Goal: Task Accomplishment & Management: Complete application form

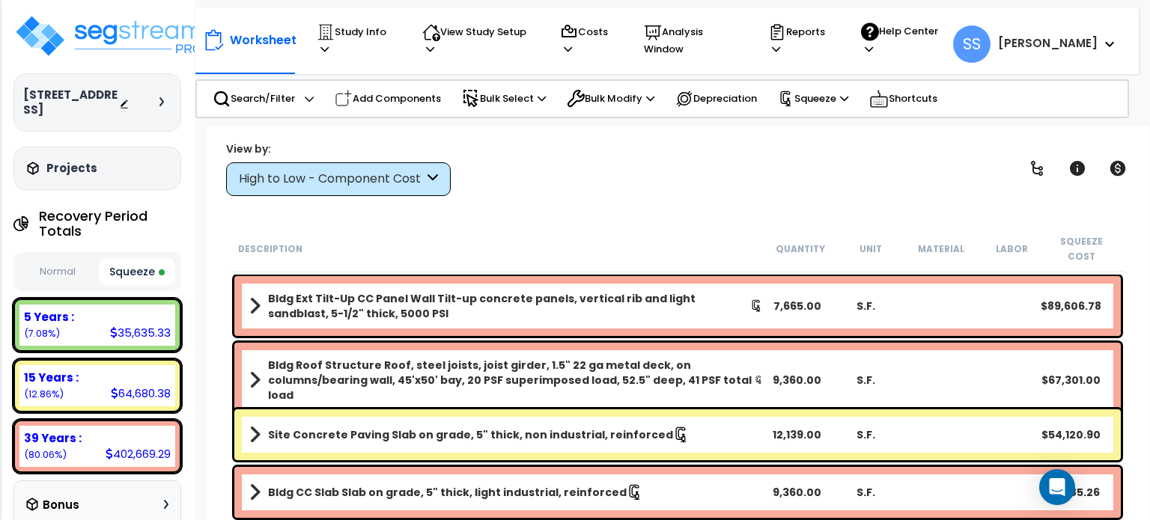
scroll to position [225, 0]
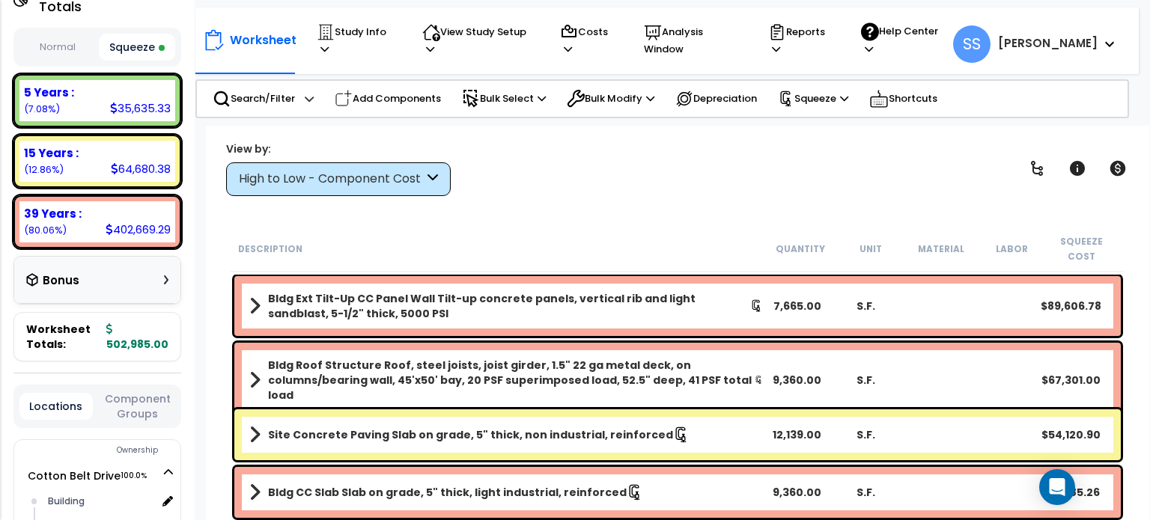
click at [599, 201] on div "Worksheet Study Info Study Setup Add Property Unit Template study Clone study SS" at bounding box center [678, 386] width 944 height 520
click at [630, 164] on div "View by: High to Low - Component Cost High to Low - Component Cost" at bounding box center [678, 168] width 914 height 55
click at [553, 155] on div "View by: High to Low - Component Cost High to Low - Component Cost" at bounding box center [678, 168] width 914 height 55
click at [535, 167] on div "View by: High to Low - Component Cost High to Low - Component Cost" at bounding box center [678, 168] width 914 height 55
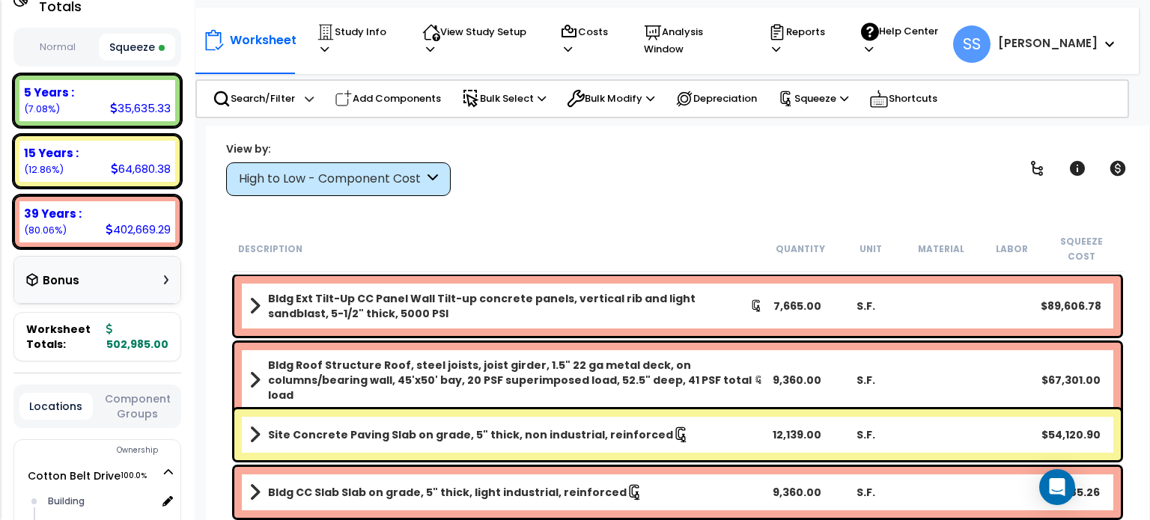
click at [511, 197] on div "Worksheet Study Info Study Setup Add Property Unit Template study Clone study SS" at bounding box center [678, 386] width 944 height 520
click at [333, 40] on icon at bounding box center [326, 32] width 18 height 18
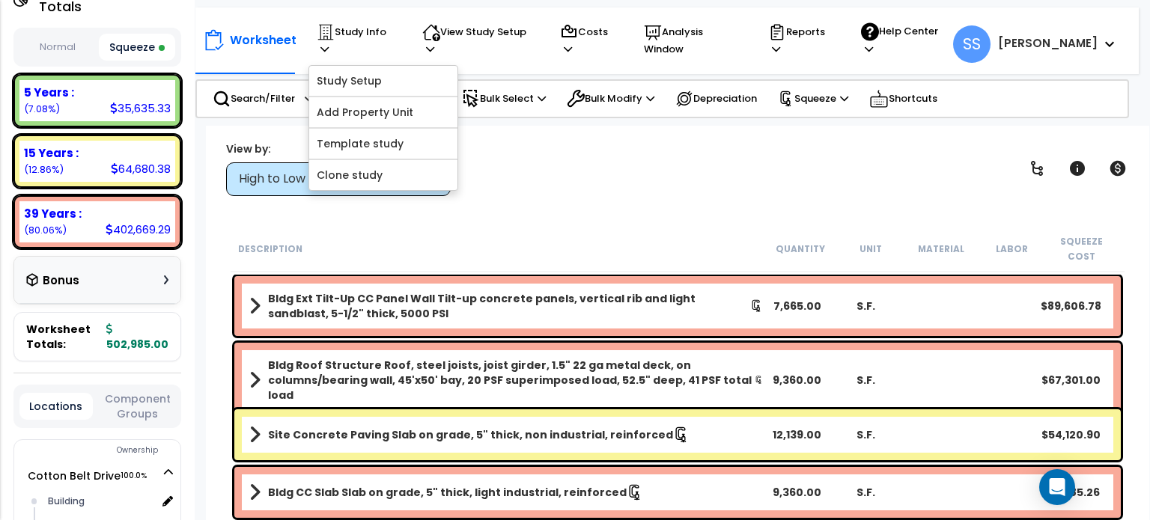
click at [505, 59] on div "Worksheet Study Info Study Setup Add Property Unit Template study Clone study SS" at bounding box center [667, 36] width 944 height 58
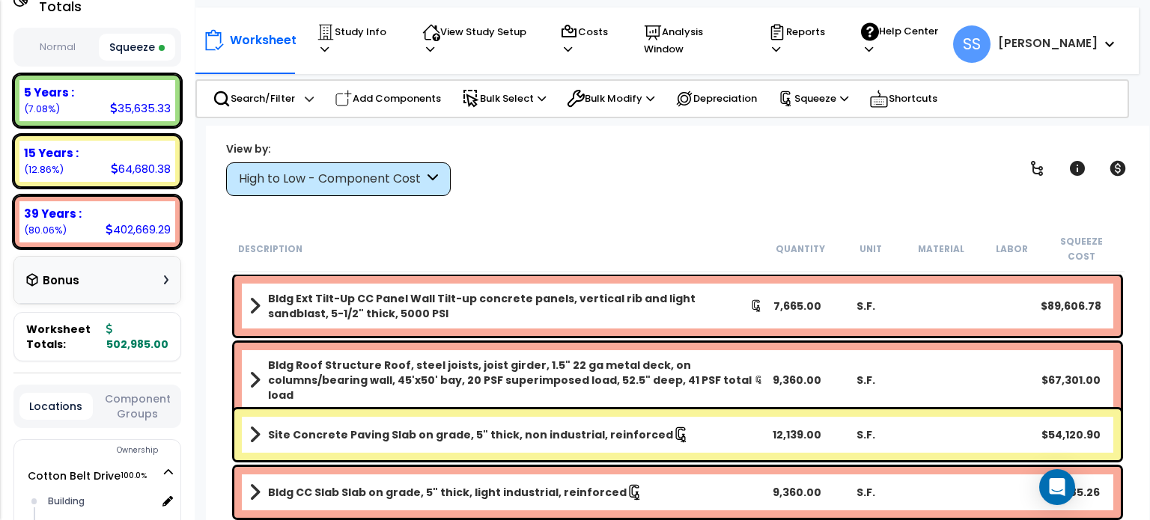
click at [409, 35] on div "Worksheet Study Info Study Setup Add Property Unit Template study Clone study B…" at bounding box center [578, 40] width 750 height 50
click at [380, 36] on p "Study Info" at bounding box center [355, 40] width 76 height 34
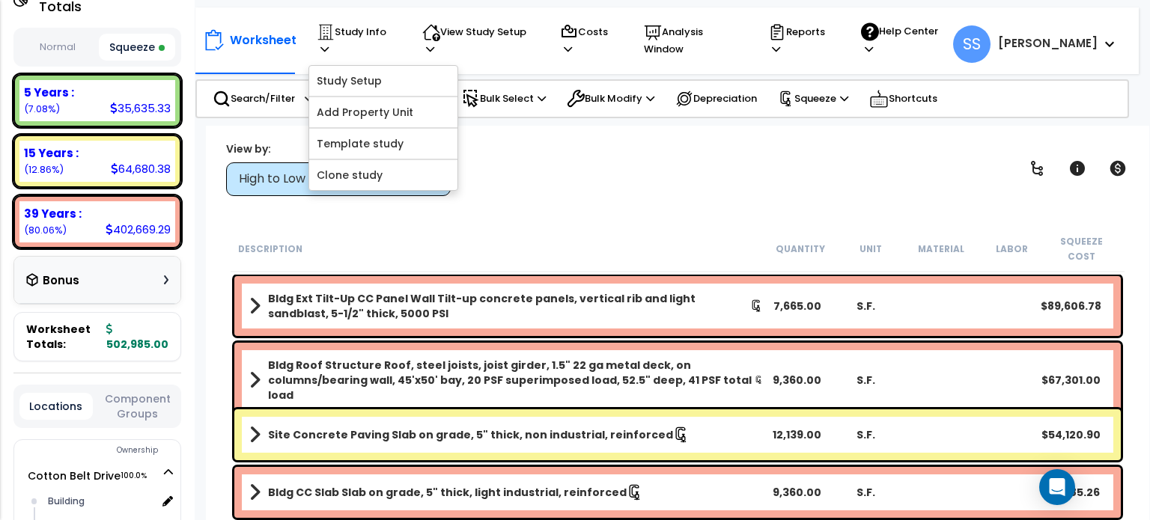
click at [487, 59] on div "Worksheet Study Info Study Setup Add Property Unit Template study Clone study SS" at bounding box center [667, 36] width 944 height 58
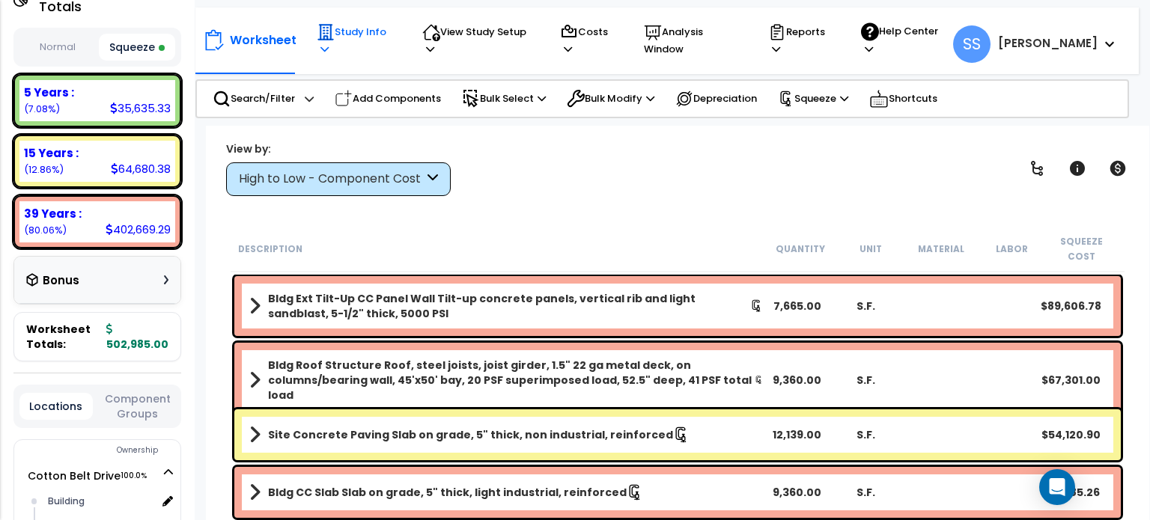
click at [368, 37] on p "Study Info" at bounding box center [355, 40] width 76 height 34
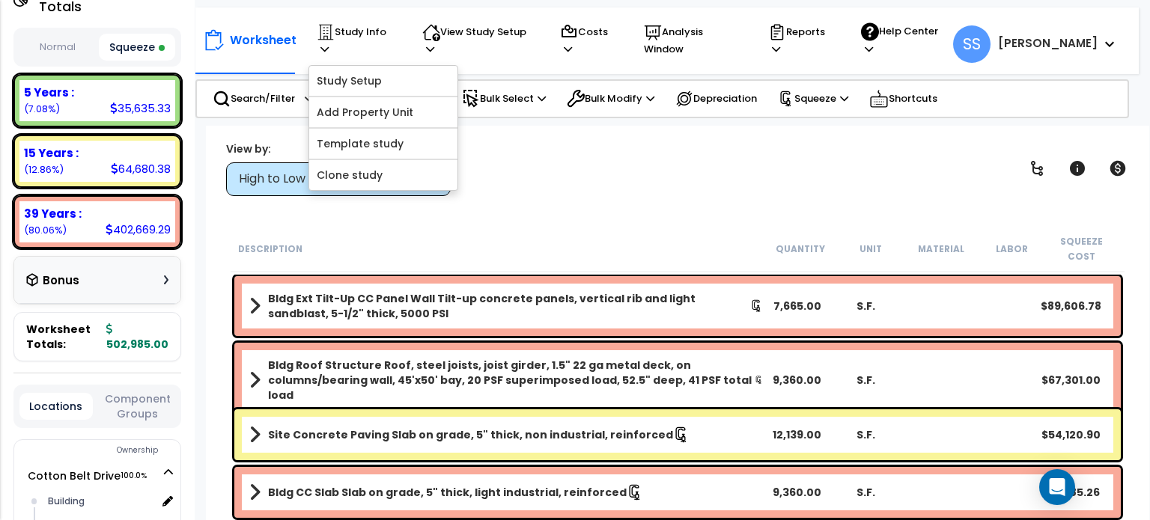
click at [573, 148] on div "View by: High to Low - Component Cost High to Low - Component Cost" at bounding box center [678, 168] width 914 height 55
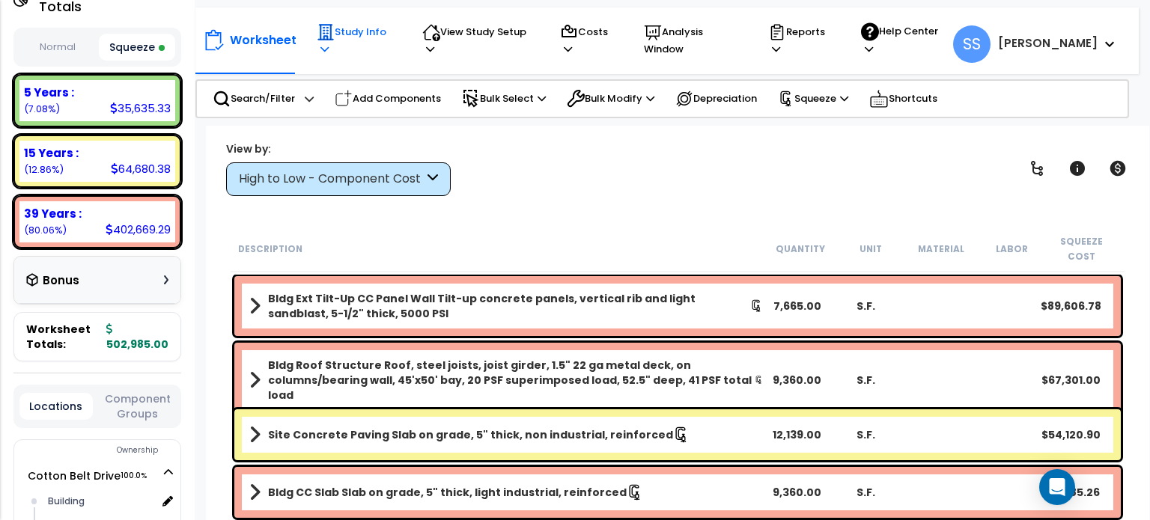
click at [383, 35] on p "Study Info" at bounding box center [355, 40] width 76 height 34
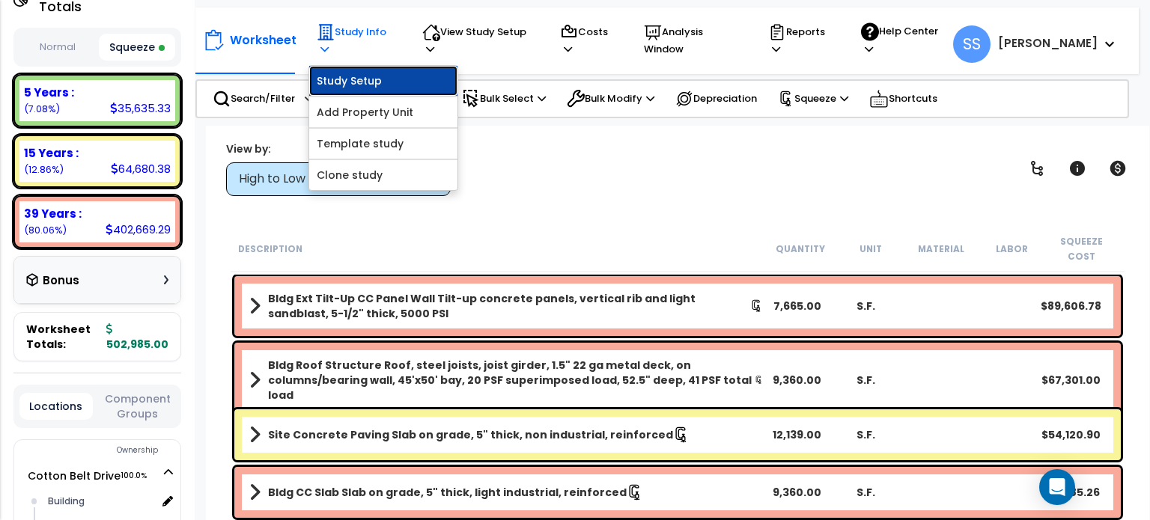
click at [362, 66] on link "Study Setup" at bounding box center [383, 81] width 148 height 30
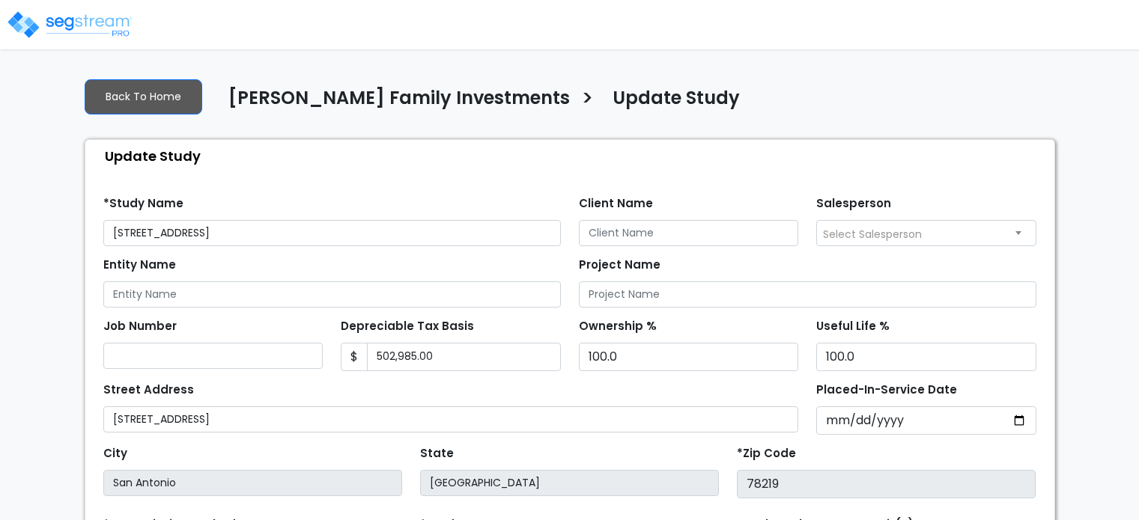
select select "2024"
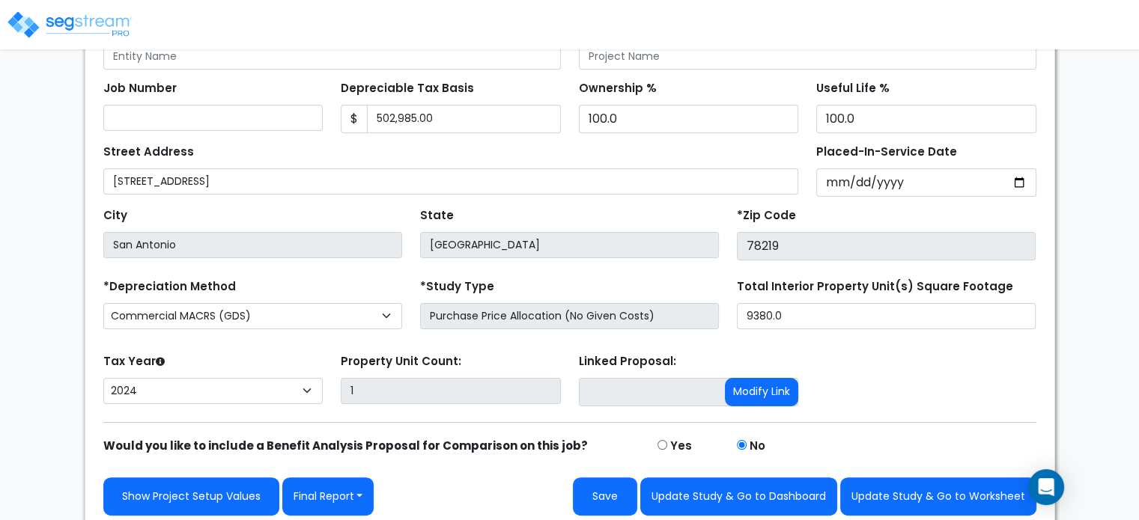
scroll to position [243, 0]
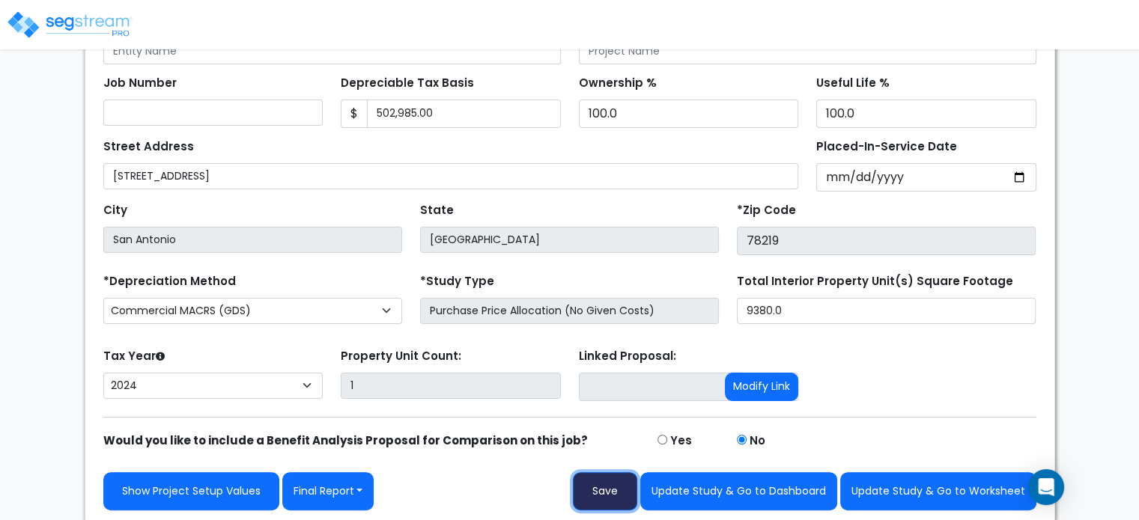
click at [615, 490] on button "Save" at bounding box center [605, 492] width 64 height 38
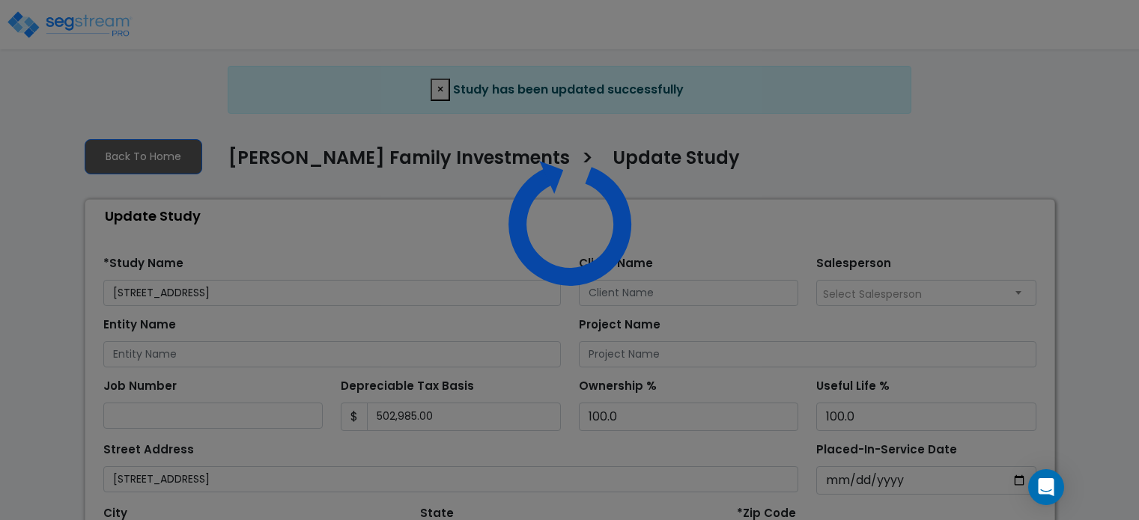
select select "2024"
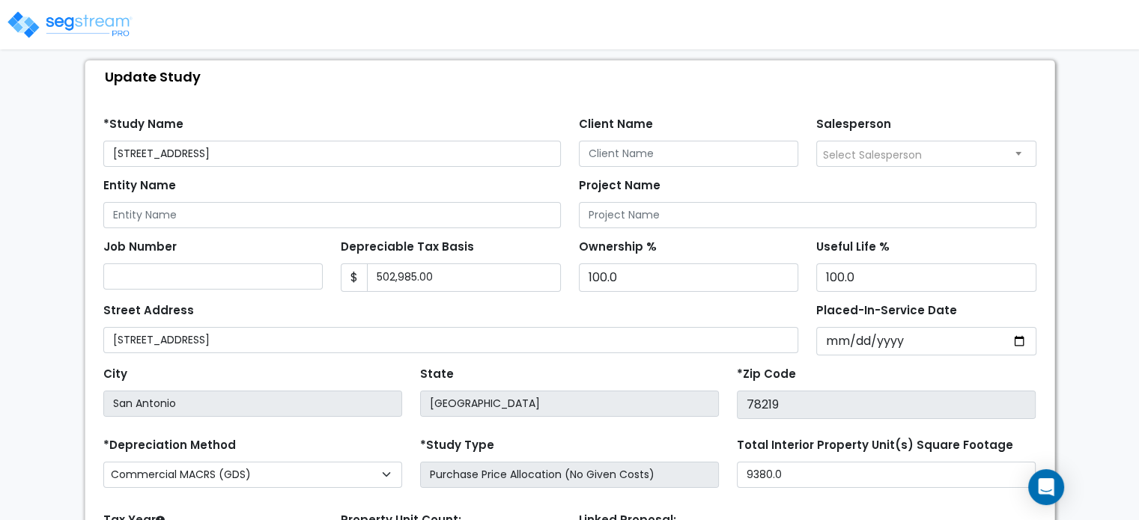
scroll to position [303, 0]
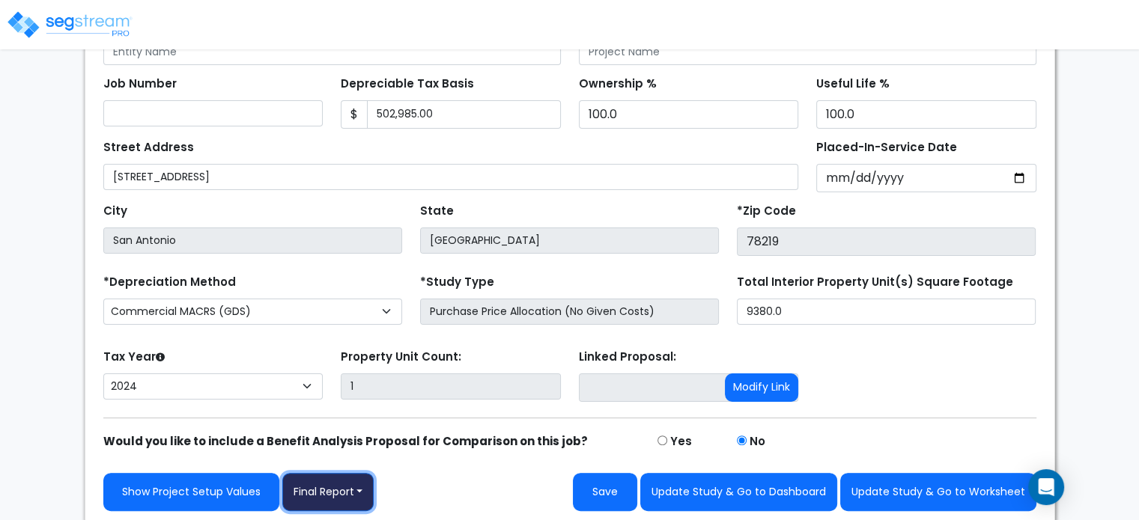
click at [362, 484] on button "Final Report" at bounding box center [328, 492] width 92 height 38
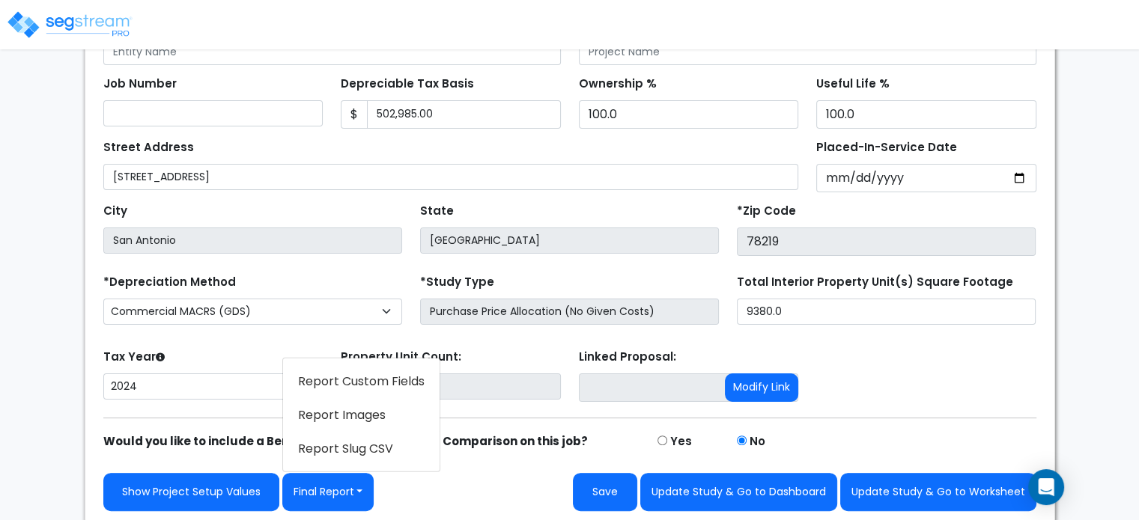
click at [344, 406] on link "Report Images" at bounding box center [361, 415] width 157 height 34
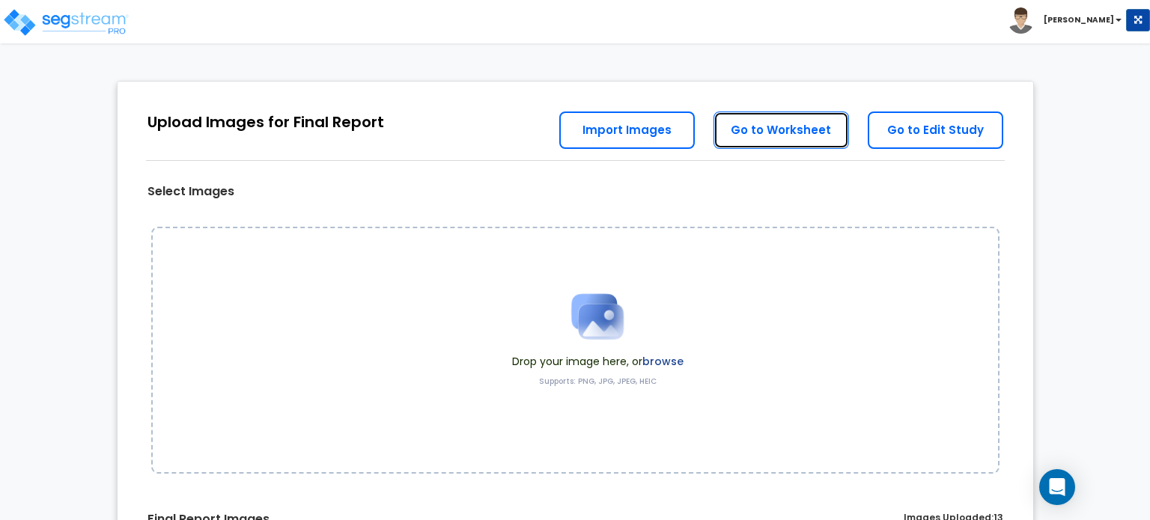
click at [778, 127] on link "Go to Worksheet" at bounding box center [782, 130] width 136 height 37
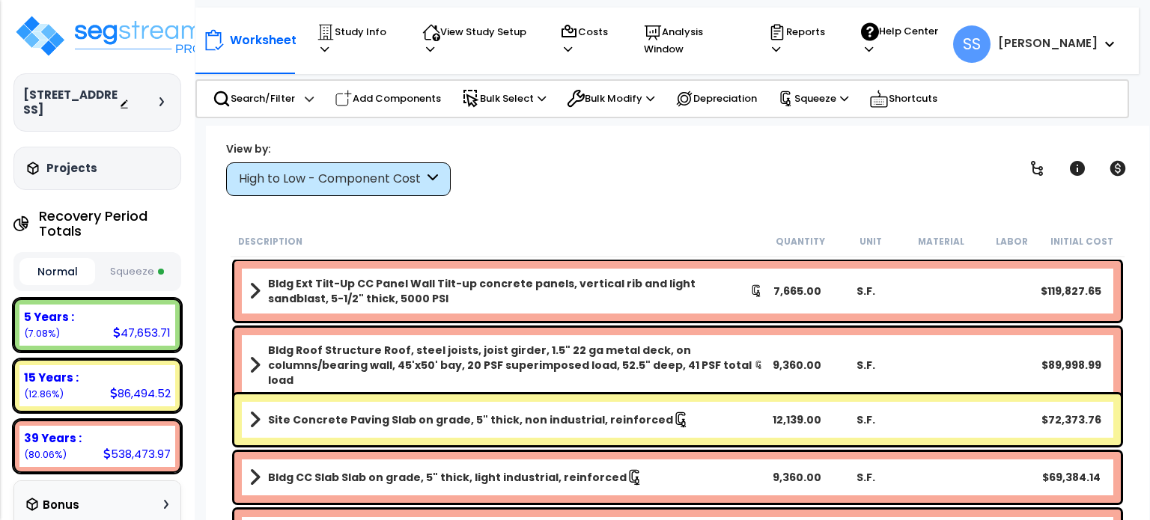
click at [136, 273] on button "Squeeze" at bounding box center [137, 272] width 76 height 26
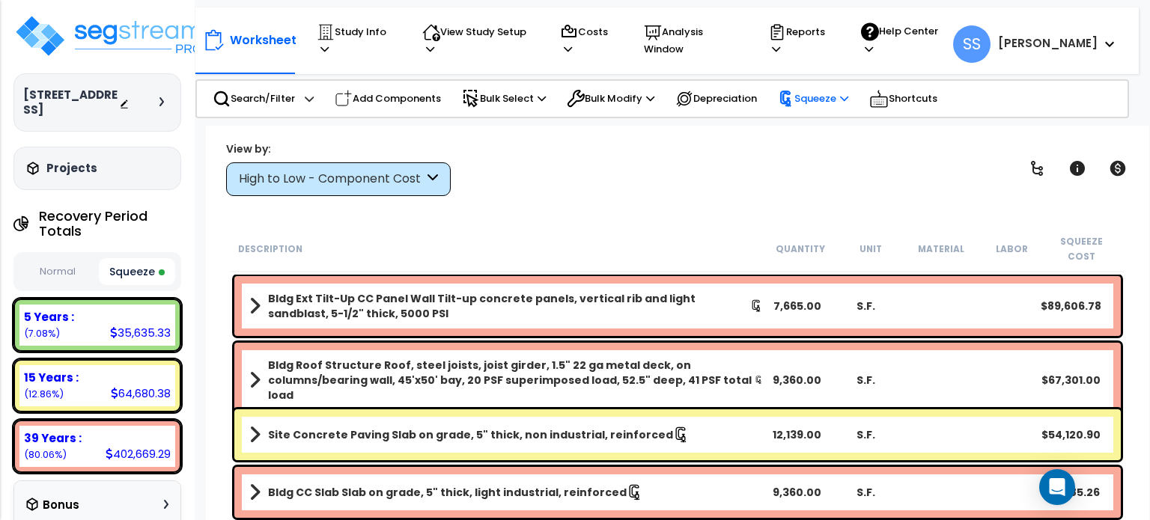
click at [818, 91] on p "Squeeze" at bounding box center [813, 99] width 70 height 16
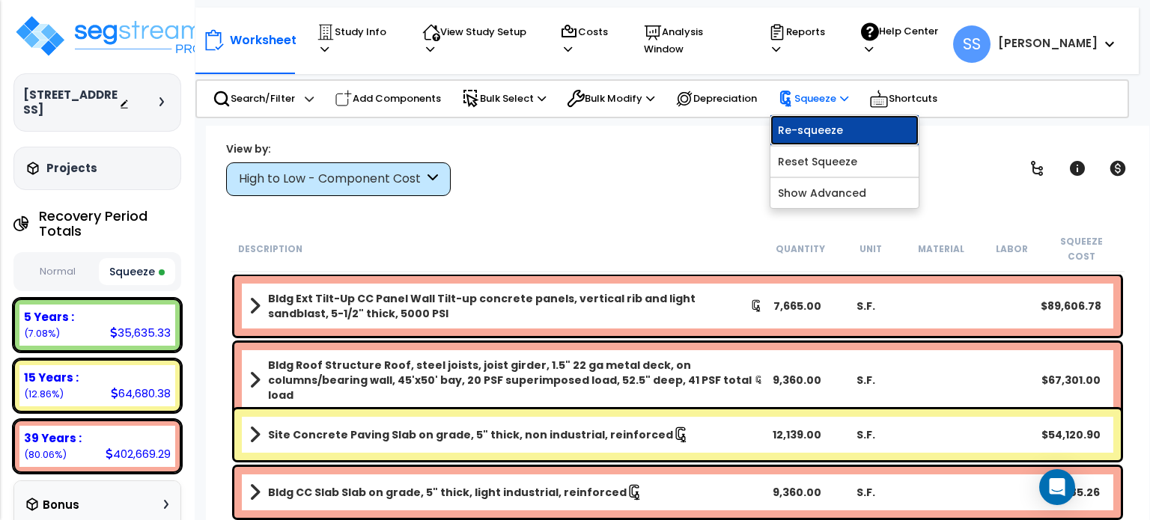
click at [818, 121] on link "Re-squeeze" at bounding box center [845, 130] width 148 height 30
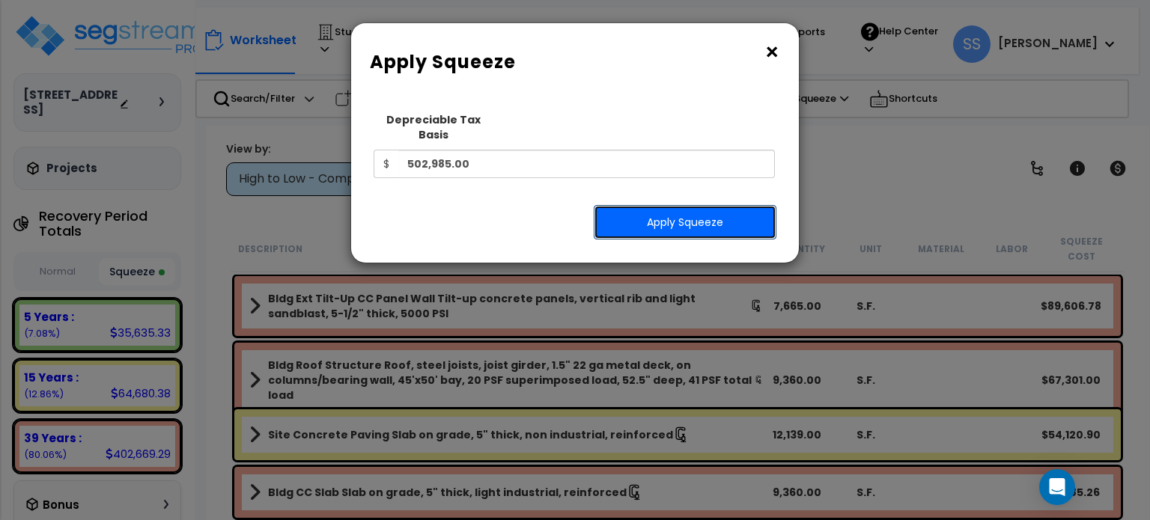
click at [623, 205] on button "Apply Squeeze" at bounding box center [685, 222] width 183 height 34
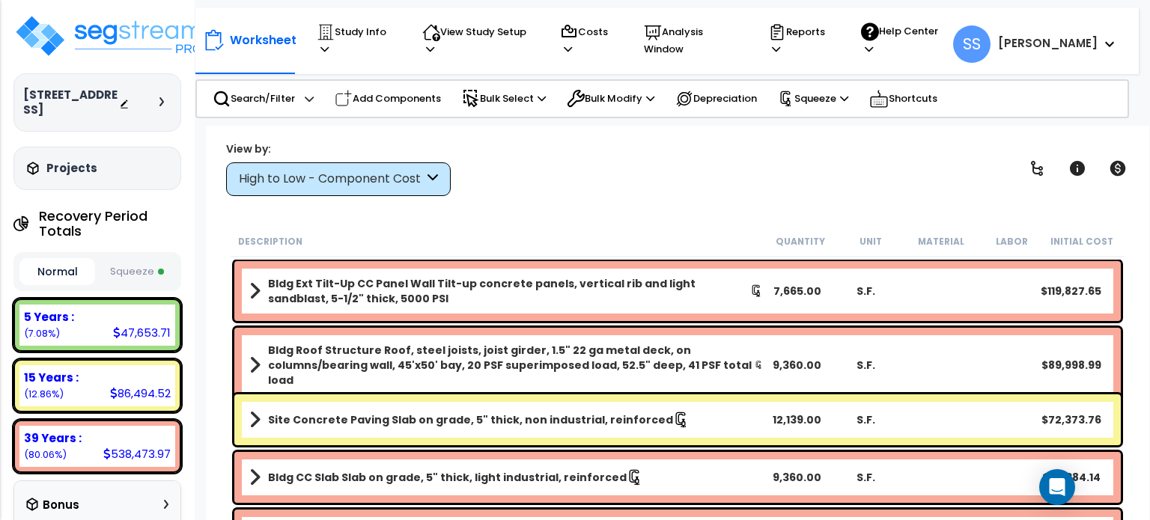
click at [157, 264] on button "Squeeze" at bounding box center [137, 272] width 76 height 26
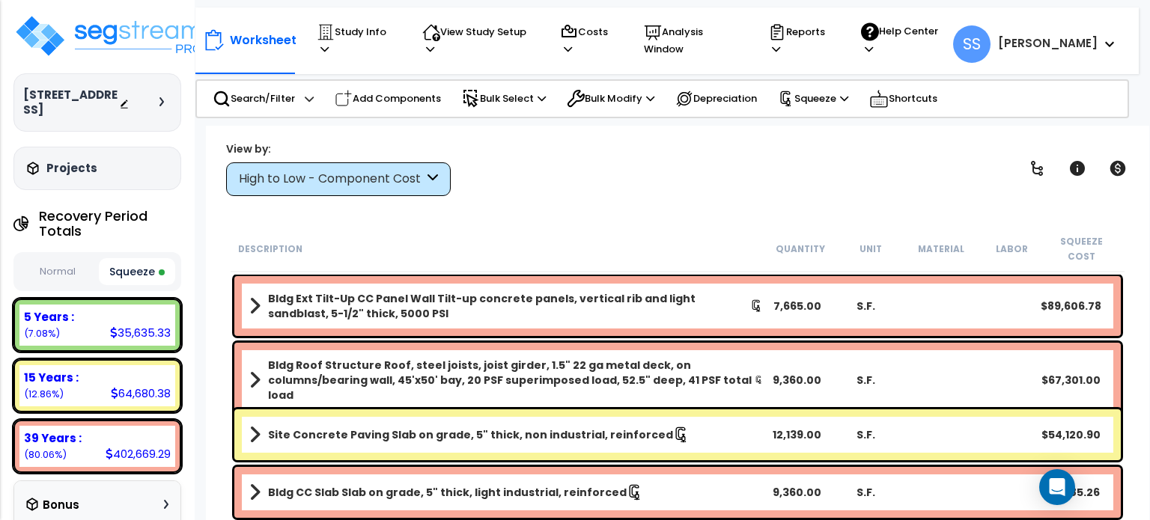
click at [585, 170] on div "View by: High to Low - Component Cost High to Low - Component Cost" at bounding box center [678, 168] width 914 height 55
click at [833, 32] on p "Reports" at bounding box center [800, 40] width 64 height 34
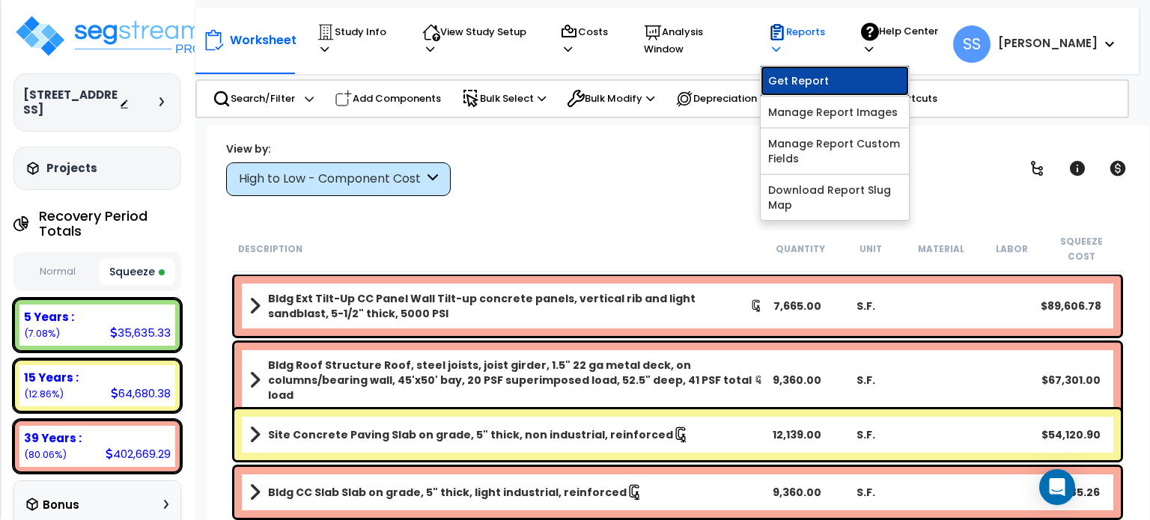
click at [818, 68] on link "Get Report" at bounding box center [835, 81] width 148 height 30
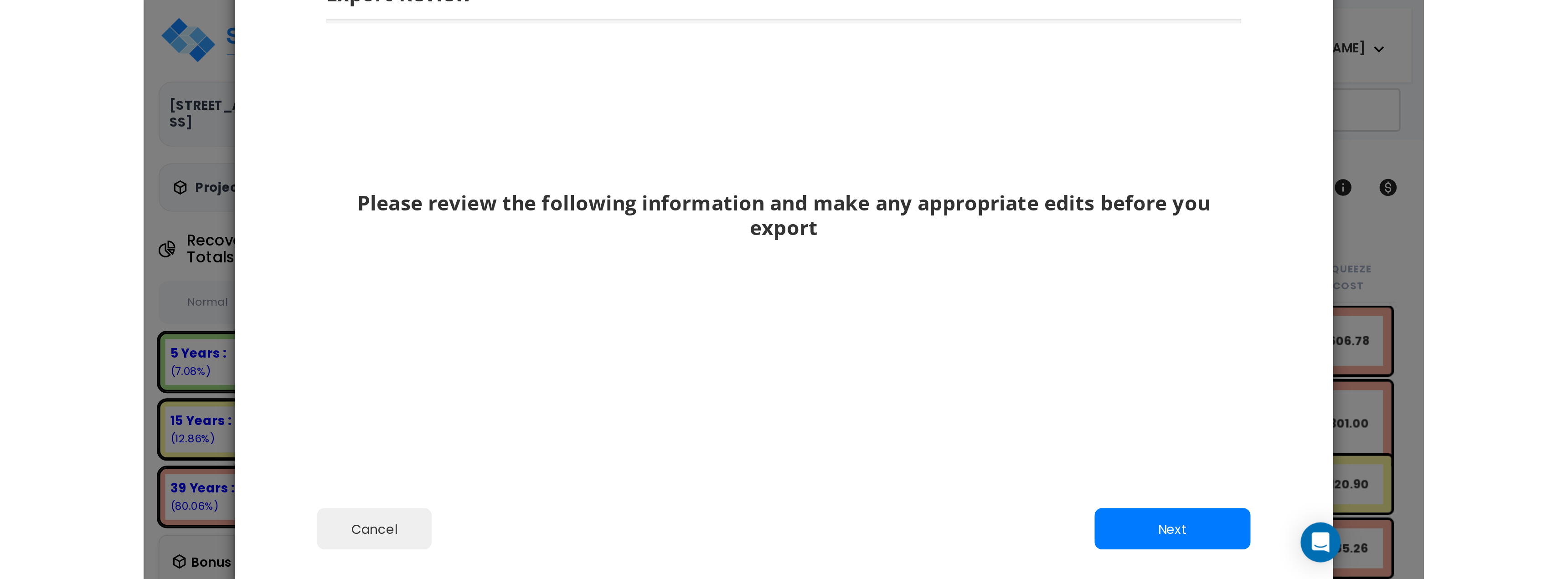
scroll to position [34, 0]
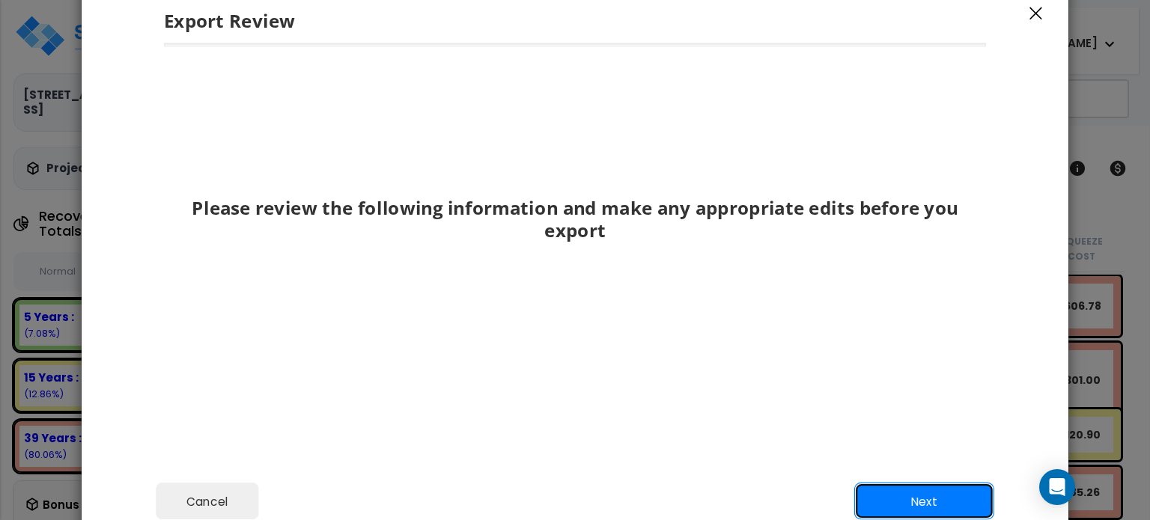
click at [936, 496] on button "Next" at bounding box center [924, 501] width 140 height 37
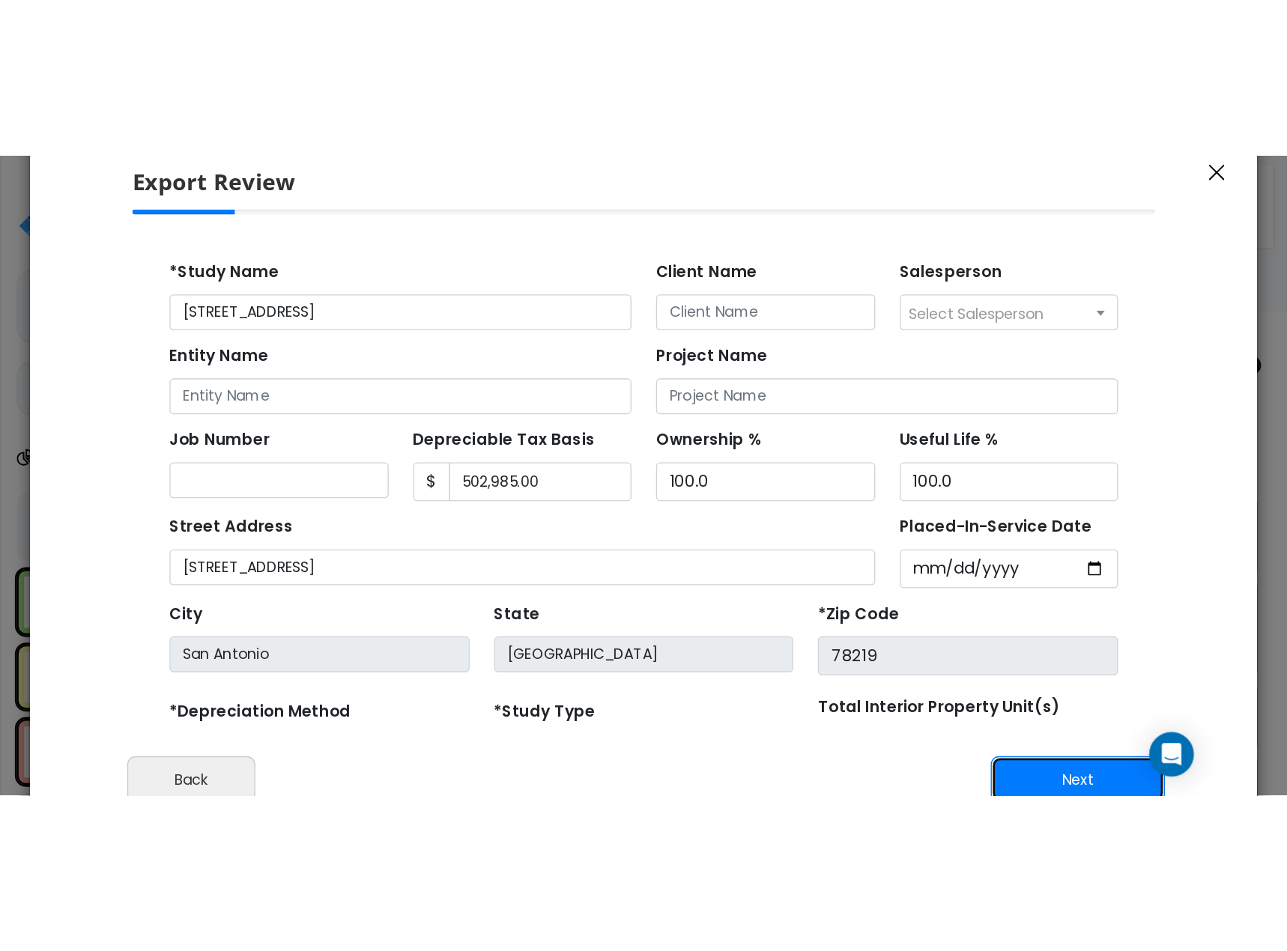
scroll to position [0, 0]
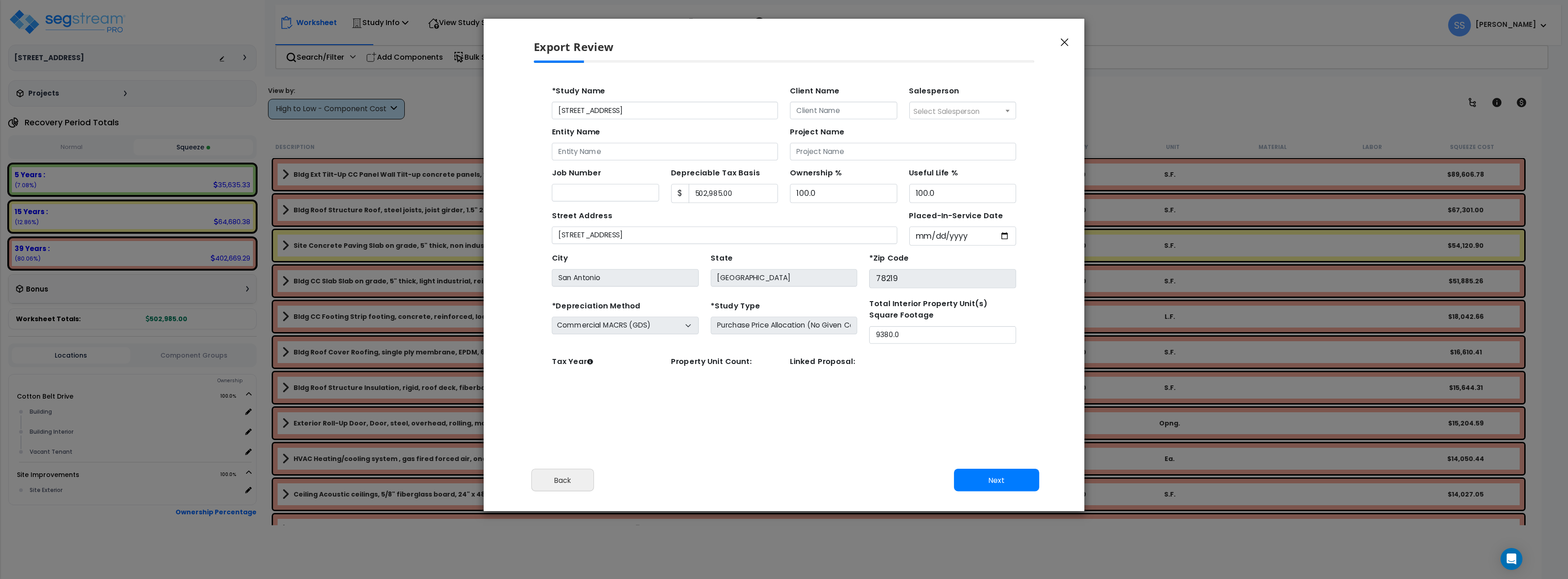
click at [699, 4] on div "Export Review Please review the following information and make any appropriate …" at bounding box center [784, 290] width 1568 height 579
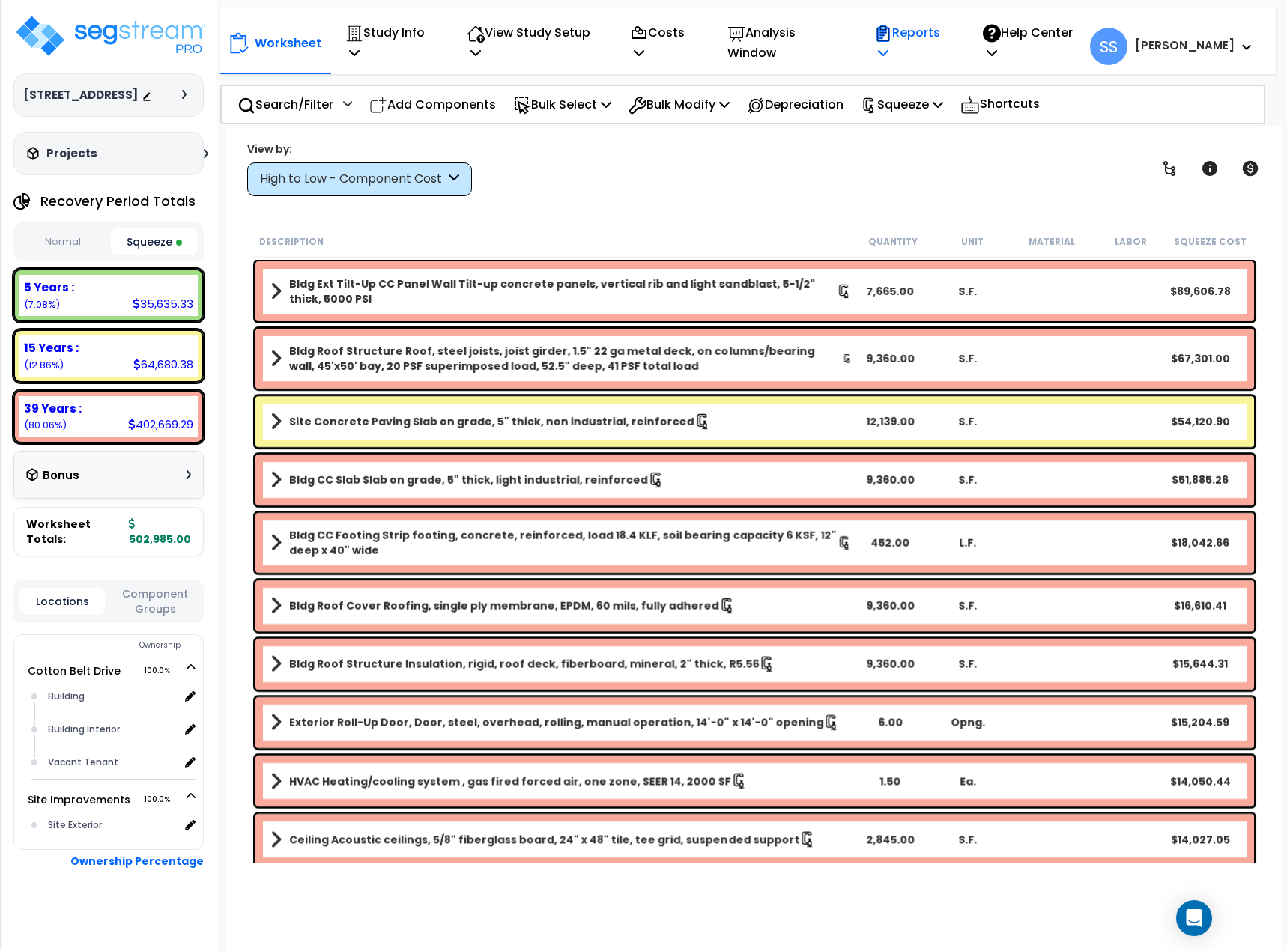
click at [946, 43] on p "Reports" at bounding box center [912, 42] width 76 height 40
click at [940, 71] on link "Get Report" at bounding box center [940, 86] width 148 height 30
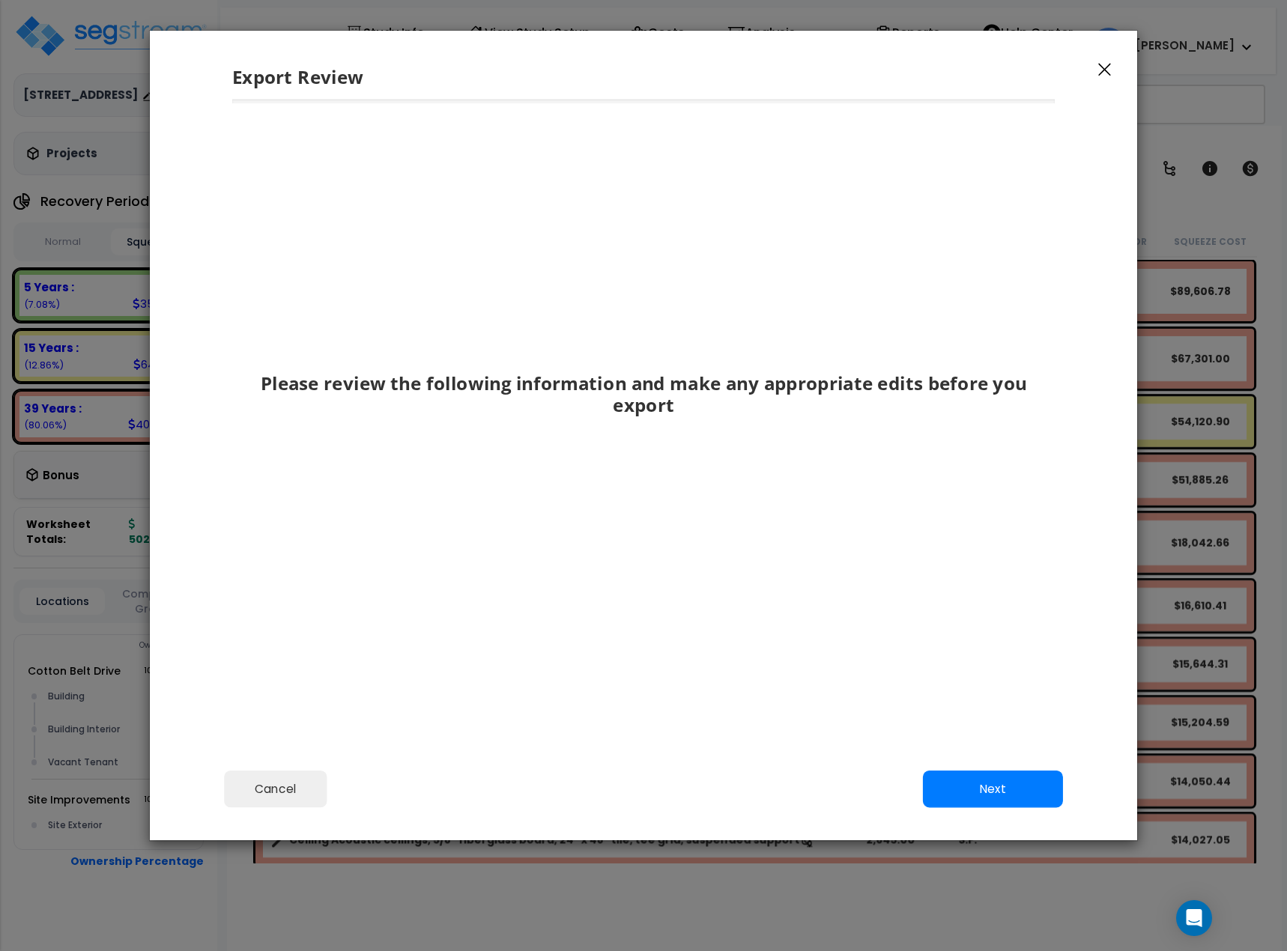
click at [954, 520] on div "Cancel Back Next Export Edit Images" at bounding box center [643, 800] width 987 height 82
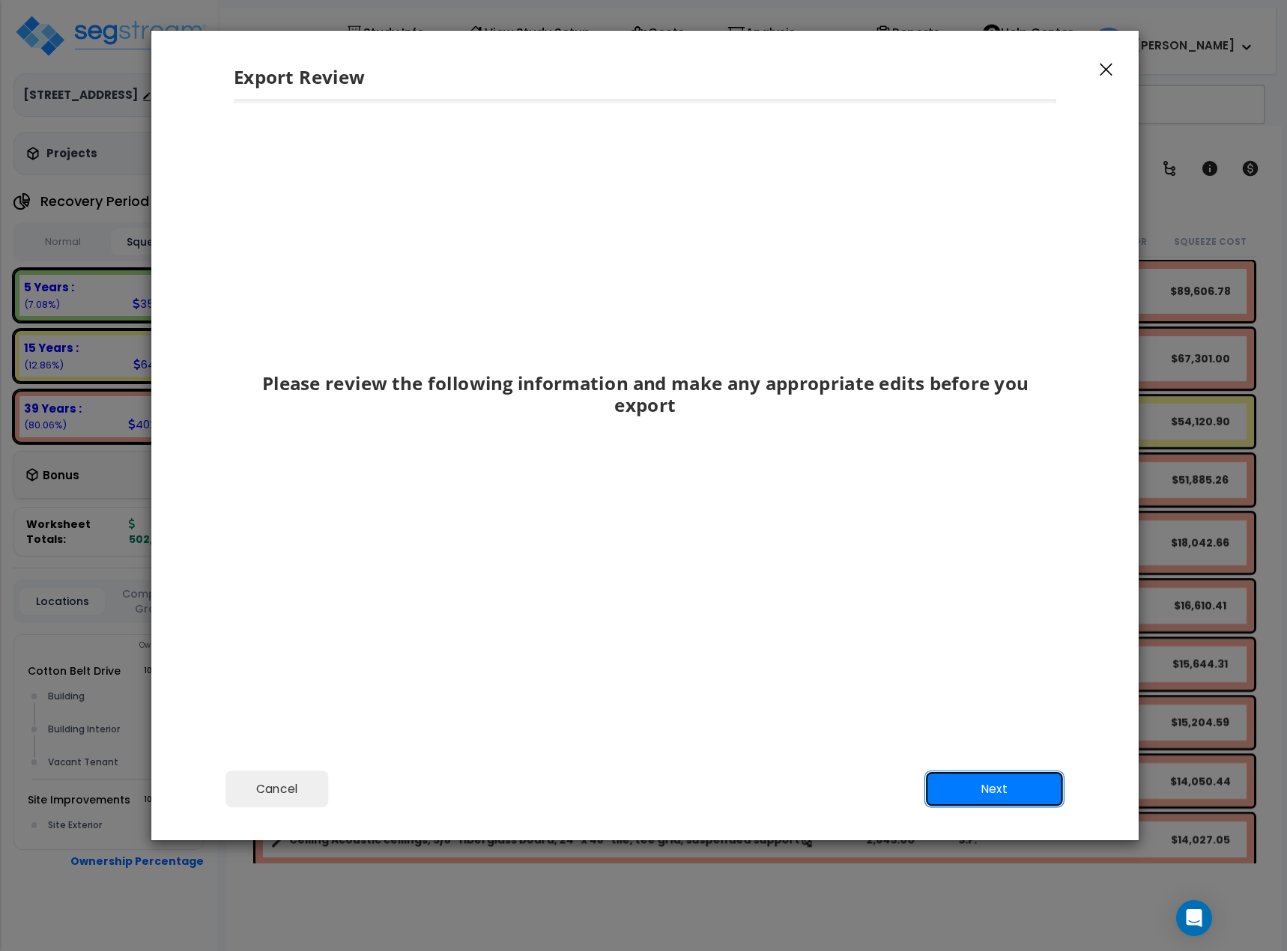
click at [965, 520] on button "Next" at bounding box center [994, 788] width 140 height 37
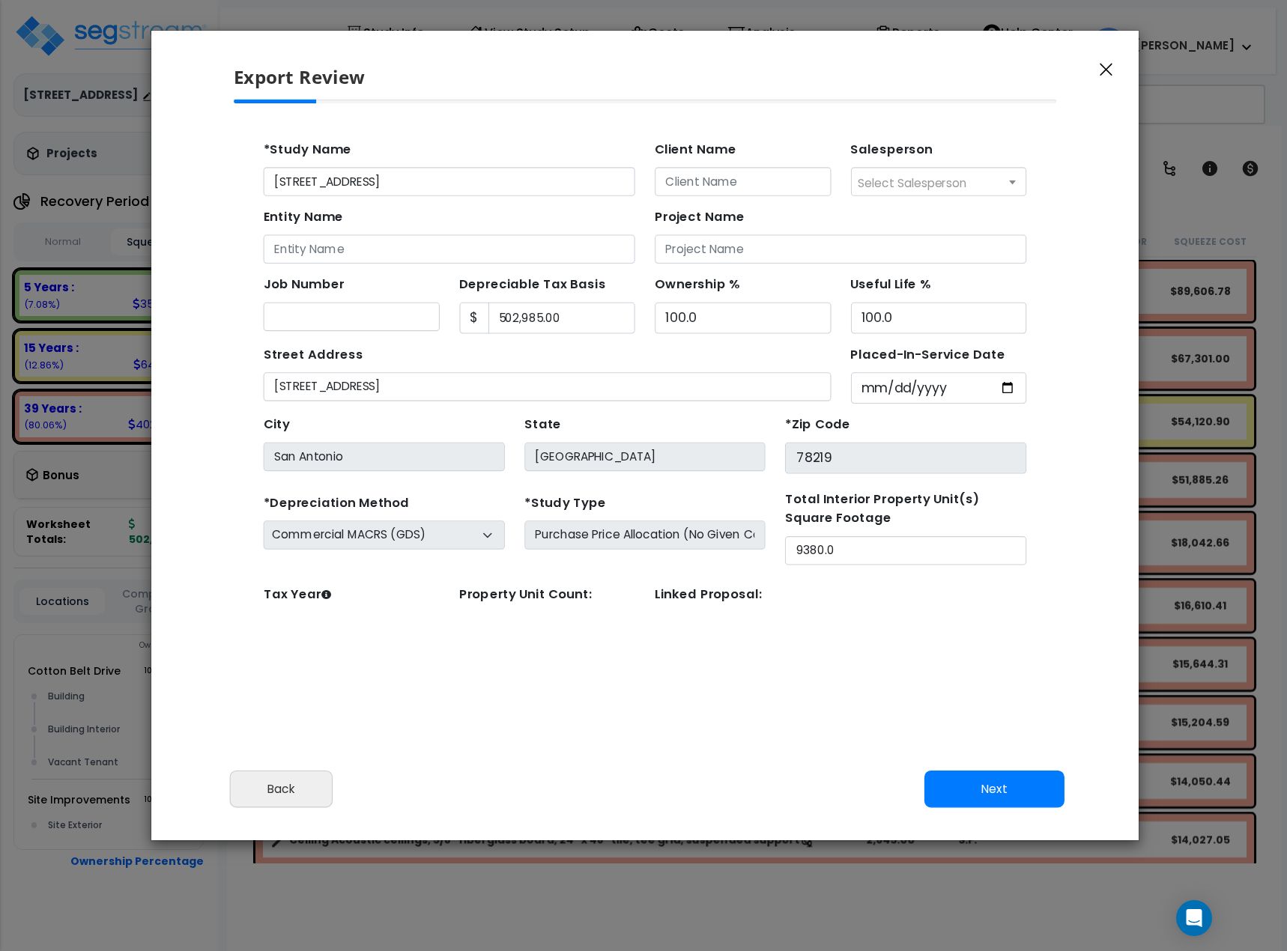
click at [341, 242] on input "Entity Name" at bounding box center [430, 237] width 338 height 26
type input "Three Diamond Capital Holdings, LLC"
drag, startPoint x: 750, startPoint y: 168, endPoint x: 712, endPoint y: 182, distance: 39.8
click at [736, 175] on input "Client Name" at bounding box center [696, 175] width 160 height 26
type input "Matt Odom"
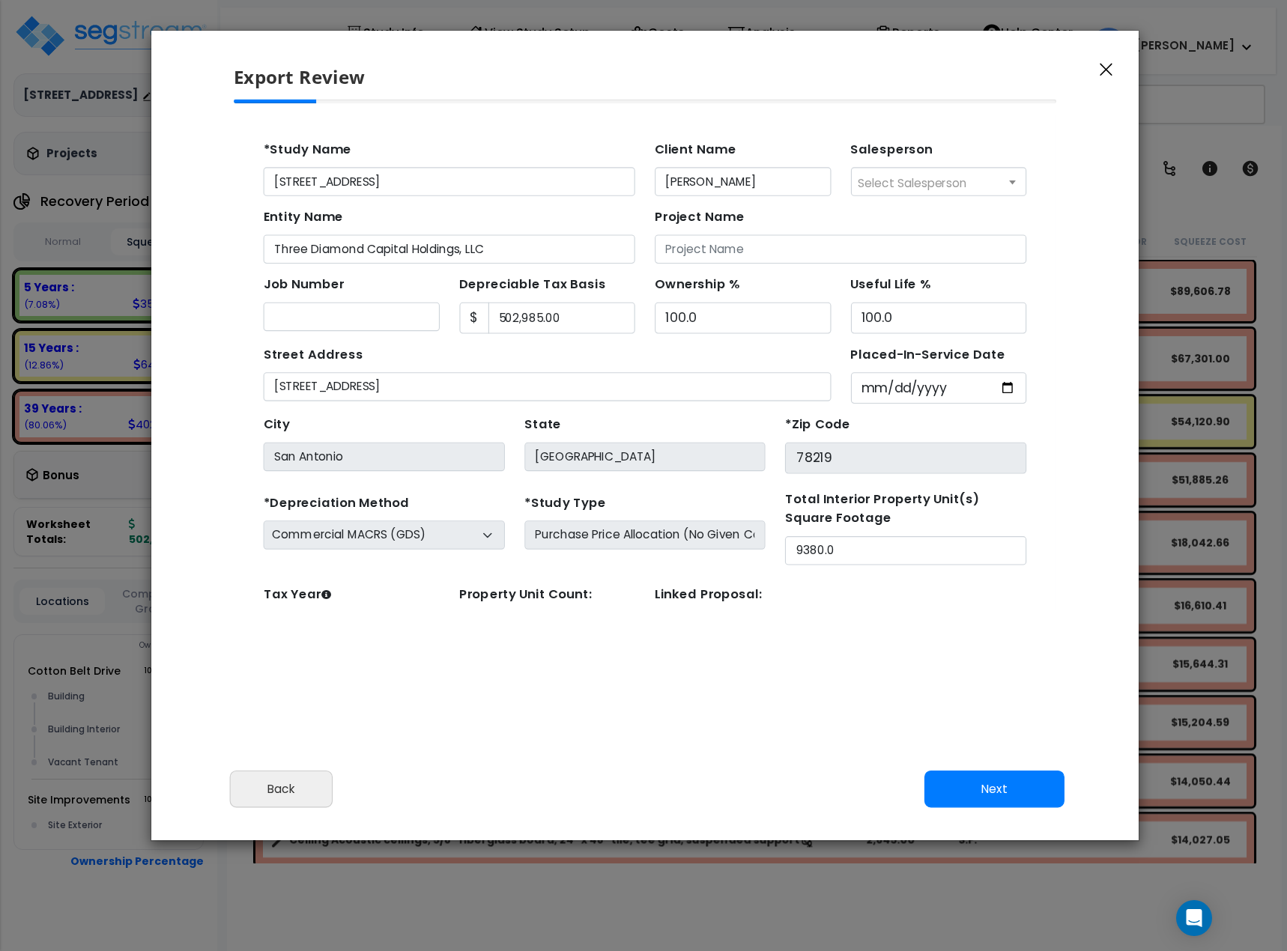
click at [1022, 520] on button "Next" at bounding box center [994, 788] width 140 height 37
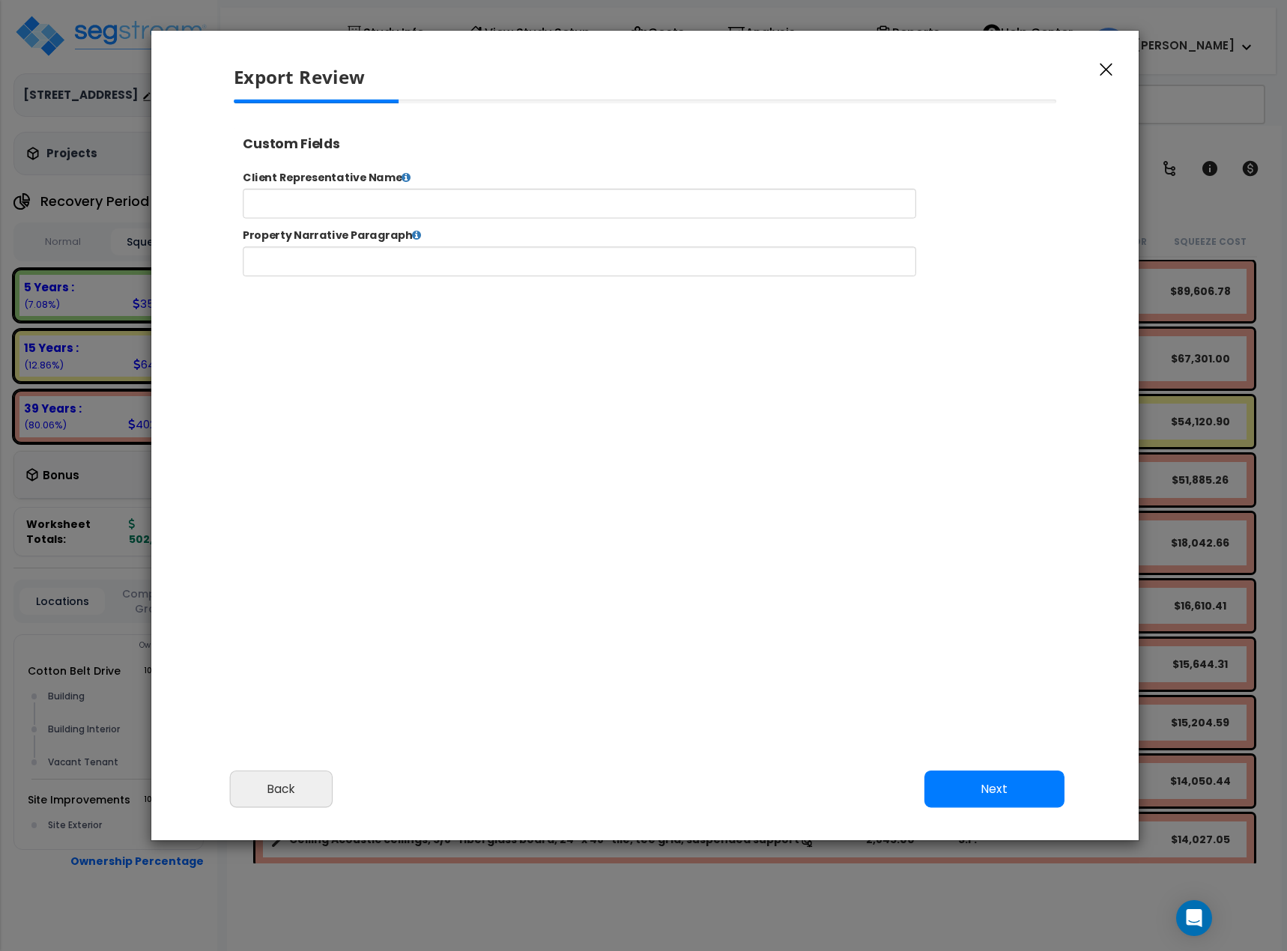
select select "2024"
click at [367, 213] on input "text" at bounding box center [626, 214] width 765 height 34
click at [1016, 520] on button "Next" at bounding box center [994, 788] width 140 height 37
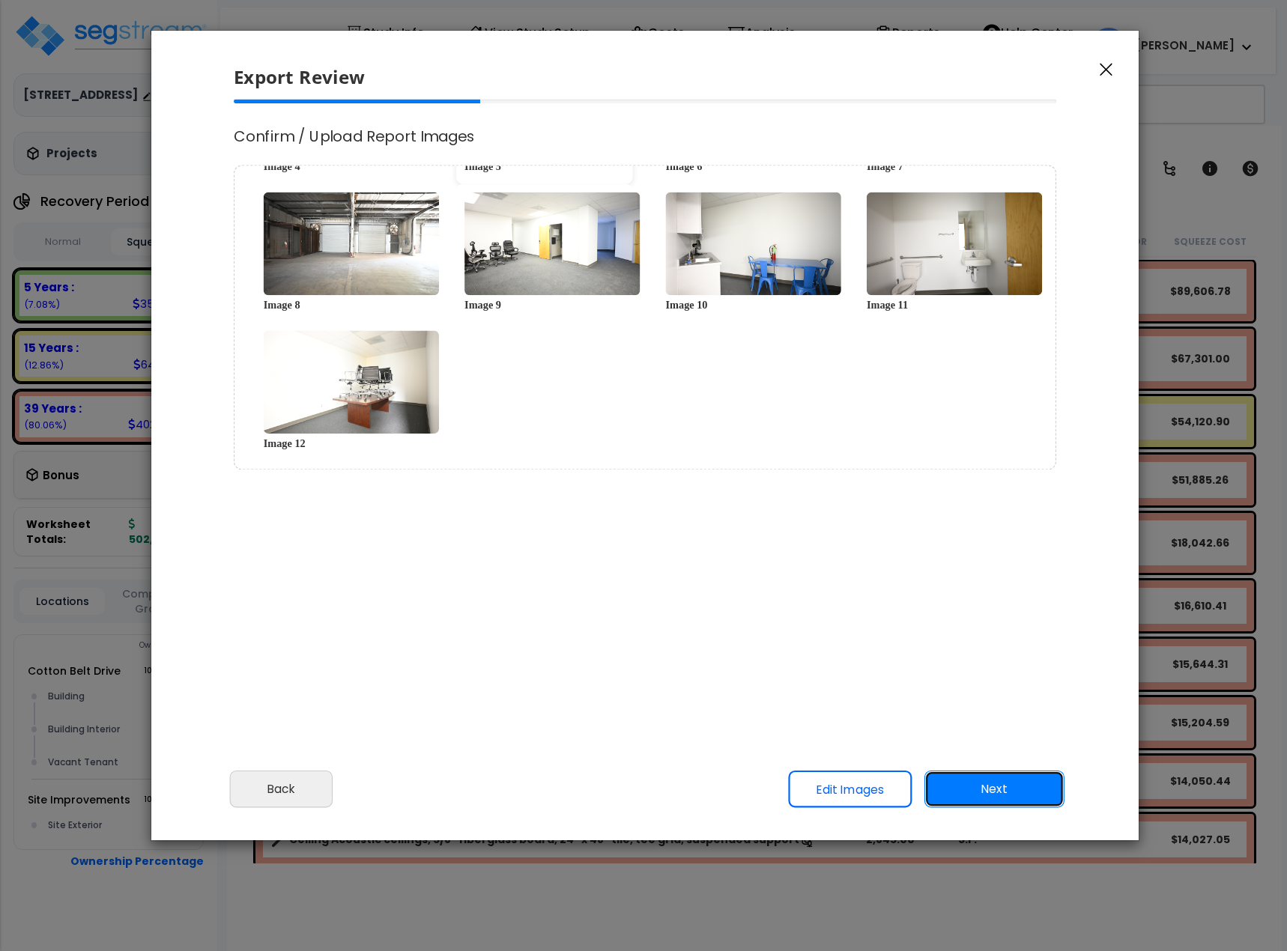
scroll to position [0, 0]
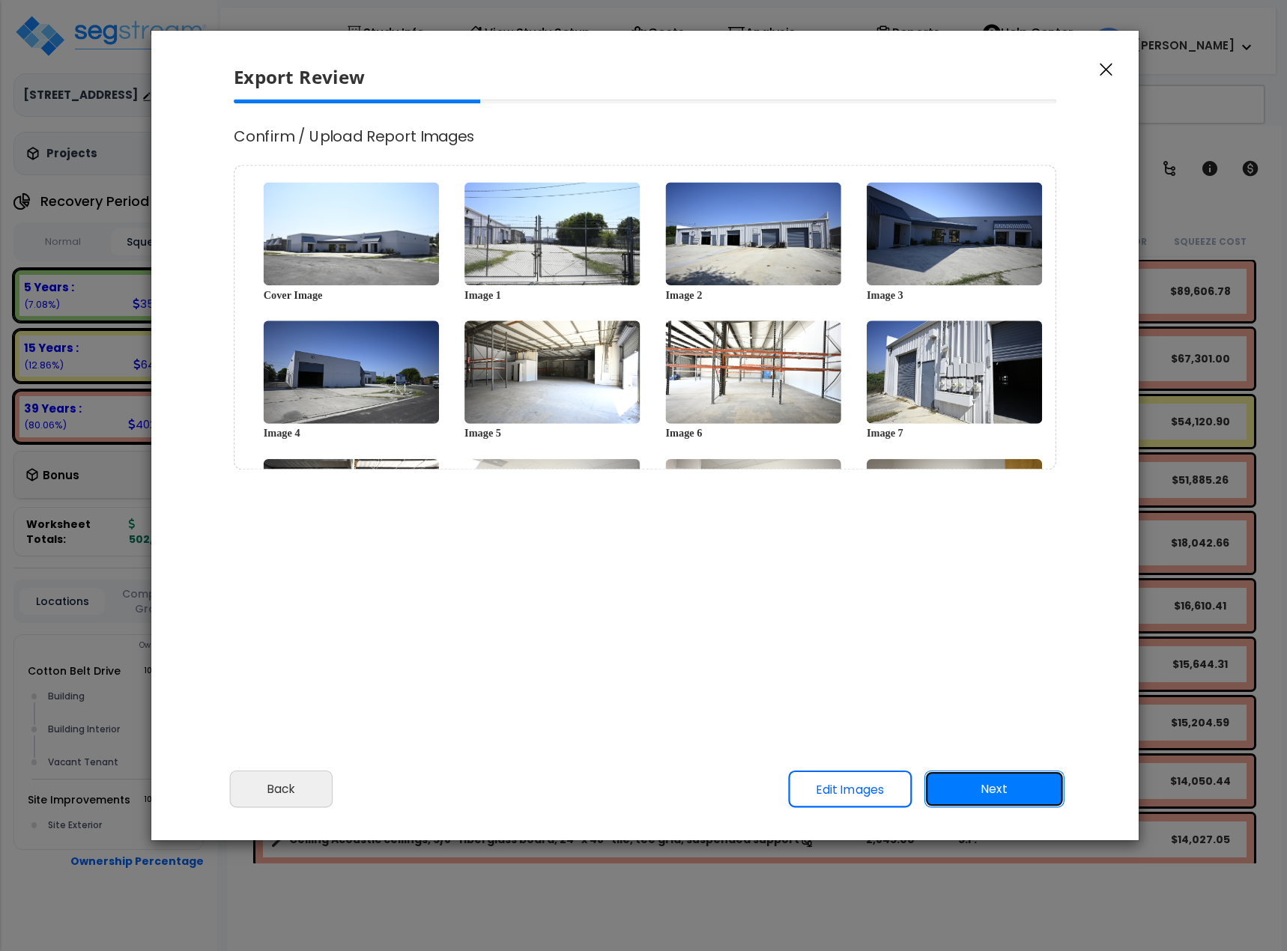
click at [1033, 520] on button "Next" at bounding box center [994, 788] width 140 height 37
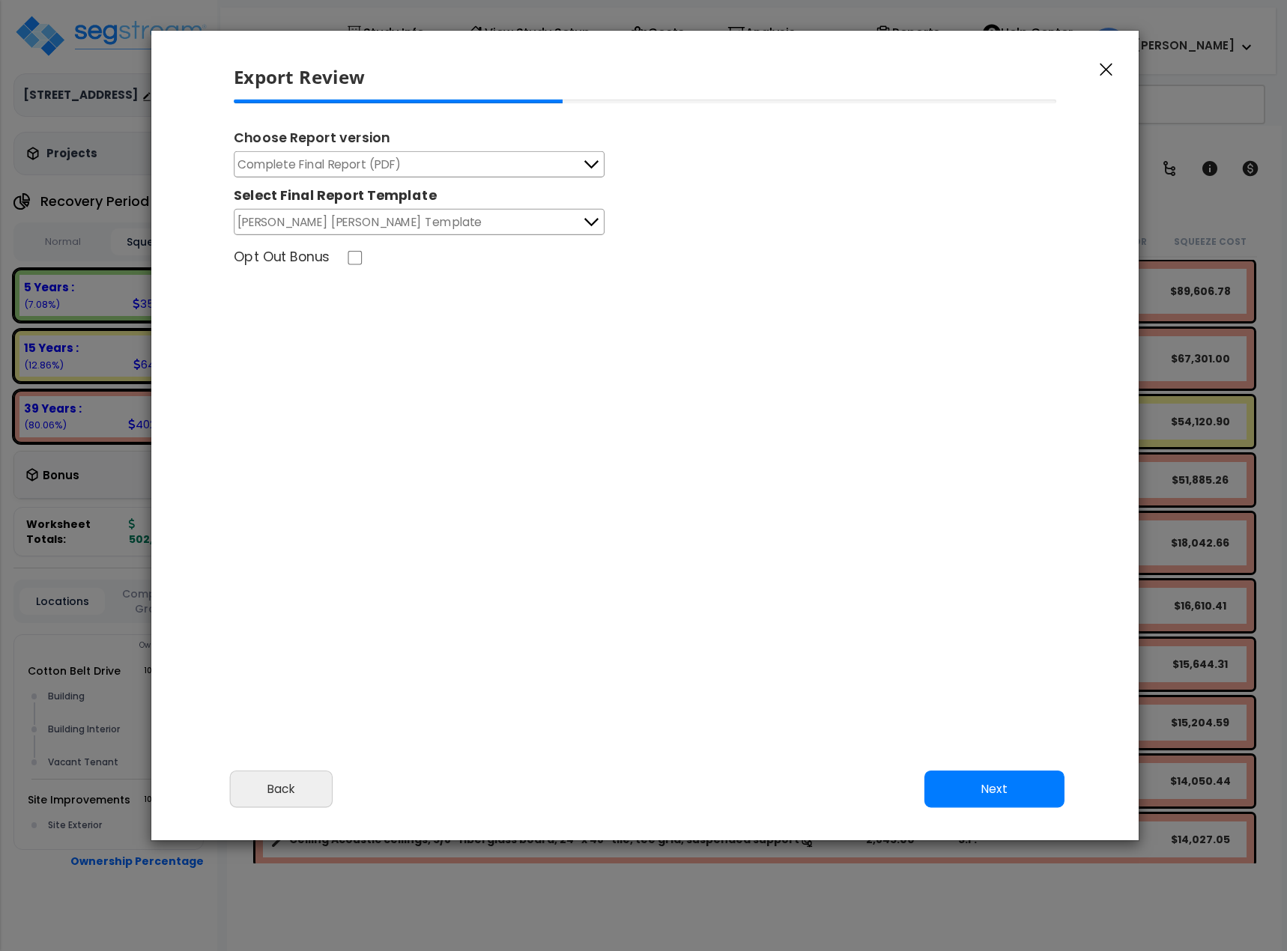
click at [479, 162] on button "Complete Final Report (PDF)" at bounding box center [419, 164] width 371 height 26
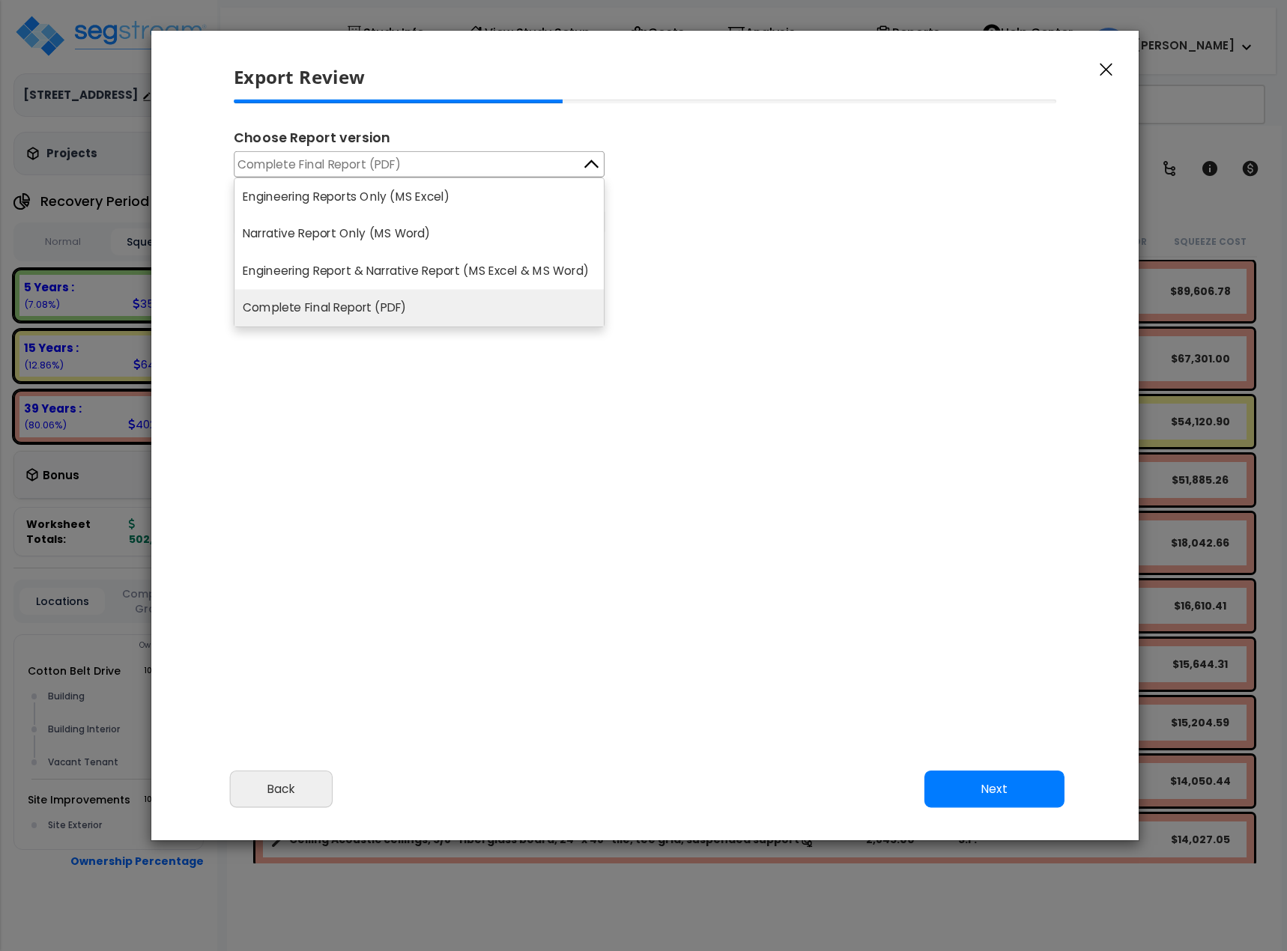
click at [691, 160] on div "Complete Final Report (PDF) Engineering Reports Only (MS Excel) Narrative Repor…" at bounding box center [645, 193] width 822 height 84
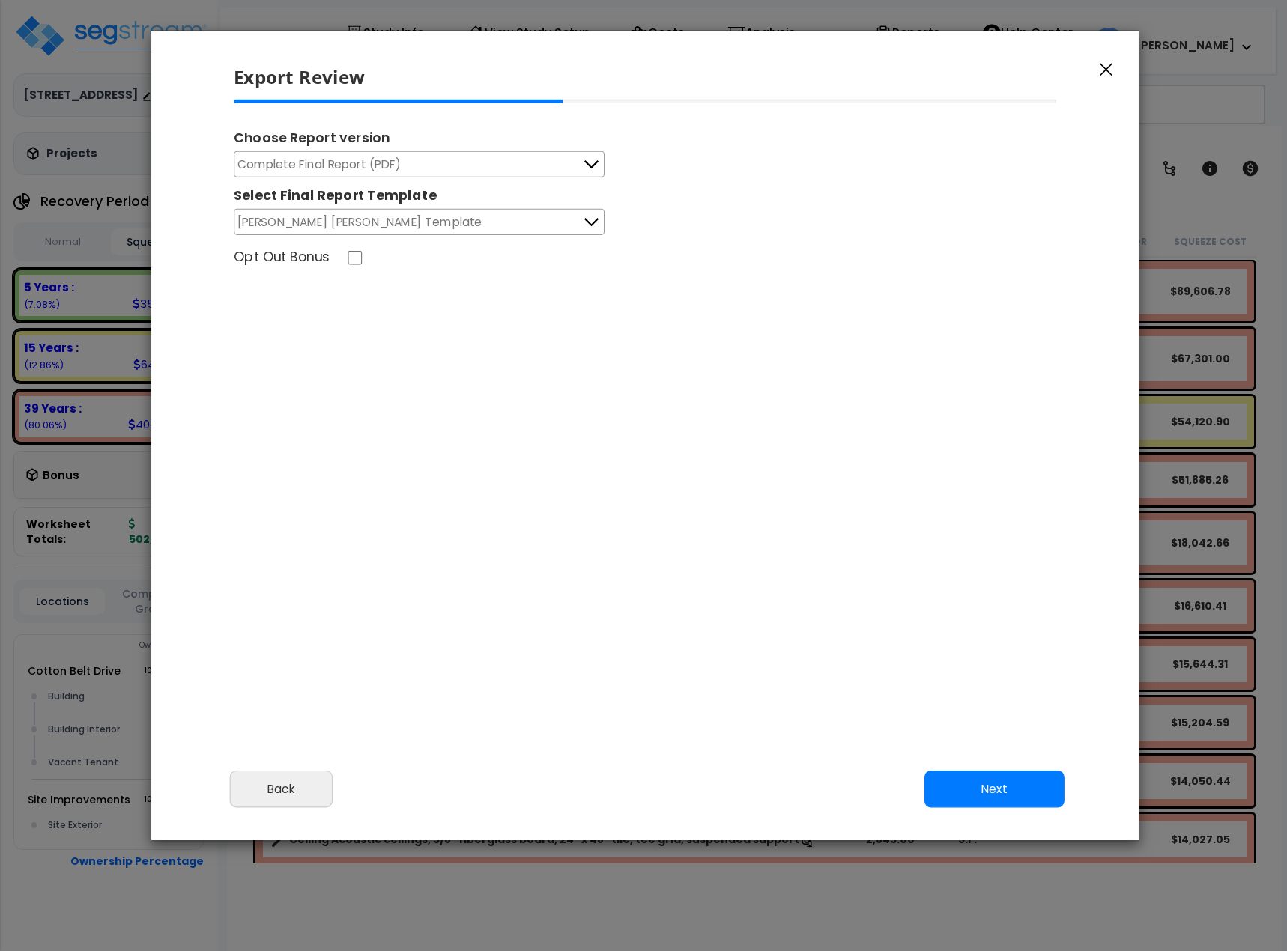
click at [468, 235] on div "Select Final Report Template Calvetti Ferguson Template Calvetti Ferguson Templ…" at bounding box center [419, 206] width 371 height 58
click at [479, 222] on button "Calvetti Ferguson Template" at bounding box center [419, 222] width 371 height 26
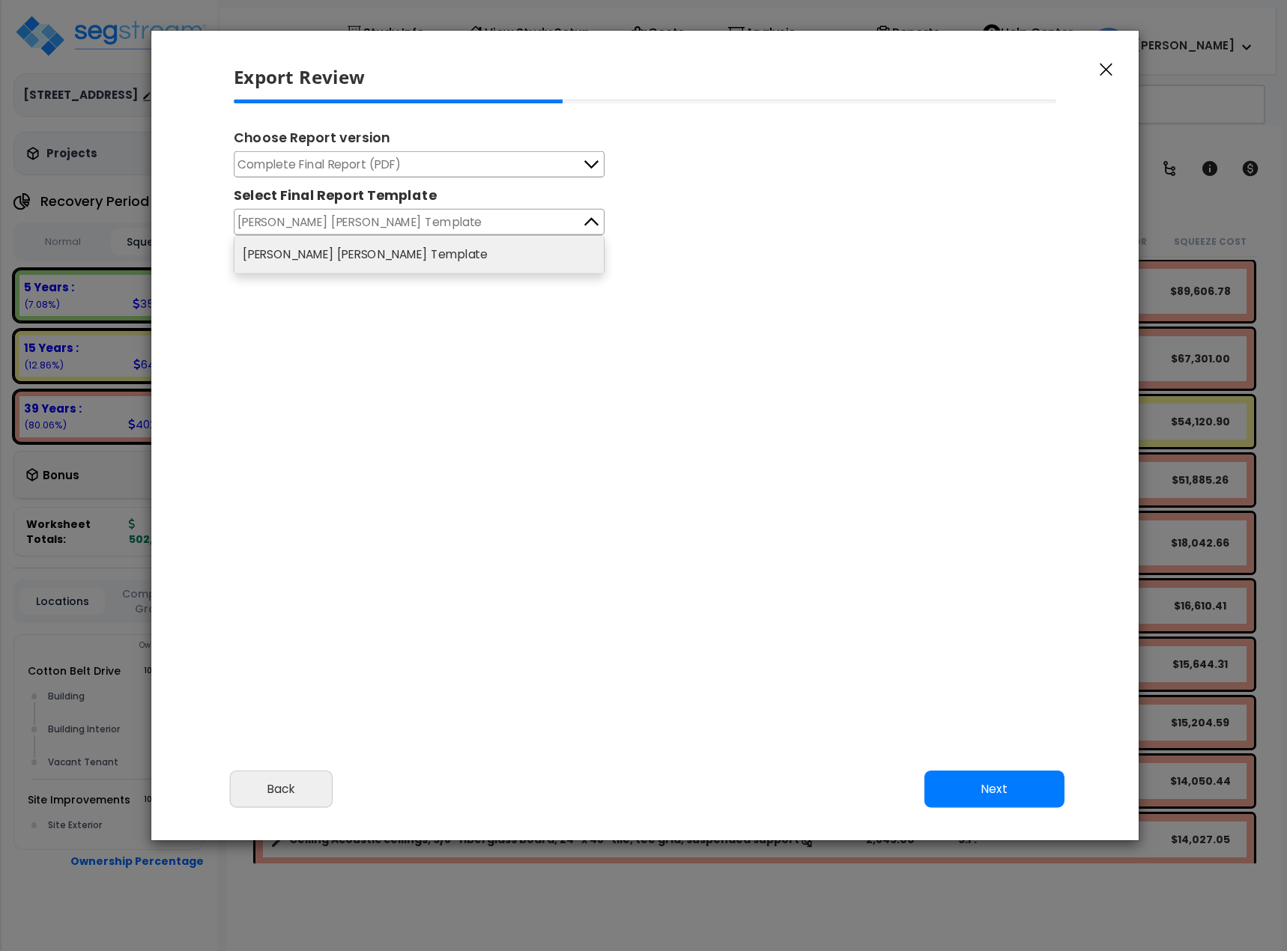
click at [866, 218] on div "Complete Final Report (PDF) Engineering Reports Only (MS Excel) Narrative Repor…" at bounding box center [645, 193] width 822 height 84
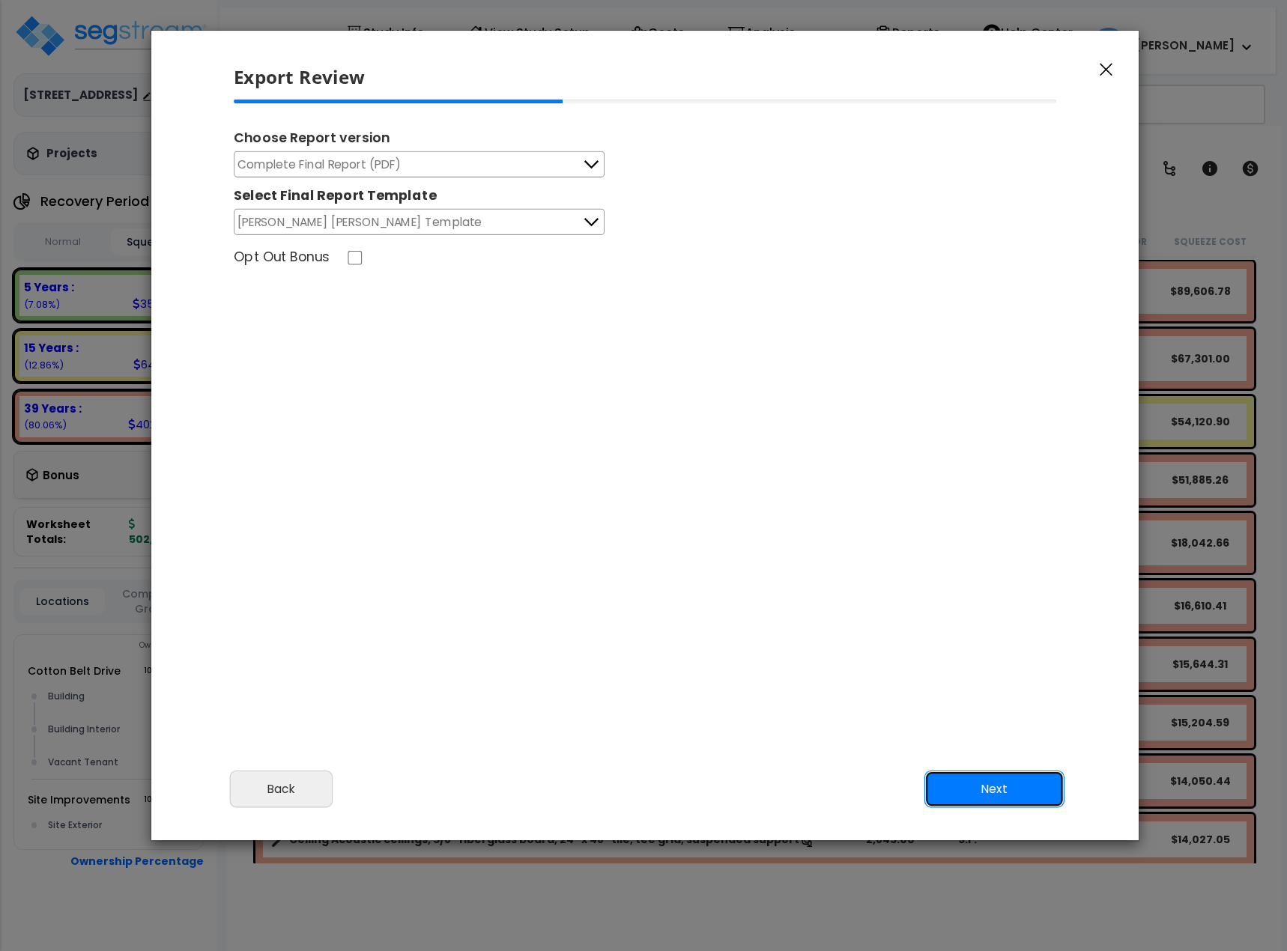
click at [983, 520] on button "Next" at bounding box center [994, 788] width 140 height 37
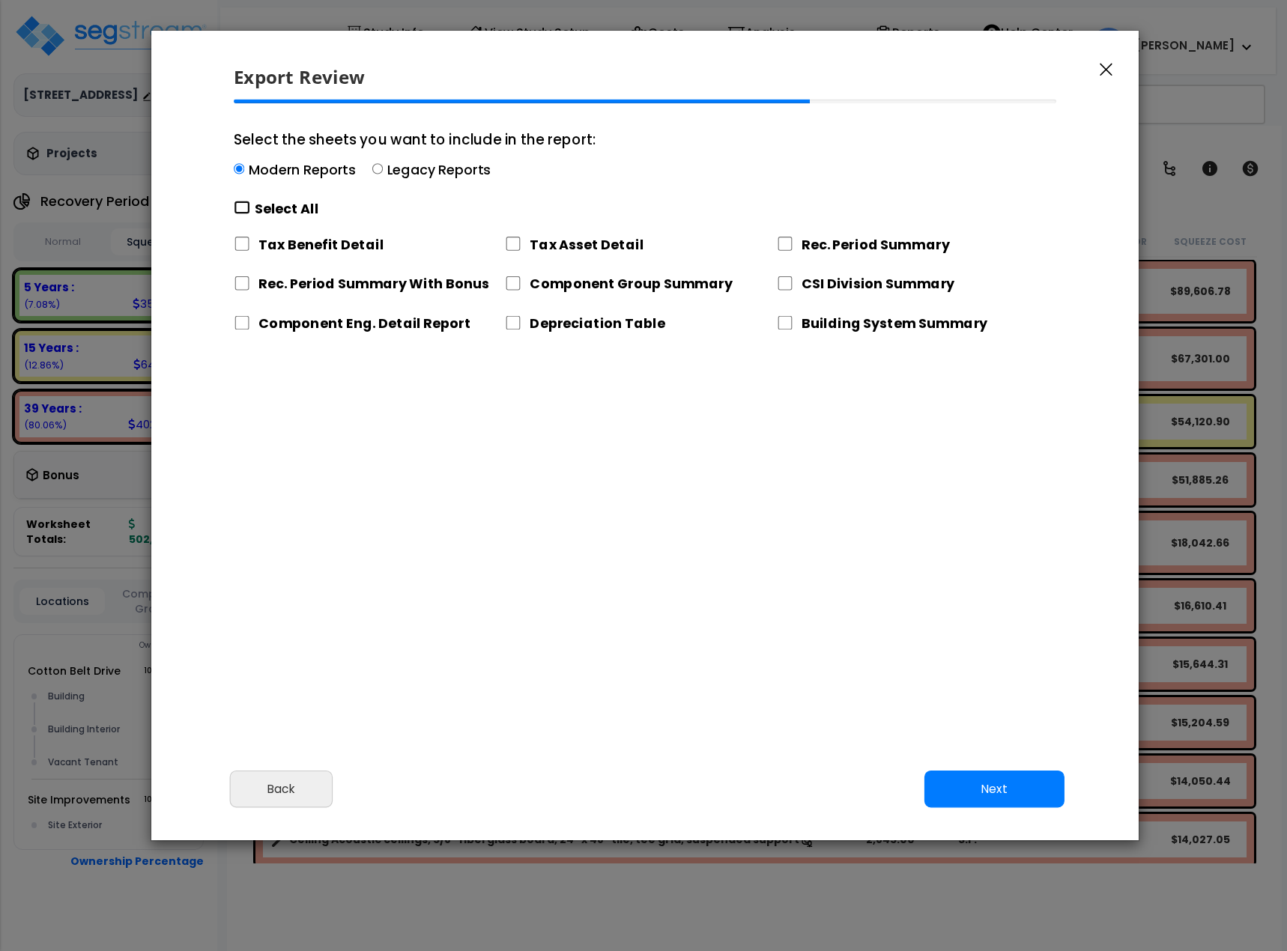
click at [235, 211] on input "Select the sheets you want to include in the report: Modern Reports Legacy Repo…" at bounding box center [242, 208] width 16 height 14
checkbox input "true"
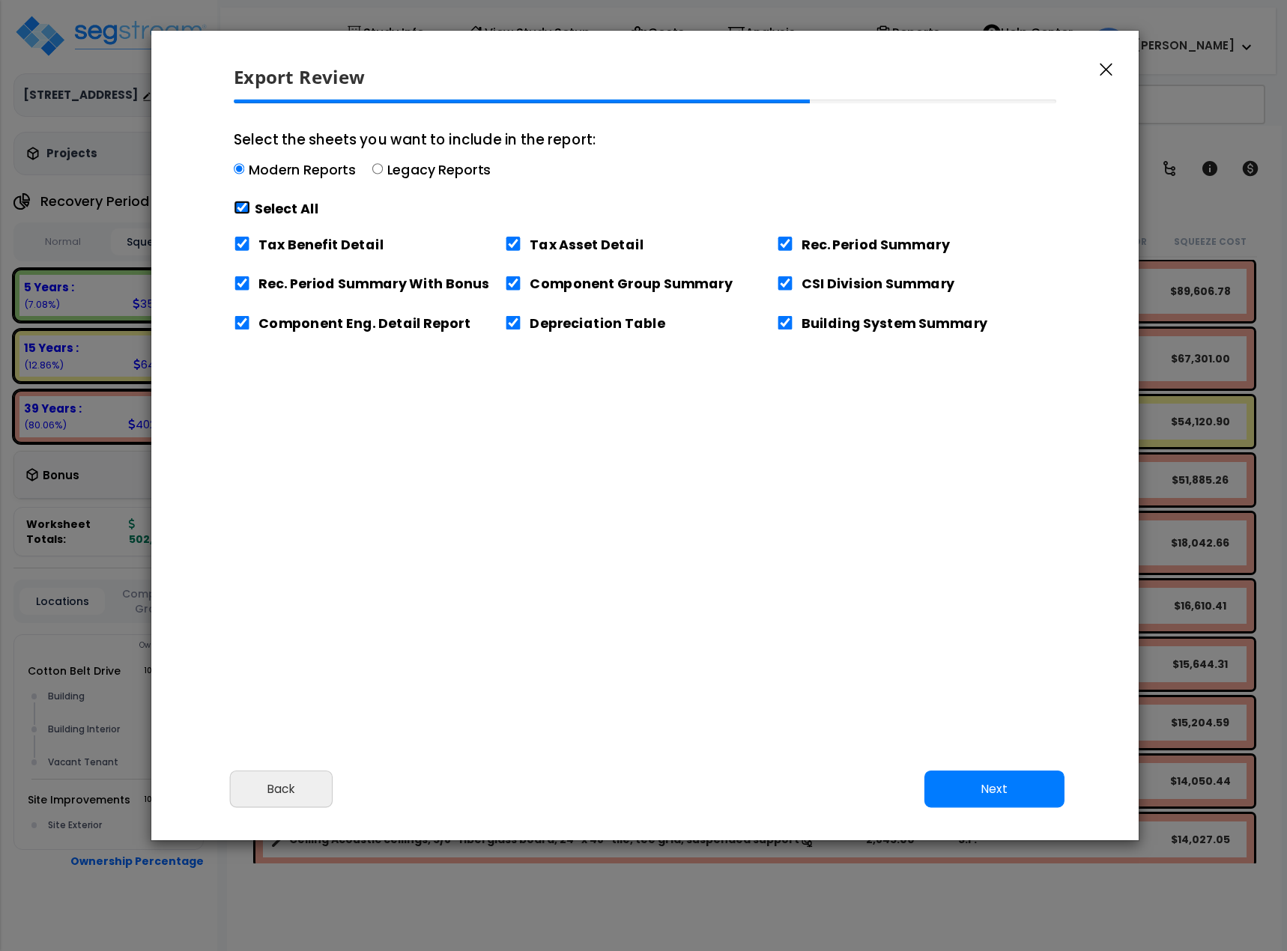
checkbox input "true"
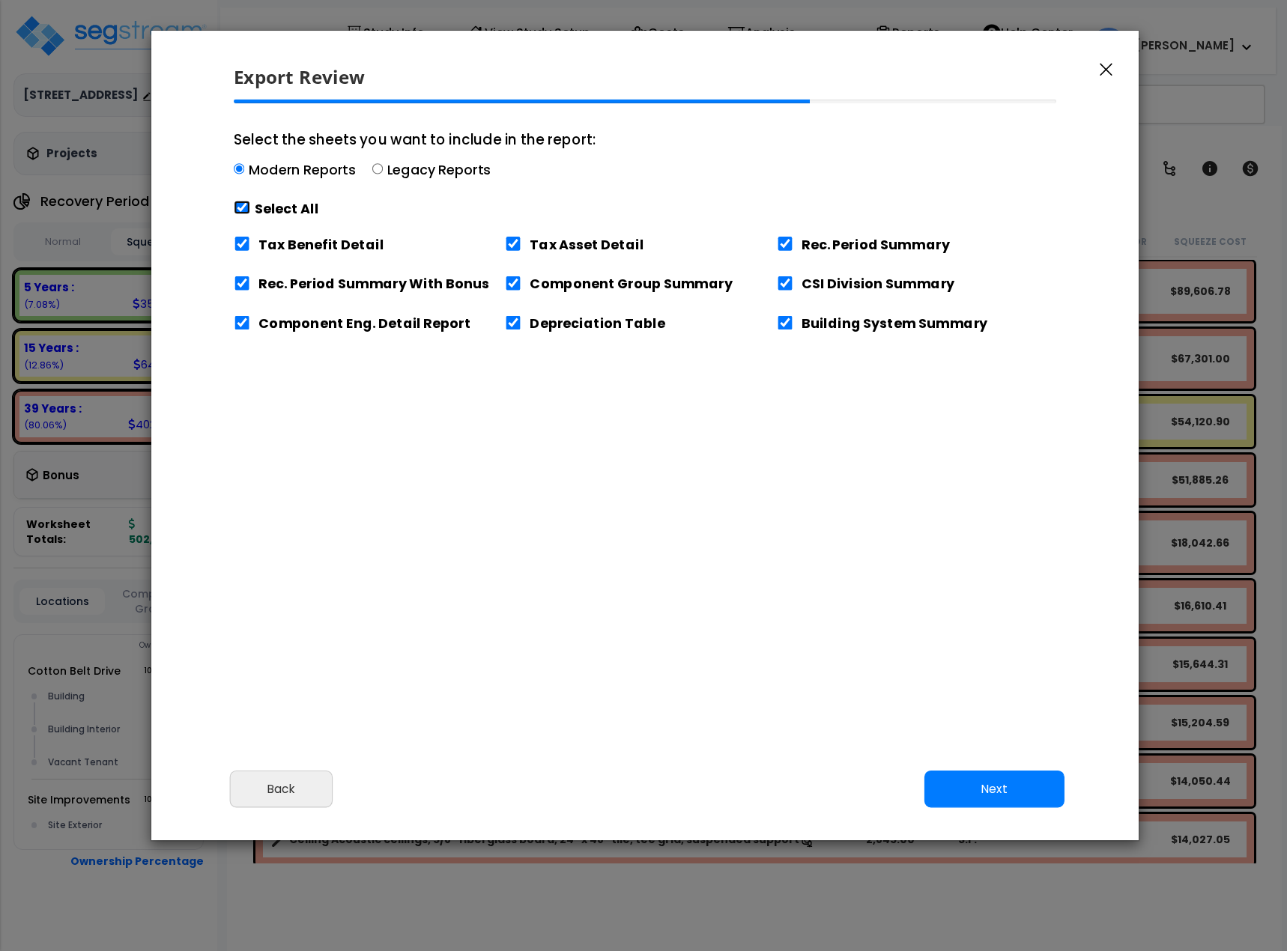
checkbox input "true"
click at [242, 277] on input "Rec. Period Summary With Bonus" at bounding box center [242, 283] width 16 height 14
checkbox input "false"
click at [986, 520] on button "Next" at bounding box center [994, 788] width 140 height 37
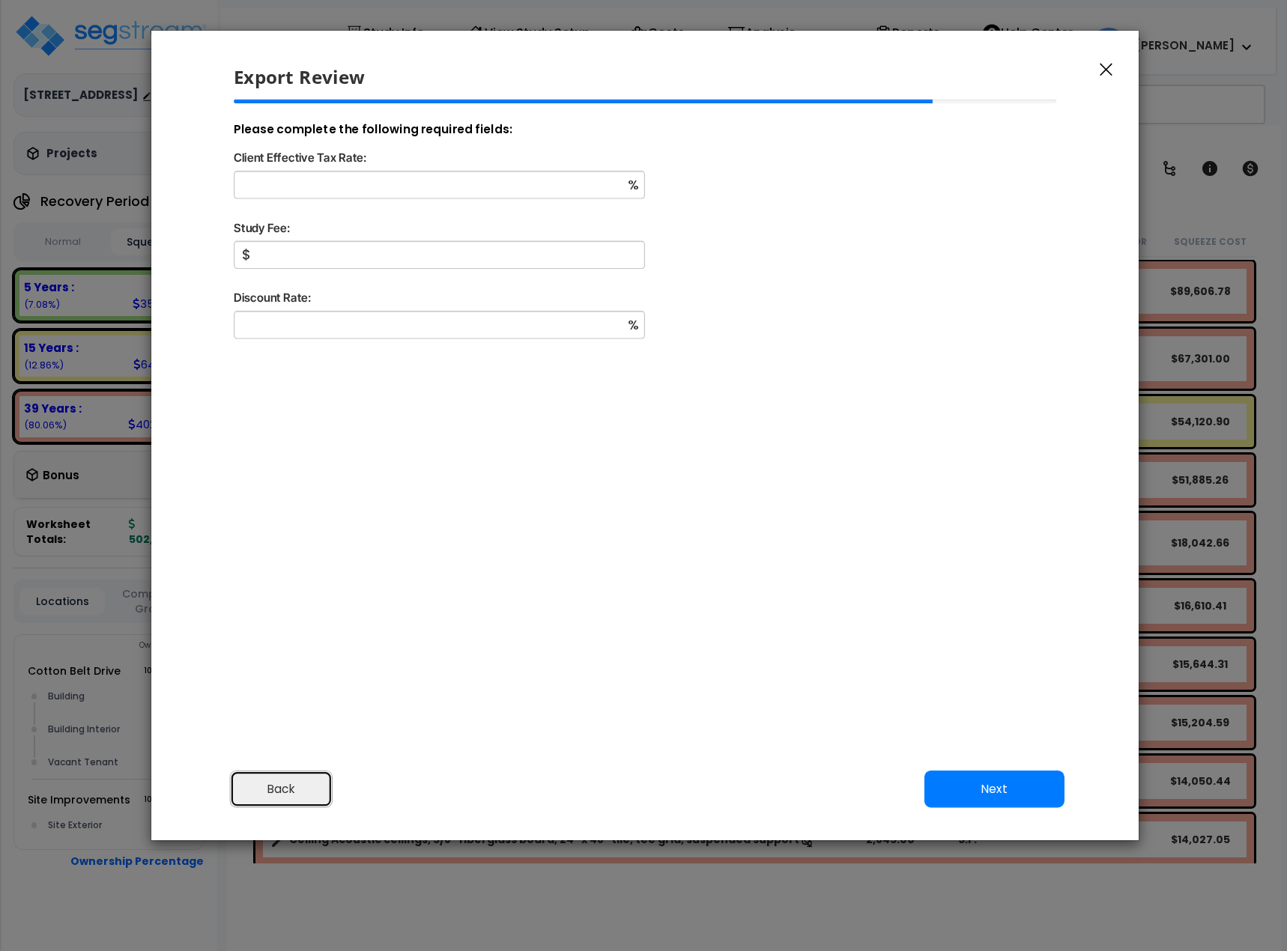
click at [282, 520] on button "Back" at bounding box center [281, 788] width 103 height 37
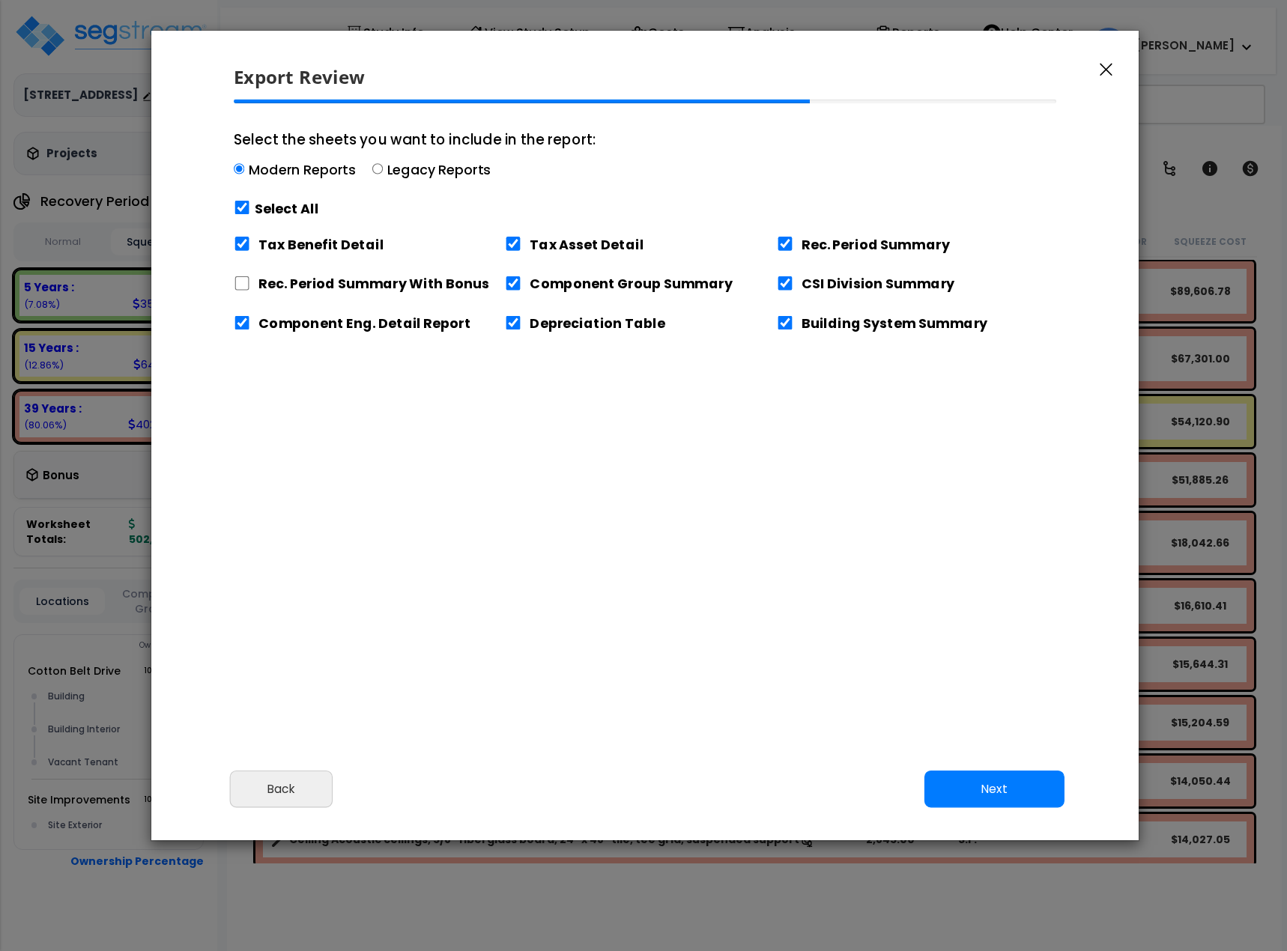
click at [269, 246] on label "Tax Benefit Detail" at bounding box center [320, 243] width 125 height 19
click at [250, 246] on input "Tax Benefit Detail" at bounding box center [242, 244] width 16 height 14
checkbox input "false"
click at [959, 520] on button "Next" at bounding box center [994, 788] width 140 height 37
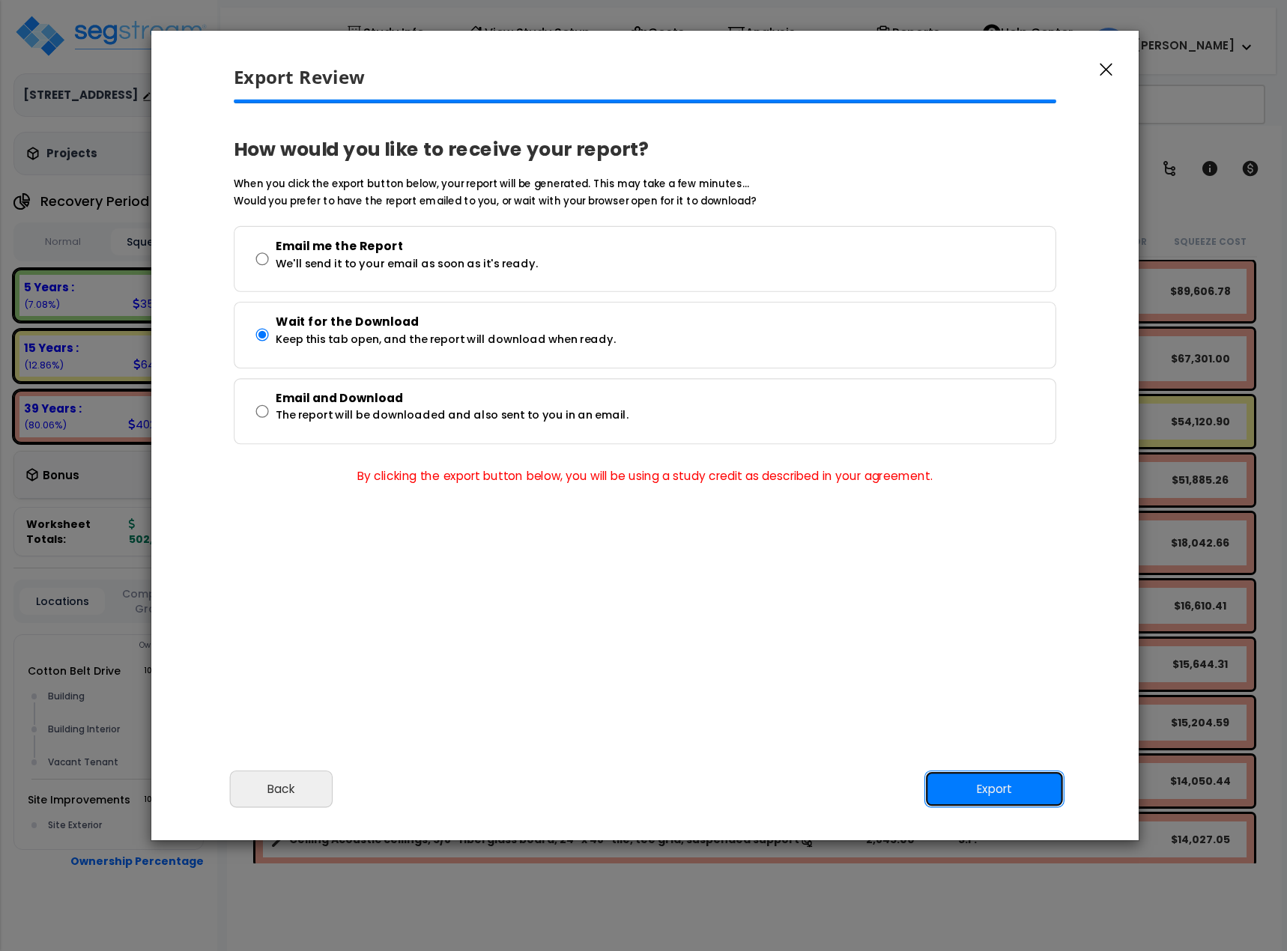
click at [972, 520] on button "Export" at bounding box center [994, 788] width 140 height 37
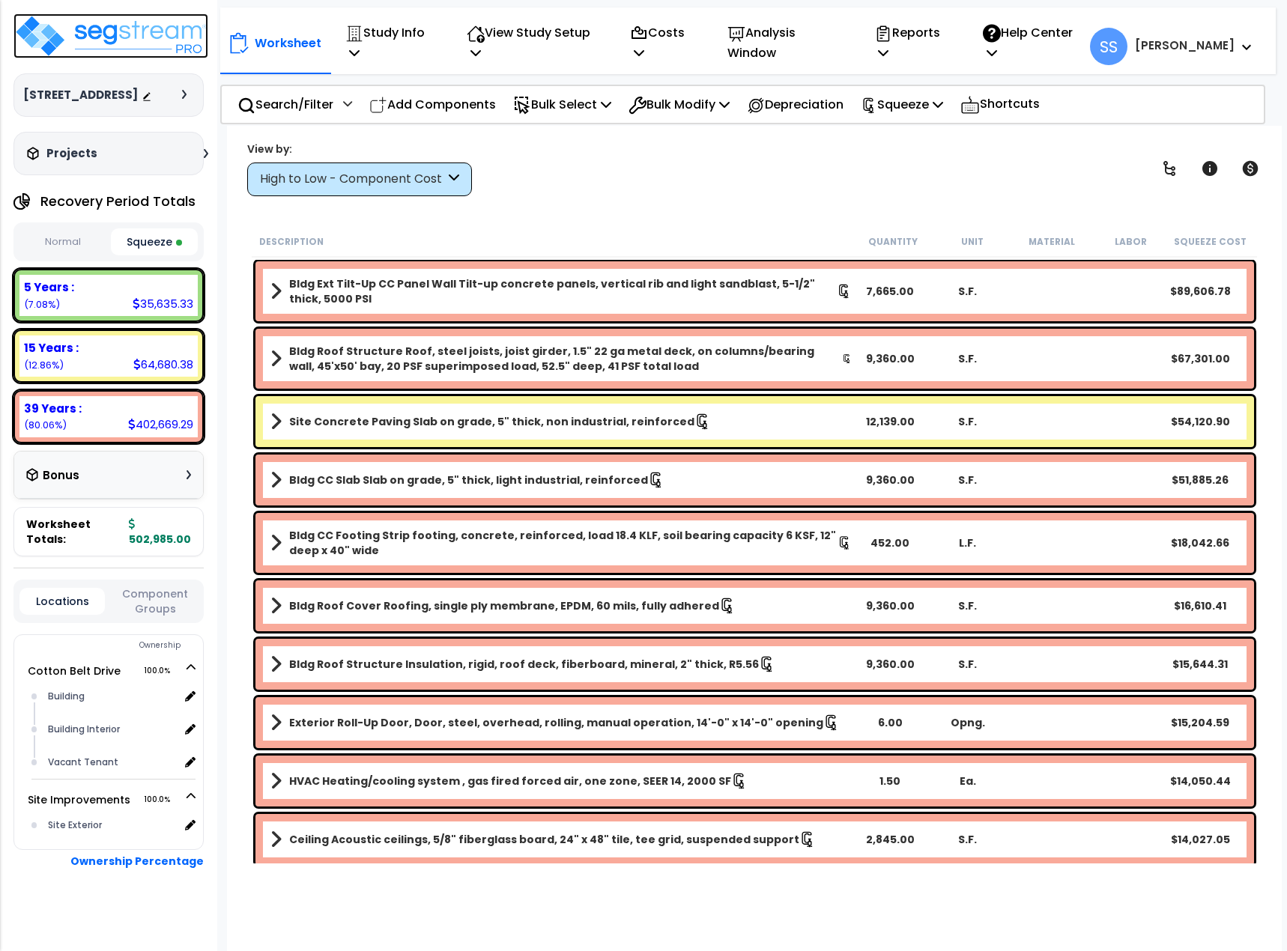
click at [158, 39] on img at bounding box center [110, 35] width 195 height 45
click at [585, 213] on div "Worksheet Study Info Study Setup Add Property Unit Template study Clone study SS" at bounding box center [754, 601] width 1055 height 951
click at [106, 37] on img at bounding box center [110, 35] width 195 height 45
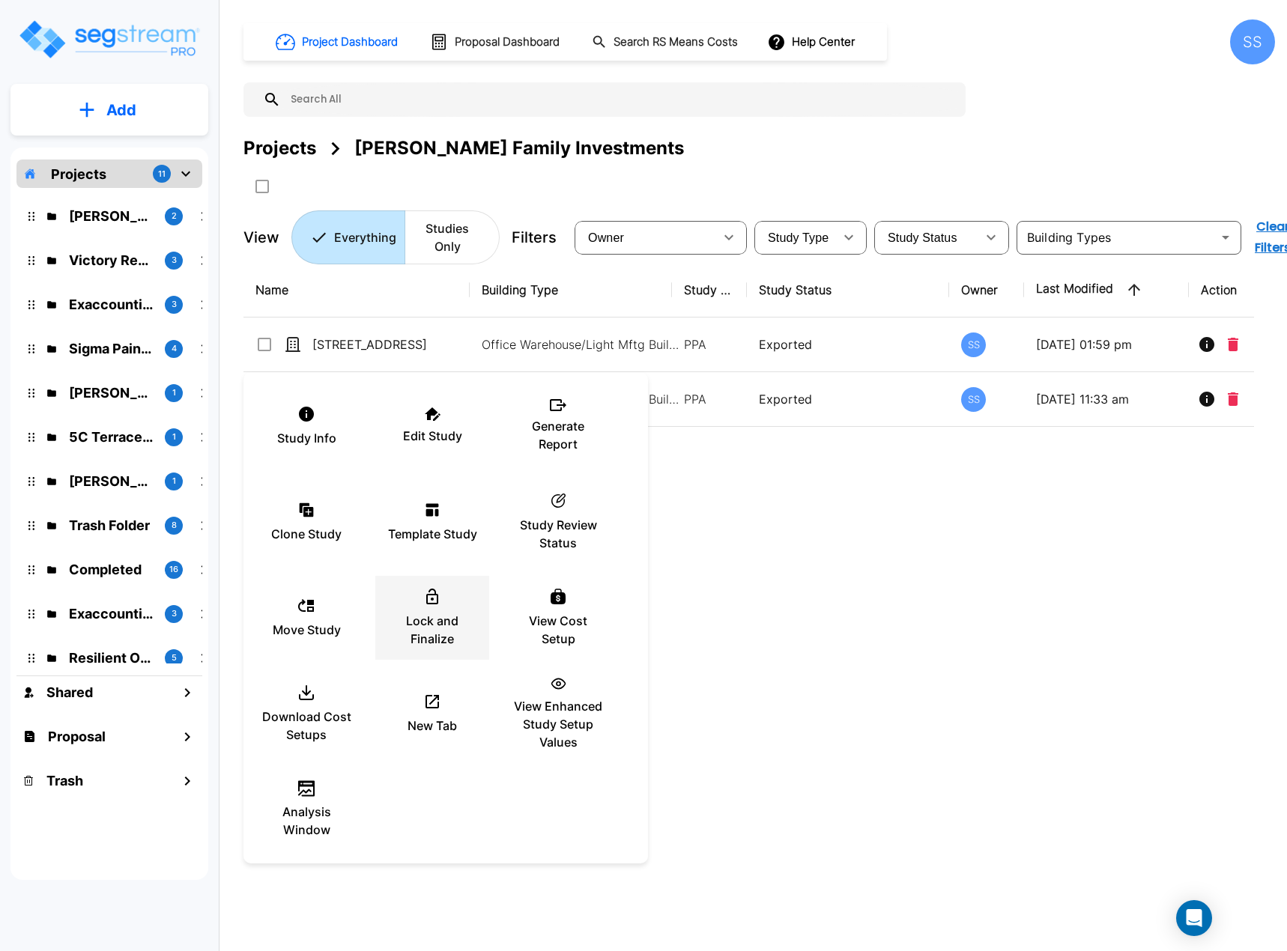
click at [453, 606] on div "Lock and Finalize" at bounding box center [432, 617] width 90 height 75
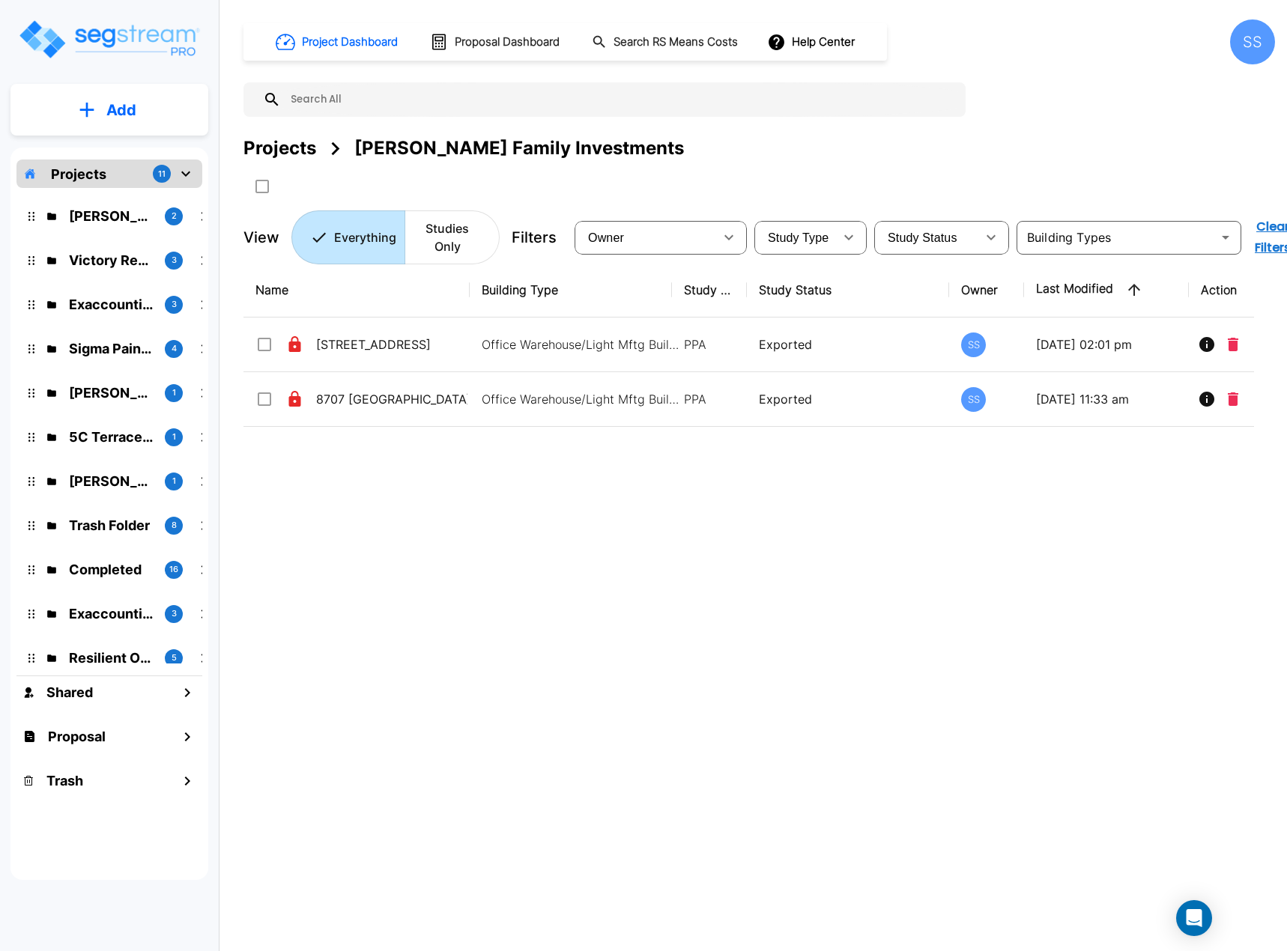
click at [622, 477] on div "Name Building Type Study Type Study Status Owner Last Modified Action 4718 Cott…" at bounding box center [748, 557] width 1010 height 589
click at [110, 393] on p "[PERSON_NAME]" at bounding box center [111, 393] width 84 height 20
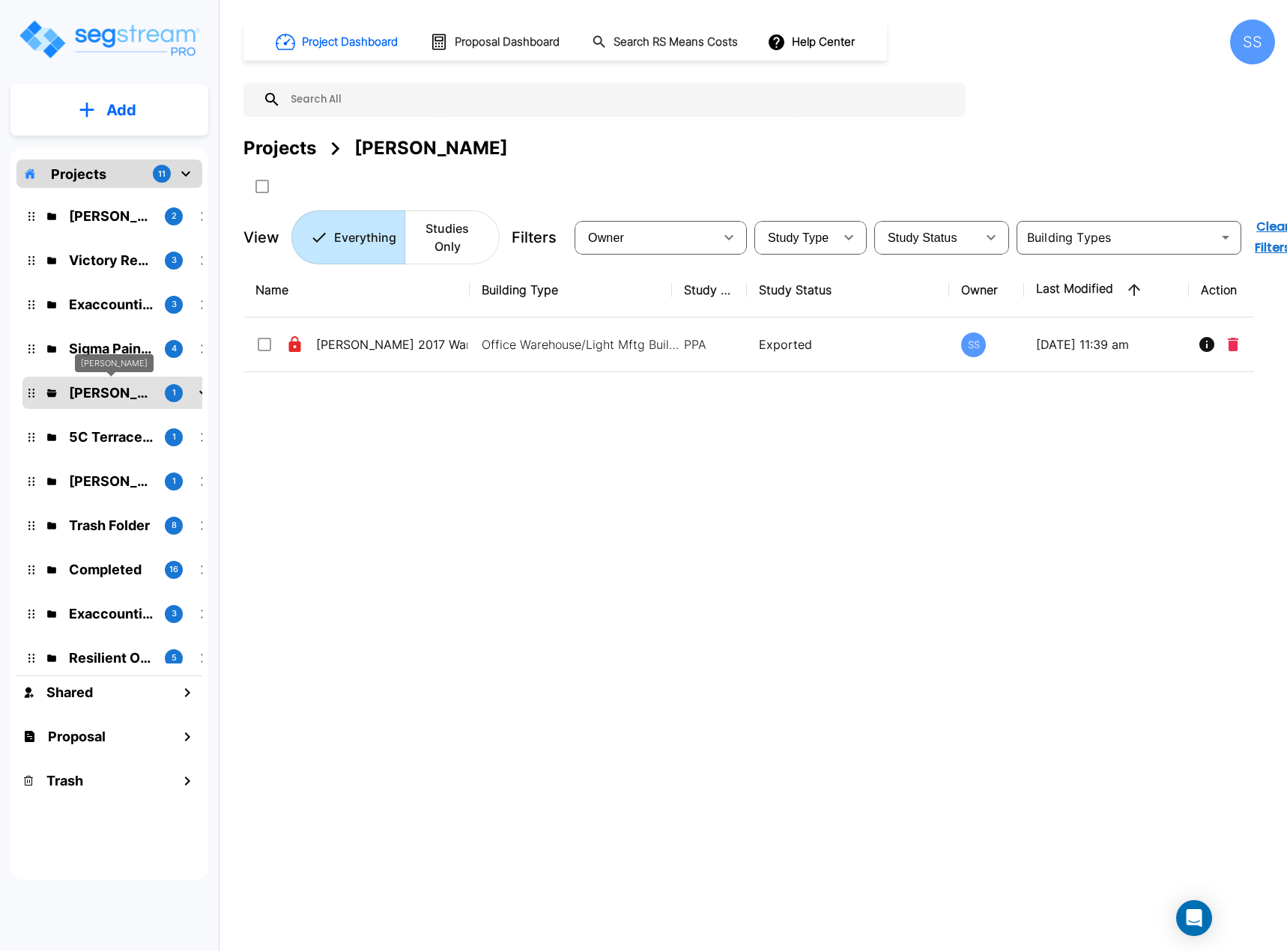
drag, startPoint x: 133, startPoint y: 389, endPoint x: 105, endPoint y: 392, distance: 28.0
click at [105, 392] on p "[PERSON_NAME]" at bounding box center [111, 393] width 84 height 20
click at [111, 172] on div "Projects 11" at bounding box center [109, 174] width 186 height 28
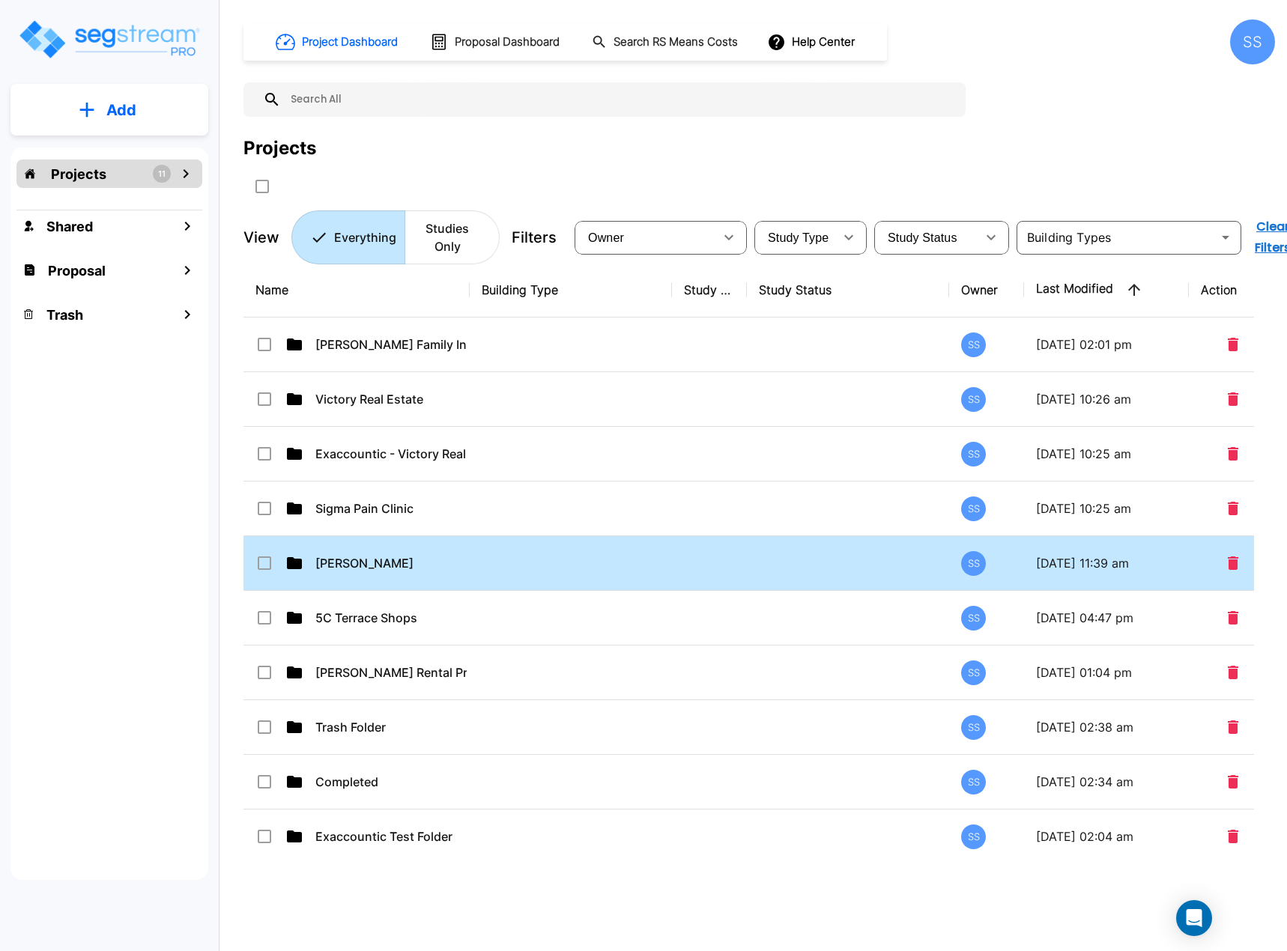
click at [262, 562] on input "select row Atkinson Candy" at bounding box center [262, 560] width 15 height 13
click at [411, 183] on icon "Move" at bounding box center [409, 186] width 16 height 14
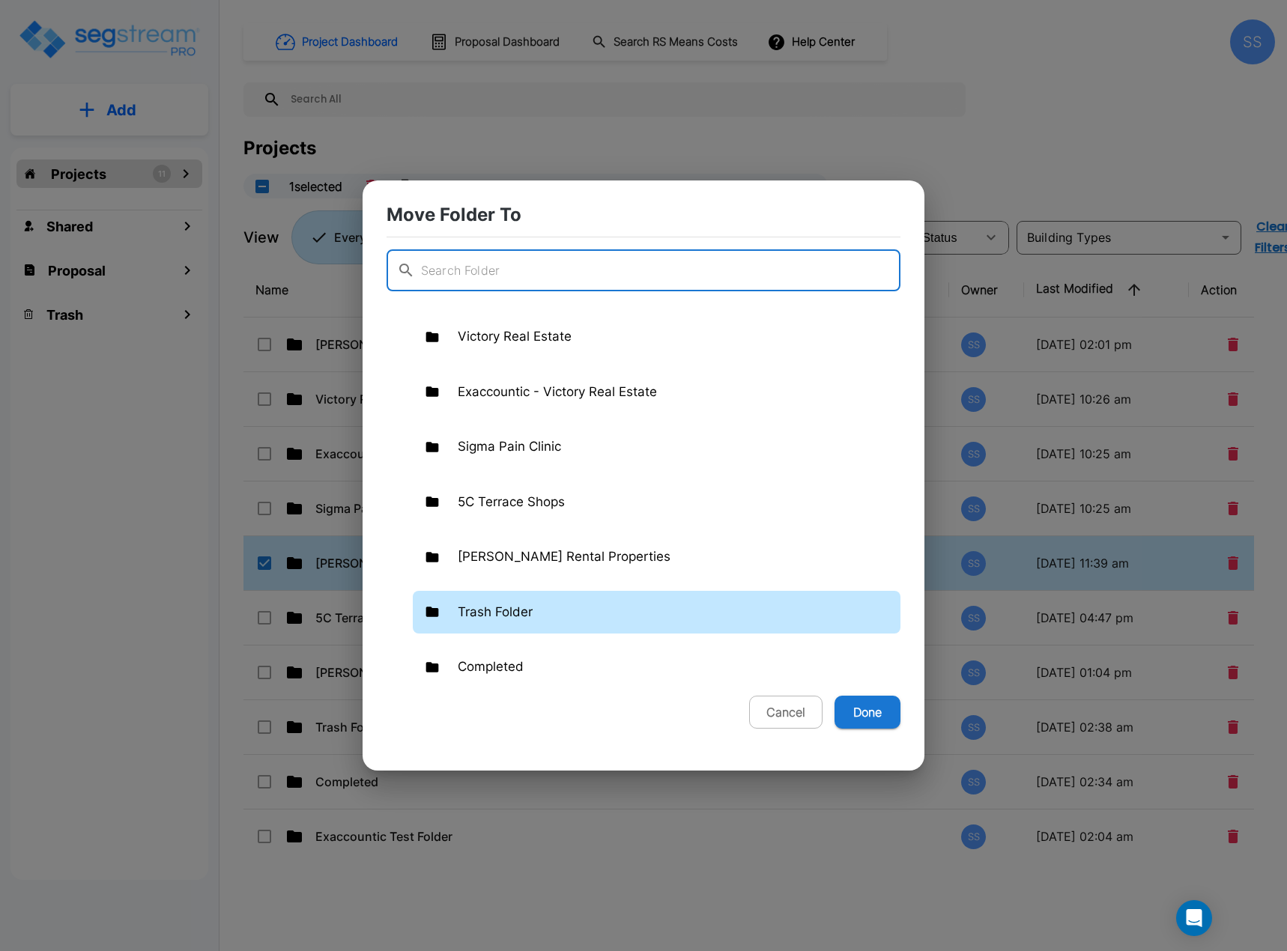
scroll to position [231, 0]
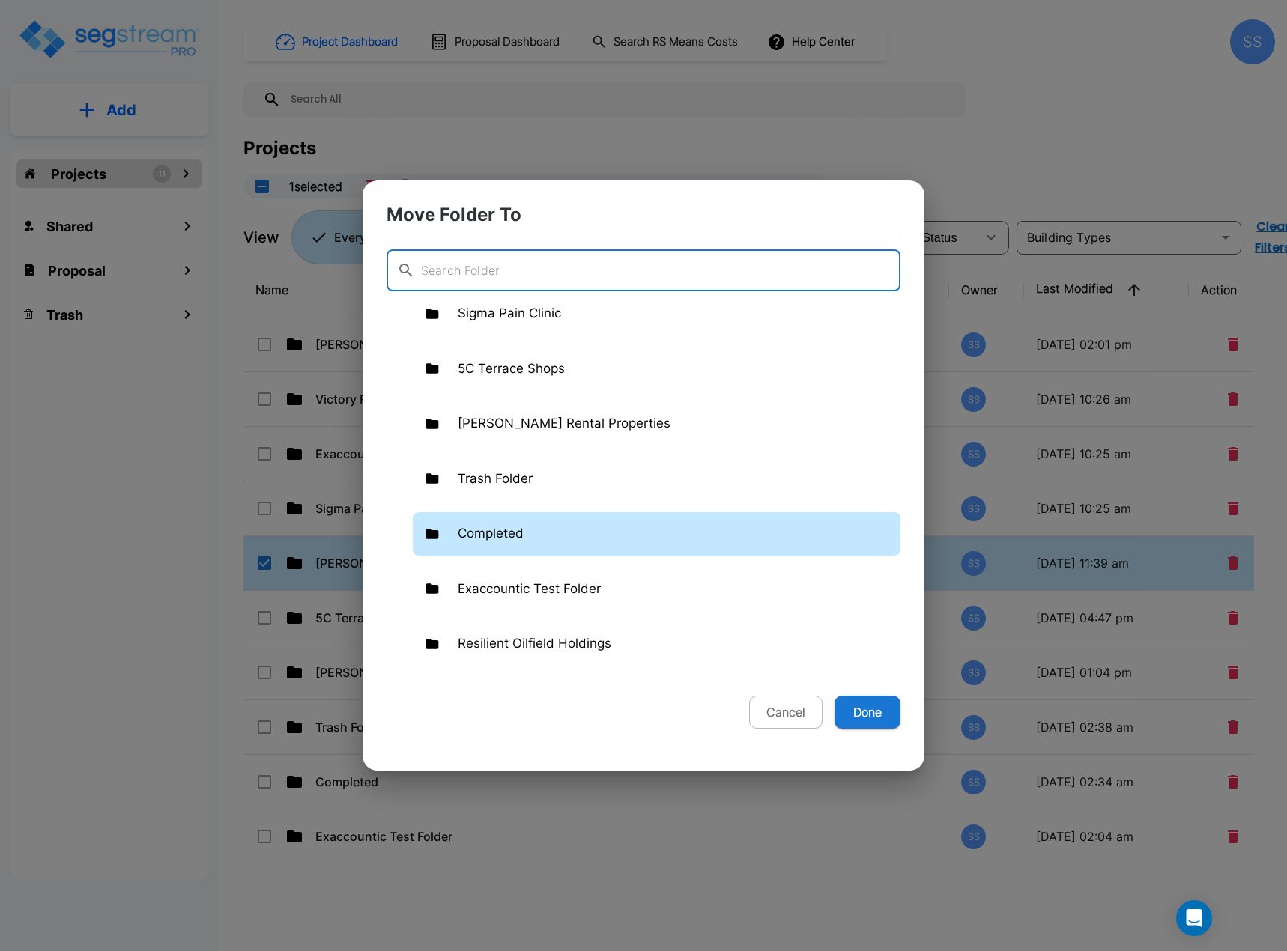
click at [493, 539] on p "Completed" at bounding box center [491, 533] width 66 height 19
click at [867, 718] on button "Done" at bounding box center [867, 712] width 66 height 33
checkbox input "false"
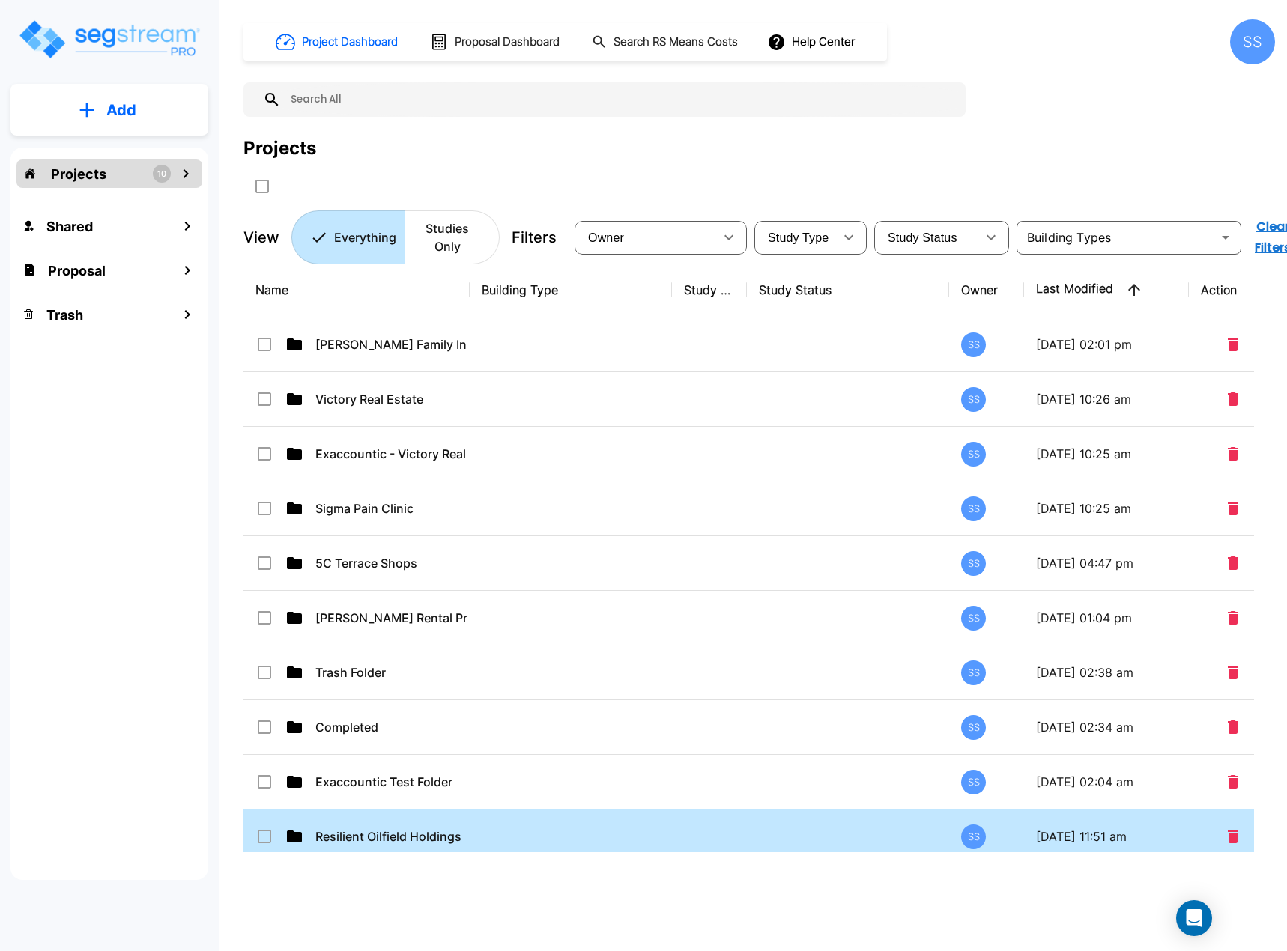
click at [262, 834] on input "select row Resilient Oilfield Holdings" at bounding box center [262, 833] width 15 height 13
click at [408, 174] on button "Move" at bounding box center [410, 186] width 30 height 30
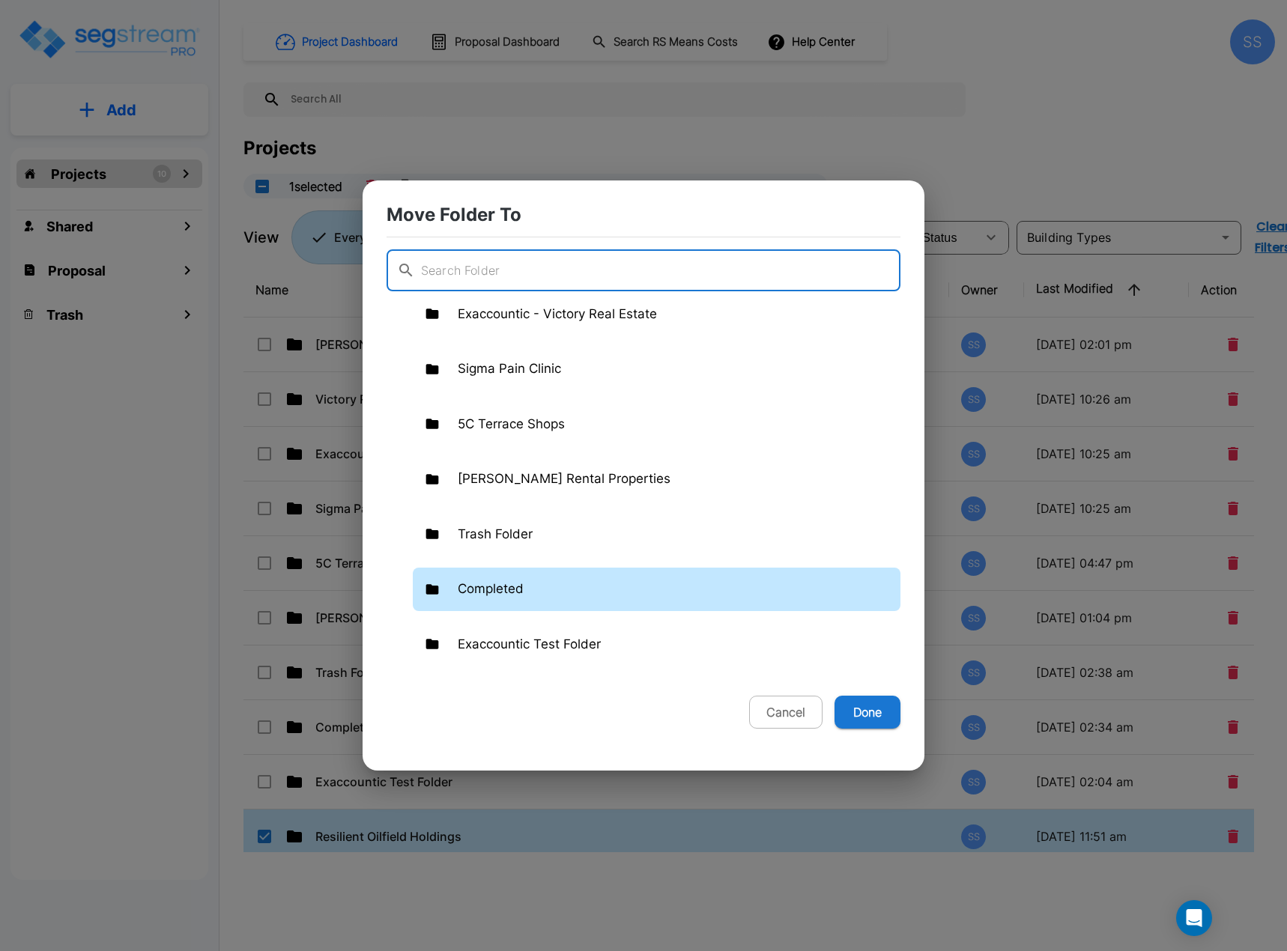
scroll to position [176, 0]
click at [511, 586] on p "Completed" at bounding box center [491, 589] width 66 height 19
click at [884, 713] on button "Done" at bounding box center [867, 712] width 66 height 33
checkbox input "false"
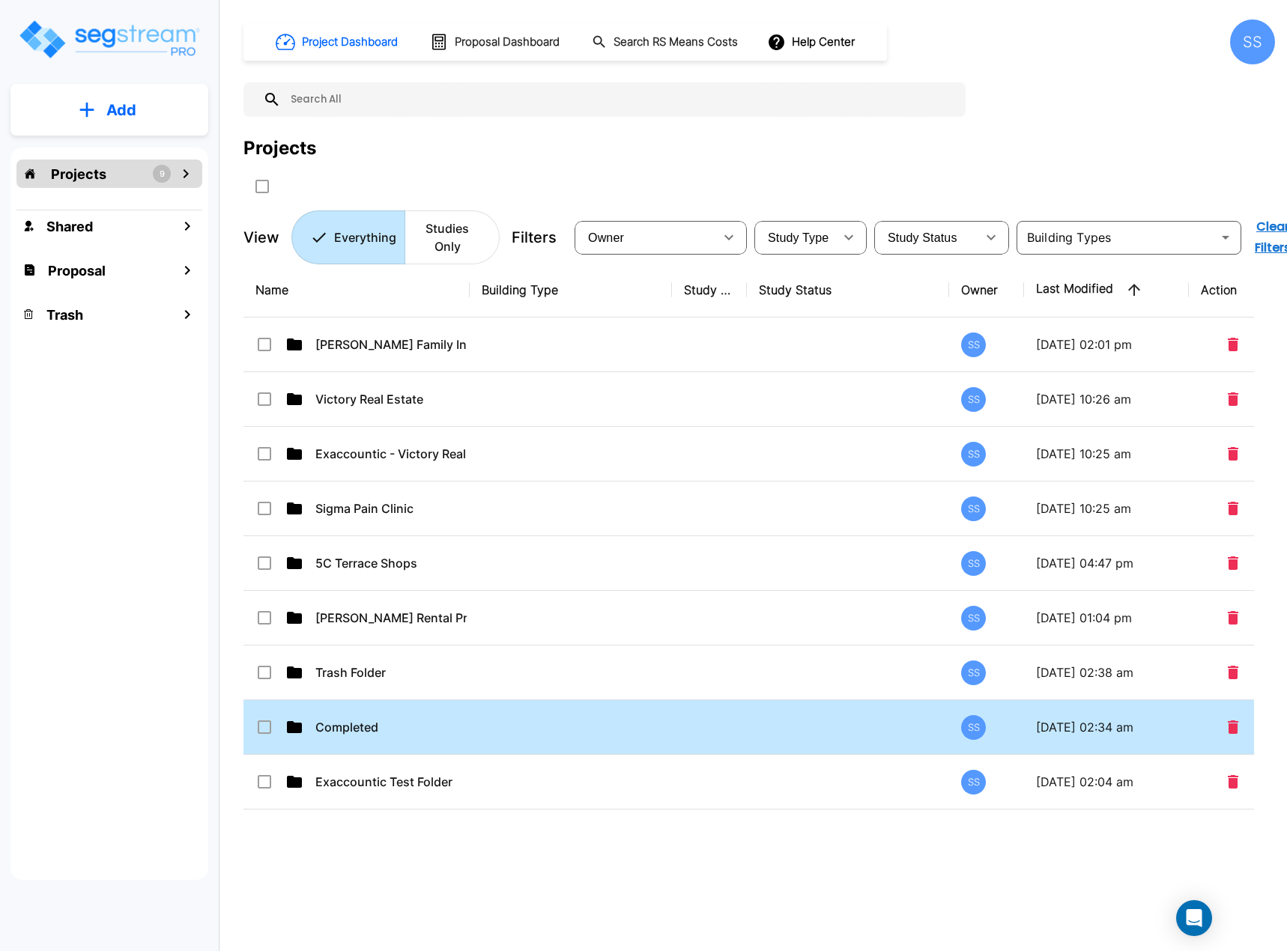
click at [352, 730] on p "Completed" at bounding box center [390, 727] width 151 height 18
checkbox input "true"
click at [352, 730] on p "Completed" at bounding box center [390, 727] width 151 height 18
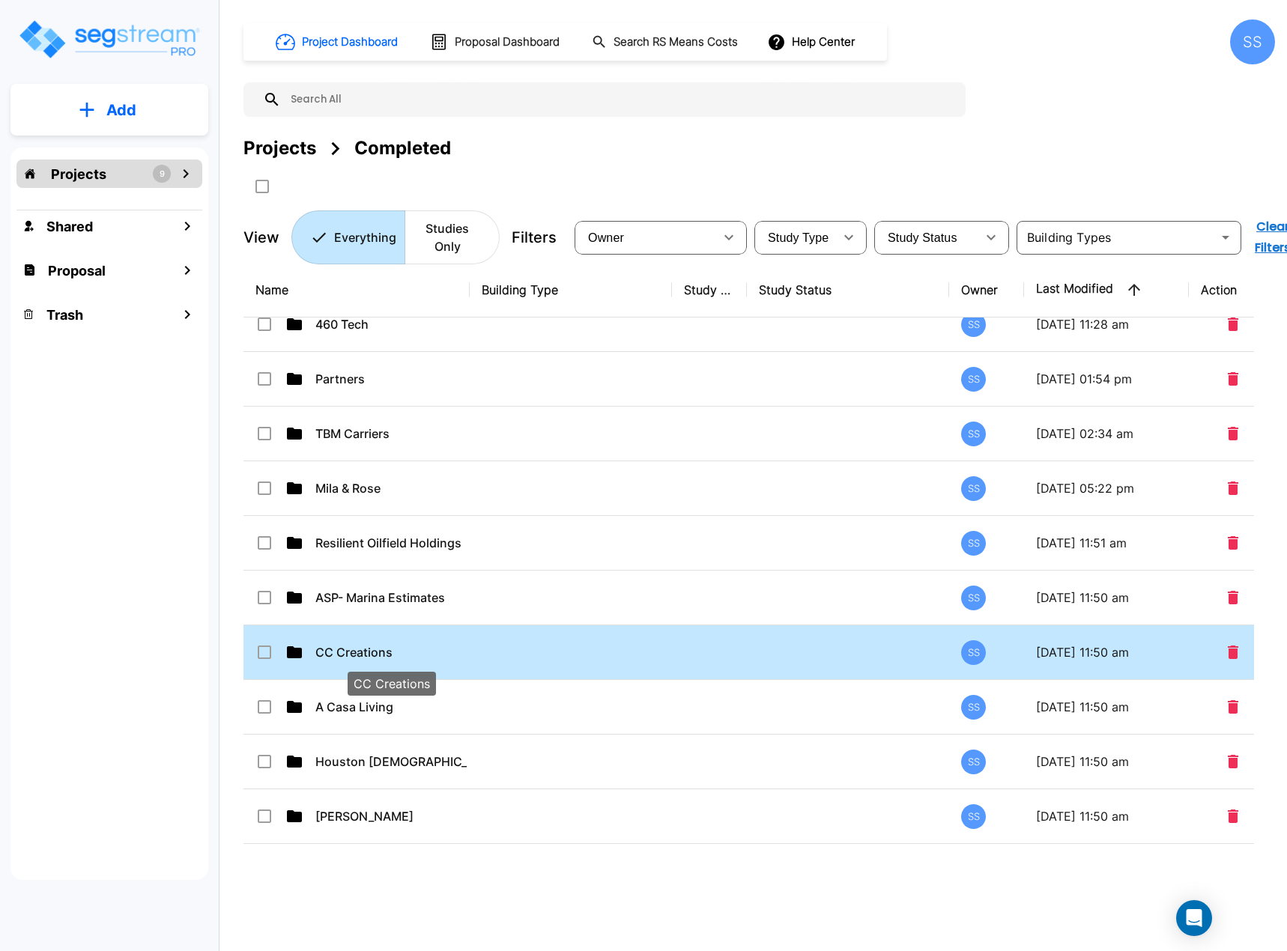
scroll to position [0, 0]
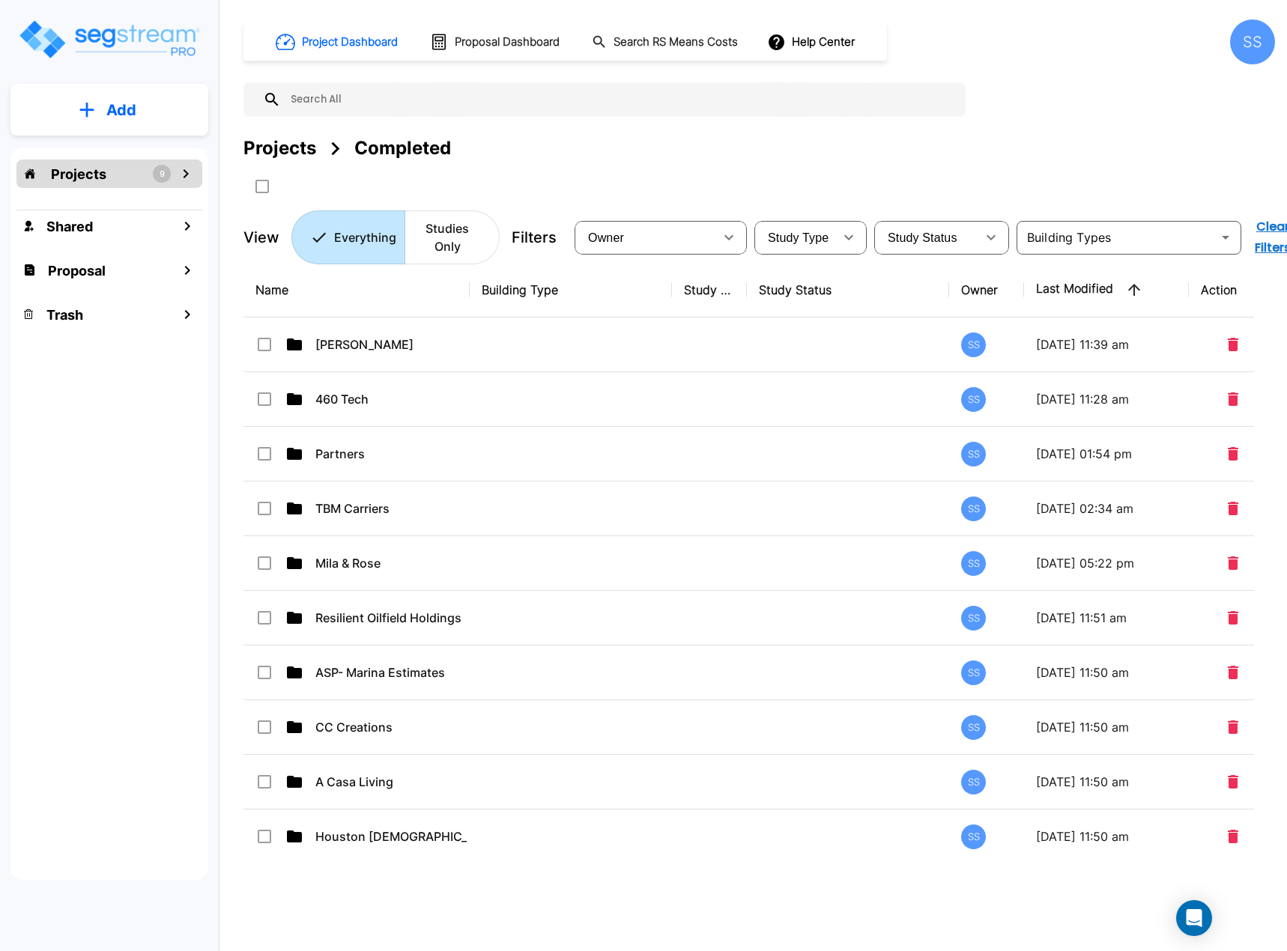
click at [128, 161] on div "Projects 9" at bounding box center [109, 174] width 186 height 28
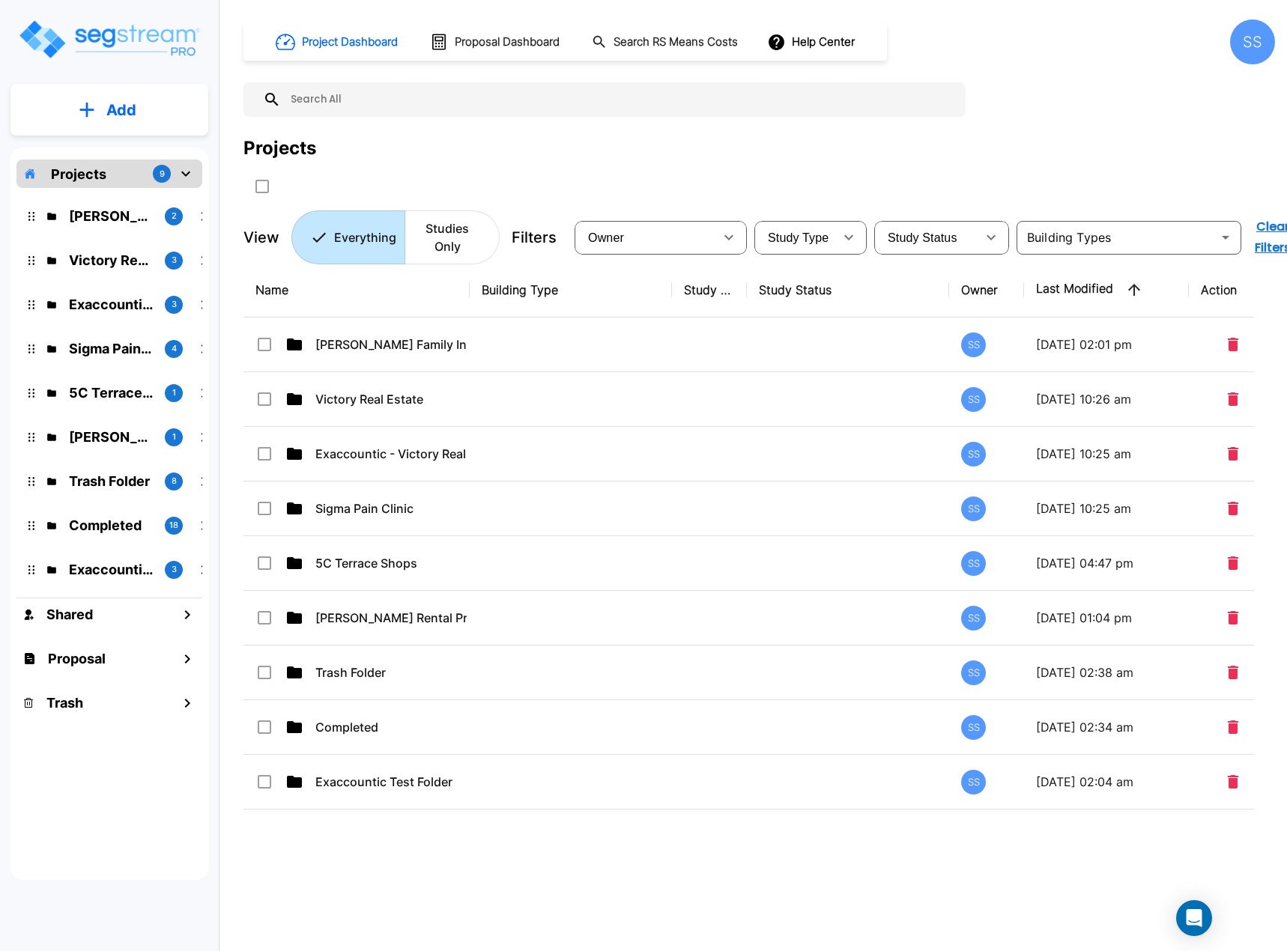
click at [702, 157] on div "Projects" at bounding box center [758, 148] width 1031 height 27
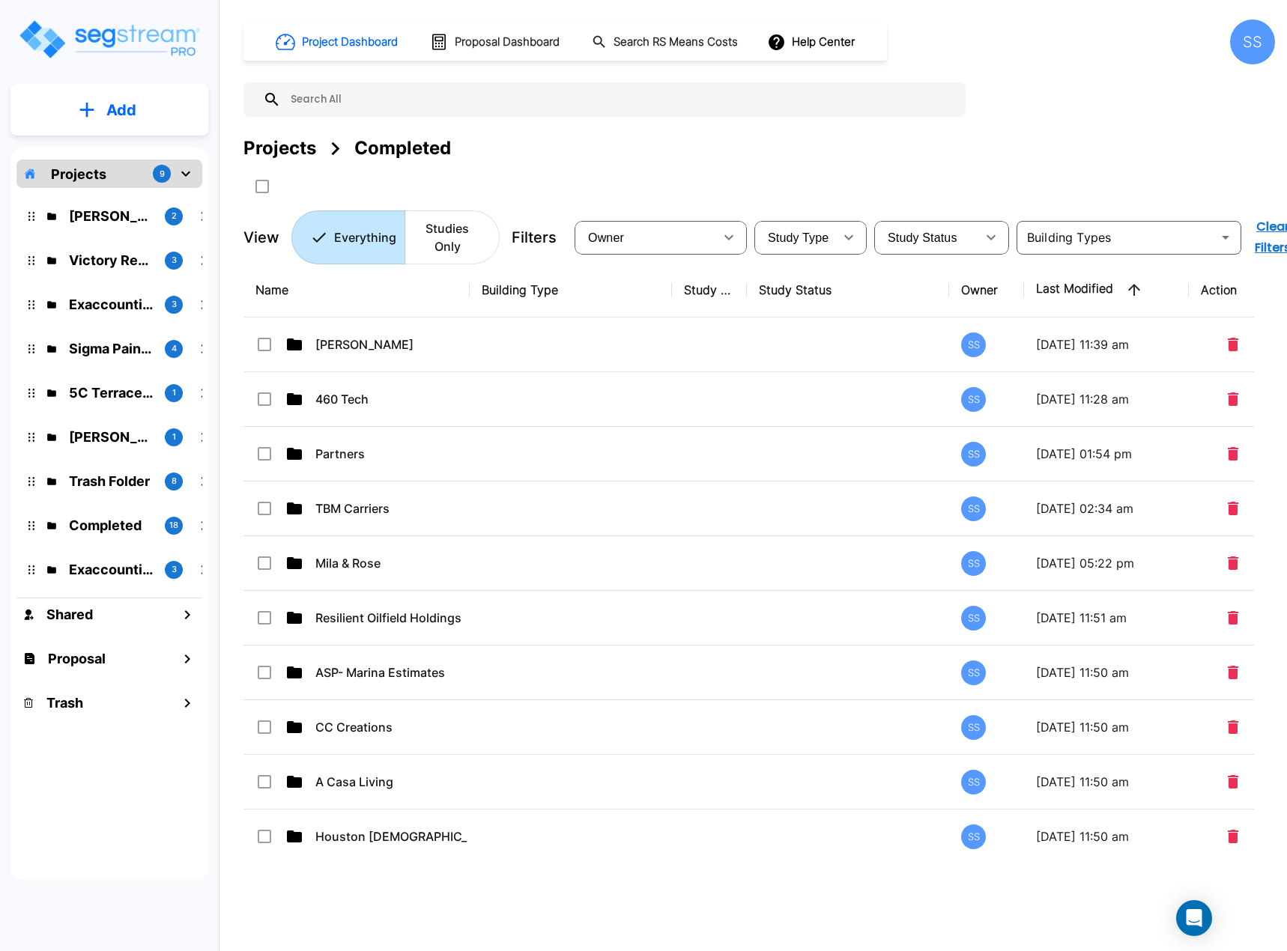
click at [909, 146] on div "Projects Completed" at bounding box center [758, 148] width 1031 height 27
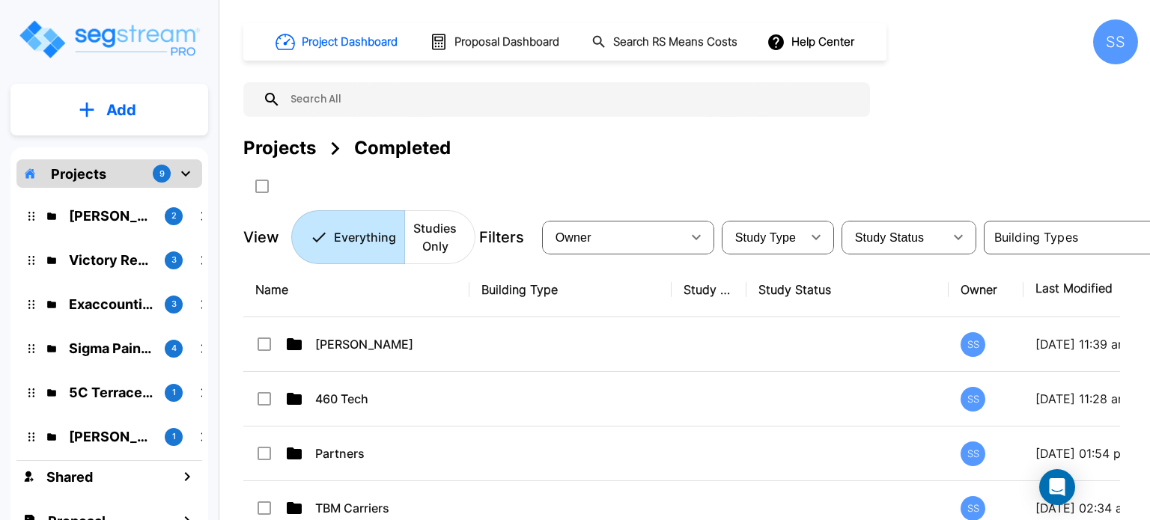
click at [115, 173] on div "Projects 9" at bounding box center [109, 174] width 186 height 28
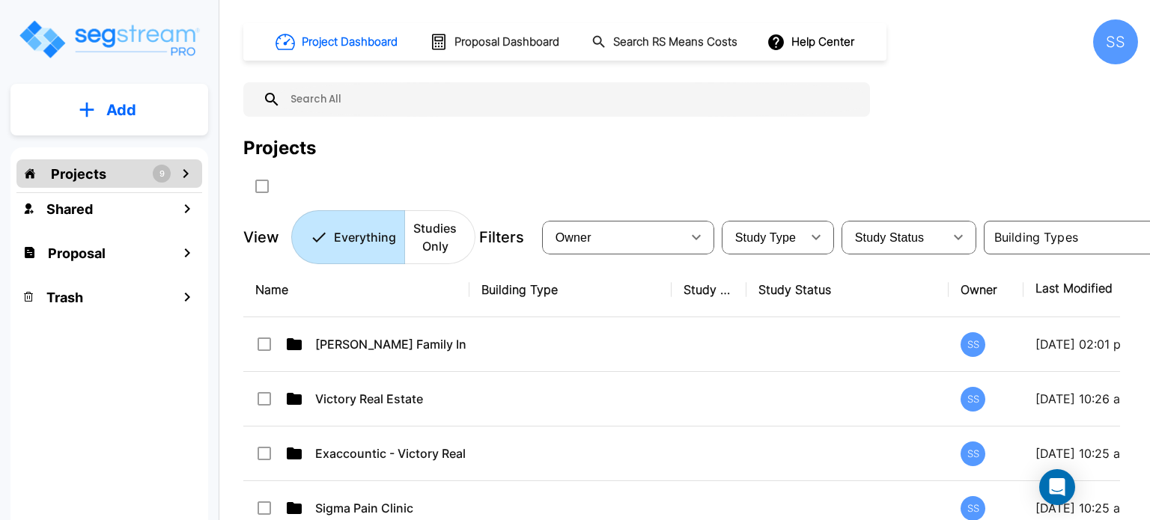
drag, startPoint x: 643, startPoint y: 126, endPoint x: 635, endPoint y: 117, distance: 11.7
click at [643, 126] on div "Project Dashboard Proposal Dashboard Search RS Means Costs Help Center SS Proje…" at bounding box center [690, 141] width 895 height 245
click at [1104, 31] on div "SS" at bounding box center [1115, 41] width 45 height 45
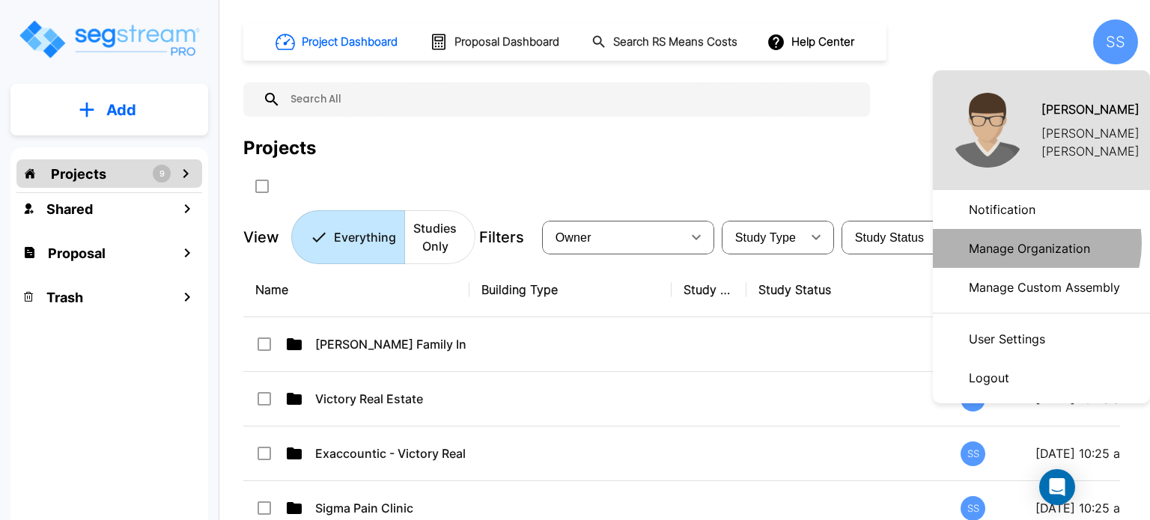
click at [1031, 244] on p "Manage Organization" at bounding box center [1029, 249] width 133 height 30
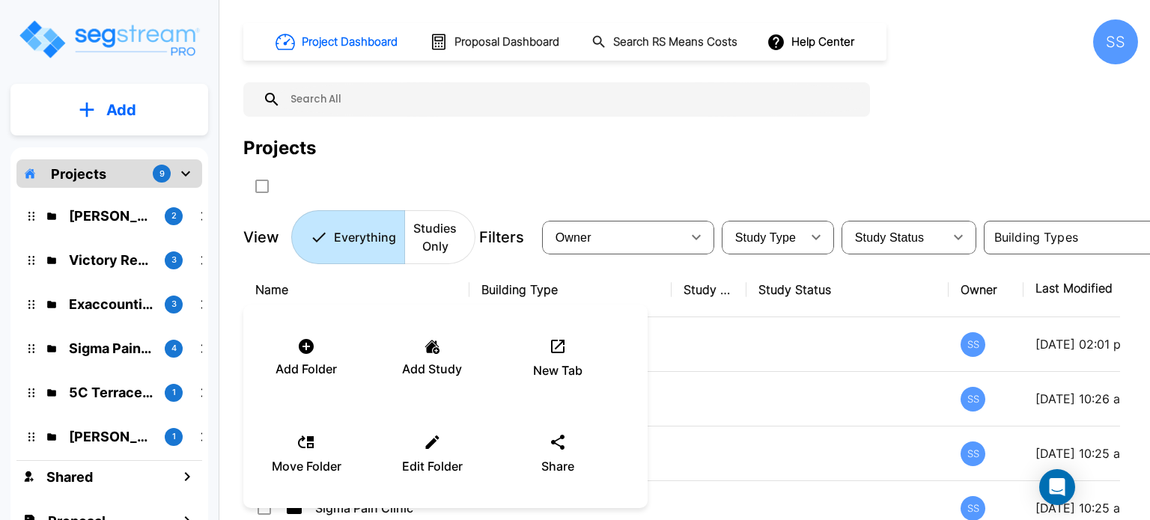
click at [362, 293] on div at bounding box center [575, 260] width 1150 height 520
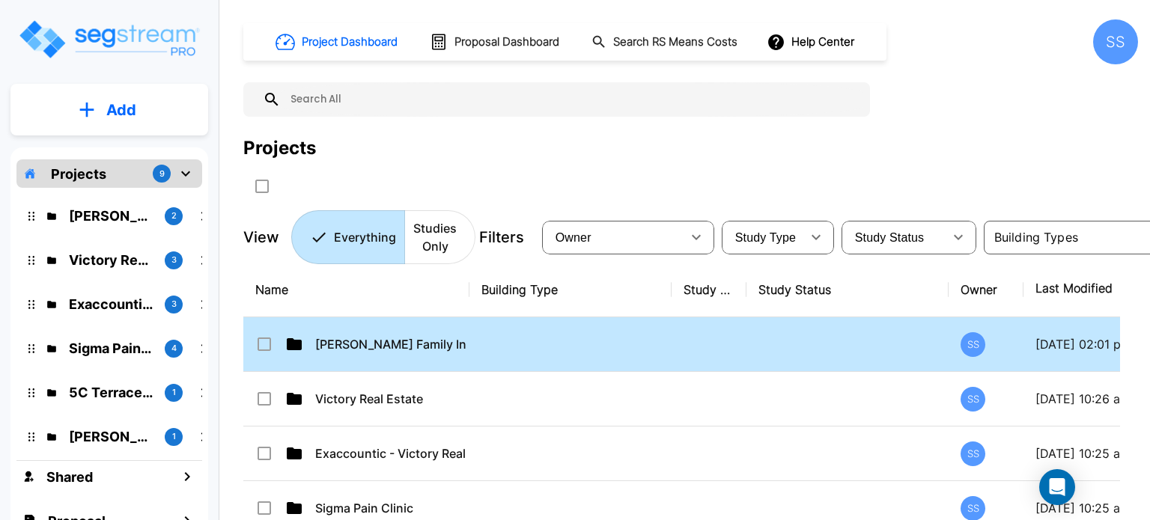
click at [267, 344] on input "select row Herin Family Investments" at bounding box center [262, 341] width 15 height 13
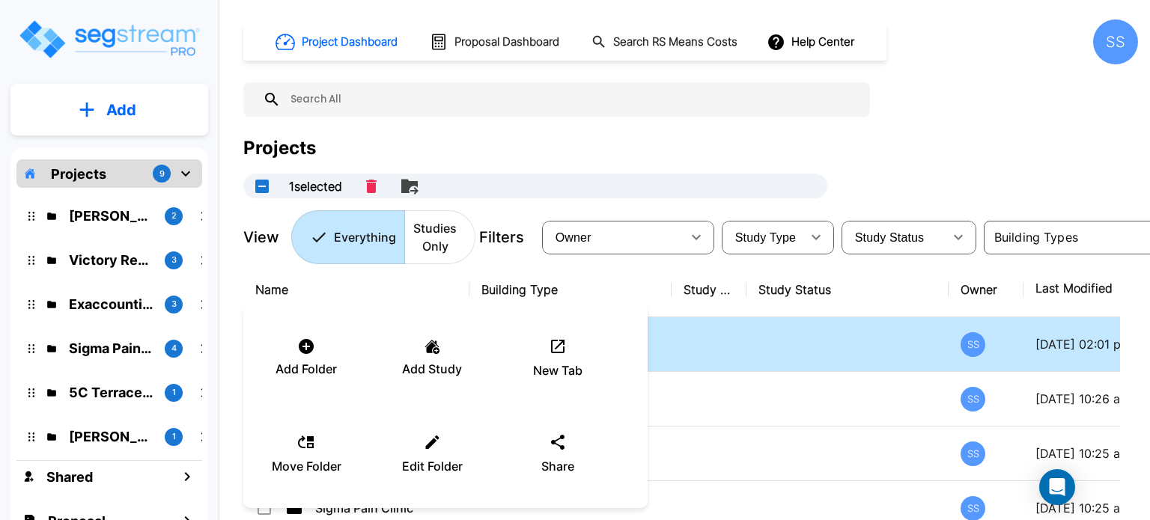
click at [367, 278] on div at bounding box center [575, 260] width 1150 height 520
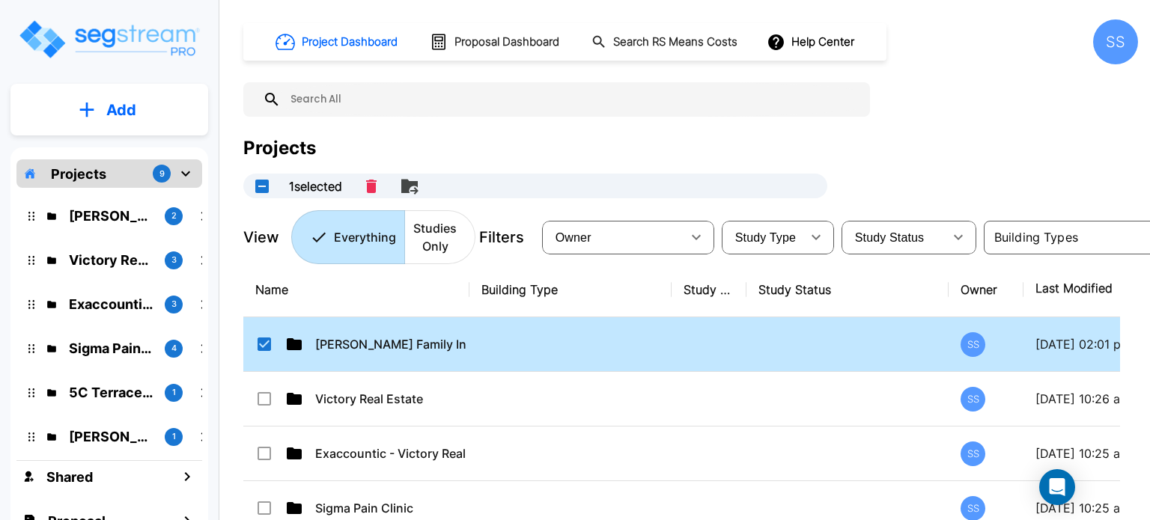
click at [264, 343] on input "select row Herin Family Investments" at bounding box center [262, 341] width 15 height 13
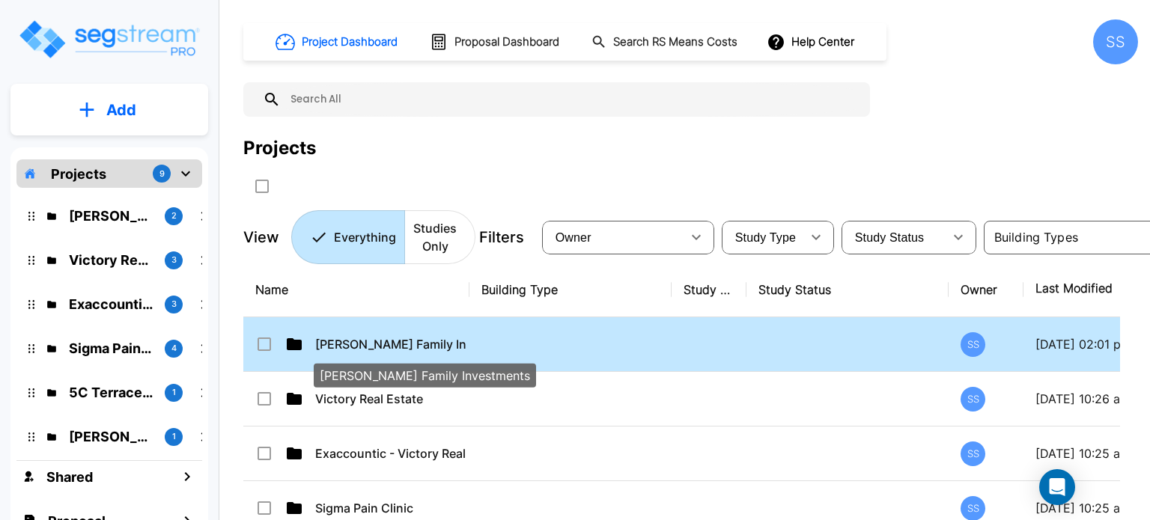
click at [371, 347] on p "[PERSON_NAME] Family Investments" at bounding box center [390, 344] width 151 height 18
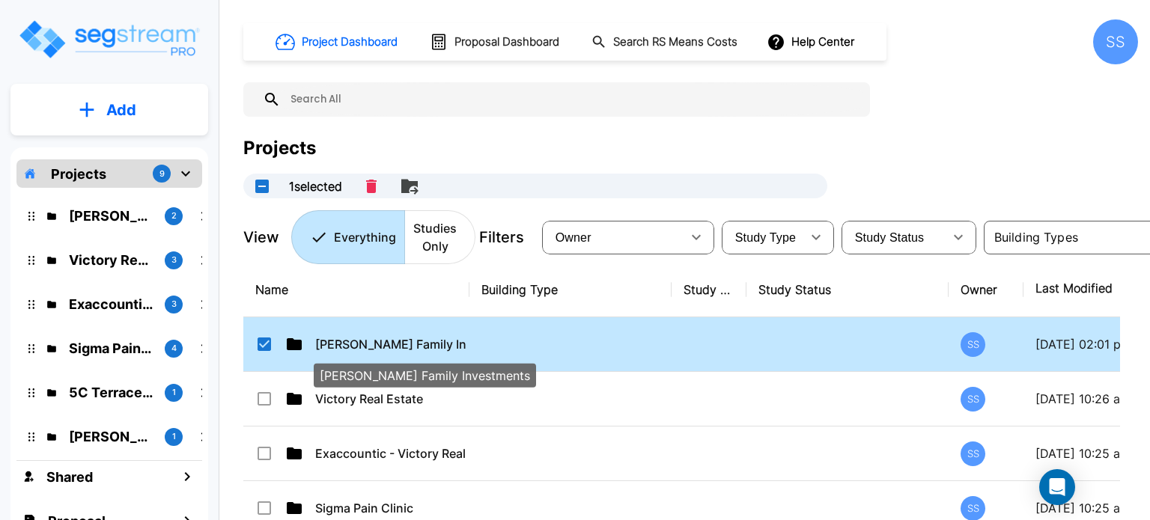
click at [371, 345] on p "[PERSON_NAME] Family Investments" at bounding box center [390, 344] width 151 height 18
checkbox input "false"
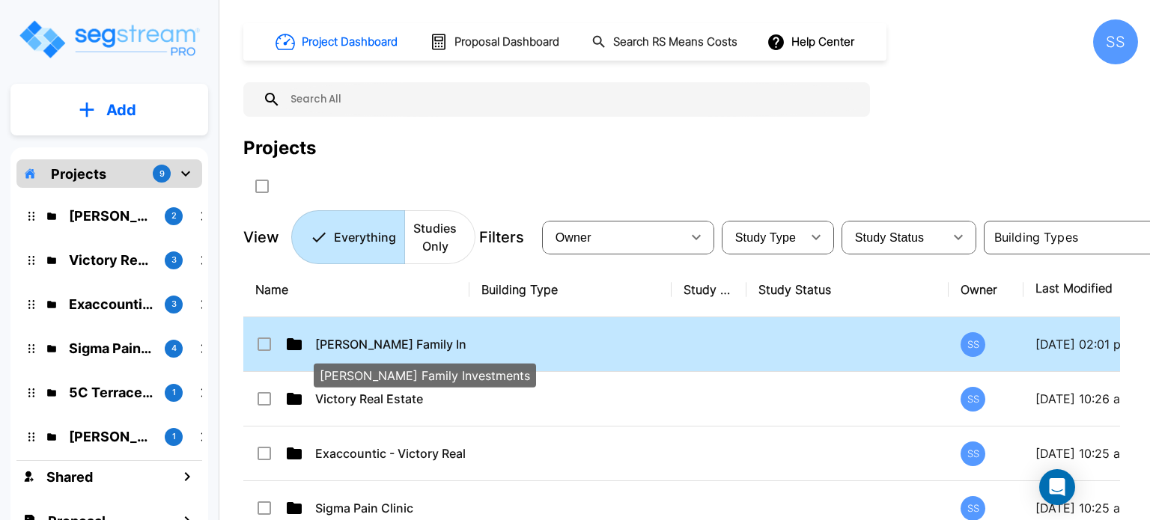
click at [371, 345] on p "[PERSON_NAME] Family Investments" at bounding box center [390, 344] width 151 height 18
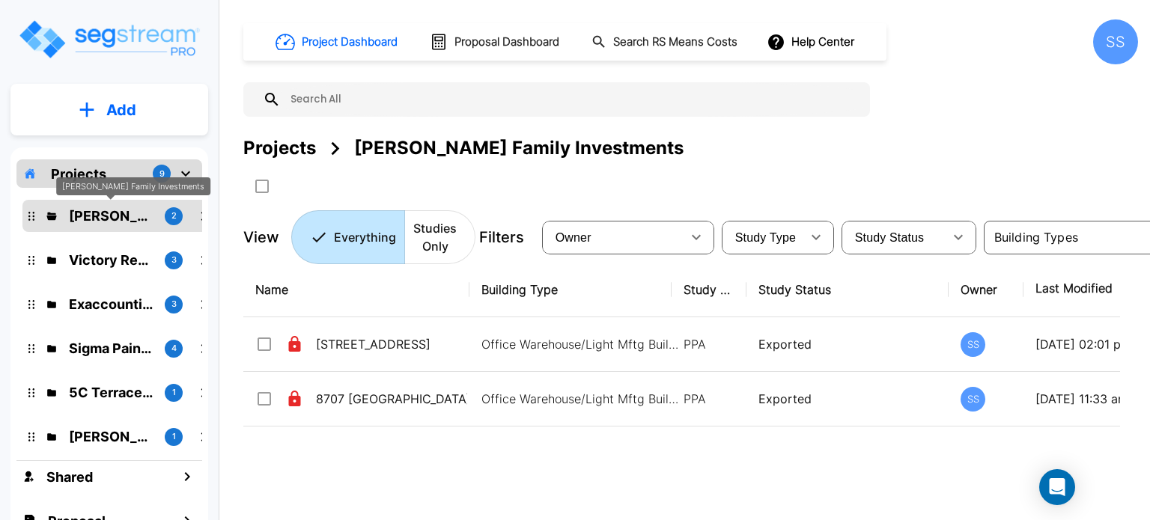
click at [101, 224] on p "[PERSON_NAME] Family Investments" at bounding box center [111, 216] width 84 height 20
click at [94, 219] on p "[PERSON_NAME] Family Investments" at bounding box center [111, 216] width 84 height 20
click at [103, 170] on p "Projects" at bounding box center [78, 174] width 55 height 20
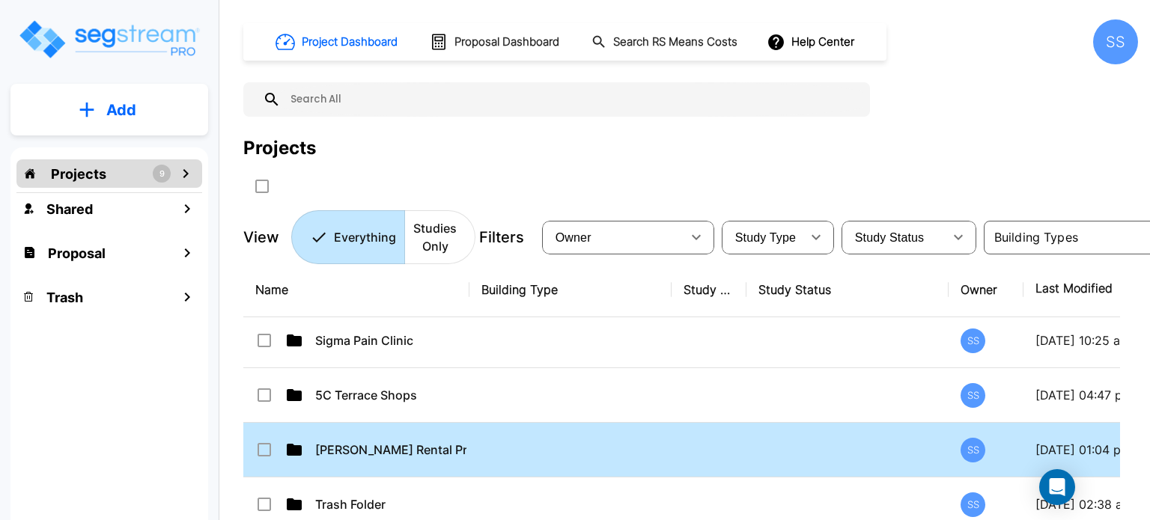
scroll to position [222, 0]
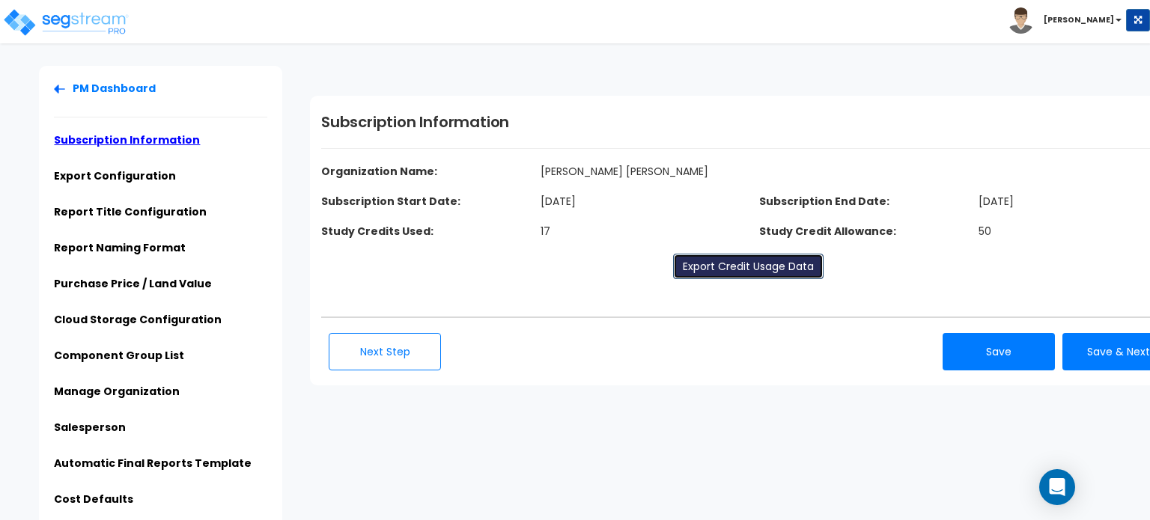
click at [738, 261] on link "Export Credit Usage Data" at bounding box center [748, 266] width 151 height 25
click at [646, 82] on div "Subscription Information Organization Name: Calvetti Ferguson Subscription Star…" at bounding box center [724, 241] width 851 height 350
click at [99, 17] on div "Click to return on the top page" at bounding box center [75, 9] width 142 height 19
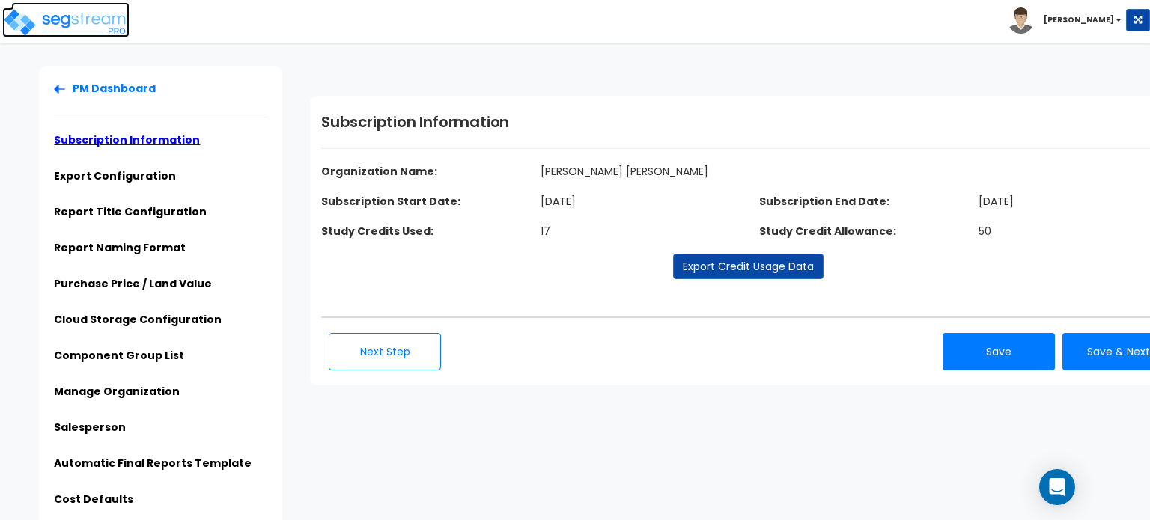
click at [99, 23] on img at bounding box center [65, 22] width 127 height 30
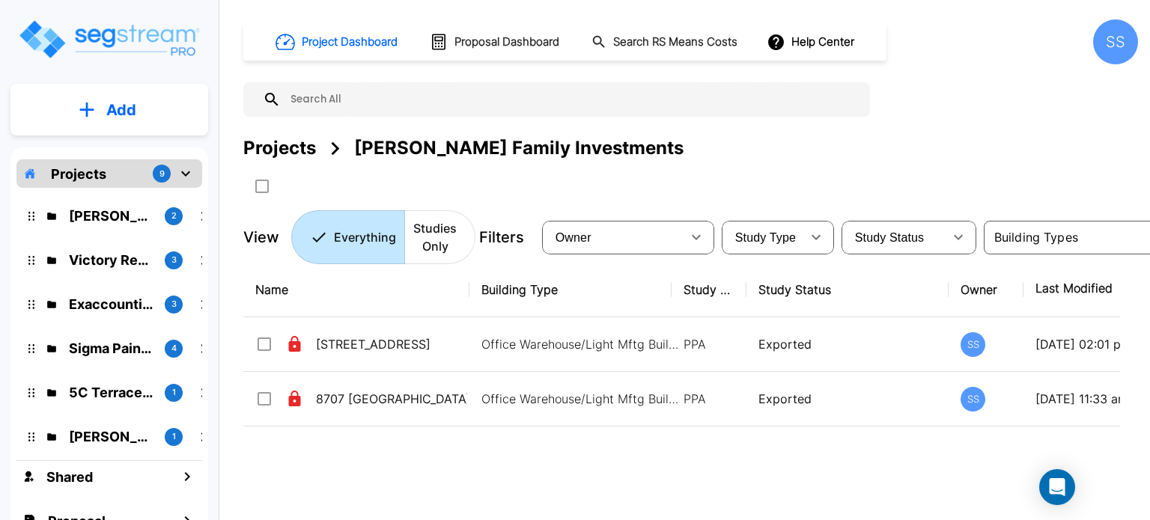
click at [119, 113] on p "Add" at bounding box center [121, 110] width 30 height 22
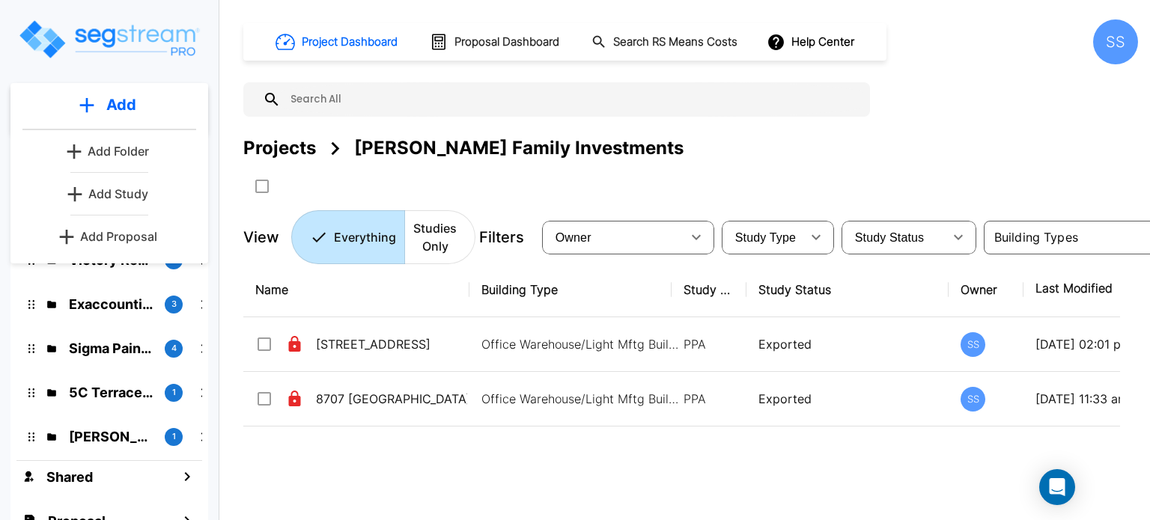
click at [665, 118] on div "Project Dashboard Proposal Dashboard Search RS Means Costs Help Center SS Proje…" at bounding box center [690, 141] width 895 height 245
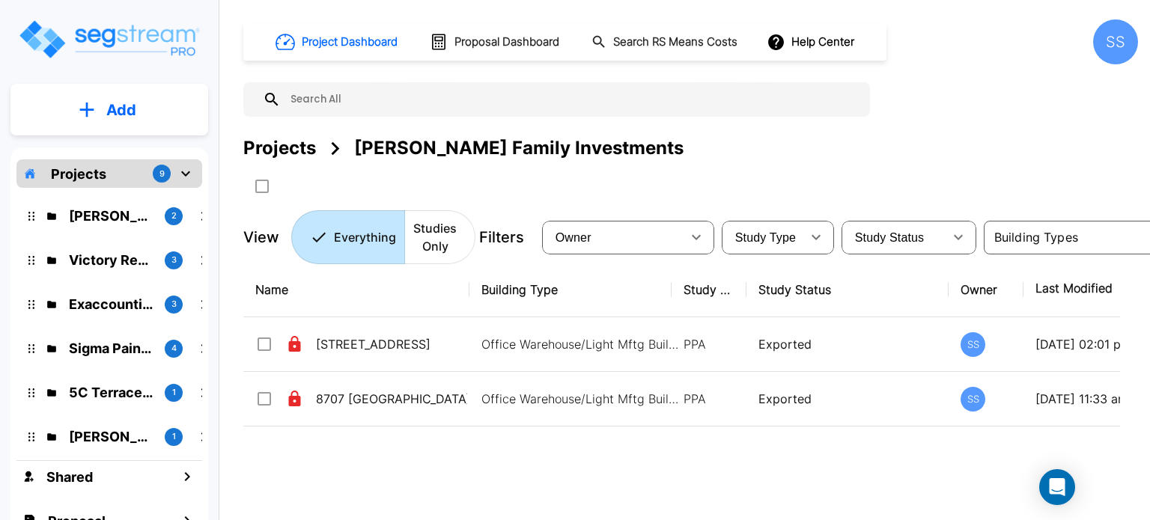
click at [264, 148] on div "Projects" at bounding box center [279, 148] width 73 height 27
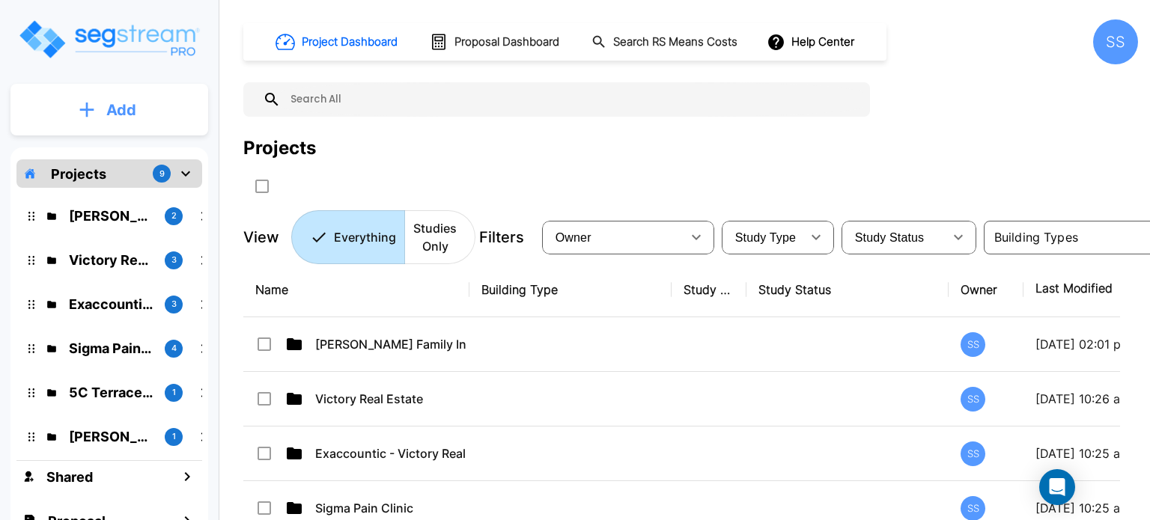
click at [134, 96] on button "Add" at bounding box center [109, 109] width 198 height 43
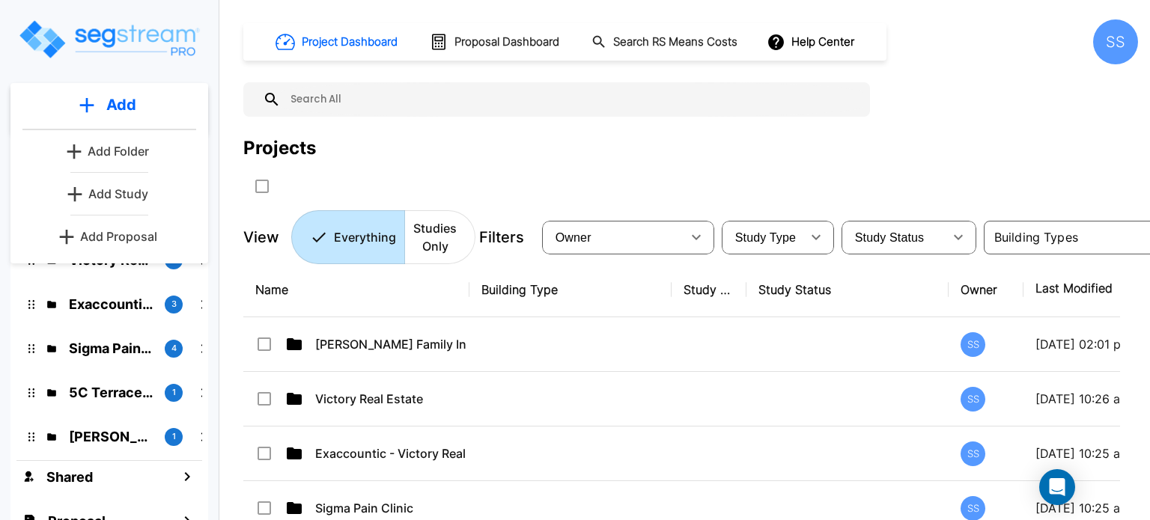
click at [122, 150] on p "Add Folder" at bounding box center [118, 151] width 61 height 18
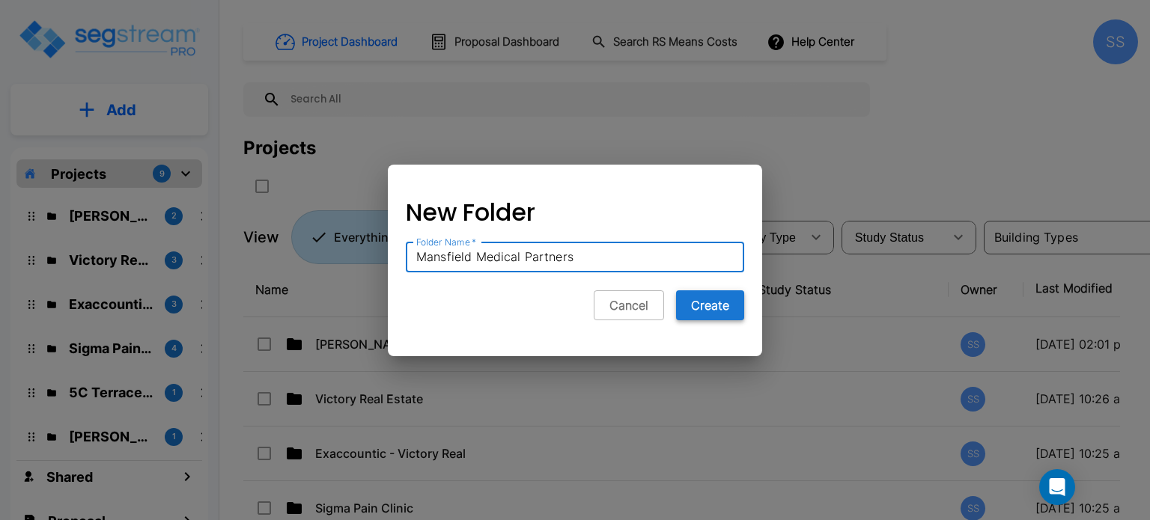
type input "Mansfield Medical Partners"
click at [715, 302] on button "Create" at bounding box center [710, 306] width 68 height 30
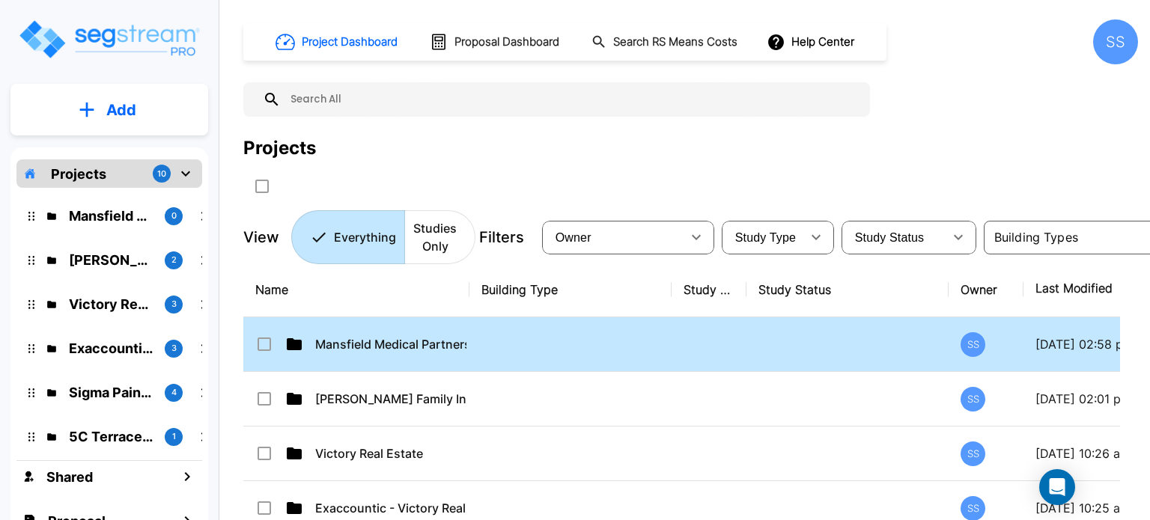
click at [467, 344] on div "Mansfield Medical Partners" at bounding box center [368, 344] width 226 height 18
checkbox input "true"
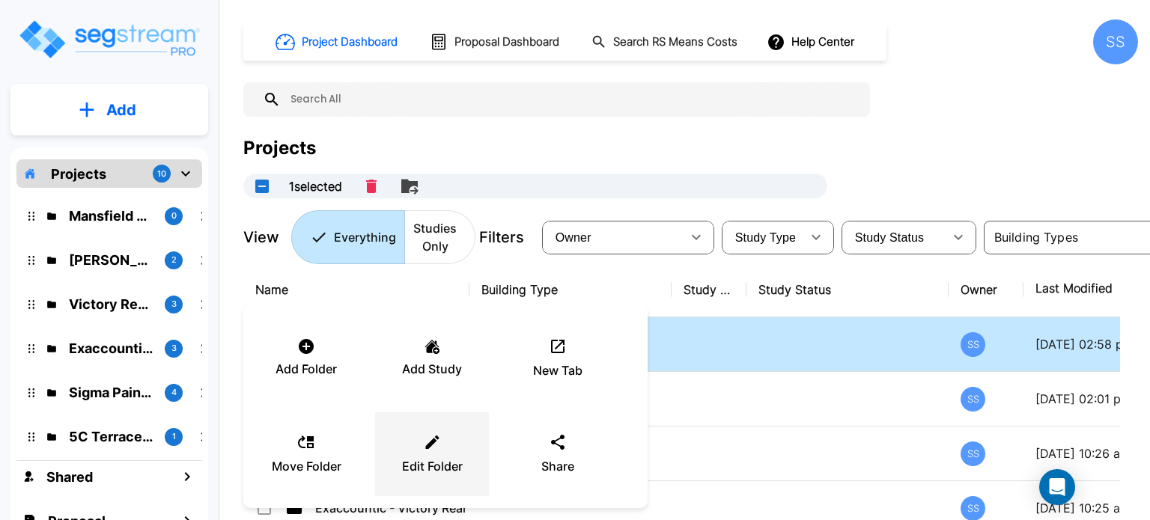
click at [415, 446] on div "Edit Folder" at bounding box center [432, 454] width 90 height 75
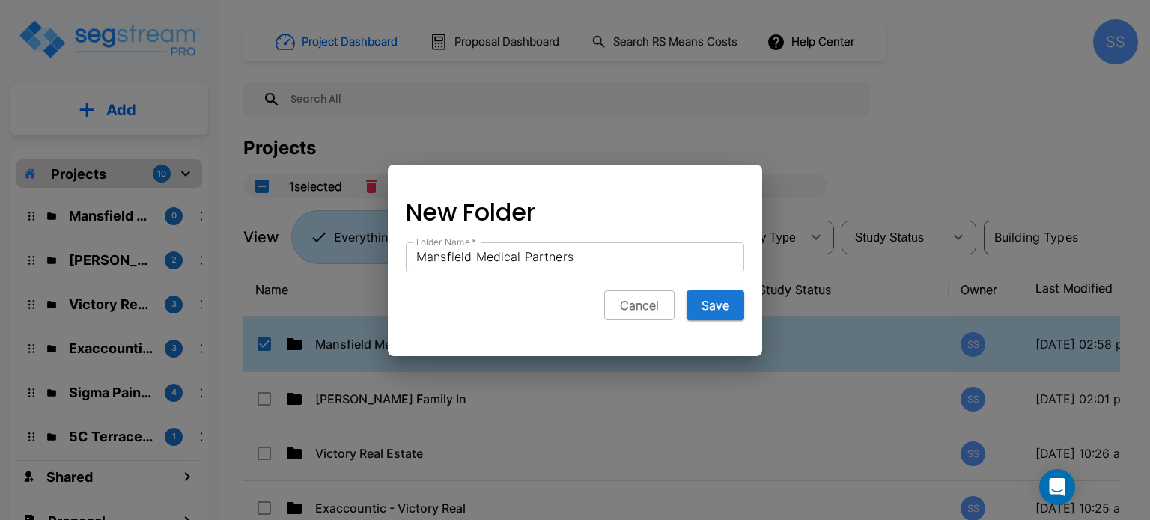
click at [749, 294] on div "New Folder Folder Name   * Mansfield Medical Partners Folder Name   * Cancel Sa…" at bounding box center [575, 267] width 374 height 180
click at [732, 307] on button "Save" at bounding box center [716, 306] width 58 height 30
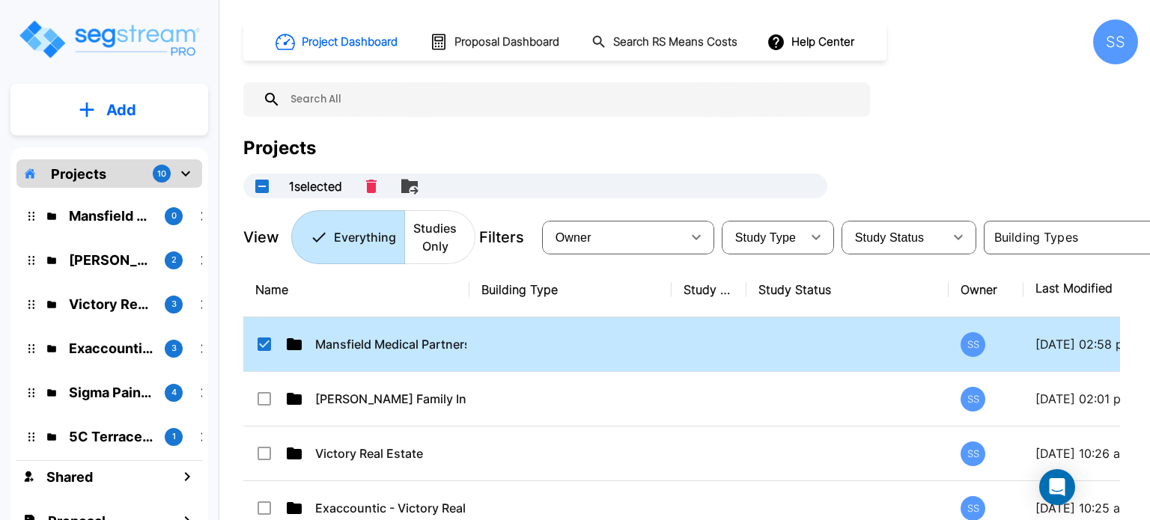
click at [426, 332] on td "Mansfield Medical Partners" at bounding box center [356, 345] width 226 height 55
checkbox input "false"
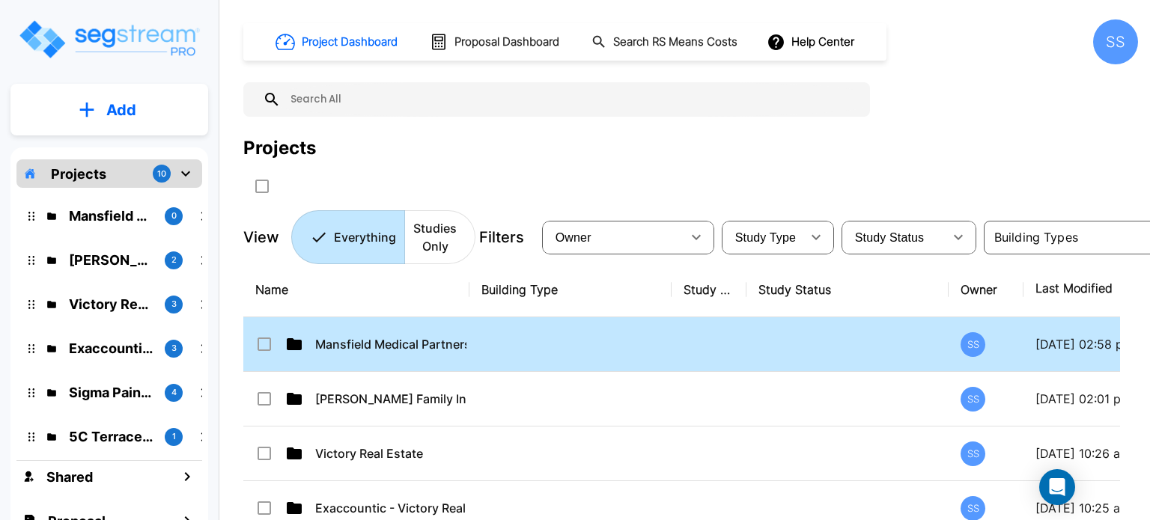
click at [426, 332] on td "Mansfield Medical Partners" at bounding box center [356, 345] width 226 height 55
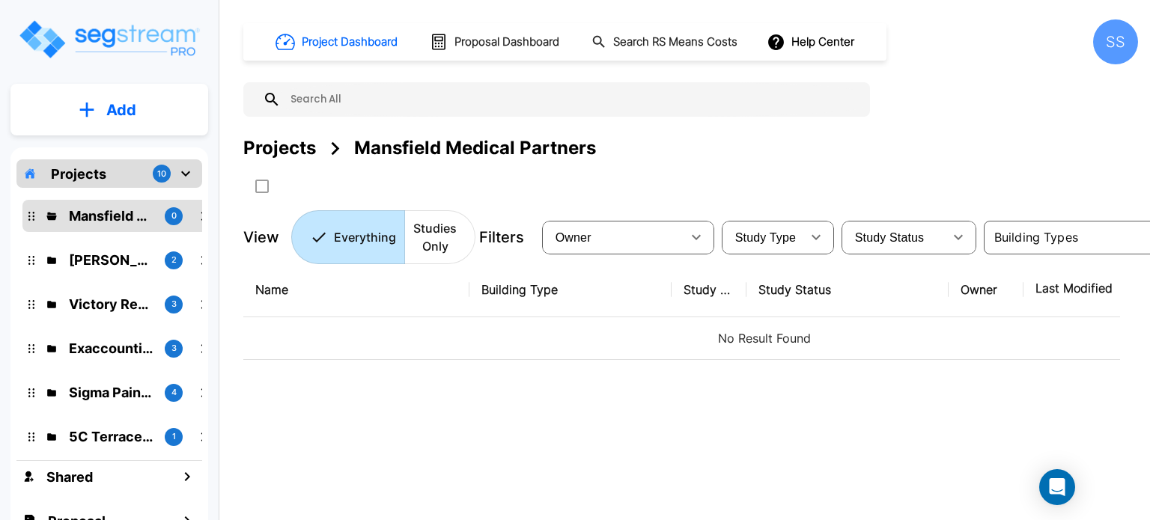
click at [92, 127] on button "Add" at bounding box center [109, 109] width 198 height 43
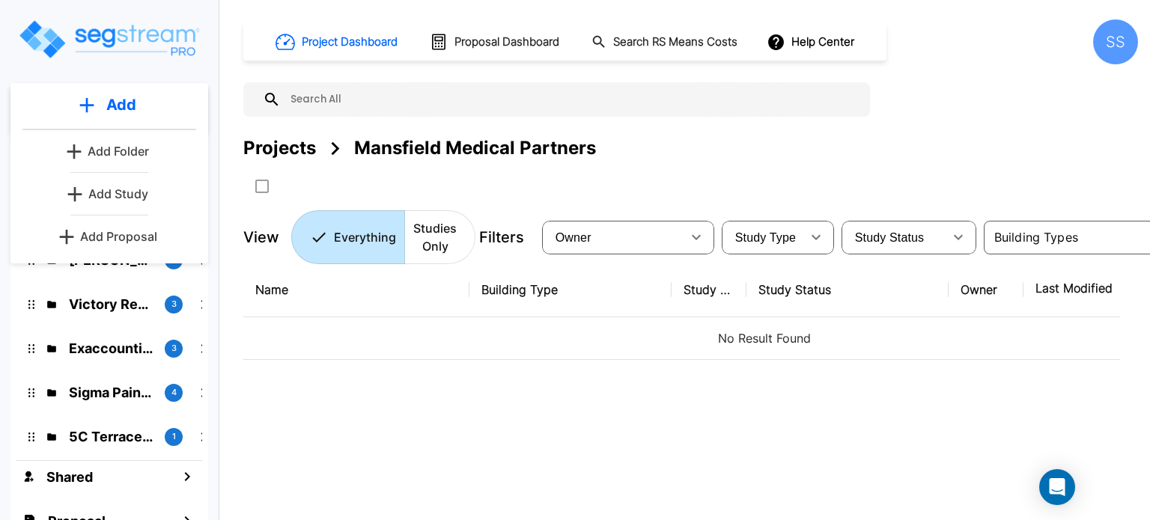
scroll to position [61, 0]
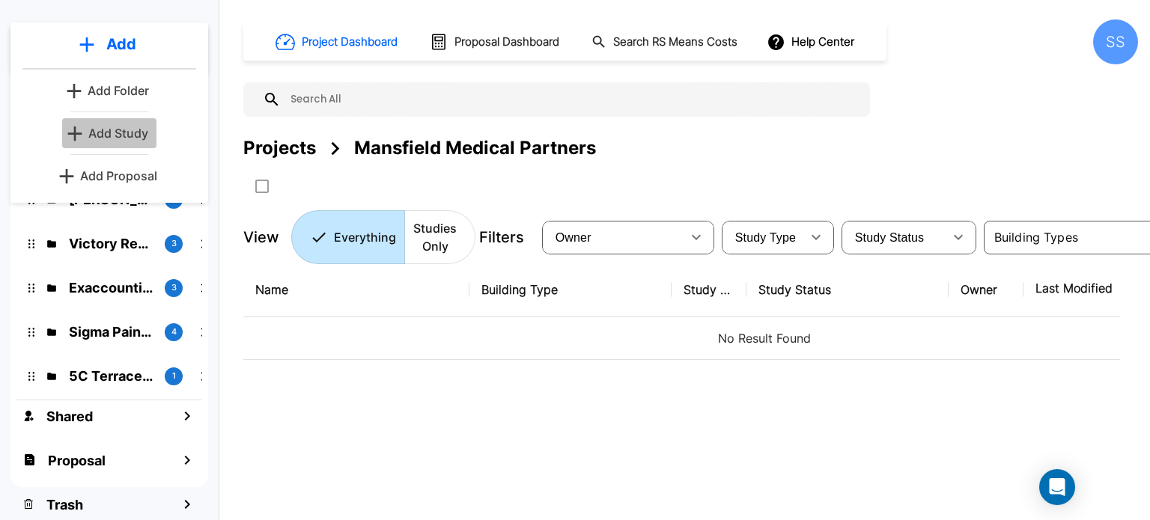
click at [123, 137] on p "Add Study" at bounding box center [118, 133] width 60 height 18
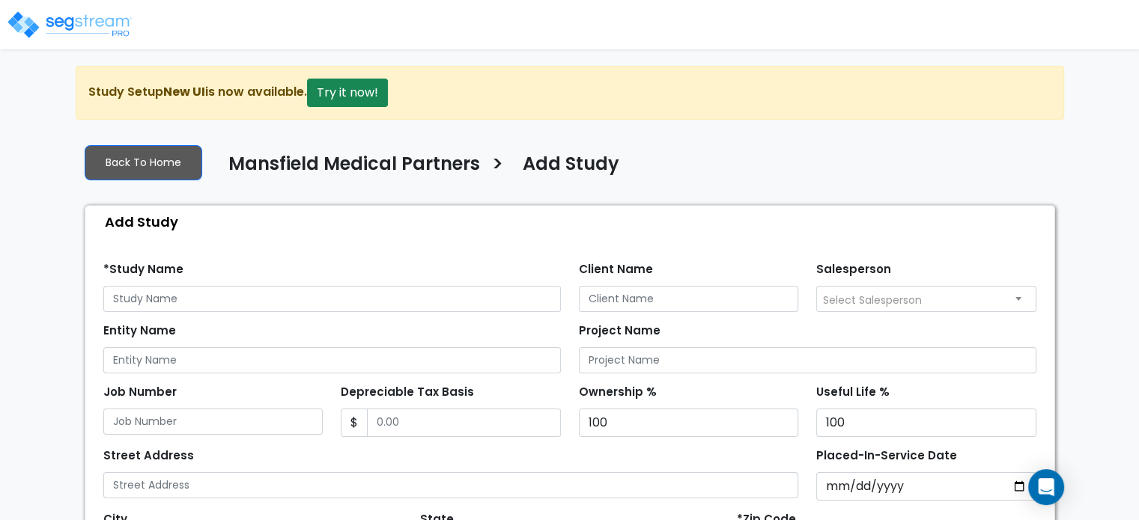
scroll to position [75, 0]
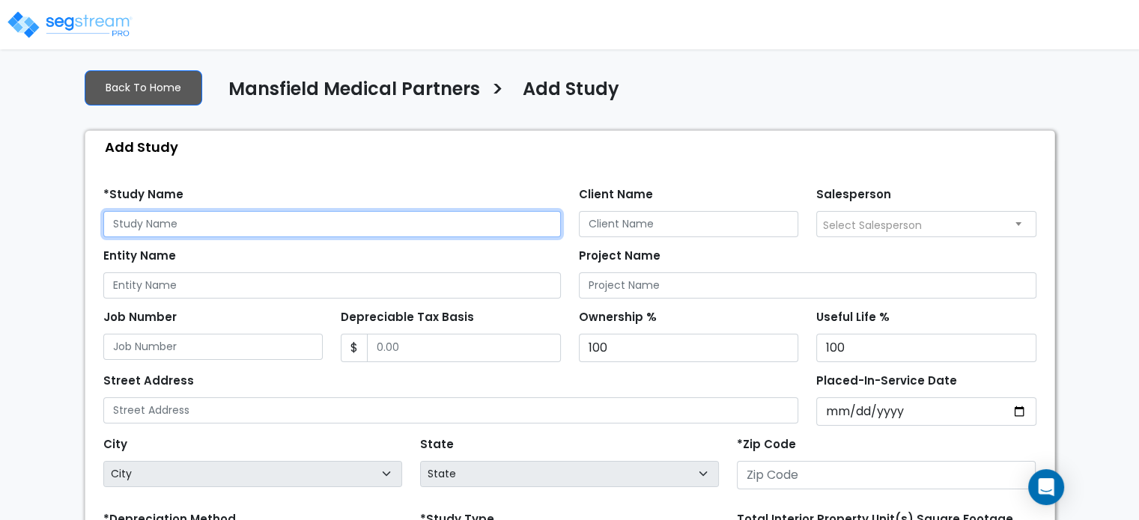
click at [338, 218] on input "text" at bounding box center [332, 224] width 458 height 26
type input "Orthopedic & Sports Medicine Institute"
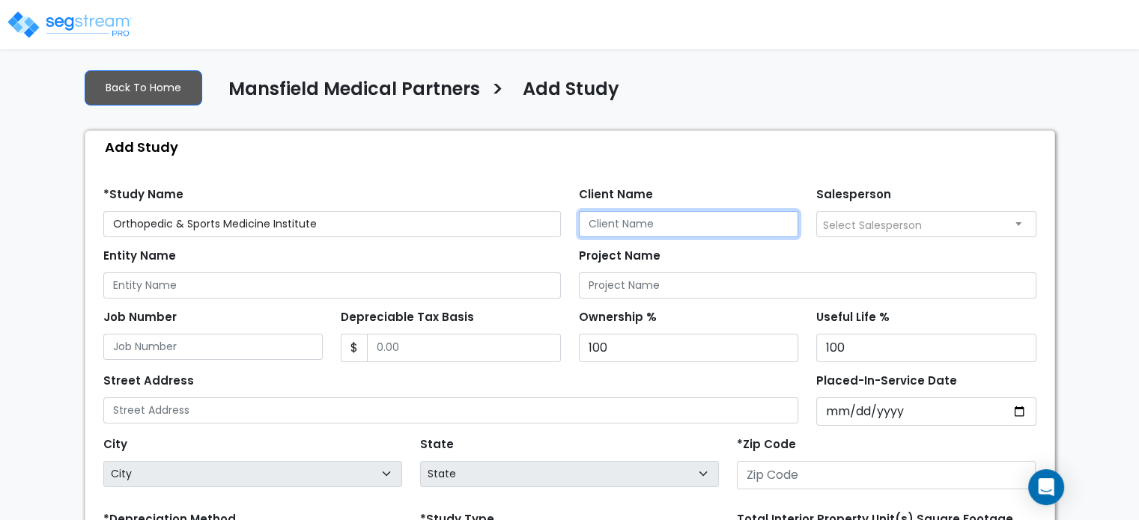
click at [717, 224] on input "Client Name" at bounding box center [689, 224] width 220 height 26
type input "[PERSON_NAME]"
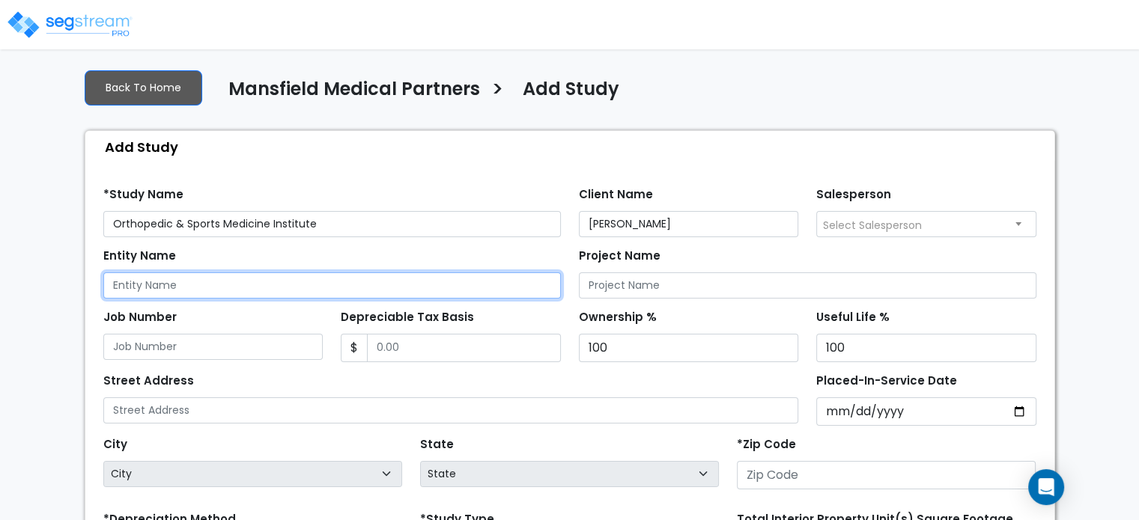
click at [240, 289] on input "Entity Name" at bounding box center [332, 286] width 458 height 26
type input "T&J Reality Holdings Mansfield, LLC"
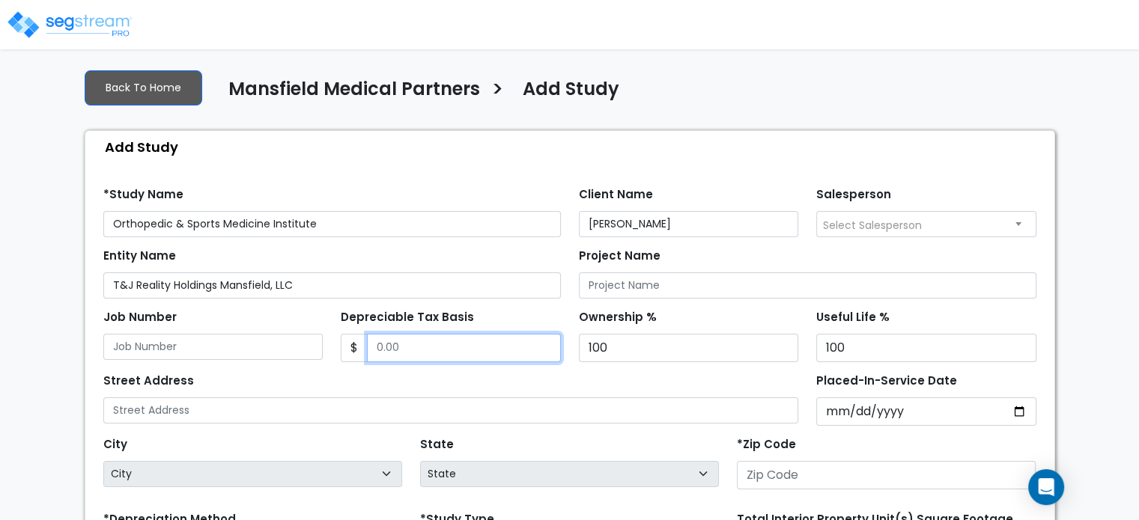
click at [421, 345] on input "Depreciable Tax Basis" at bounding box center [464, 348] width 194 height 28
click at [469, 335] on input "Depreciable Tax Basis" at bounding box center [464, 348] width 194 height 28
type input "6,428,332.02"
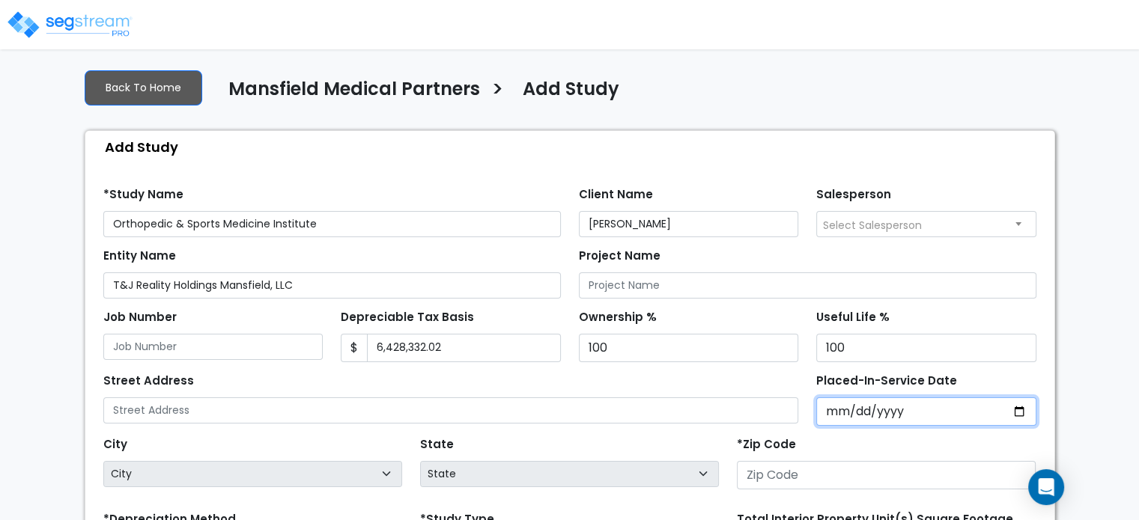
click at [824, 410] on input "Placed-In-Service Date" at bounding box center [926, 412] width 220 height 28
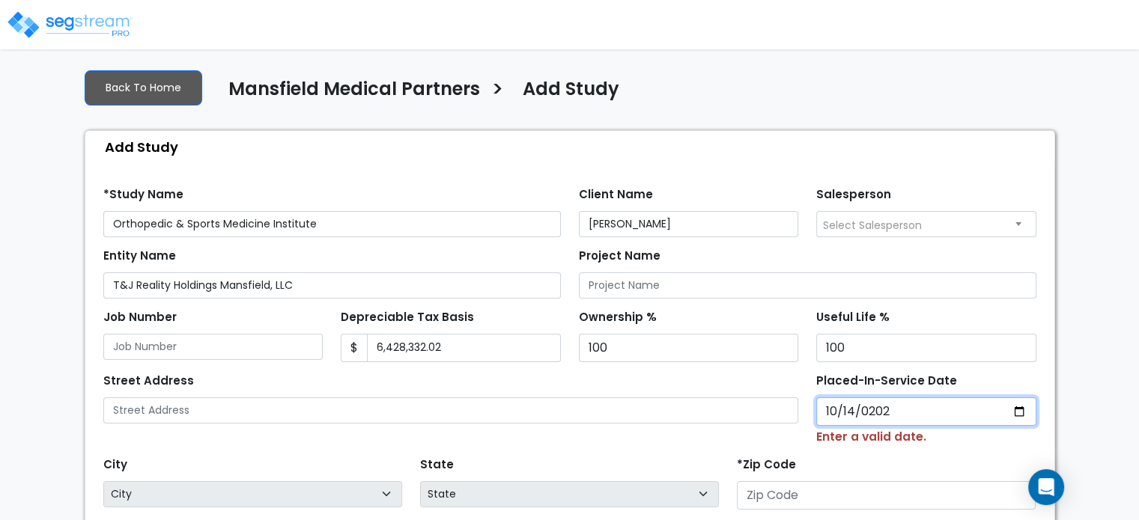
type input "2024-10-14"
select select "2024"
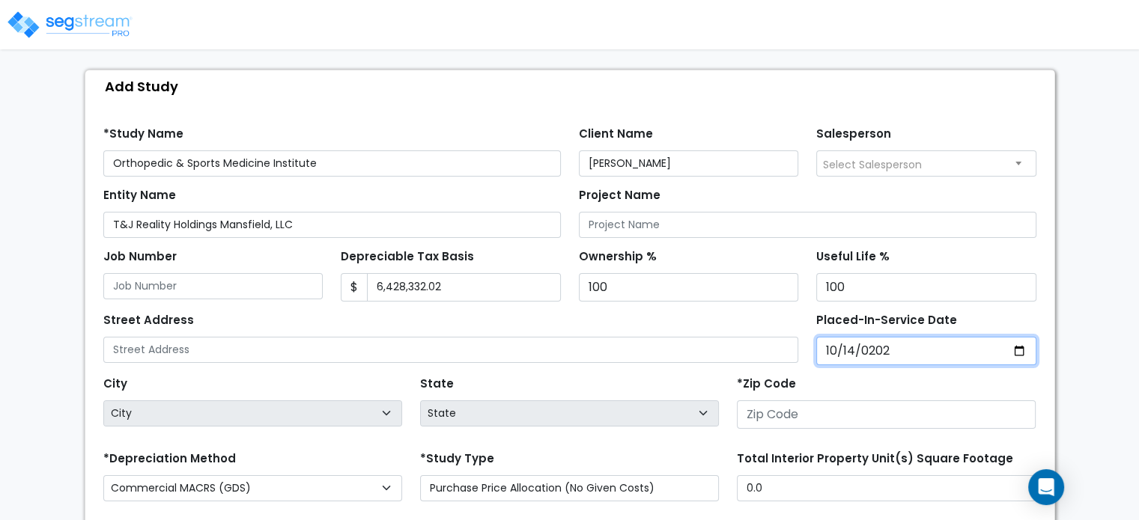
scroll to position [225, 0]
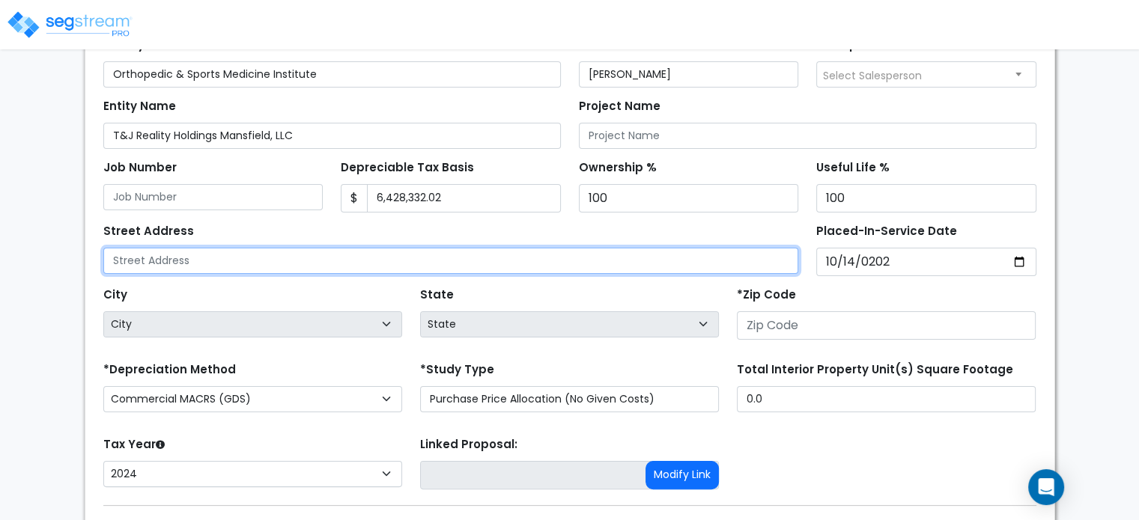
click at [472, 262] on input "text" at bounding box center [451, 261] width 696 height 26
type input "1320 S. Hwy 287"
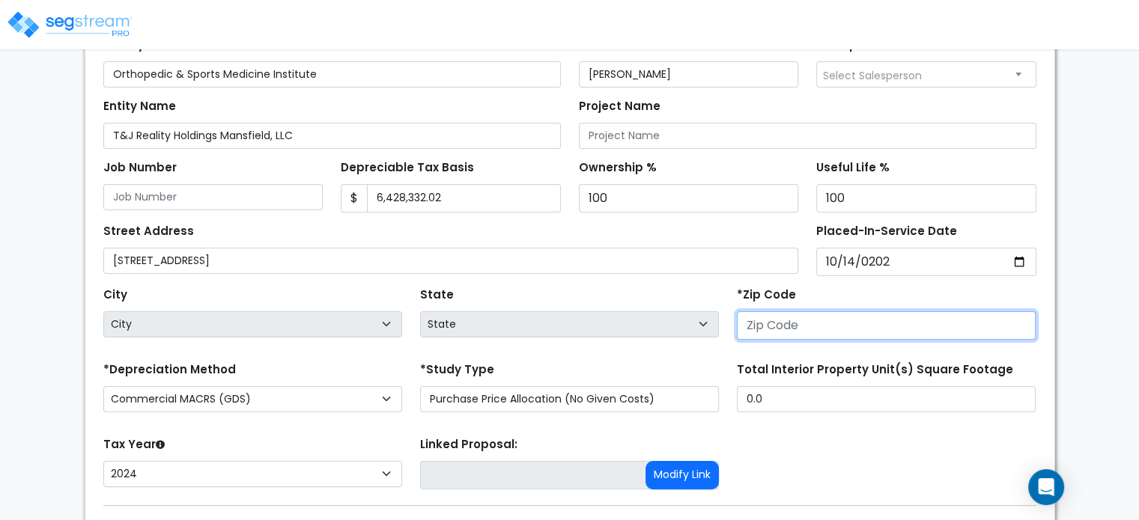
click at [756, 321] on input "number" at bounding box center [886, 326] width 299 height 28
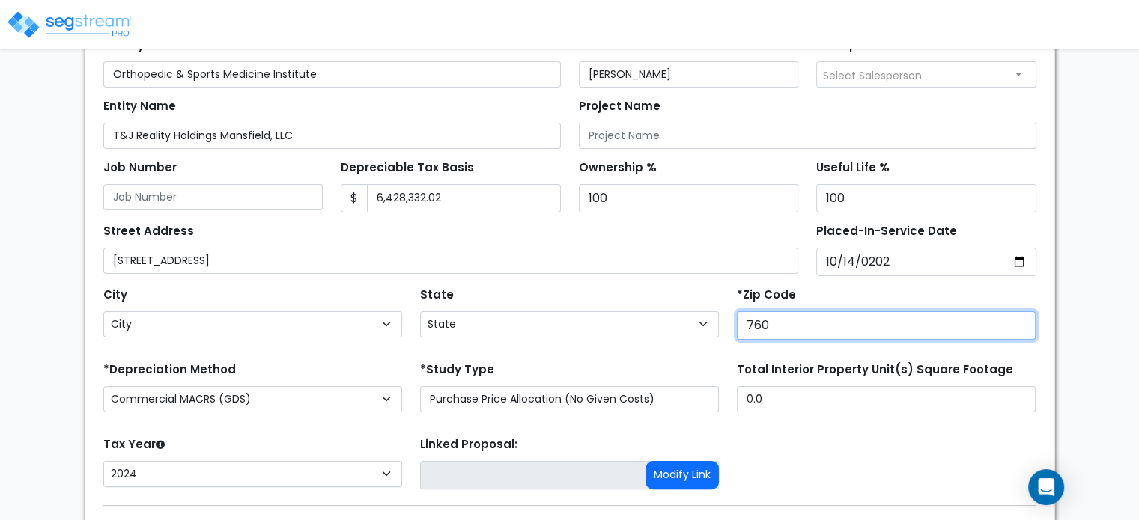
type input "7606"
select select "TX"
type input "76063"
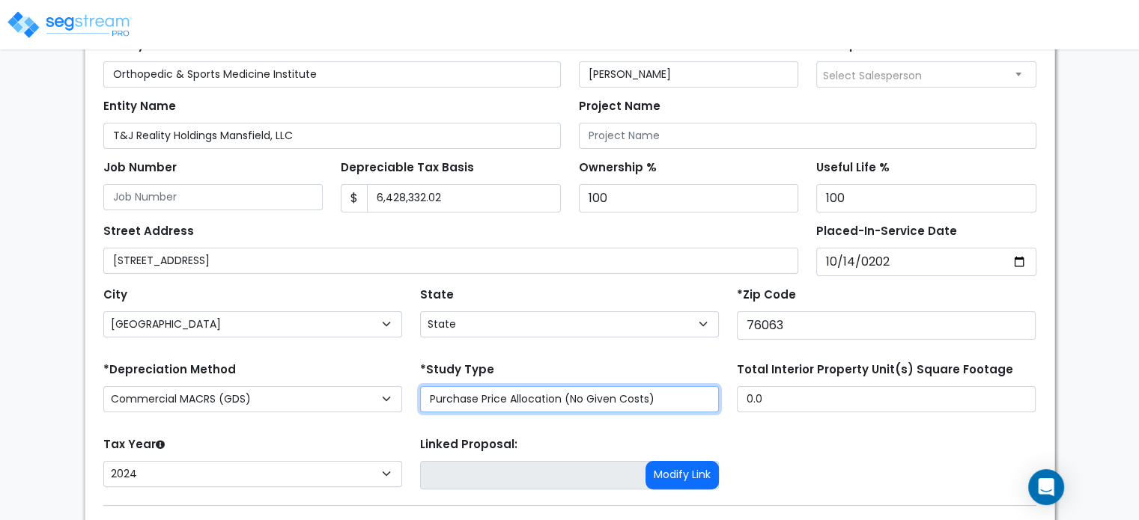
click at [592, 397] on select "Purchase Price Allocation (No Given Costs) New Construction / Reno / TI's (Give…" at bounding box center [569, 399] width 299 height 26
select select "NEW"
click at [420, 386] on select "Purchase Price Allocation (No Given Costs) New Construction / Reno / TI's (Give…" at bounding box center [569, 399] width 299 height 26
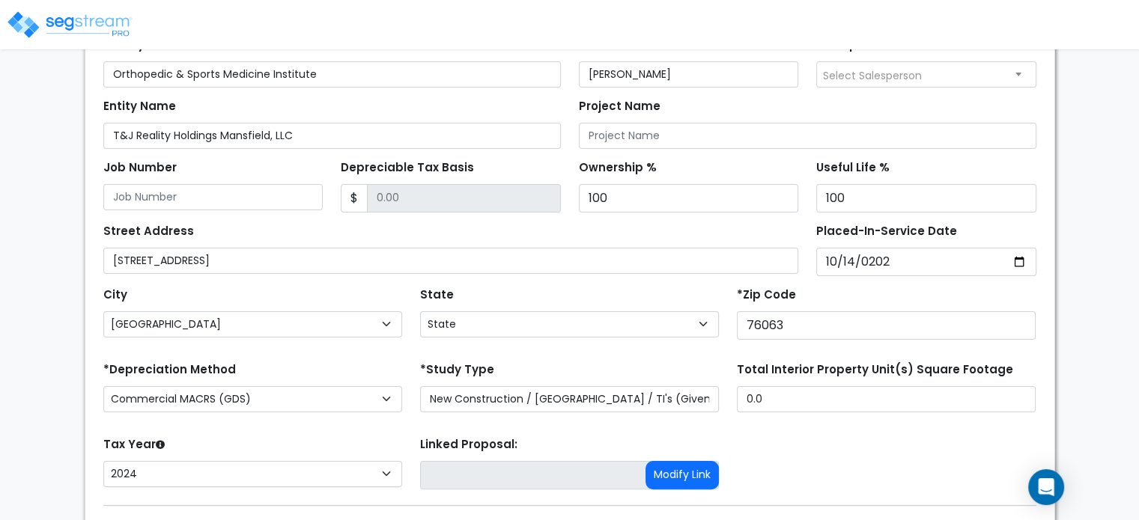
click at [860, 449] on div "Tax Year Please Enter The Placed In Service Date First. 2026 2025 2024 Prior Ye…" at bounding box center [569, 464] width 951 height 60
click at [431, 192] on input "Depreciable Tax Basis" at bounding box center [464, 198] width 194 height 28
click at [449, 181] on div "Depreciable Tax Basis $" at bounding box center [451, 185] width 220 height 56
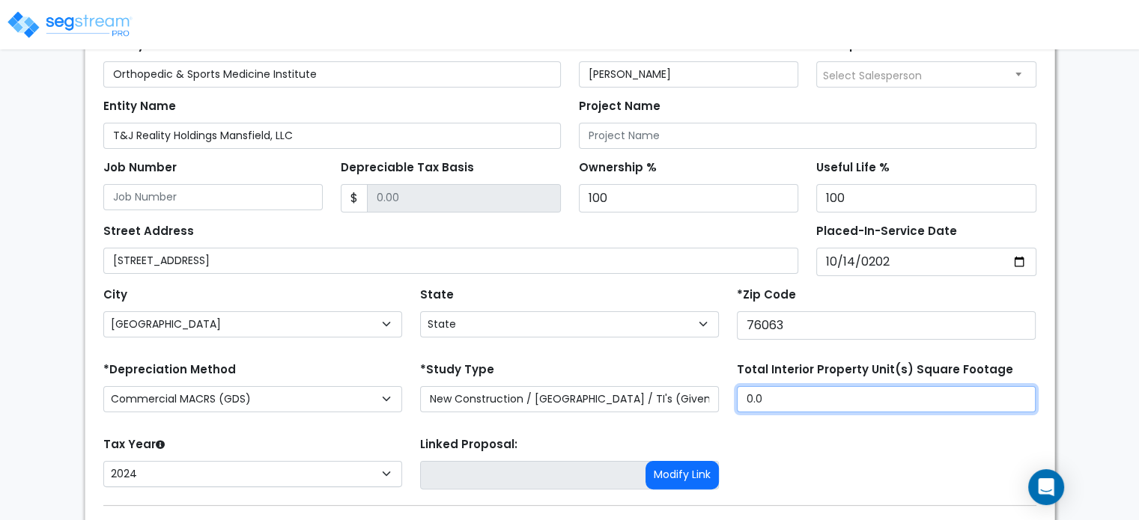
click at [824, 397] on input "0.0" at bounding box center [886, 399] width 299 height 26
type input "."
click at [790, 398] on input "Total Interior Property Unit(s) Square Footage" at bounding box center [886, 399] width 299 height 26
type input "25,566"
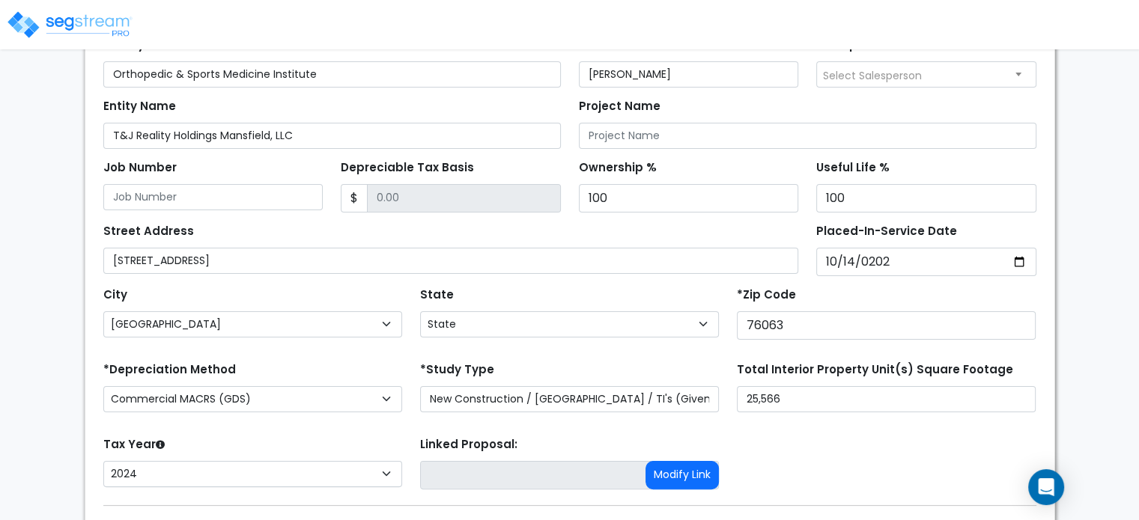
drag, startPoint x: 512, startPoint y: 416, endPoint x: 491, endPoint y: 425, distance: 22.5
click at [512, 417] on form "*Study Name Orthopedic & Sports Medicine Institute Client Name Dr. Michael Boot…" at bounding box center [569, 322] width 933 height 593
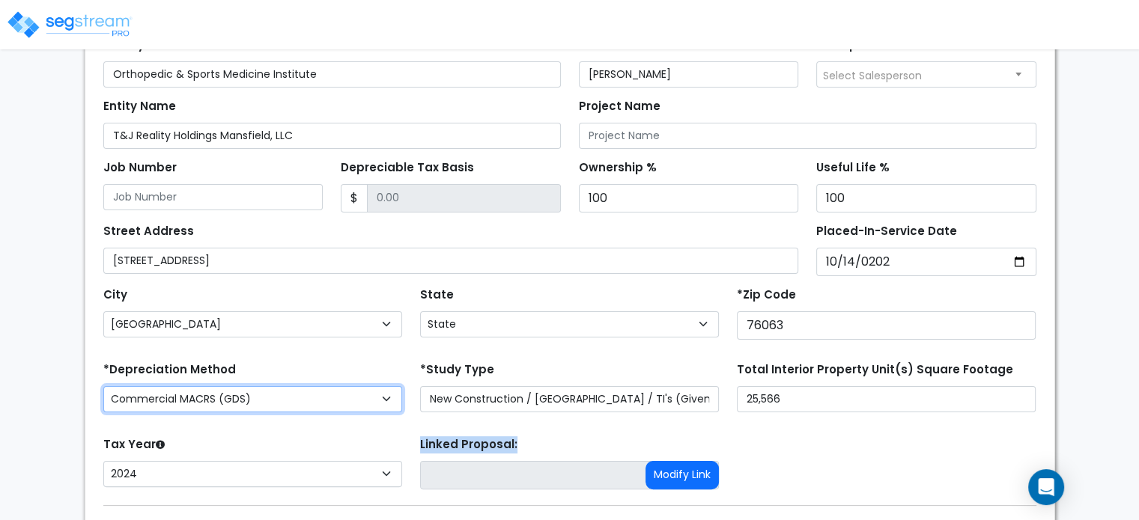
click at [232, 392] on select "Commercial MACRS (GDS) Residential Rental MACRS (GDS) Commercial MACRS (GDS) QIP" at bounding box center [252, 399] width 299 height 26
click at [231, 392] on select "Commercial MACRS (GDS) Residential Rental MACRS (GDS) Commercial MACRS (GDS) QIP" at bounding box center [252, 399] width 299 height 26
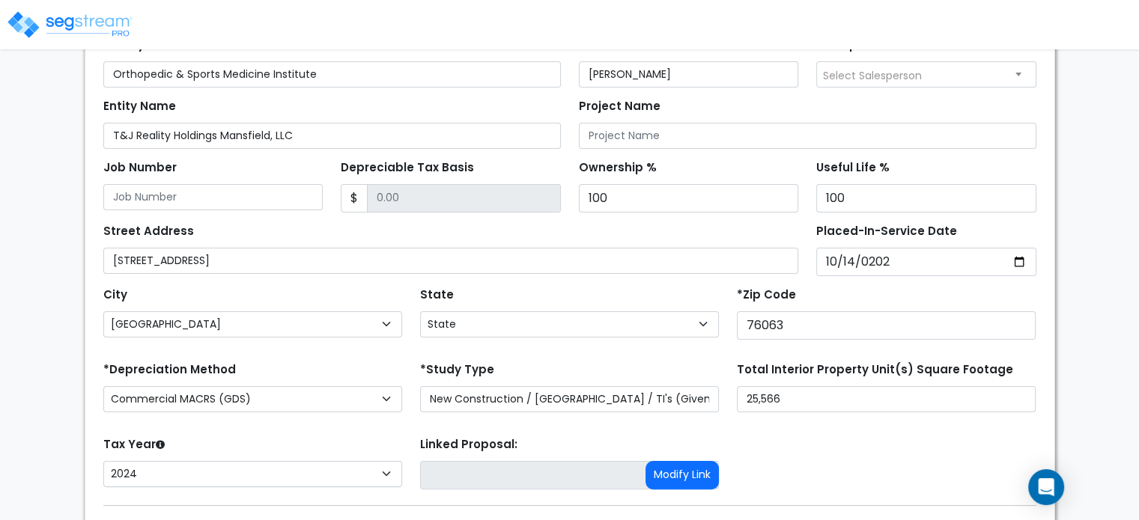
click at [240, 353] on form "*Study Name Orthopedic & Sports Medicine Institute Client Name Dr. Michael Boot…" at bounding box center [569, 322] width 933 height 593
click at [374, 200] on input "Depreciable Tax Basis" at bounding box center [464, 198] width 194 height 28
click at [392, 197] on input "Depreciable Tax Basis" at bounding box center [464, 198] width 194 height 28
click at [395, 197] on input "Depreciable Tax Basis" at bounding box center [464, 198] width 194 height 28
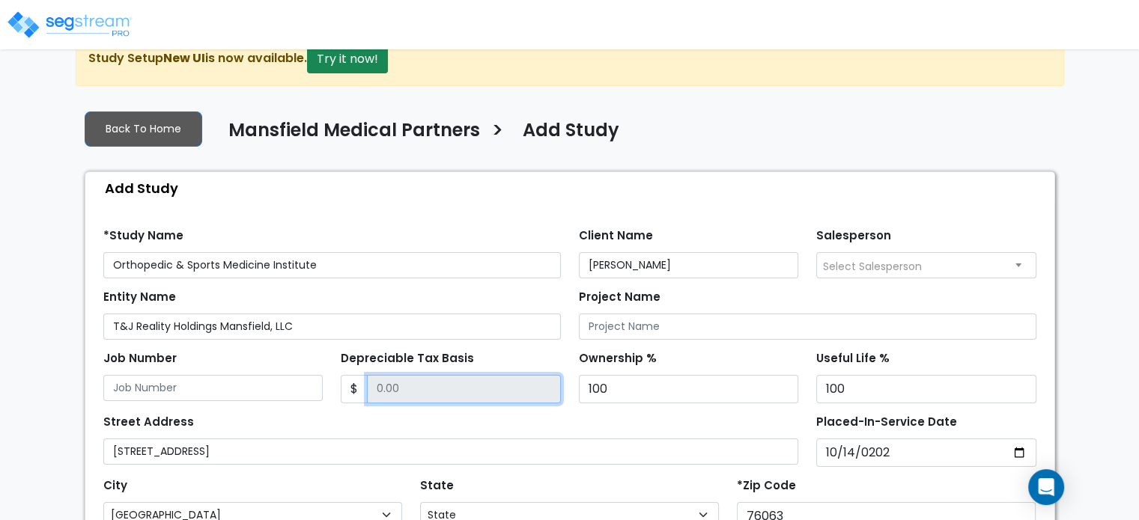
scroll to position [33, 0]
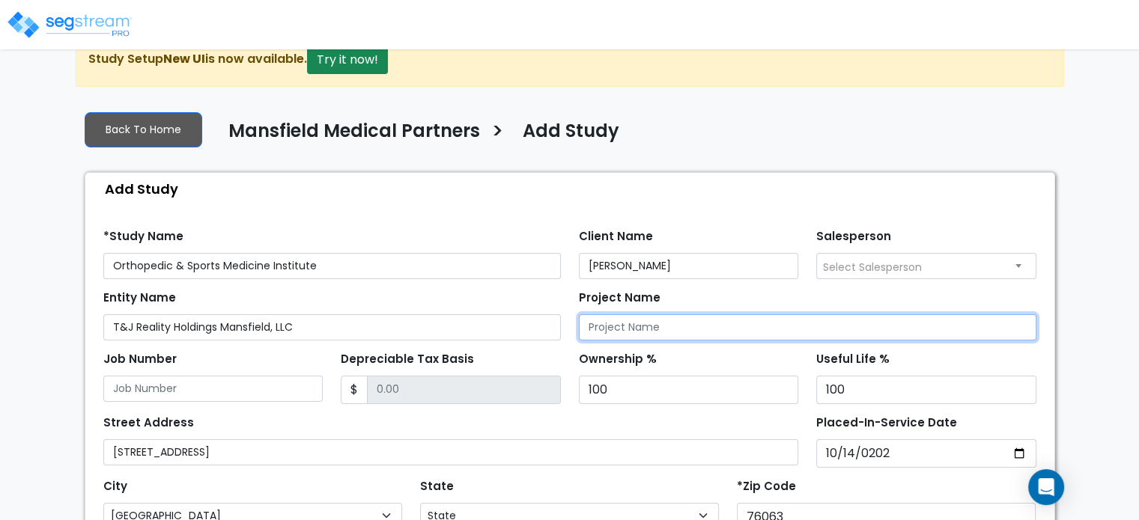
click at [616, 323] on input "Project Name" at bounding box center [808, 328] width 458 height 26
click at [622, 326] on input "OSMI" at bounding box center [808, 328] width 458 height 26
type input "OSMI Medical Building"
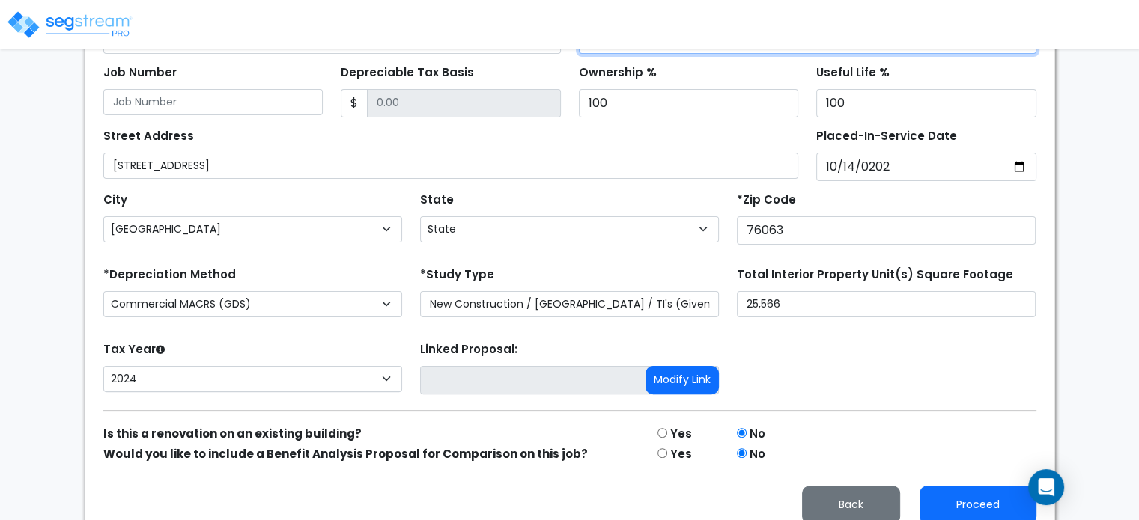
scroll to position [332, 0]
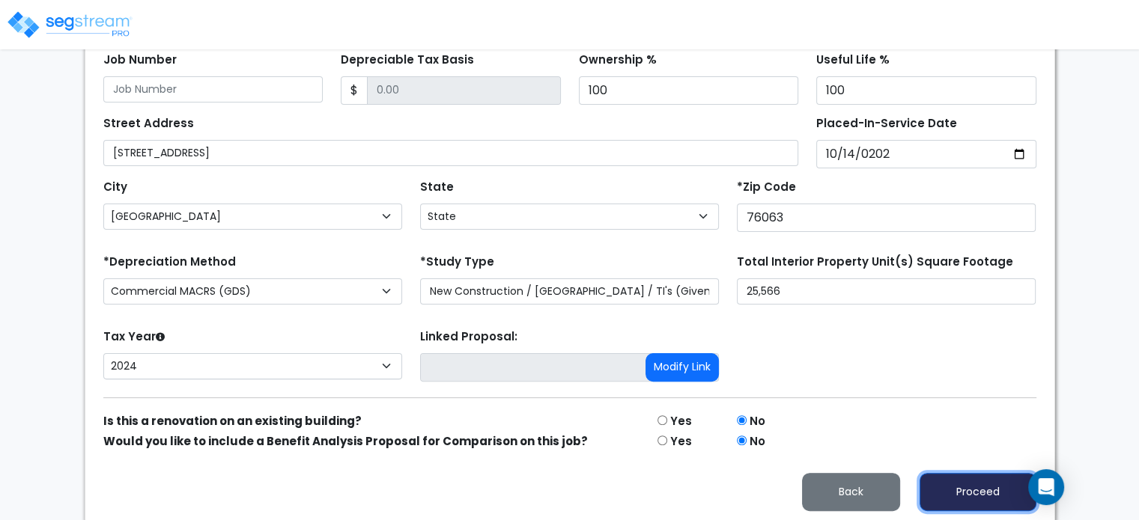
click at [944, 496] on button "Proceed" at bounding box center [978, 492] width 117 height 38
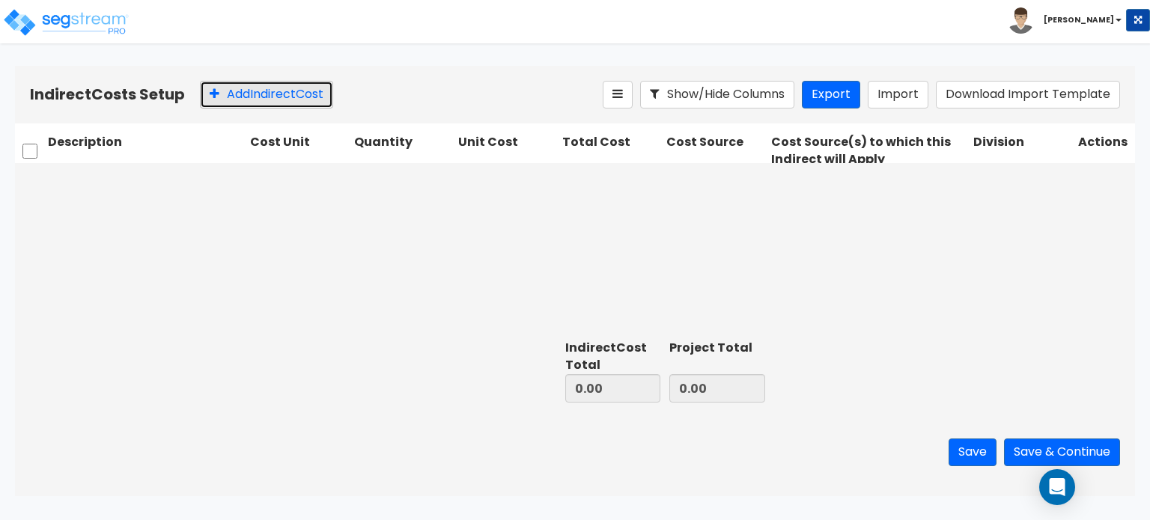
click at [219, 100] on icon at bounding box center [215, 94] width 10 height 12
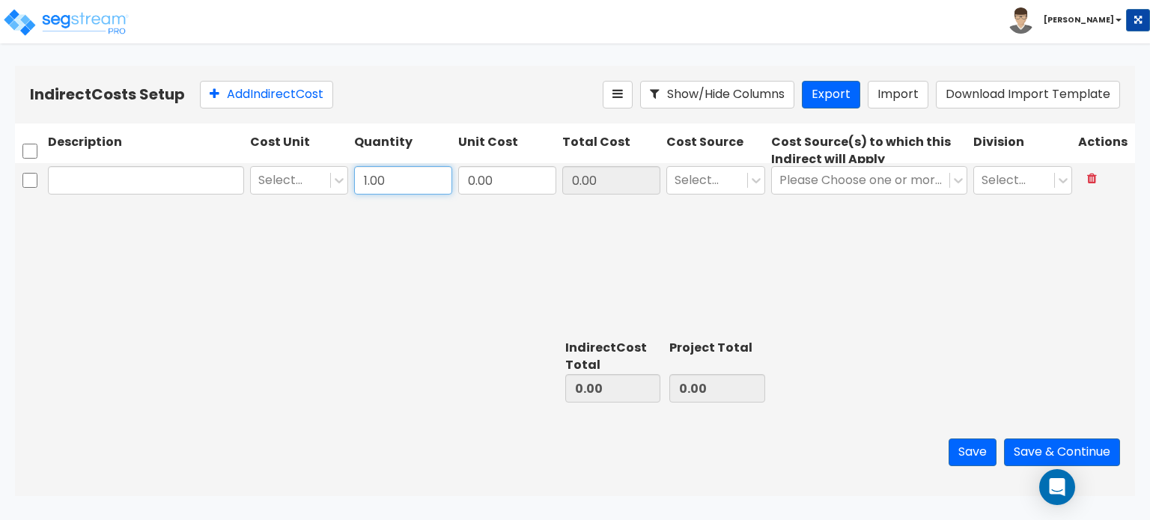
type input "1.00"
click at [177, 179] on input "text" at bounding box center [146, 180] width 196 height 28
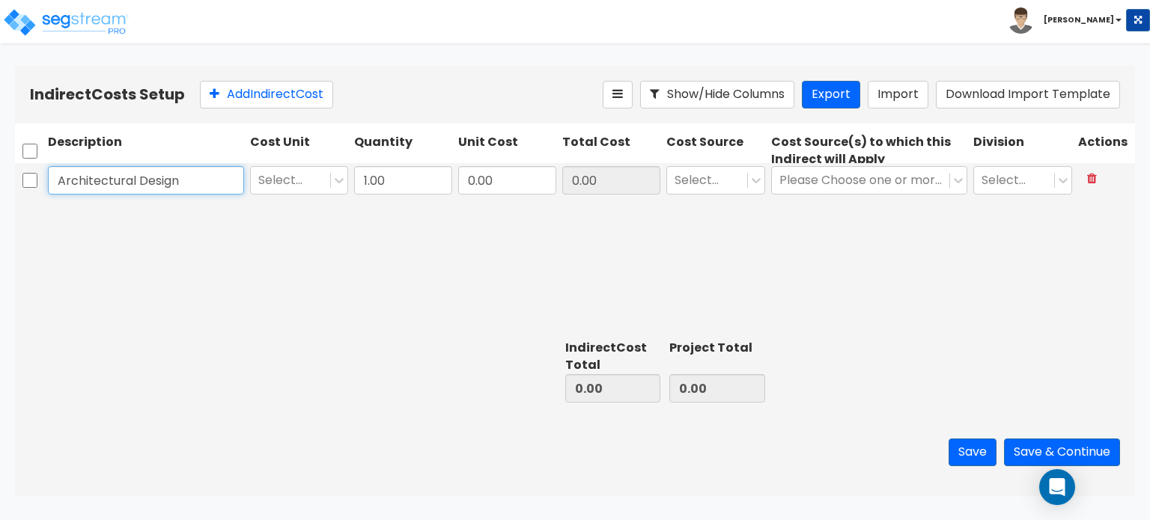
type input "Architectural Design"
click at [527, 184] on input "0.00" at bounding box center [507, 180] width 98 height 28
type input "45,507.26"
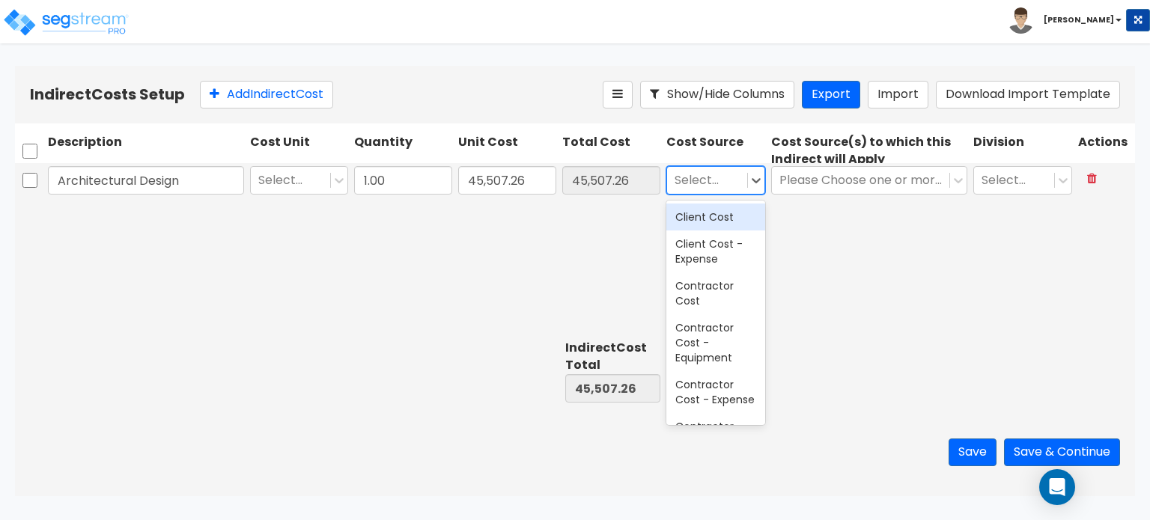
click at [714, 182] on div at bounding box center [707, 180] width 65 height 20
click at [713, 221] on div "Client Cost" at bounding box center [715, 217] width 99 height 27
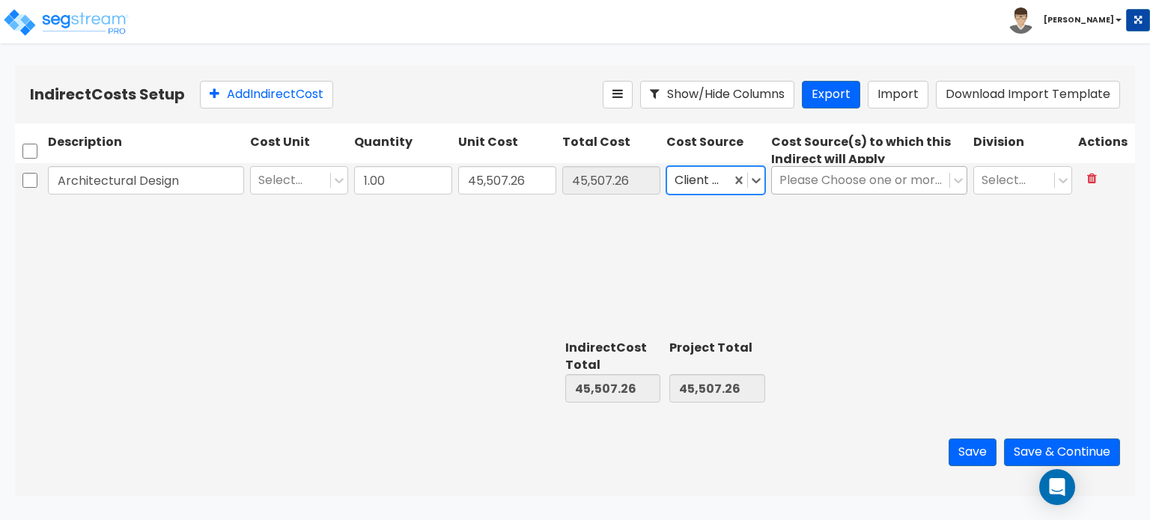
click at [836, 189] on div at bounding box center [861, 180] width 162 height 20
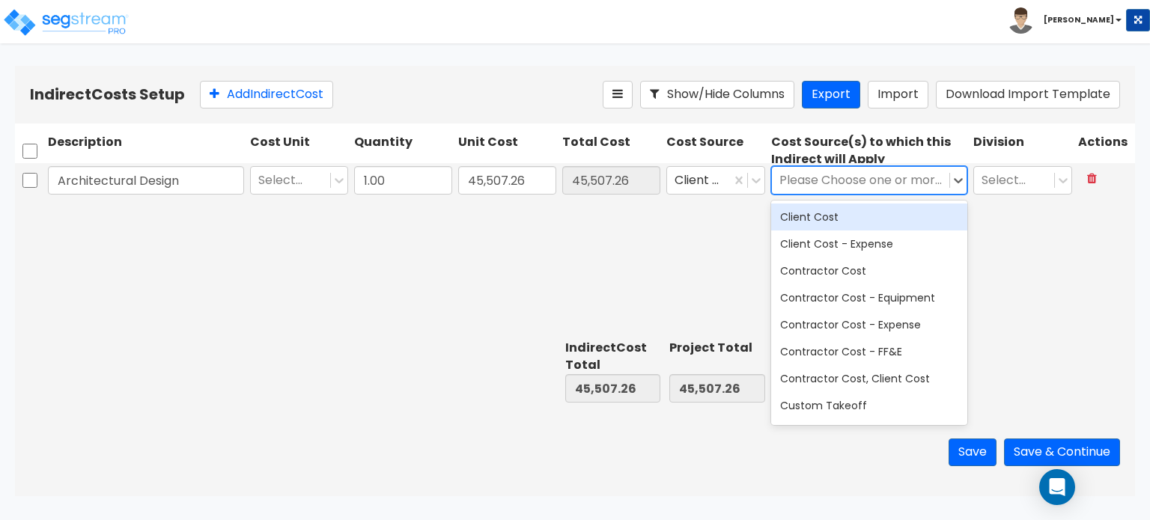
click at [839, 216] on div "Client Cost" at bounding box center [869, 217] width 196 height 27
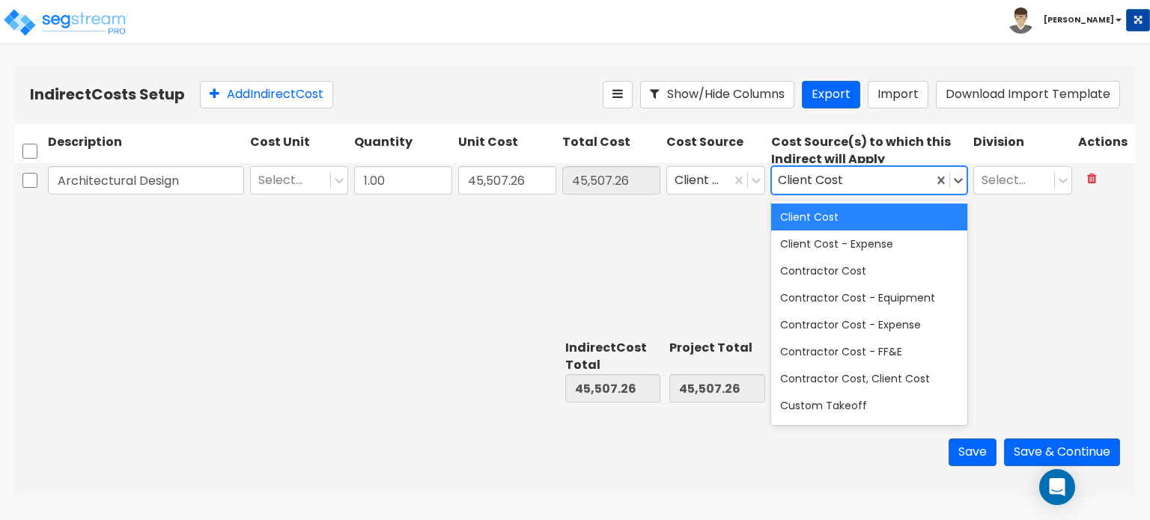
click at [1010, 215] on div "Architectural Design Select... 1.00 45,507.26 45,507.26 Client Cost option Clie…" at bounding box center [575, 248] width 1120 height 171
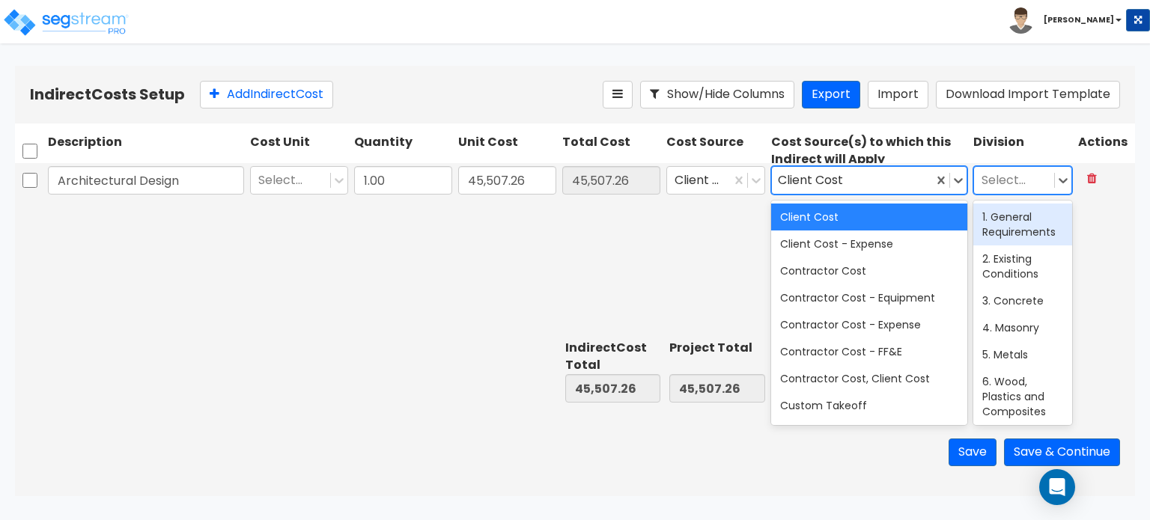
click at [1015, 183] on div at bounding box center [1014, 180] width 65 height 20
click at [1009, 228] on div "1. General Requirements" at bounding box center [1022, 225] width 99 height 42
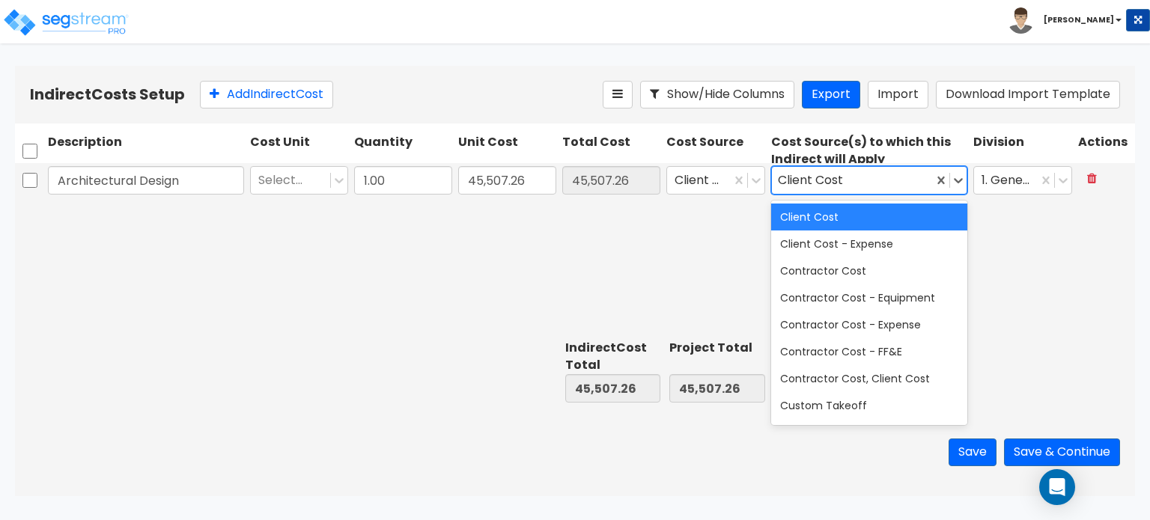
drag, startPoint x: 1111, startPoint y: 272, endPoint x: 963, endPoint y: 225, distance: 154.9
click at [1102, 265] on div "Architectural Design Select... 1.00 45,507.26 45,507.26 Client Cost option Clie…" at bounding box center [575, 248] width 1120 height 171
click at [973, 464] on button "Save" at bounding box center [973, 453] width 48 height 28
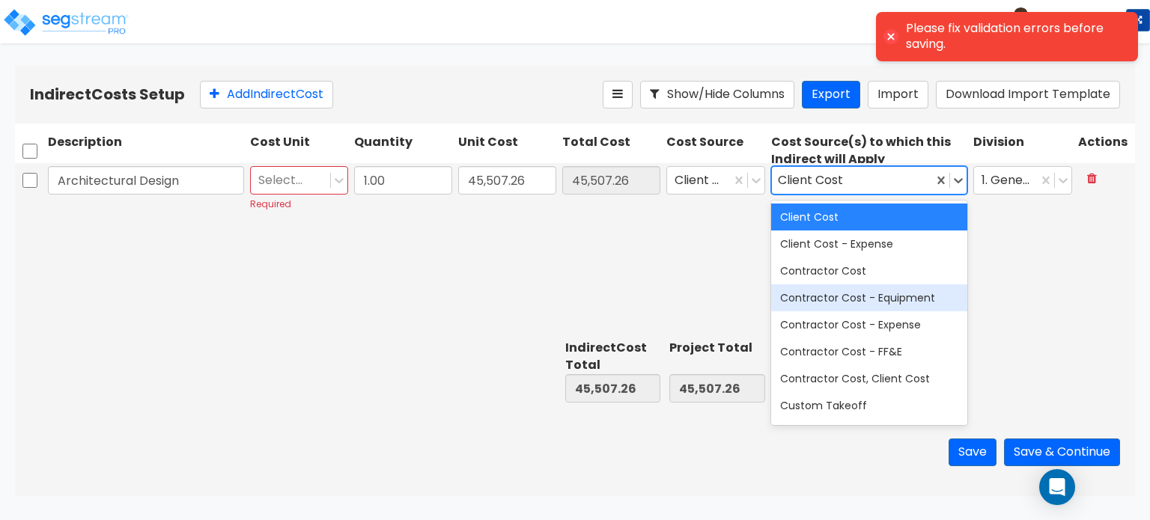
click at [300, 186] on div at bounding box center [290, 180] width 64 height 20
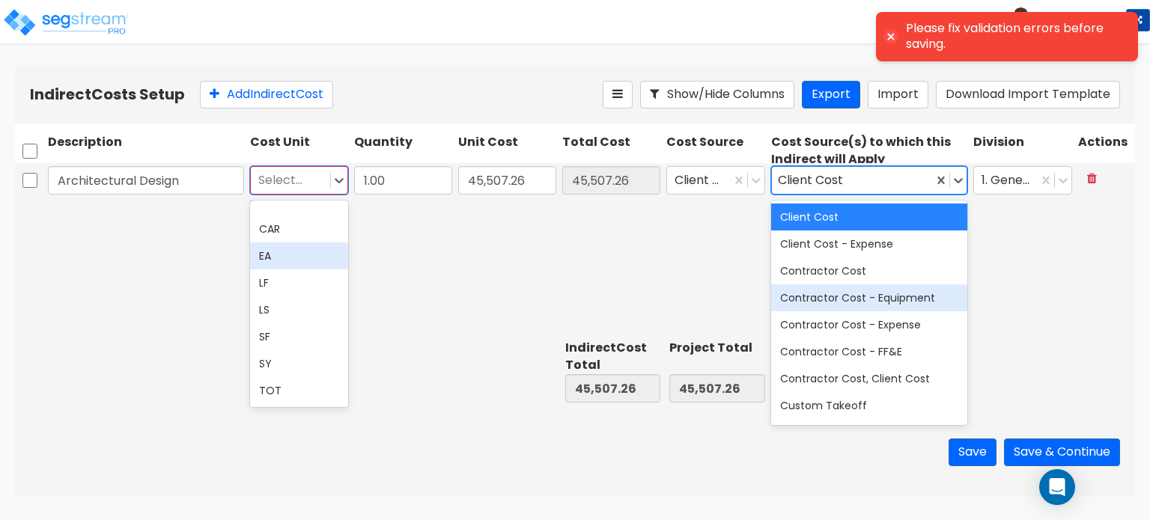
click at [295, 246] on div "EA" at bounding box center [299, 256] width 98 height 27
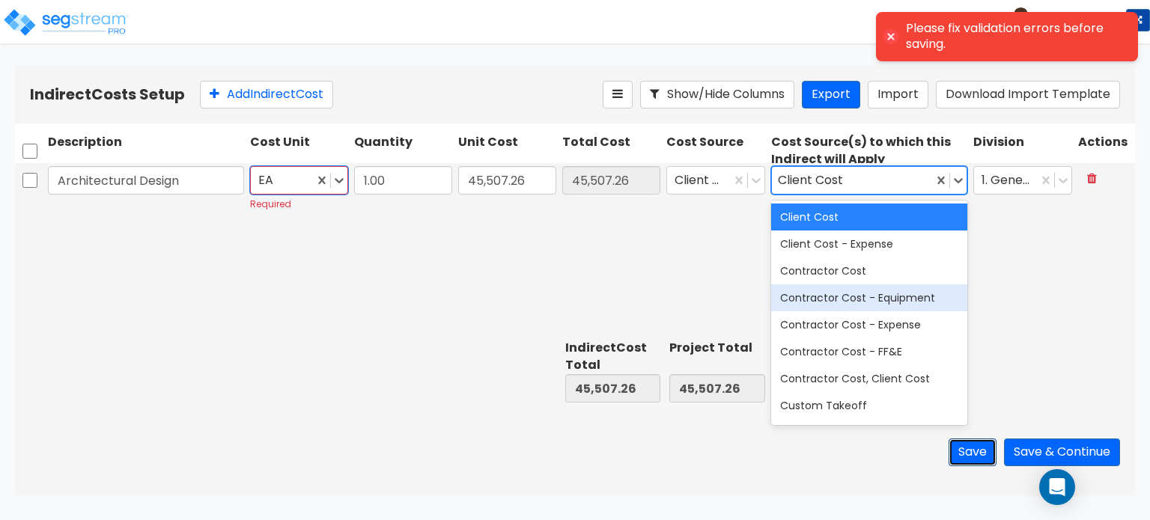
click at [957, 457] on button "Save" at bounding box center [973, 453] width 48 height 28
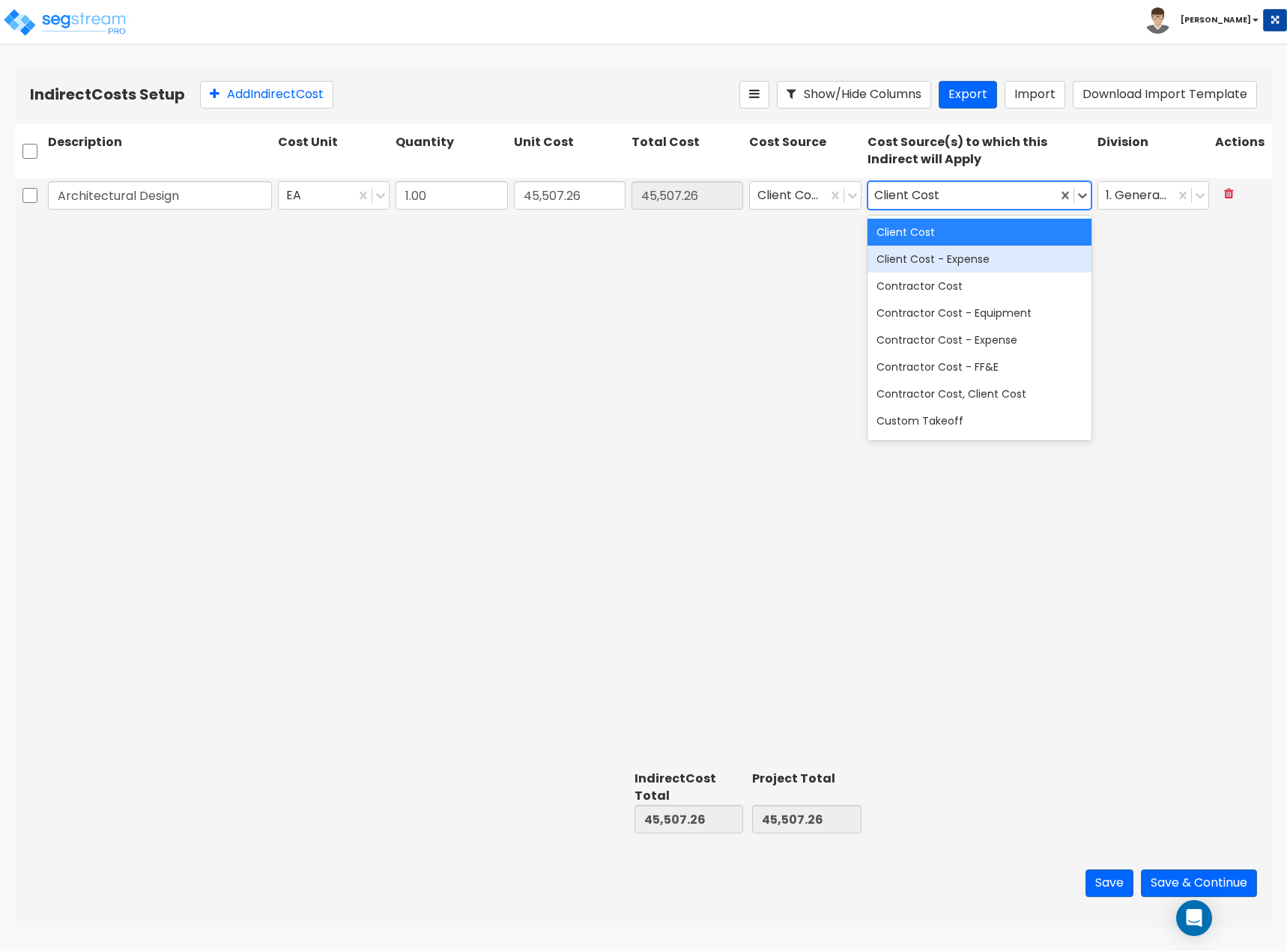
click at [857, 359] on div "Architectural Design EA 1.00 45,507.26 45,507.26 Client Cost option Client Cost…" at bounding box center [643, 471] width 1257 height 587
click at [1097, 520] on button "Save" at bounding box center [1109, 883] width 48 height 28
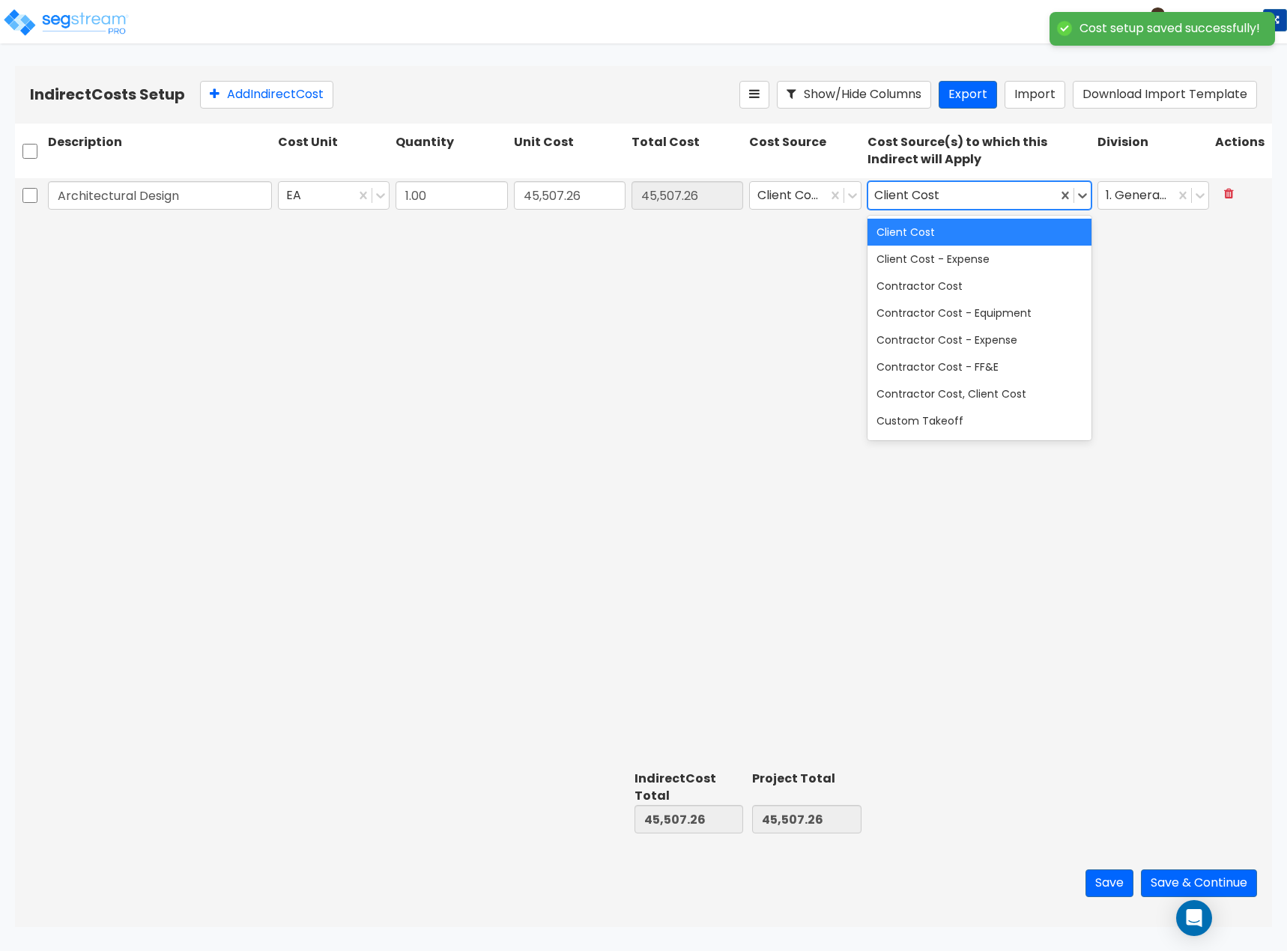
click at [906, 230] on div "Client Cost" at bounding box center [979, 232] width 224 height 27
click at [1131, 251] on div "Architectural Design EA 1.00 45,507.26 45,507.26 Client Cost option Client Cost…" at bounding box center [643, 471] width 1257 height 587
click at [1005, 237] on div "Client Cost" at bounding box center [979, 232] width 224 height 27
drag, startPoint x: 648, startPoint y: 267, endPoint x: 637, endPoint y: 265, distance: 10.7
click at [640, 266] on div "Architectural Design EA 1.00 45,507.26 45,507.26 Client Cost option Client Cost…" at bounding box center [643, 471] width 1257 height 587
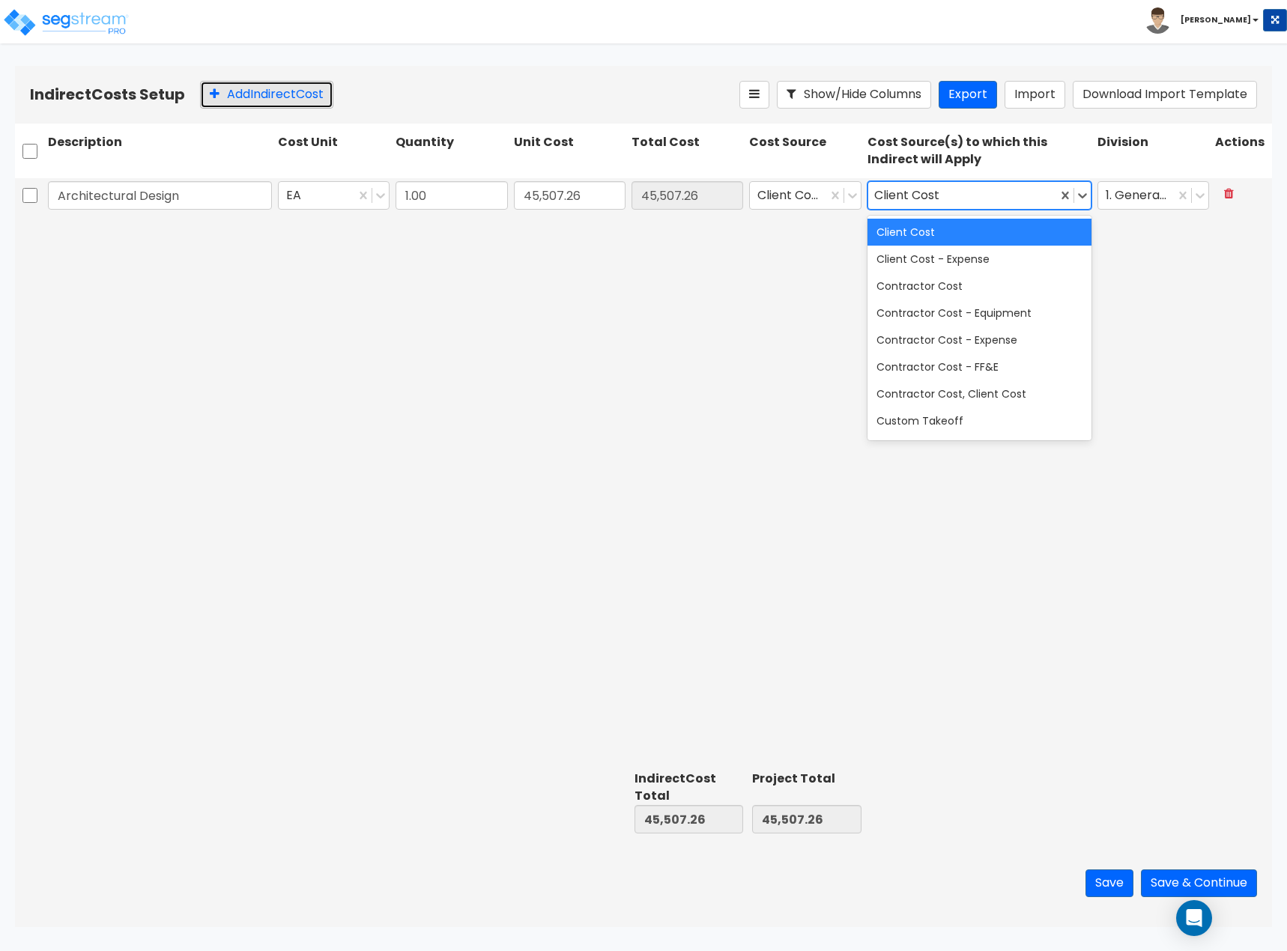
click at [236, 97] on button "Add Indirect Cost" at bounding box center [266, 95] width 133 height 28
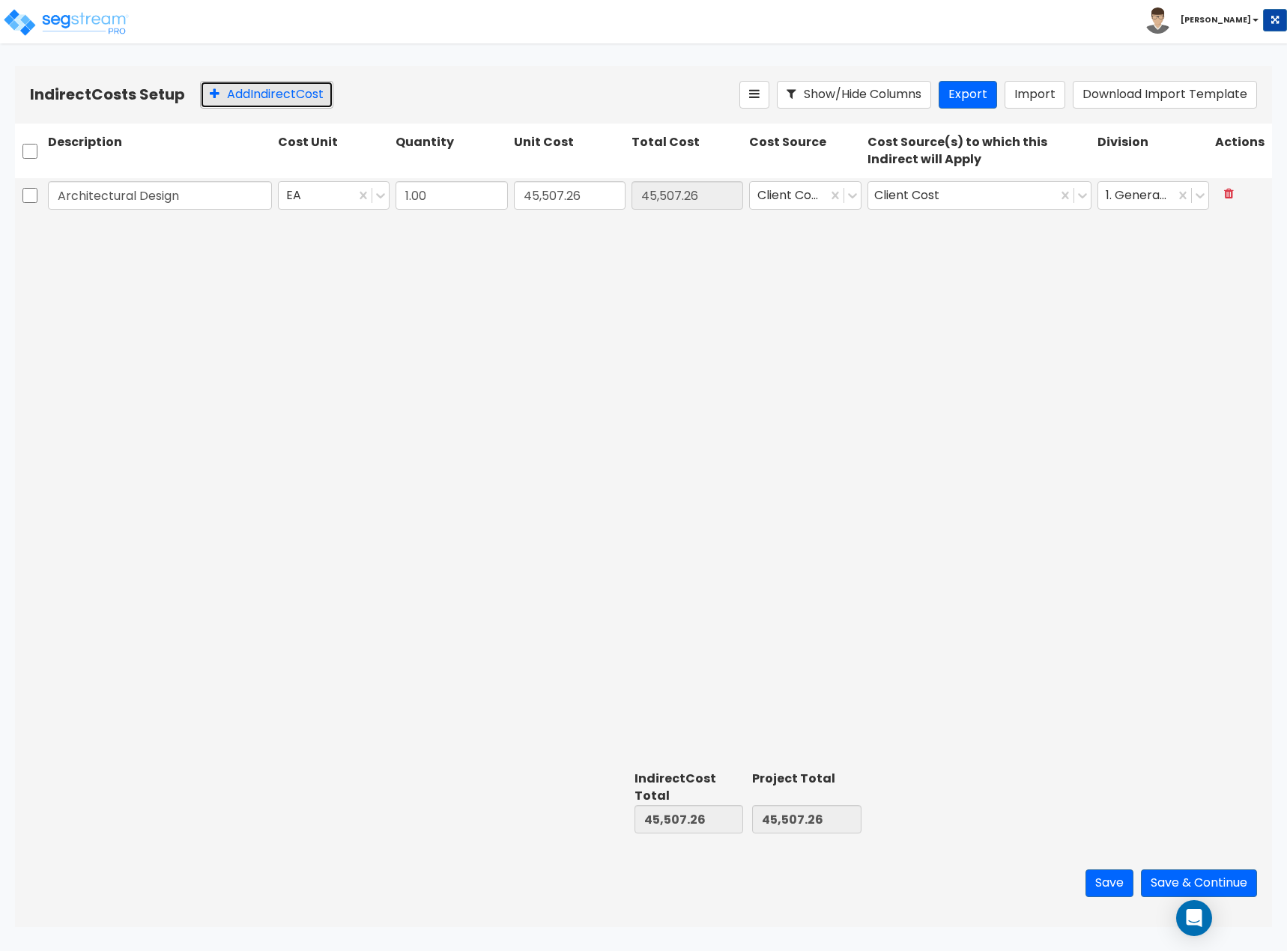
click at [249, 100] on button "Add Indirect Cost" at bounding box center [266, 95] width 133 height 28
type input "Material Testing"
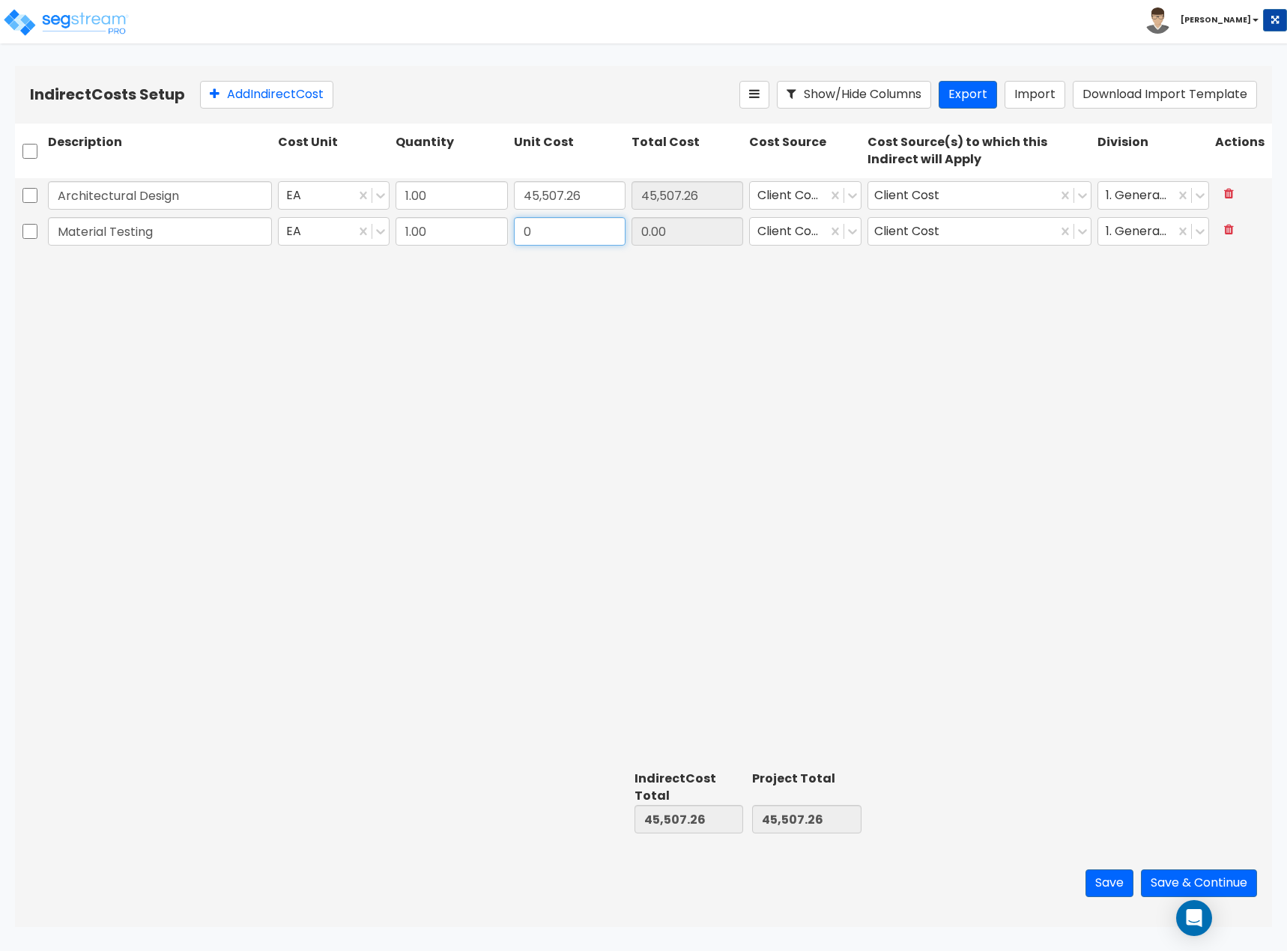
click at [529, 234] on input "0" at bounding box center [570, 231] width 112 height 28
type input "49,854.50"
click at [223, 100] on button "Add Indirect Cost" at bounding box center [266, 95] width 133 height 28
type input "Civil Engineering Design"
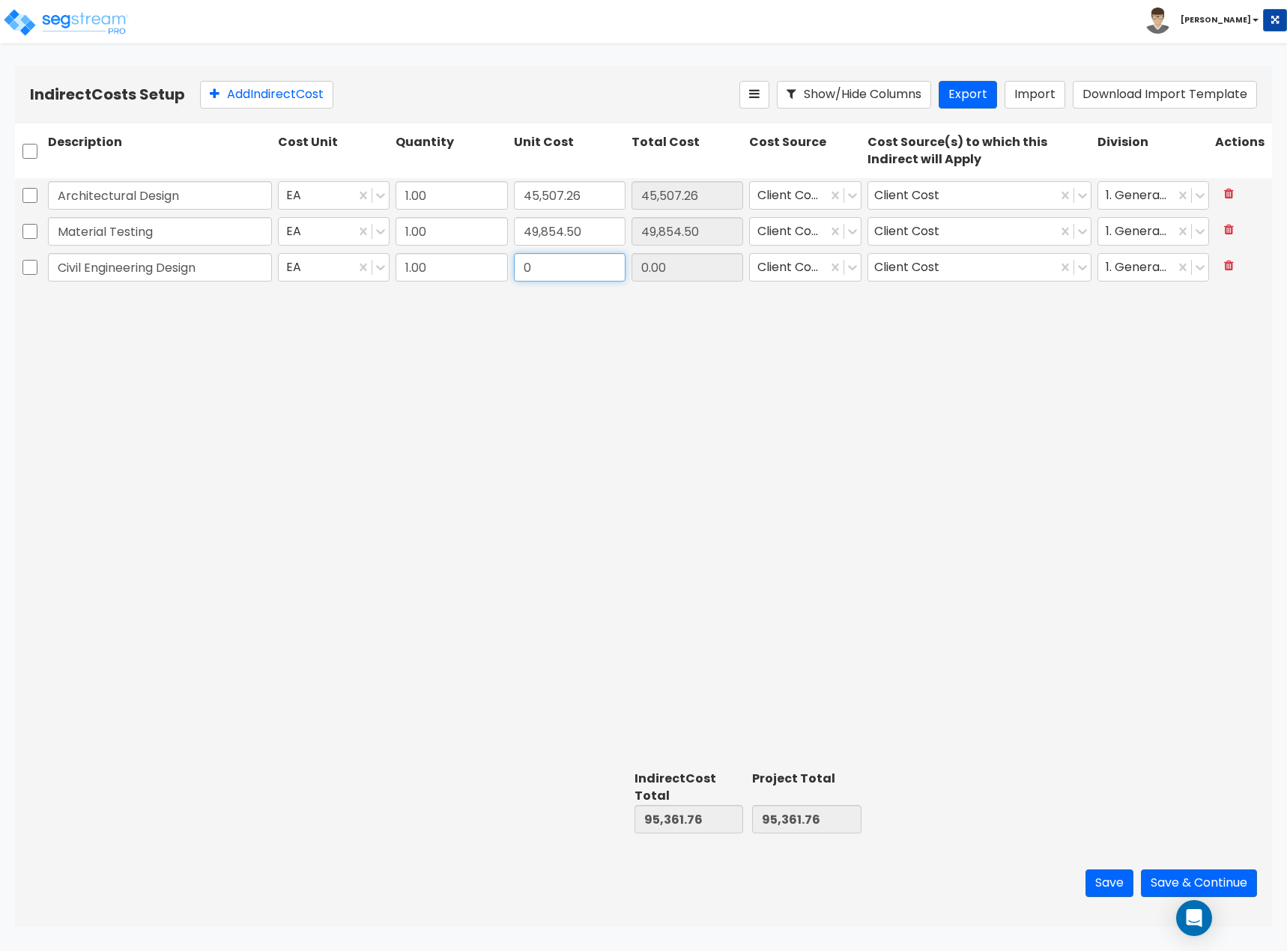
click at [537, 255] on input "0" at bounding box center [570, 267] width 112 height 28
type input "94,872"
type input "94,872.00"
click at [258, 103] on button "Add Indirect Cost" at bounding box center [266, 95] width 133 height 28
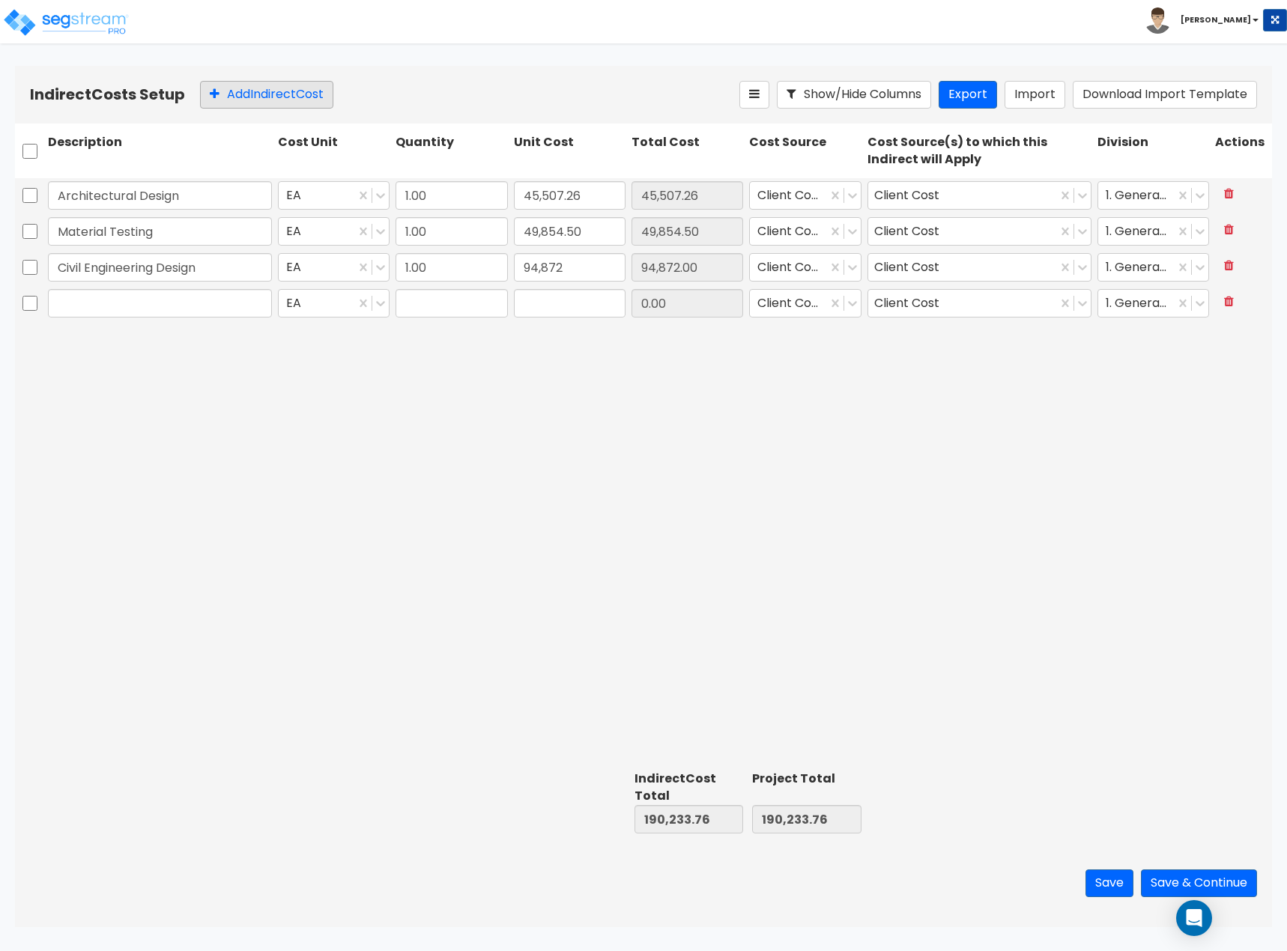
type input "1.00"
type input "0"
type input "MEP Engineering Design"
click at [541, 311] on input "0" at bounding box center [570, 303] width 112 height 28
type input "20,000"
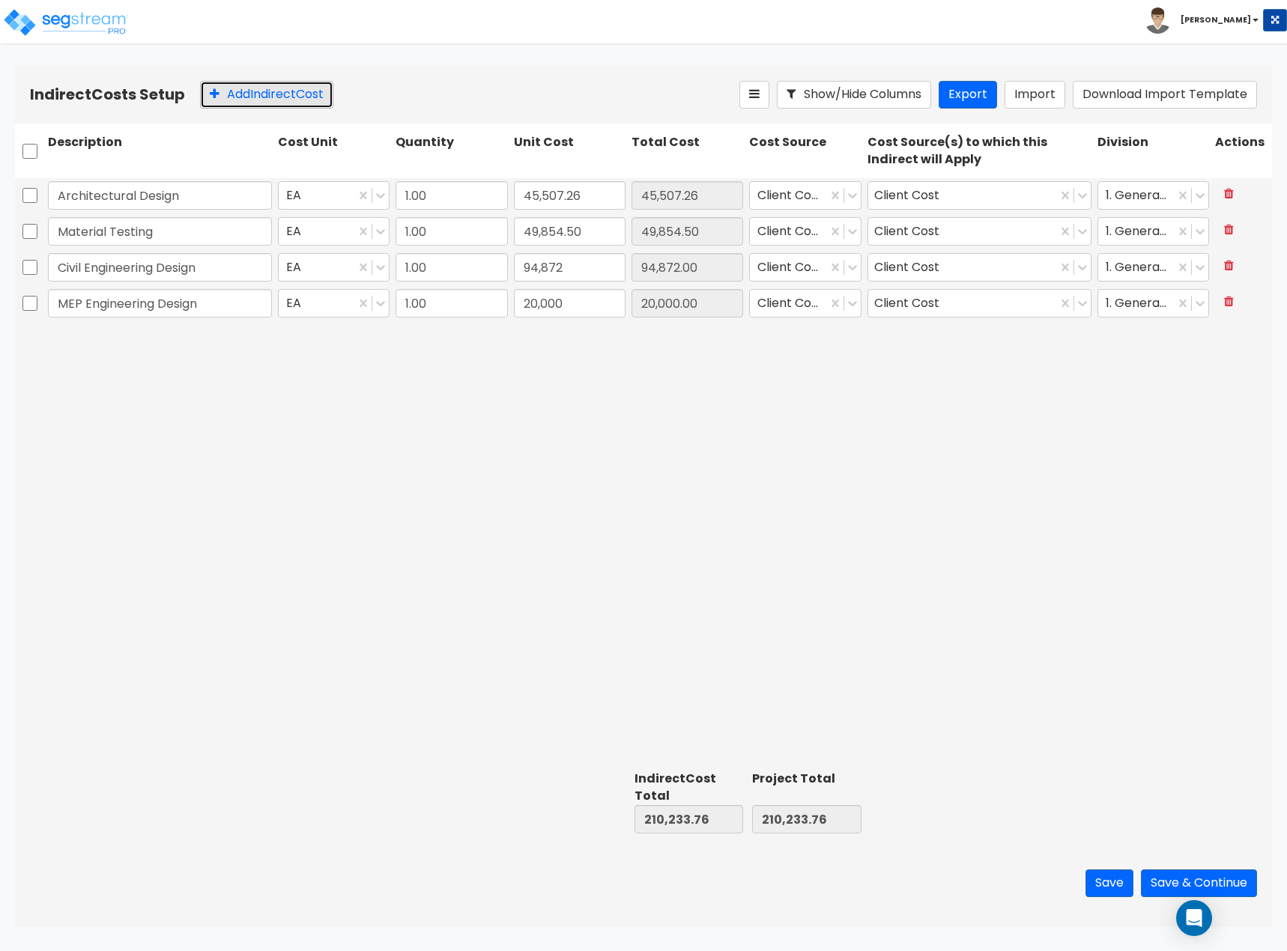
type input "20,000.00"
click at [224, 96] on button "Add Indirect Cost" at bounding box center [266, 95] width 133 height 28
type input "Structural Engineering Design"
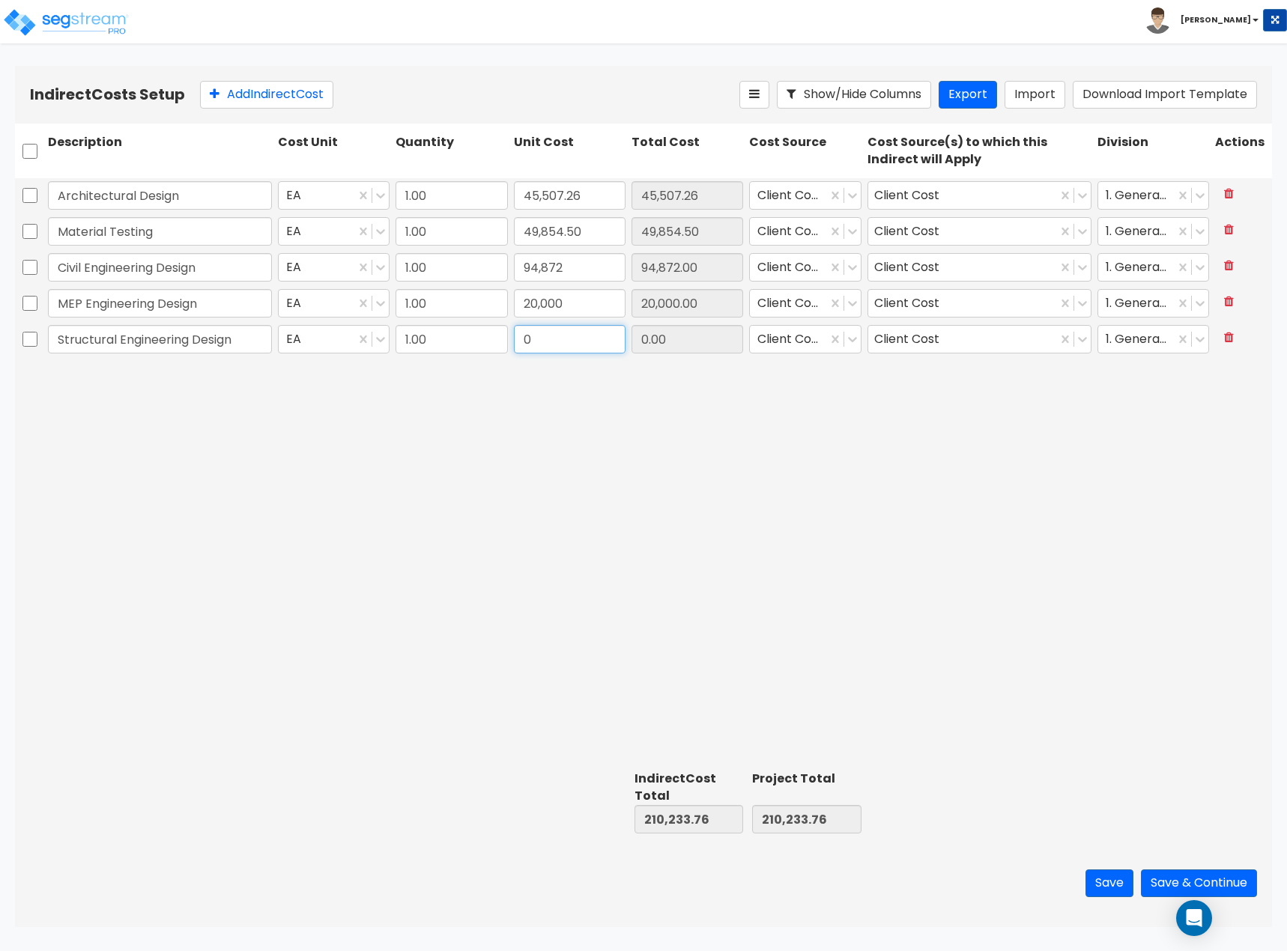
click at [543, 350] on input "0" at bounding box center [570, 339] width 112 height 28
type input "18,000"
type input "18,000.00"
click at [281, 94] on button "Add Indirect Cost" at bounding box center [266, 95] width 133 height 28
type input "Energy Code Compliance"
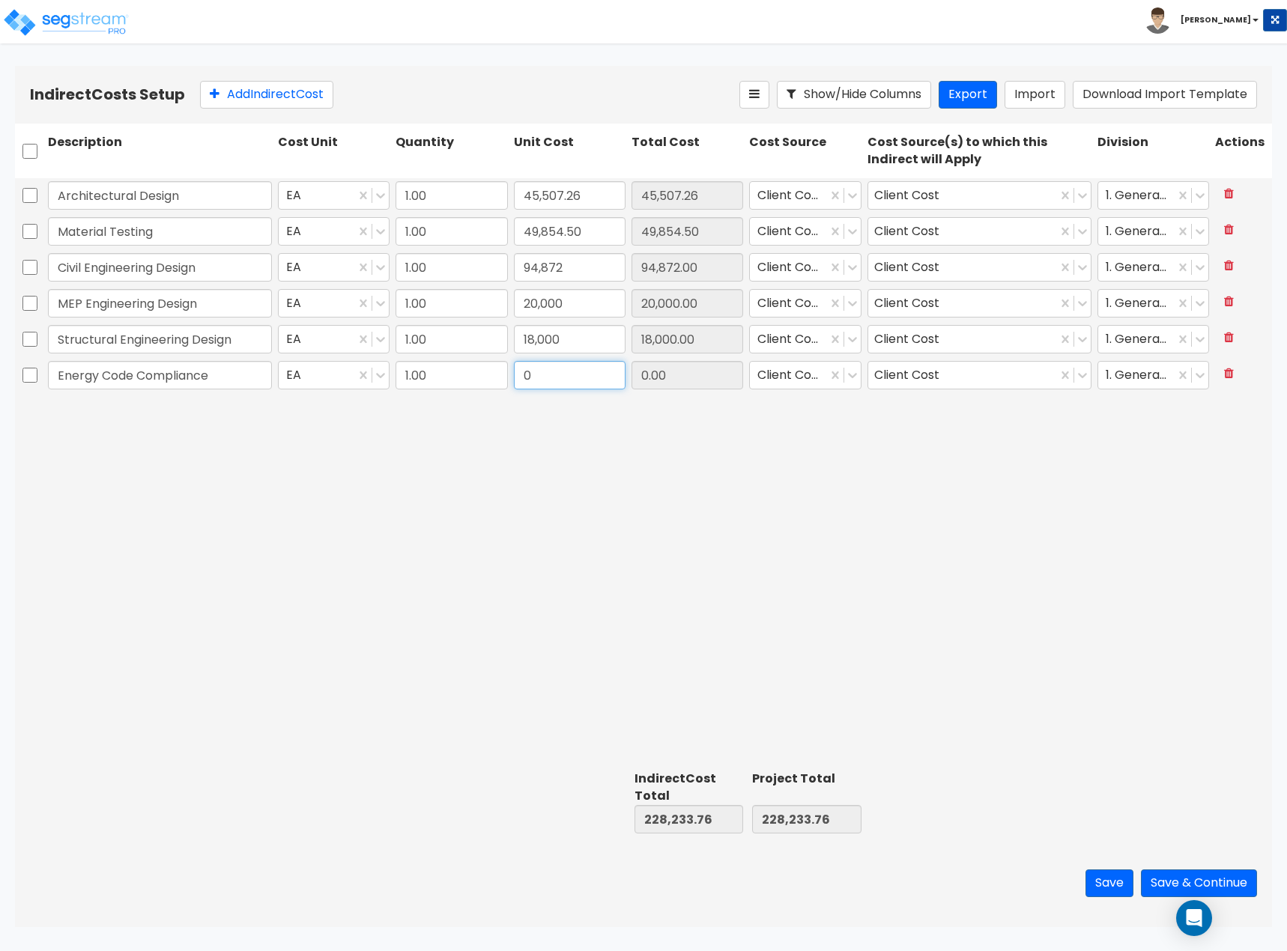
click at [556, 379] on input "0" at bounding box center [570, 375] width 112 height 28
type input "2,275"
type input "2,275.00"
click at [251, 100] on button "Add Indirect Cost" at bounding box center [266, 95] width 133 height 28
type input "Permit & Fees"
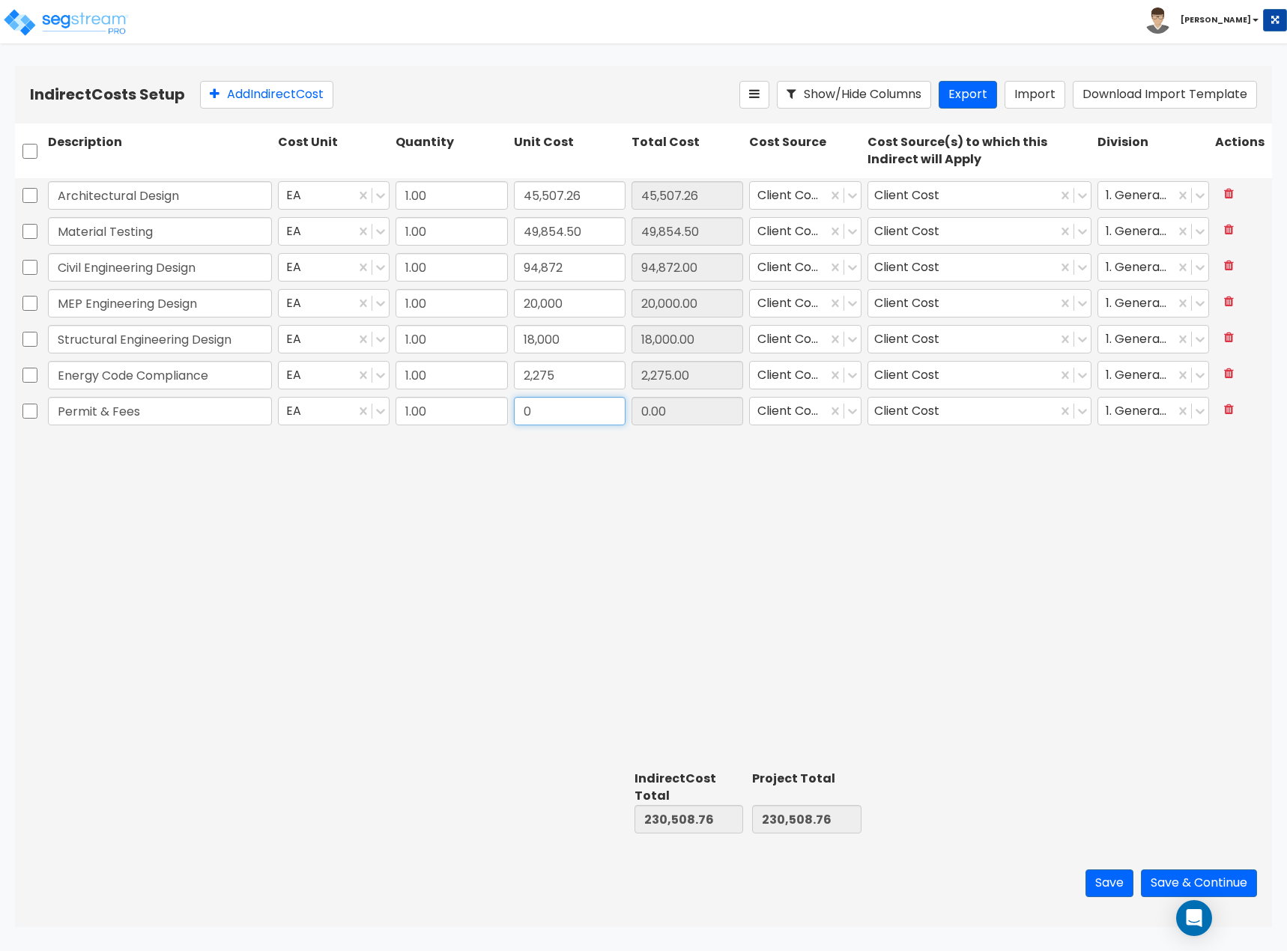
click at [563, 419] on input "0" at bounding box center [570, 411] width 112 height 28
type input "539.32"
click at [258, 91] on button "Add Indirect Cost" at bounding box center [266, 95] width 133 height 28
type input "Supervision on Site"
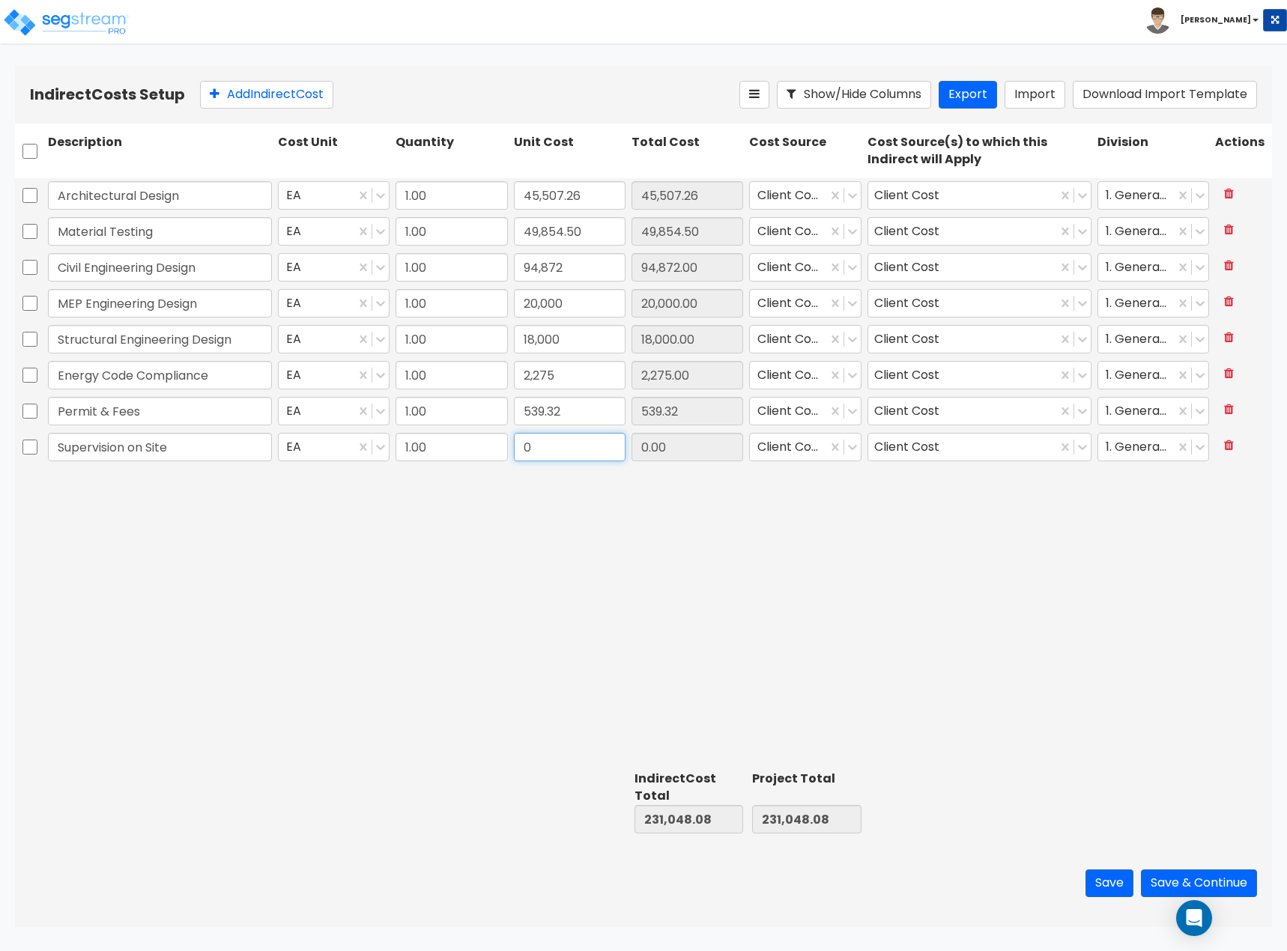
click at [535, 453] on input "0" at bounding box center [570, 447] width 112 height 28
type input "107,912.53"
click at [279, 98] on button "Add Indirect Cost" at bounding box center [266, 95] width 133 height 28
type input "Labor on Site"
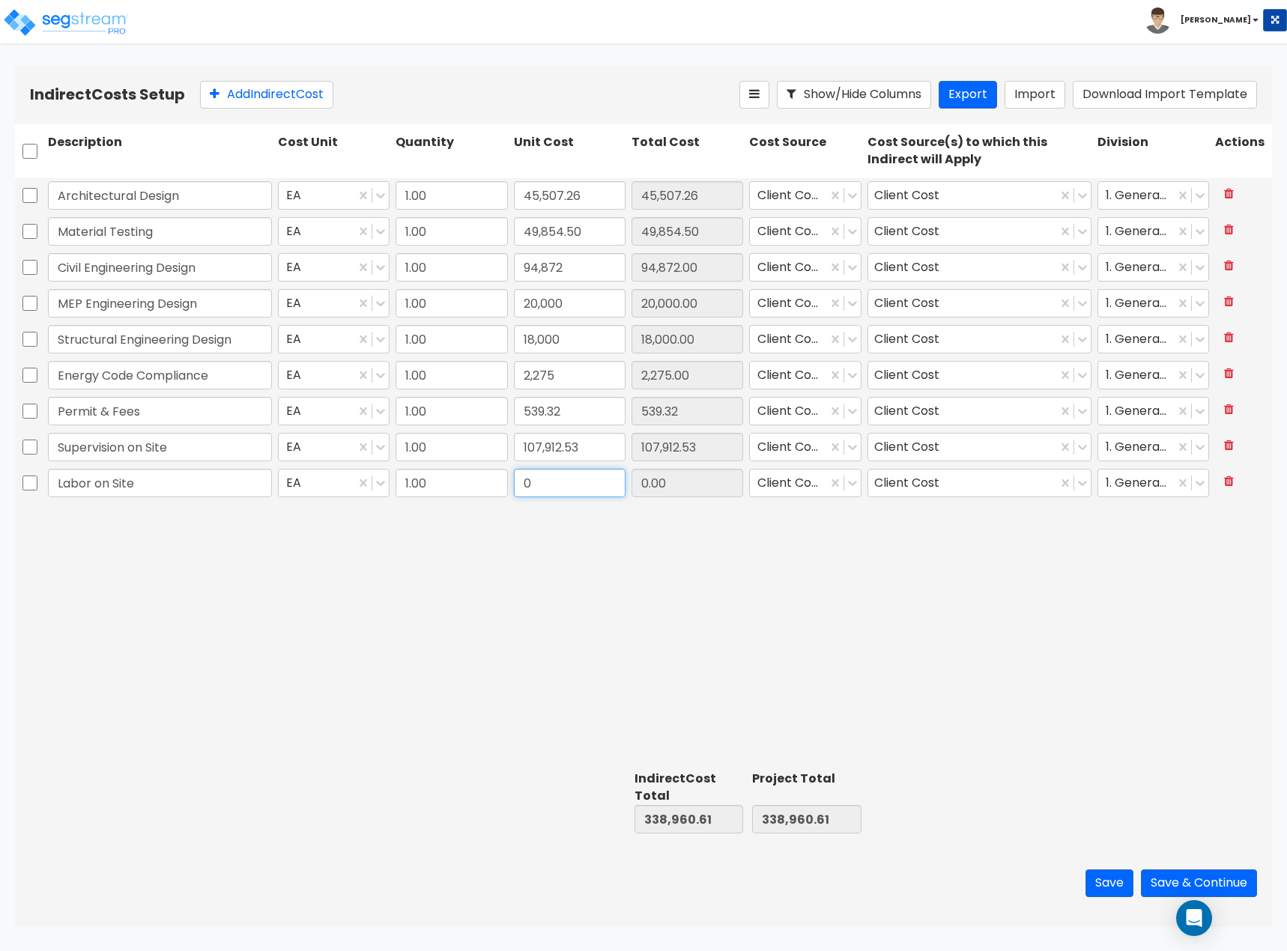
click at [547, 492] on input "0" at bounding box center [570, 483] width 112 height 28
type input "10,323.25"
click at [1096, 884] on button "Save" at bounding box center [1109, 883] width 48 height 28
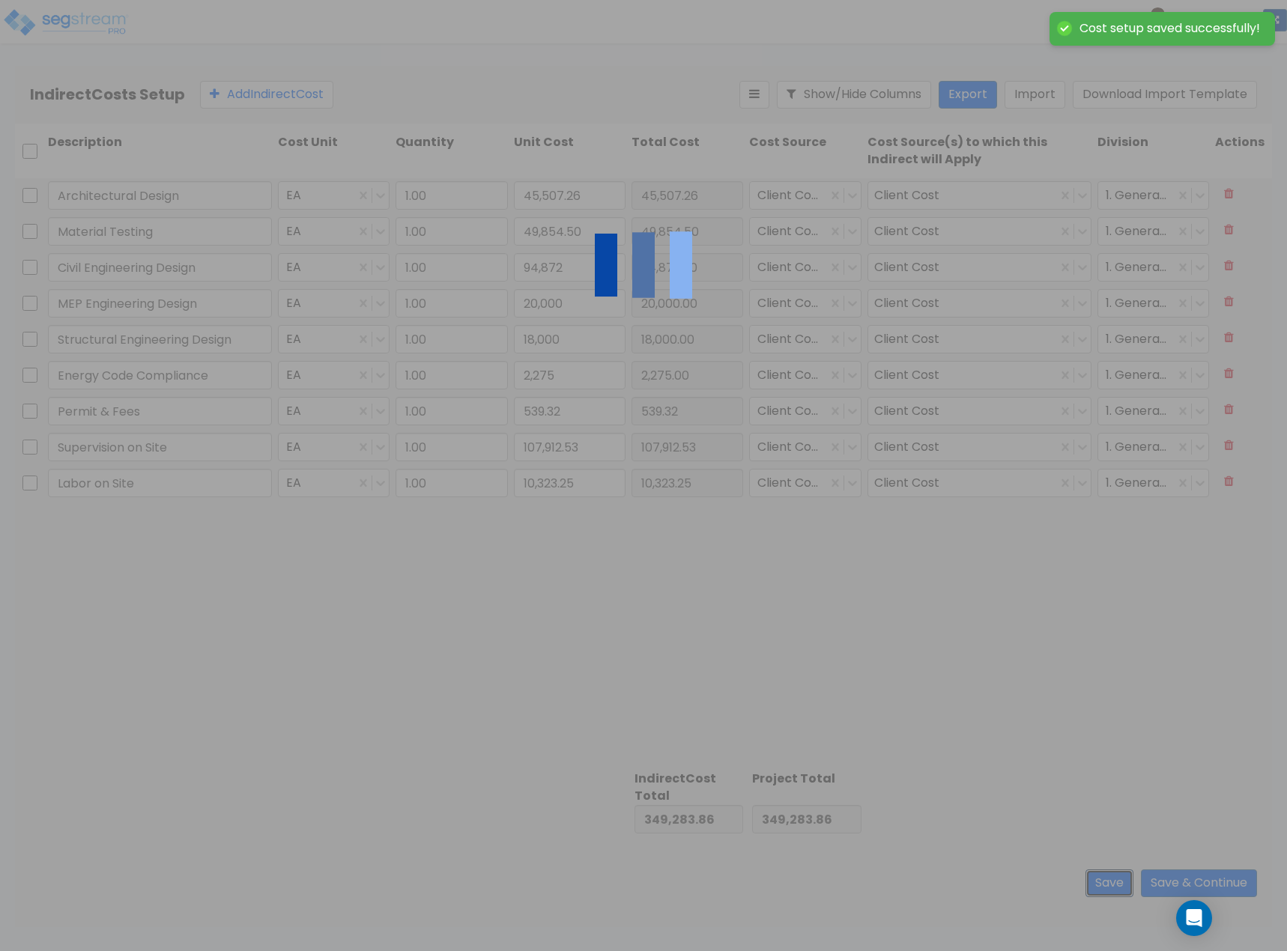
type input "94,872.00"
type input "20,000.00"
type input "18,000.00"
type input "2,275.00"
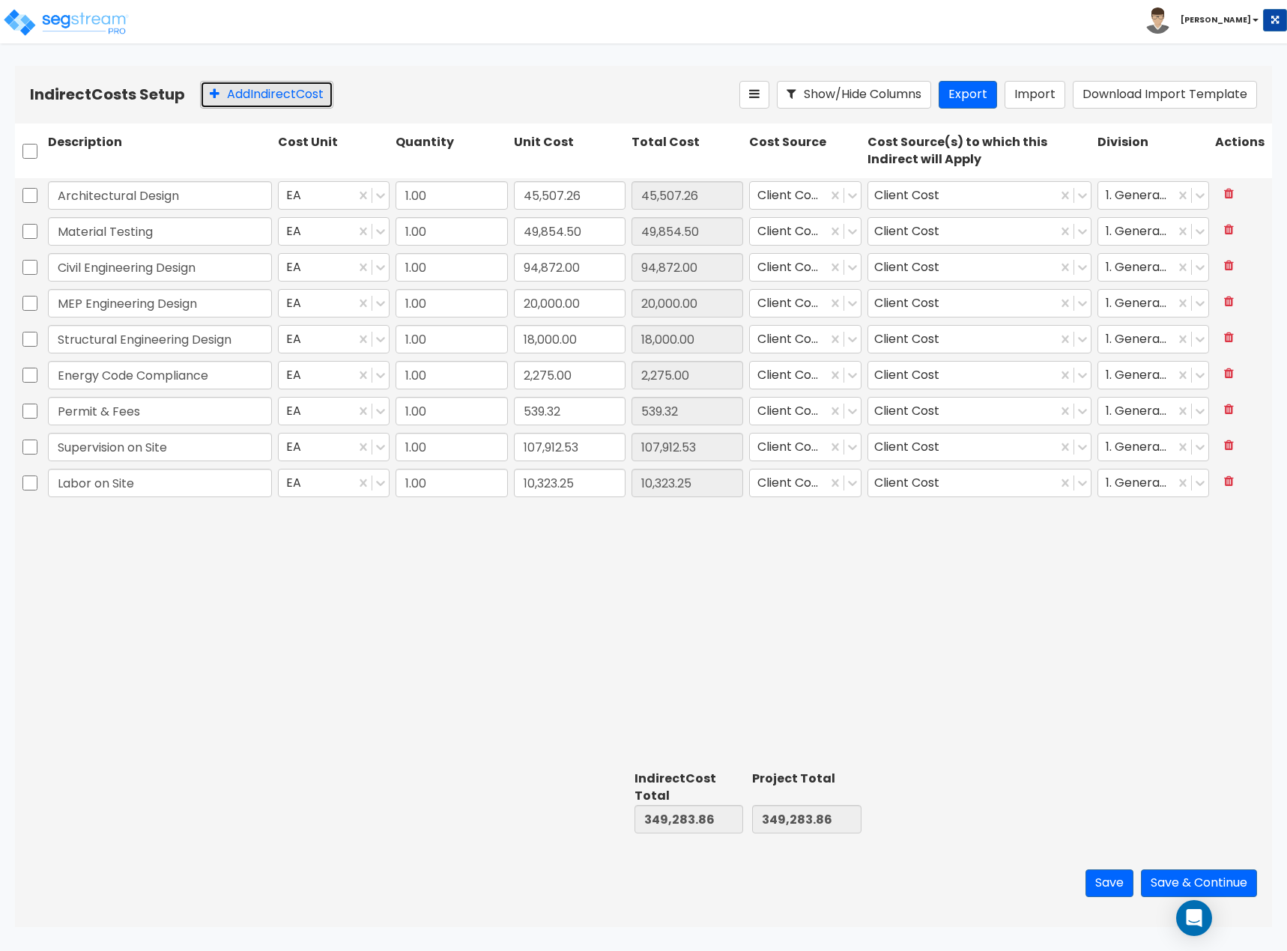
click at [273, 92] on button "Add Indirect Cost" at bounding box center [266, 95] width 133 height 28
type input "Insurance"
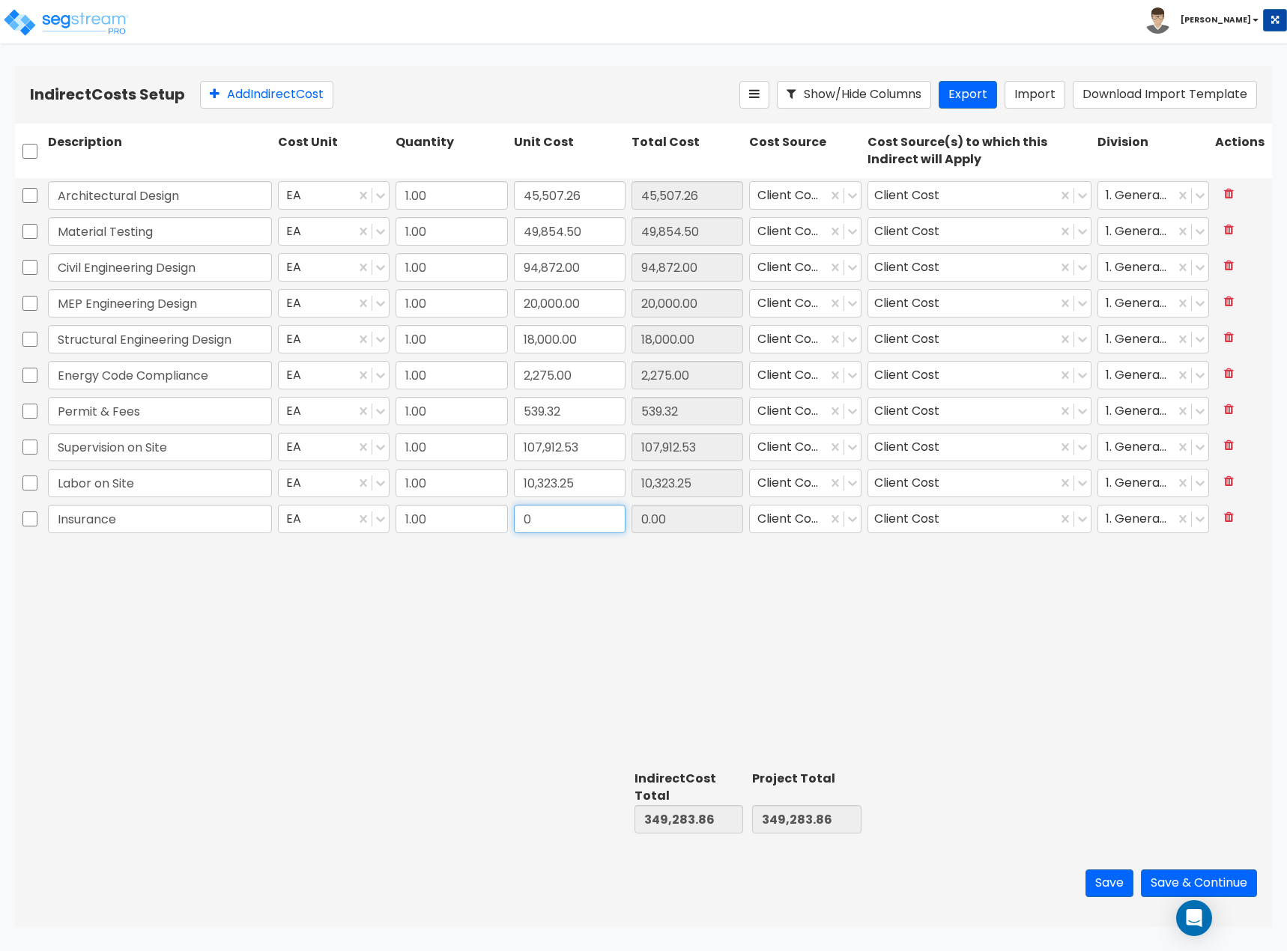
click at [577, 524] on input "0" at bounding box center [570, 519] width 112 height 28
type input "14,826"
type input "14,826.00"
click at [243, 94] on button "Add Indirect Cost" at bounding box center [266, 95] width 133 height 28
type input "Inhouse Estimating"
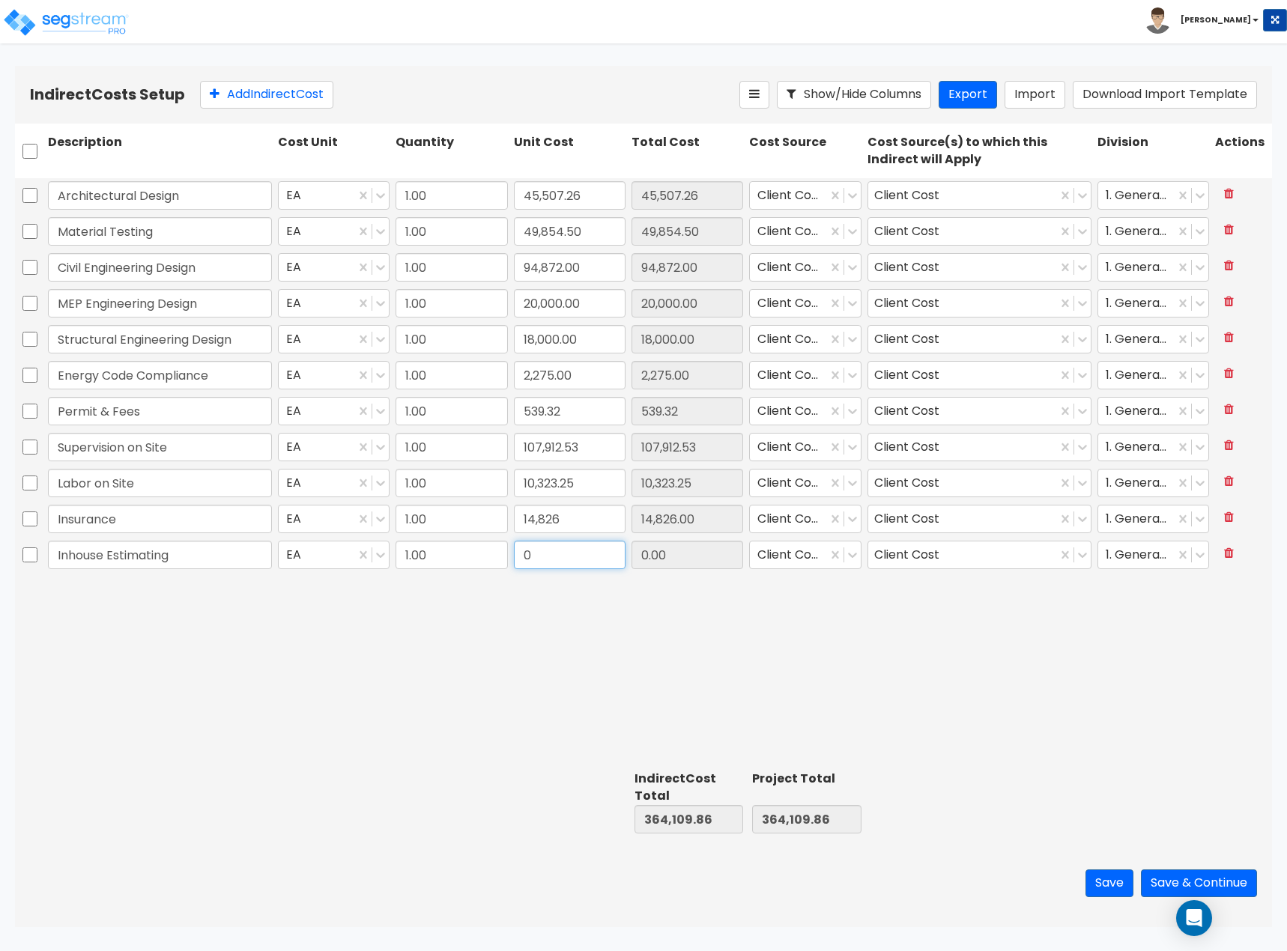
click at [573, 563] on input "0" at bounding box center [570, 555] width 112 height 28
type input "3,505.99"
click at [302, 102] on button "Add Indirect Cost" at bounding box center [266, 95] width 133 height 28
type input "Project Manager"
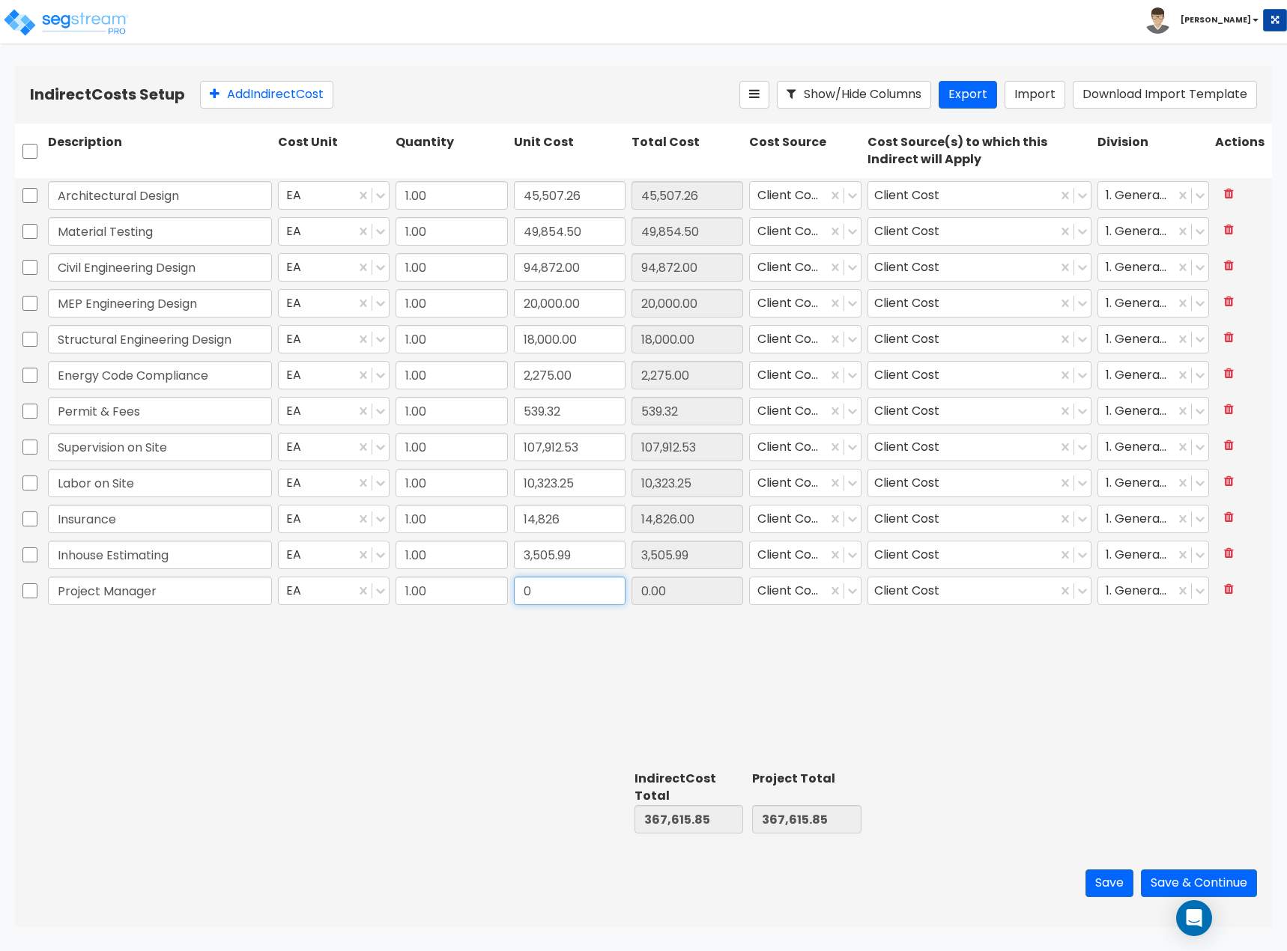
click at [531, 590] on input "0" at bounding box center [570, 591] width 112 height 28
type input "63,482.66"
click at [234, 85] on button "Add Indirect Cost" at bounding box center [266, 95] width 133 height 28
type input "Project Coordinator"
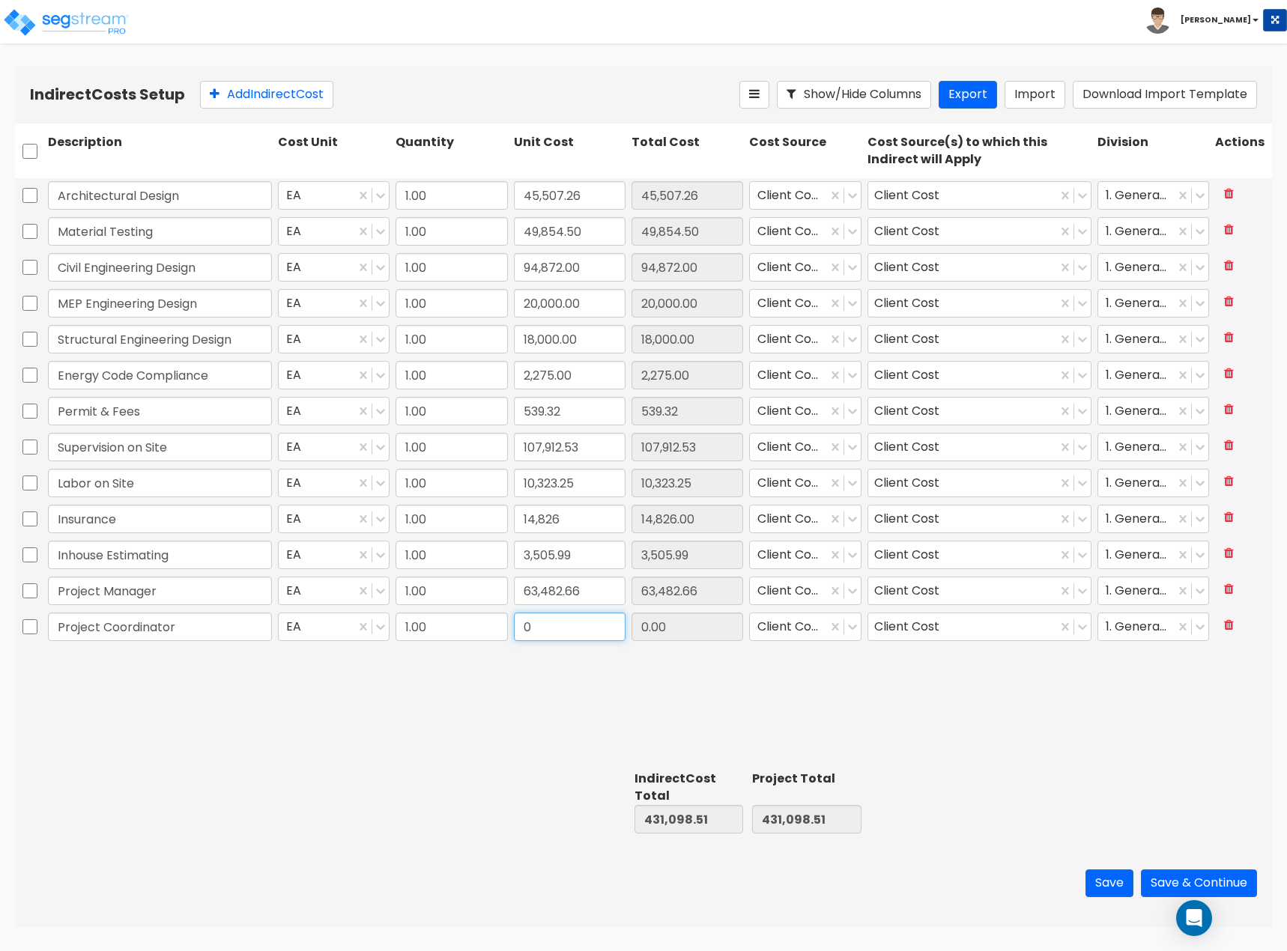
click at [583, 636] on input "0" at bounding box center [570, 627] width 112 height 28
type input "10,840.79"
click at [232, 90] on button "Add Indirect Cost" at bounding box center [266, 95] width 133 height 28
type input "Tools"
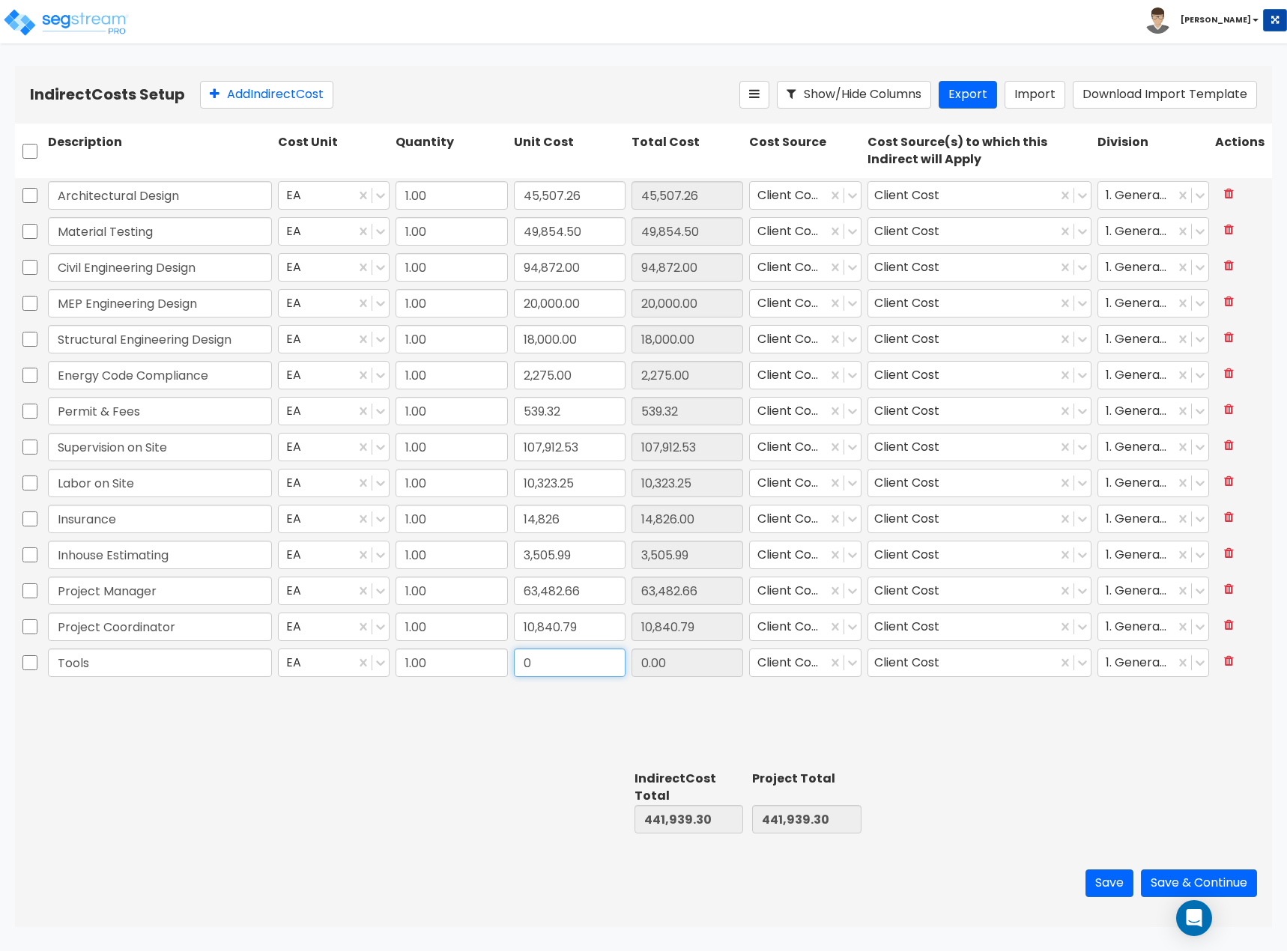
click at [564, 666] on input "0" at bounding box center [570, 662] width 112 height 28
type input "97.32"
click at [223, 88] on button "Add Indirect Cost" at bounding box center [266, 95] width 133 height 28
type input "Temp Facilities/Job Trailer"
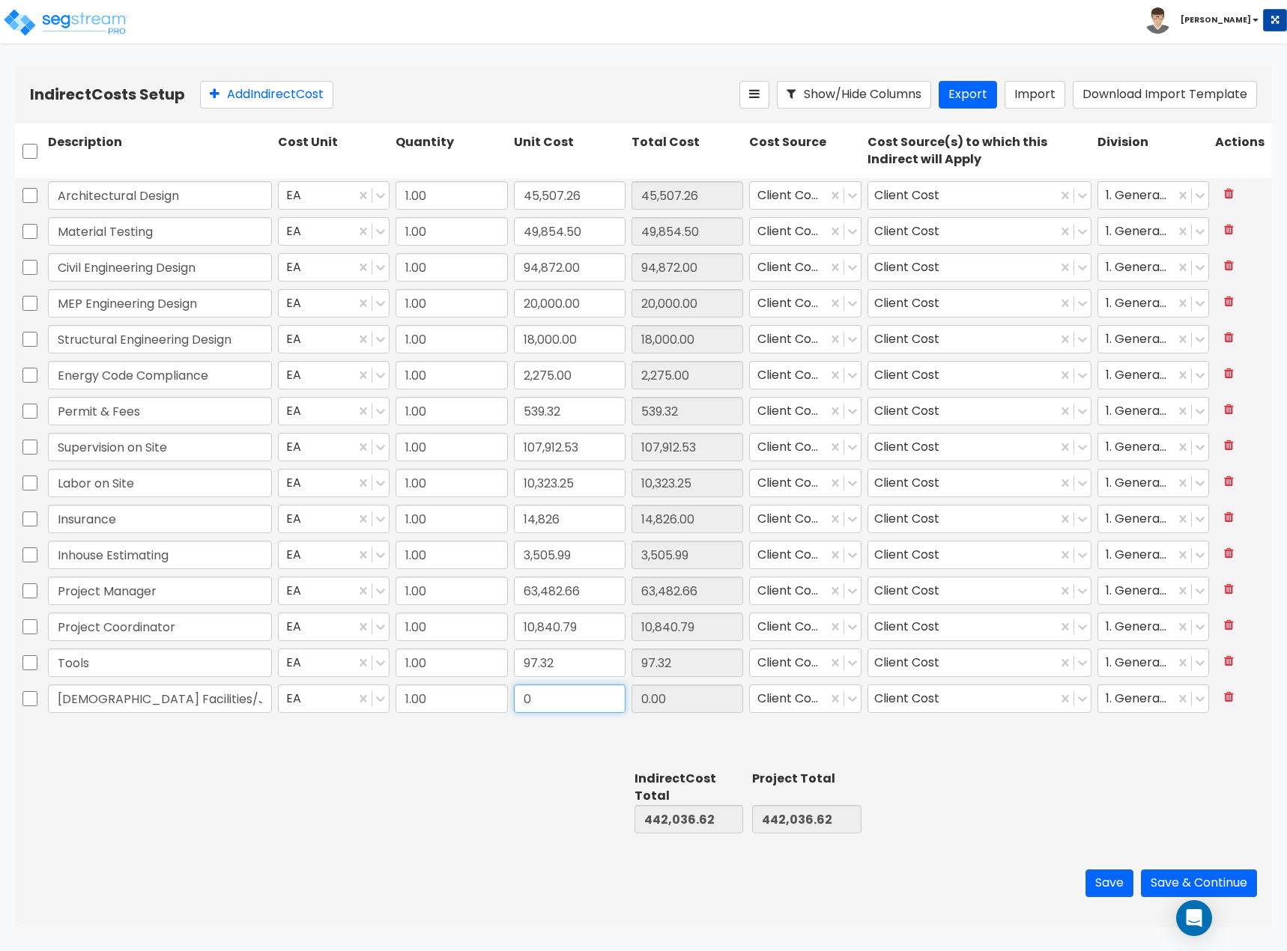
click at [584, 704] on input "0" at bounding box center [570, 698] width 112 height 28
type input "6,618.45"
click at [1096, 884] on button "Save" at bounding box center [1109, 883] width 48 height 28
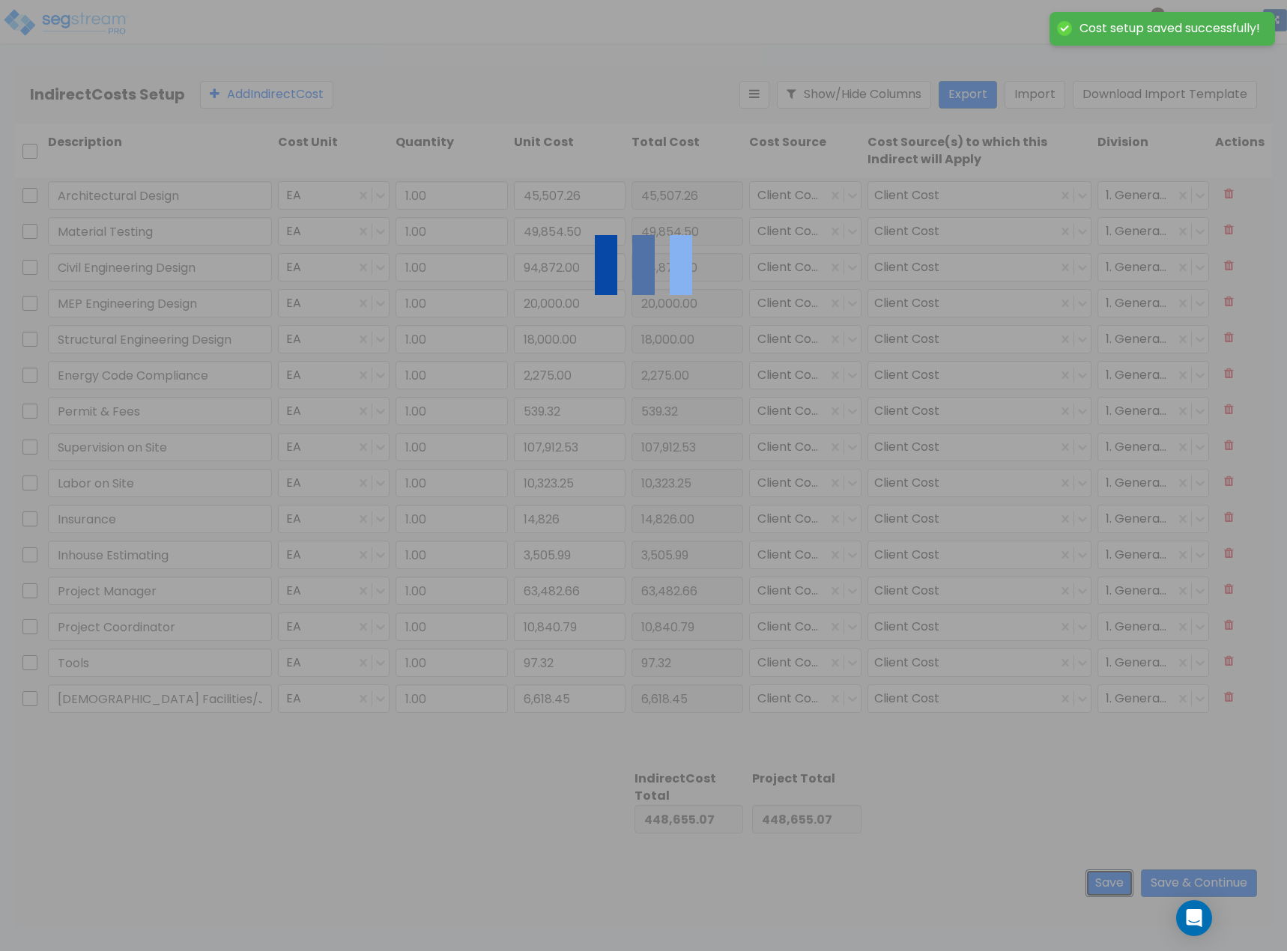
type input "14,826.00"
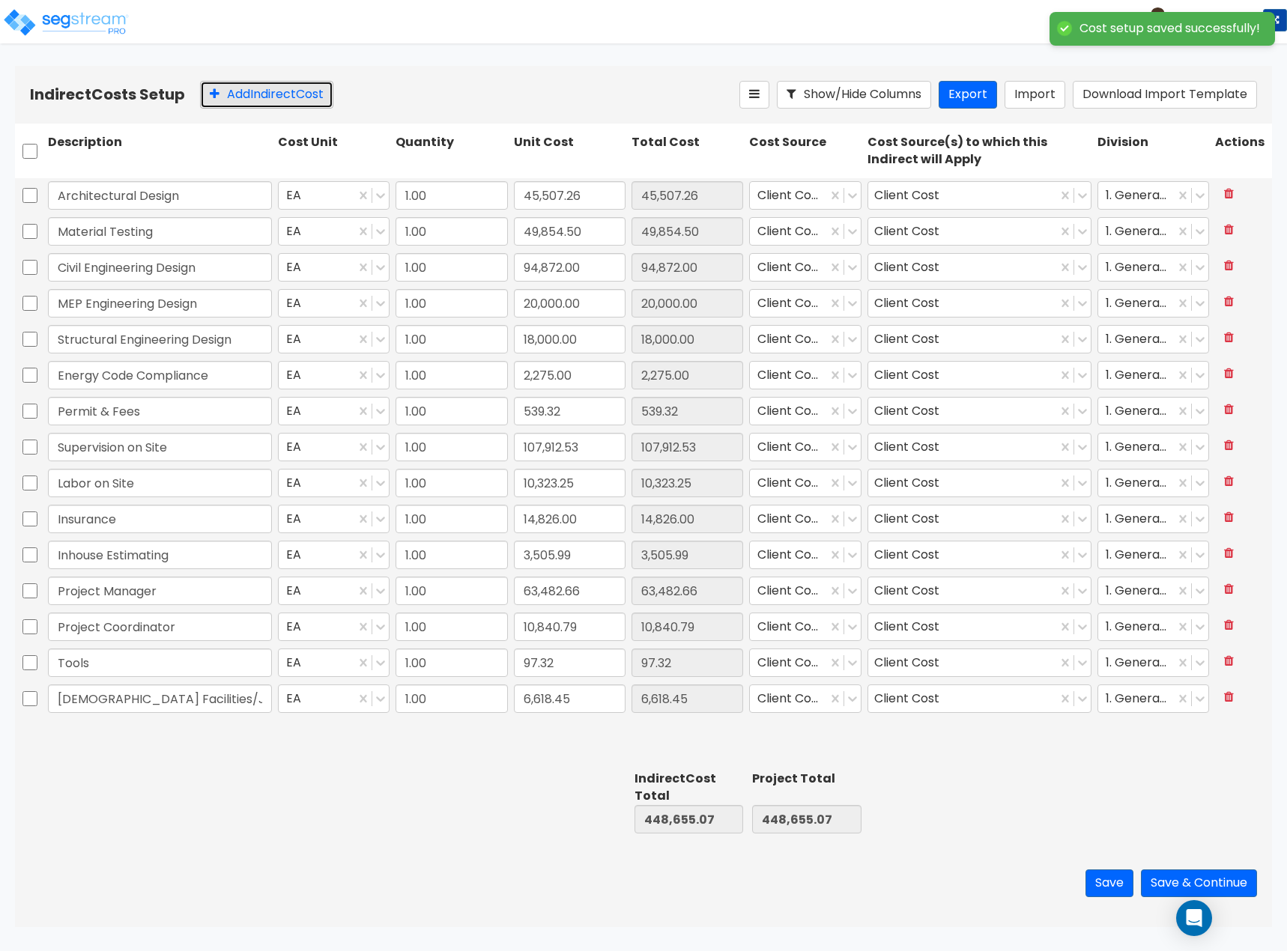
drag, startPoint x: 251, startPoint y: 89, endPoint x: 259, endPoint y: 103, distance: 16.4
click at [251, 89] on button "Add Indirect Cost" at bounding box center [266, 95] width 133 height 28
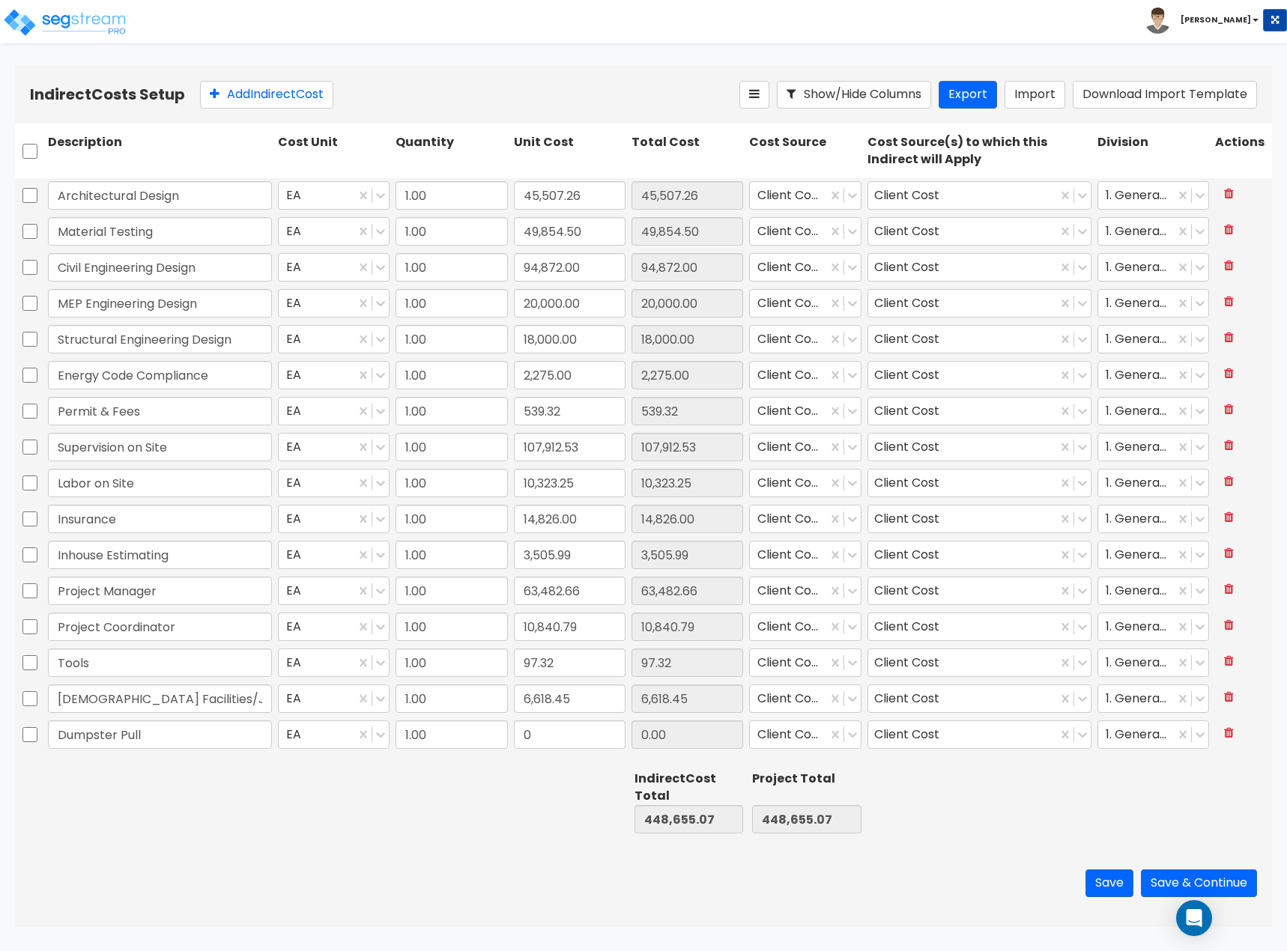
type input "Dumpster Pull"
click at [562, 741] on input "0" at bounding box center [570, 734] width 112 height 28
type input "19,434.15"
click at [262, 93] on button "Add Indirect Cost" at bounding box center [266, 95] width 133 height 28
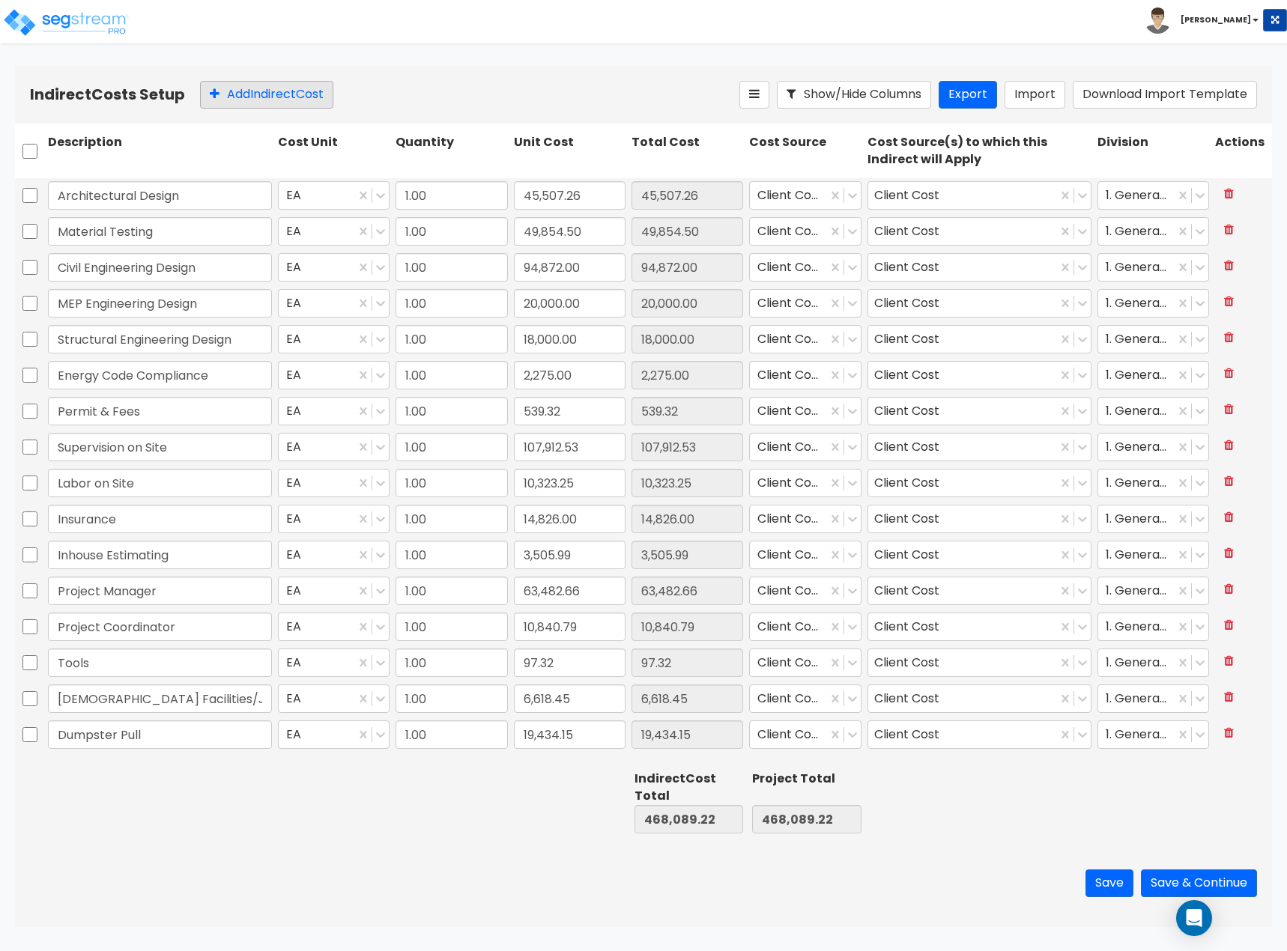
scroll to position [19, 0]
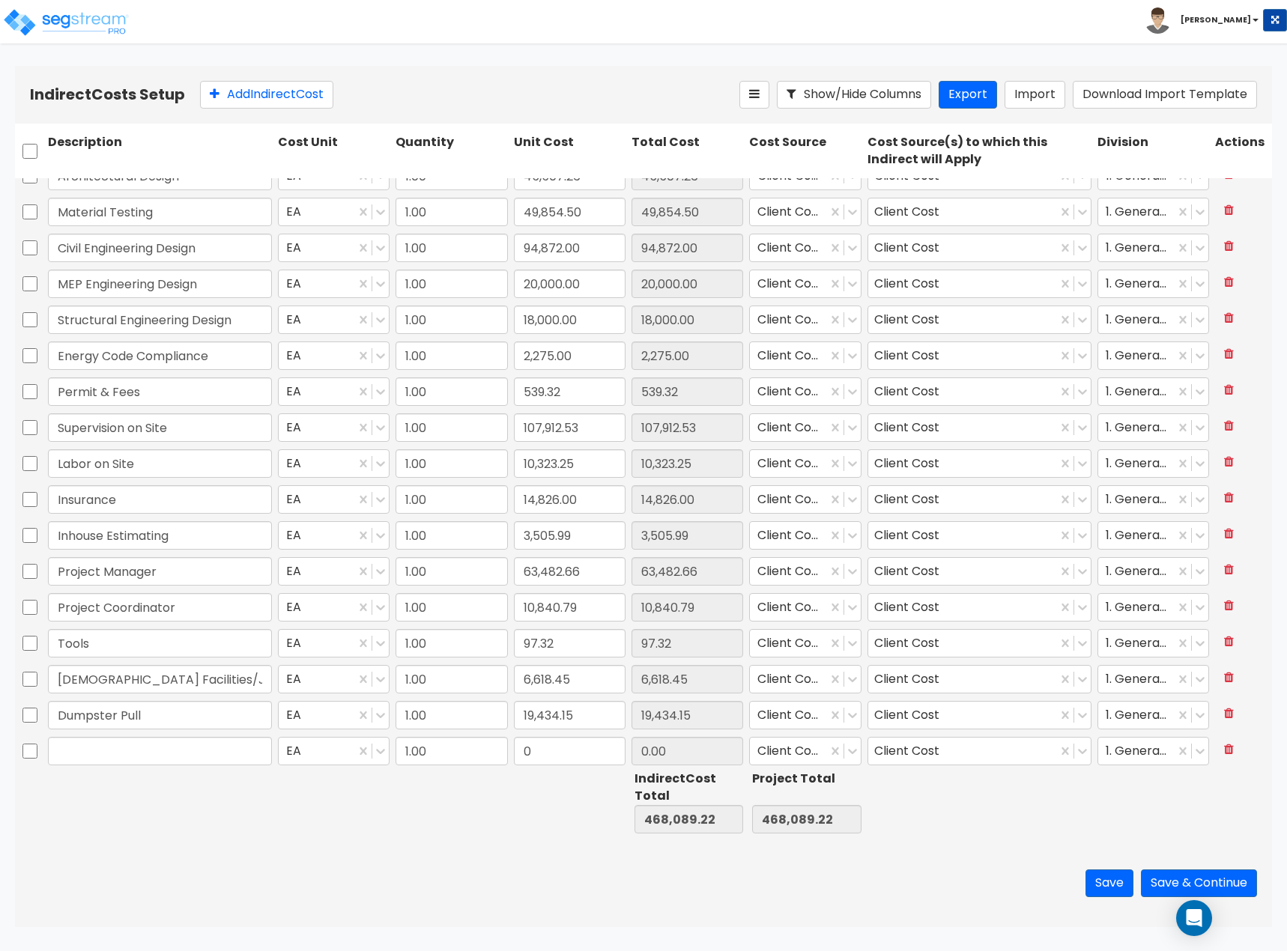
click at [143, 736] on div at bounding box center [160, 751] width 230 height 34
click at [137, 754] on input "text" at bounding box center [160, 751] width 224 height 28
click at [132, 751] on input "text" at bounding box center [160, 751] width 224 height 28
click at [1100, 887] on button "Save" at bounding box center [1109, 883] width 48 height 28
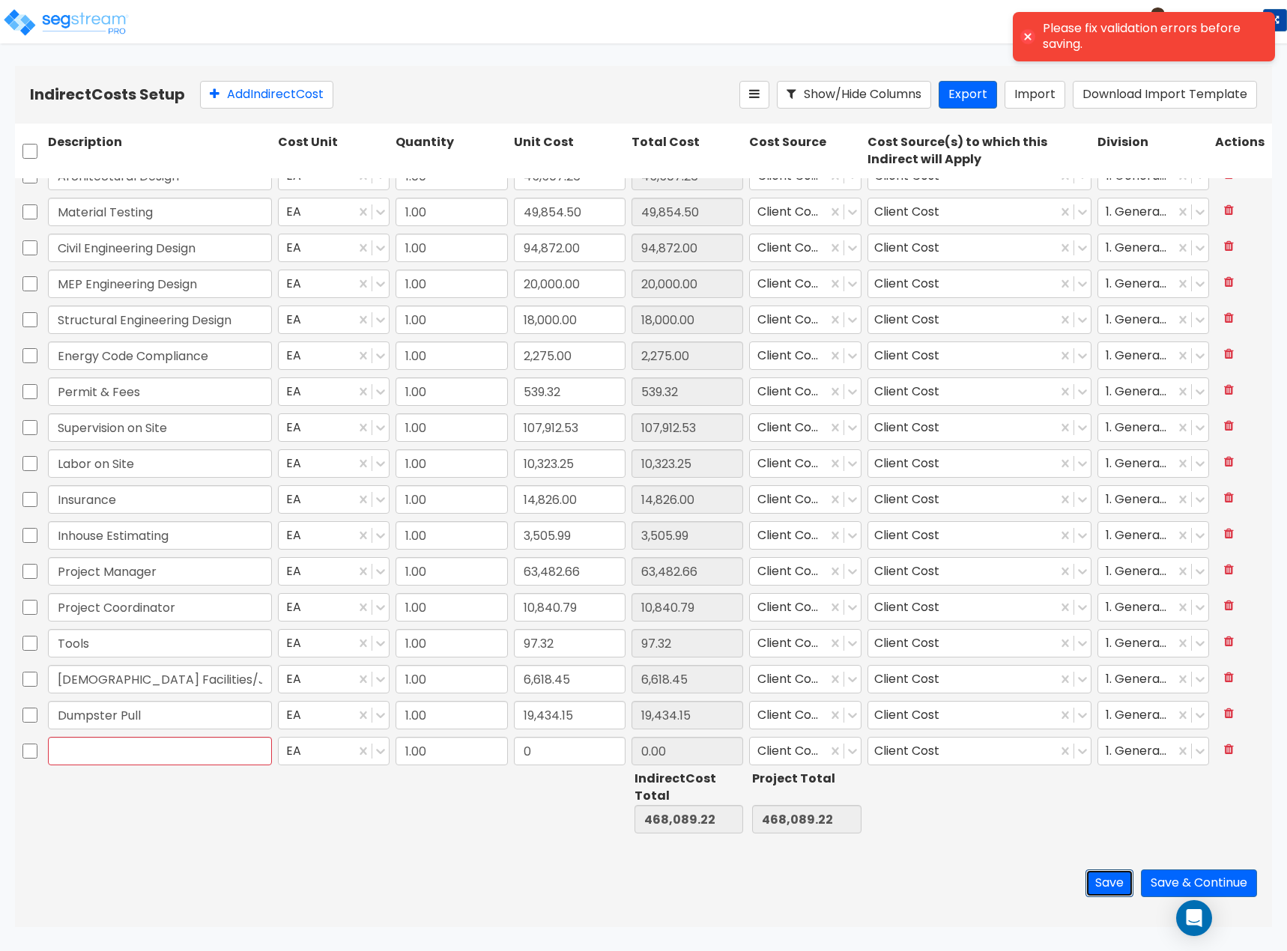
click at [1100, 887] on button "Save" at bounding box center [1109, 883] width 48 height 28
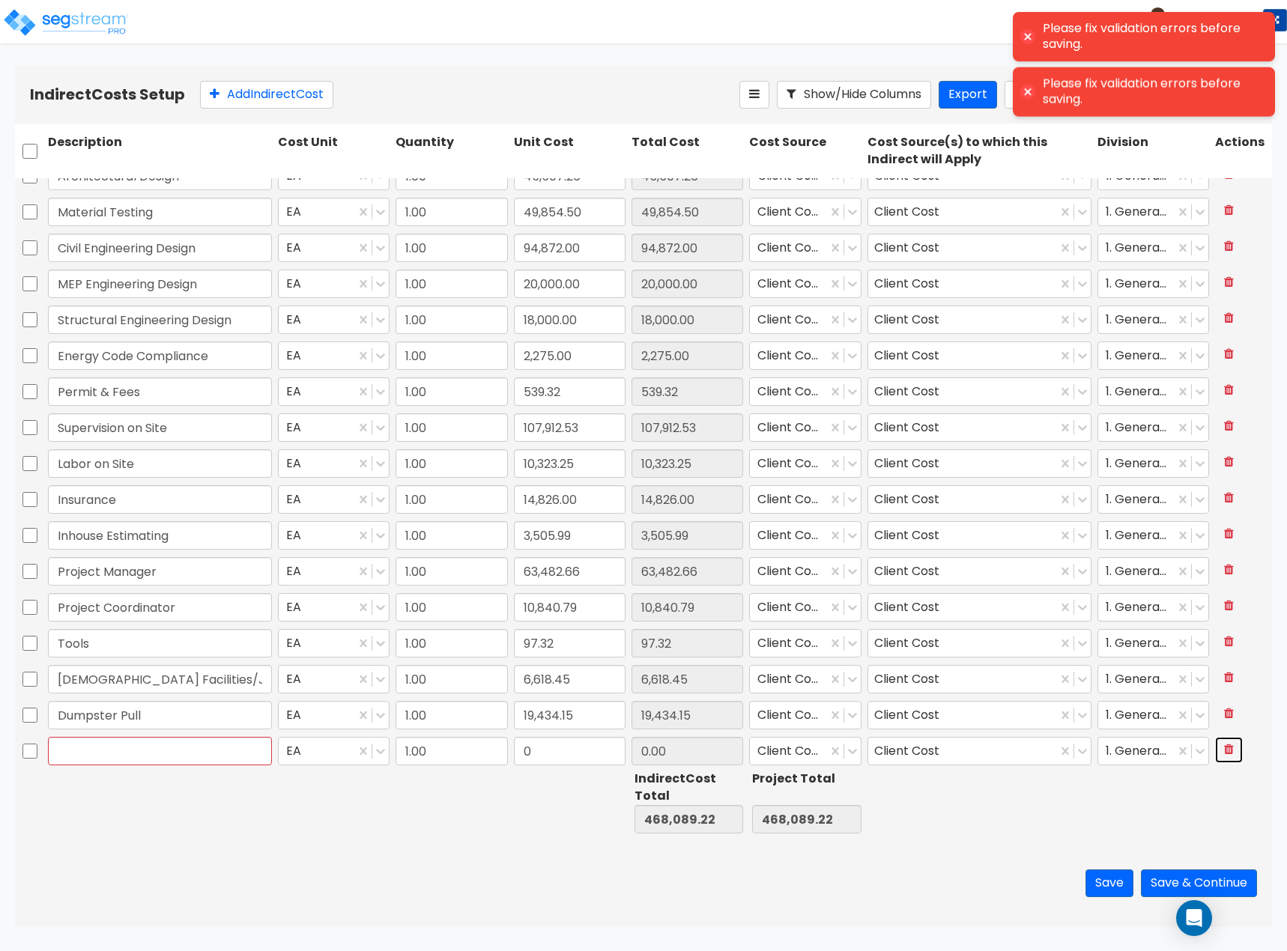
click at [1224, 749] on icon at bounding box center [1229, 749] width 10 height 12
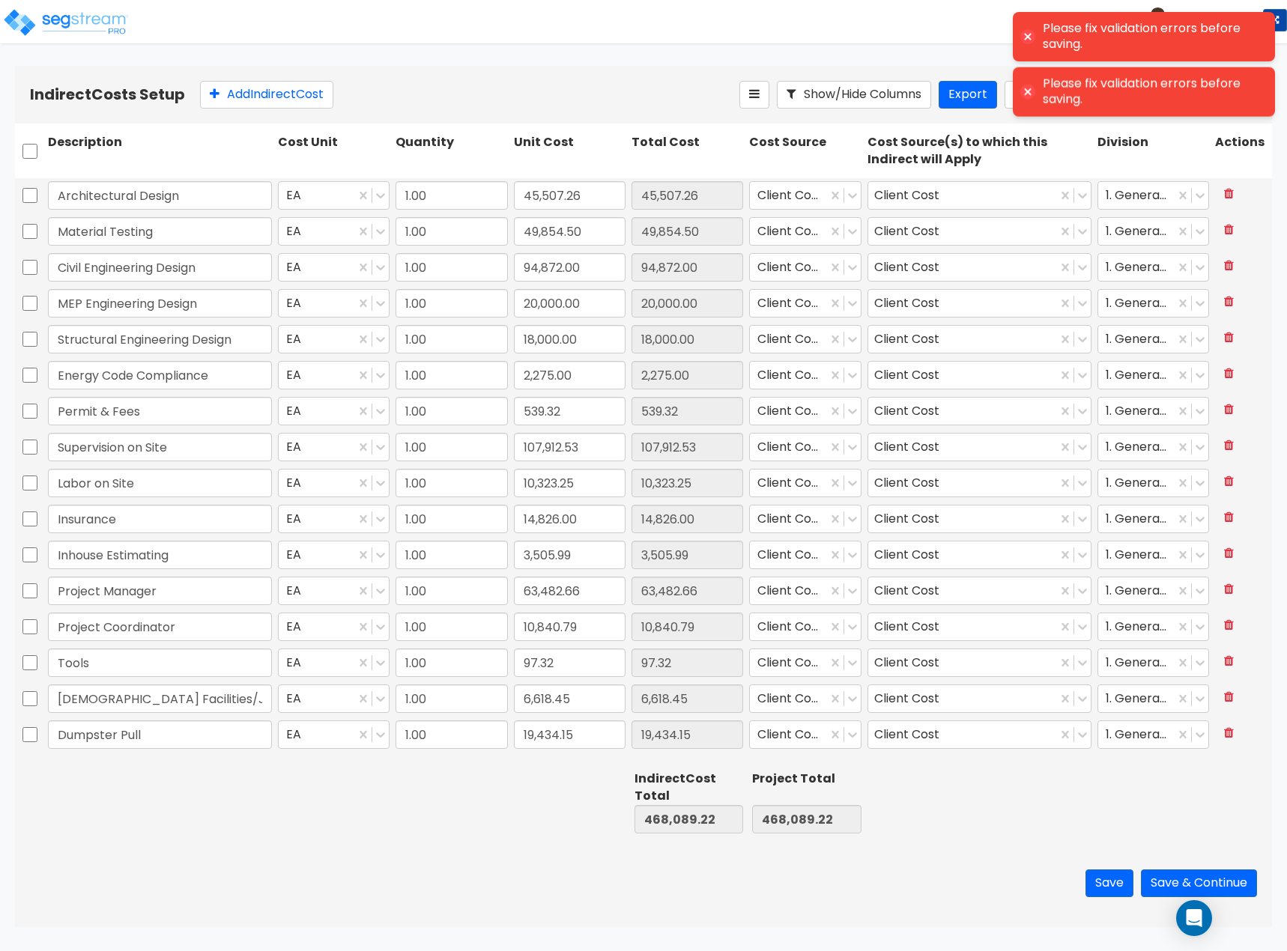
scroll to position [0, 0]
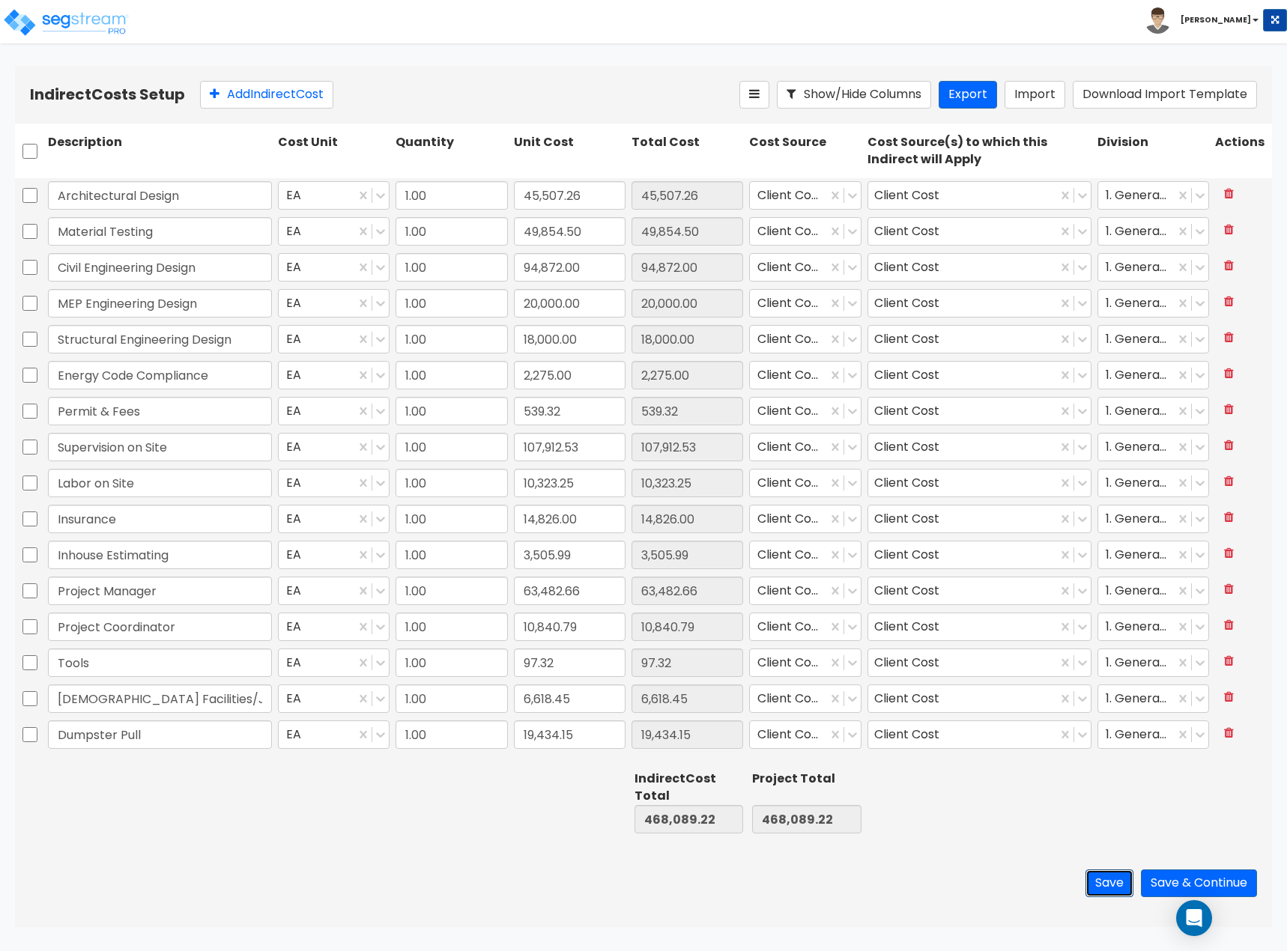
click at [1111, 884] on button "Save" at bounding box center [1109, 883] width 48 height 28
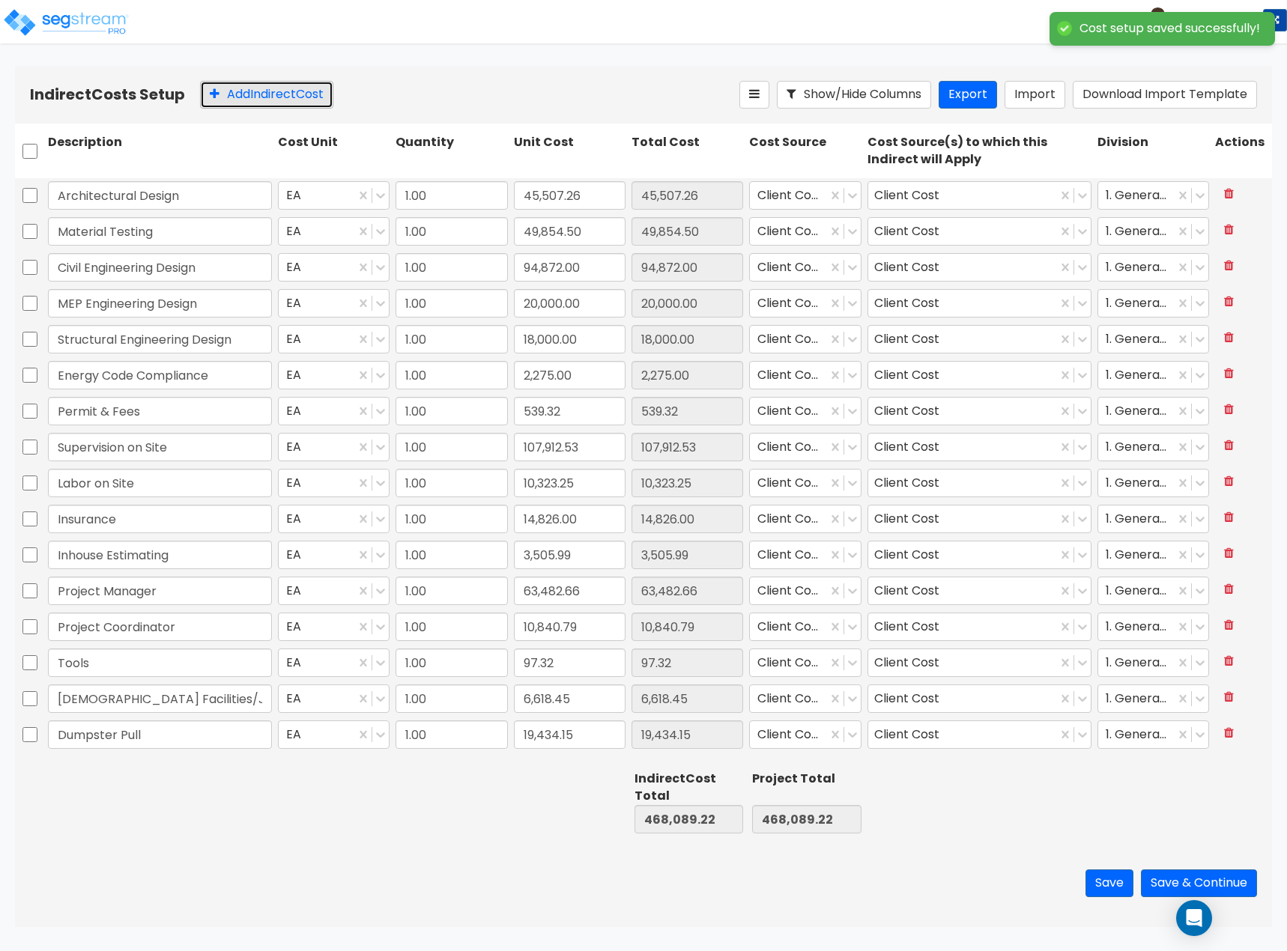
click at [222, 90] on button "Add Indirect Cost" at bounding box center [266, 95] width 133 height 28
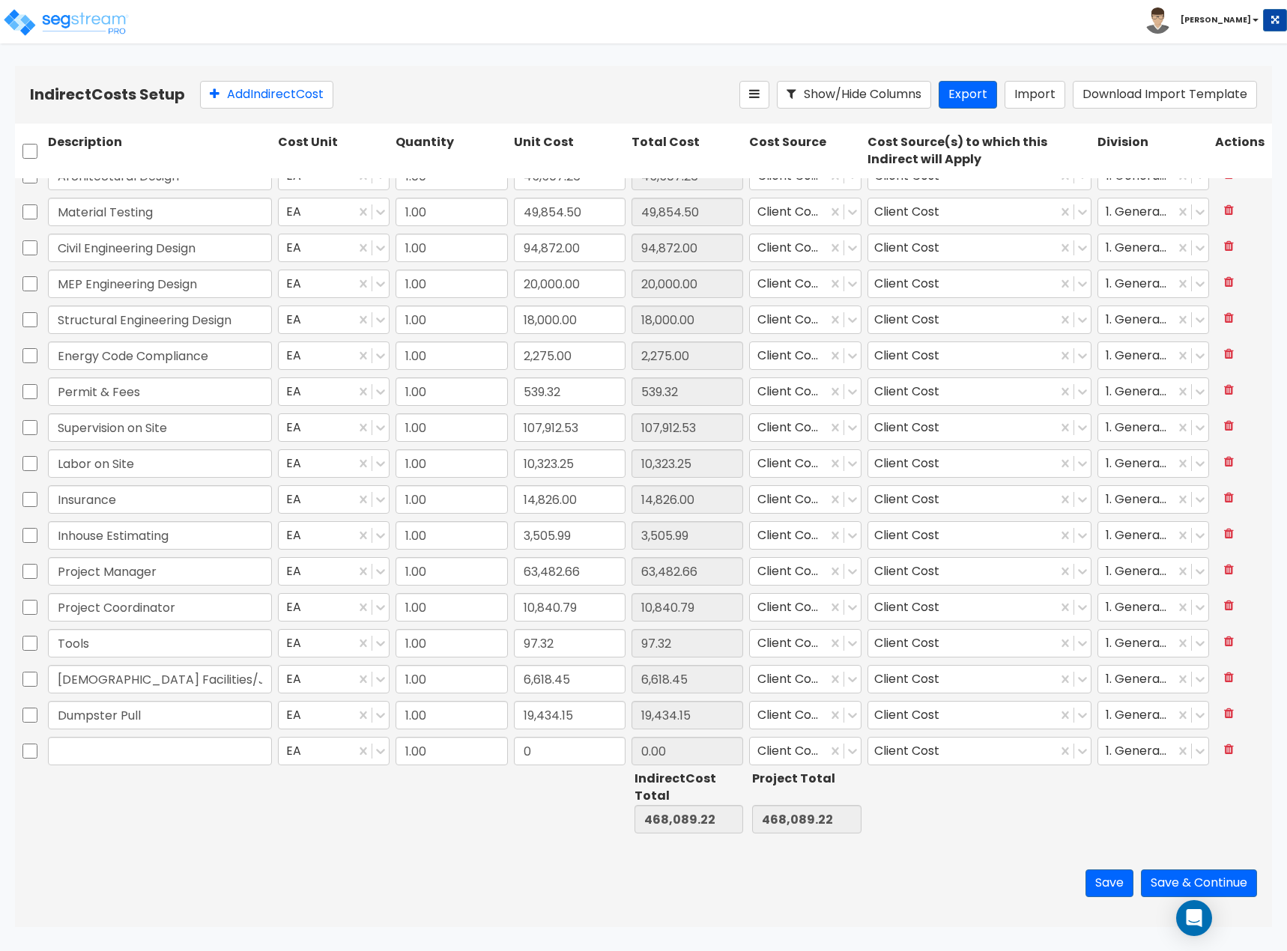
click at [124, 741] on input "text" at bounding box center [160, 751] width 224 height 28
click at [1224, 753] on icon at bounding box center [1229, 749] width 10 height 12
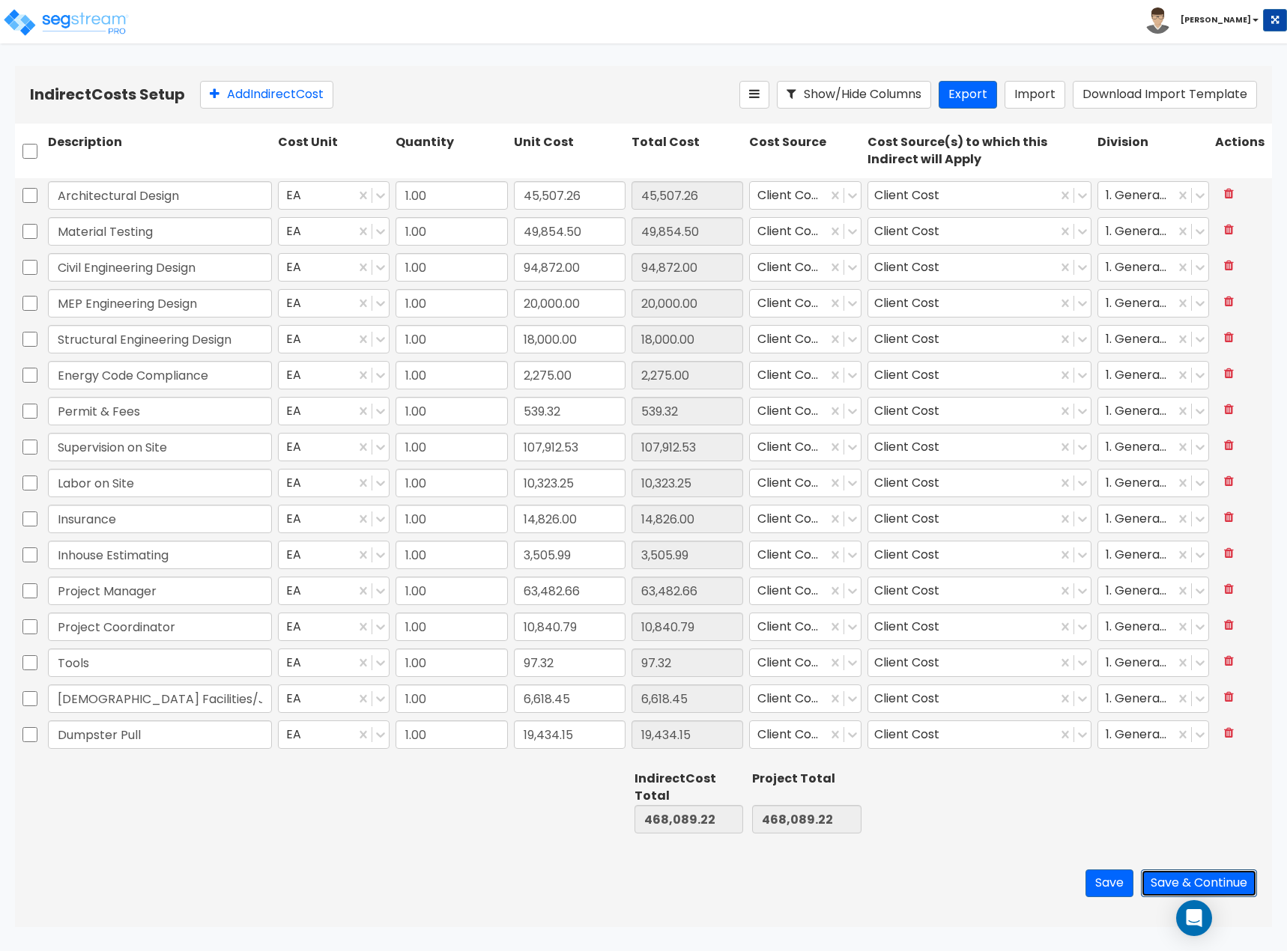
click at [1210, 877] on button "Save & Continue" at bounding box center [1198, 883] width 116 height 28
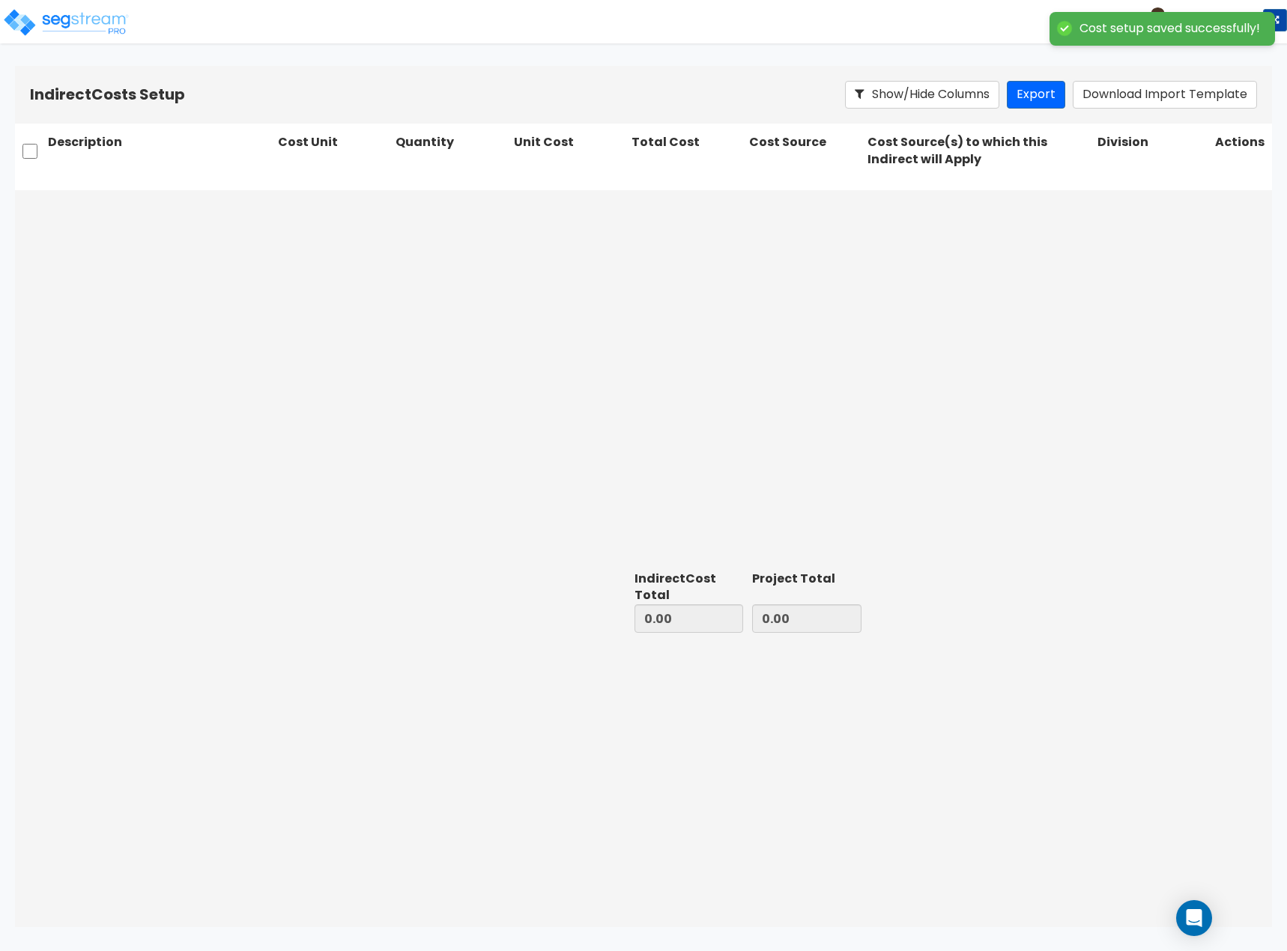
type input "468,089.22"
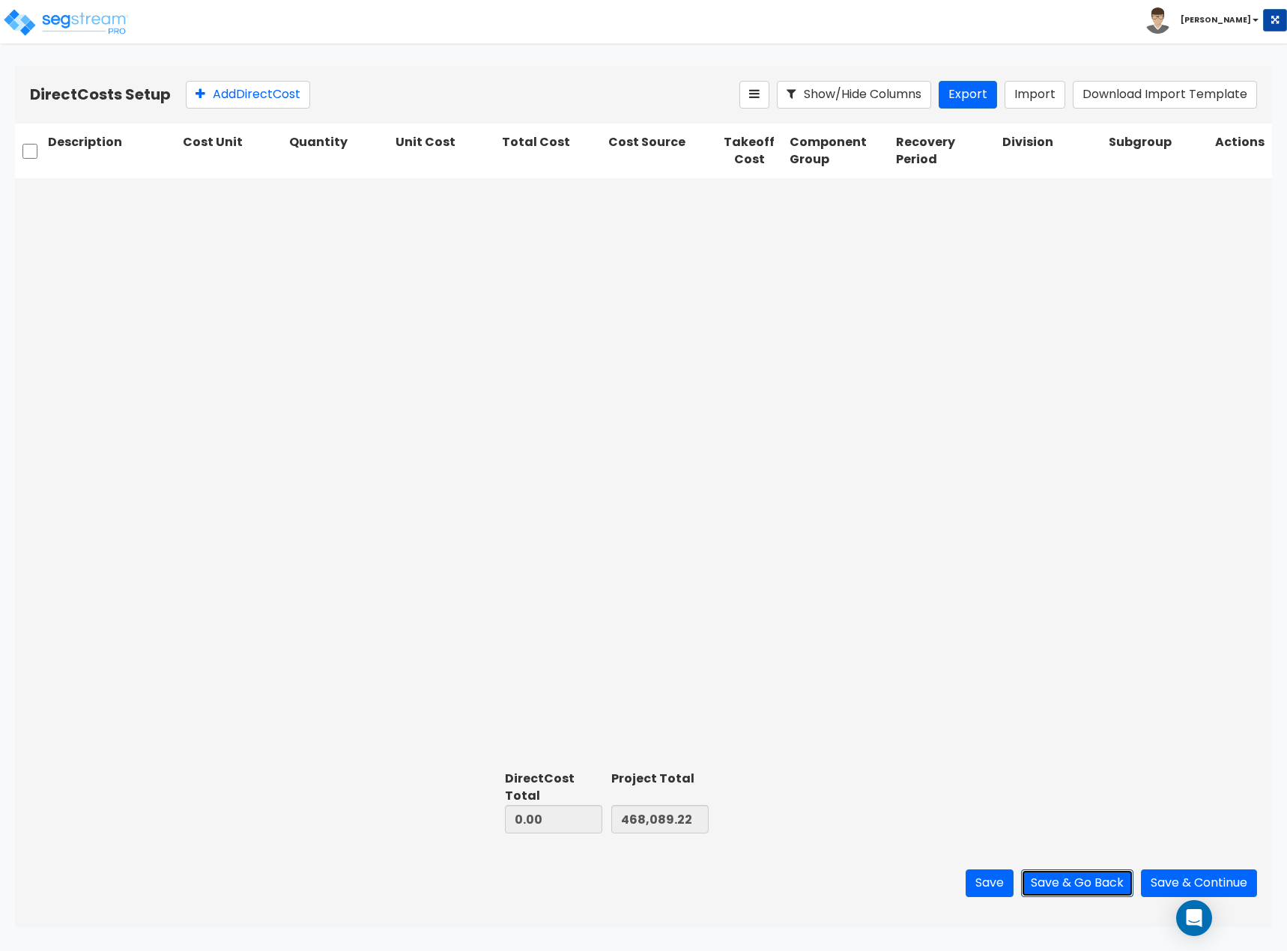
click at [1104, 893] on button "Save & Go Back" at bounding box center [1077, 883] width 112 height 28
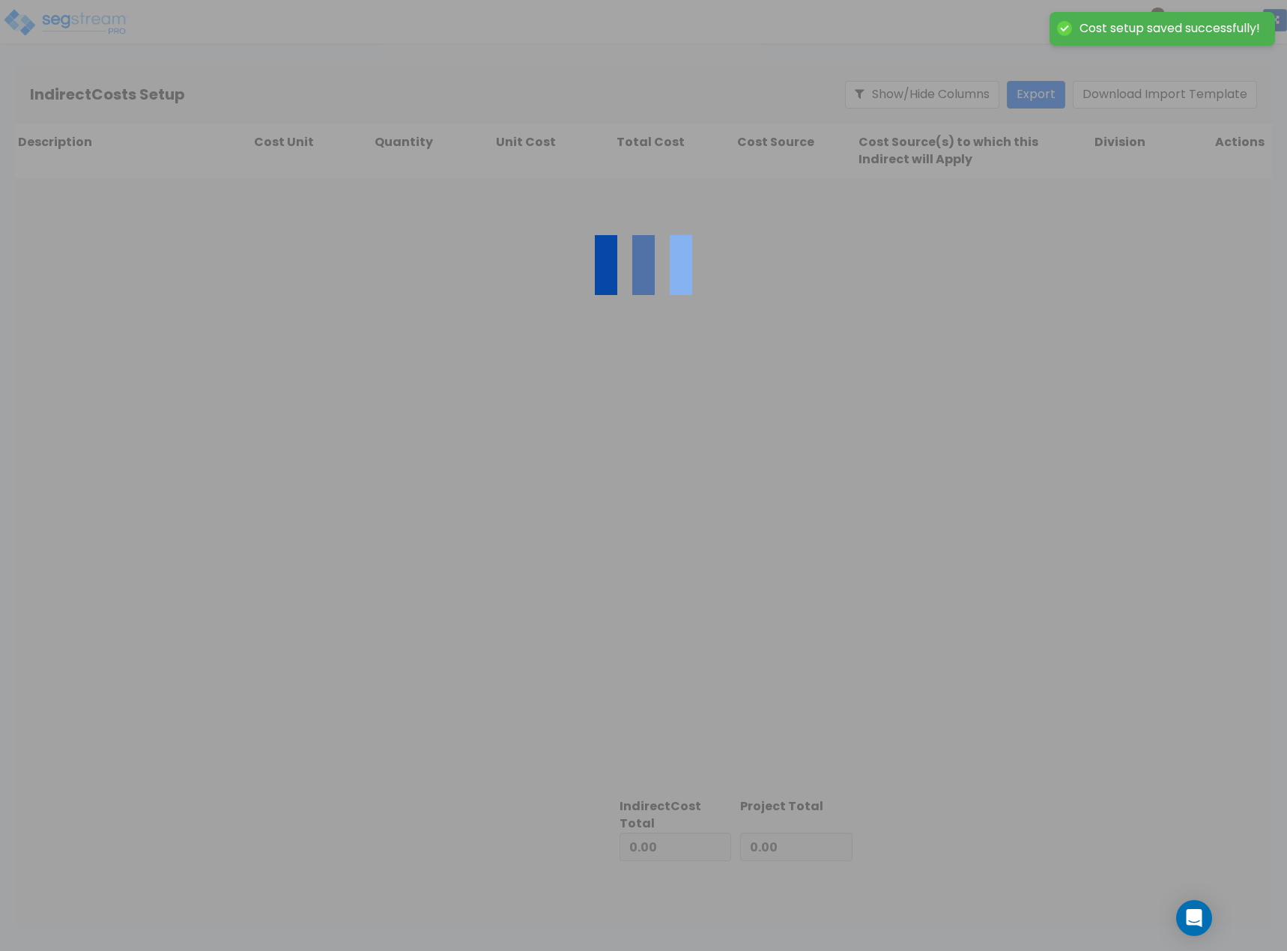
type input "468,089.22"
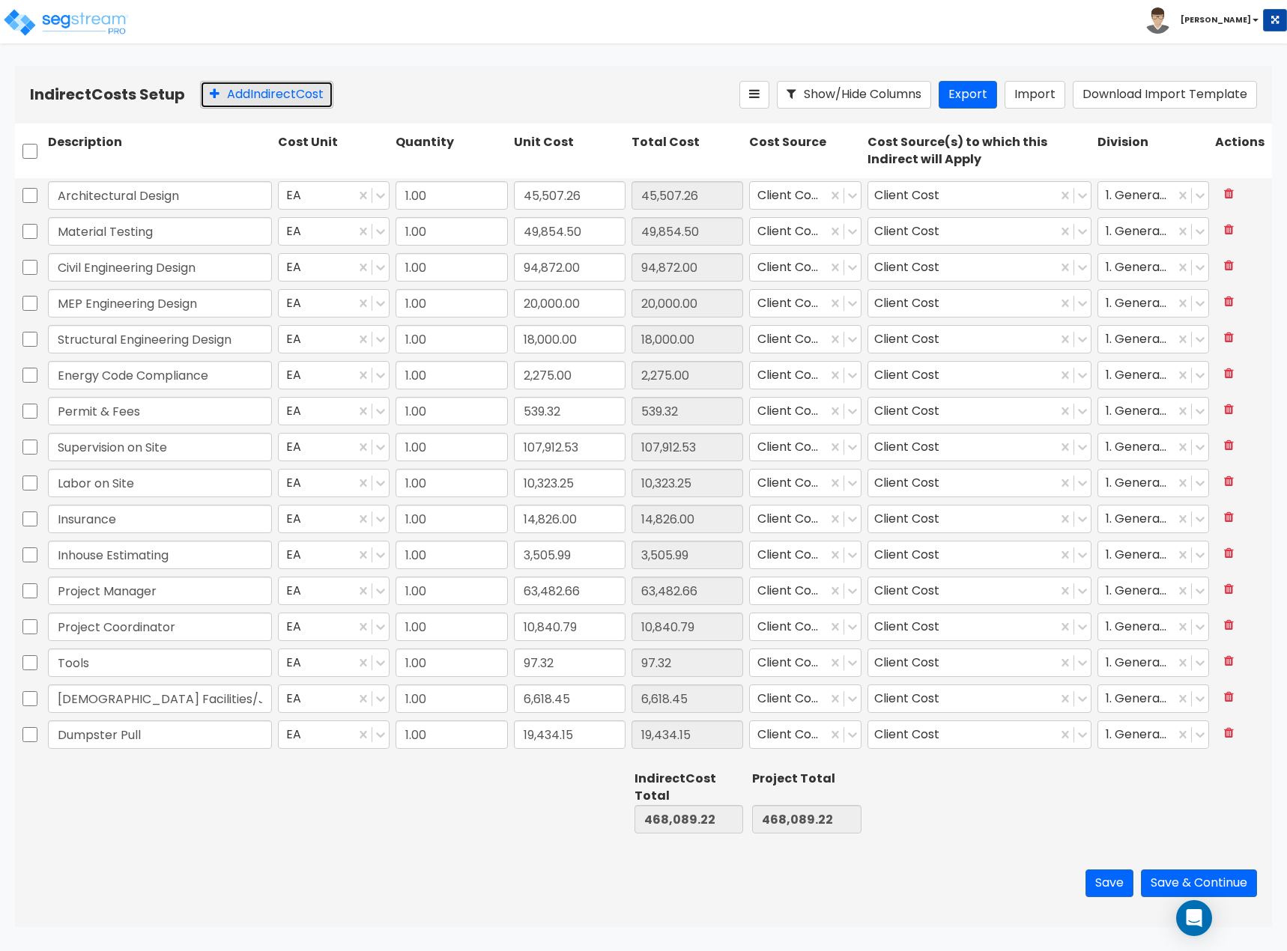
click at [254, 93] on button "Add Indirect Cost" at bounding box center [266, 95] width 133 height 28
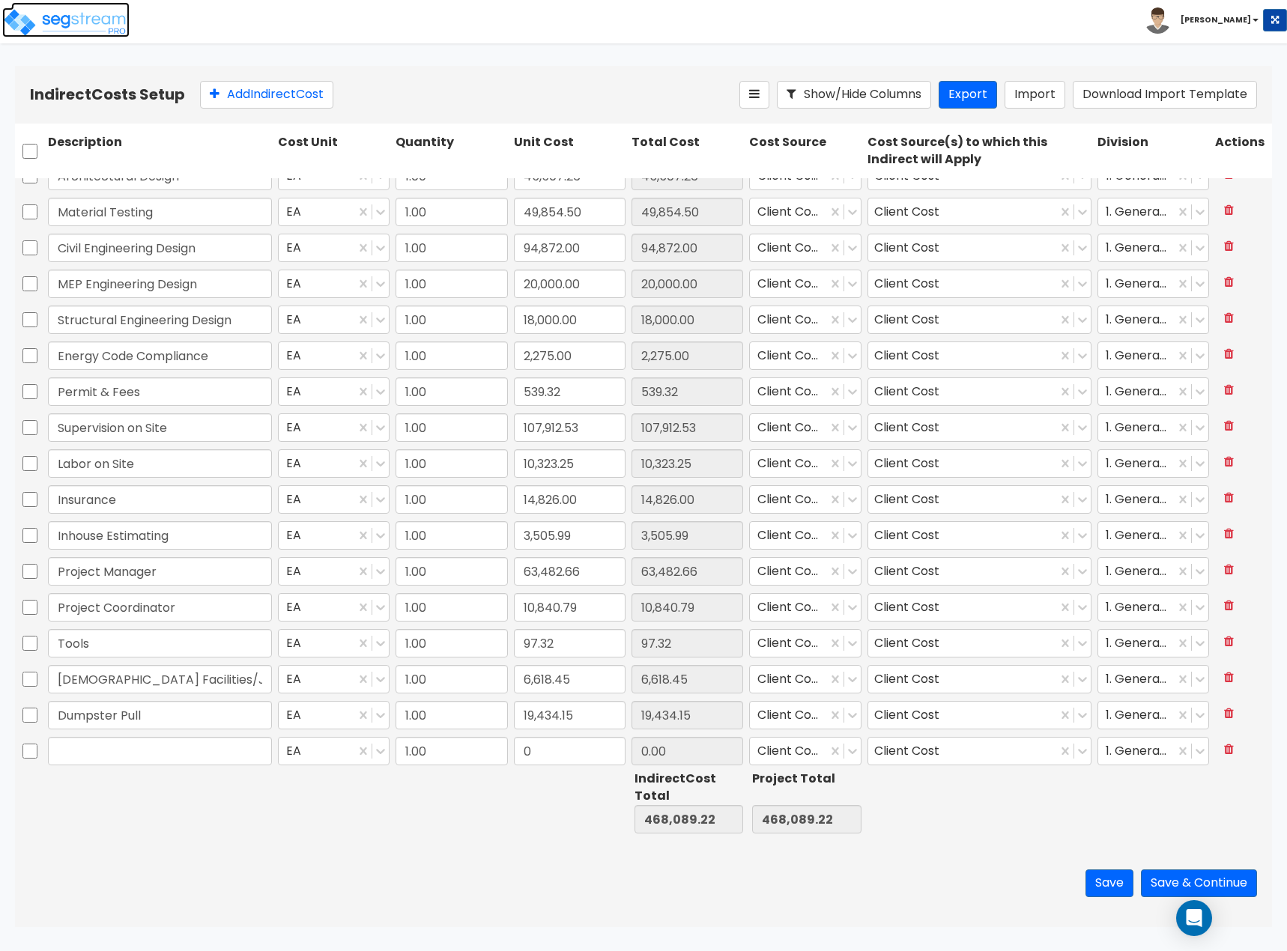
click at [55, 32] on img at bounding box center [65, 22] width 127 height 30
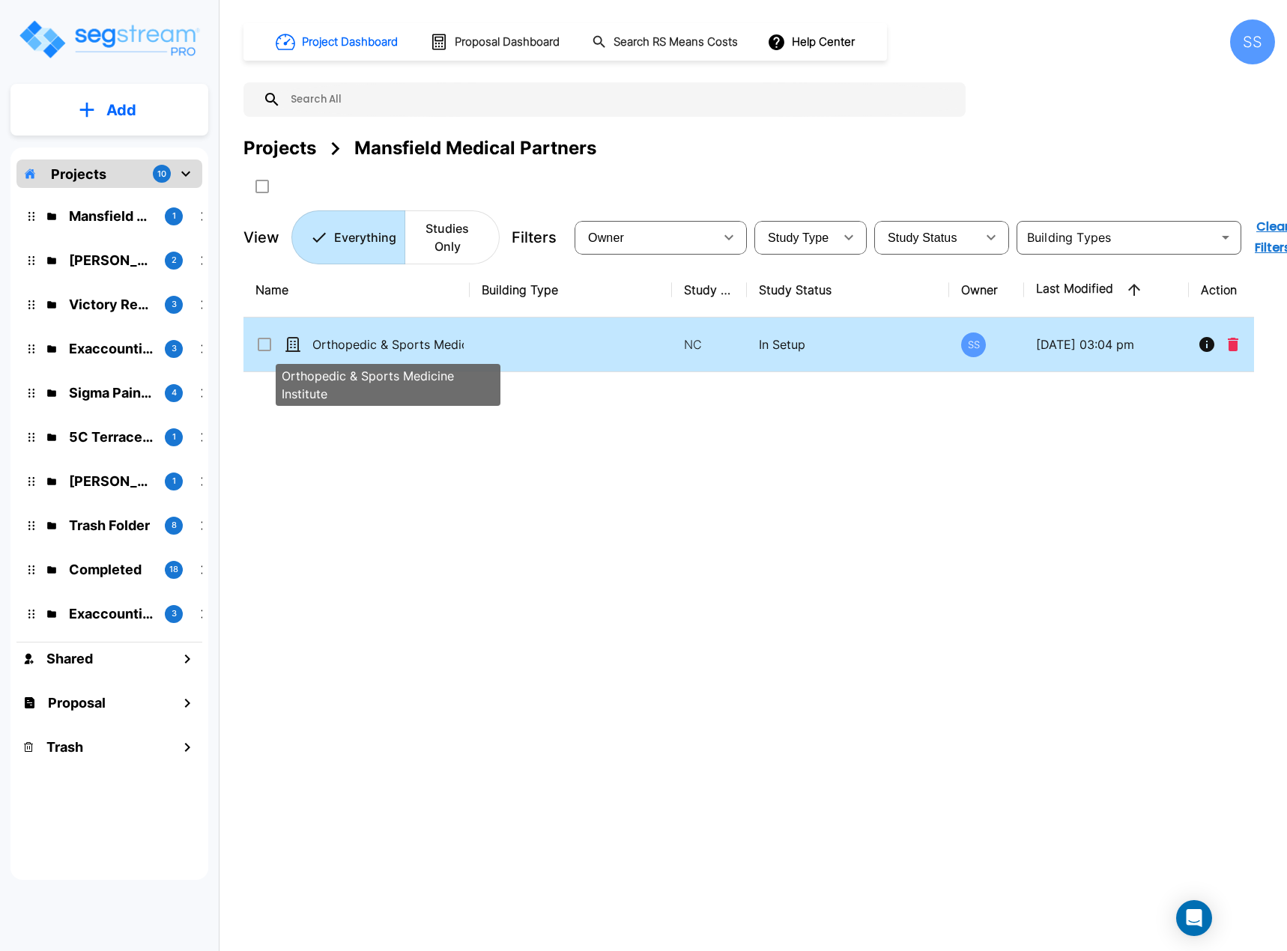
click at [414, 349] on p "Orthopedic & Sports Medicine Institute" at bounding box center [387, 344] width 151 height 18
checkbox input "true"
click at [414, 348] on p "Orthopedic & Sports Medicine Institute" at bounding box center [387, 344] width 151 height 18
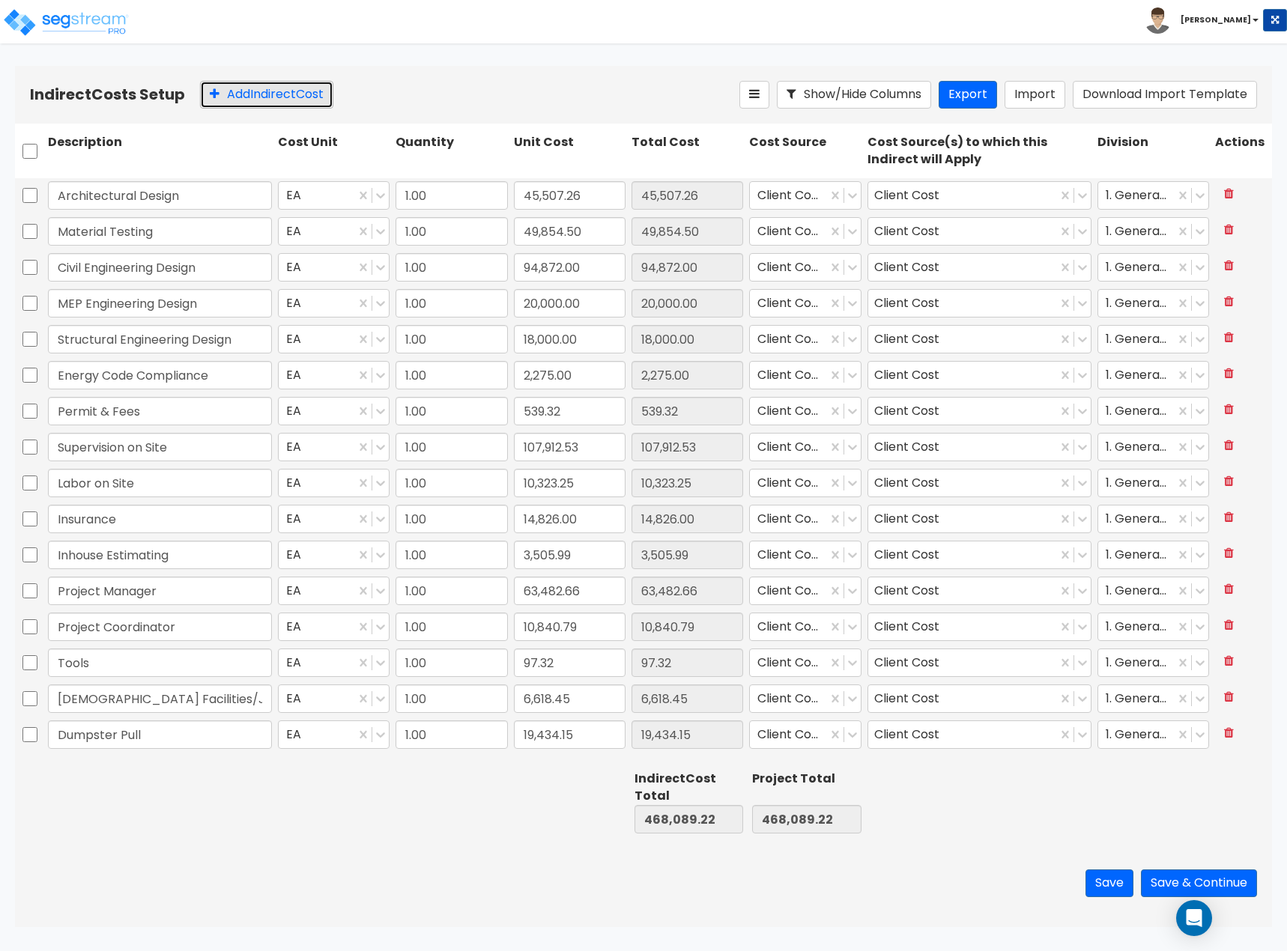
click at [260, 94] on button "Add Indirect Cost" at bounding box center [266, 95] width 133 height 28
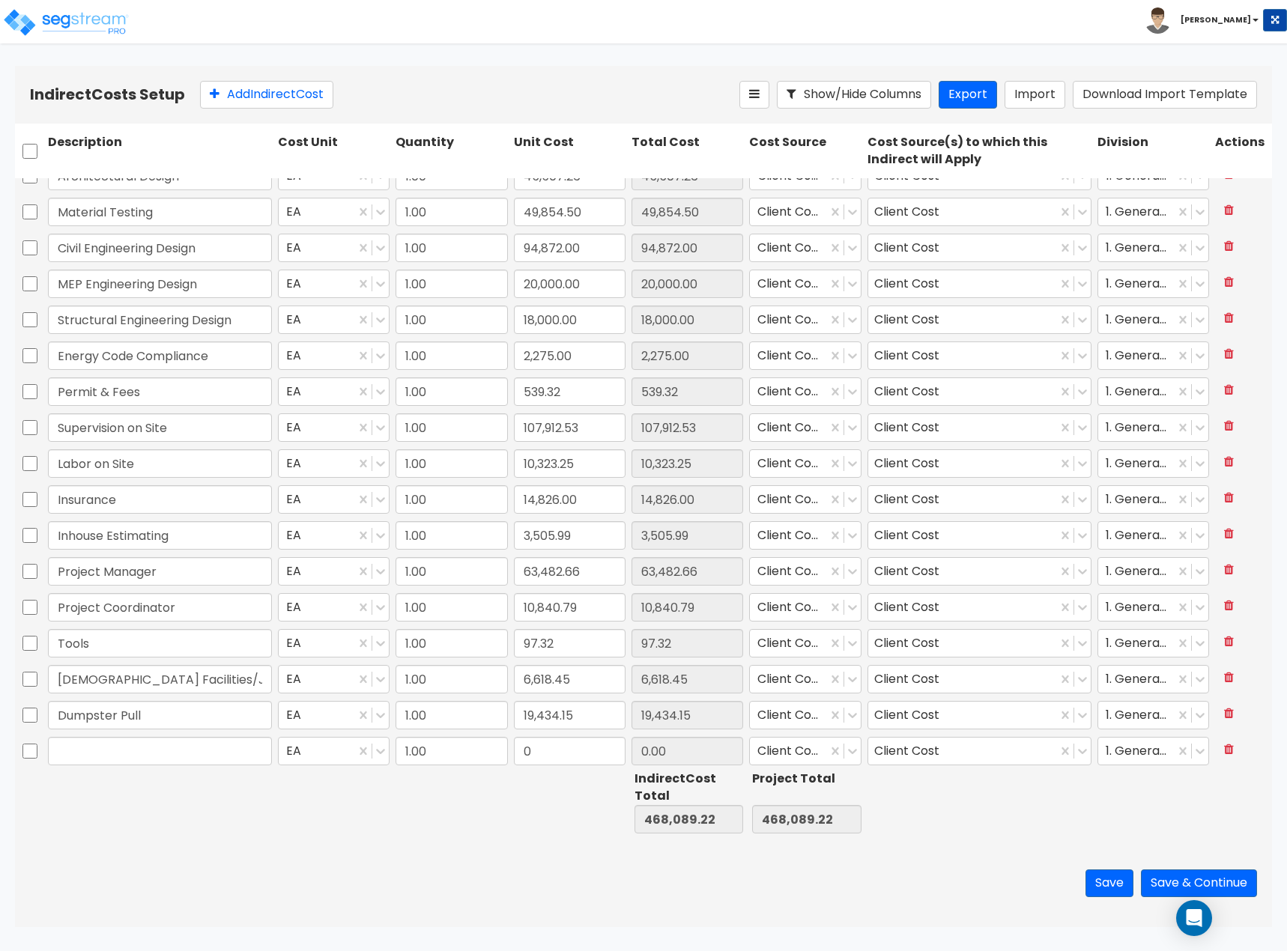
click at [153, 750] on input "text" at bounding box center [160, 751] width 224 height 28
click at [151, 792] on div at bounding box center [160, 802] width 230 height 69
click at [1215, 746] on button at bounding box center [1229, 750] width 28 height 26
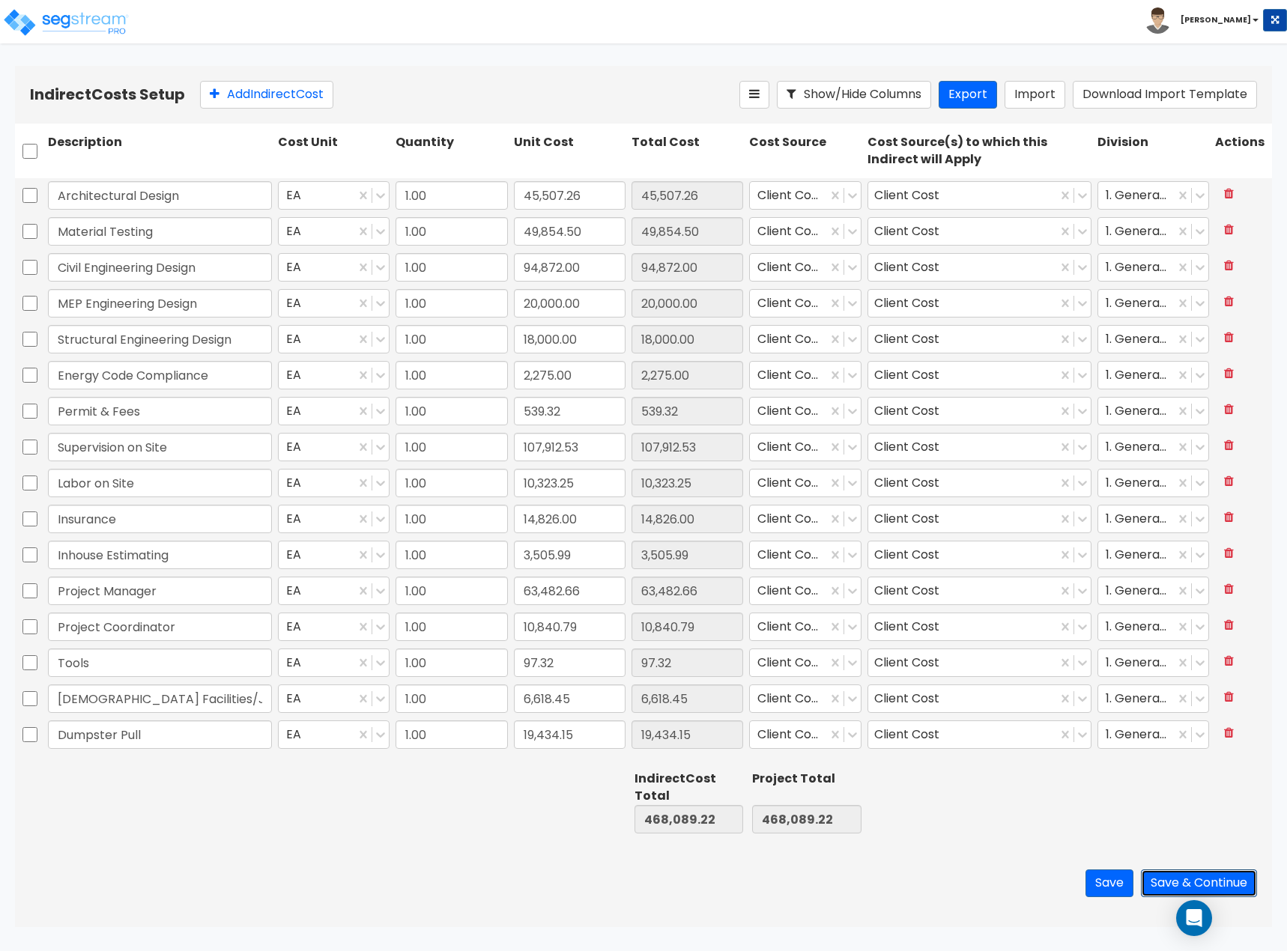
click at [1176, 881] on button "Save & Continue" at bounding box center [1198, 883] width 116 height 28
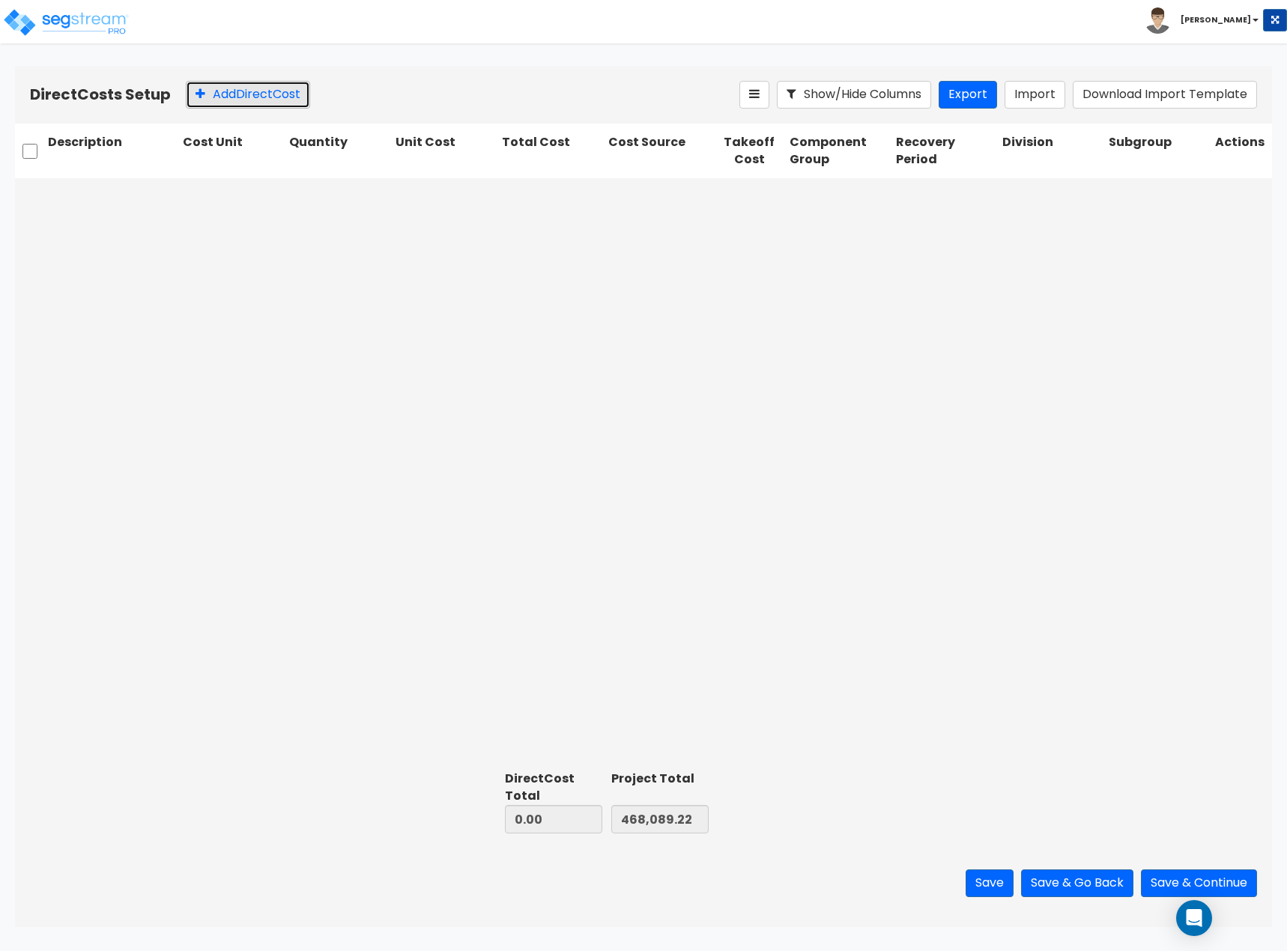
click at [222, 89] on button "Add Direct Cost" at bounding box center [248, 95] width 124 height 28
type input "Masonry"
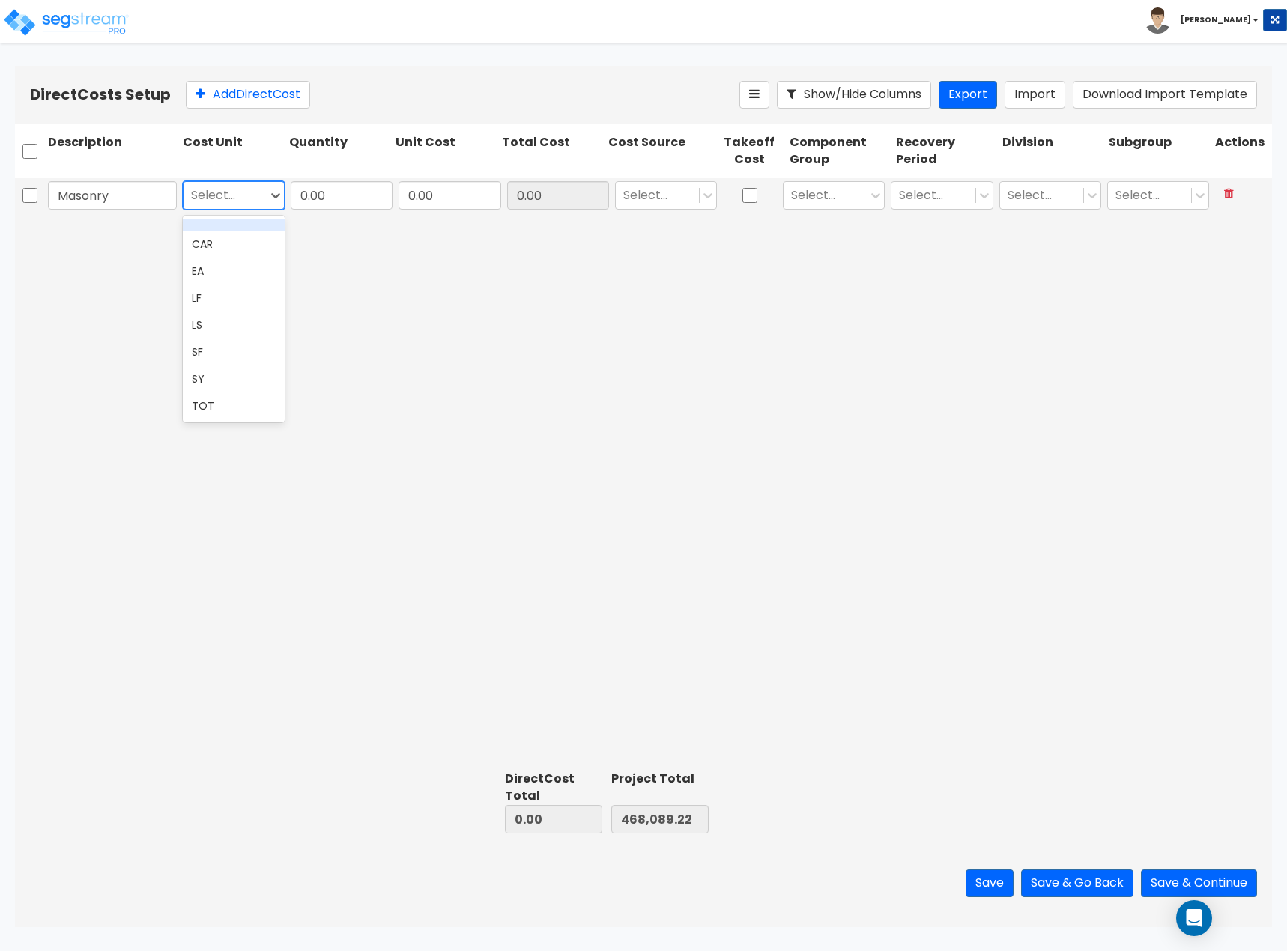
click at [211, 192] on div at bounding box center [225, 195] width 68 height 20
click at [219, 269] on div "EA" at bounding box center [234, 271] width 102 height 27
click at [359, 200] on input "0.00" at bounding box center [342, 195] width 102 height 28
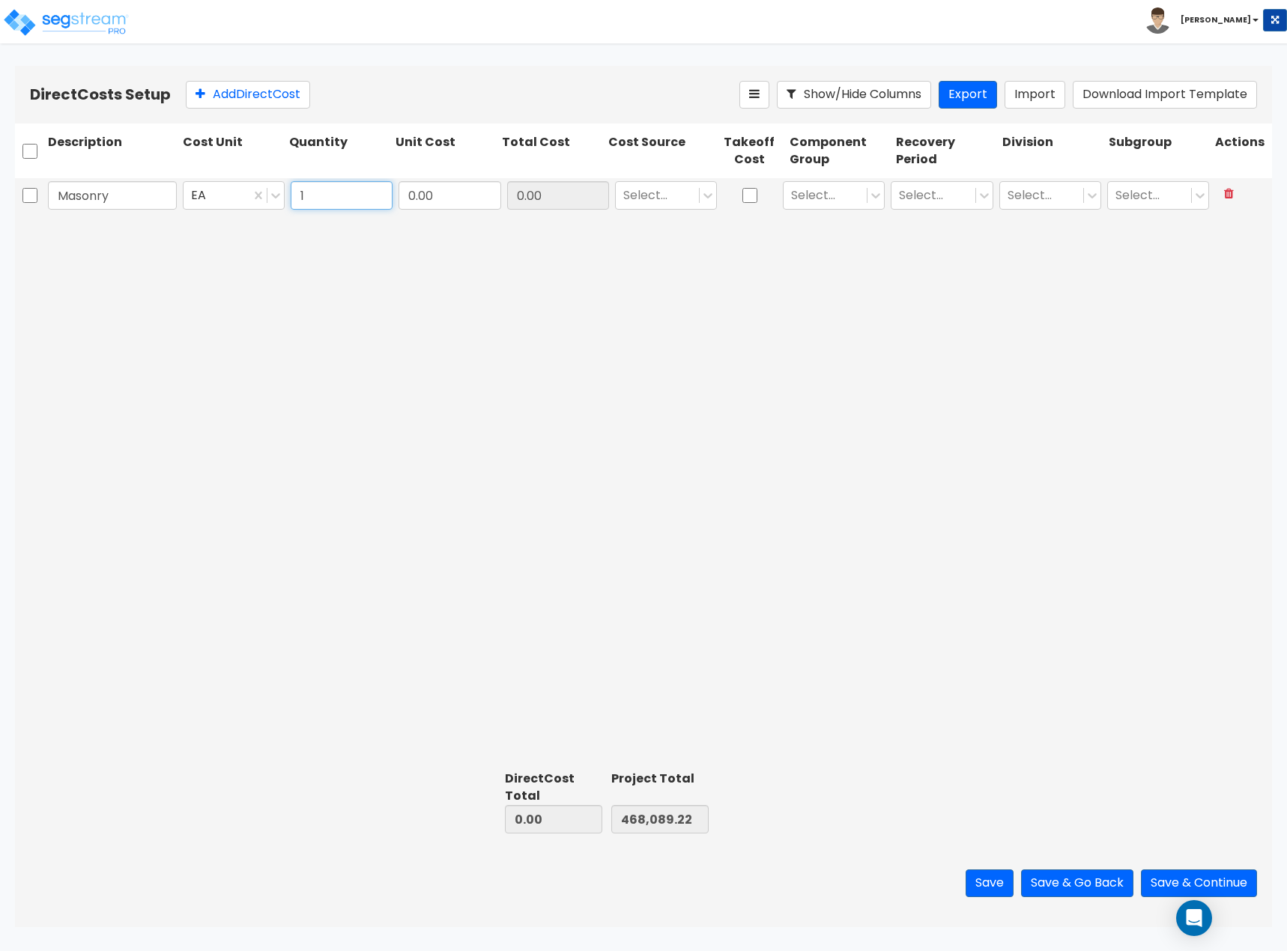
type input "1"
click at [422, 187] on input "0.00" at bounding box center [449, 195] width 102 height 28
type input "430,201"
type input "430,201.00"
type input "898,290.22"
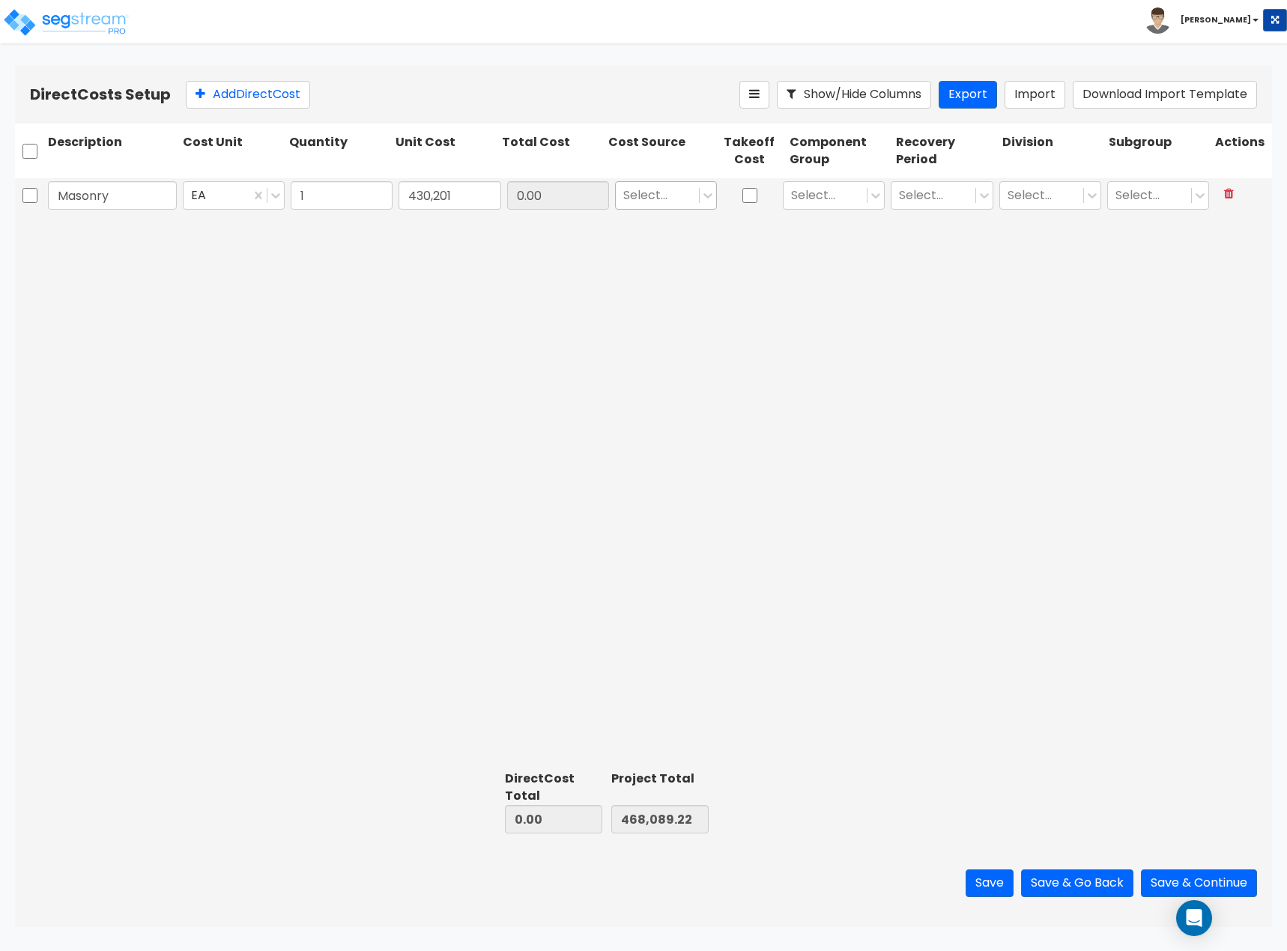
type input "430,201.00"
click at [660, 204] on div at bounding box center [657, 195] width 68 height 20
click at [651, 241] on div "Client Cost" at bounding box center [666, 232] width 102 height 27
click at [810, 205] on div at bounding box center [825, 195] width 68 height 20
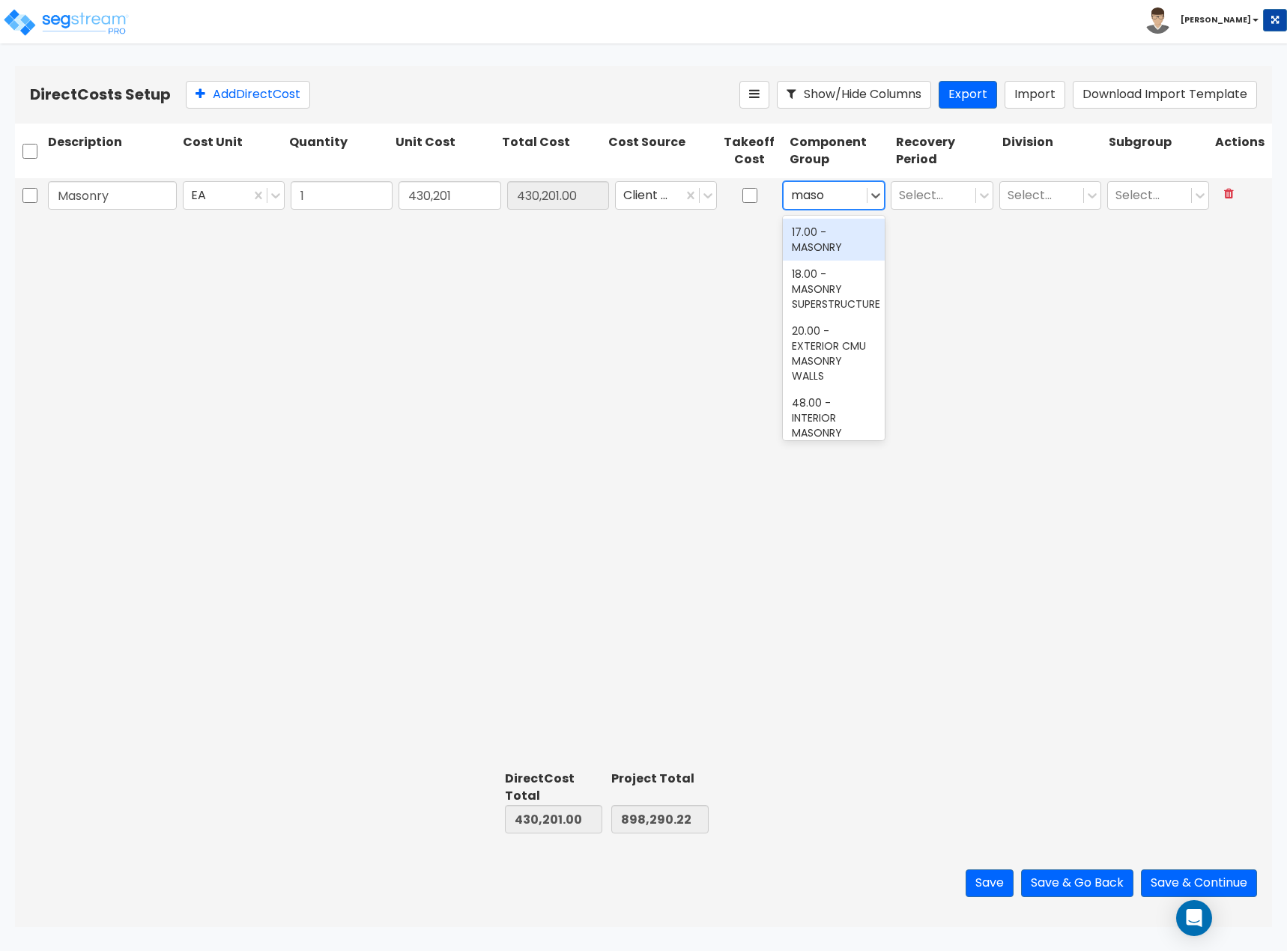
type input "[PERSON_NAME]"
click at [824, 246] on div "17.00 - MASONRY" at bounding box center [834, 240] width 102 height 42
click at [935, 198] on div at bounding box center [933, 195] width 68 height 20
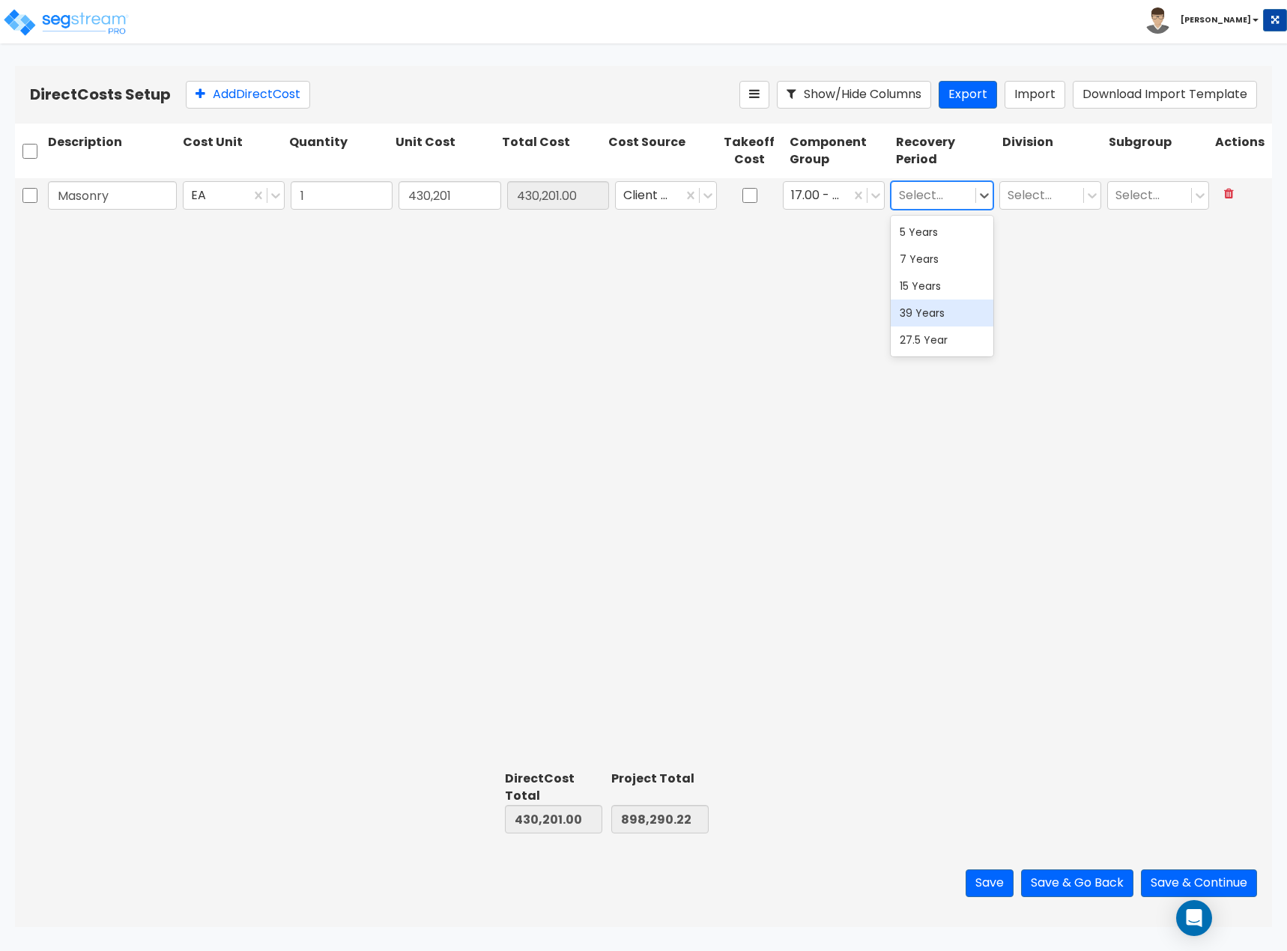
click at [931, 311] on div "39 Years" at bounding box center [941, 313] width 102 height 27
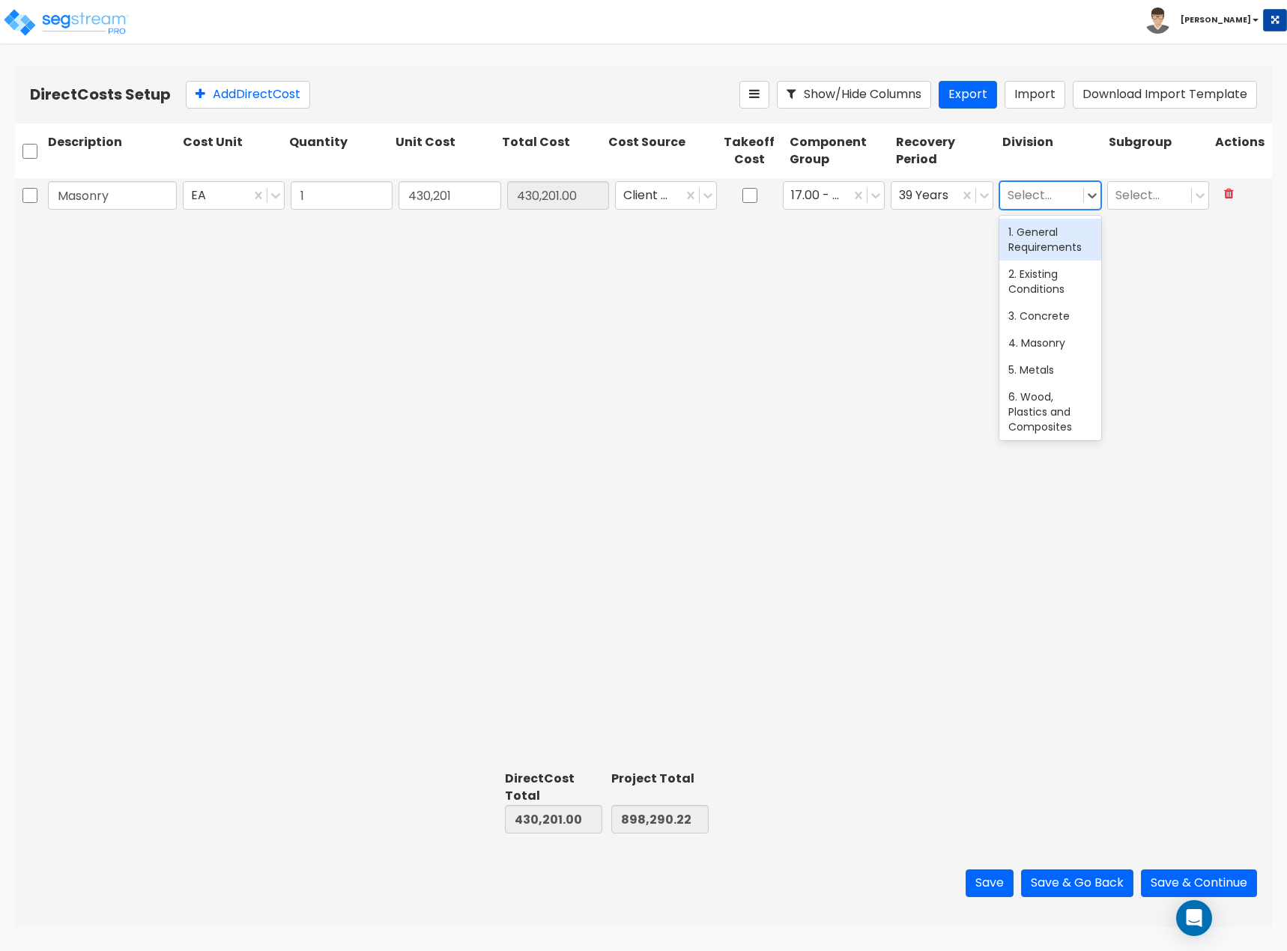
click at [1053, 205] on div "Select..." at bounding box center [1041, 195] width 83 height 26
type input "mas"
click at [1042, 231] on div "4. Masonry" at bounding box center [1050, 232] width 102 height 27
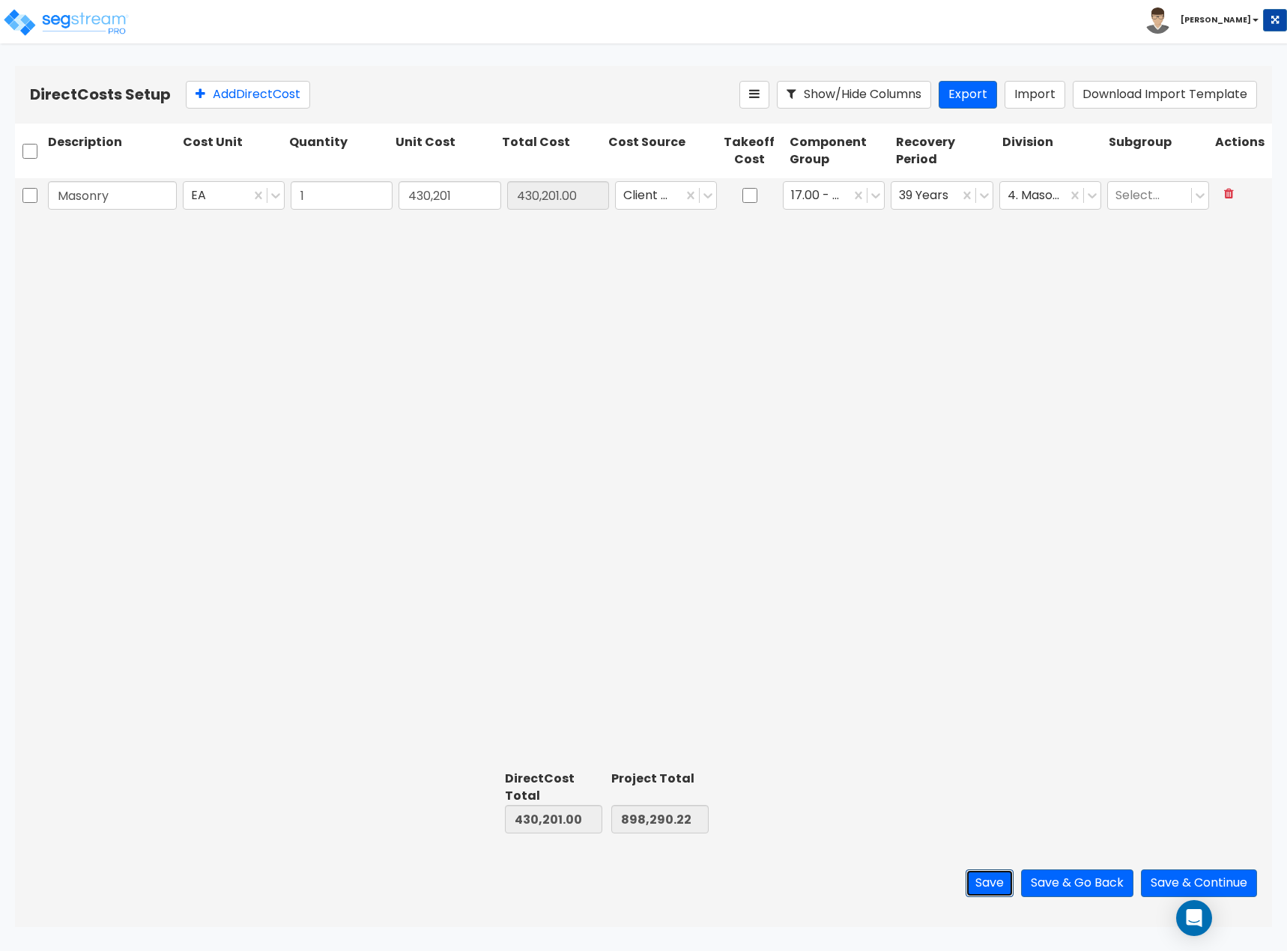
click at [983, 882] on button "Save" at bounding box center [989, 883] width 48 height 28
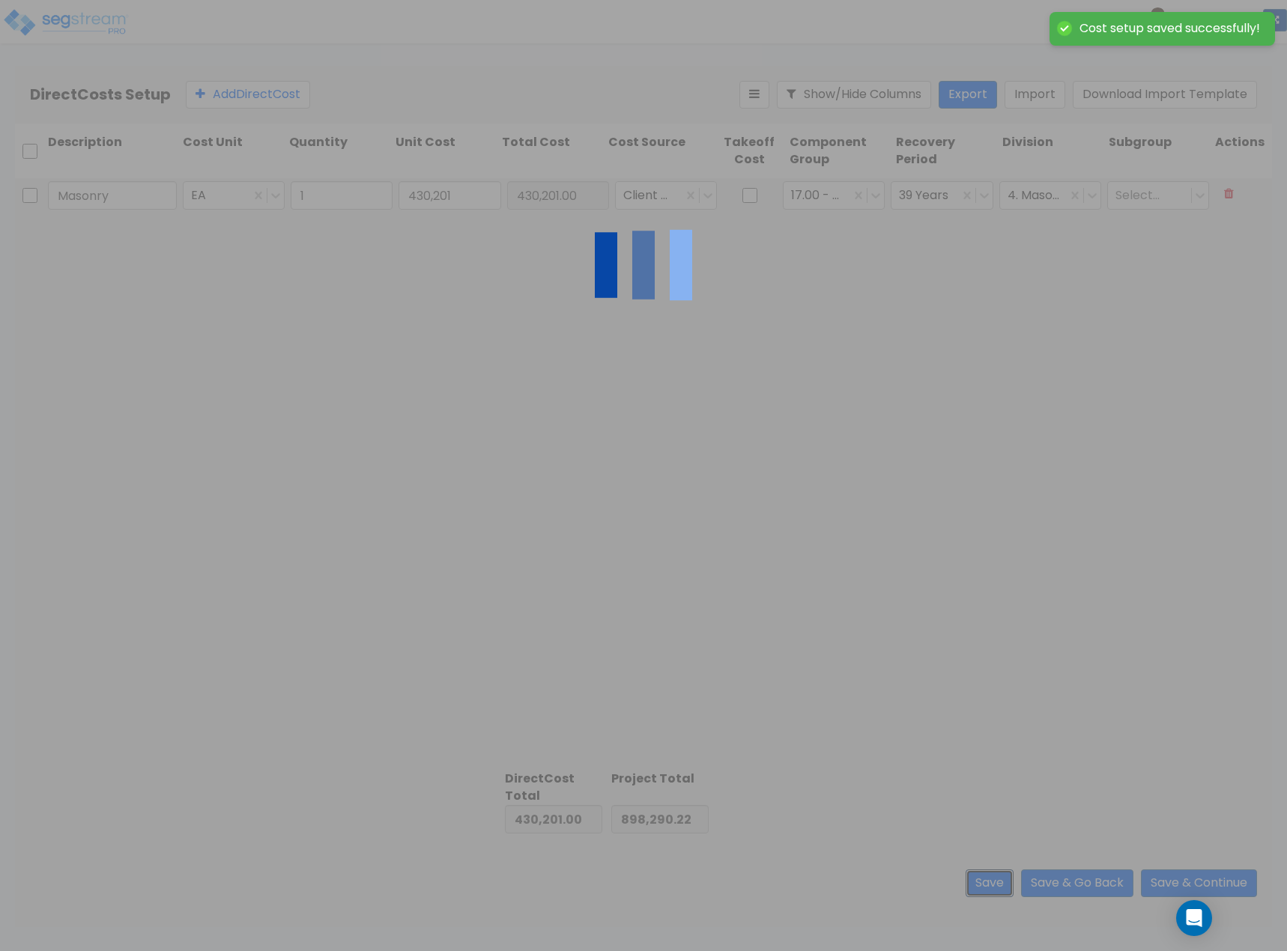
type input "1.00"
type input "430,201.00"
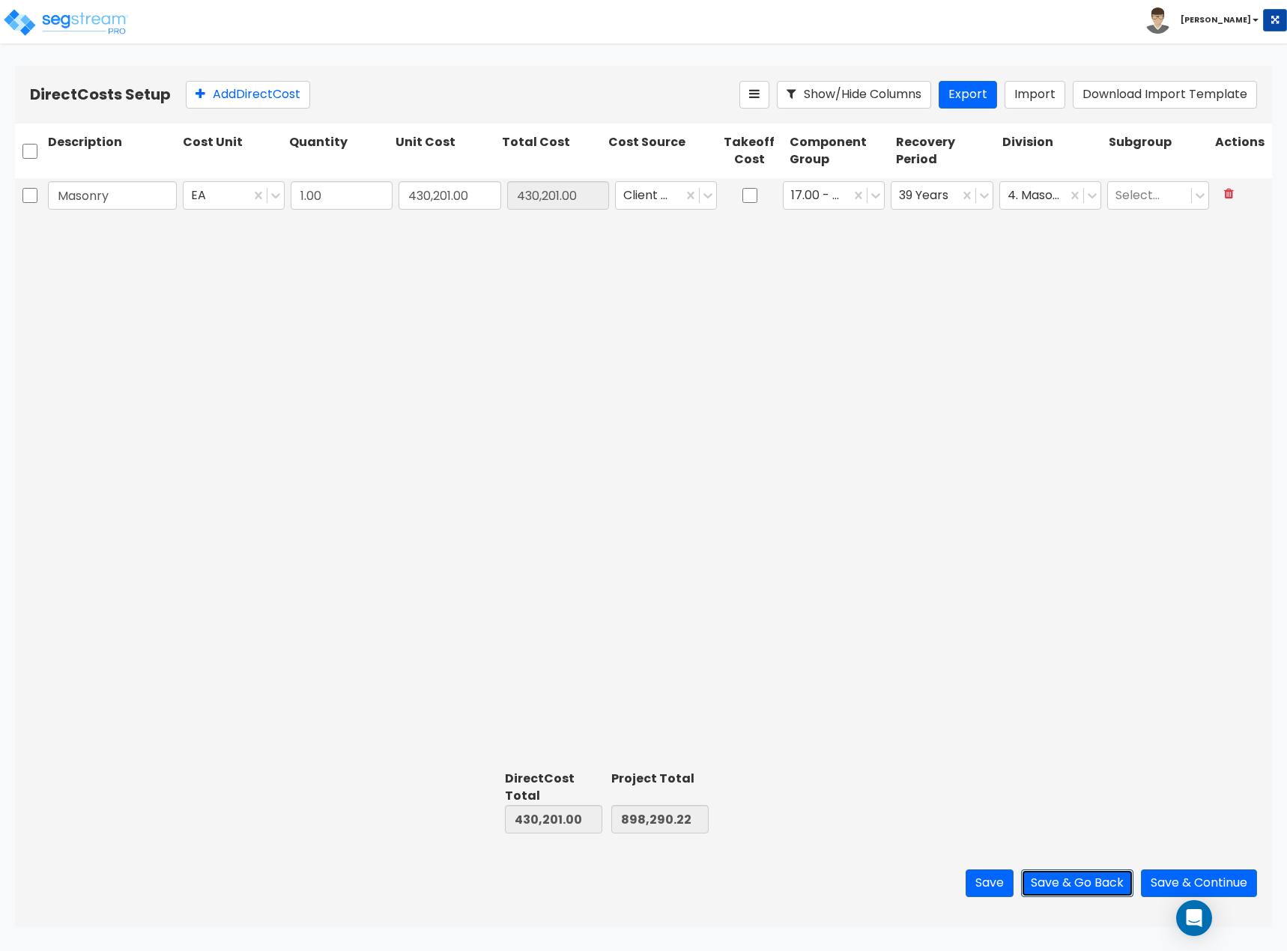
click at [1115, 886] on button "Save & Go Back" at bounding box center [1077, 883] width 112 height 28
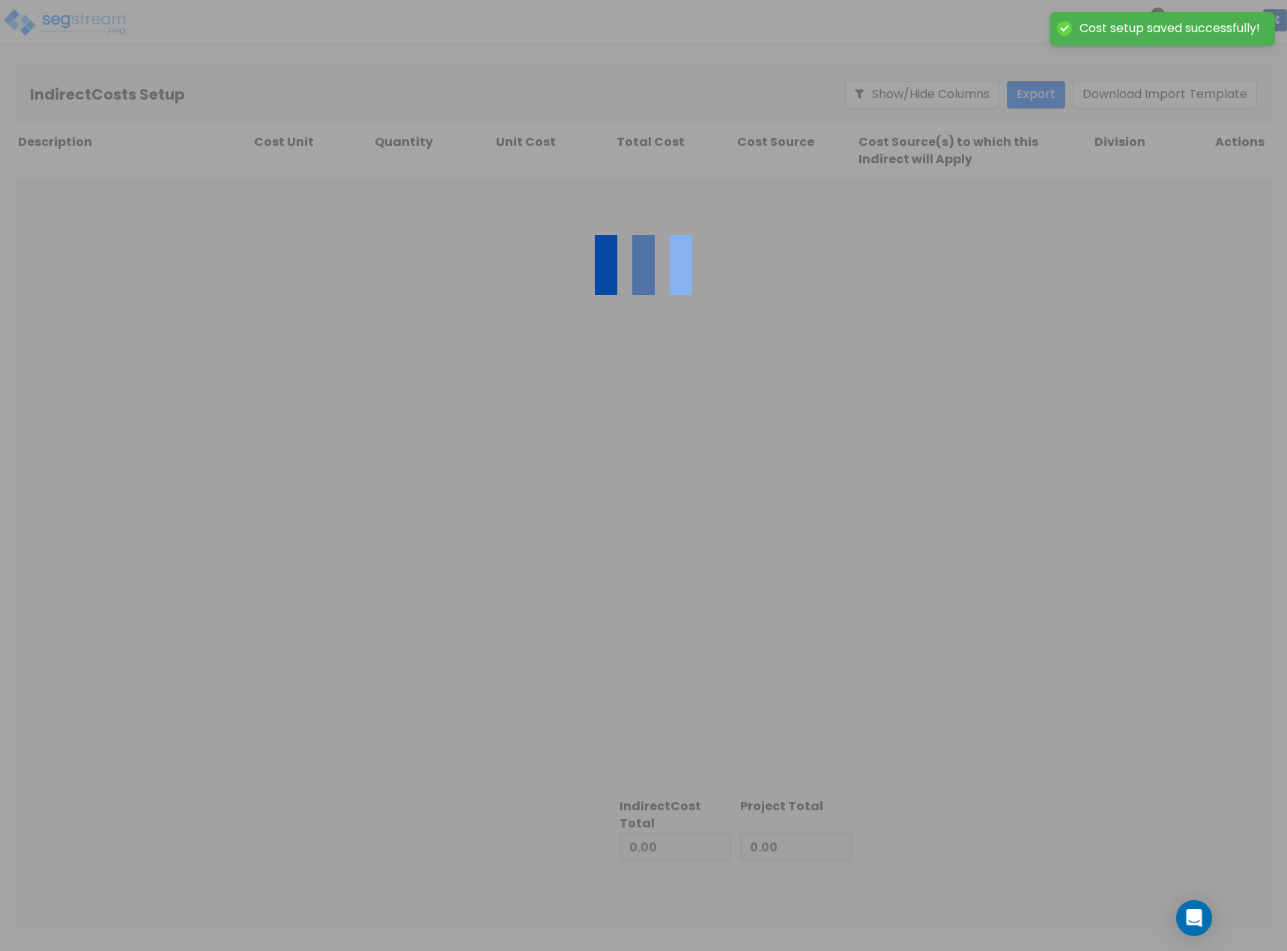
type input "430,201.00"
type input "468,089.22"
type input "898,290.22"
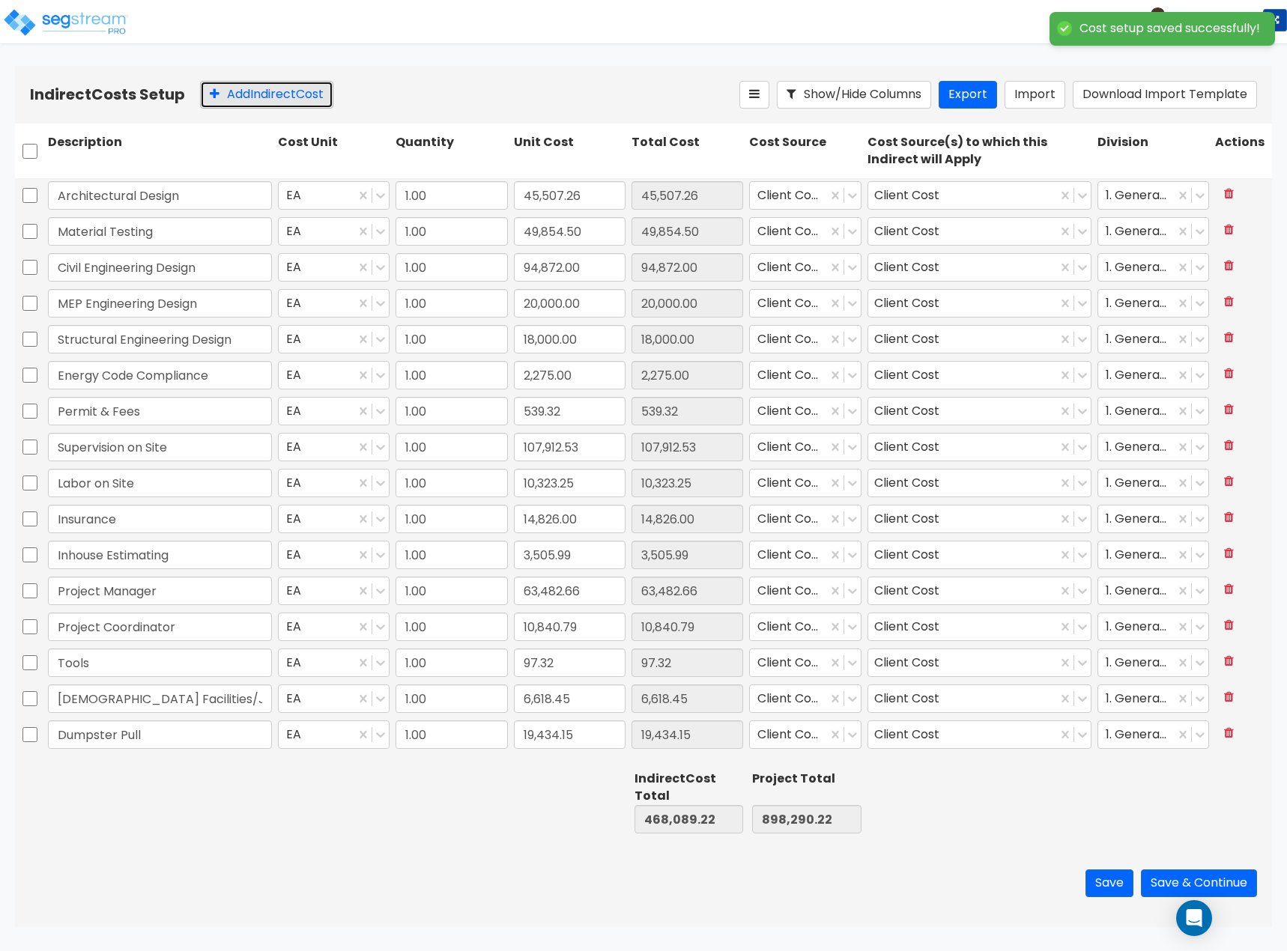
click at [264, 103] on button "Add Indirect Cost" at bounding box center [266, 95] width 133 height 28
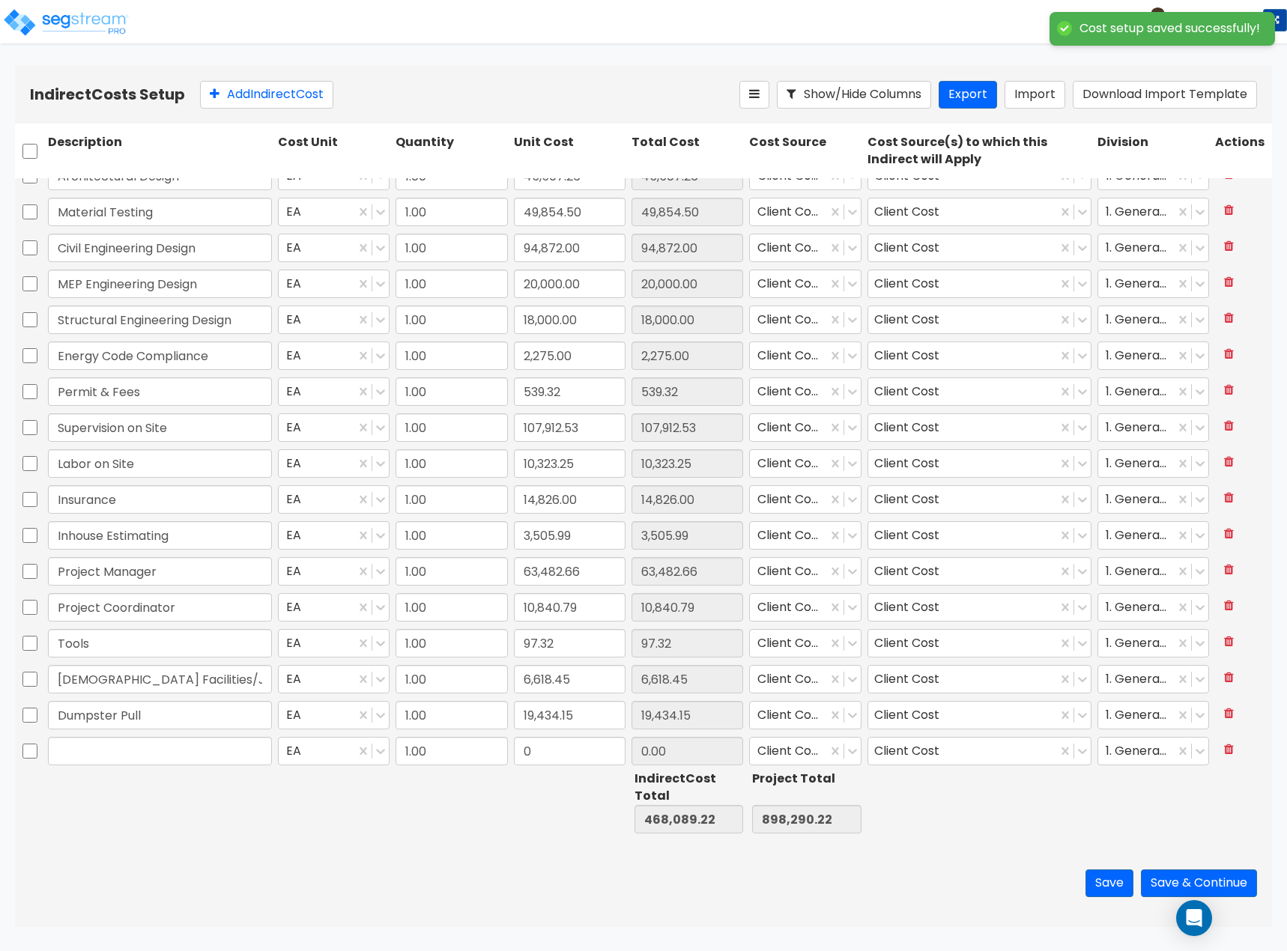
click at [160, 757] on input "text" at bounding box center [160, 751] width 224 height 28
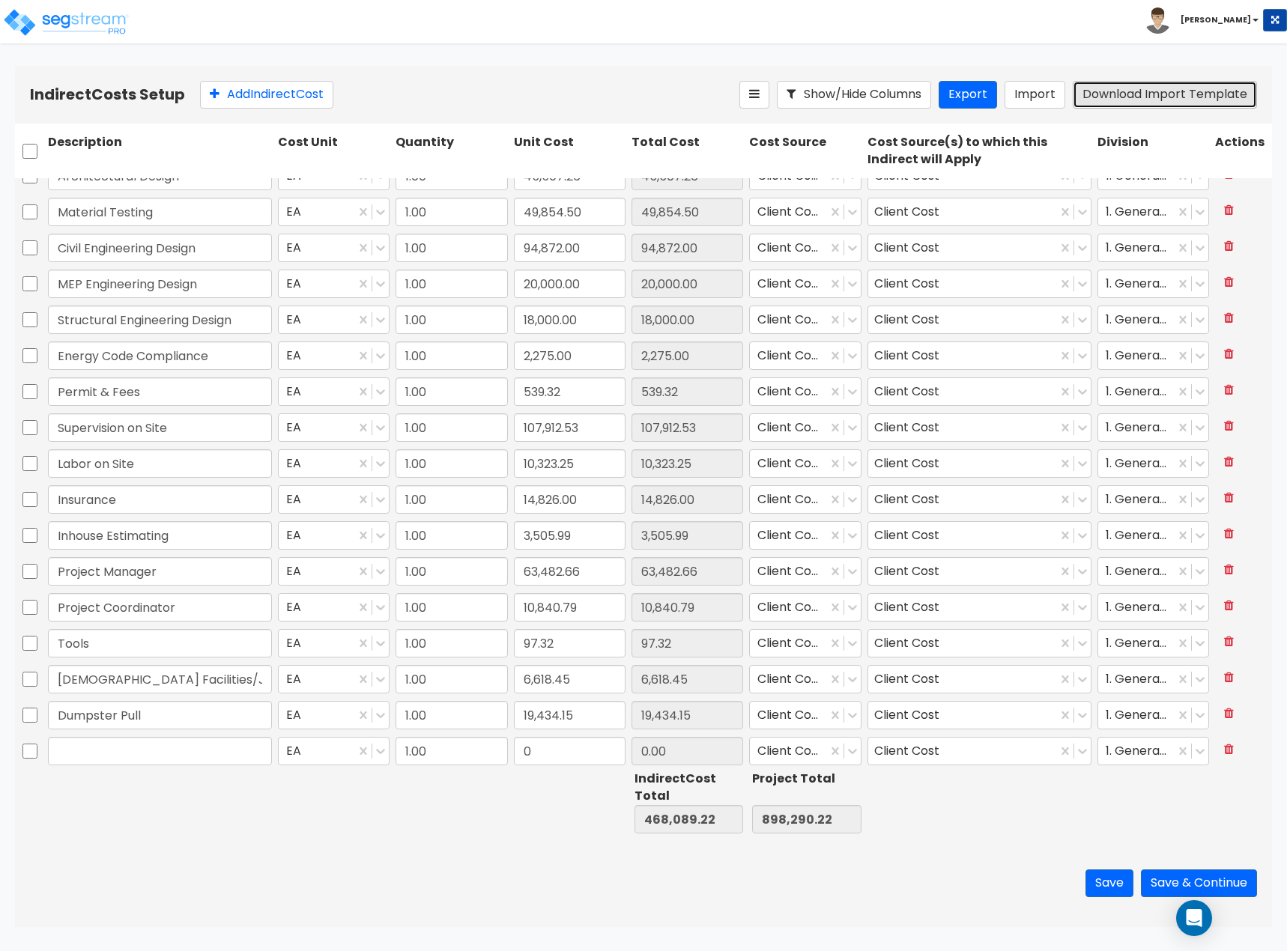
click at [1092, 91] on button "Download Import Template" at bounding box center [1164, 95] width 184 height 28
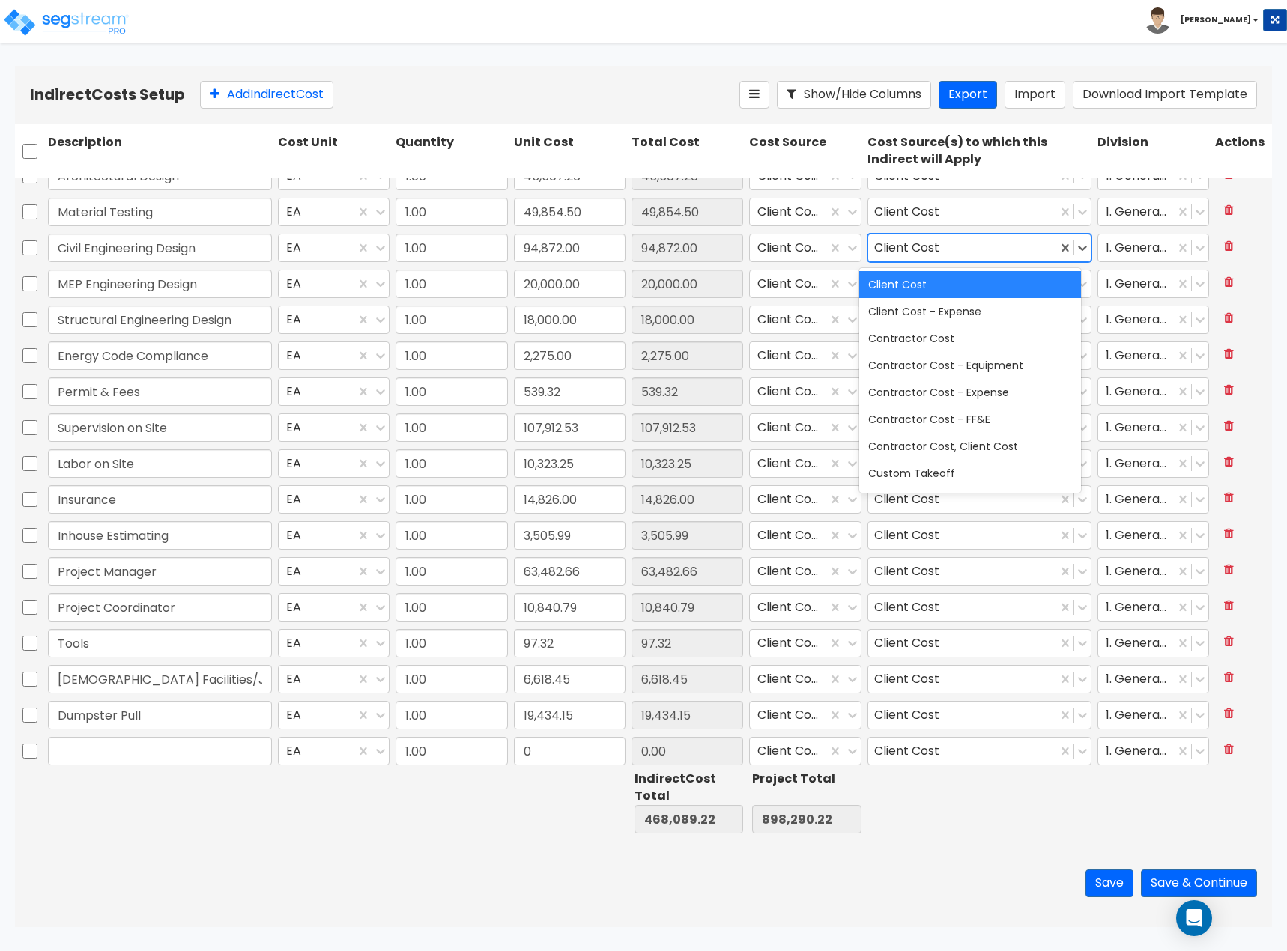
click at [1031, 252] on div "Client Cost" at bounding box center [962, 247] width 189 height 26
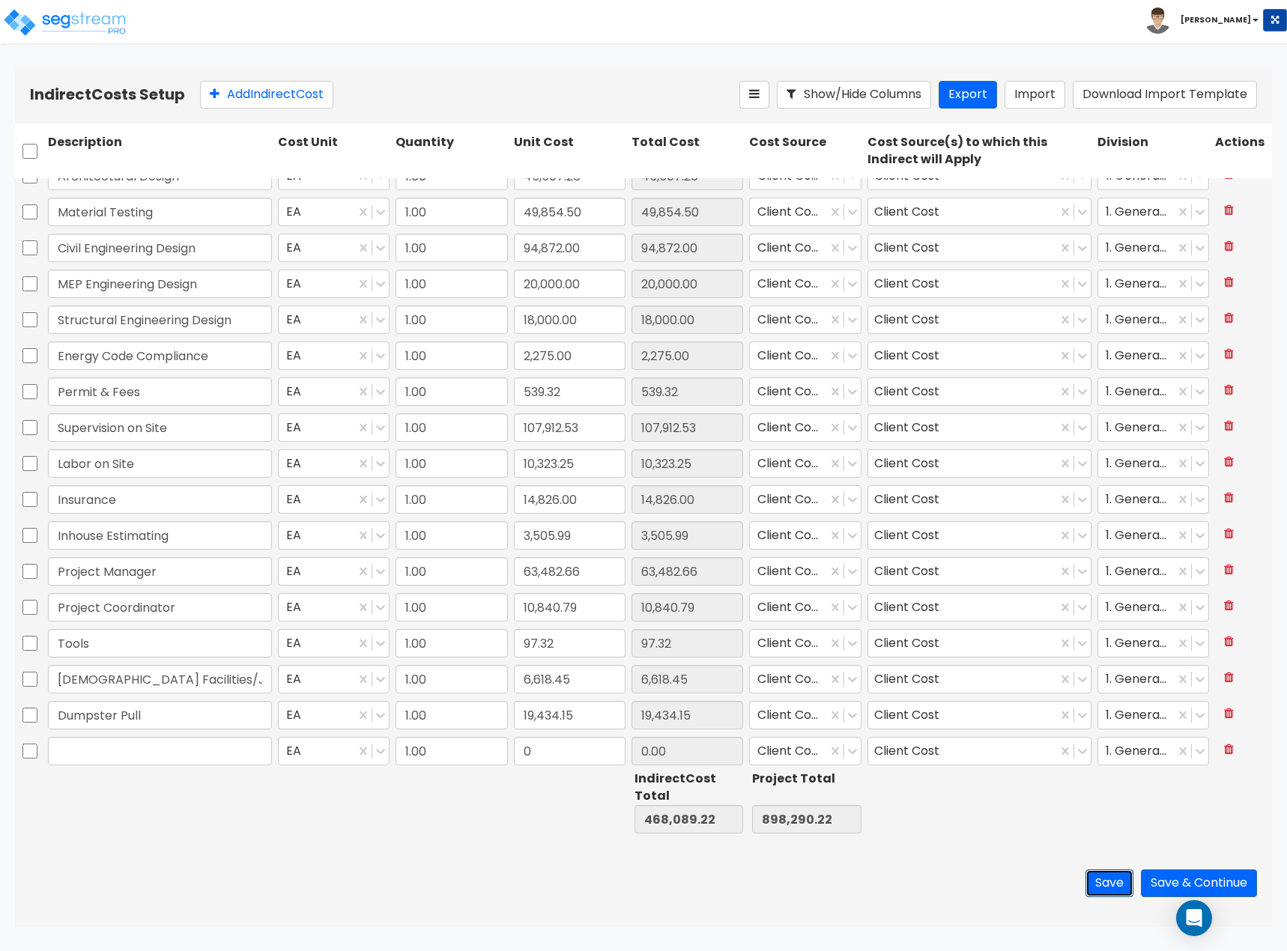
click at [1115, 870] on button "Save" at bounding box center [1109, 883] width 48 height 28
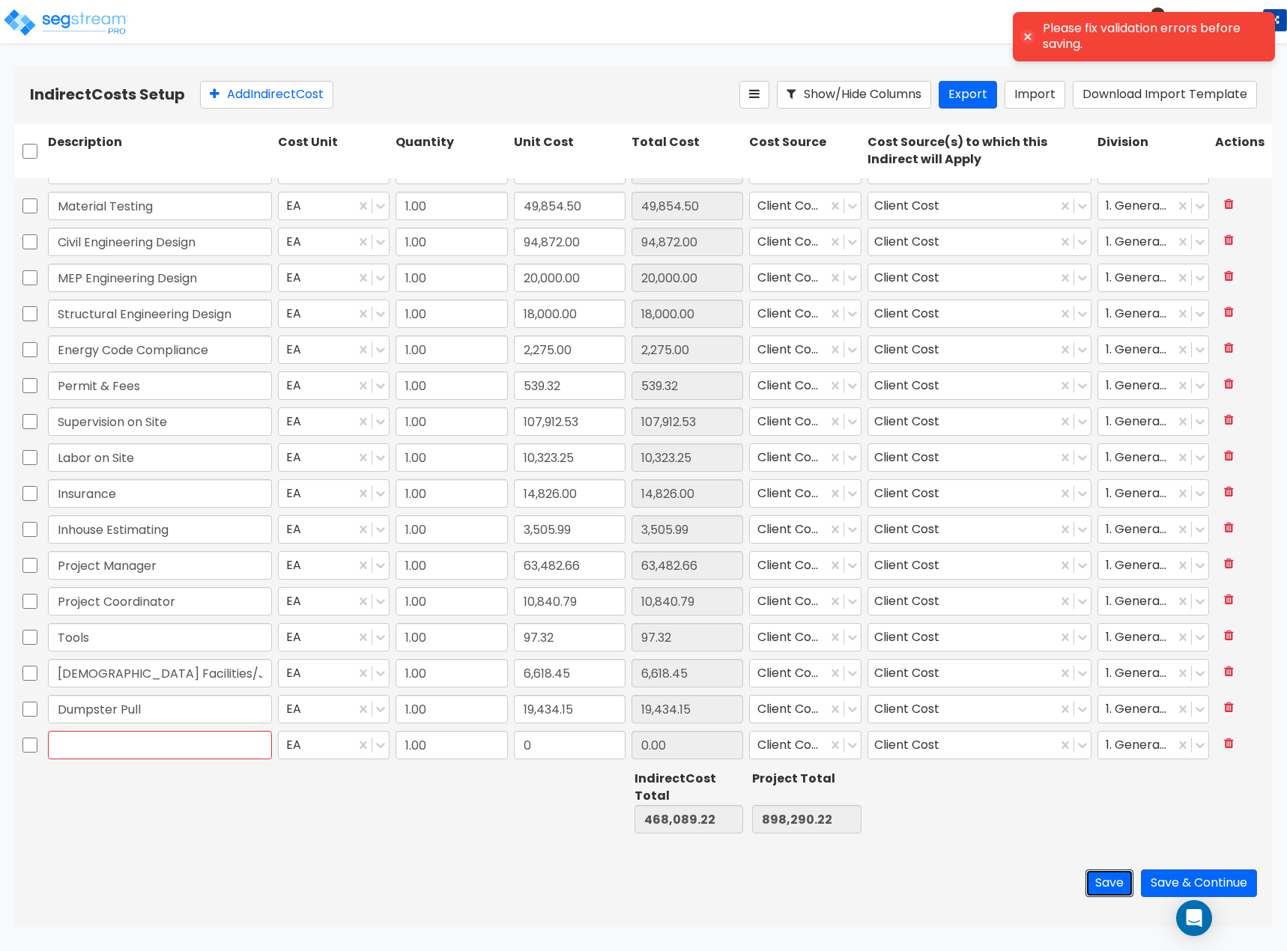
scroll to position [39, 0]
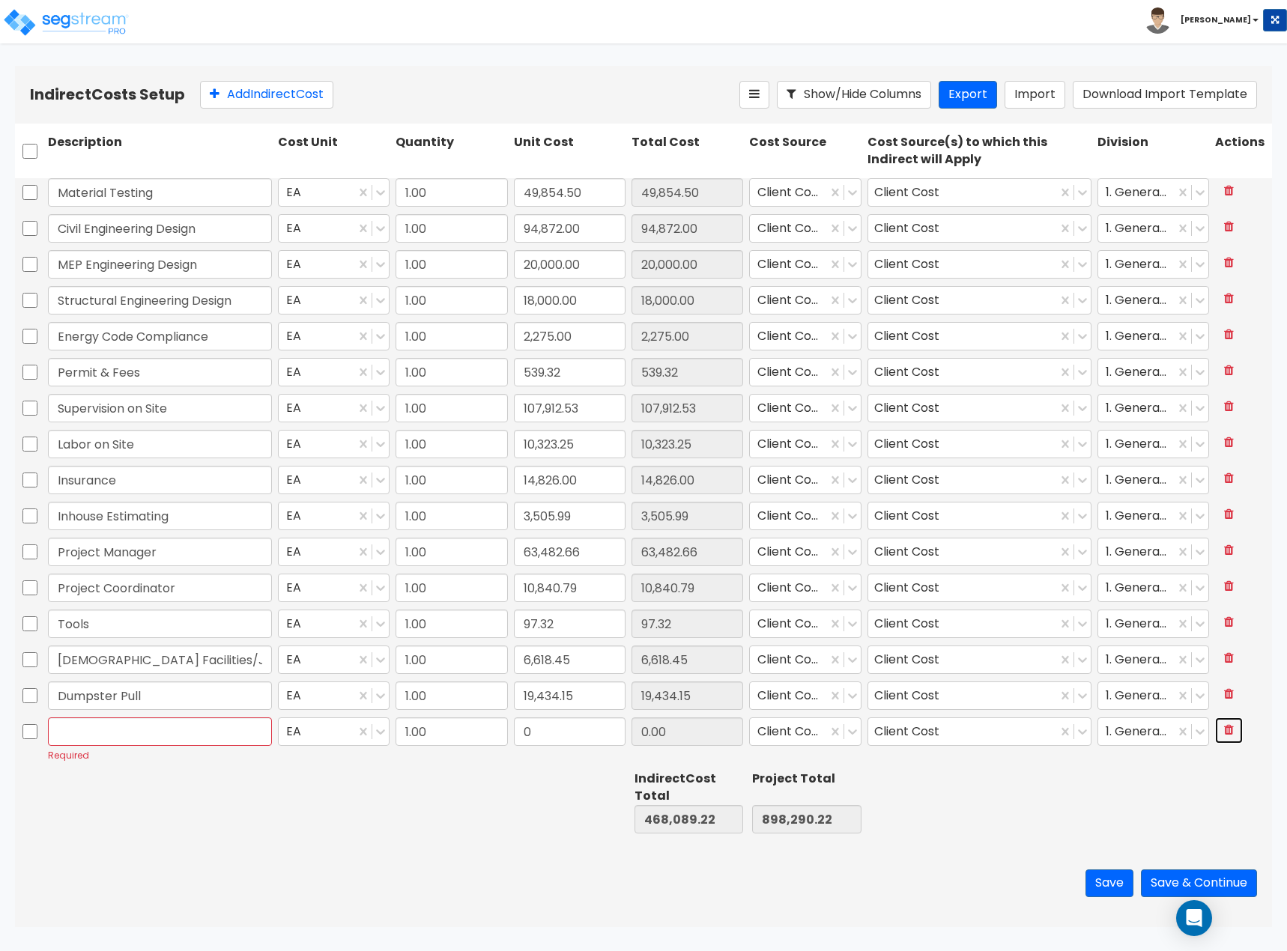
click at [1215, 735] on button at bounding box center [1229, 730] width 28 height 26
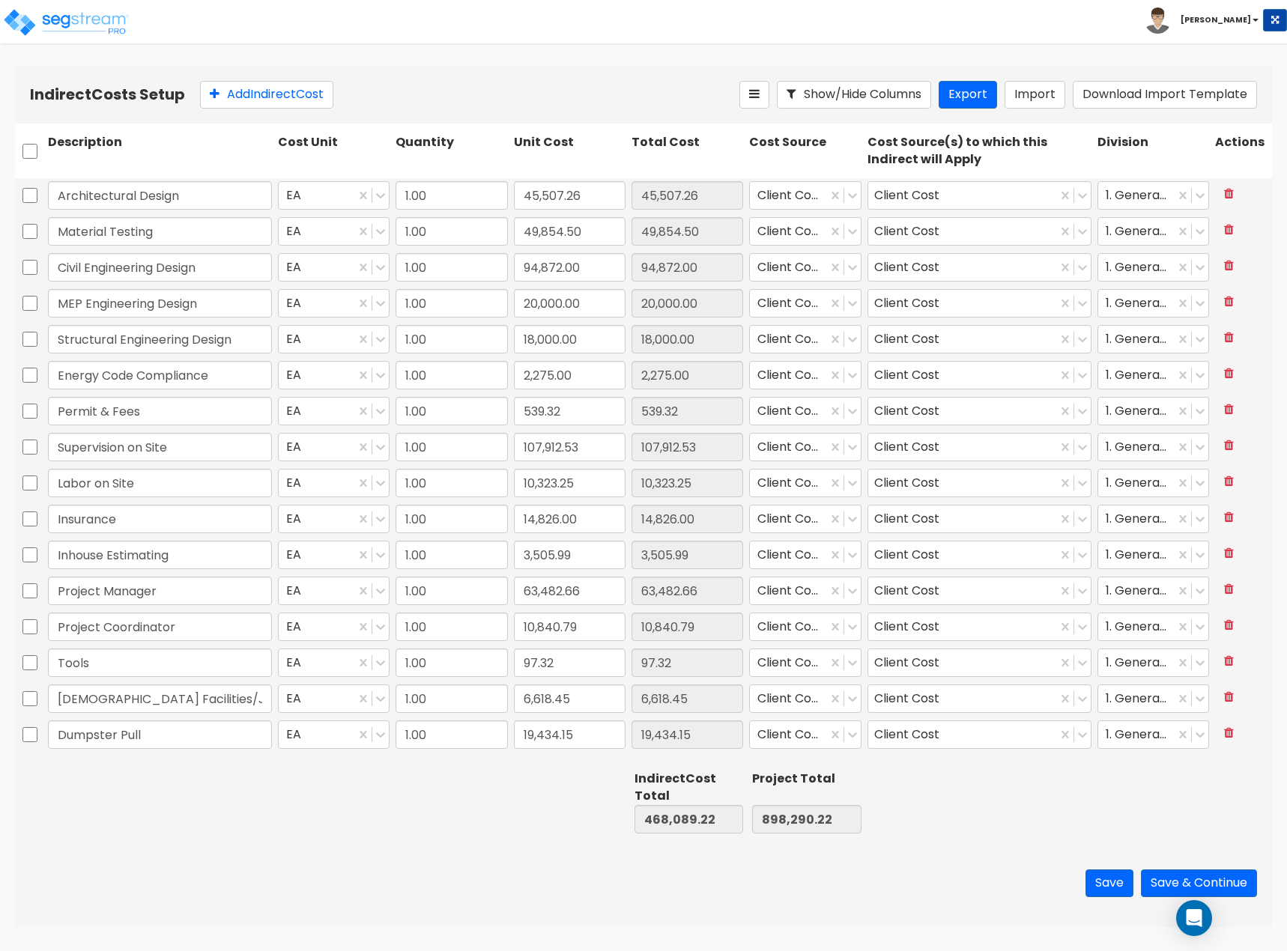
scroll to position [0, 0]
click at [1102, 875] on button "Save" at bounding box center [1109, 883] width 48 height 28
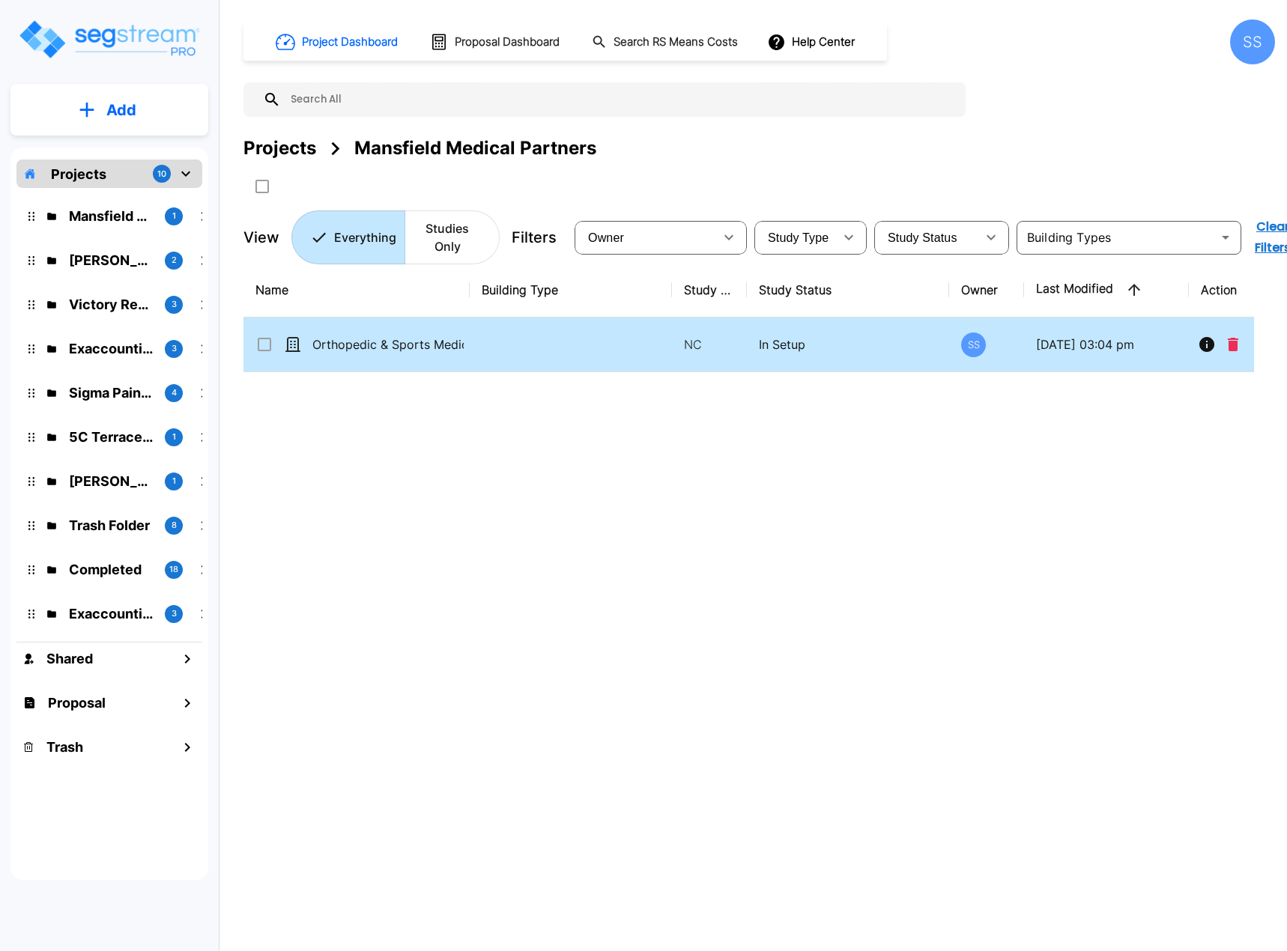
click at [335, 340] on p "Orthopedic & Sports Medicine Institute" at bounding box center [387, 344] width 151 height 18
checkbox input "true"
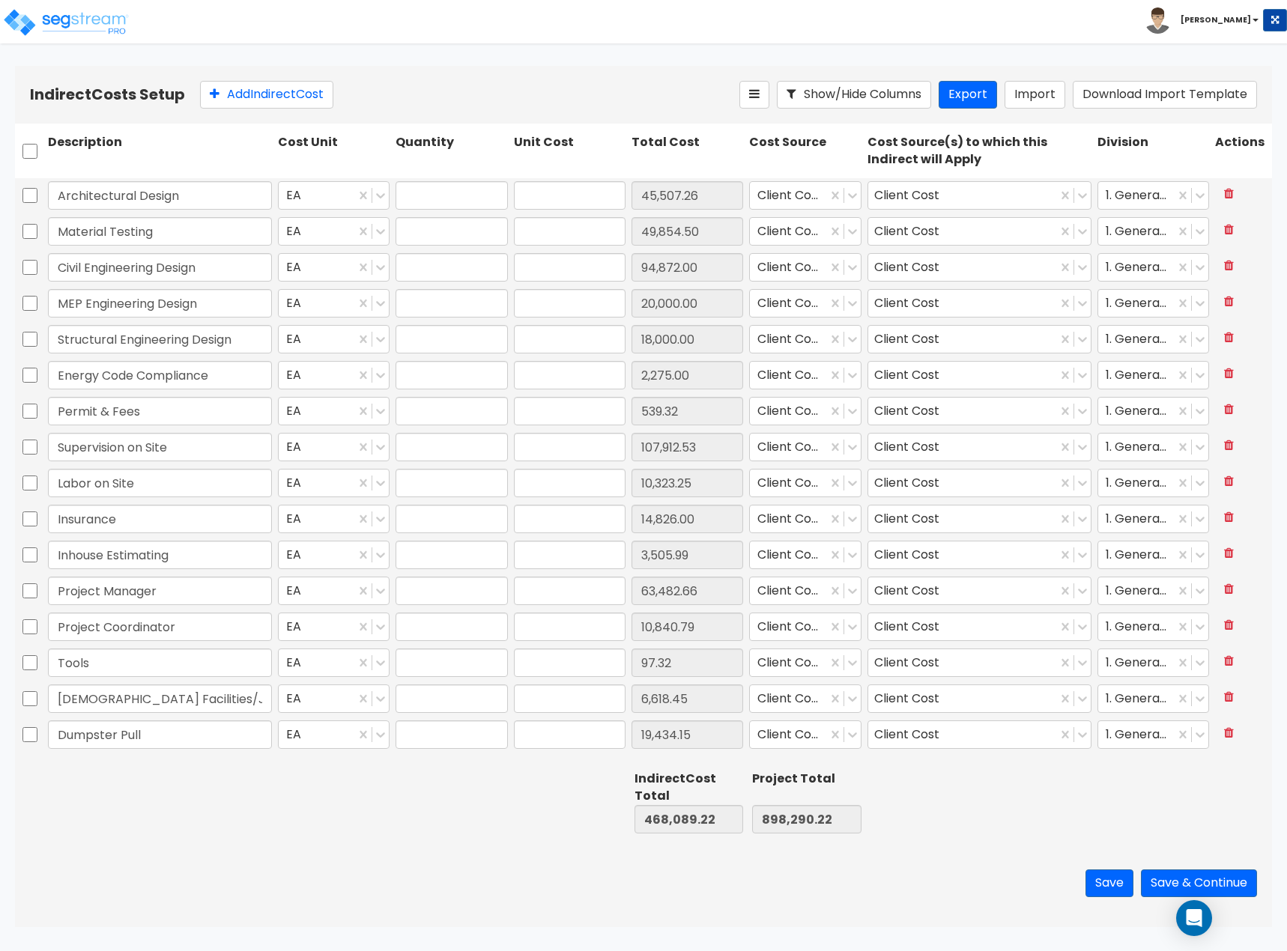
type input "1.00"
type input "45,507.26"
type input "1.00"
type input "49,854.50"
type input "1.00"
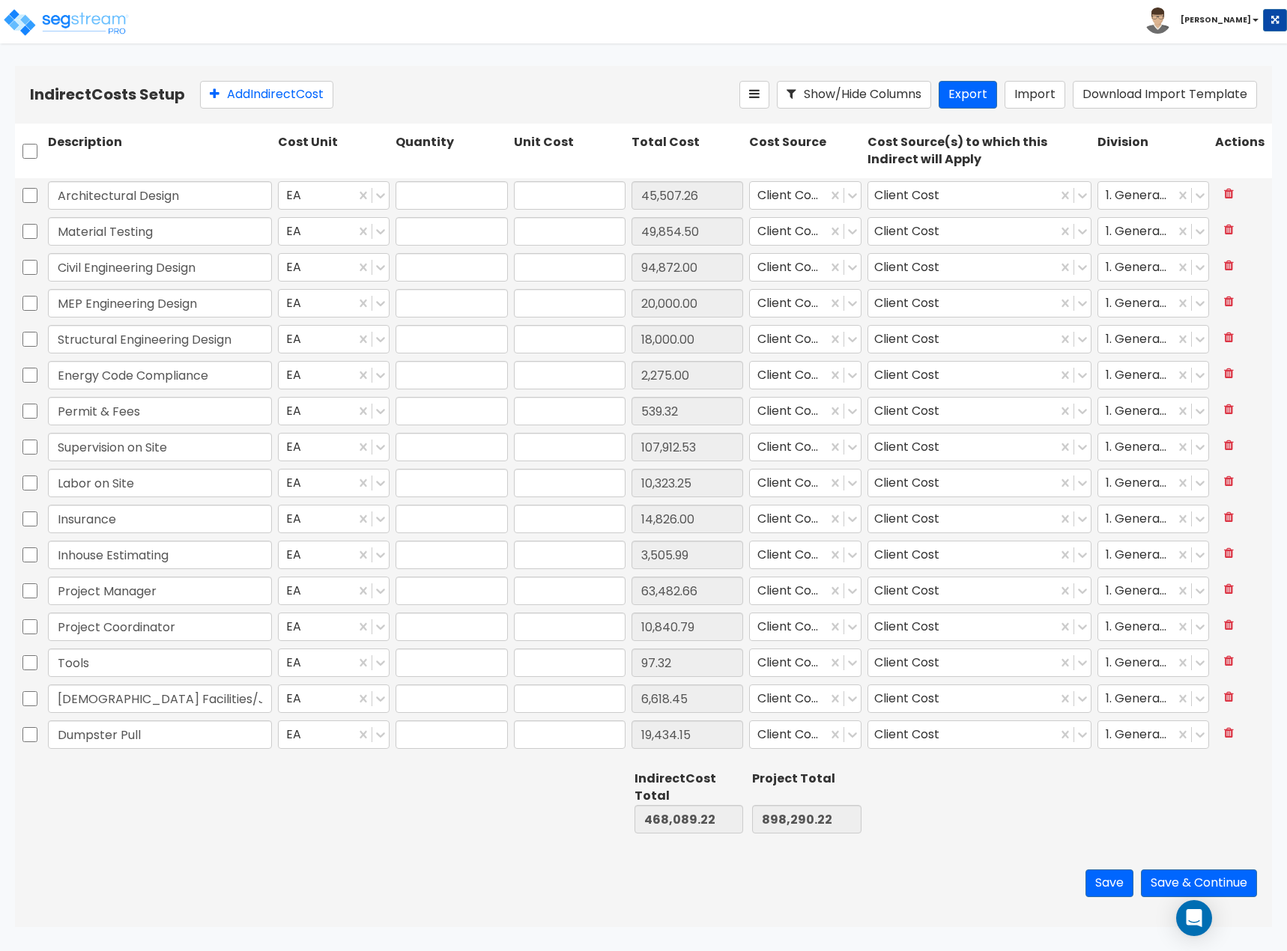
type input "94,872.00"
type input "1.00"
type input "20,000.00"
type input "1.00"
type input "18,000.00"
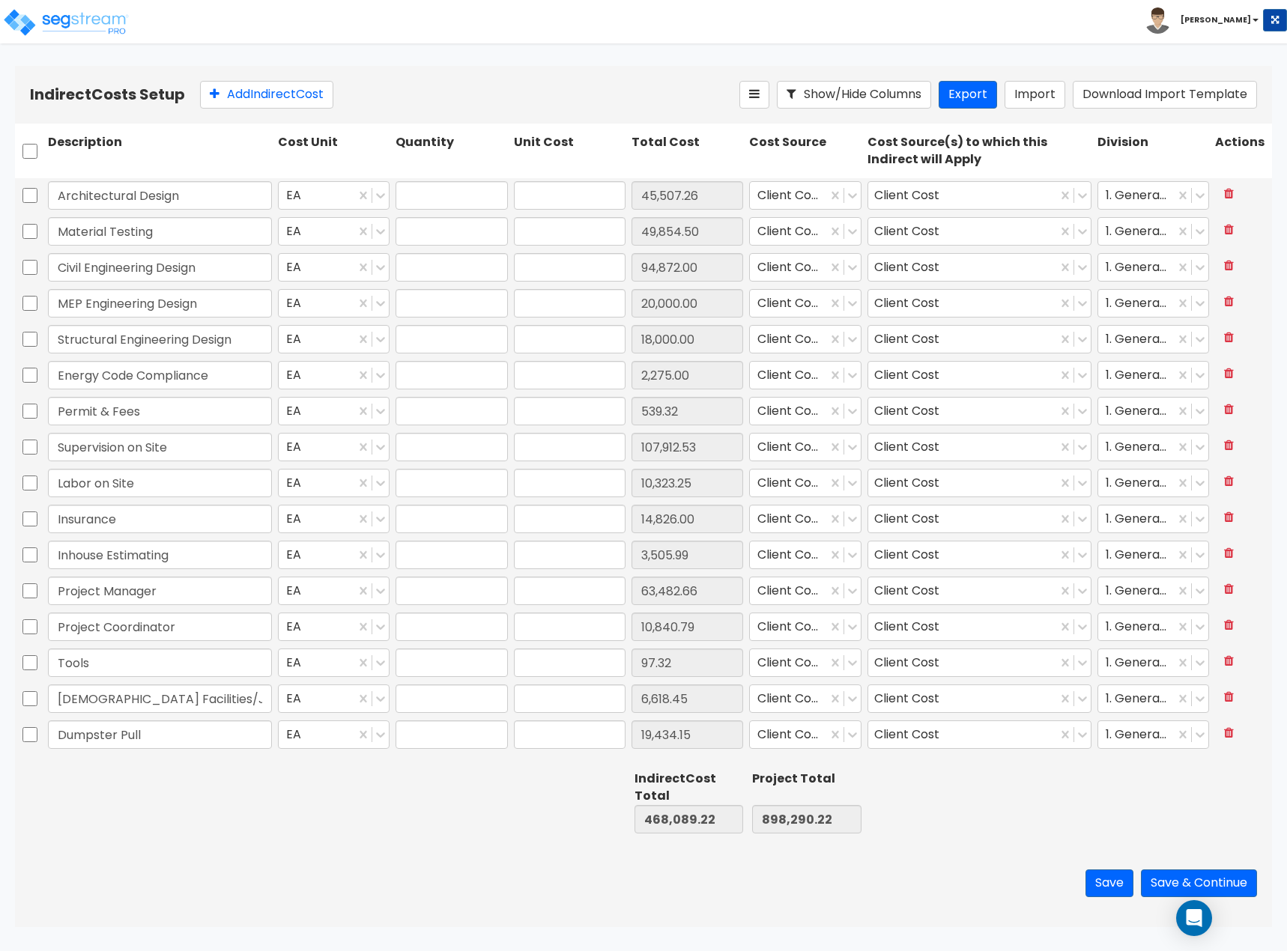
type input "1.00"
type input "2,275.00"
type input "1.00"
type input "539.32"
type input "1.00"
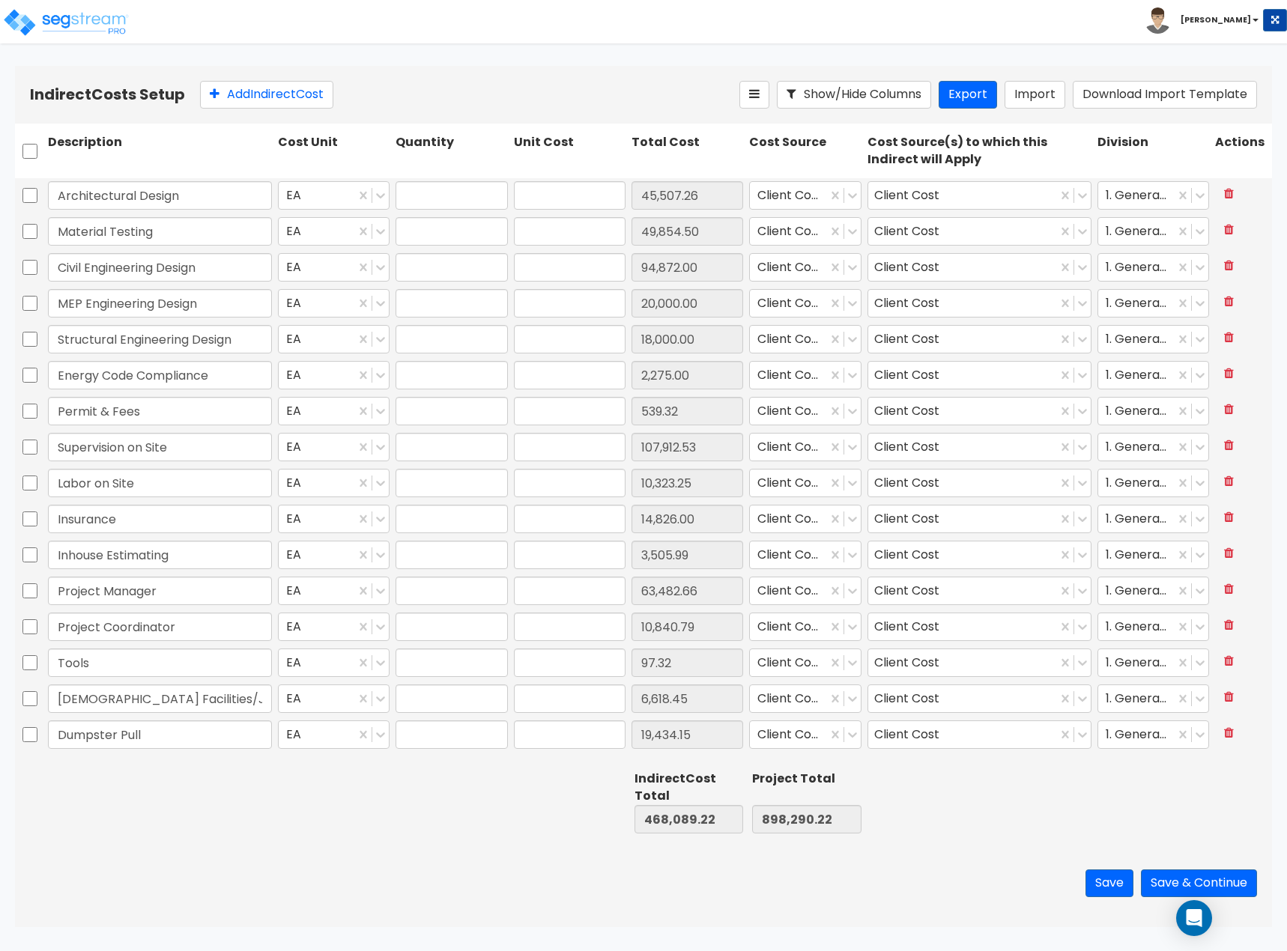
type input "107,912.53"
type input "1.00"
type input "10,323.25"
type input "1.00"
type input "14,826.00"
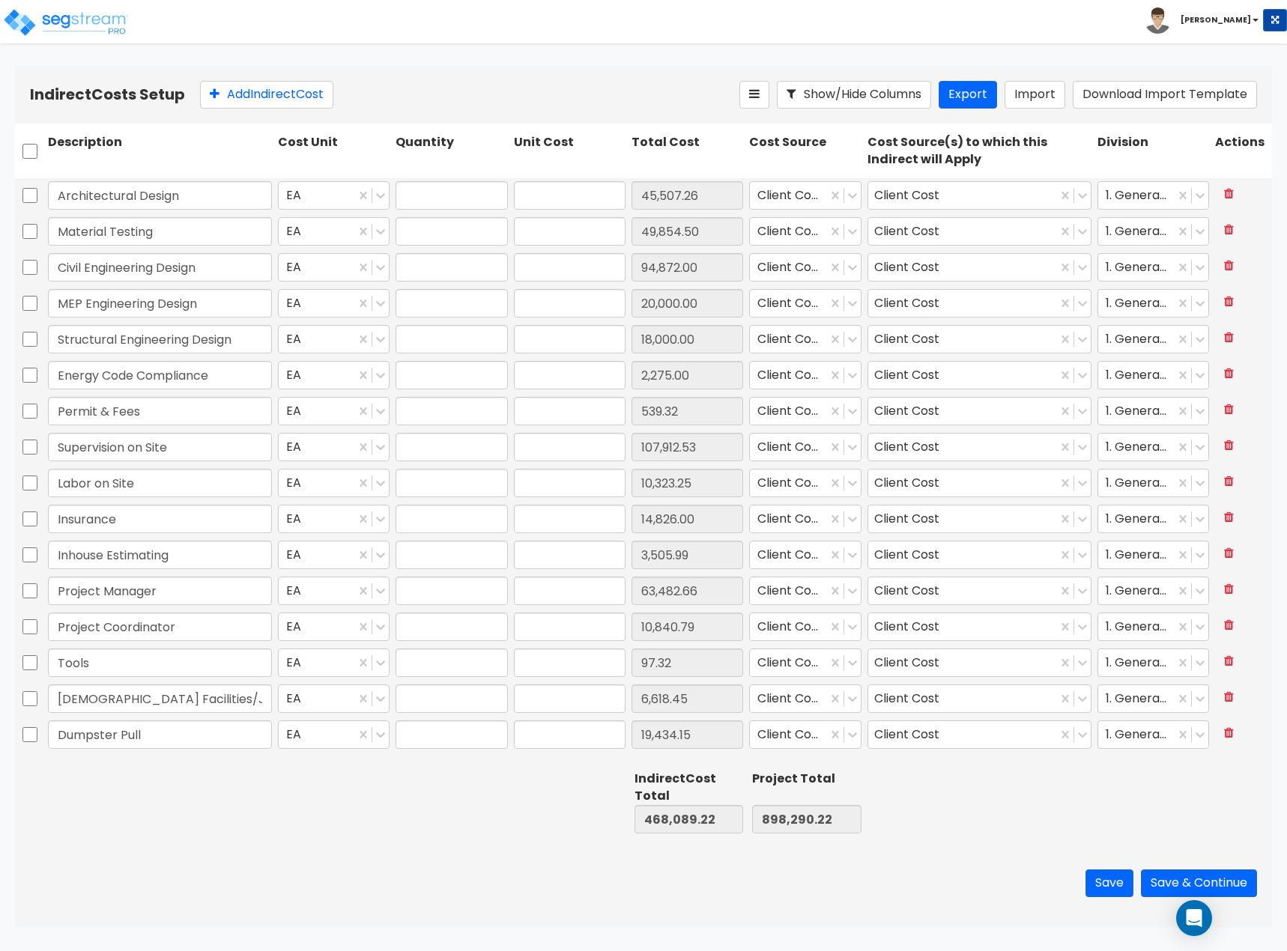
type input "1.00"
type input "3,505.99"
type input "1.00"
type input "63,482.66"
type input "1.00"
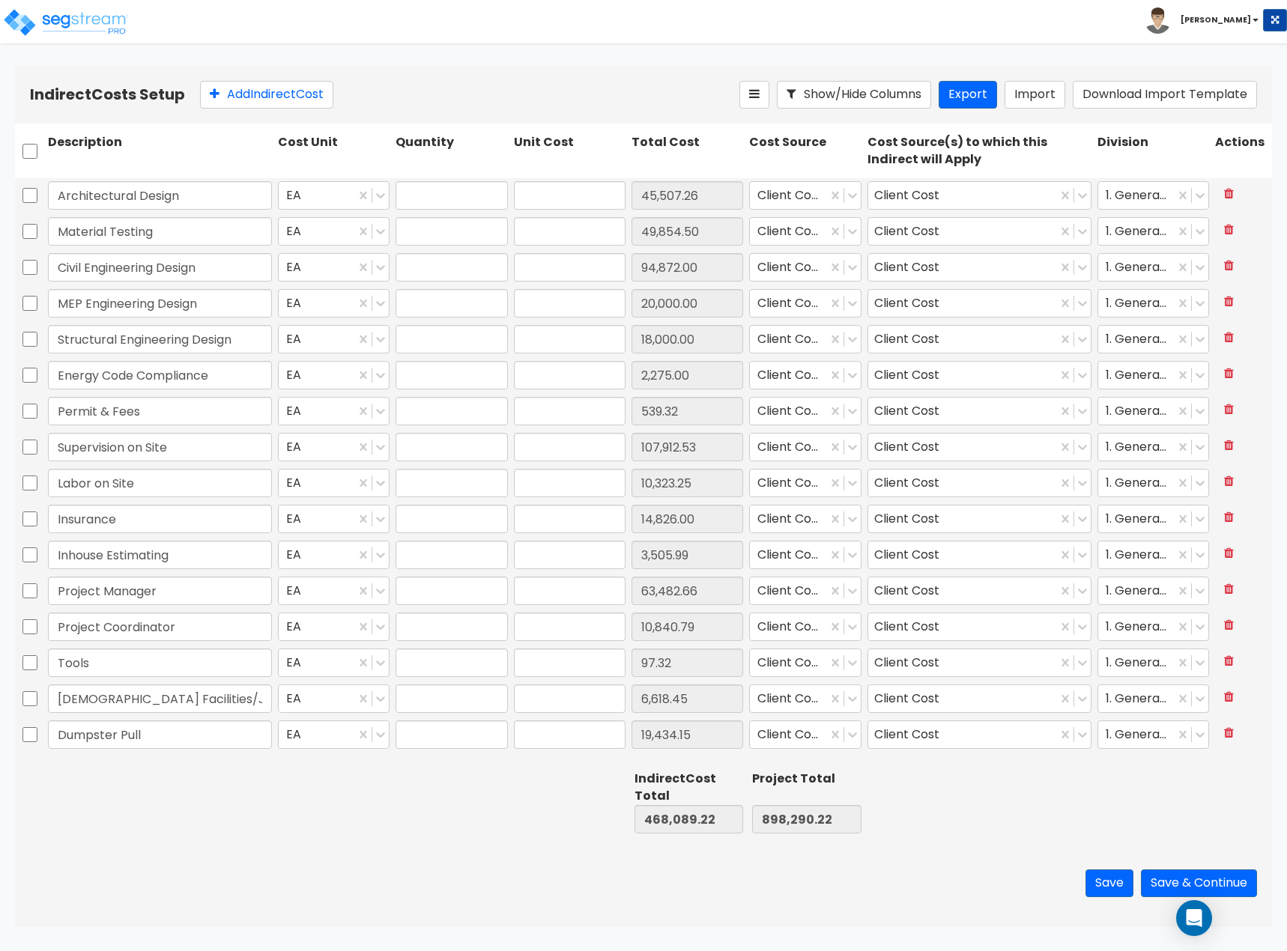
type input "10,840.79"
type input "1.00"
type input "97.32"
type input "1.00"
type input "6,618.45"
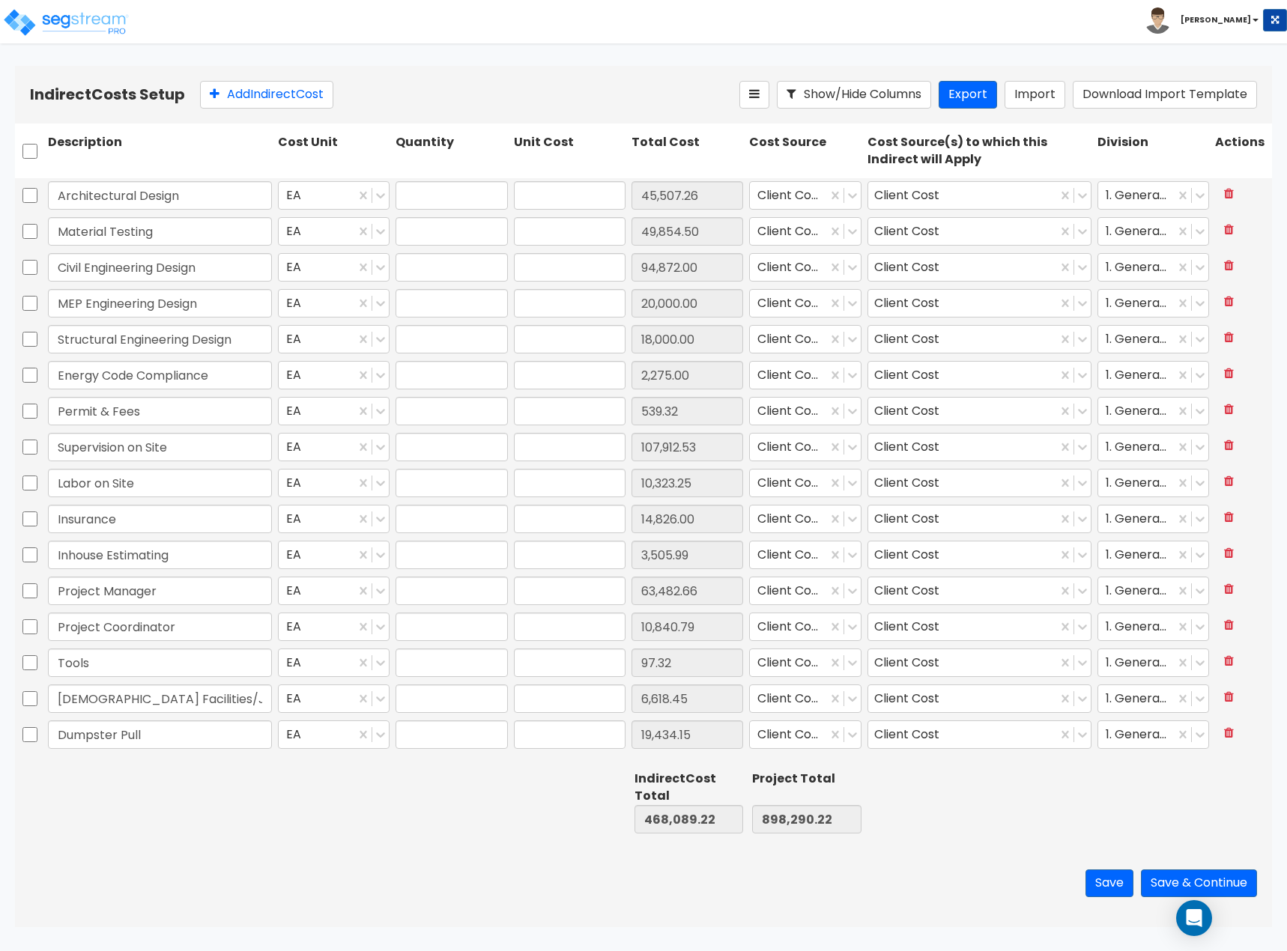
type input "1.00"
type input "19,434.15"
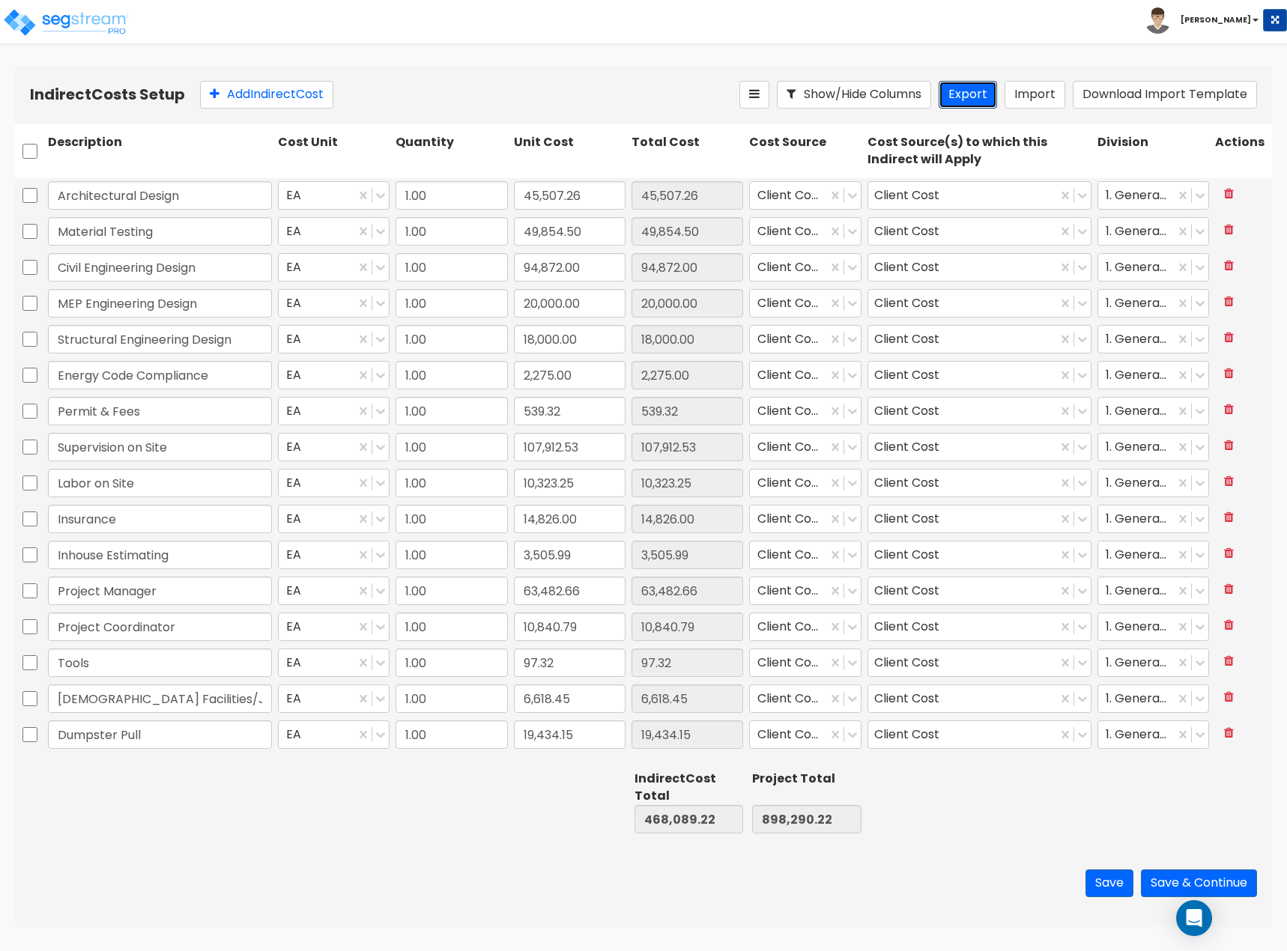
click at [986, 105] on button "Export" at bounding box center [967, 95] width 58 height 28
drag, startPoint x: 1005, startPoint y: 100, endPoint x: 1024, endPoint y: 95, distance: 19.4
click at [1024, 105] on div "Show/Hide Columns Export Import Download Import Template" at bounding box center [997, 95] width 517 height 28
click at [1024, 95] on button "Import" at bounding box center [1034, 95] width 61 height 28
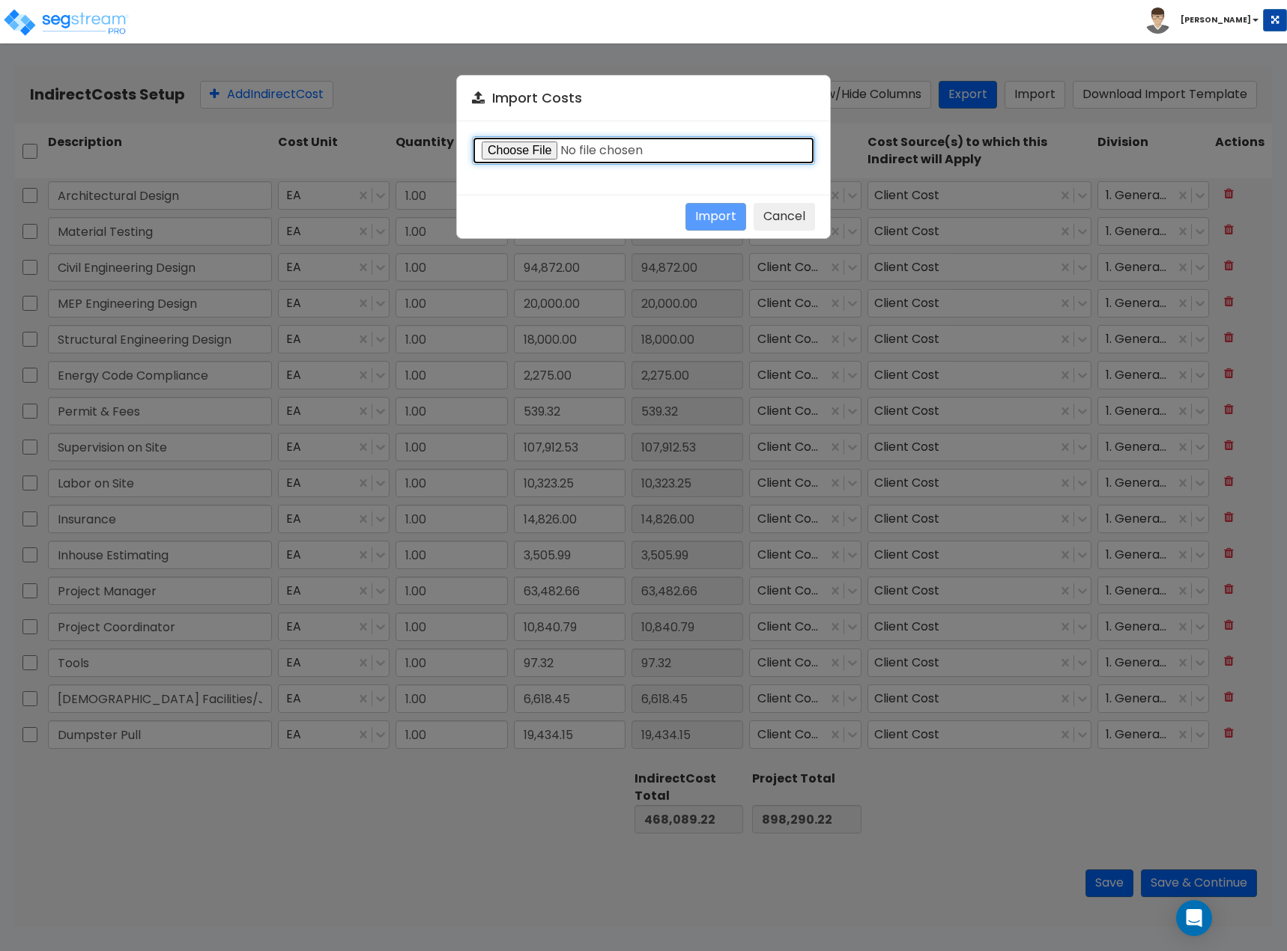
click at [520, 157] on input "file" at bounding box center [643, 150] width 343 height 28
type input "C:\fakepath\Indirect costs 38771 09_23_25.csv"
click at [722, 225] on button "Import" at bounding box center [715, 217] width 61 height 28
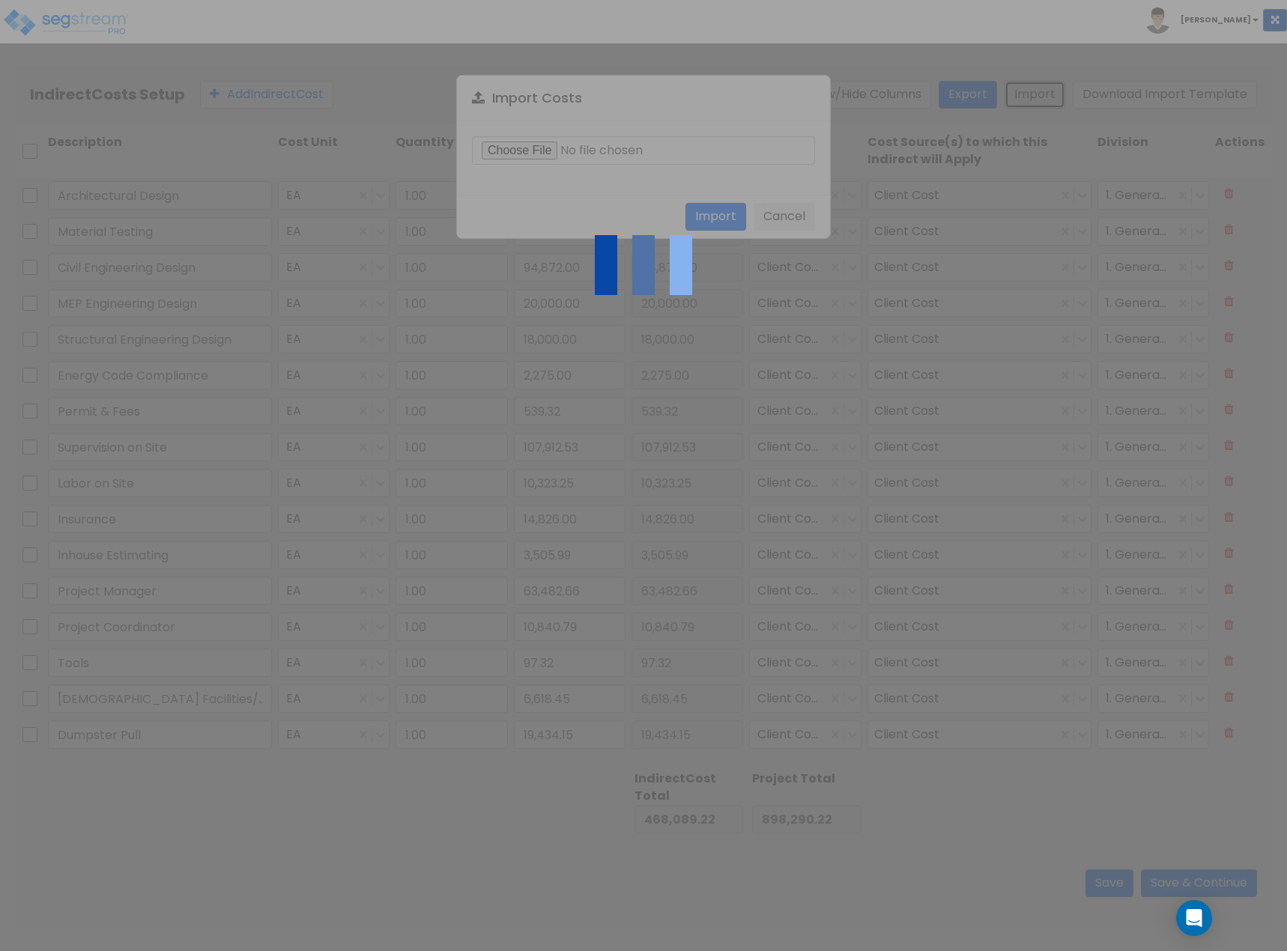
type input "1"
type input "49,854.5"
type input "1"
type input "94,872"
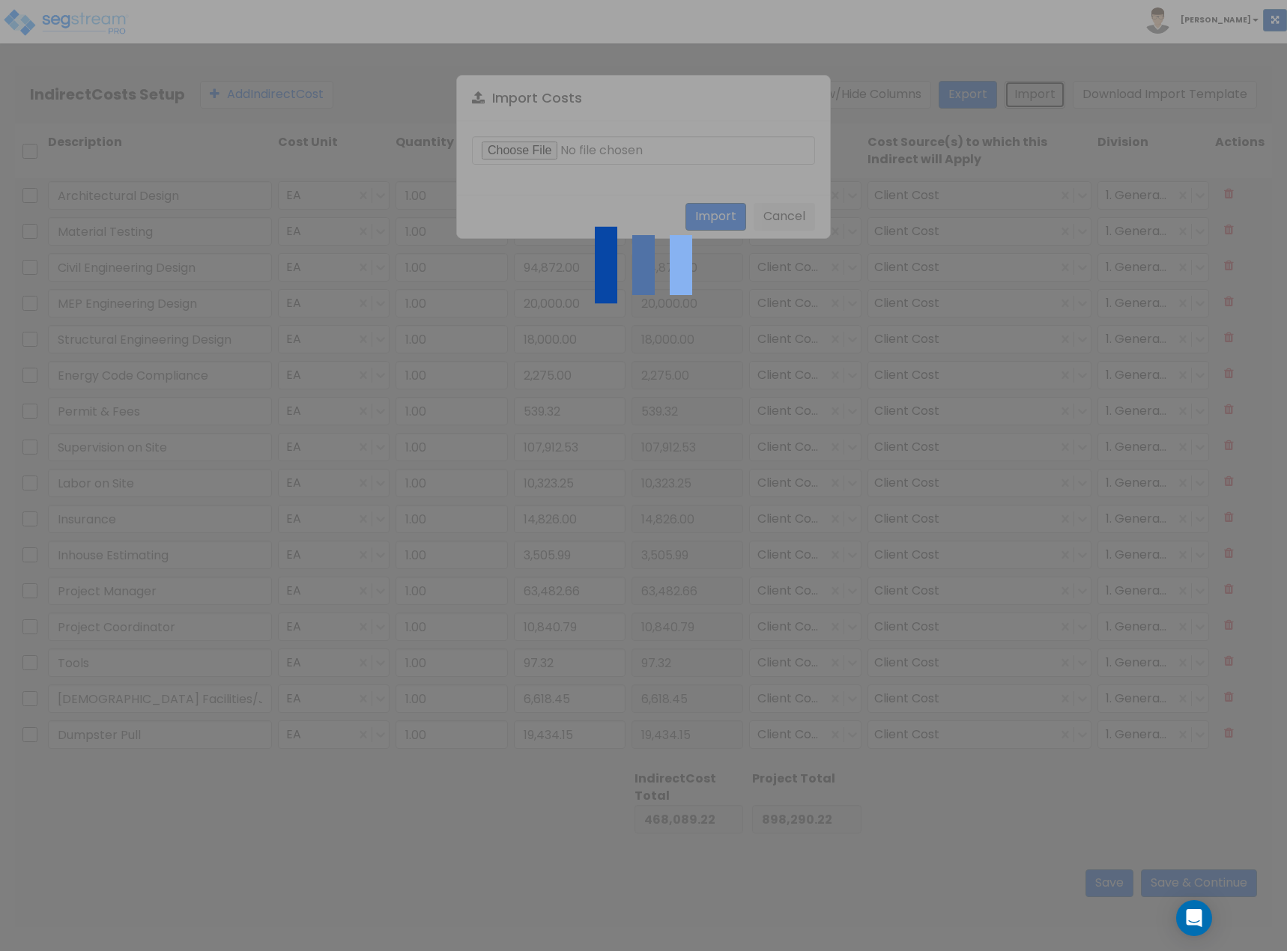
type input "1"
type input "20,000"
type input "1"
type input "18,000"
type input "1"
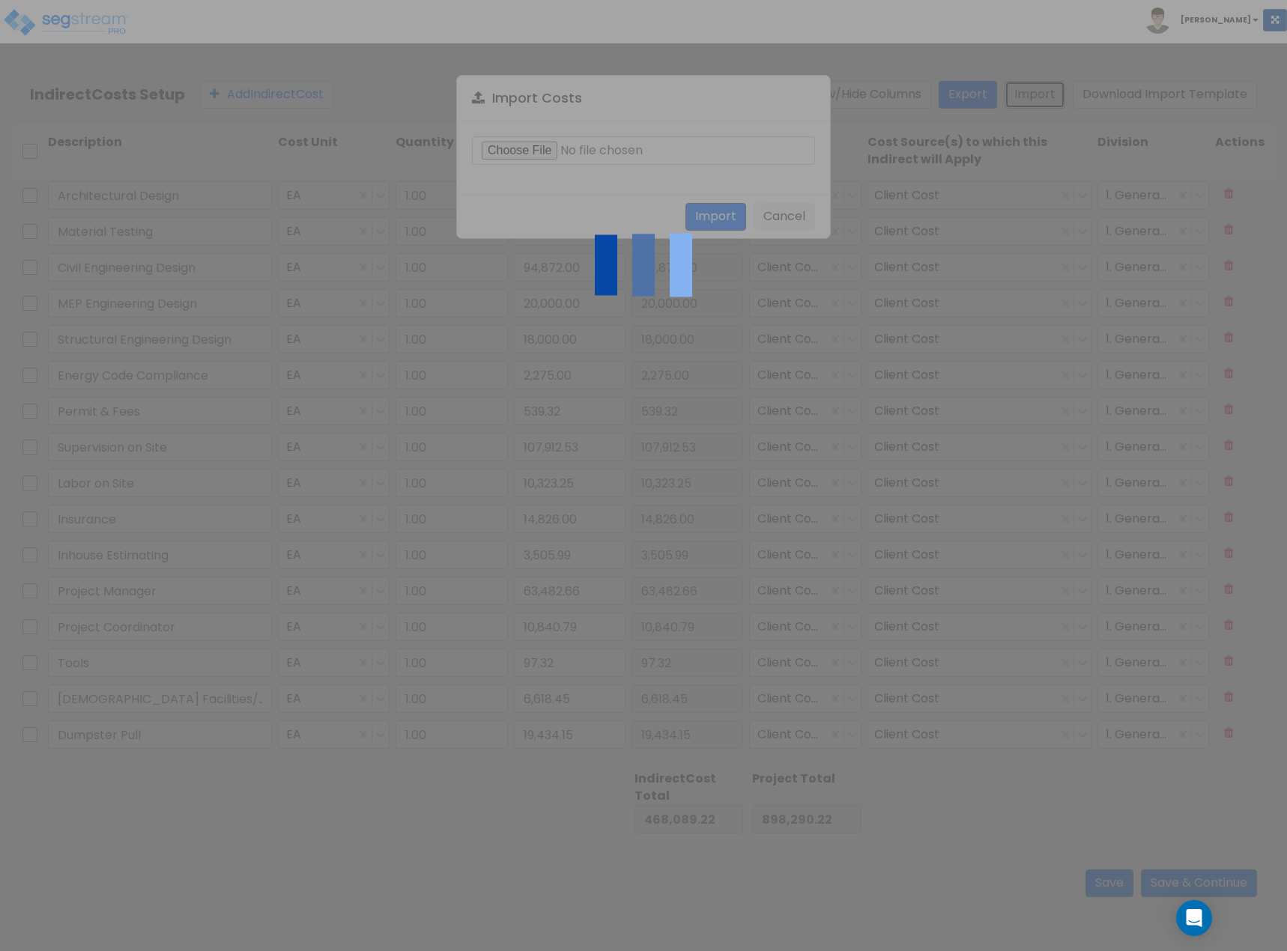
type input "2,275"
type input "1"
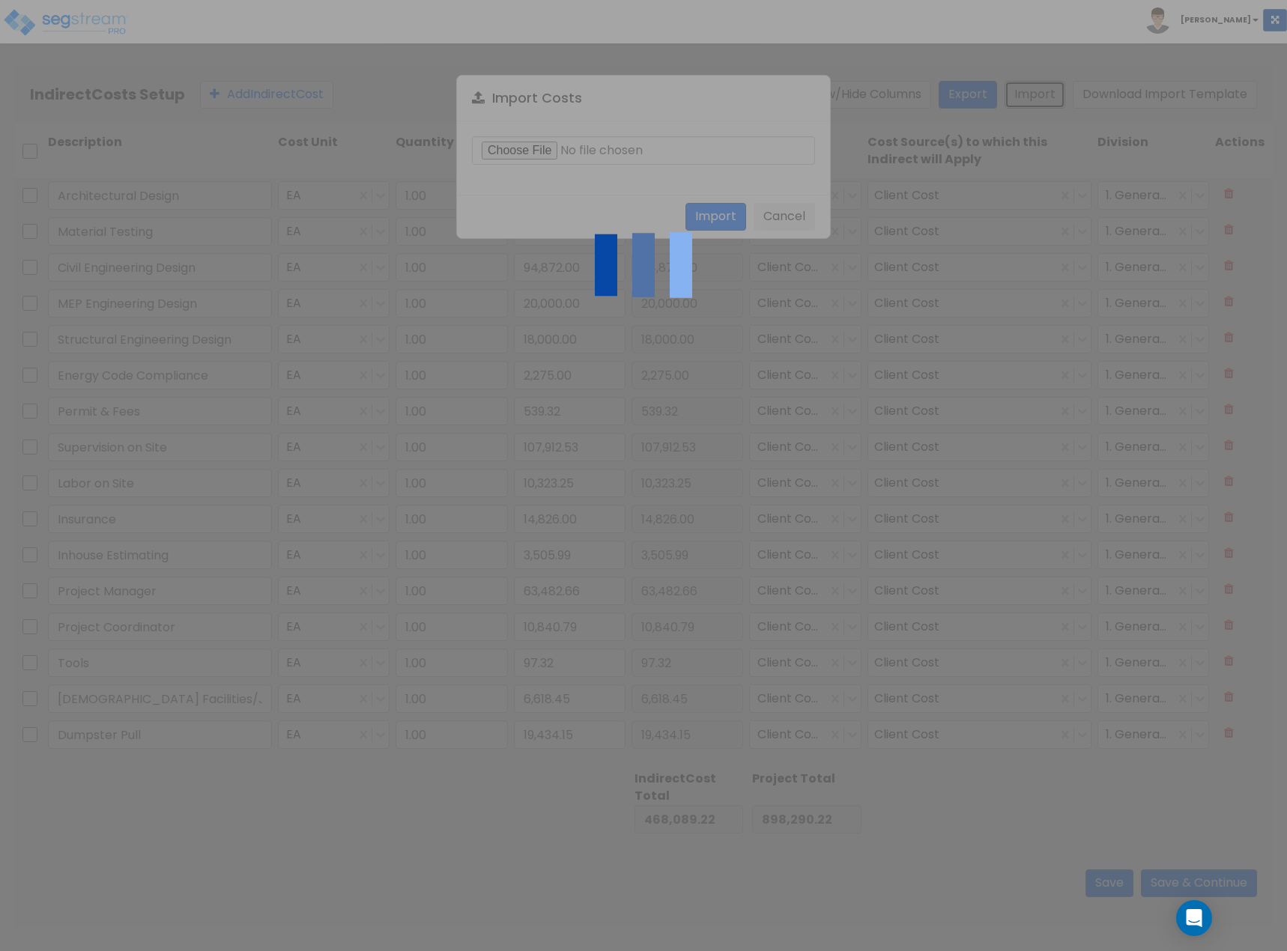
type input "14,826"
type input "1"
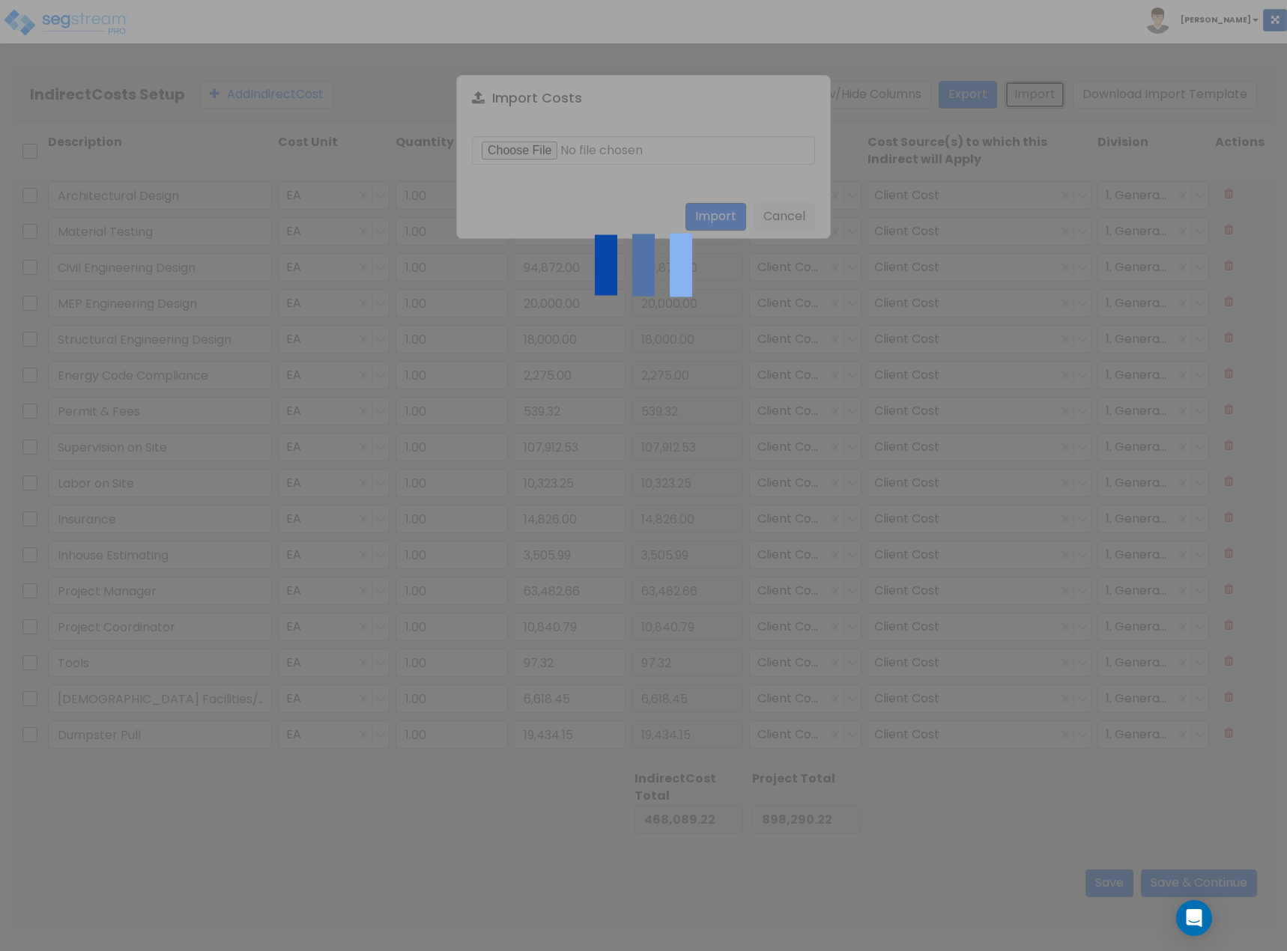
type input "1"
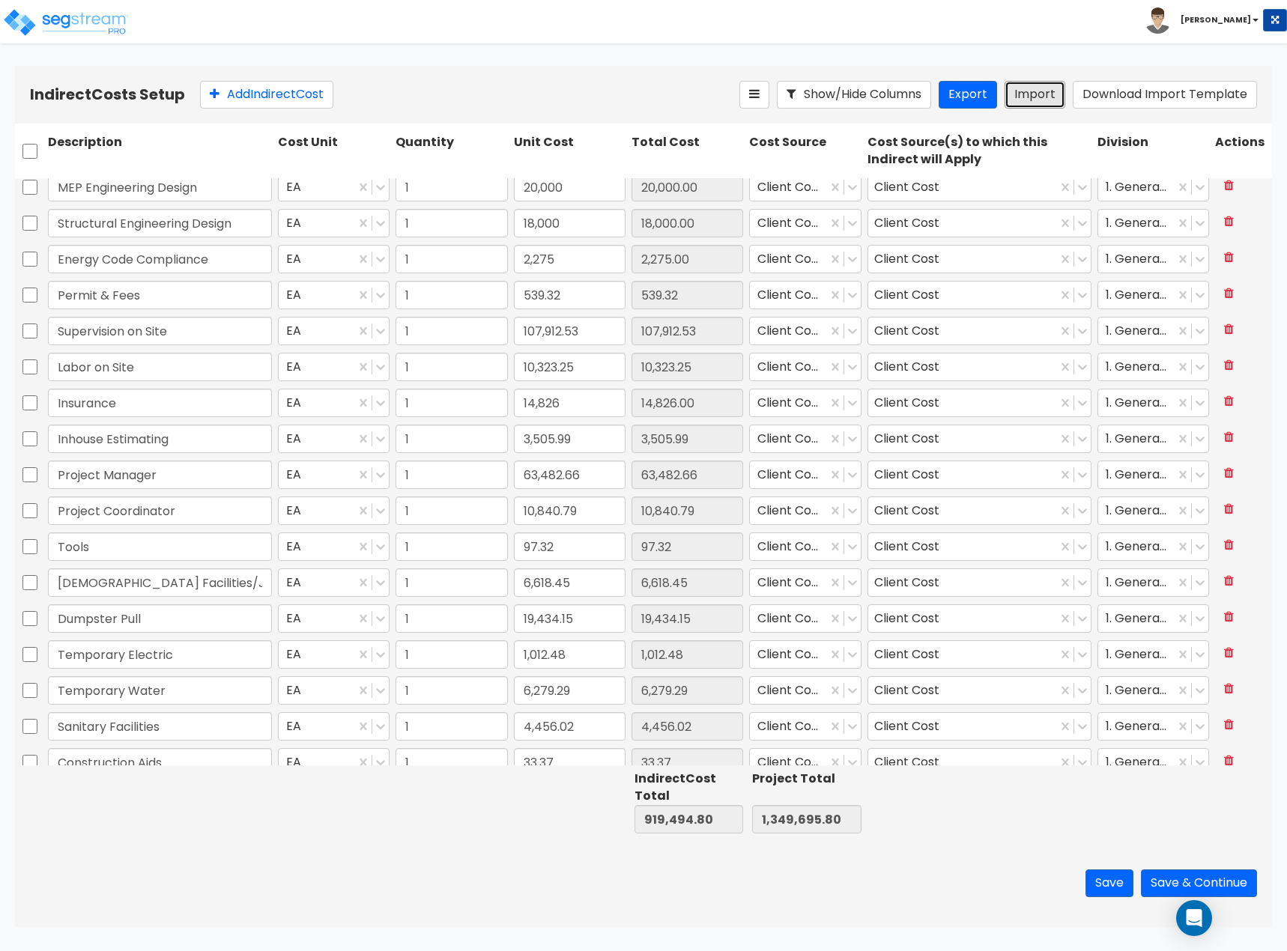
type input "1"
type input "1,608.25"
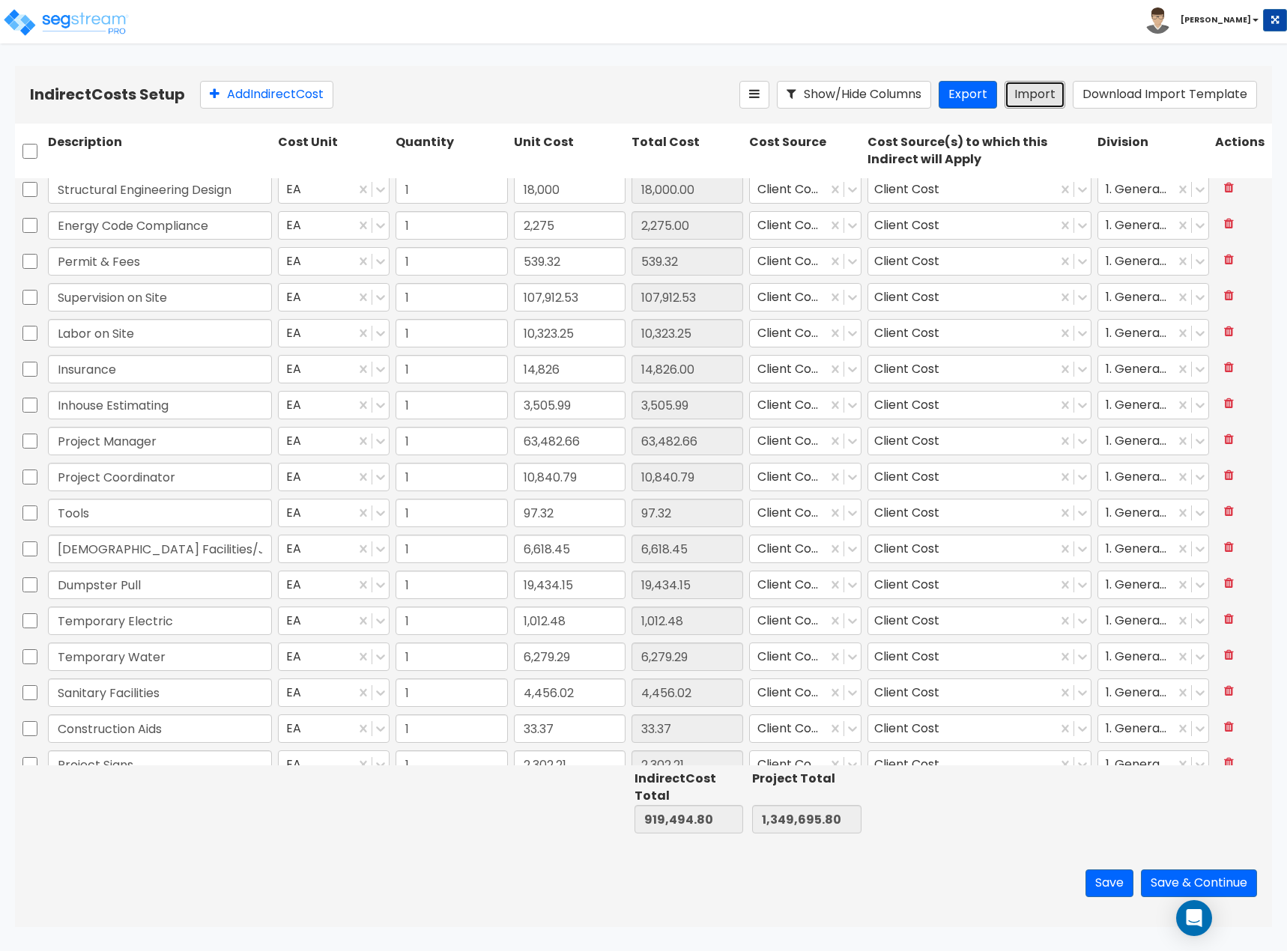
type input "2"
type input "15,191.8"
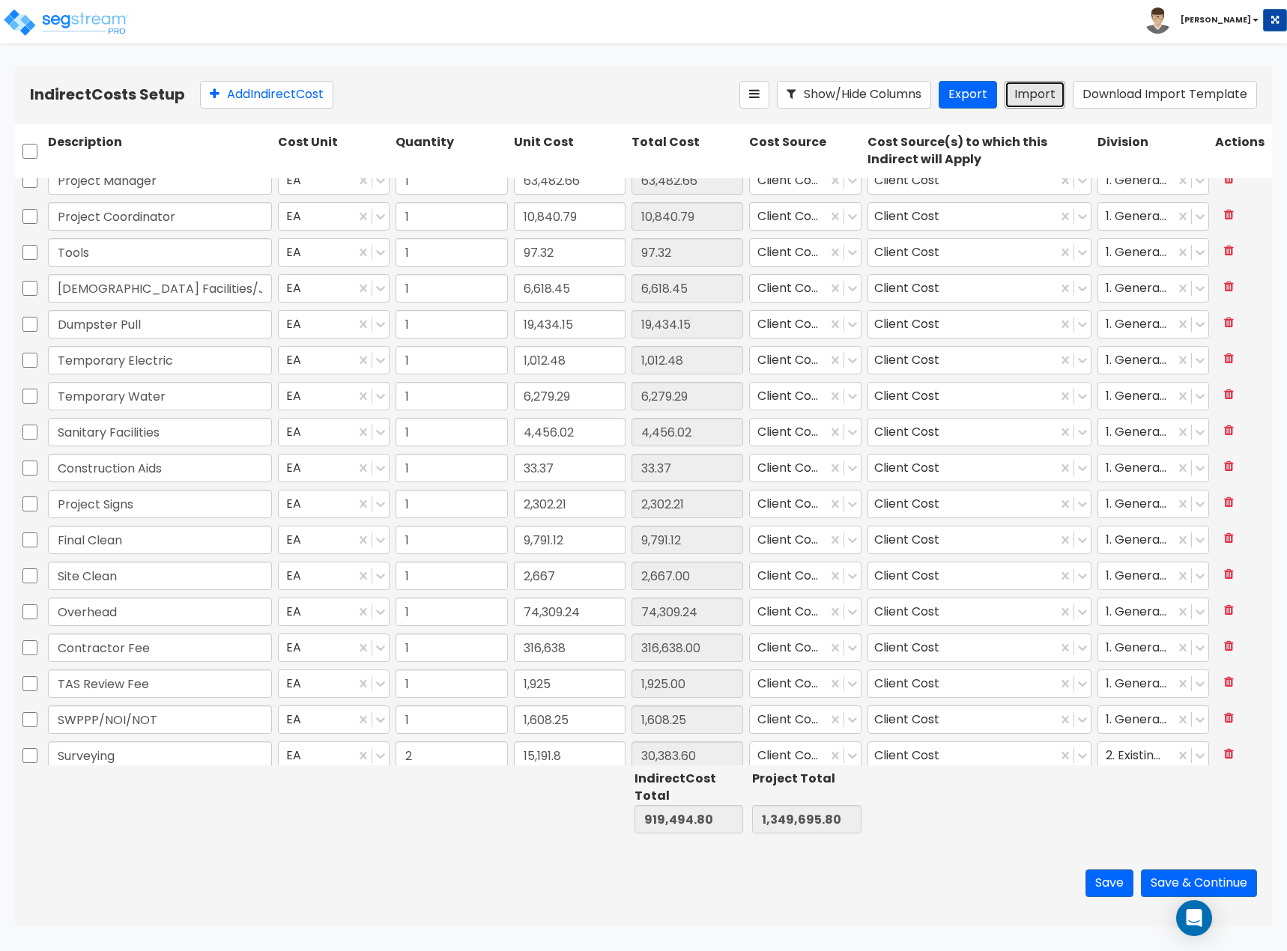
scroll to position [419, 0]
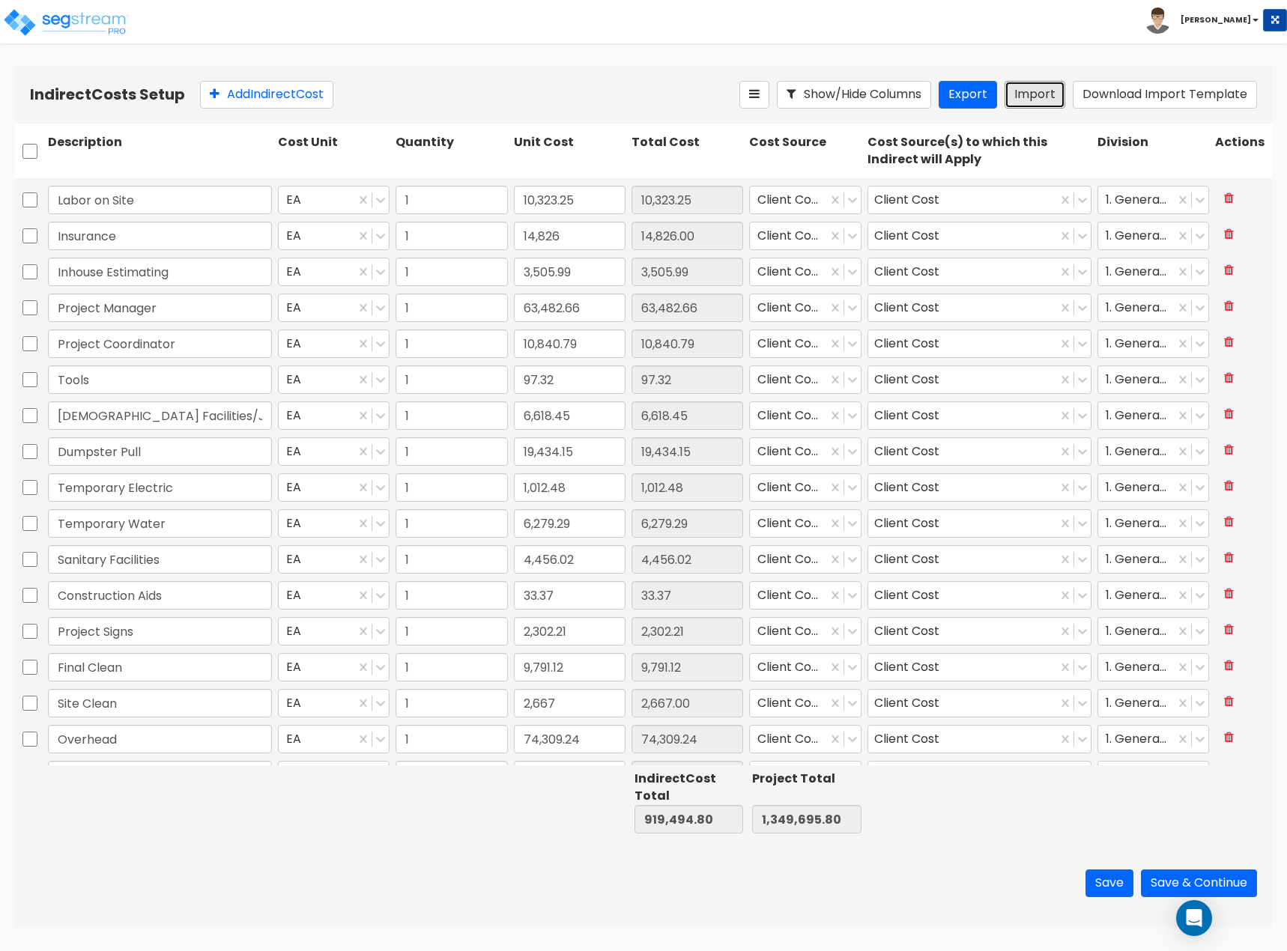
type input "1"
type input "49,854.5"
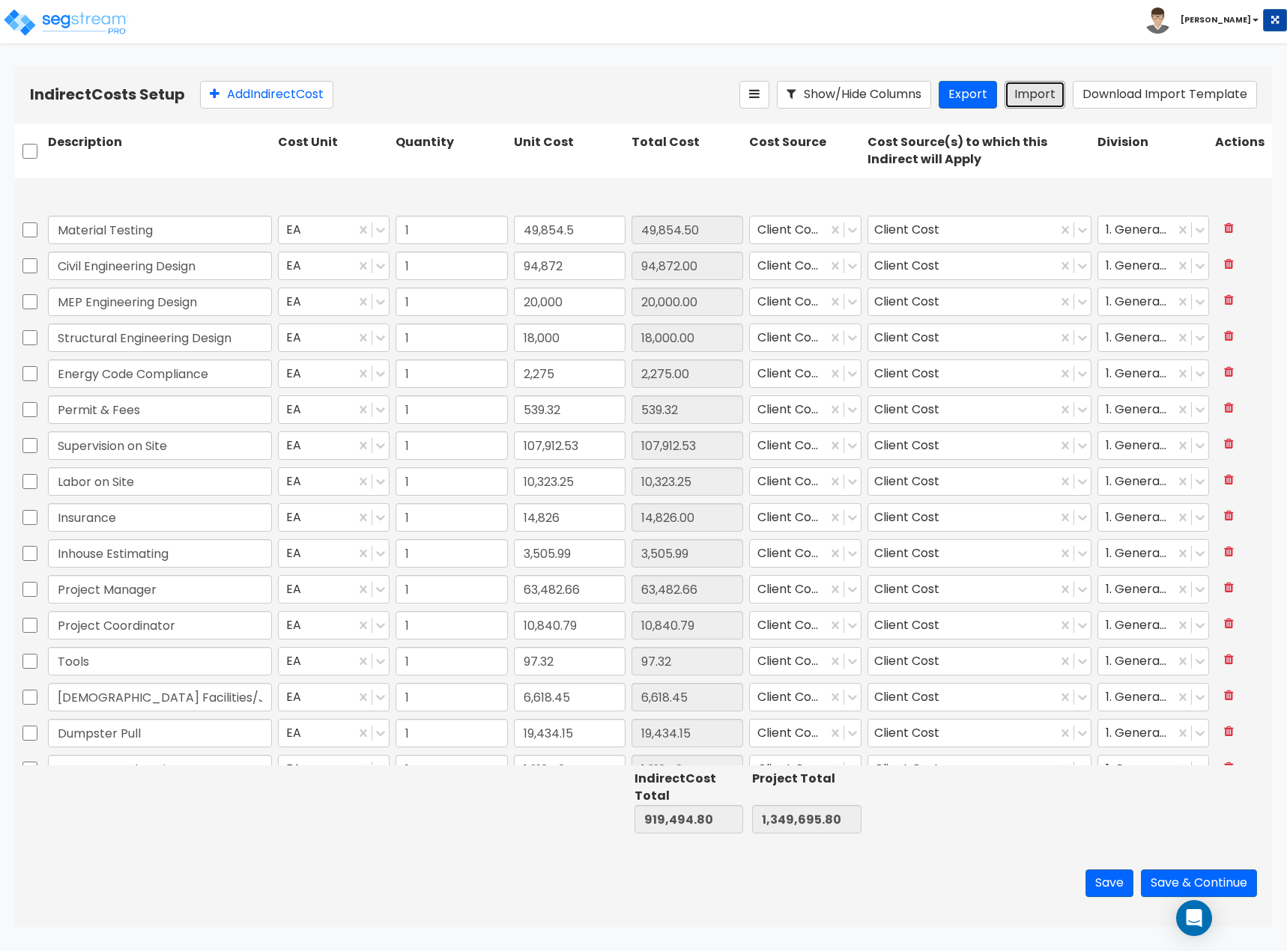
scroll to position [0, 0]
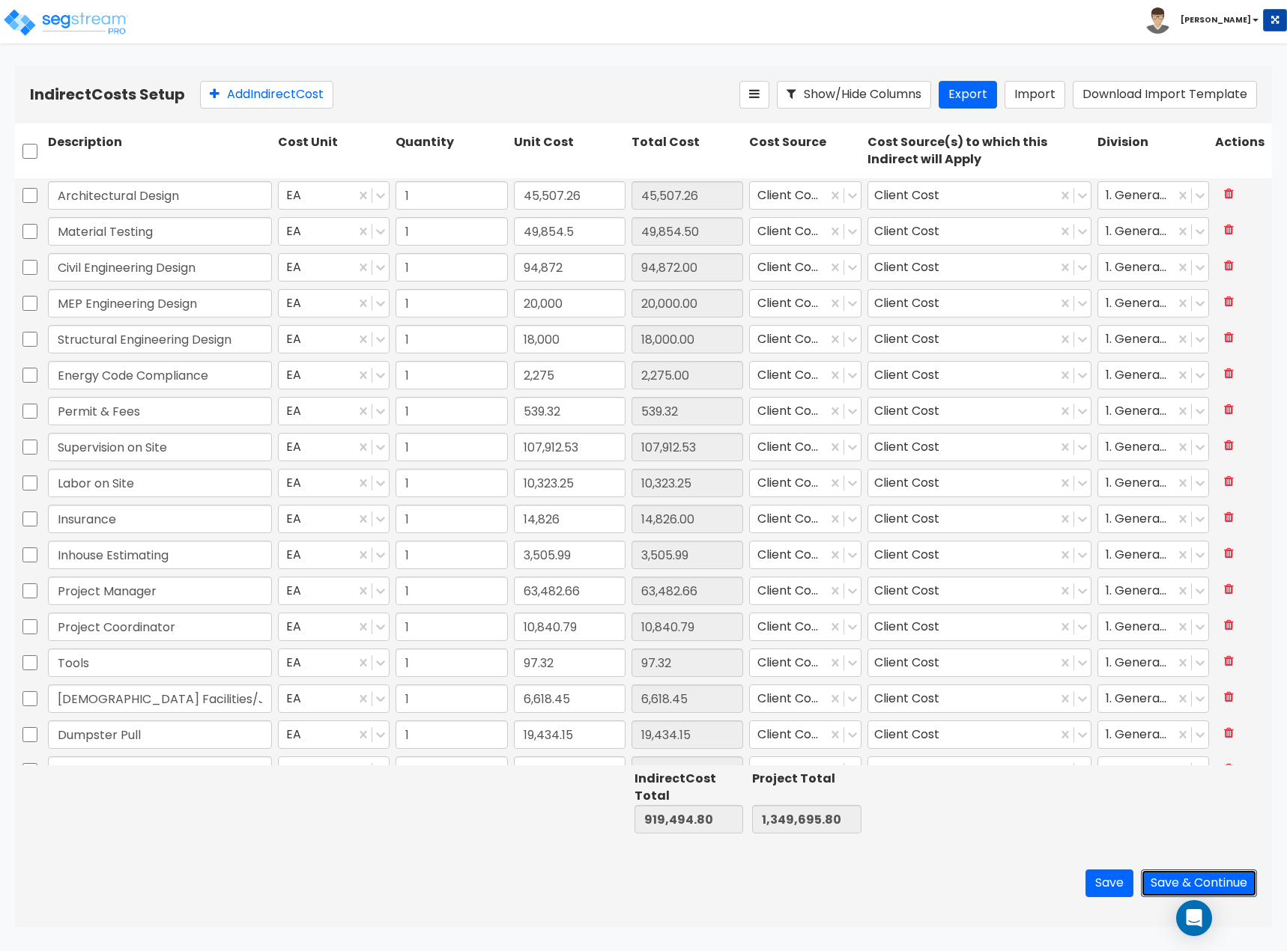
click at [1174, 882] on button "Save & Continue" at bounding box center [1198, 883] width 116 height 28
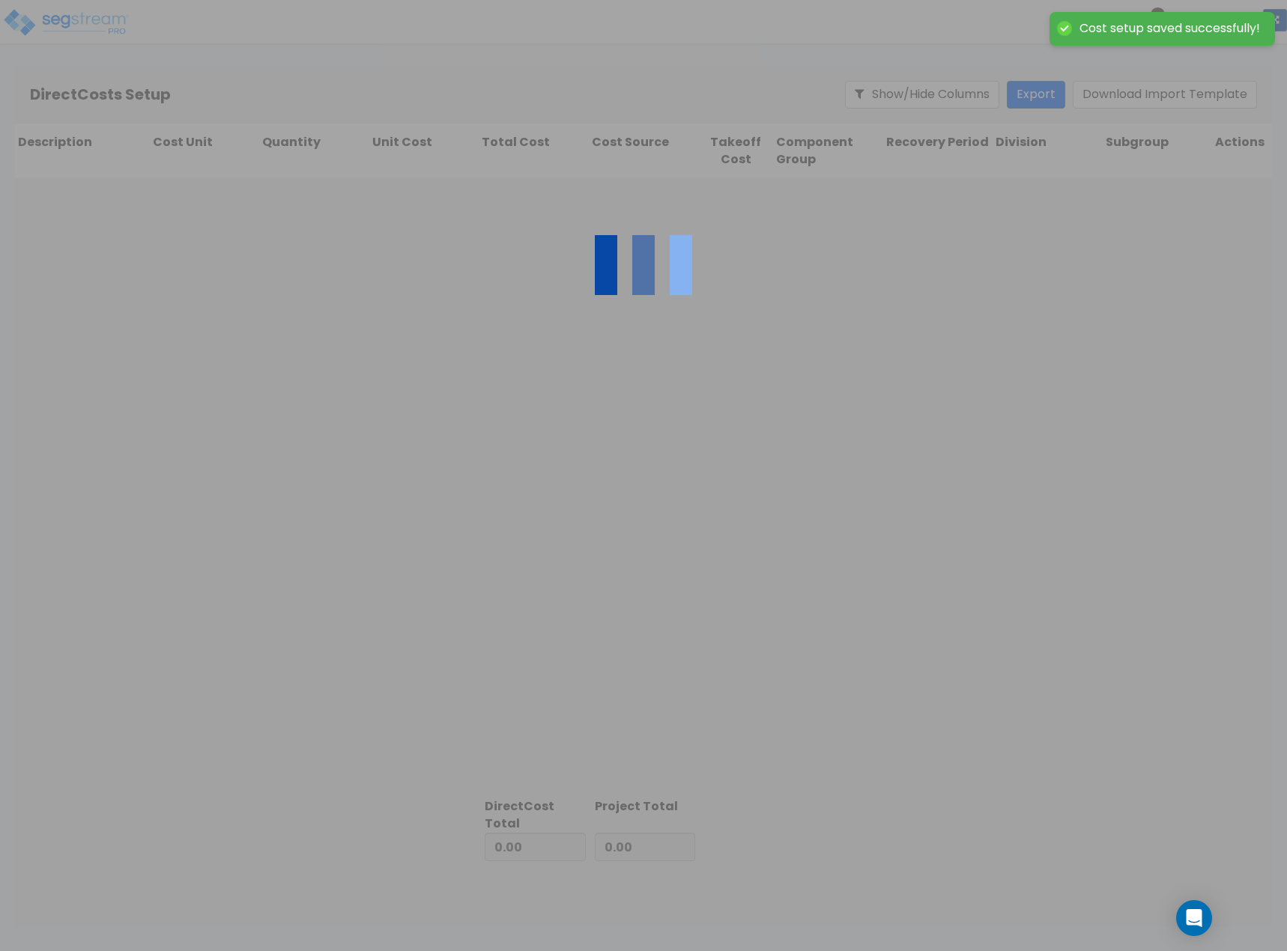
type input "919,494.80"
type input "430,201.00"
type input "1,349,695.80"
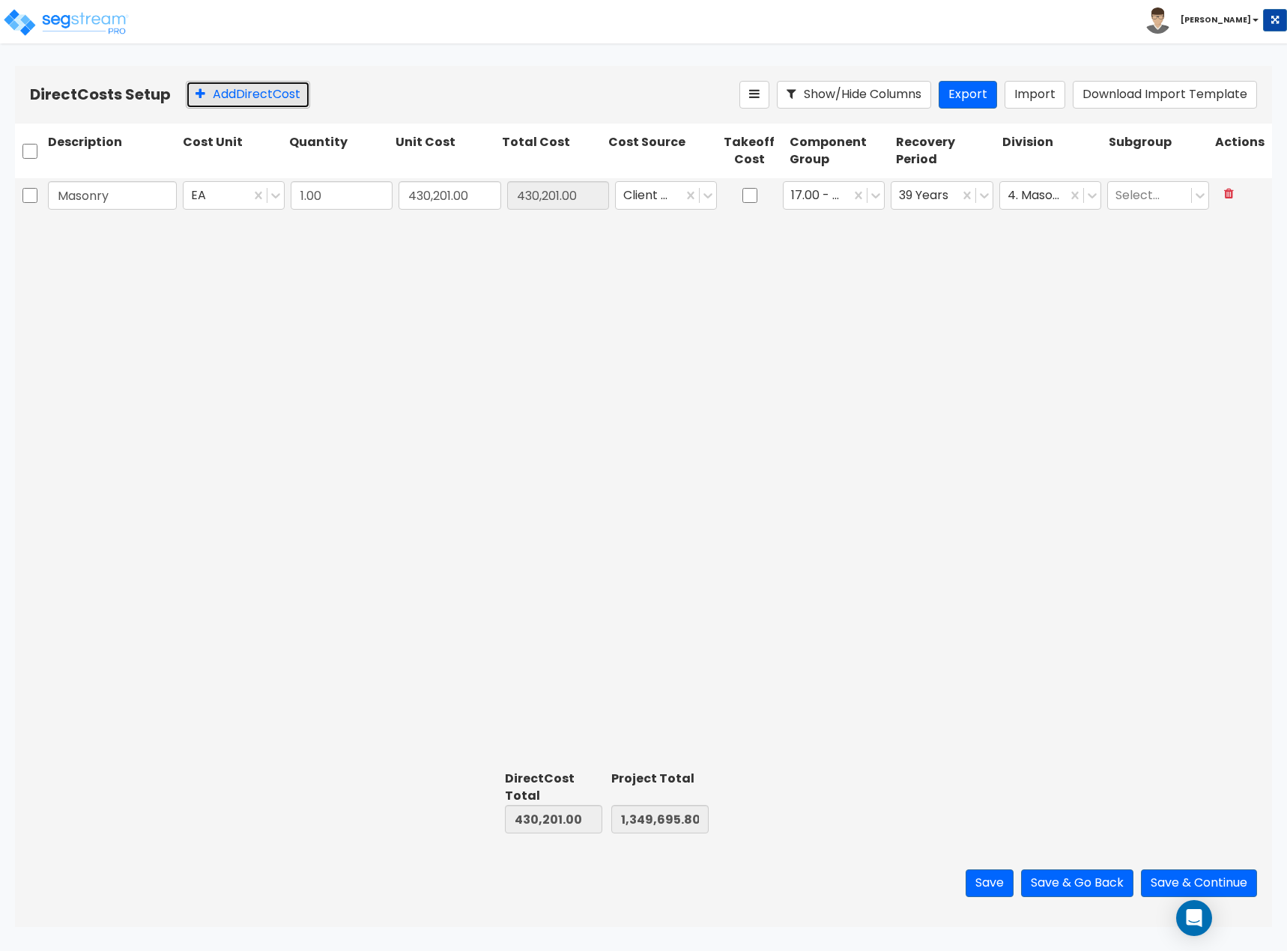
click at [279, 88] on button "Add Direct Cost" at bounding box center [248, 95] width 124 height 28
type input "Slit Fence/Inspections"
click at [469, 235] on input "0" at bounding box center [449, 231] width 102 height 28
type input "9,964.68"
type input "440,165.68"
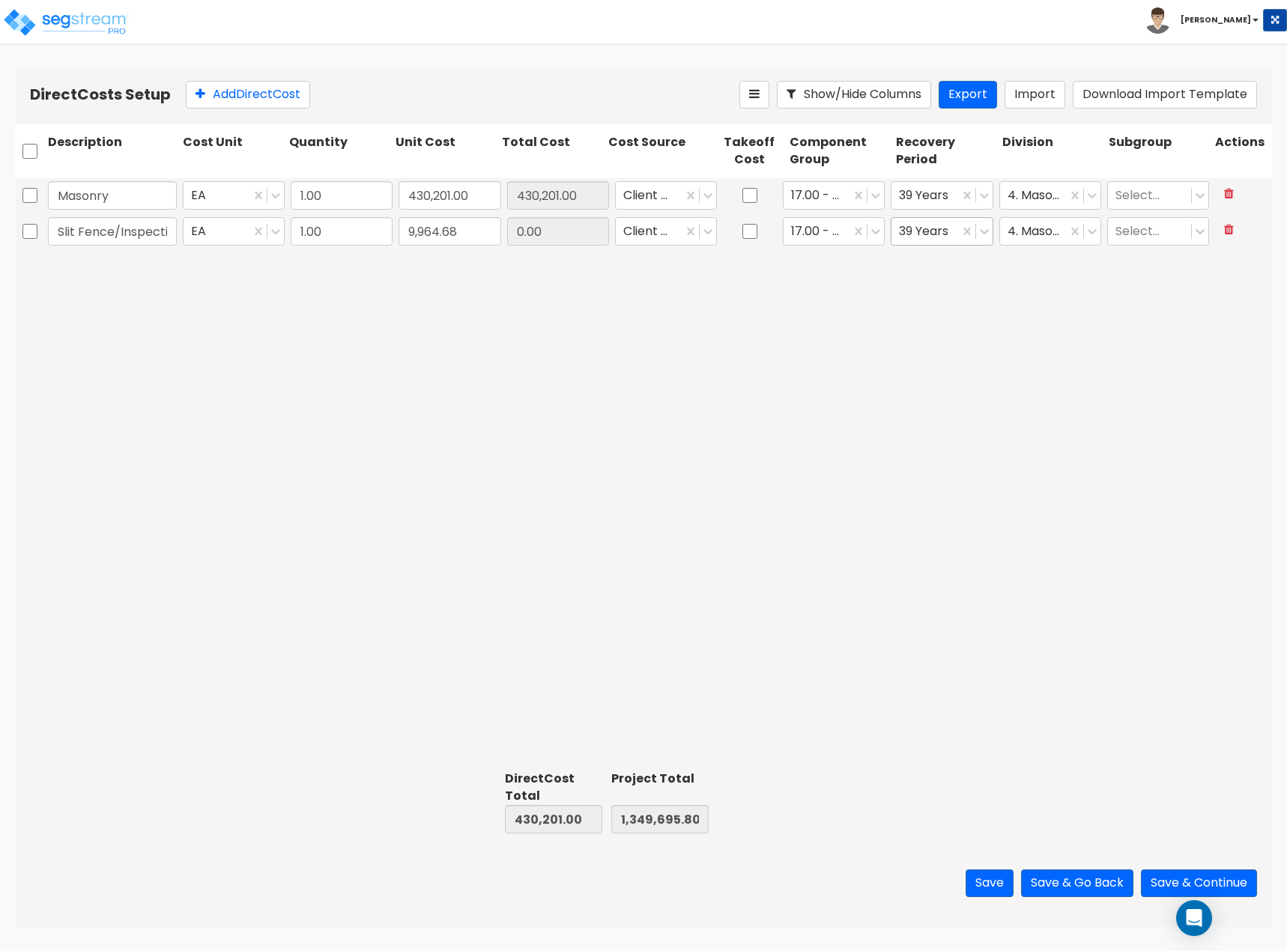
type input "1,359,660.48"
type input "9,964.68"
click at [930, 237] on div at bounding box center [925, 231] width 52 height 20
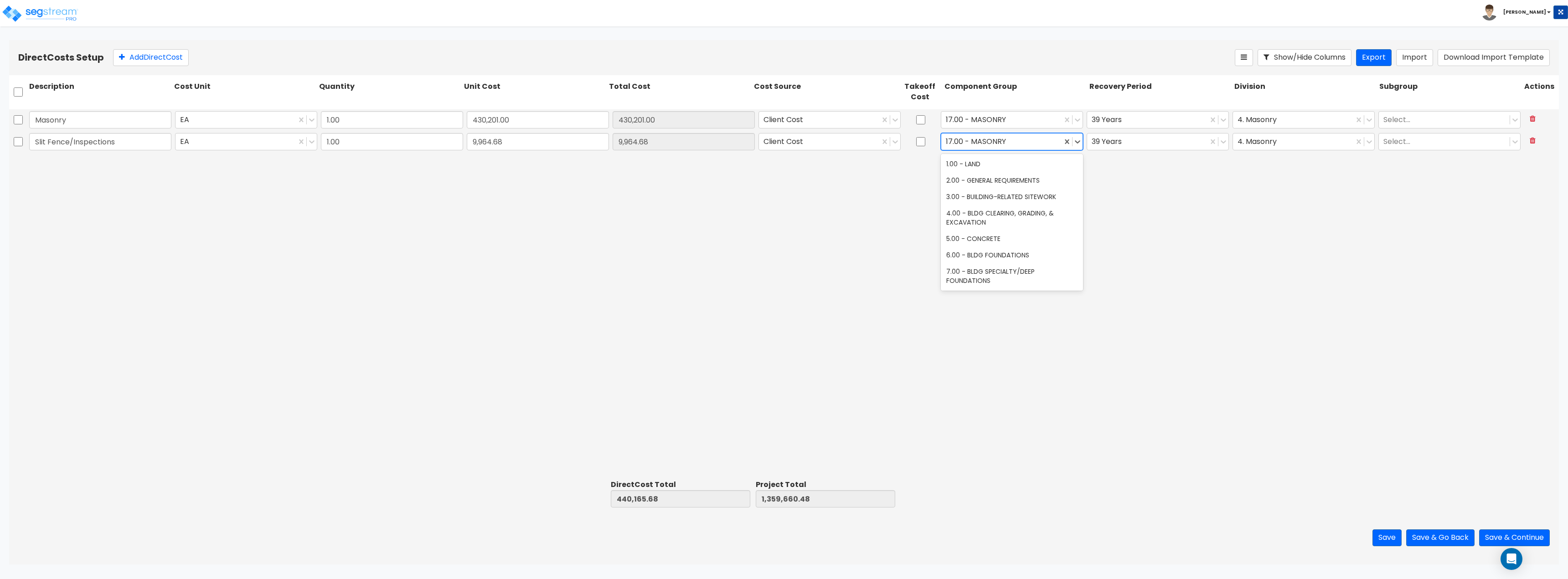
click at [783, 144] on div at bounding box center [1001, 141] width 111 height 12
type input "site fen"
click at [783, 139] on div at bounding box center [1147, 141] width 111 height 12
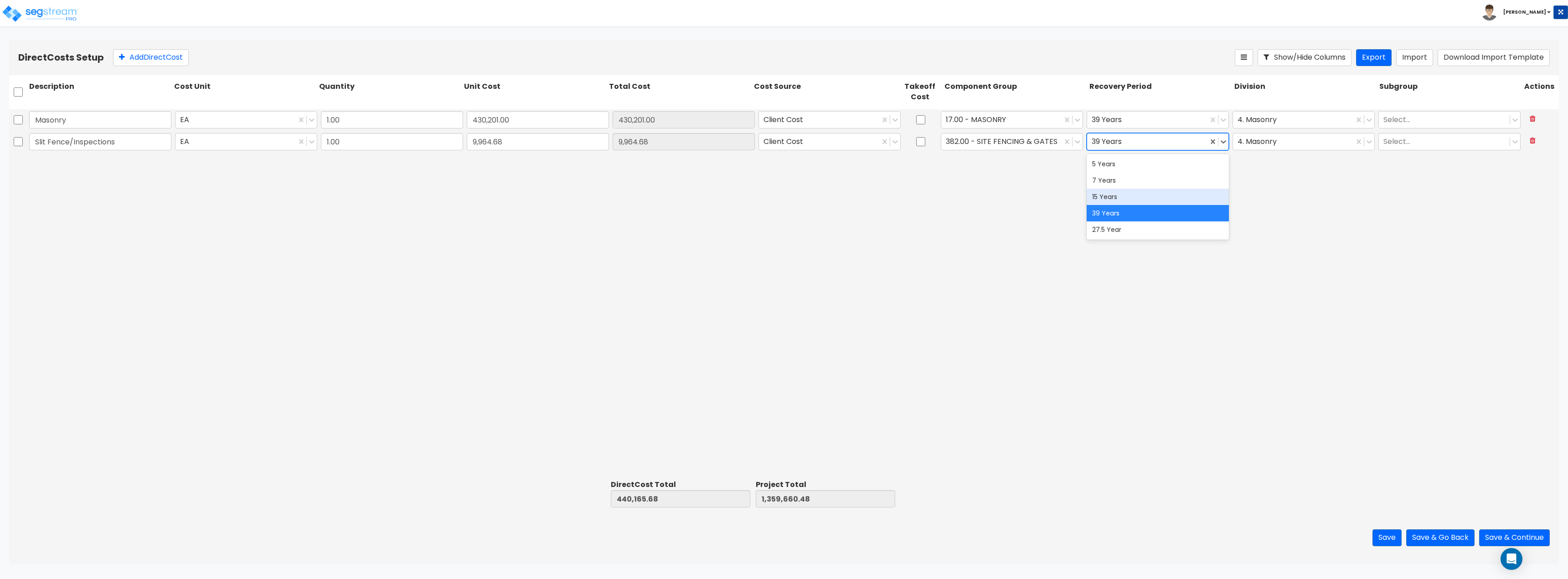
click at [783, 194] on div "15 Years" at bounding box center [1158, 196] width 142 height 16
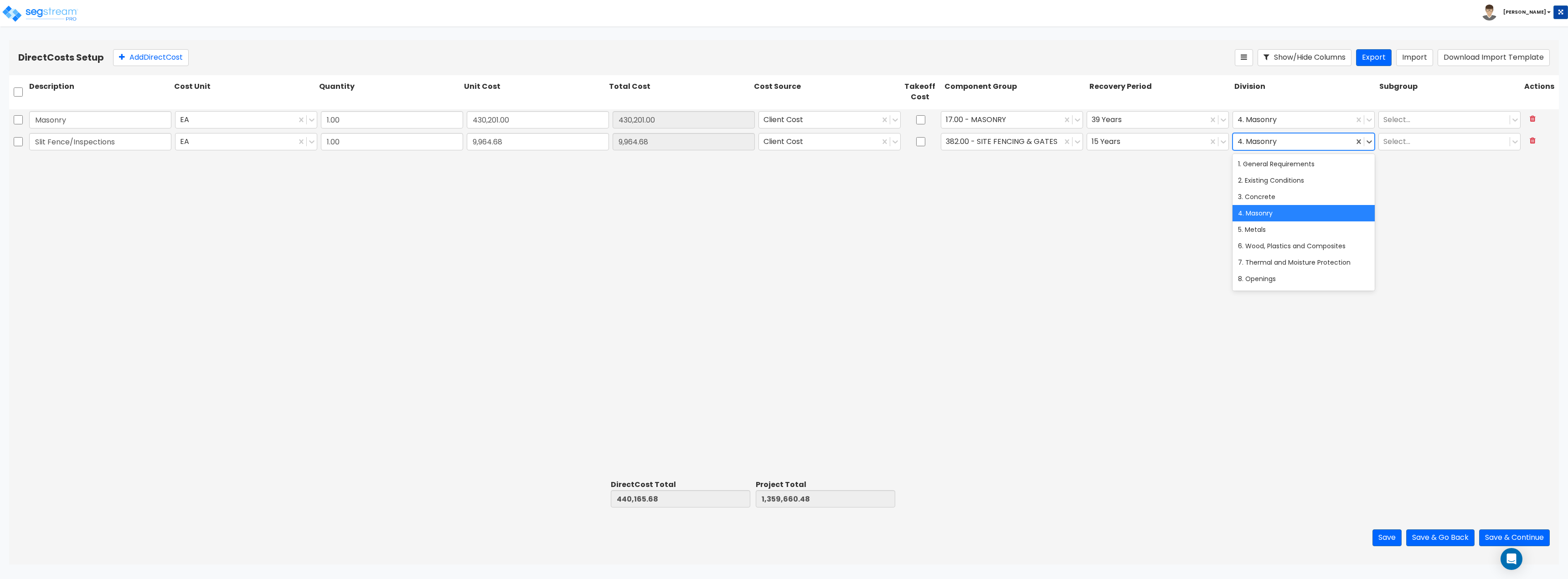
click at [783, 142] on div at bounding box center [1293, 141] width 111 height 12
type input "exteri"
click at [783, 161] on div "32. Exterior Improvements" at bounding box center [1304, 164] width 142 height 16
click at [150, 57] on button "Add Direct Cost" at bounding box center [151, 58] width 75 height 17
type input "Concrete Fence"
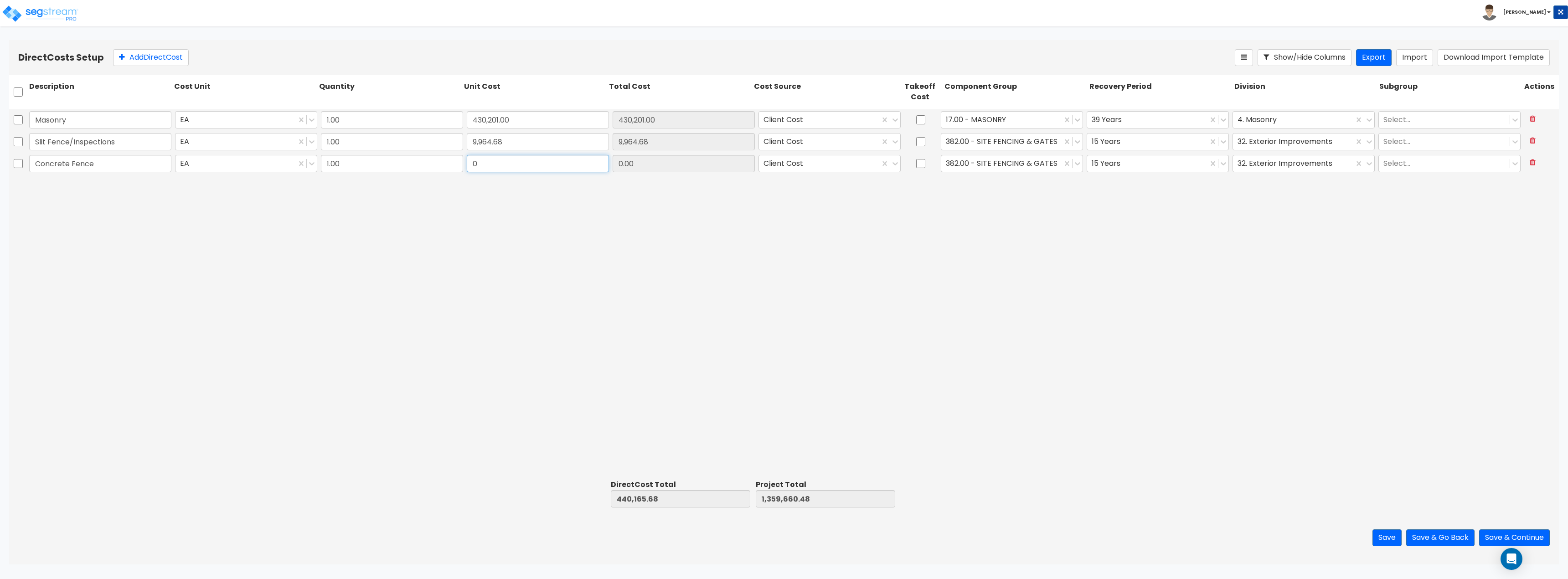
click at [509, 164] on input "0" at bounding box center [538, 164] width 142 height 17
type input "31,066.46"
type input "471,232.14"
type input "1,390,726.94"
type input "31,066.46"
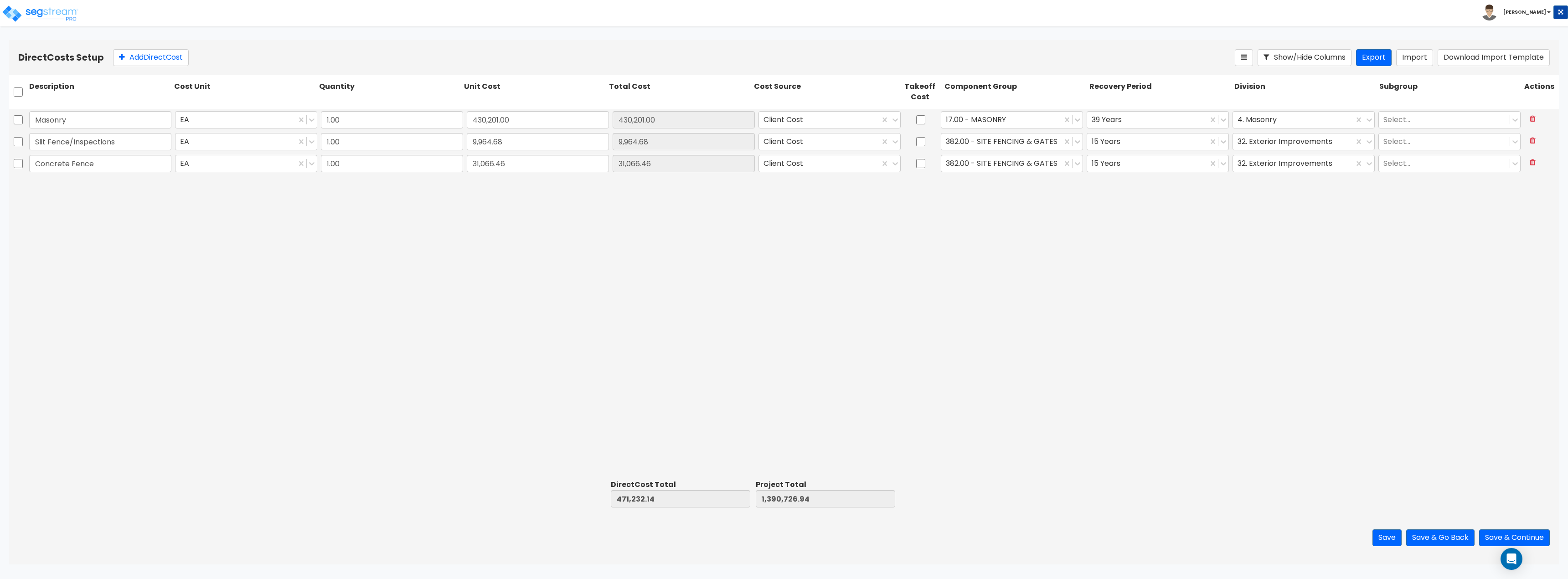
click at [157, 78] on div "Description Cost Unit Quantity Unit Cost Total Cost Cost Source Takeoff Cost Co…" at bounding box center [784, 95] width 1550 height 41
click at [166, 64] on button "Add Direct Cost" at bounding box center [151, 58] width 75 height 17
type input "l"
type input "Landscaping & Irrigation"
click at [491, 182] on input "0" at bounding box center [538, 185] width 142 height 17
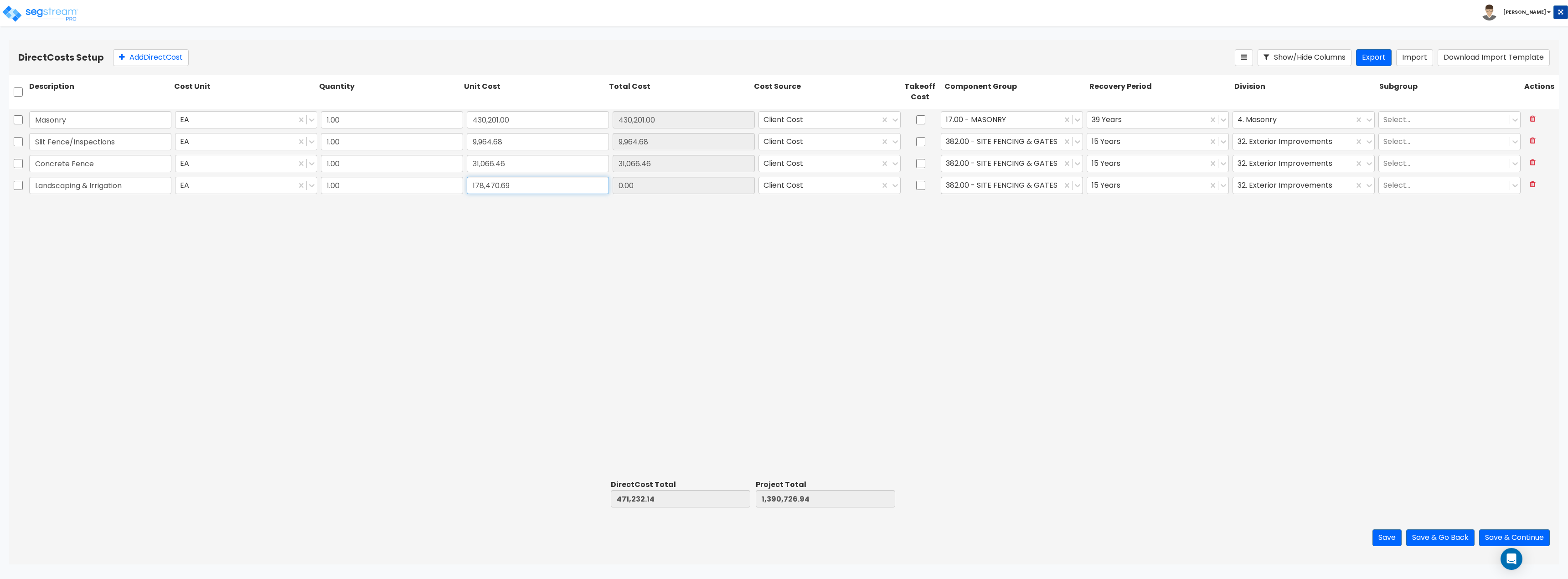
type input "178,470.69"
type input "649,702.83"
type input "1,569,197.63"
type input "178,470.69"
click at [783, 184] on div at bounding box center [1001, 185] width 111 height 12
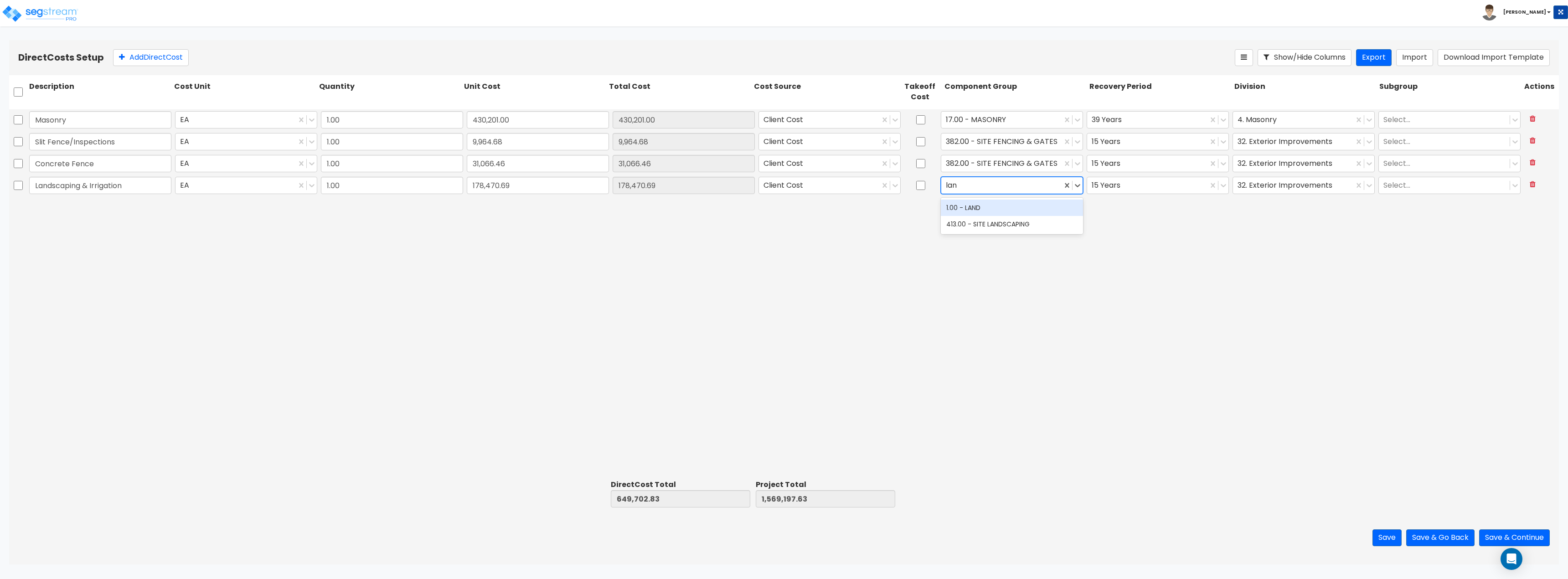
type input "land"
click at [783, 229] on div "413.00 - SITE LANDSCAPING" at bounding box center [1012, 224] width 142 height 16
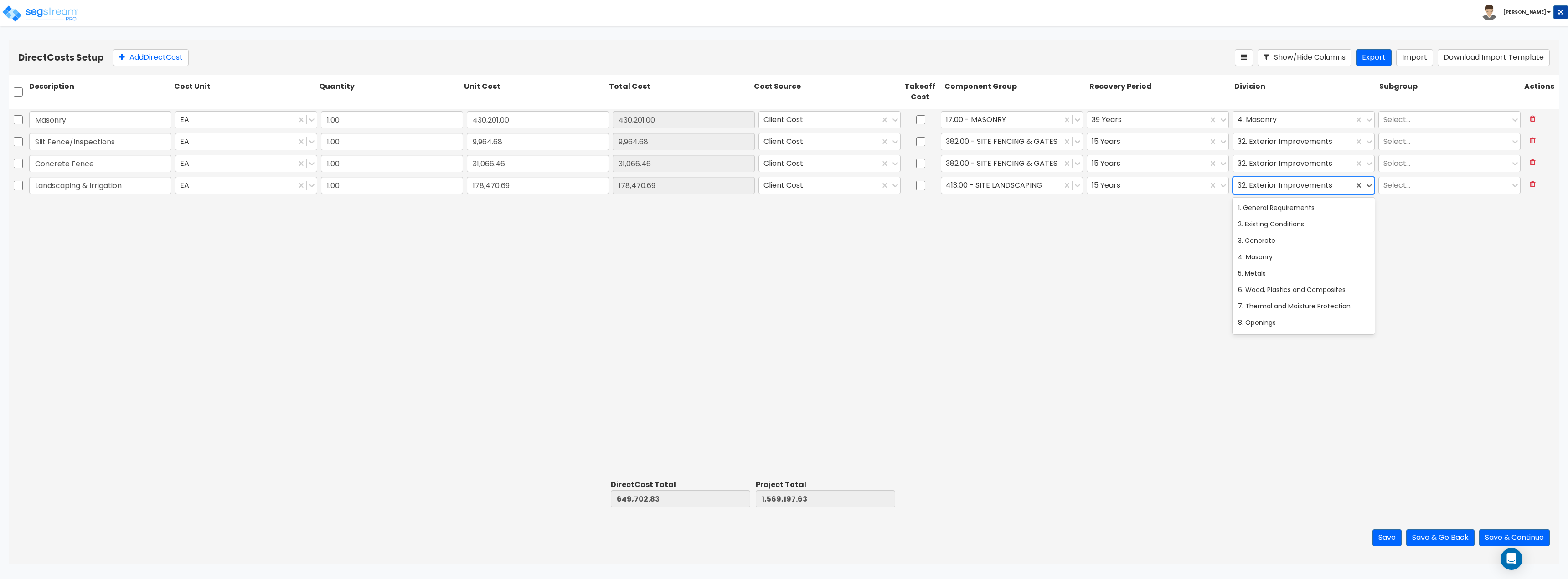
click at [783, 188] on div at bounding box center [1293, 185] width 111 height 12
type input "l"
click at [783, 280] on div "32. Exterior Improvements" at bounding box center [1304, 282] width 142 height 16
click at [783, 242] on div "Masonry EA 1.00 430,201.00 430,201.00 Client Cost 17.00 - MASONRY 39 Years 4. M…" at bounding box center [784, 293] width 1550 height 367
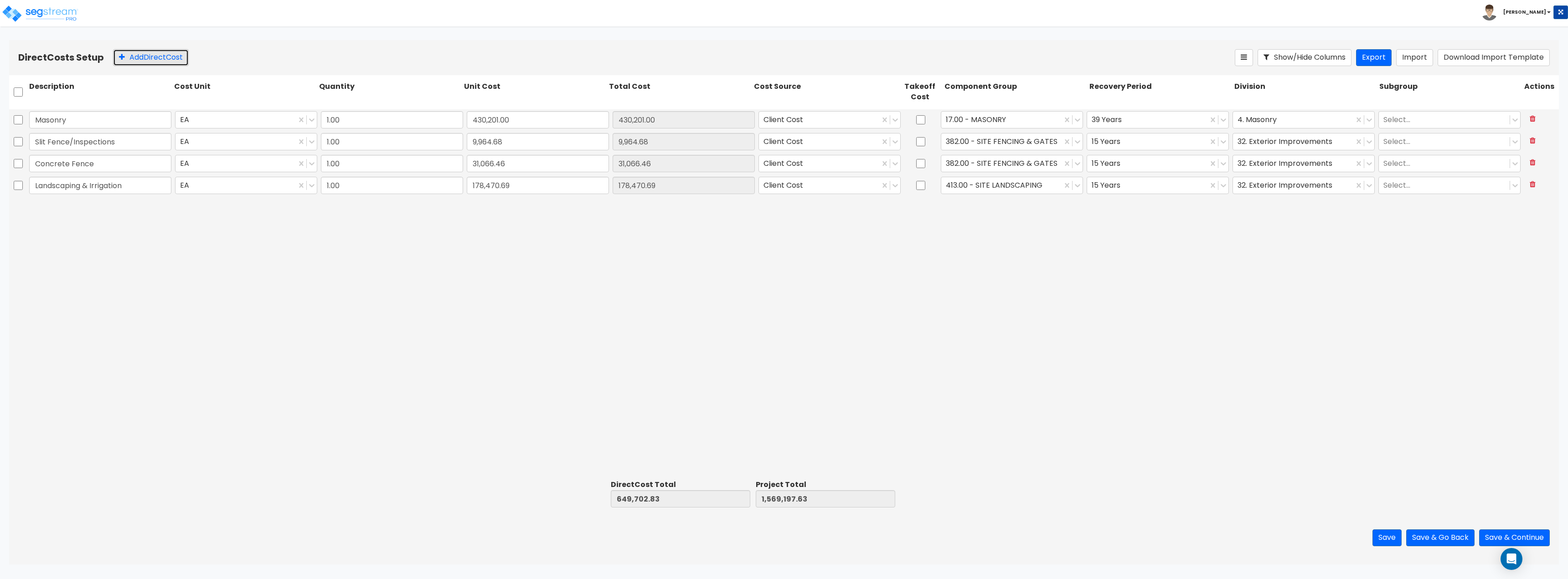
click at [138, 64] on button "Add Direct Cost" at bounding box center [151, 58] width 75 height 17
type input "Sleeving"
click at [491, 204] on input "0" at bounding box center [538, 207] width 142 height 17
type input "6,577.53"
type input "656,280.36"
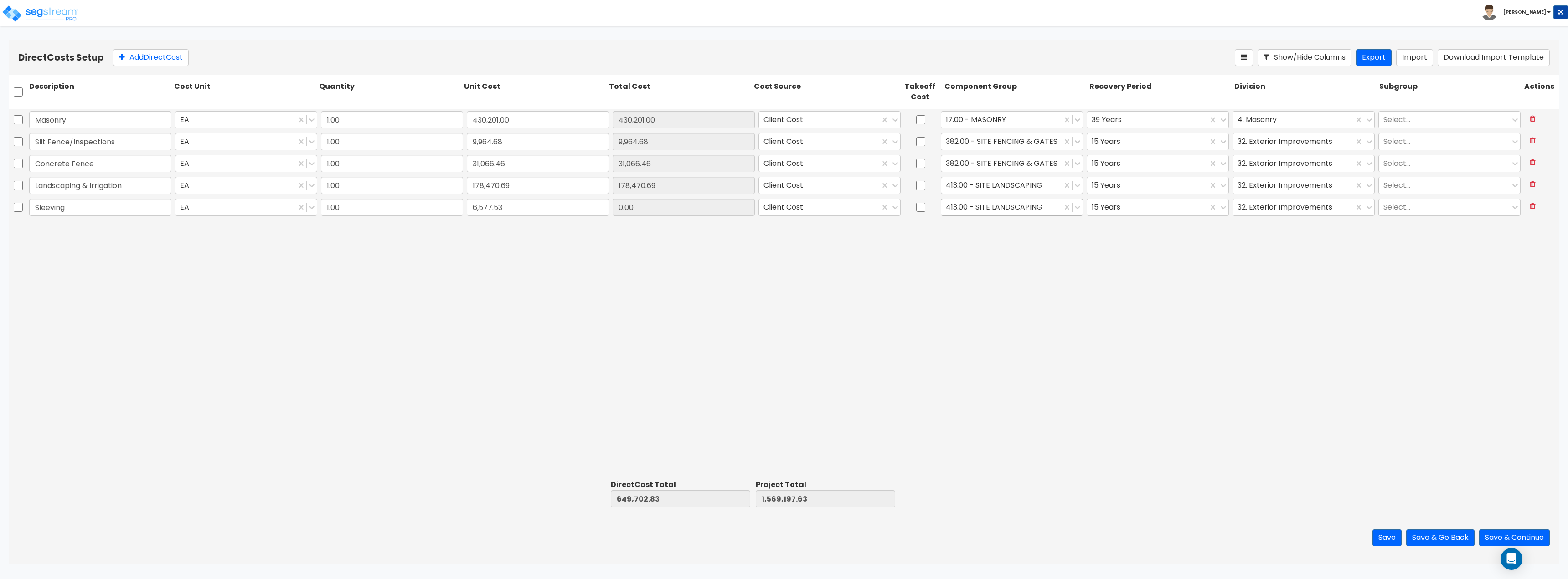
type input "1,575,775.16"
type input "6,577.53"
click at [783, 212] on div at bounding box center [1001, 207] width 111 height 12
click at [783, 204] on div at bounding box center [1147, 207] width 111 height 12
click at [783, 279] on div "39 Years" at bounding box center [1158, 279] width 142 height 16
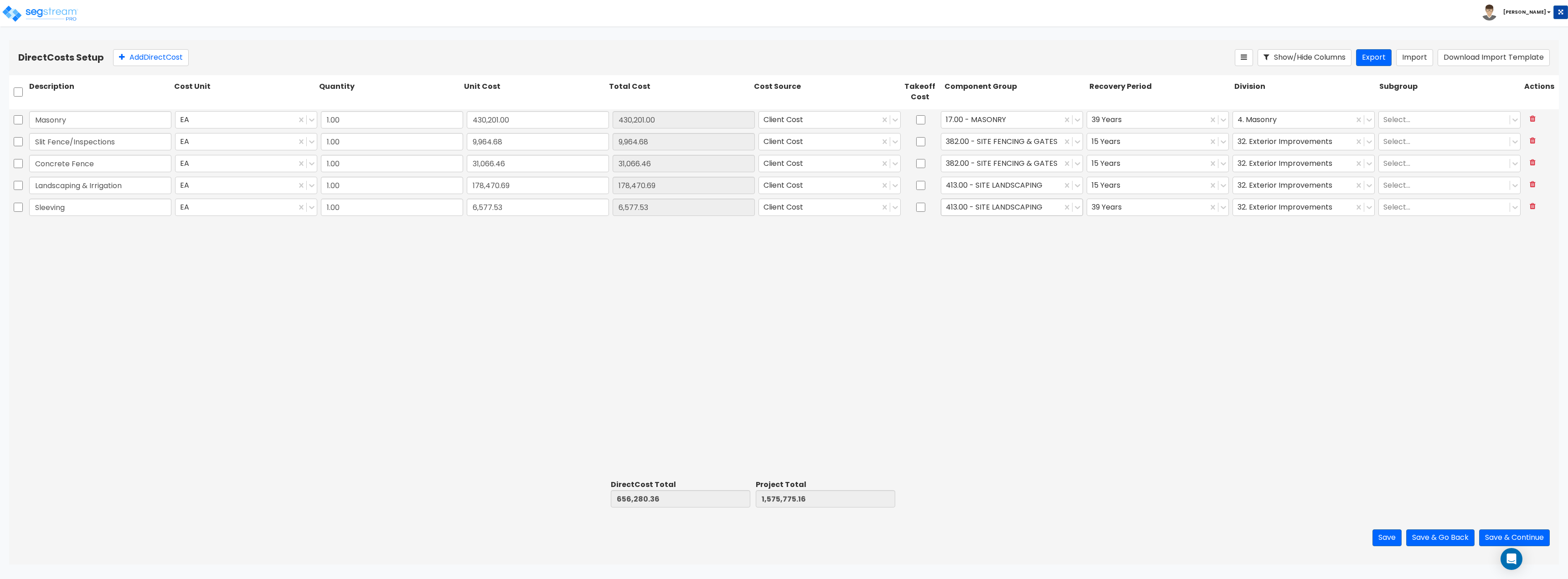
click at [783, 198] on div "413.00 - SITE LANDSCAPING" at bounding box center [1012, 207] width 146 height 21
click at [783, 205] on div at bounding box center [1001, 207] width 111 height 12
type input "s"
type input "c"
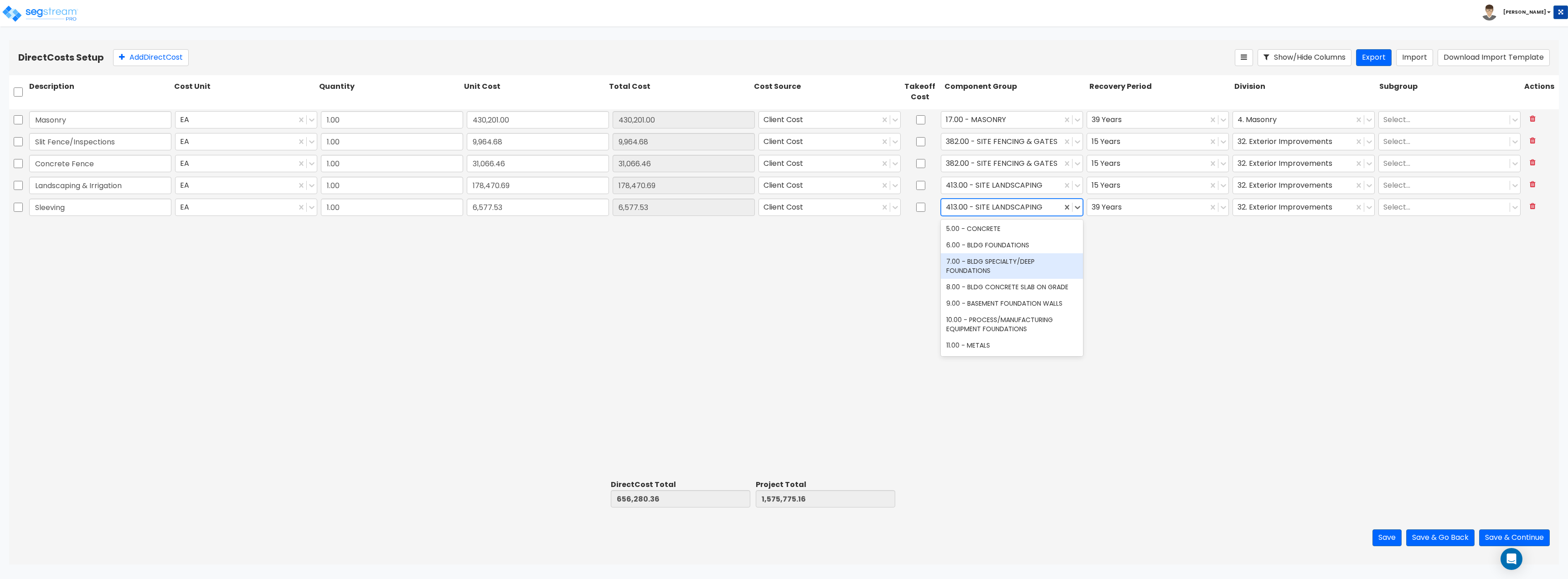
scroll to position [91, 0]
click at [783, 207] on div at bounding box center [1001, 207] width 111 height 12
type input "concrete"
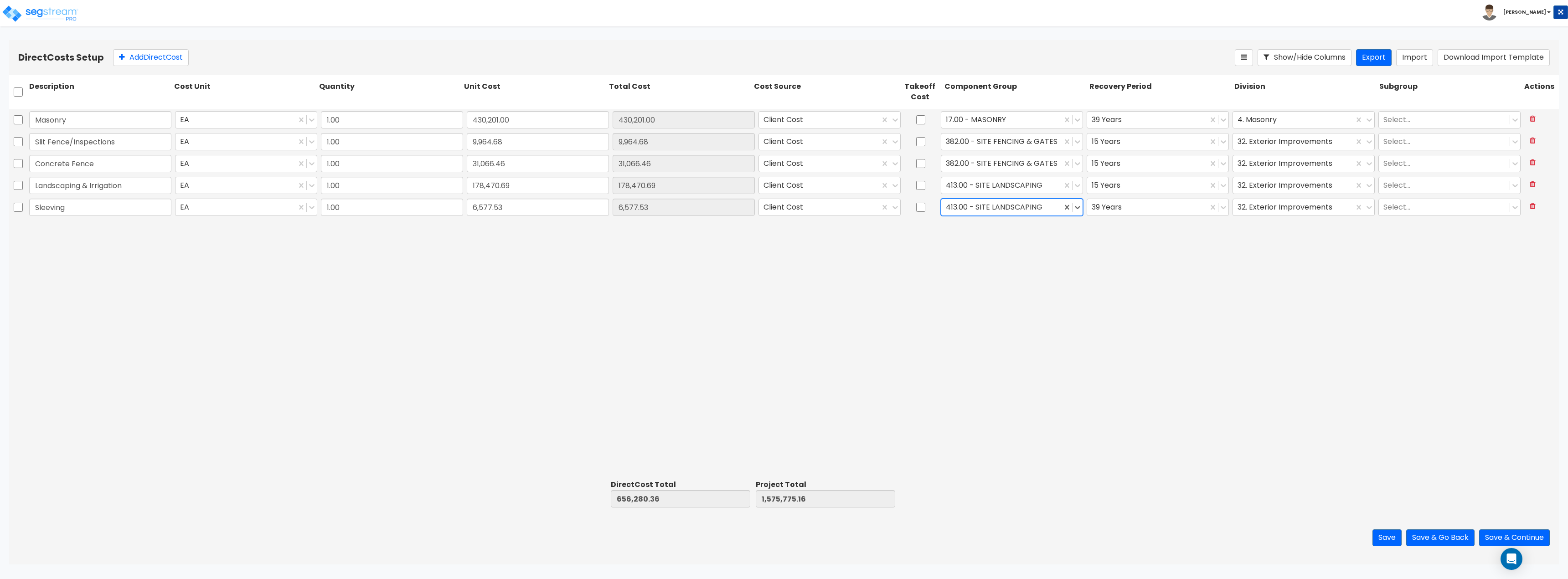
drag, startPoint x: 984, startPoint y: 207, endPoint x: 933, endPoint y: 206, distance: 51.0
click at [783, 206] on div "Sleeving EA 1.00 6,577.53 6,577.53 Client Cost 413.00 - SITE LANDSCAPING 39 Yea…" at bounding box center [784, 207] width 1550 height 21
click at [783, 209] on div at bounding box center [1001, 207] width 111 height 12
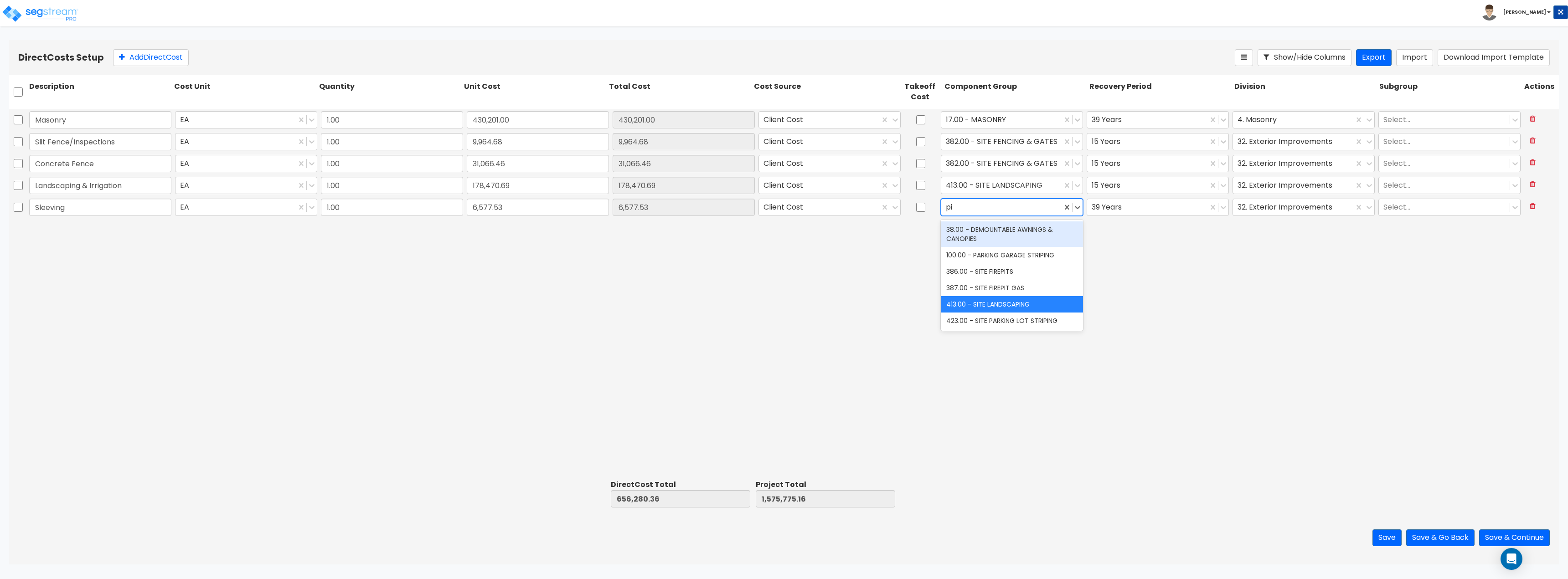
type input "p"
type input "founda"
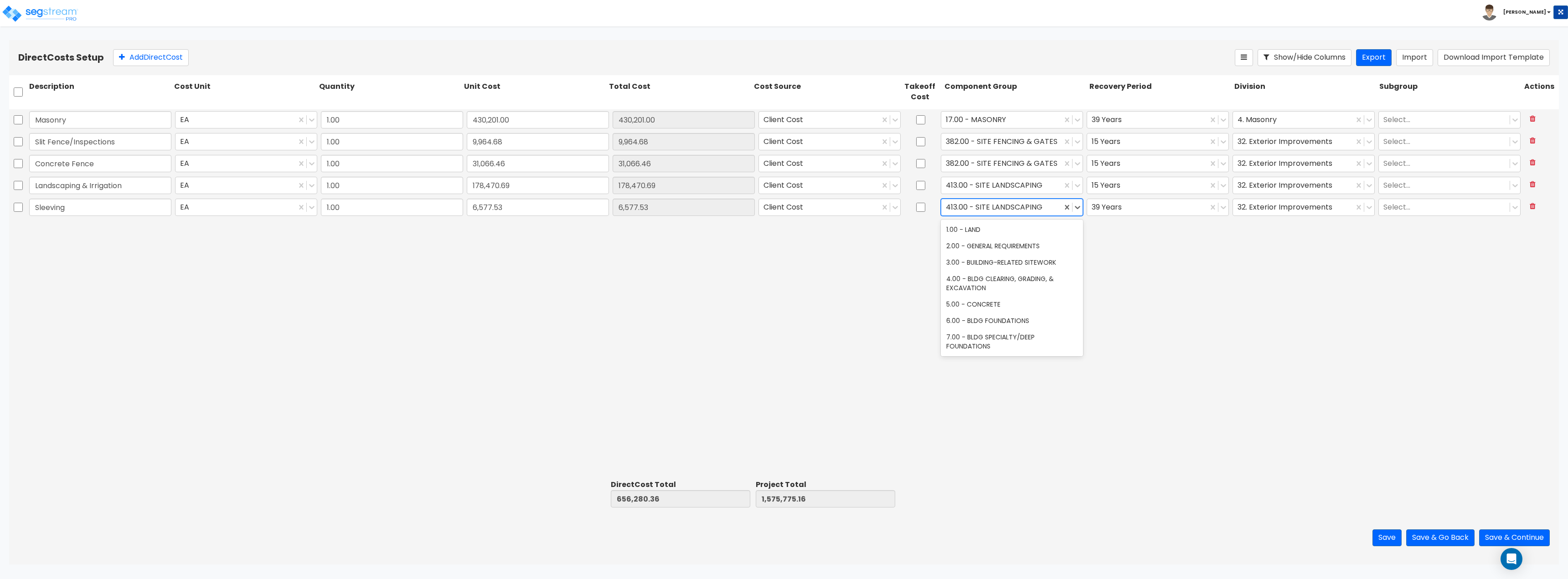
click at [783, 212] on div at bounding box center [1001, 207] width 111 height 12
type input "plumbing"
click at [783, 231] on div "144.00 - GENERAL PLUMBING" at bounding box center [1012, 229] width 142 height 16
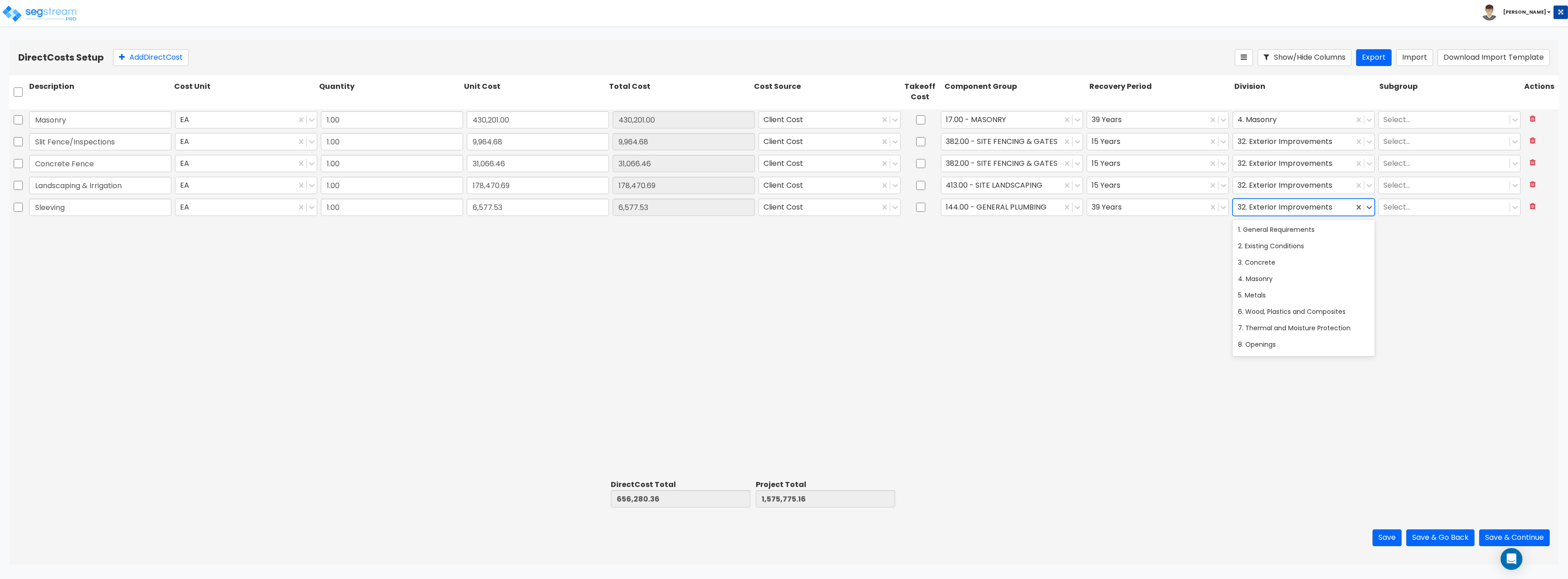
click at [783, 209] on div at bounding box center [1293, 207] width 111 height 12
type input "22"
click at [163, 59] on button "Add Direct Cost" at bounding box center [151, 58] width 75 height 17
type input "Anchor Bolts"
click at [482, 224] on input "0" at bounding box center [538, 229] width 142 height 17
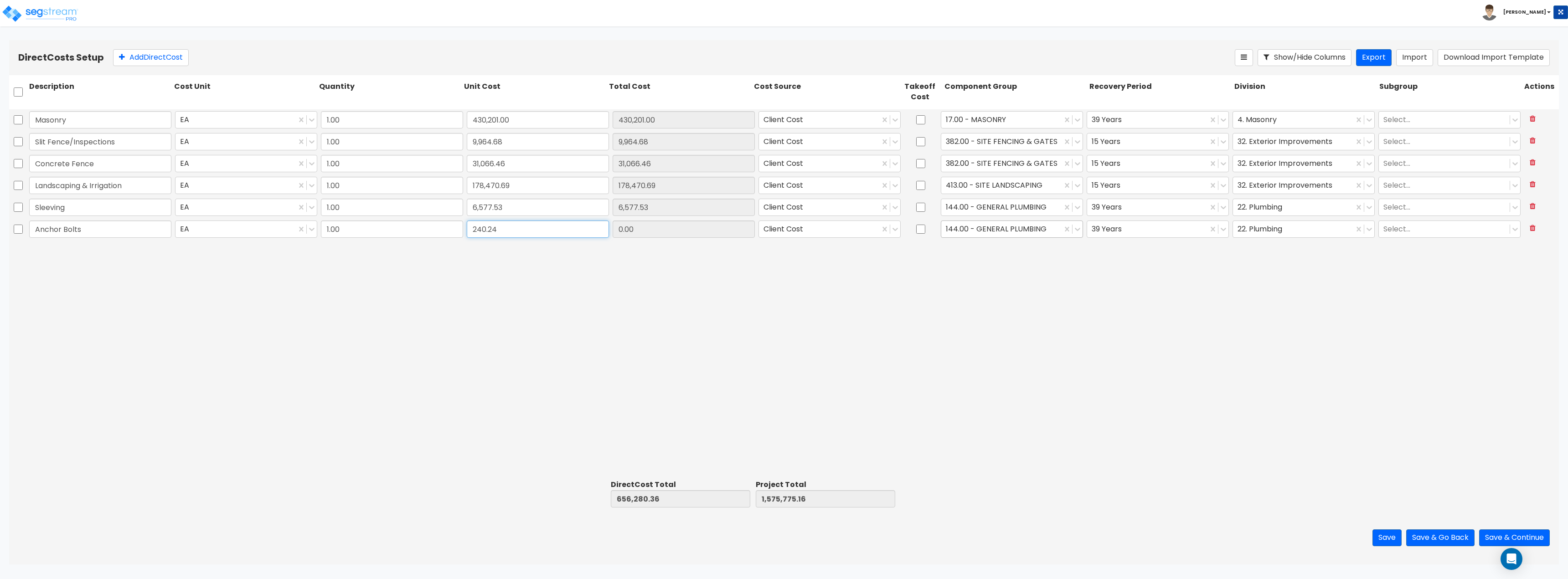
type input "240.24"
type input "656,520.60"
type input "1,576,015.40"
type input "240.24"
click at [783, 233] on div at bounding box center [1001, 229] width 111 height 12
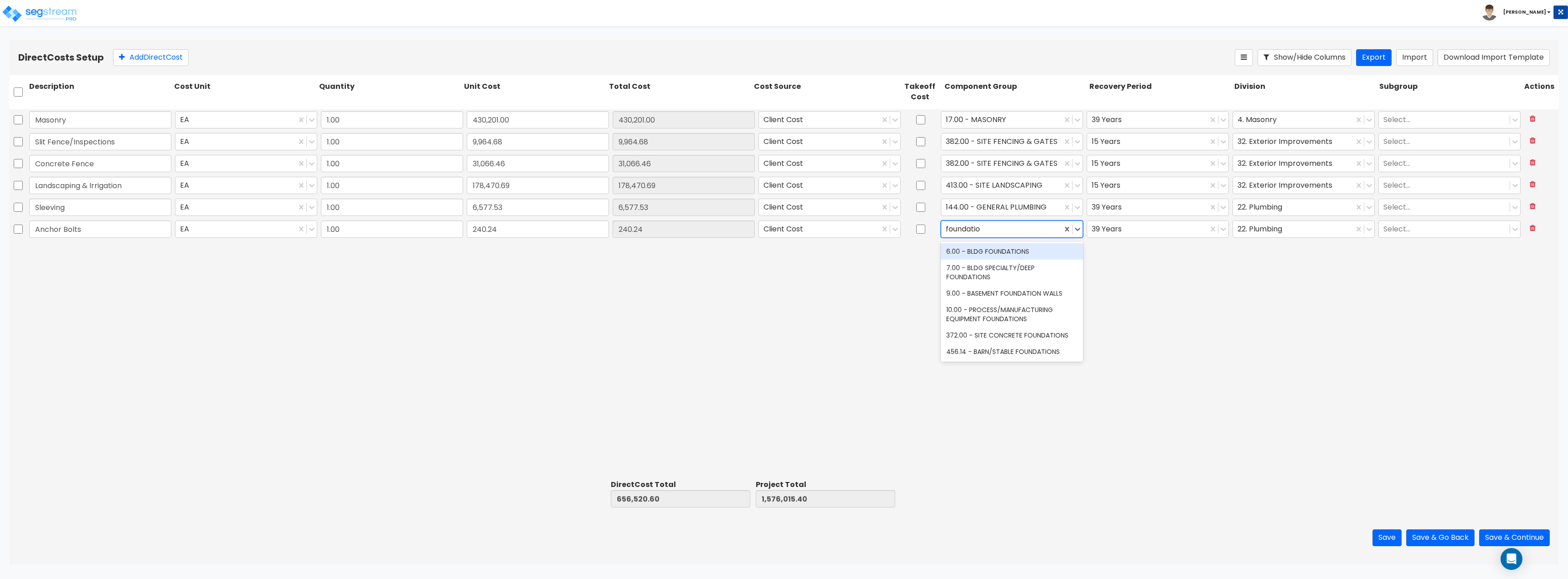
type input "foundation"
click at [783, 252] on div "6.00 - BLDG FOUNDATIONS" at bounding box center [1012, 251] width 142 height 16
click at [783, 231] on div at bounding box center [1293, 229] width 111 height 12
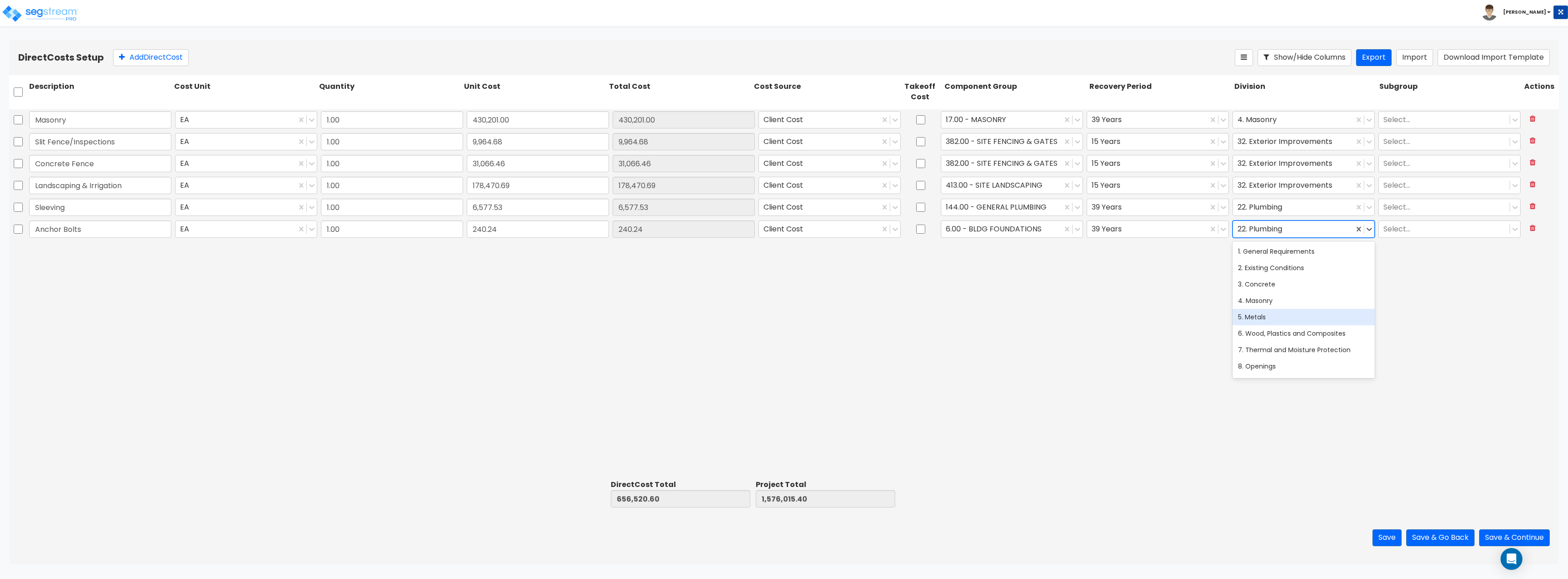
click at [783, 322] on div "5. Metals" at bounding box center [1304, 317] width 142 height 16
click at [126, 53] on button "Add Direct Cost" at bounding box center [151, 58] width 75 height 17
type input "Structural Metals"
click at [560, 251] on input "0" at bounding box center [538, 251] width 142 height 17
type input "276,447.18"
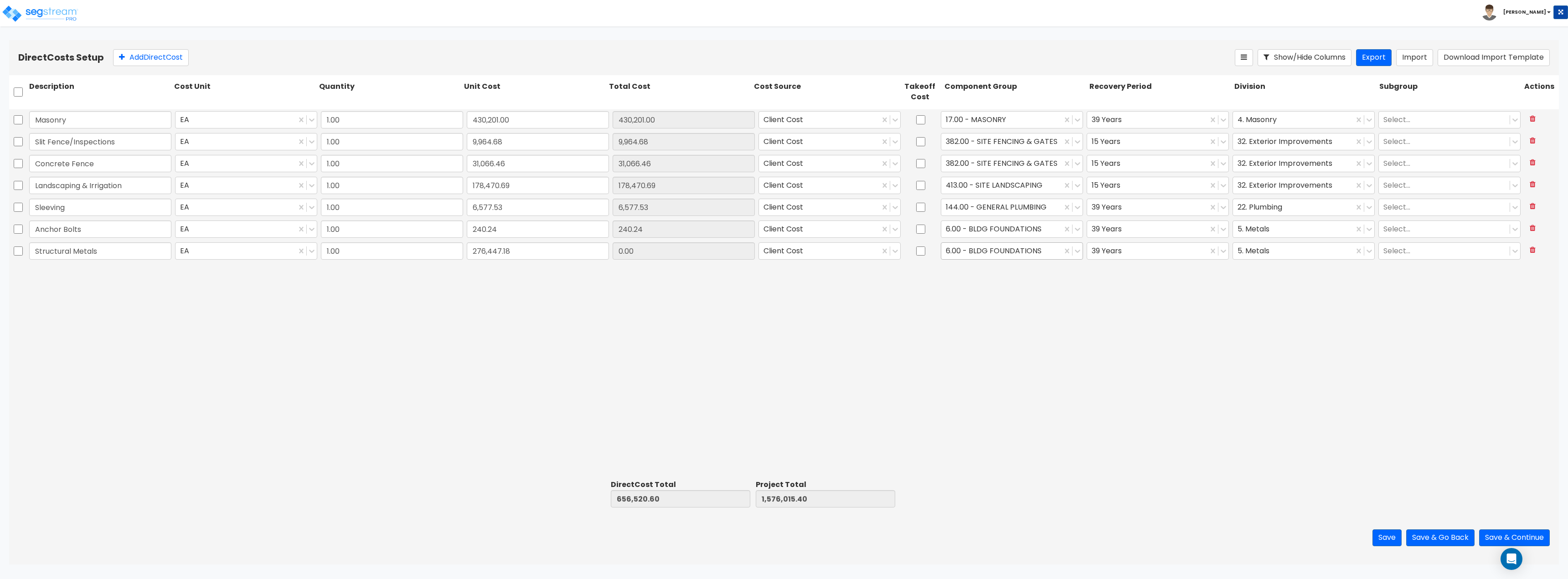
type input "932,967.78"
type input "1,852,462.58"
type input "276,447.18"
click at [783, 248] on div at bounding box center [1001, 251] width 111 height 12
type input "metal"
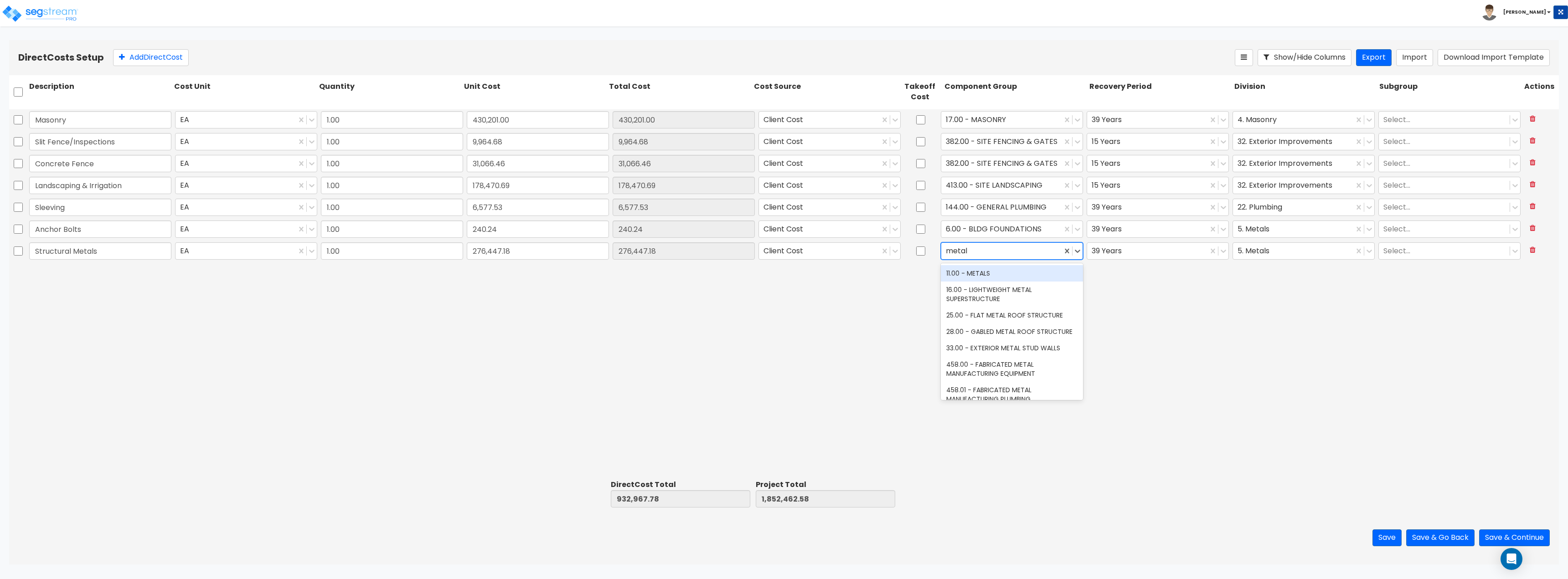
click at [783, 277] on div "11.00 - METALS" at bounding box center [1012, 273] width 142 height 16
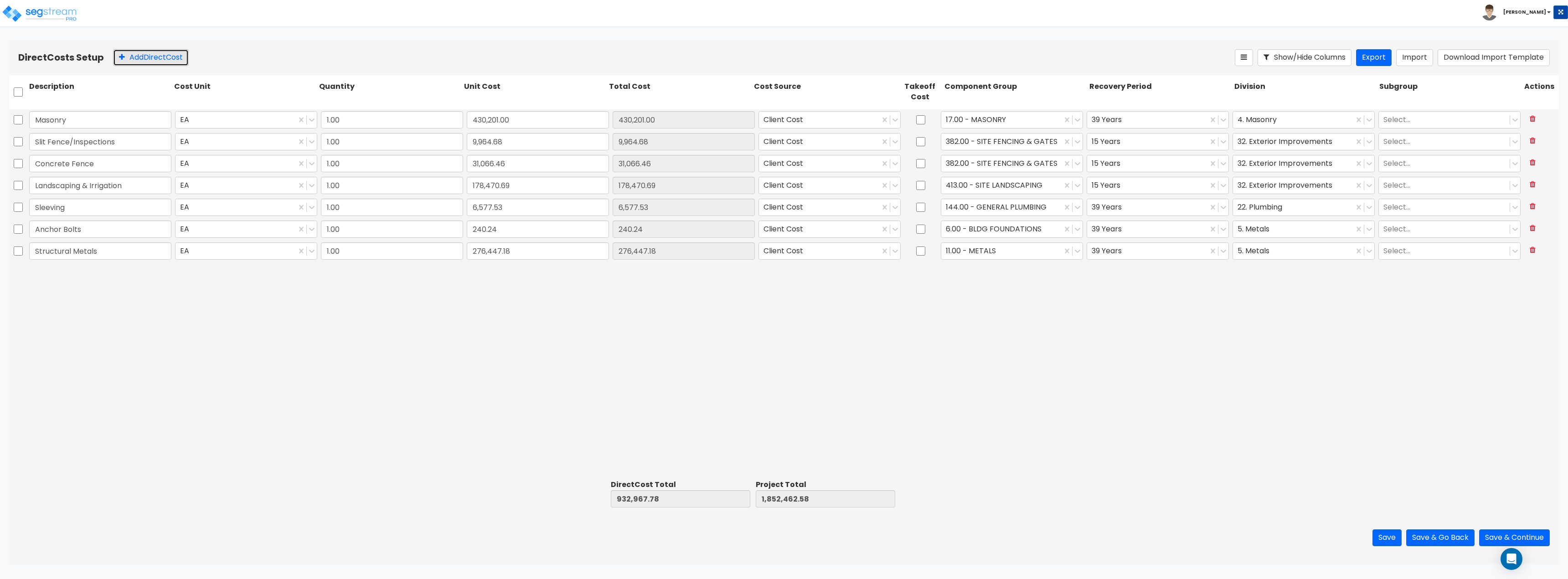
click at [147, 63] on button "Add Direct Cost" at bounding box center [151, 58] width 75 height 17
type input "Building Erection"
click at [492, 269] on input "0" at bounding box center [538, 272] width 142 height 17
type input "213,997"
type input "1,146,964.78"
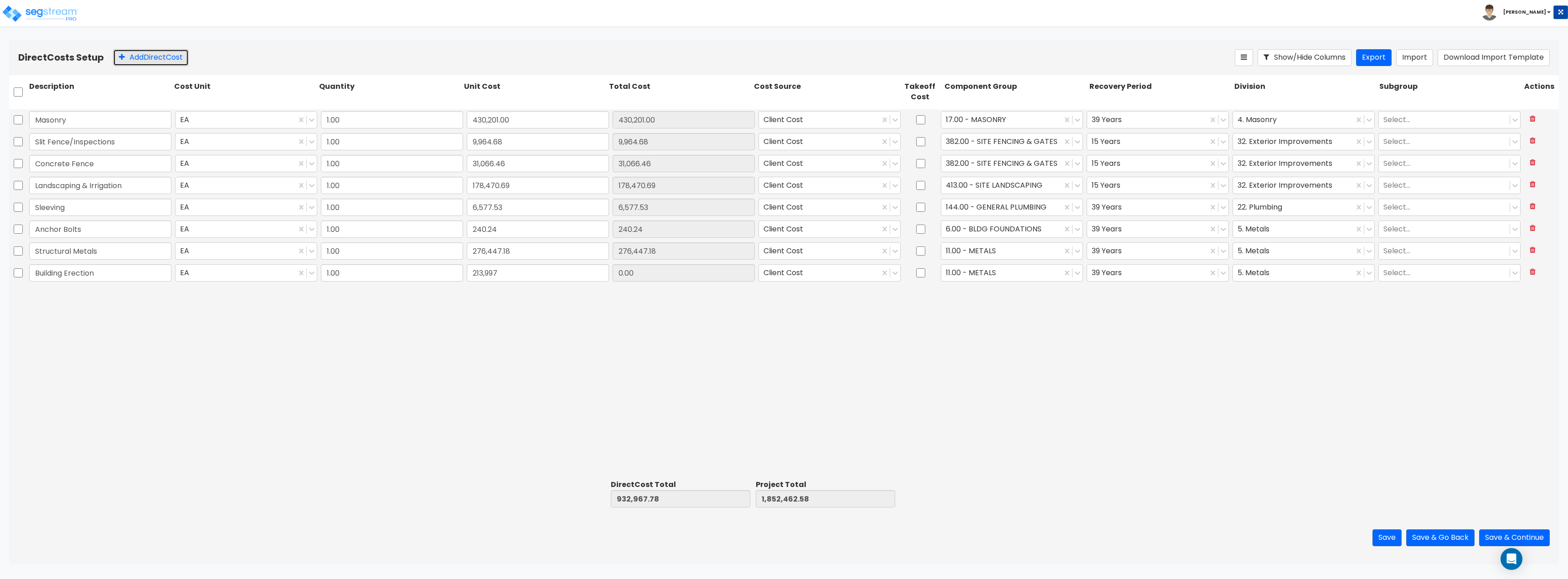
type input "2,066,459.58"
type input "213,997.00"
click at [168, 60] on button "Add Direct Cost" at bounding box center [151, 58] width 75 height 17
type input "Steel Joist"
click at [519, 296] on input "0" at bounding box center [538, 294] width 142 height 17
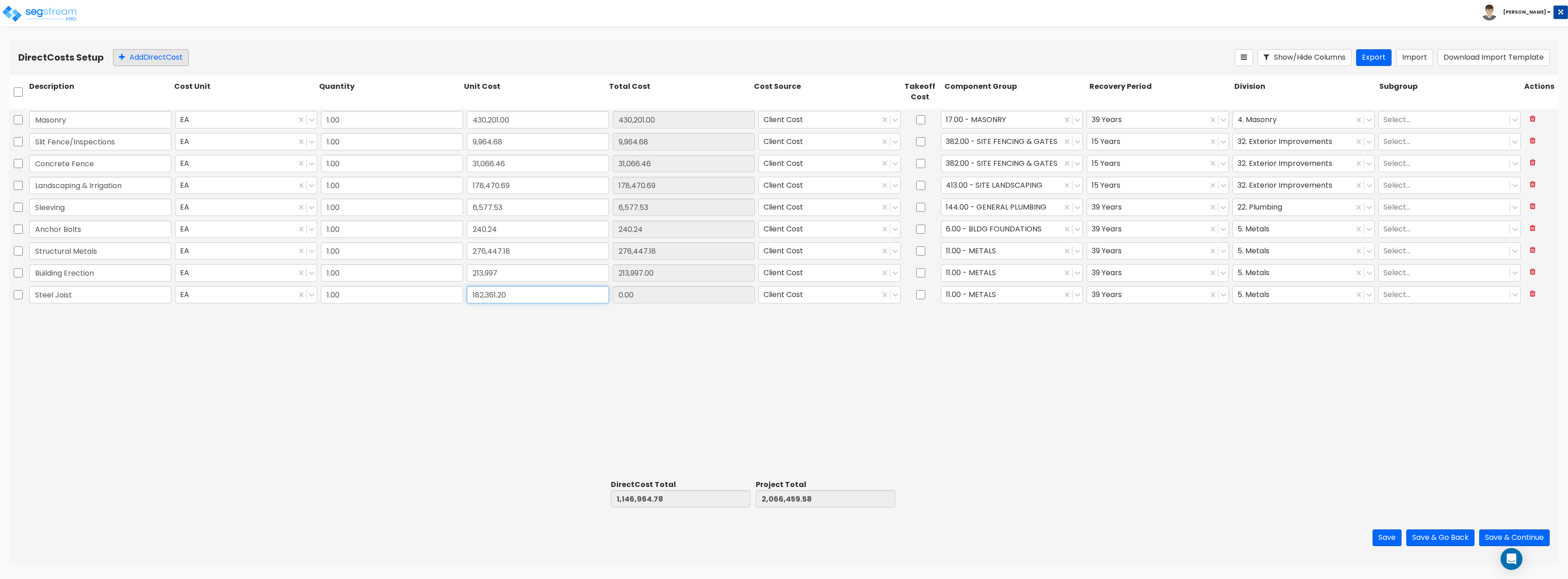
type input "182,361.20"
type input "1,329,325.98"
type input "2,248,820.78"
type input "182,361.20"
click at [171, 60] on button "Add Direct Cost" at bounding box center [151, 58] width 75 height 17
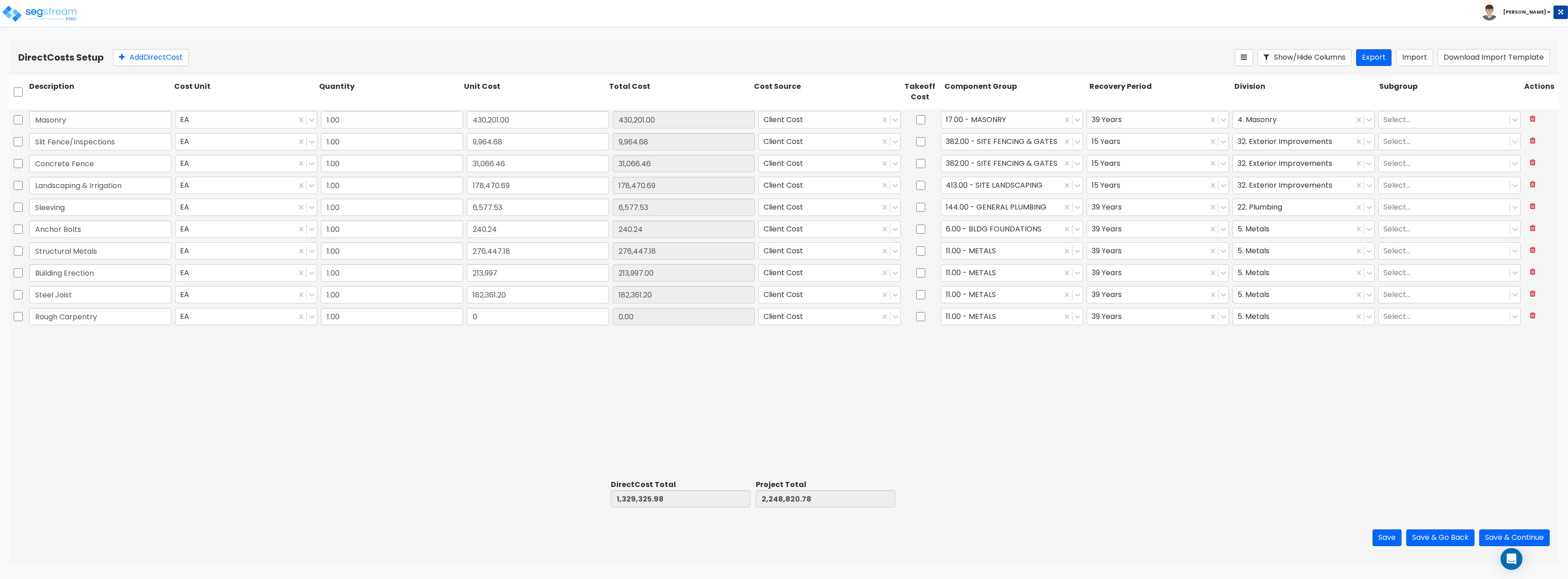
type input "Rough Carpentry"
click at [500, 325] on input "0" at bounding box center [538, 316] width 142 height 17
type input "4,622.06"
type input "1,333,948.04"
type input "2,253,442.84"
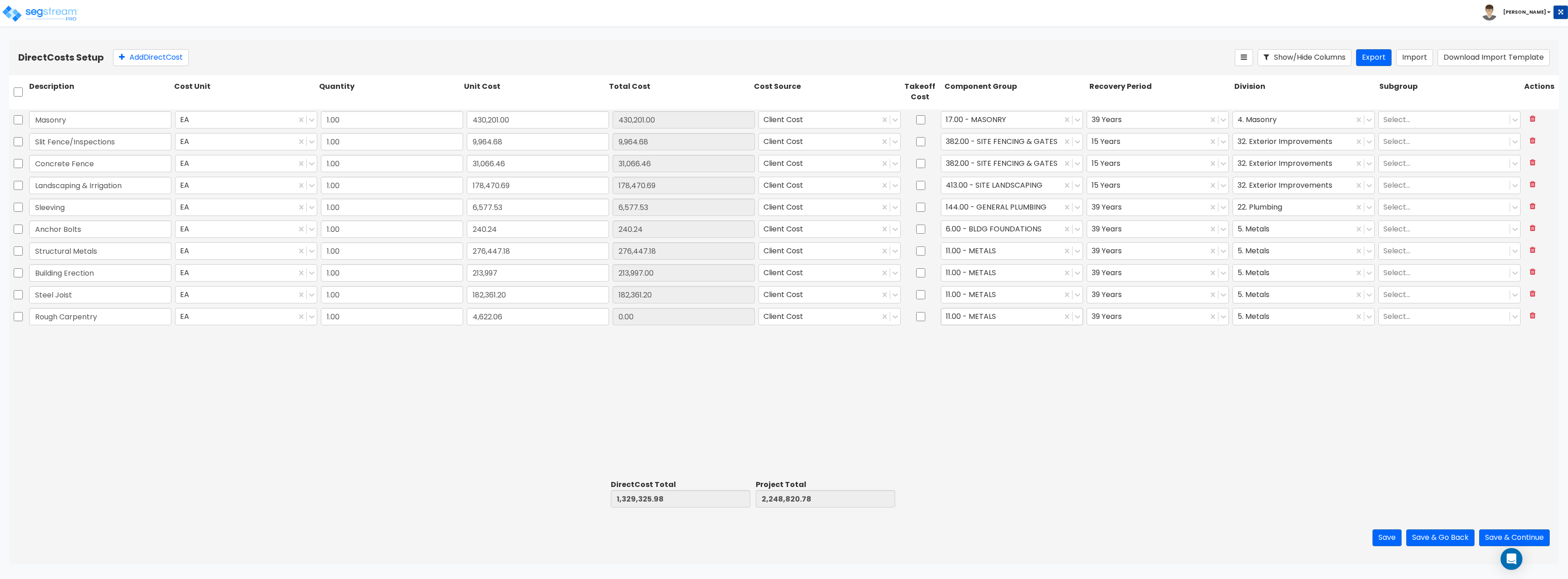
type input "4,622.06"
click at [783, 309] on div "11.00 - METALS" at bounding box center [1001, 316] width 121 height 16
type input "wood"
click at [783, 354] on div "15.00 - WOOD SUPERSTRUCTURE" at bounding box center [1012, 355] width 142 height 16
click at [783, 290] on div at bounding box center [1001, 294] width 111 height 12
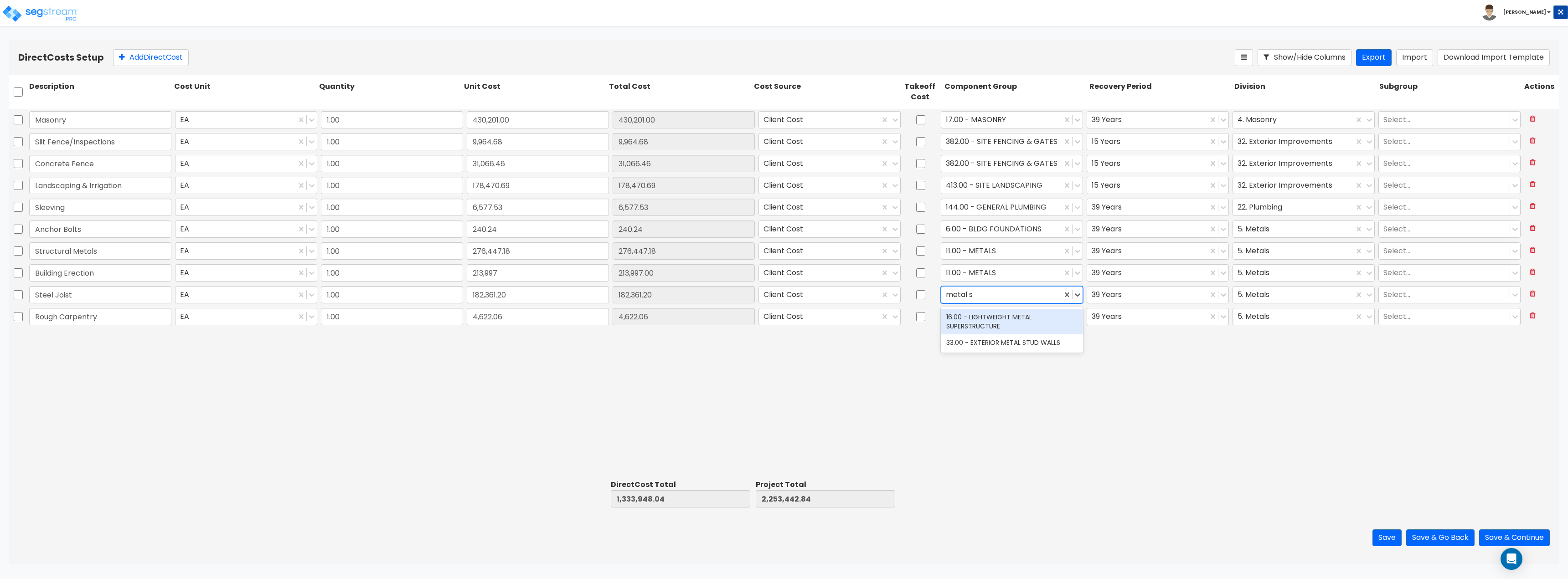
type input "metal su"
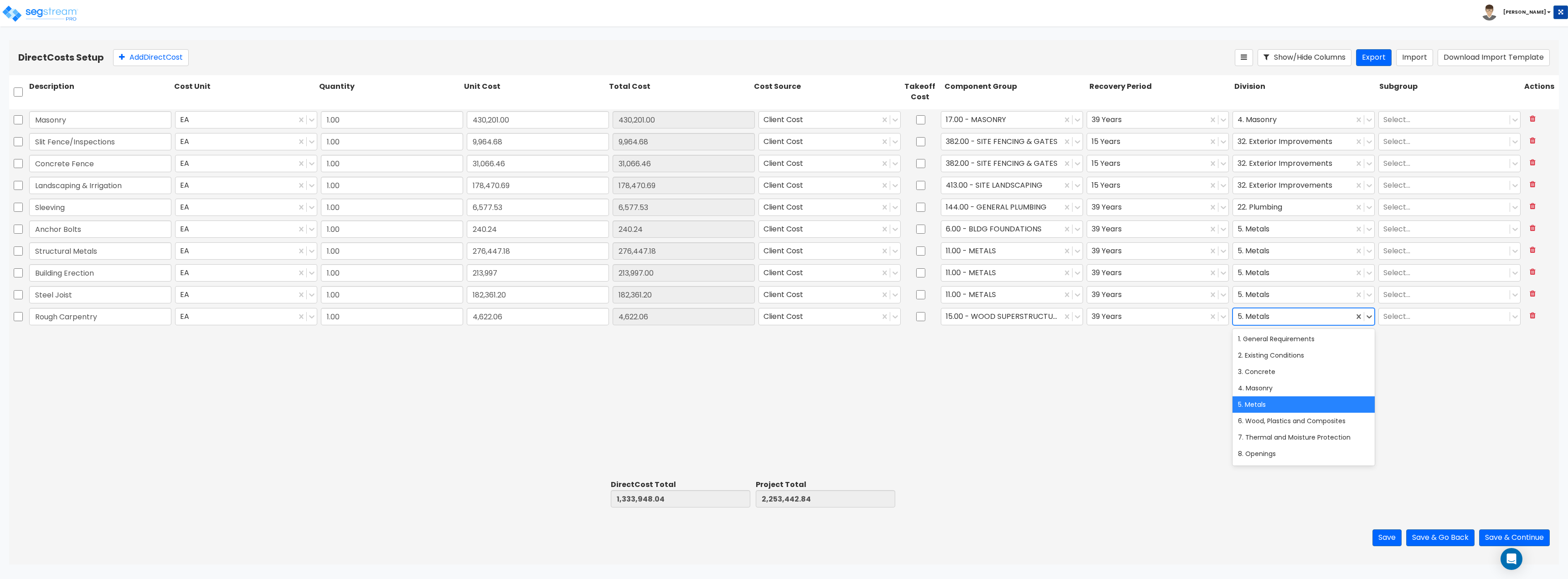
click at [783, 322] on div at bounding box center [1293, 316] width 111 height 12
click at [783, 416] on div "6. Wood, Plastics and Composites" at bounding box center [1304, 420] width 142 height 16
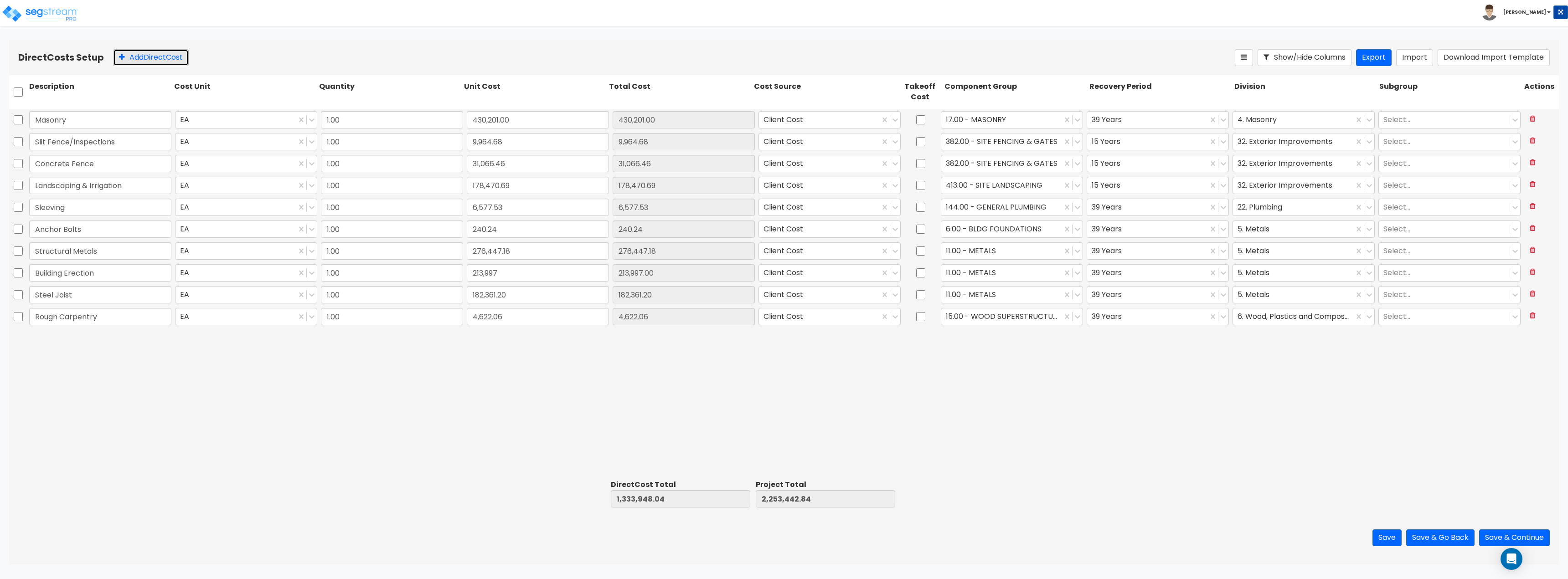
click at [170, 61] on button "Add Direct Cost" at bounding box center [151, 58] width 75 height 17
type input "Millwork"
click at [557, 344] on input "0" at bounding box center [538, 338] width 142 height 17
type input "3"
type input "130,952.72"
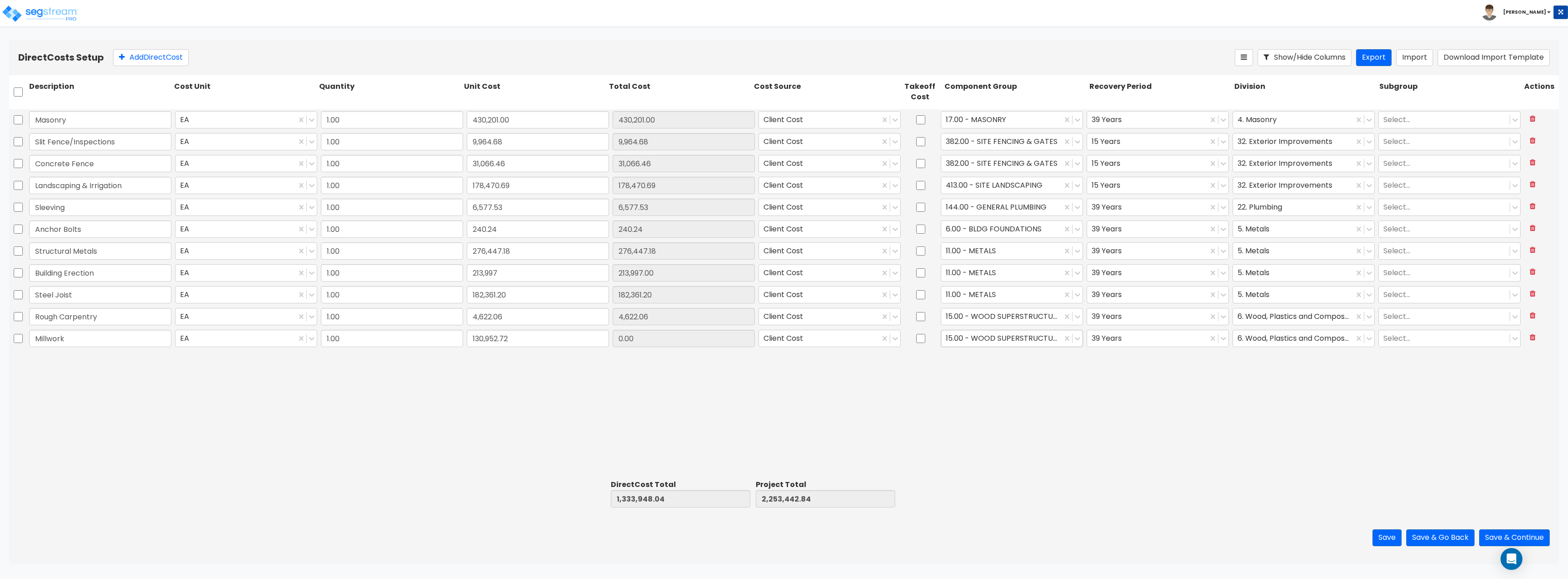
type input "1,464,900.76"
type input "2,384,395.56"
type input "130,952.72"
click at [783, 340] on div at bounding box center [1001, 338] width 111 height 12
type input "w"
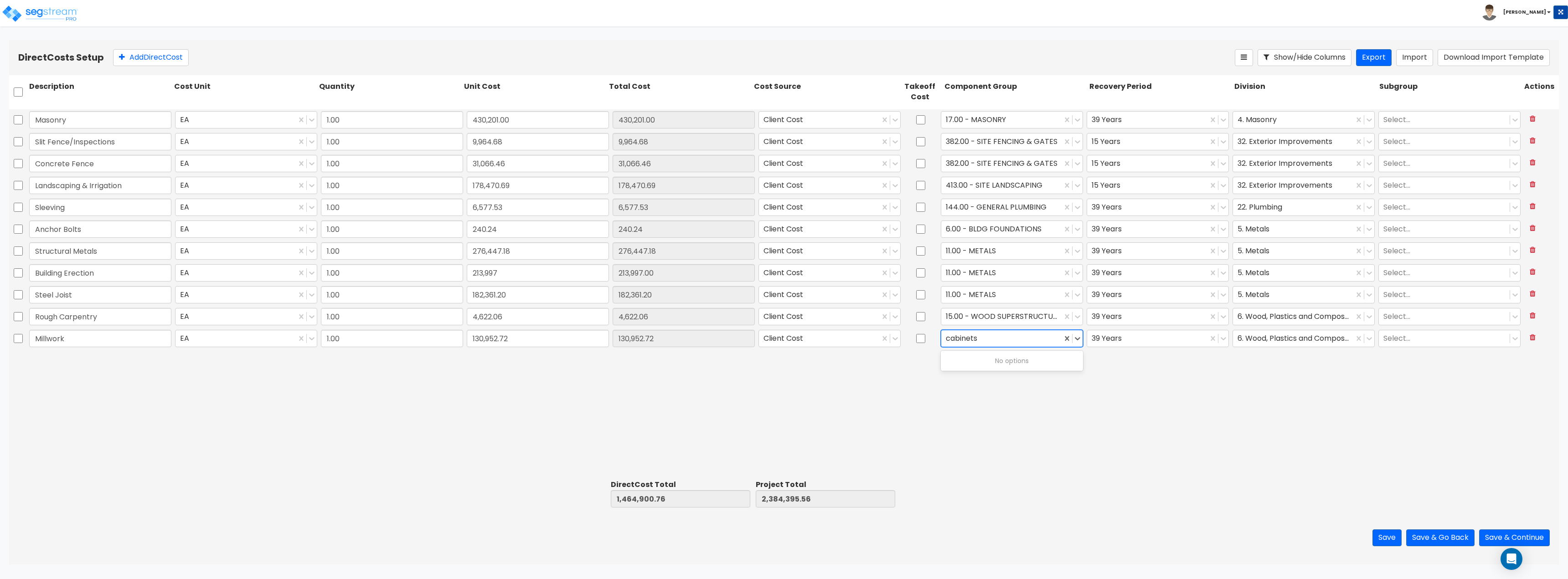
type input "cabinet"
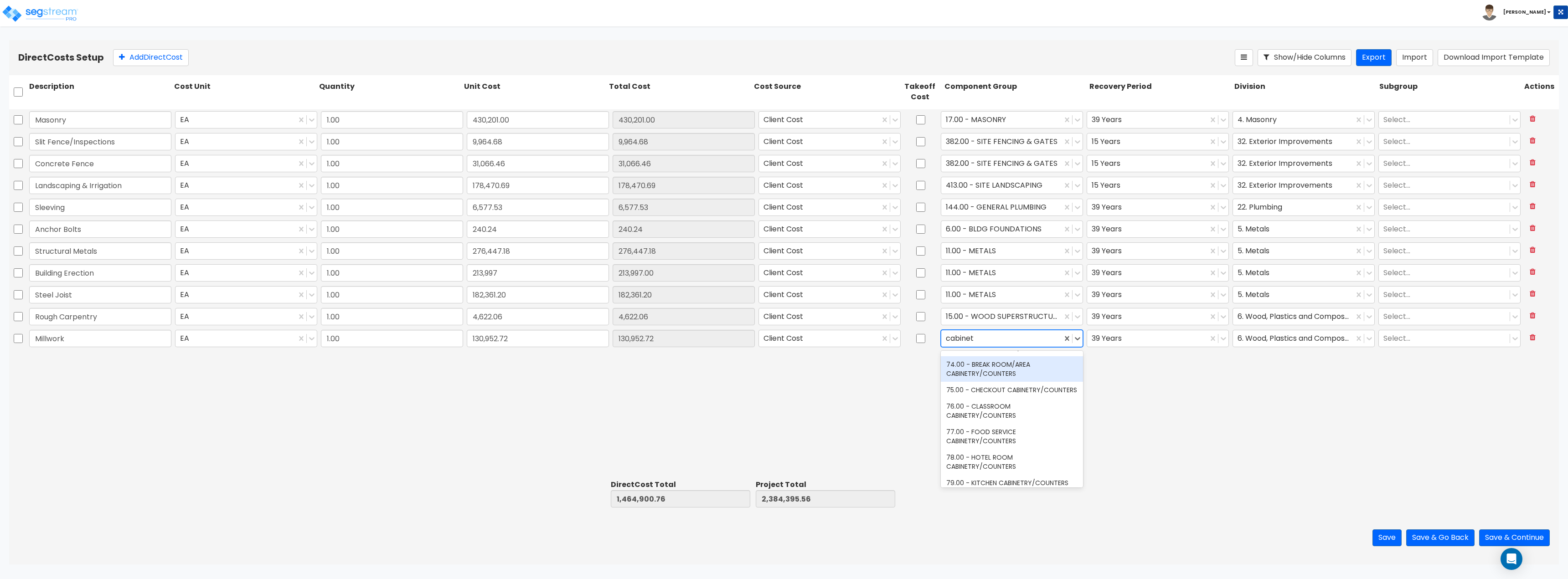
click at [783, 382] on div "74.00 - BREAK ROOM/AREA CABINETRY/COUNTERS" at bounding box center [1012, 369] width 142 height 26
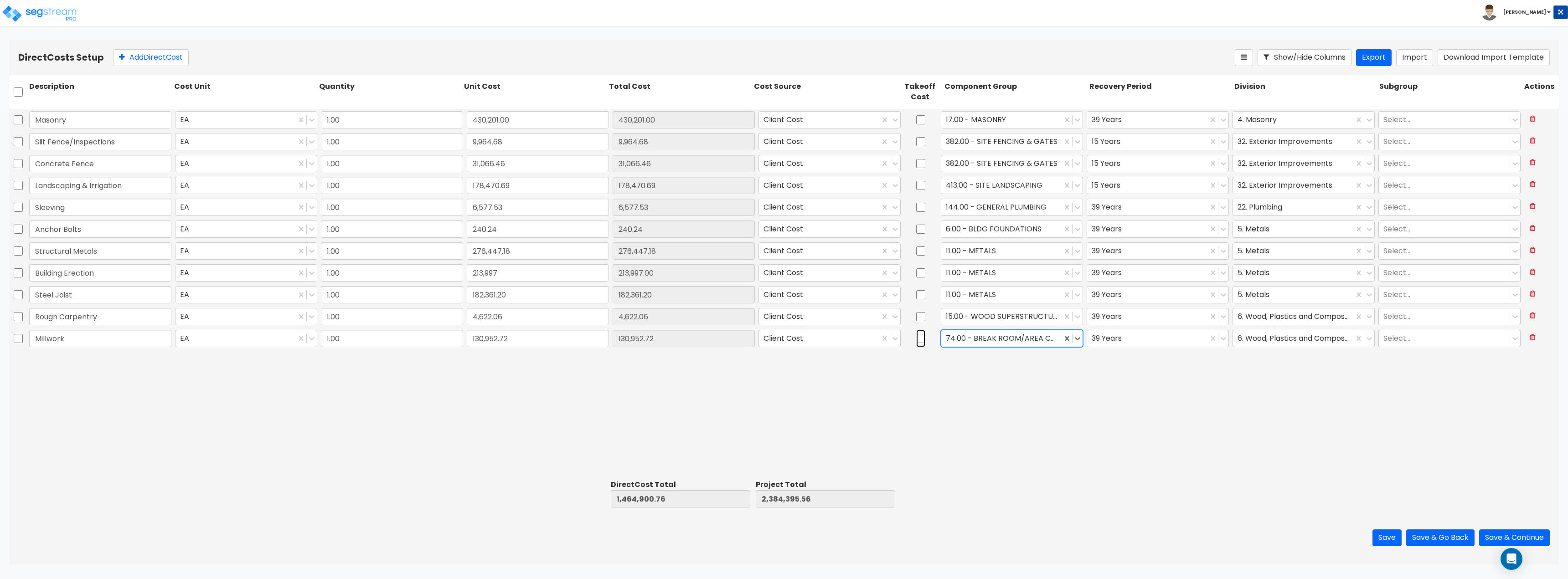
click at [783, 343] on input "checkbox" at bounding box center [920, 338] width 9 height 17
checkbox input "true"
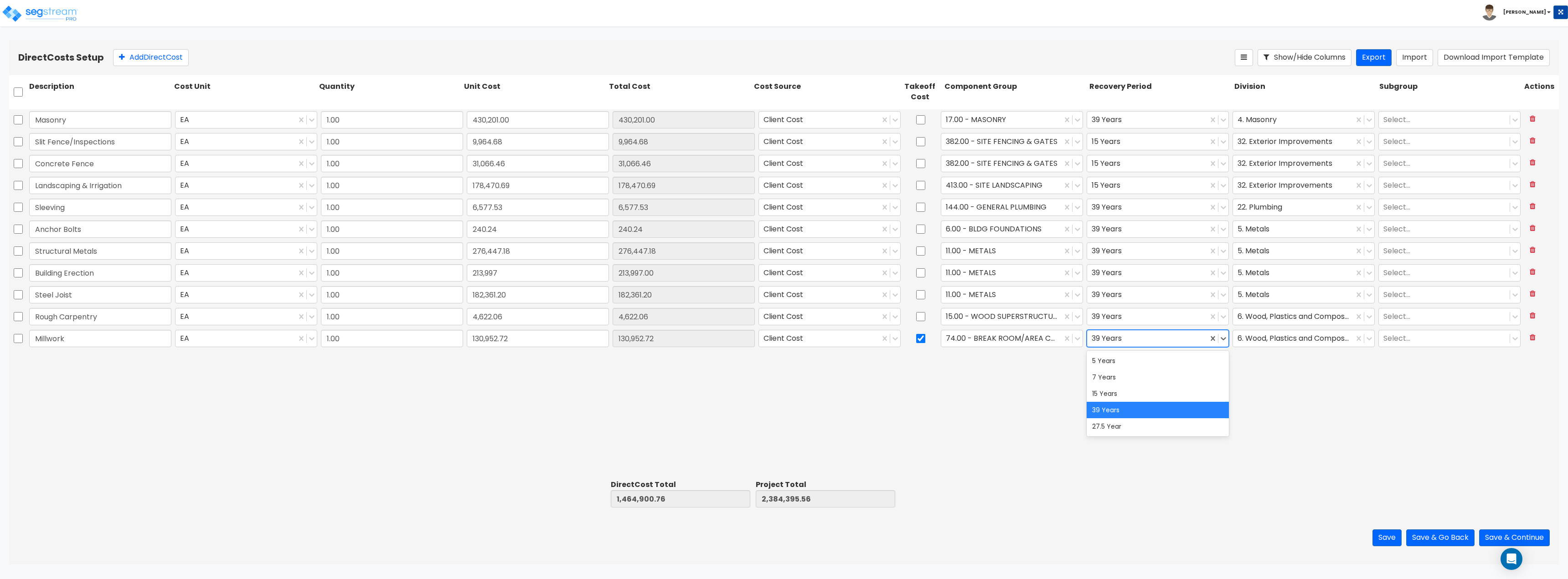
click at [783, 336] on div at bounding box center [1147, 338] width 111 height 12
click at [783, 359] on div "5 Years" at bounding box center [1158, 361] width 142 height 16
click at [783, 345] on div "6. Wood, Plastics and Composites" at bounding box center [1293, 338] width 121 height 16
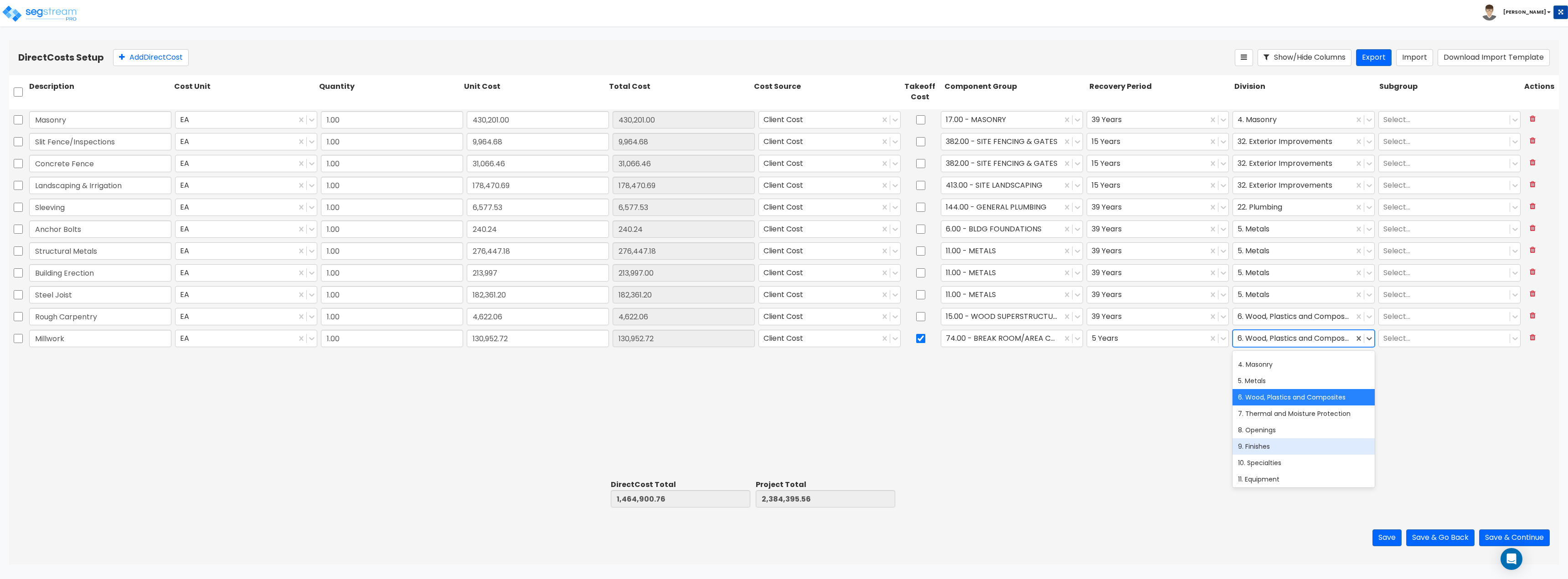
click at [783, 444] on div "9. Finishes" at bounding box center [1304, 446] width 142 height 16
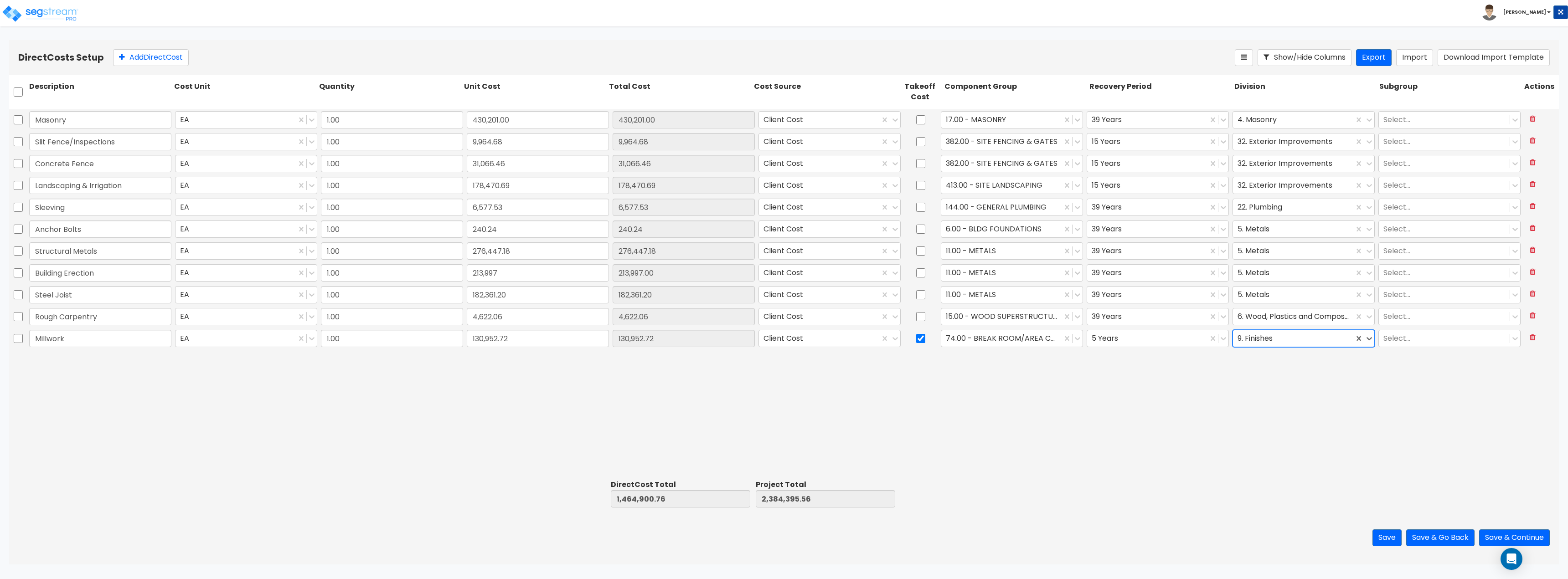
drag, startPoint x: 993, startPoint y: 383, endPoint x: 964, endPoint y: 375, distance: 30.1
click at [783, 382] on div "Masonry EA 1.00 430,201.00 430,201.00 Client Cost 17.00 - MASONRY 39 Years 4. M…" at bounding box center [784, 293] width 1550 height 367
click at [167, 66] on div "Direct Costs Setup Add Direct Cost Show/Hide Columns Export Import Download Imp…" at bounding box center [784, 58] width 1550 height 35
click at [177, 61] on button "Add Direct Cost" at bounding box center [151, 58] width 75 height 17
click at [783, 334] on div at bounding box center [1293, 338] width 111 height 12
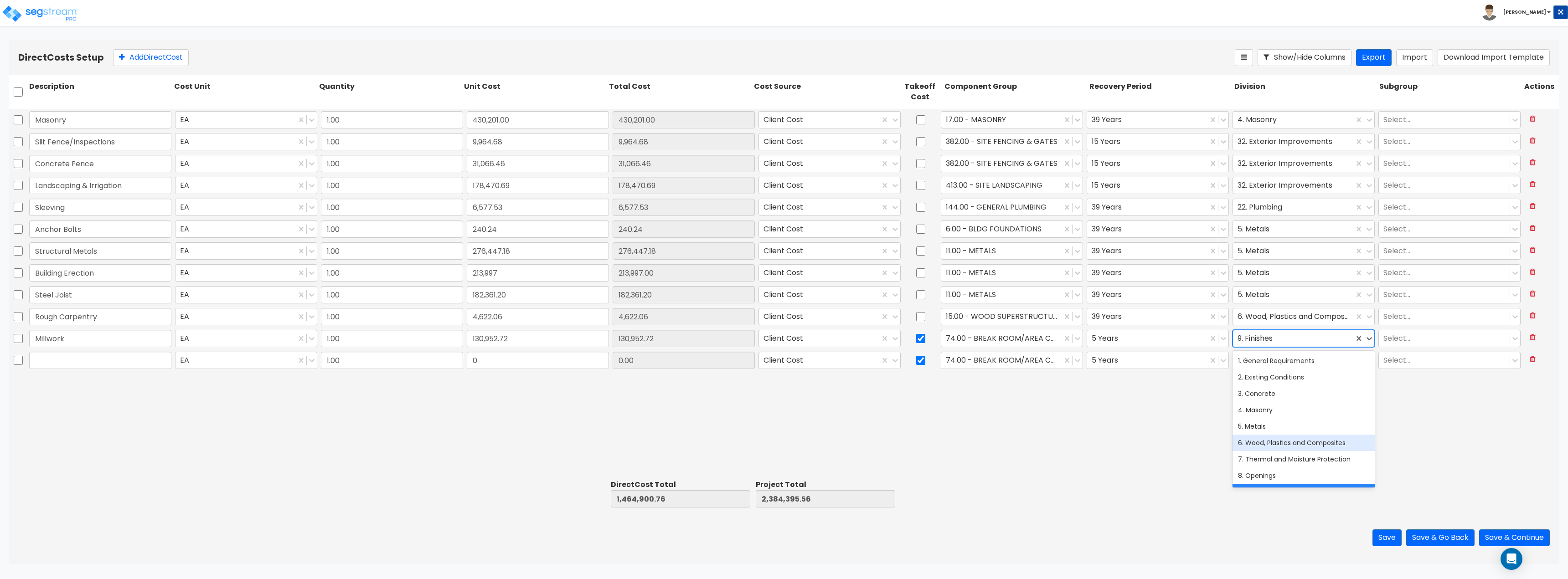
click at [783, 439] on div "6. Wood, Plastics and Composites" at bounding box center [1304, 442] width 142 height 16
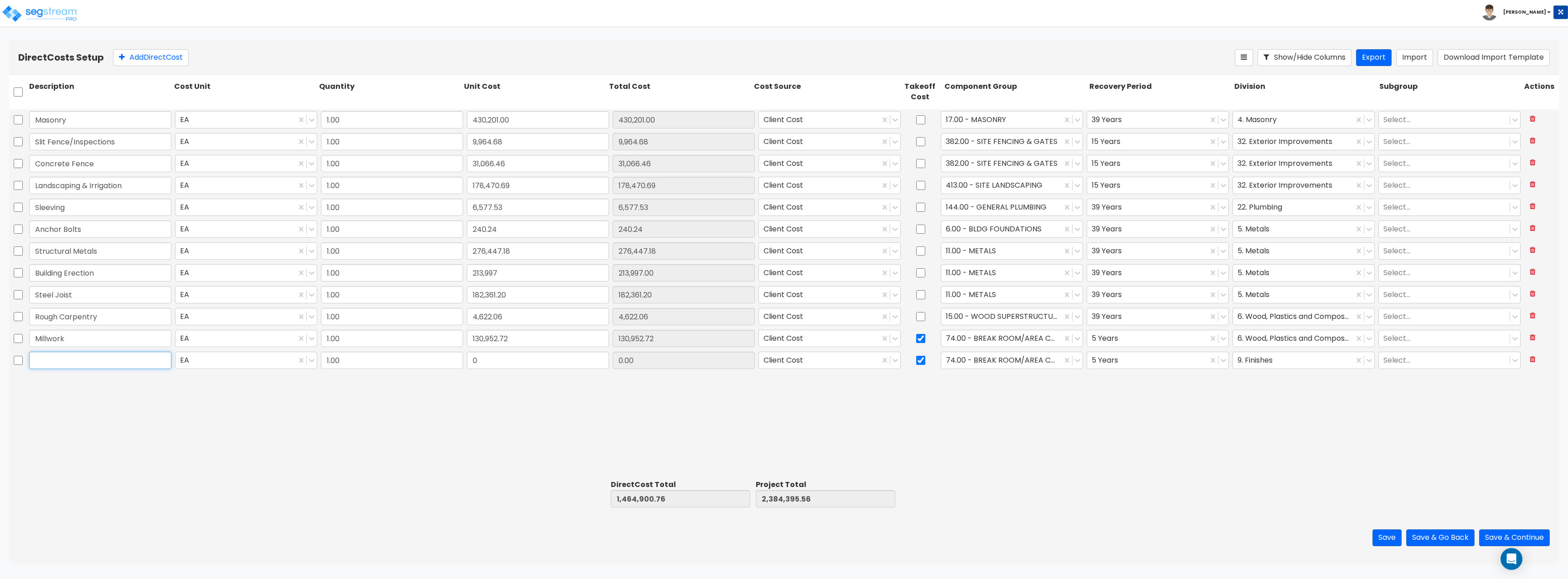
click at [69, 353] on input "text" at bounding box center [100, 360] width 142 height 17
click at [488, 367] on input "0" at bounding box center [538, 360] width 142 height 17
drag, startPoint x: 105, startPoint y: 360, endPoint x: 5, endPoint y: 364, distance: 100.1
click at [5, 364] on div "Direct Costs Setup Add Direct Cost Show/Hide Columns Export Import Download Imp…" at bounding box center [784, 302] width 1568 height 524
type input "Roofing"
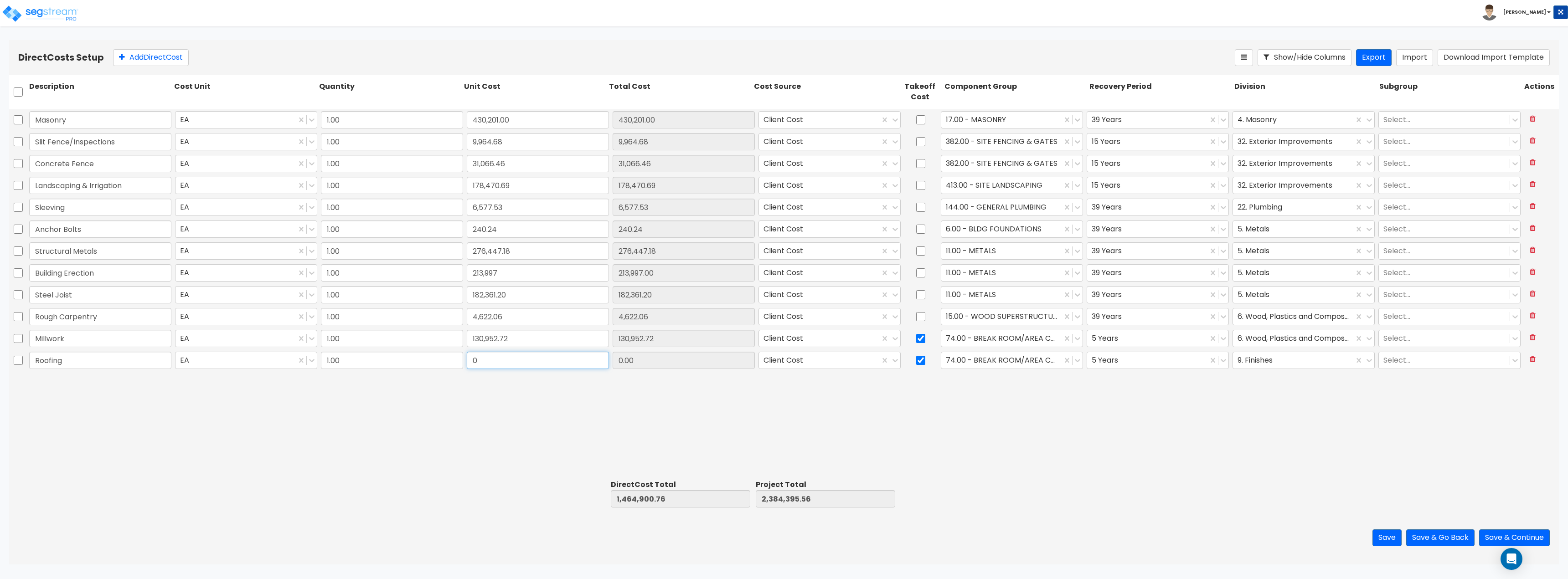
click at [515, 366] on input "0" at bounding box center [538, 360] width 142 height 17
type input "196,020"
type input "1,660,920.76"
type input "2,580,415.56"
type input "196,020.00"
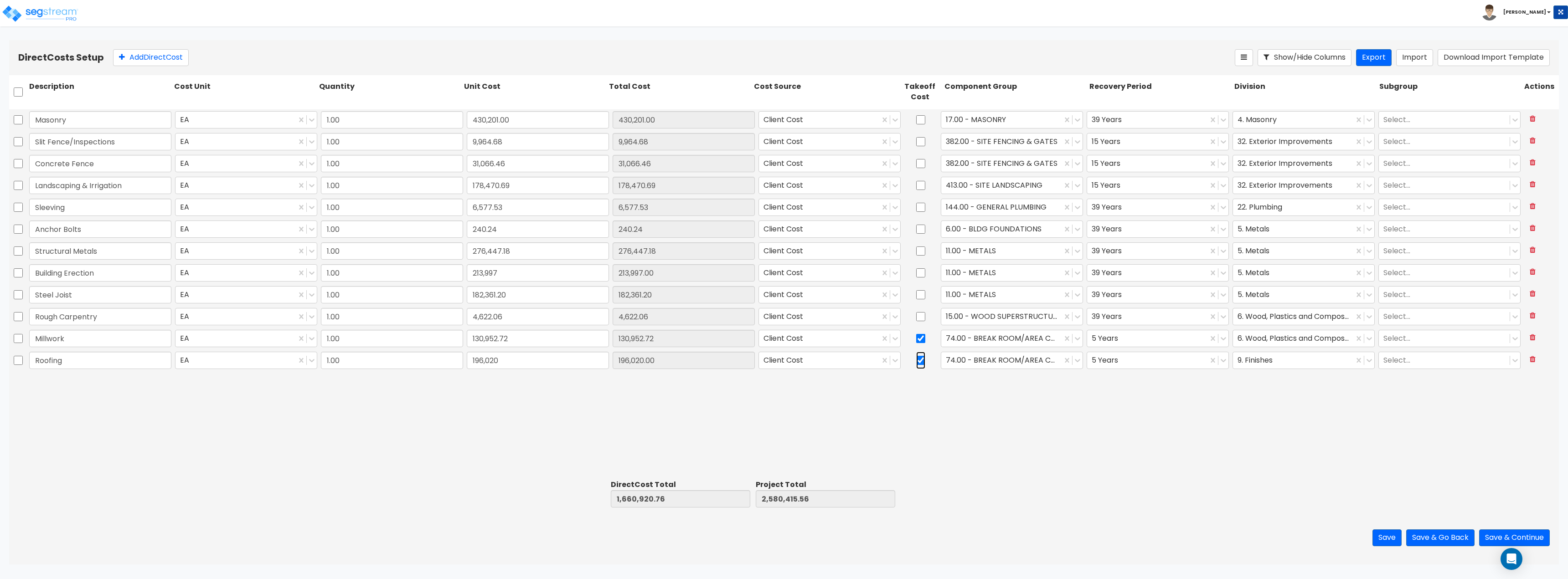
click at [783, 360] on input "checkbox" at bounding box center [920, 360] width 9 height 17
checkbox input "false"
click at [783, 355] on div at bounding box center [1001, 360] width 111 height 12
type input "thermal"
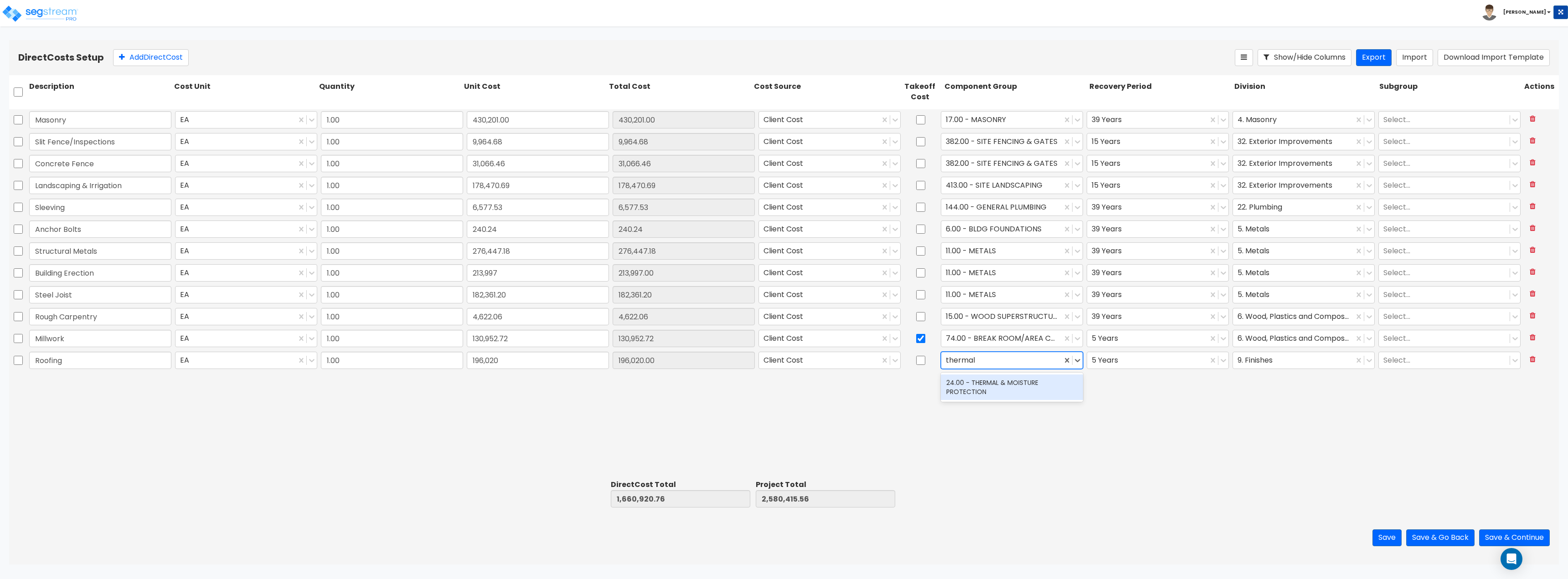
drag, startPoint x: 975, startPoint y: 387, endPoint x: 997, endPoint y: 383, distance: 22.4
click at [783, 387] on div "24.00 - THERMAL & MOISTURE PROTECTION" at bounding box center [1012, 387] width 142 height 26
click at [783, 349] on div "Millwork EA 1.00 130,952.72 130,952.72 Client Cost 74.00 - BREAK ROOM/AREA CABI…" at bounding box center [784, 339] width 1550 height 22
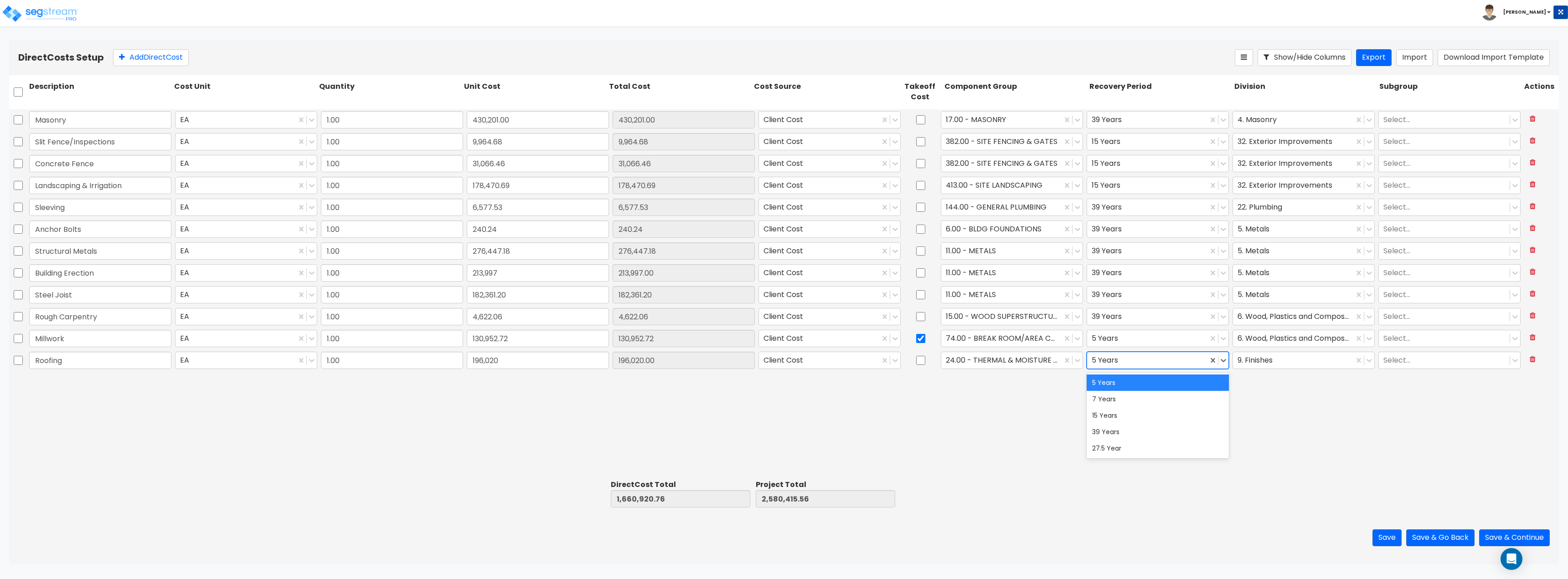
click at [783, 355] on div at bounding box center [1147, 360] width 111 height 12
click at [783, 432] on div "39 Years" at bounding box center [1158, 431] width 142 height 16
click at [783, 366] on div at bounding box center [1293, 360] width 111 height 12
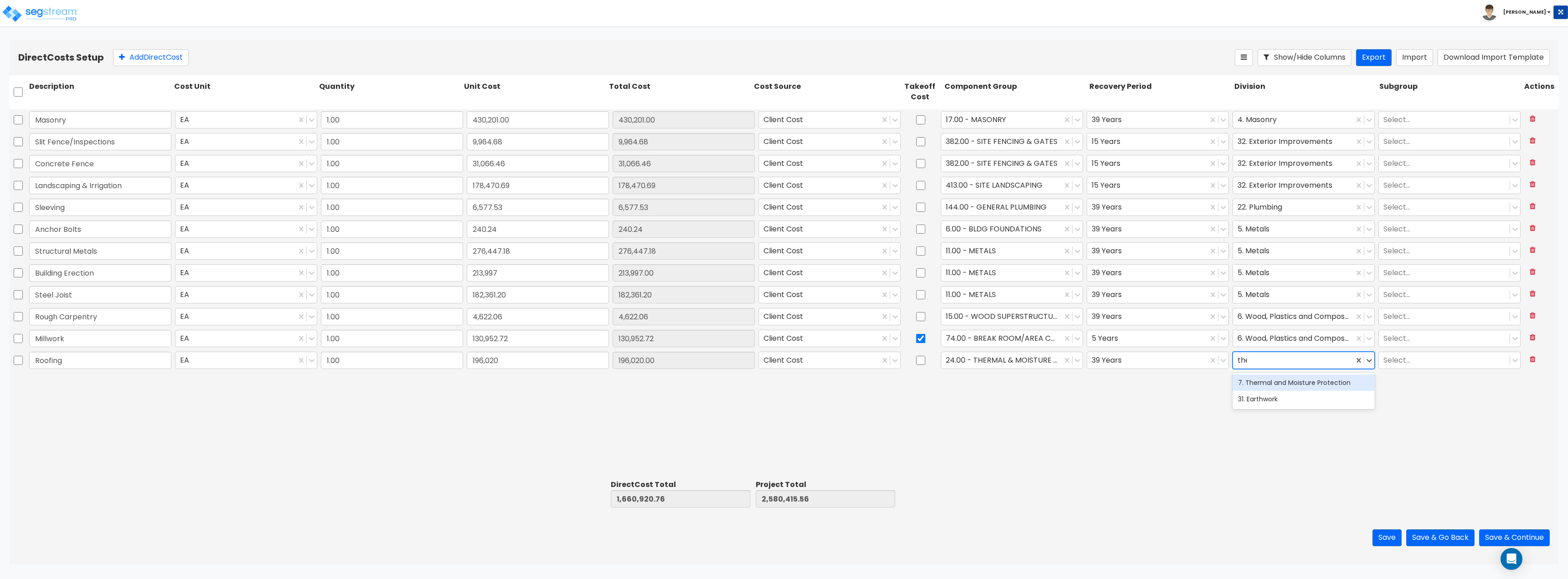
type input "ther"
click at [783, 383] on div "7. Thermal and Moisture Protection" at bounding box center [1304, 383] width 142 height 16
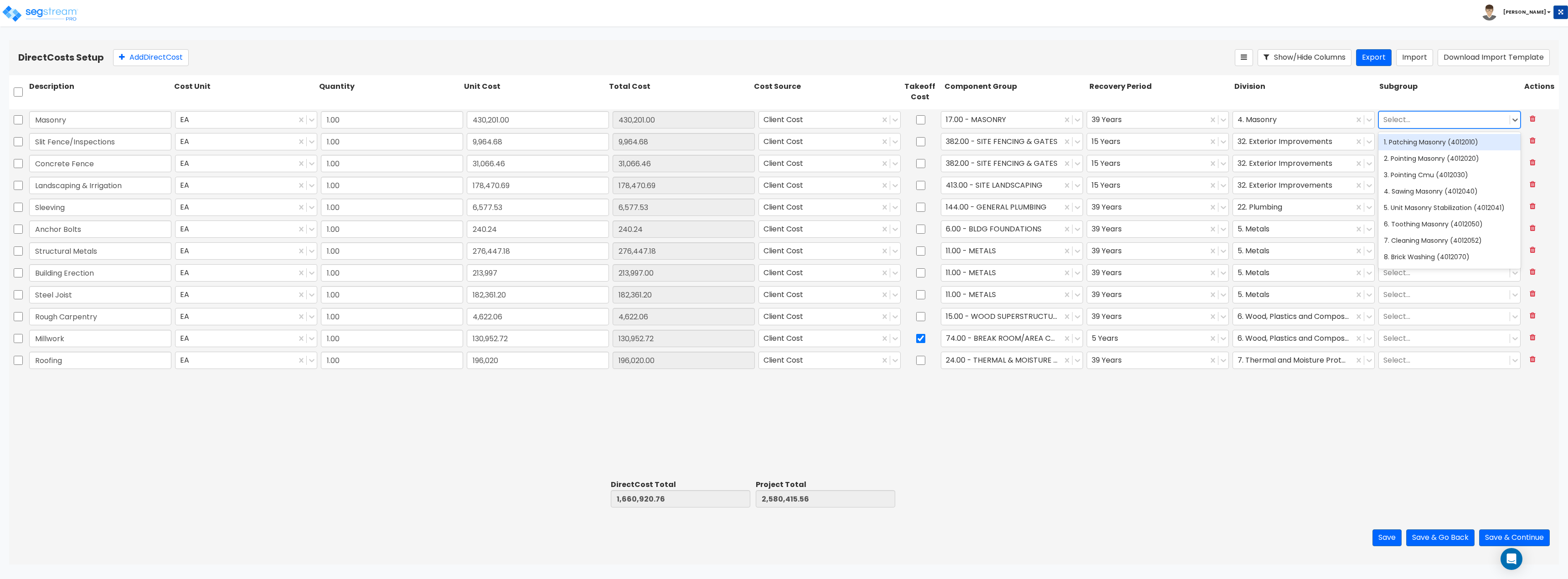
click at [783, 117] on div at bounding box center [1444, 119] width 122 height 12
click at [783, 164] on div at bounding box center [1444, 163] width 122 height 12
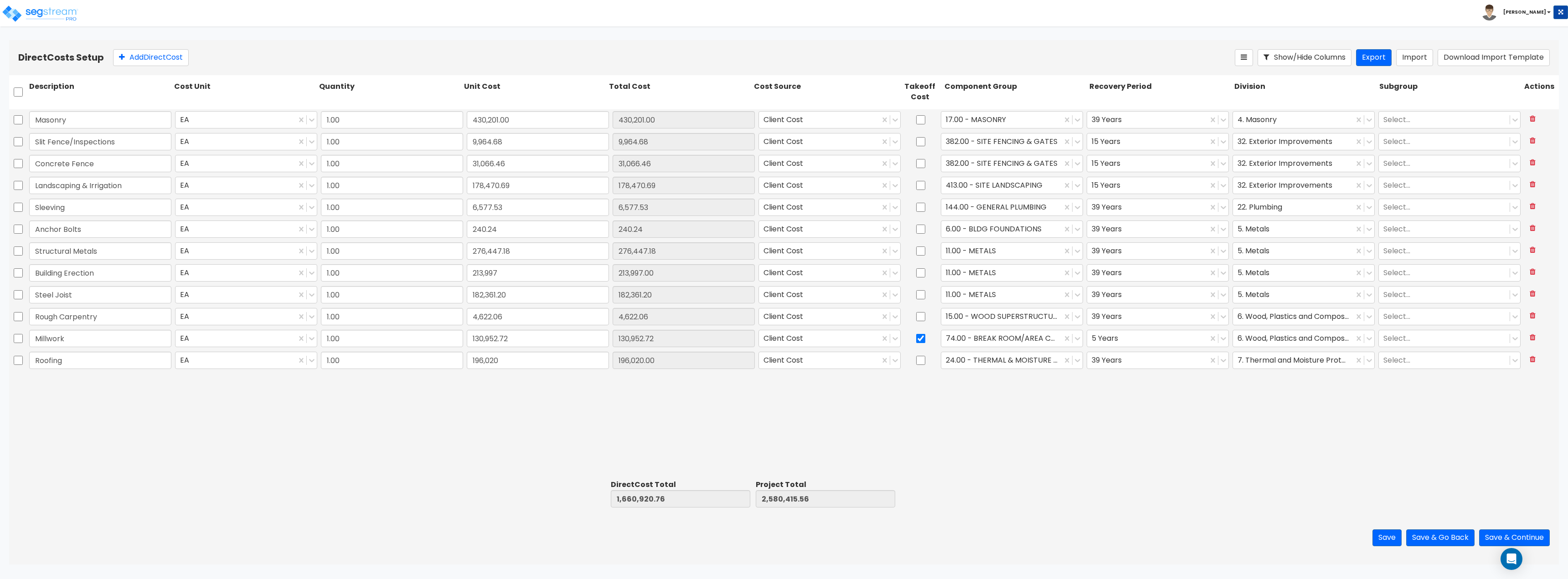
click at [783, 449] on div "Masonry EA 1.00 430,201.00 430,201.00 Client Cost 17.00 - MASONRY 39 Years 4. M…" at bounding box center [784, 293] width 1550 height 367
click at [783, 363] on div at bounding box center [1444, 360] width 122 height 12
click at [783, 475] on div "Masonry EA 1.00 430,201.00 430,201.00 Client Cost 17.00 - MASONRY 39 Years 4. M…" at bounding box center [784, 293] width 1550 height 367
click at [170, 54] on button "Add Direct Cost" at bounding box center [151, 58] width 75 height 17
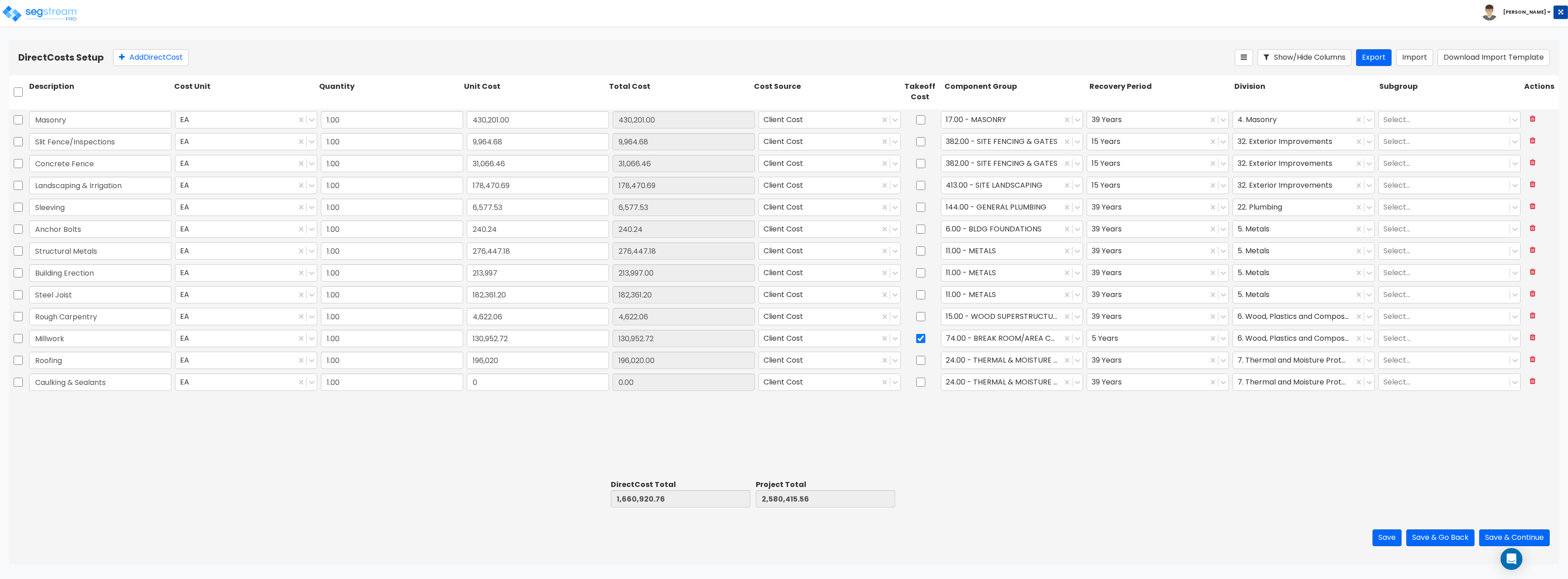
type input "Caulking & Sealants"
click at [540, 380] on input "0" at bounding box center [538, 382] width 142 height 17
type input "62,422"
type input "1,723,342.76"
type input "2,642,837.56"
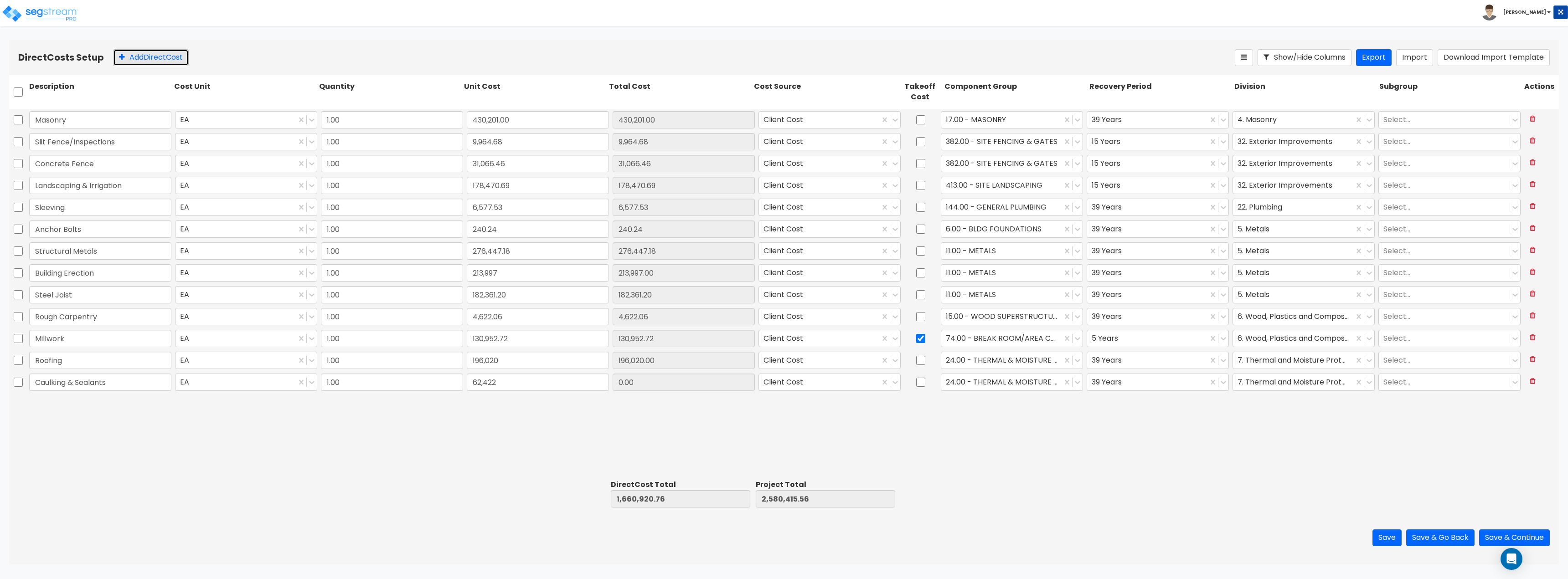
type input "62,422.00"
click at [161, 57] on button "Add Direct Cost" at bounding box center [151, 58] width 75 height 17
type input "Doors & Hardware"
click at [555, 406] on input "0" at bounding box center [538, 404] width 142 height 17
type input "92,958.62"
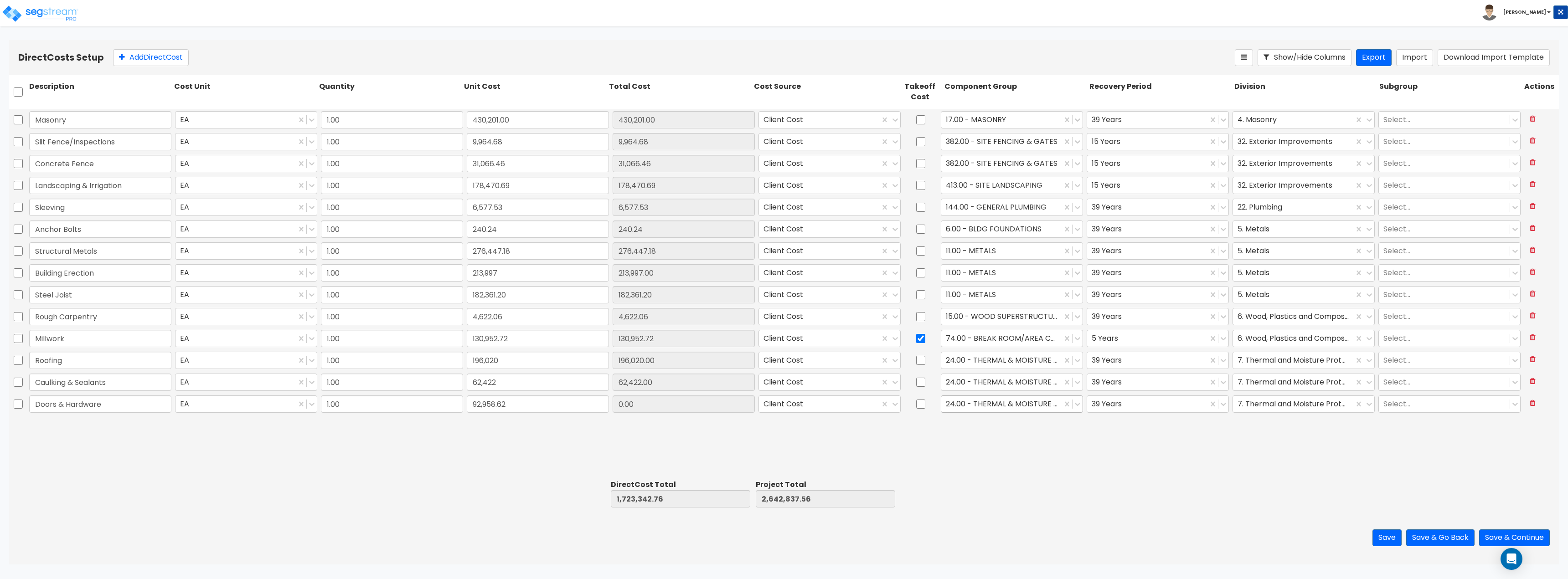
type input "1,816,301.38"
type input "2,735,796.18"
type input "92,958.62"
click at [783, 406] on div at bounding box center [1001, 404] width 111 height 12
type input "doors"
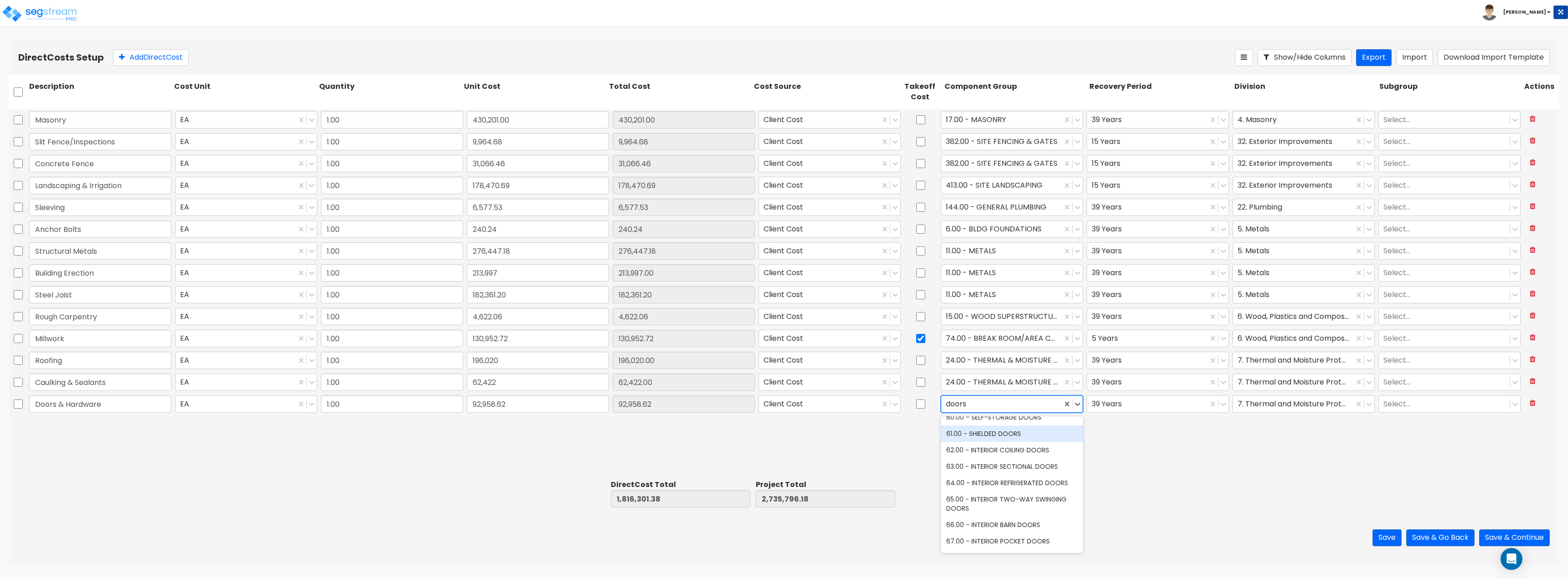
scroll to position [0, 0]
click at [783, 426] on div "40.00 - DOORS & WINDOWS" at bounding box center [1012, 426] width 142 height 16
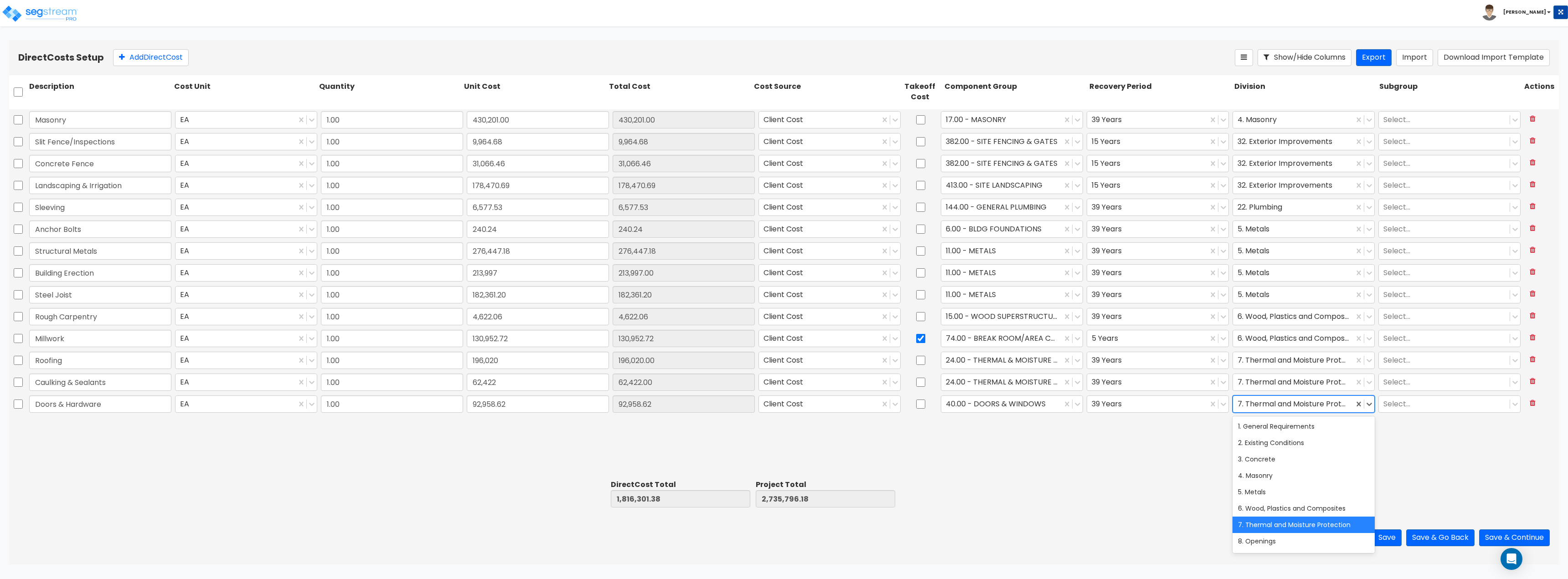
click at [783, 400] on div at bounding box center [1293, 404] width 111 height 12
click at [783, 536] on div "8. Openings" at bounding box center [1304, 541] width 142 height 16
click at [141, 64] on button "Add Direct Cost" at bounding box center [151, 58] width 75 height 17
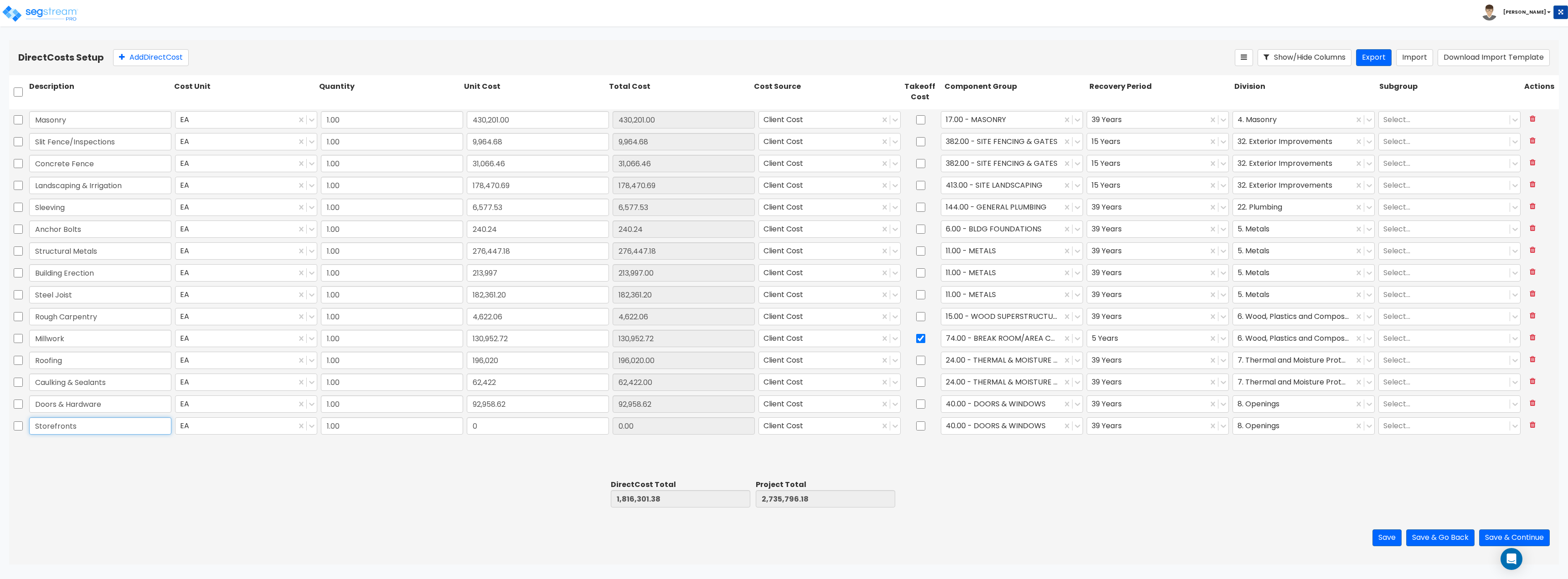
type input "Storefronts"
click at [481, 431] on input "0" at bounding box center [538, 426] width 142 height 17
type input "179,525"
type input "1,995,826.38"
type input "2,915,321.18"
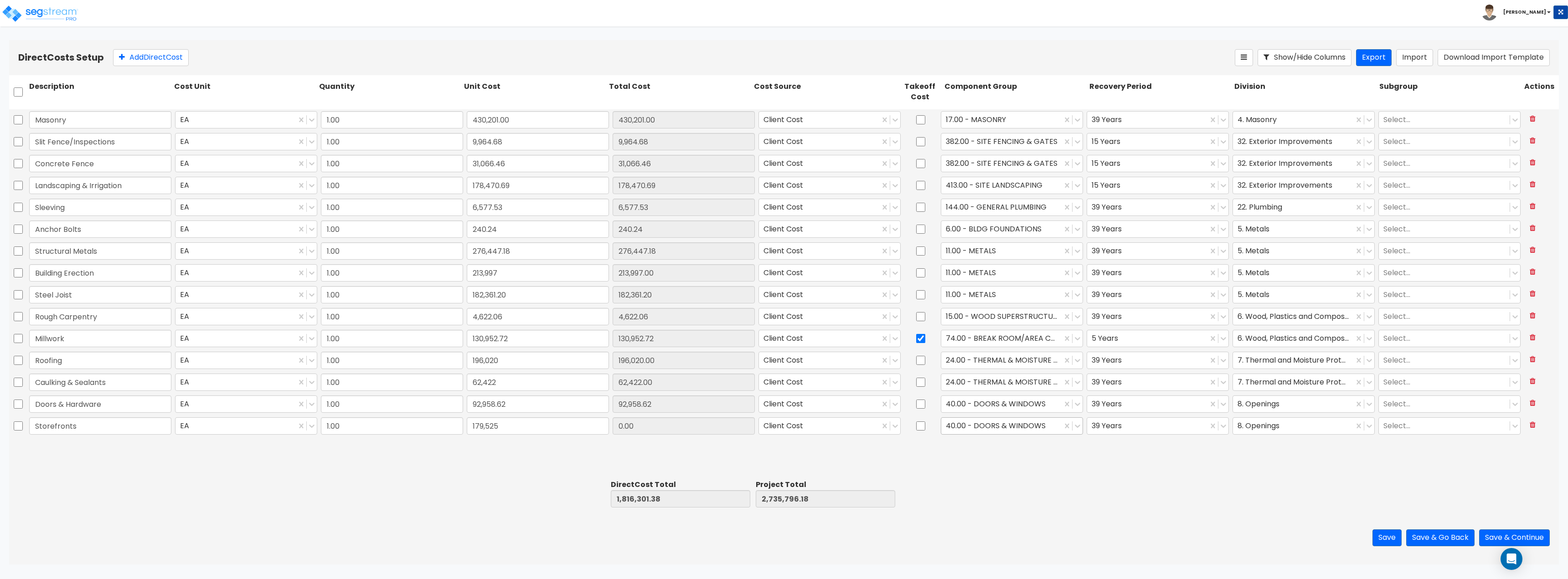
type input "179,525.00"
click at [783, 423] on div at bounding box center [1001, 426] width 111 height 12
type input "stor"
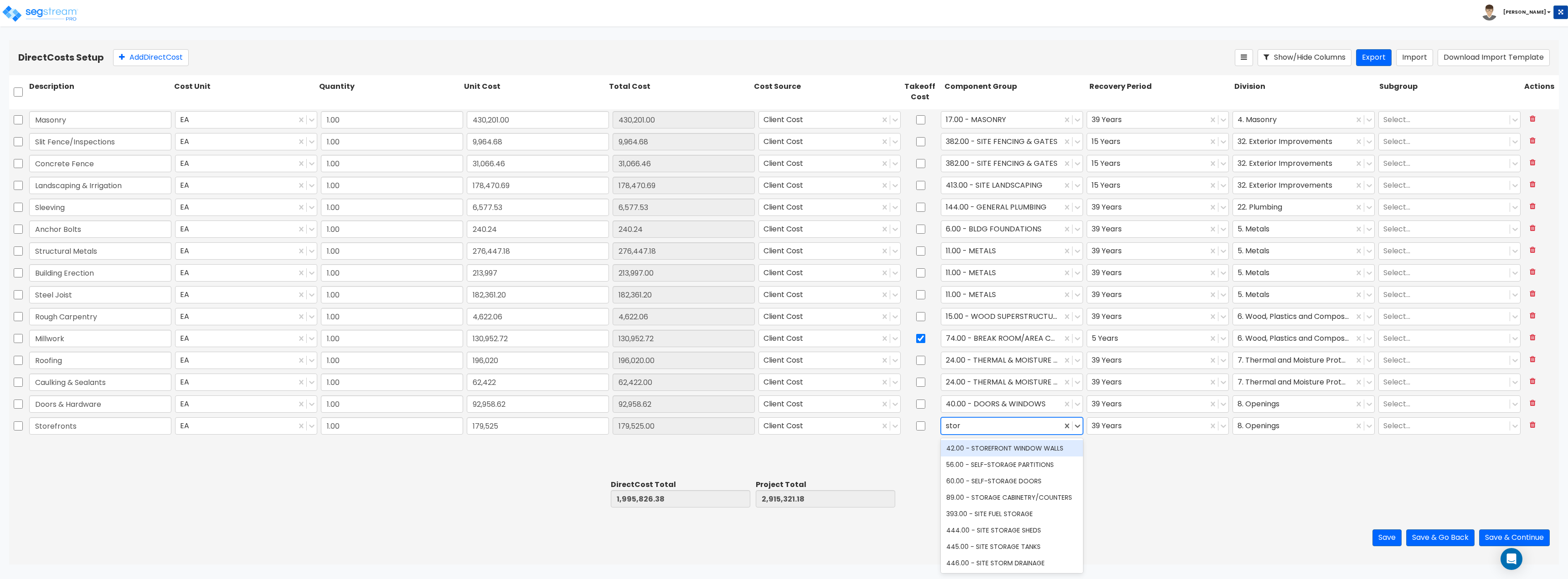
click at [783, 447] on div "42.00 - STOREFRONT WINDOW WALLS" at bounding box center [1012, 448] width 142 height 16
click at [783, 538] on div "Save Save & Go Back Save & Continue" at bounding box center [784, 538] width 1550 height 54
click at [783, 536] on button "Save" at bounding box center [1387, 538] width 29 height 17
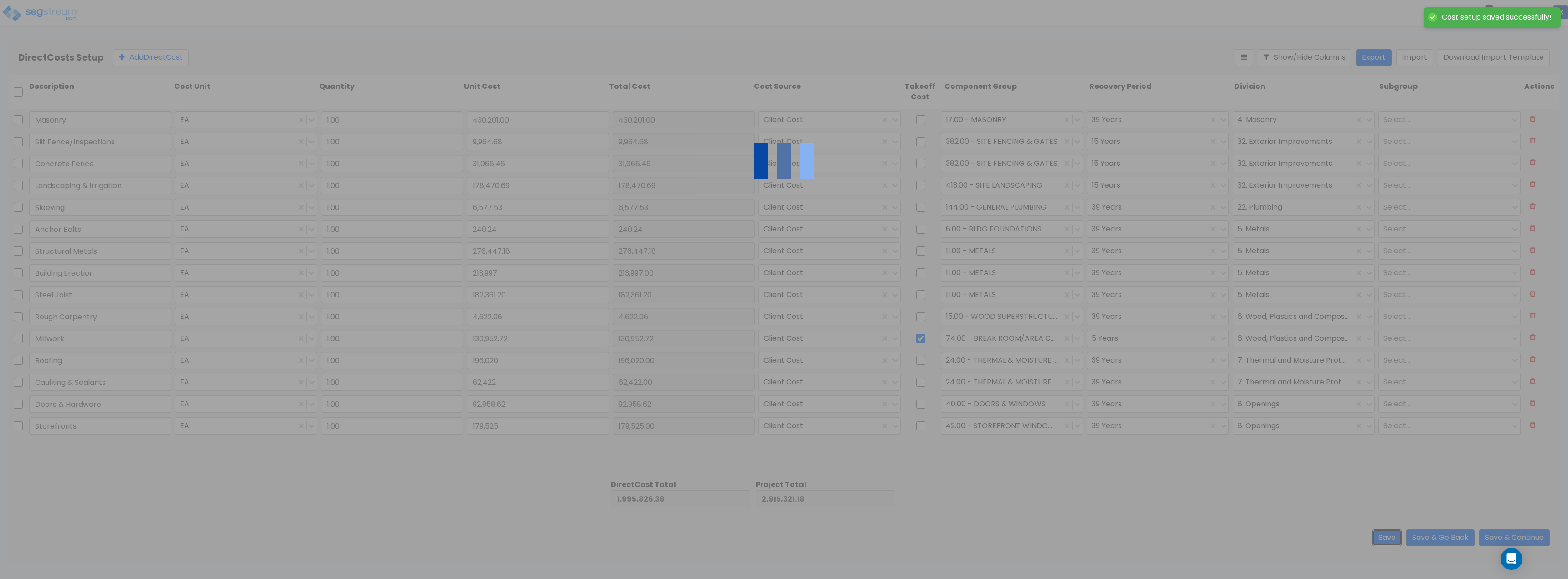
type input "213,997.00"
type input "196,020.00"
type input "62,422.00"
type input "179,525.00"
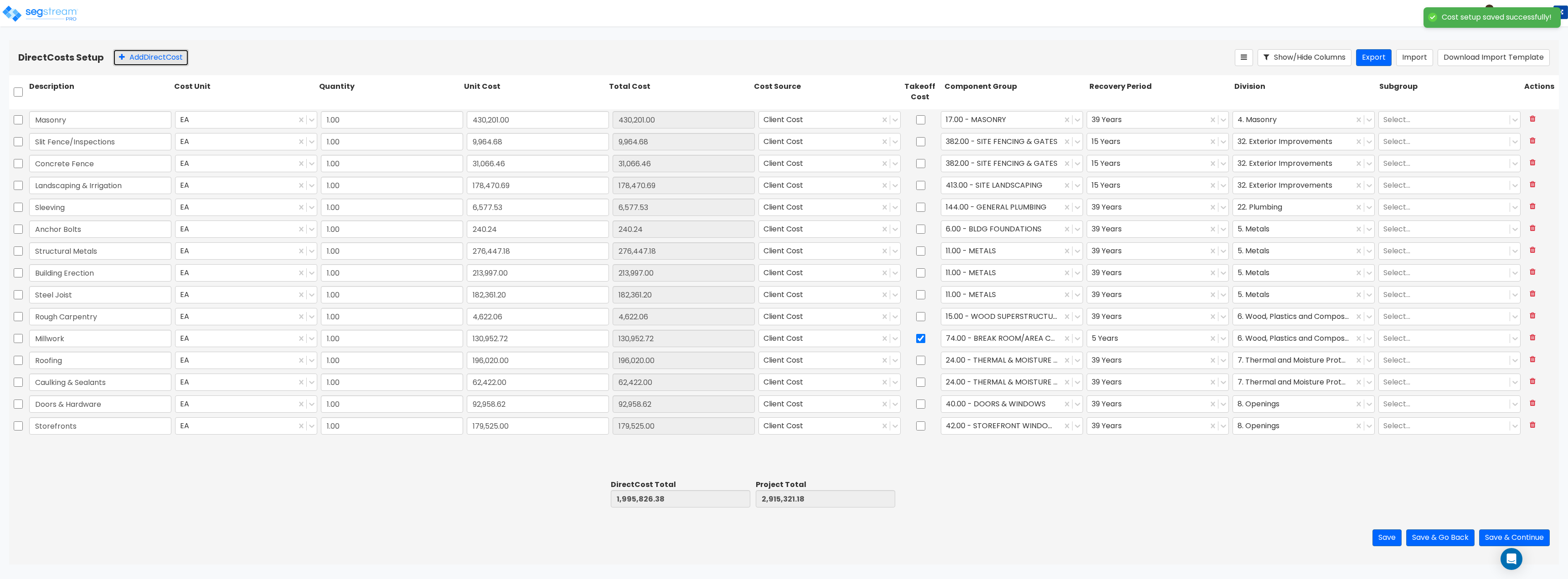
click at [126, 58] on button "Add Direct Cost" at bounding box center [151, 58] width 75 height 17
type input "Drywall Systems"
click at [491, 451] on input "0" at bounding box center [538, 448] width 142 height 17
type input "591,160"
type input "2,586,986.38"
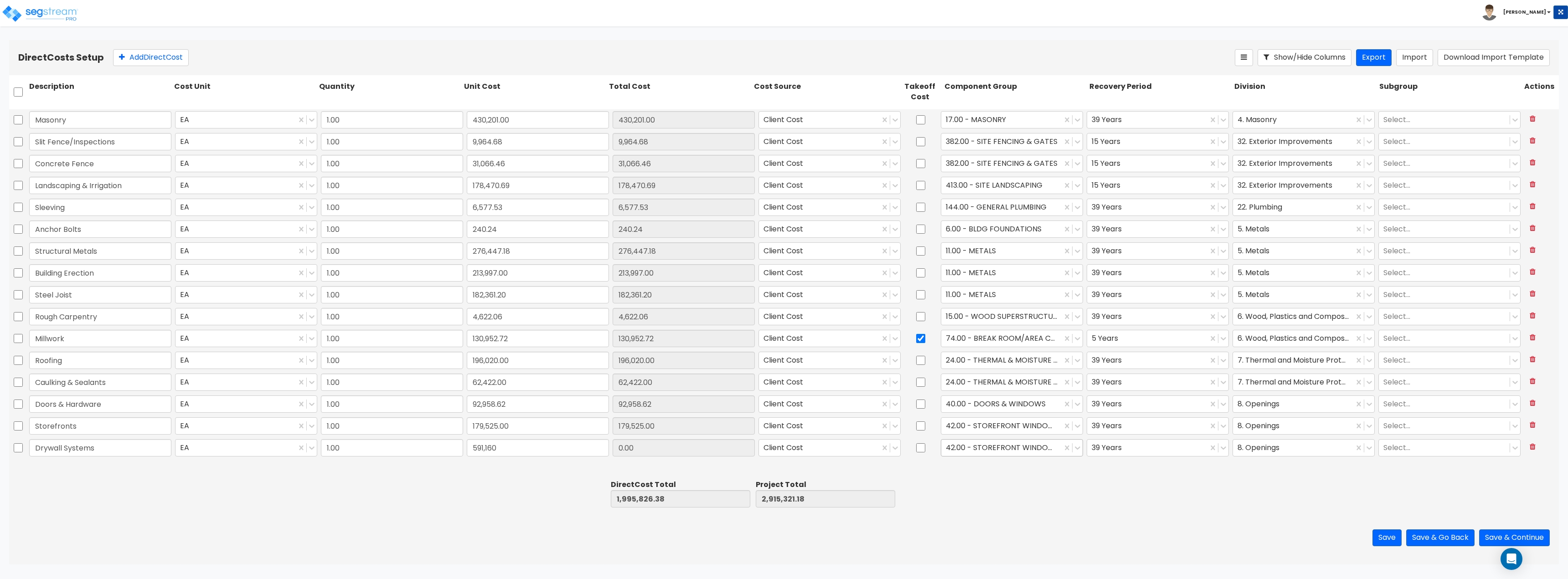
type input "3,506,481.18"
type input "591,160.00"
click at [783, 448] on div at bounding box center [1001, 448] width 111 height 12
type input "drywa"
click at [783, 469] on div "47.00 - INTERIOR DRYWALL PARTITIONS" at bounding box center [1012, 470] width 142 height 16
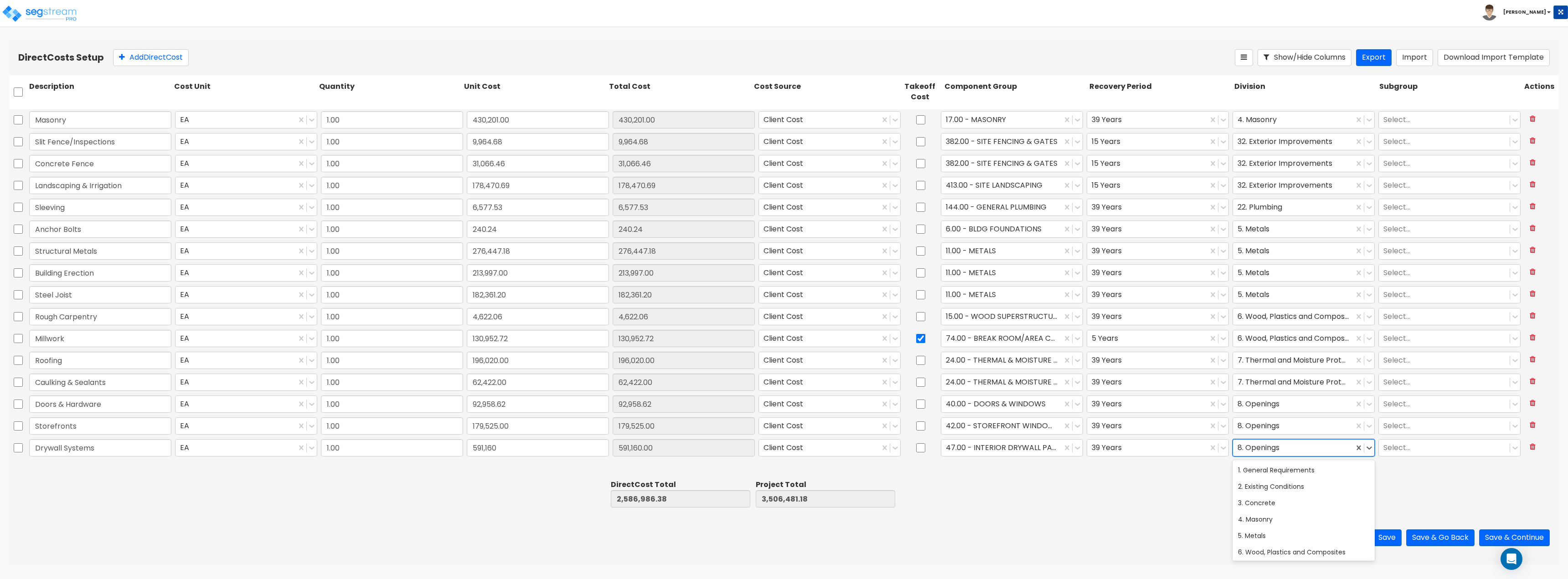
click at [783, 448] on div at bounding box center [1293, 448] width 111 height 12
click at [783, 511] on div "9. Finishes" at bounding box center [1304, 510] width 142 height 16
click at [124, 54] on icon at bounding box center [122, 57] width 6 height 7
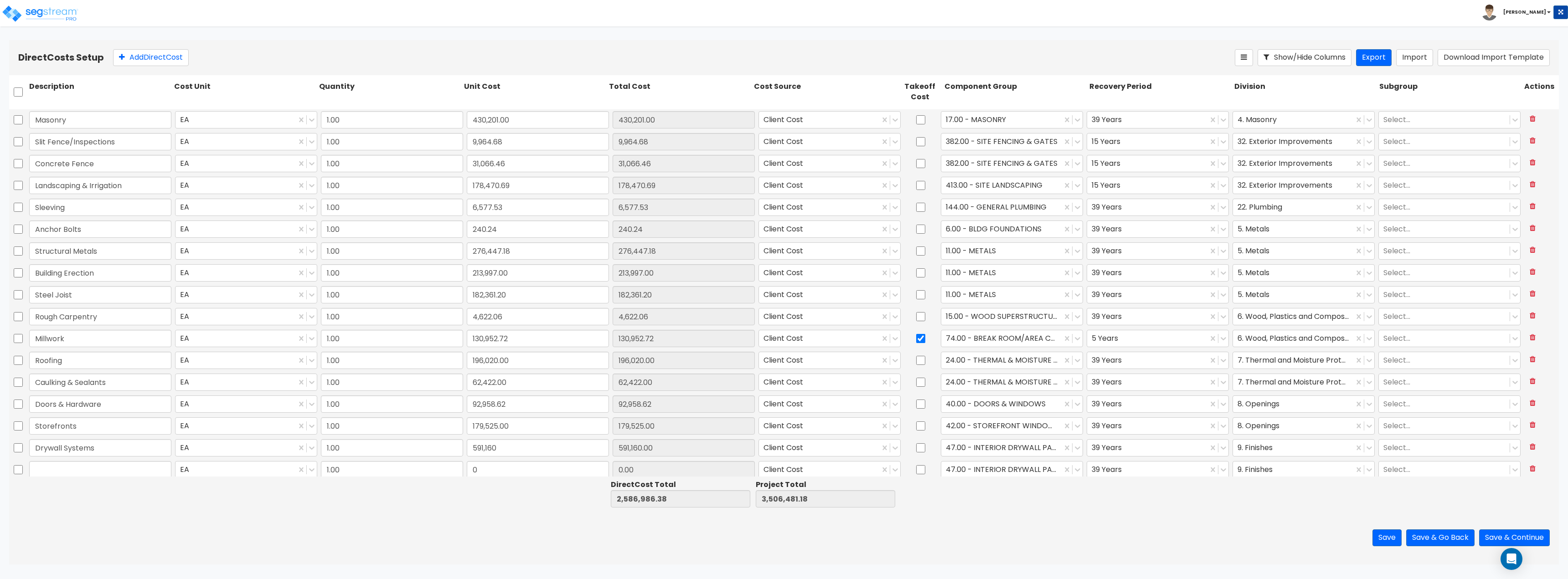
scroll to position [2, 0]
click at [104, 466] on input "text" at bounding box center [100, 468] width 142 height 17
click at [783, 465] on icon at bounding box center [1533, 463] width 6 height 7
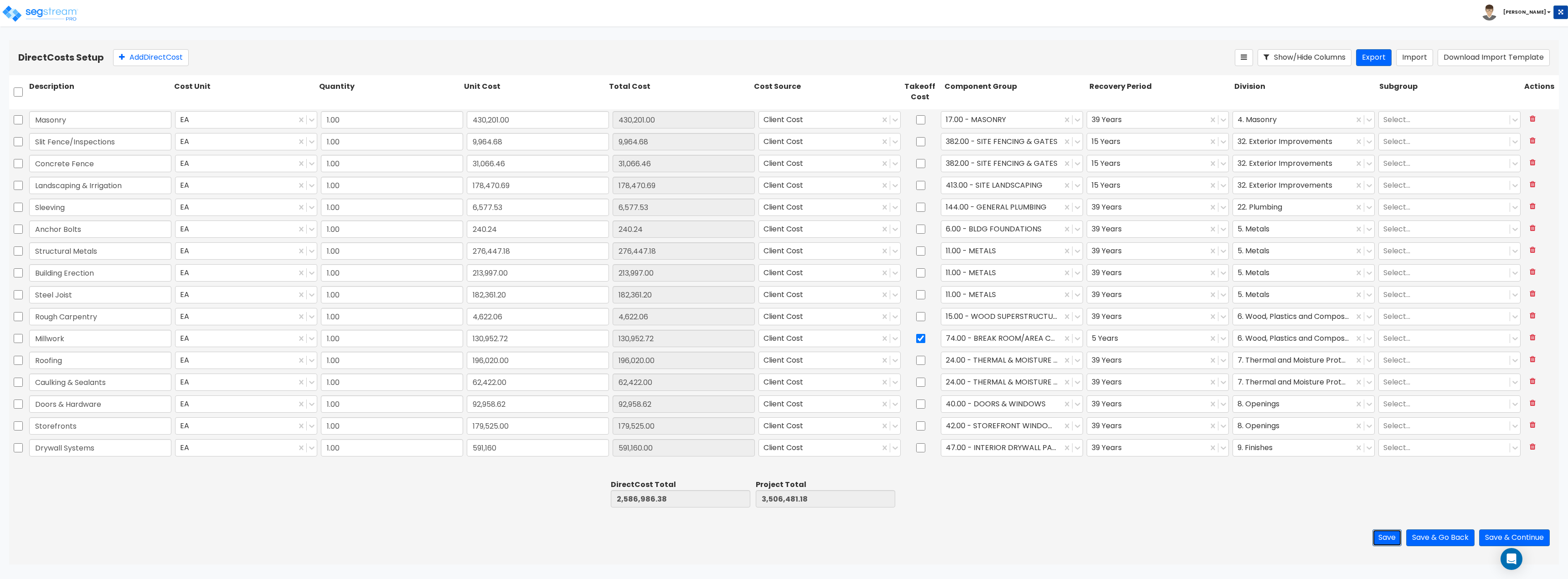
click at [783, 545] on button "Save" at bounding box center [1387, 538] width 29 height 17
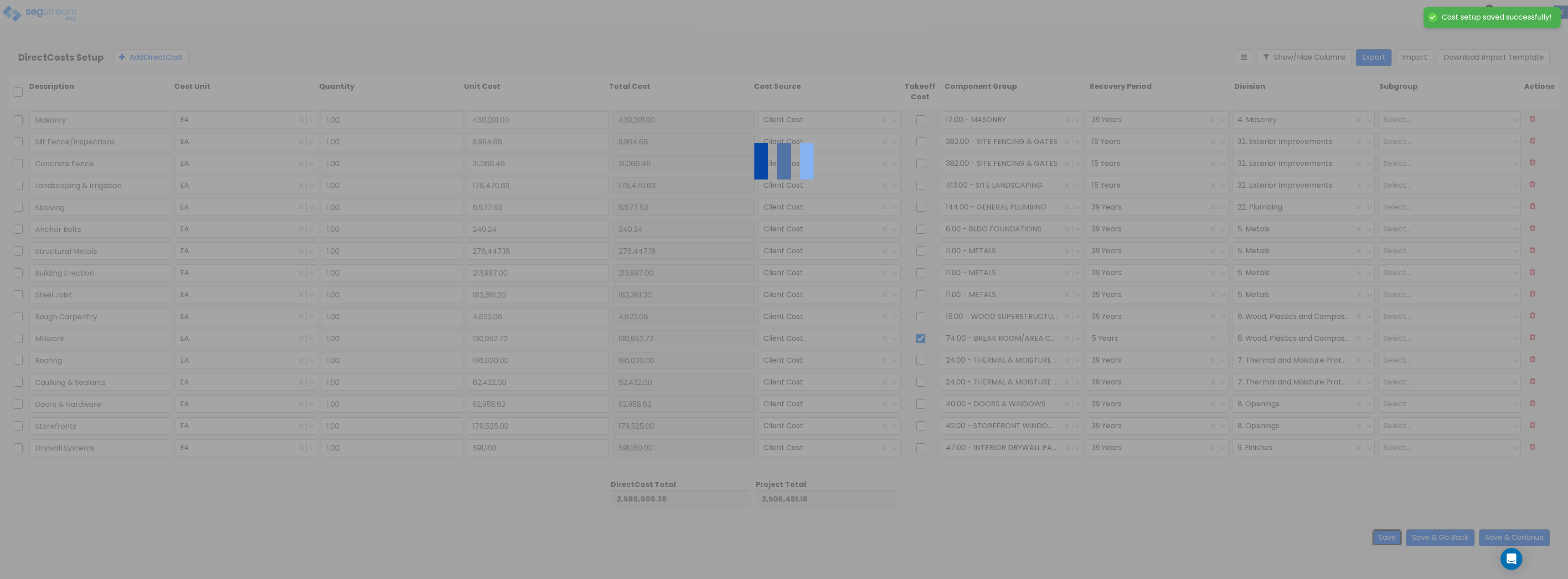
type input "591,160.00"
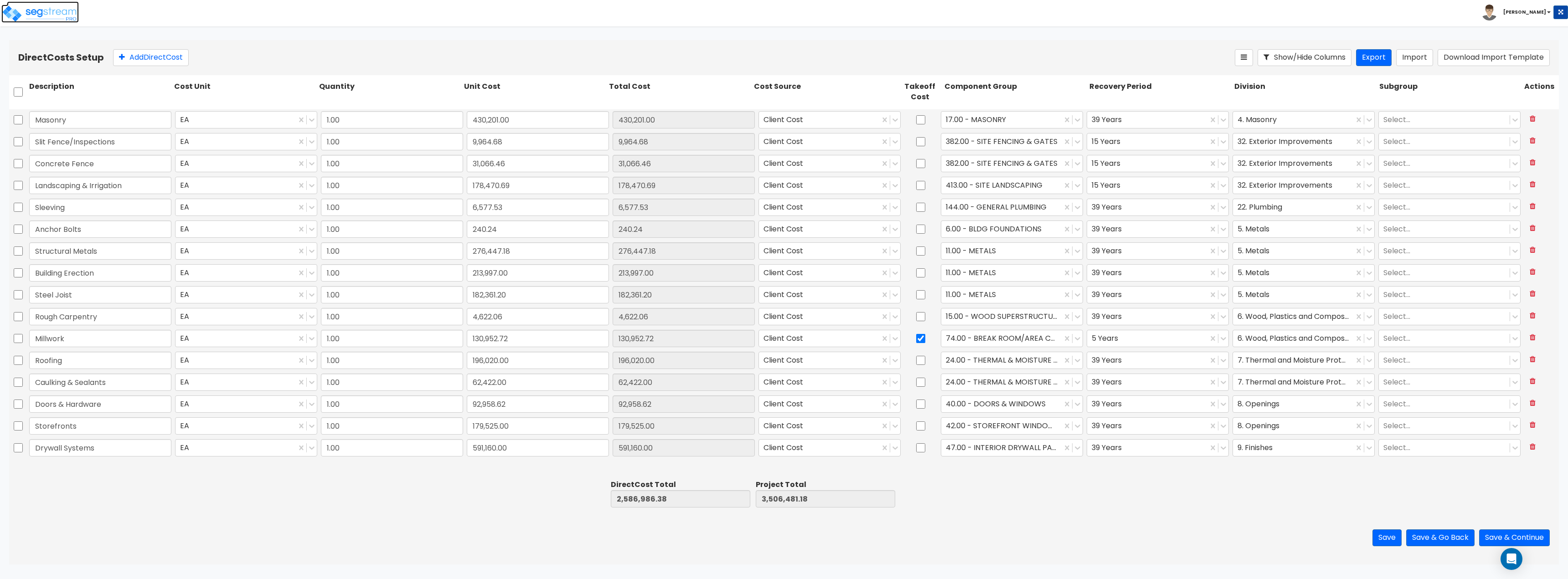
click at [24, 10] on img at bounding box center [40, 13] width 77 height 18
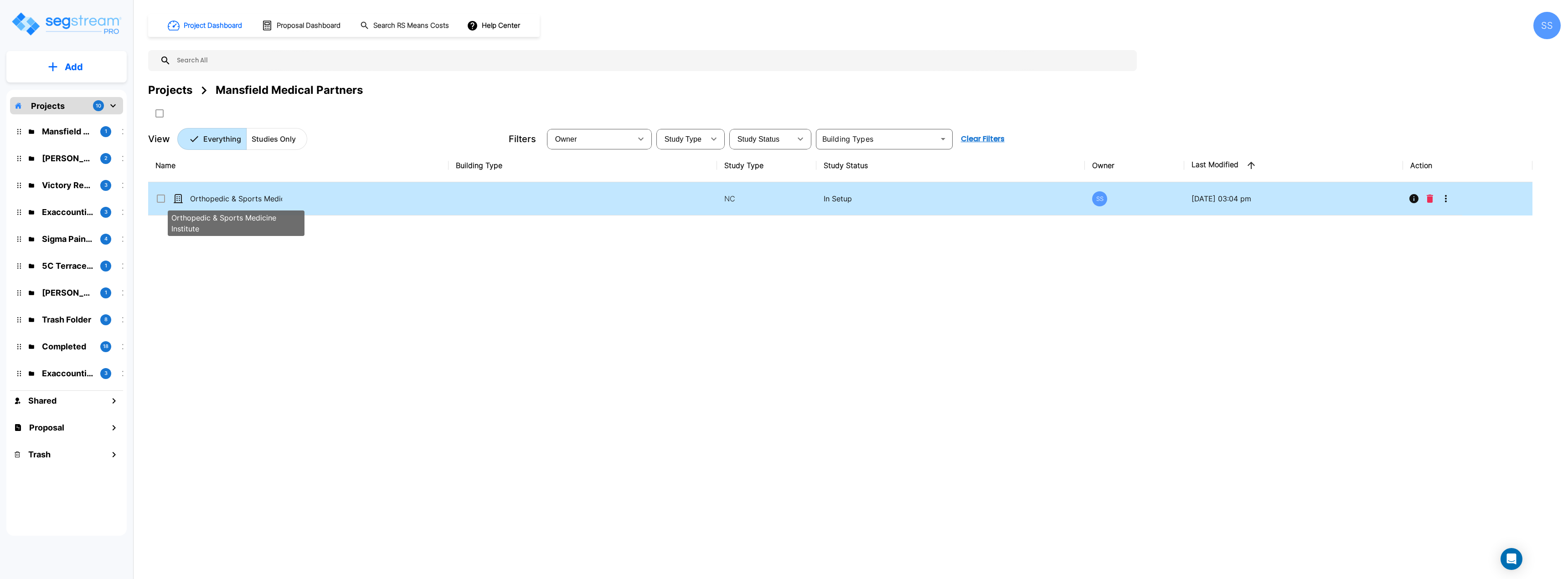
click at [231, 201] on p "Orthopedic & Sports Medicine Institute" at bounding box center [236, 199] width 92 height 11
checkbox input "true"
click at [231, 201] on p "Orthopedic & Sports Medicine Institute" at bounding box center [236, 199] width 92 height 11
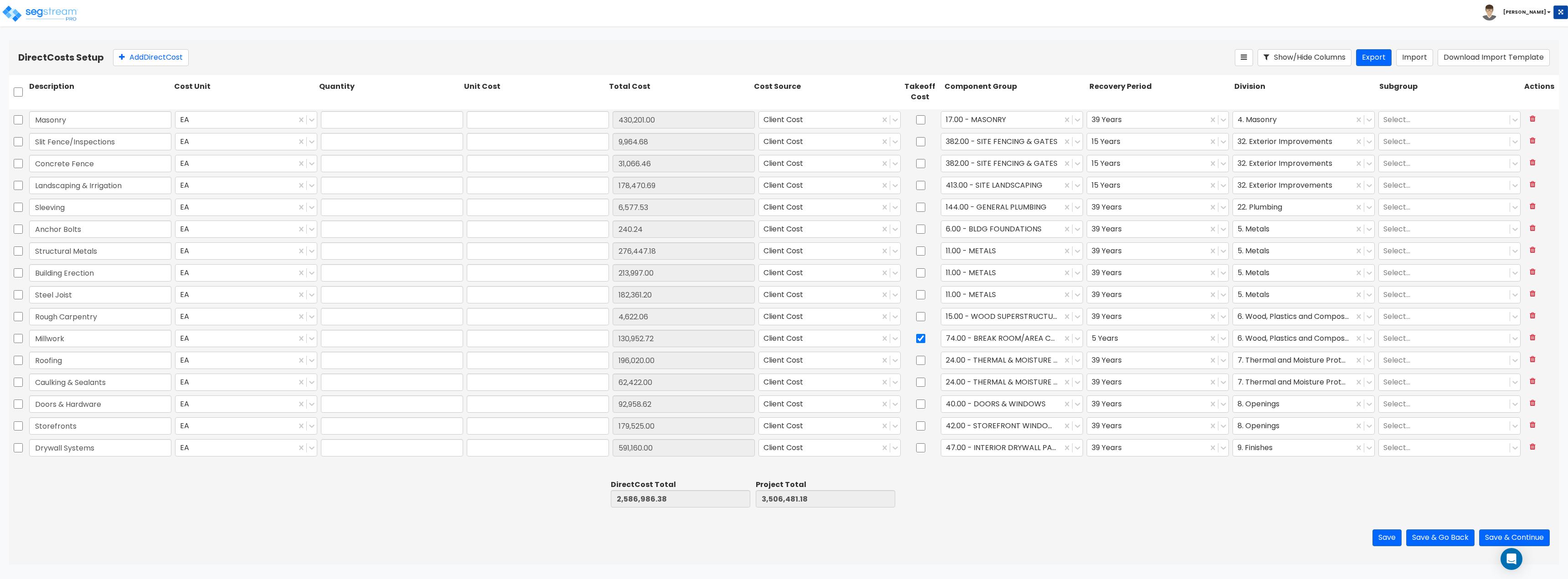
type input "1.00"
type input "430,201.00"
type input "1.00"
type input "9,964.68"
type input "1.00"
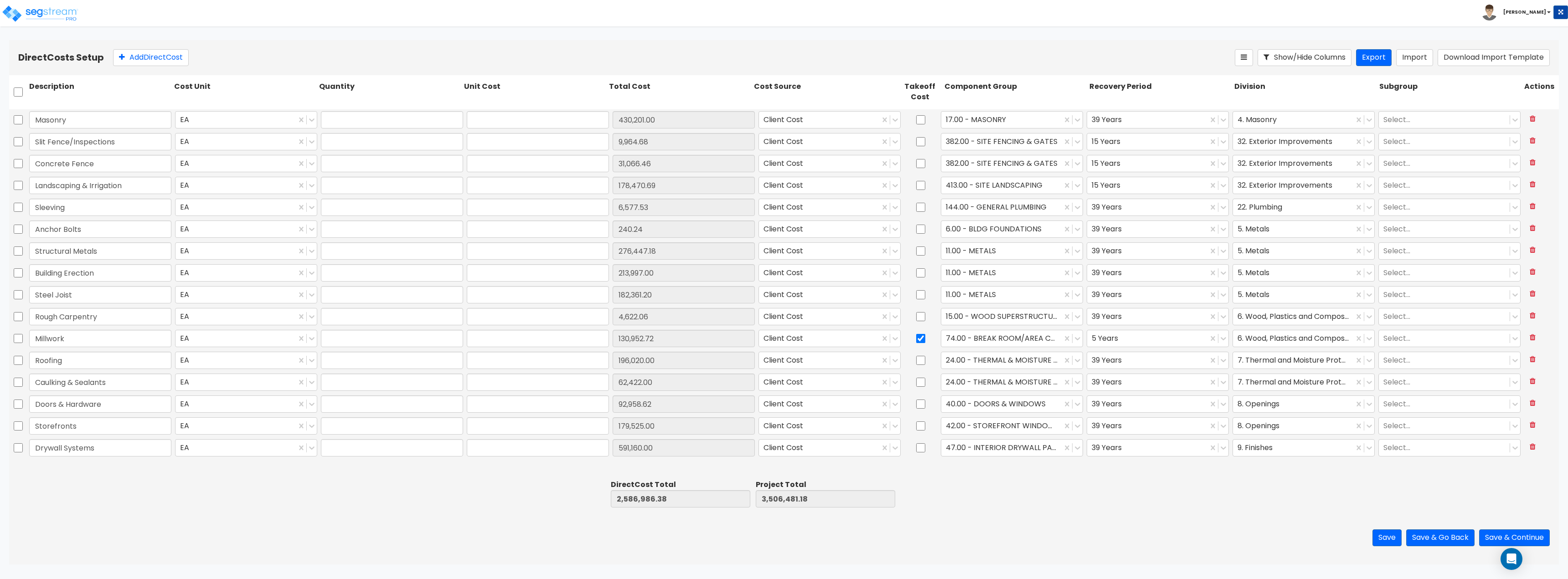
type input "31,066.46"
type input "1.00"
type input "178,470.69"
type input "1.00"
type input "6,577.53"
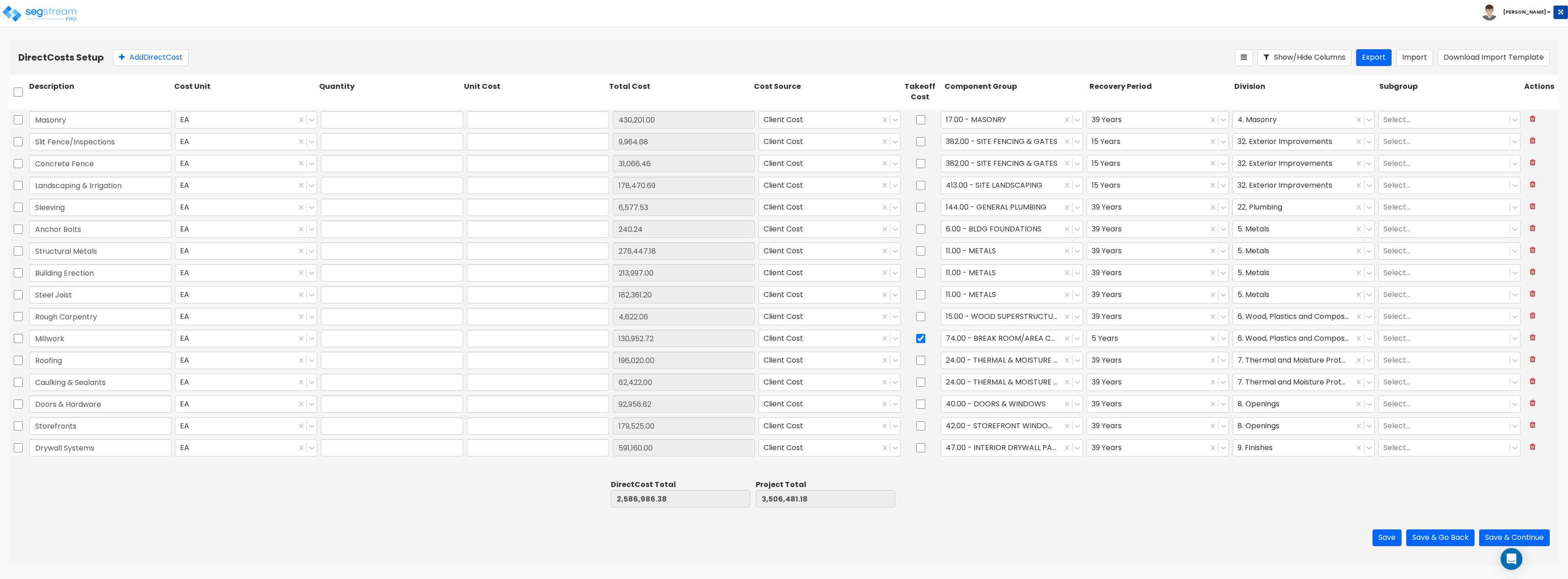
type input "1.00"
type input "240.24"
type input "1.00"
type input "276,447.18"
type input "1.00"
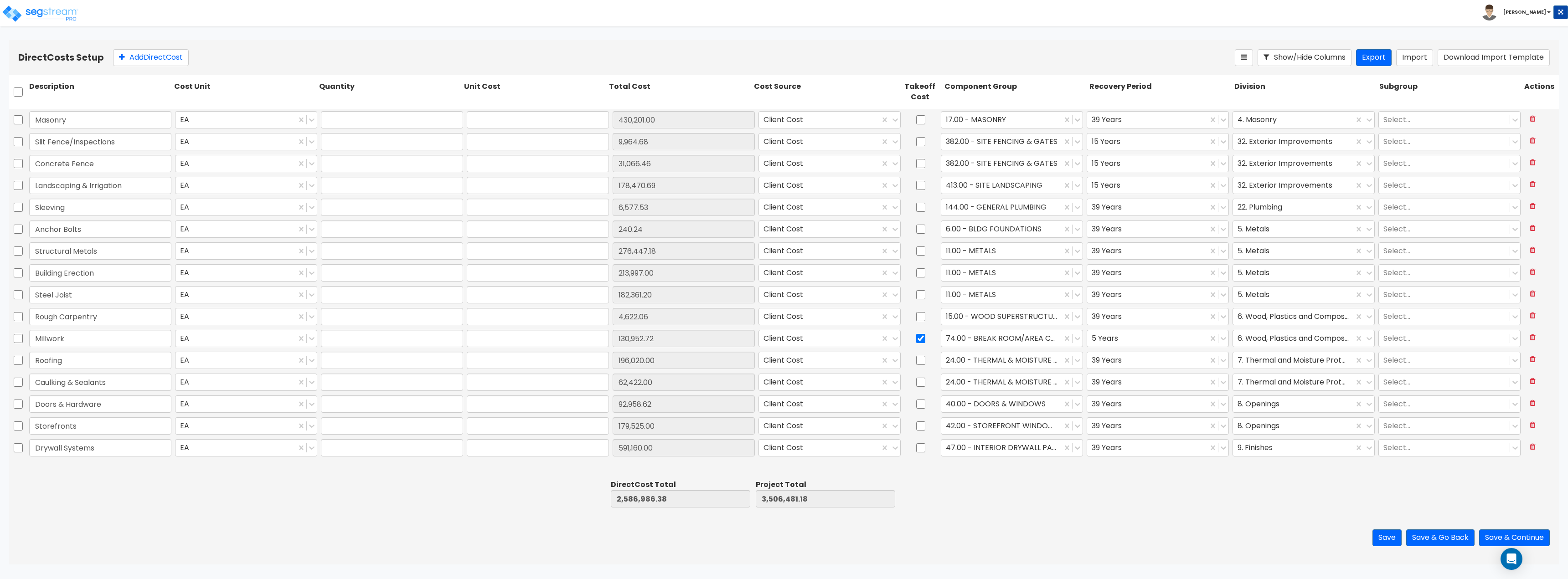
type input "213,997.00"
type input "1.00"
type input "182,361.20"
type input "1.00"
type input "4,622.06"
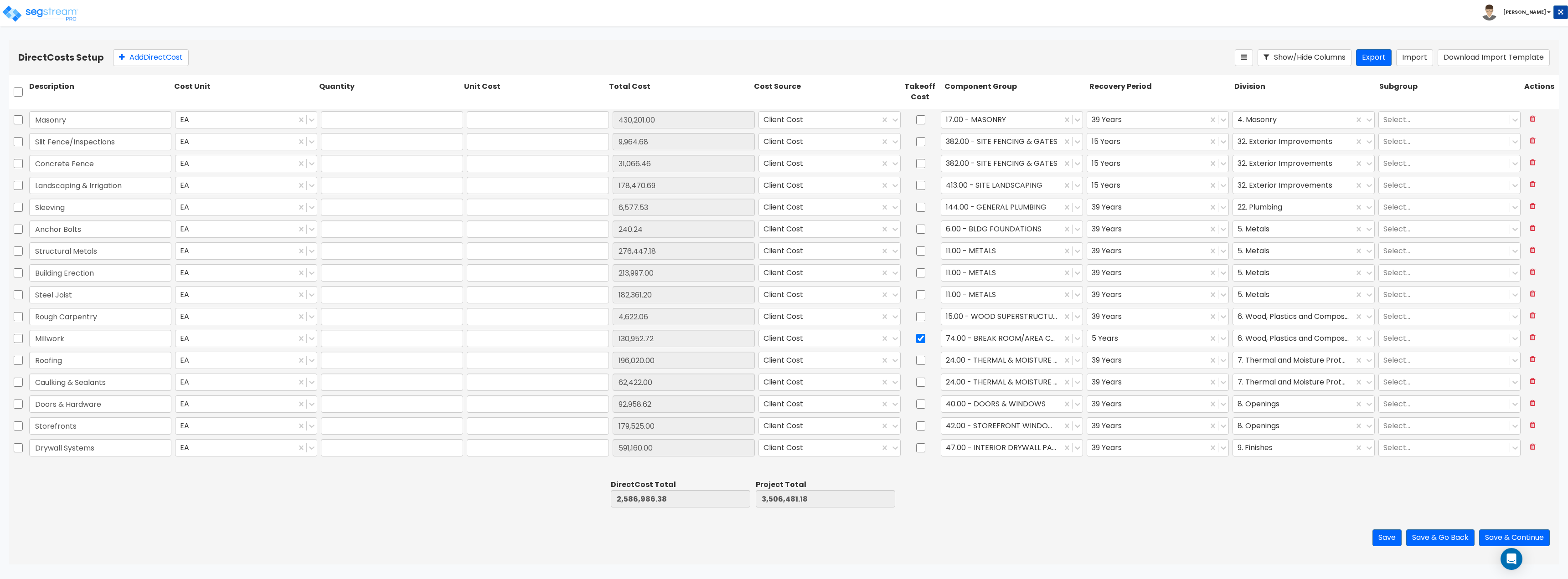
type input "1.00"
type input "130,952.72"
type input "1.00"
type input "196,020.00"
type input "1.00"
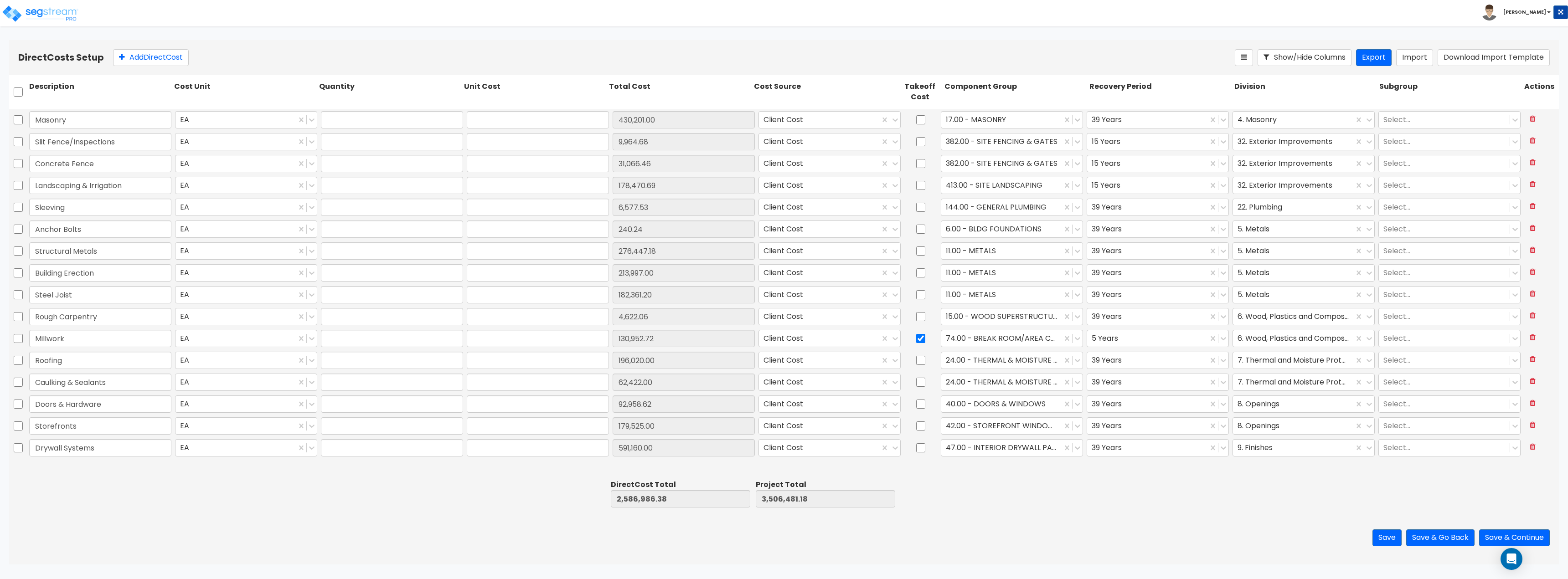
type input "62,422.00"
type input "1.00"
type input "92,958.62"
type input "1.00"
type input "179,525.00"
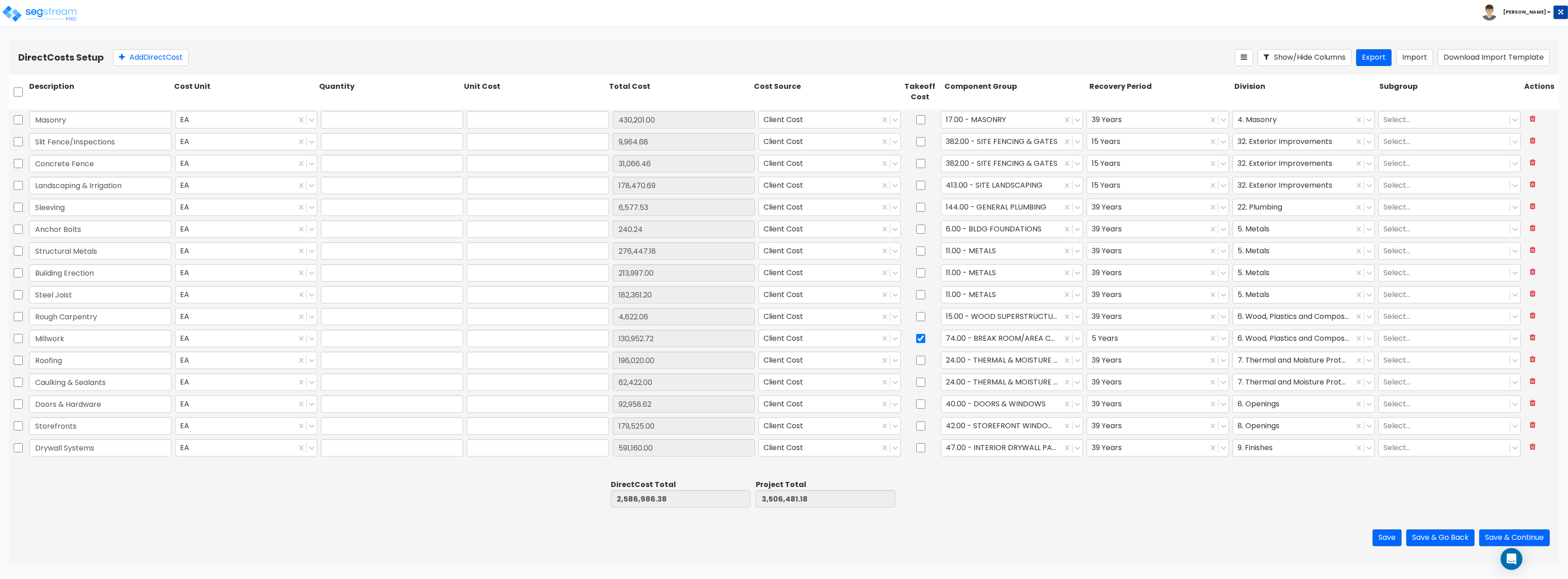
type input "1.00"
type input "591,160.00"
click at [153, 63] on button "Add Direct Cost" at bounding box center [151, 58] width 75 height 17
click at [103, 462] on input "text" at bounding box center [100, 468] width 142 height 17
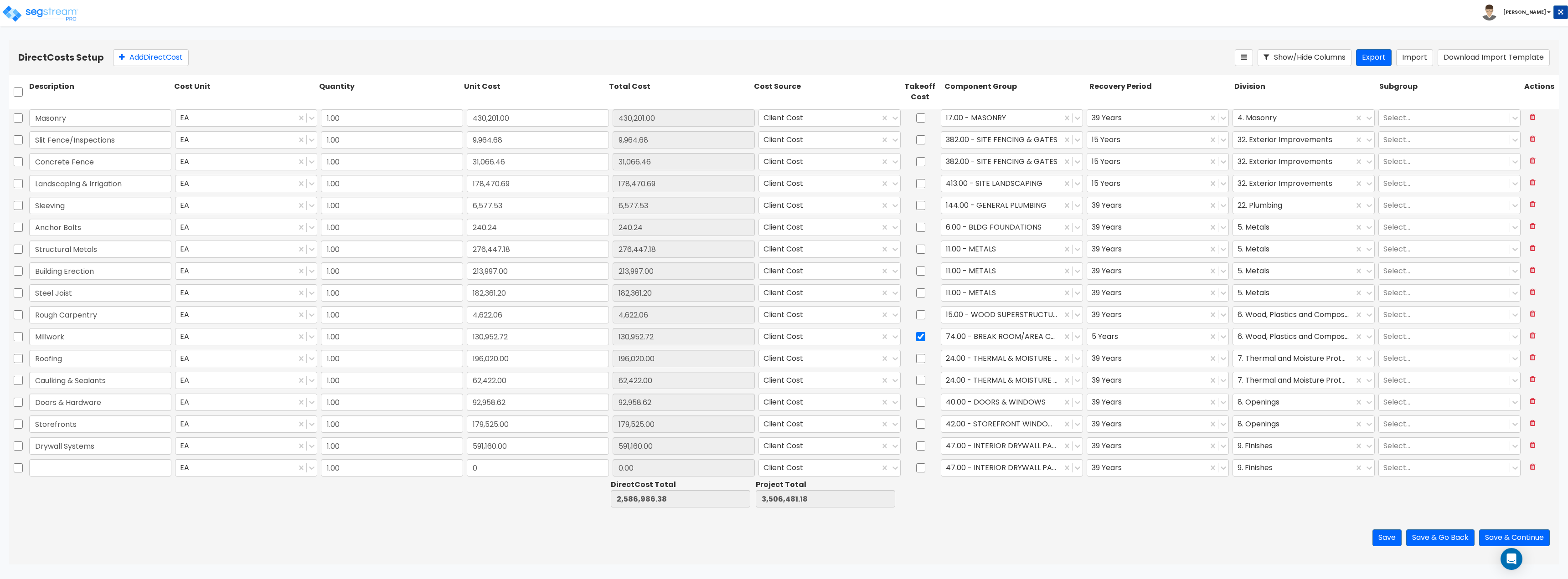
click at [100, 467] on input "text" at bounding box center [100, 468] width 142 height 17
click at [1532, 466] on button at bounding box center [1533, 467] width 17 height 16
click at [1368, 64] on button "Export" at bounding box center [1374, 58] width 35 height 17
click at [1401, 57] on button "Import" at bounding box center [1415, 58] width 37 height 17
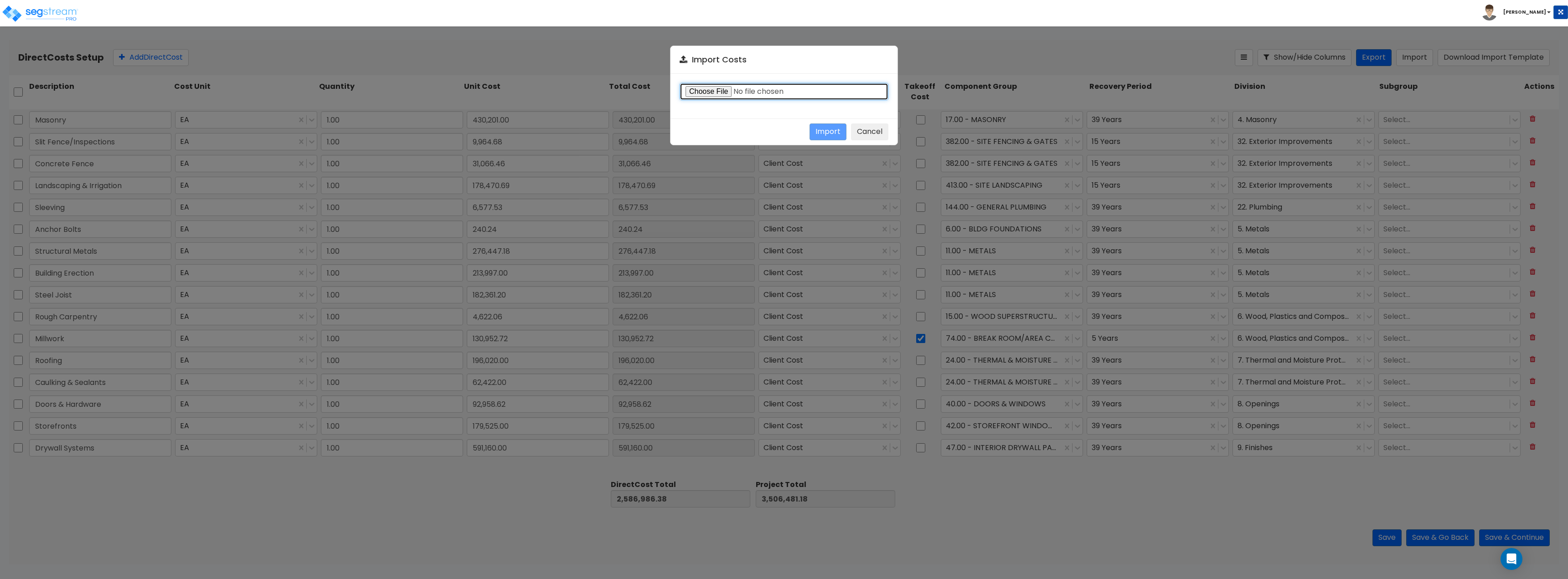
click at [718, 94] on input "file" at bounding box center [784, 91] width 209 height 17
type input "C:\fakepath\Direct costs 38771 09_23_25.csv"
click at [823, 127] on button "Import" at bounding box center [828, 132] width 37 height 17
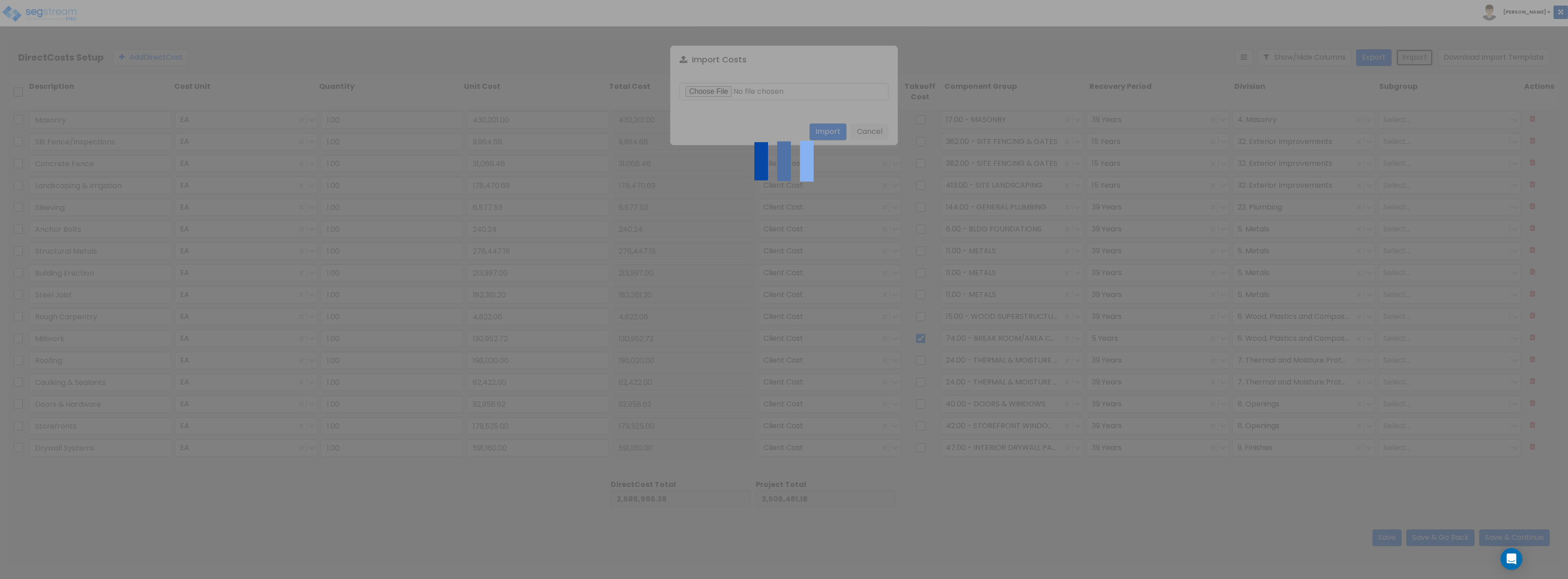
type input "1"
type input "430,201"
type input "1"
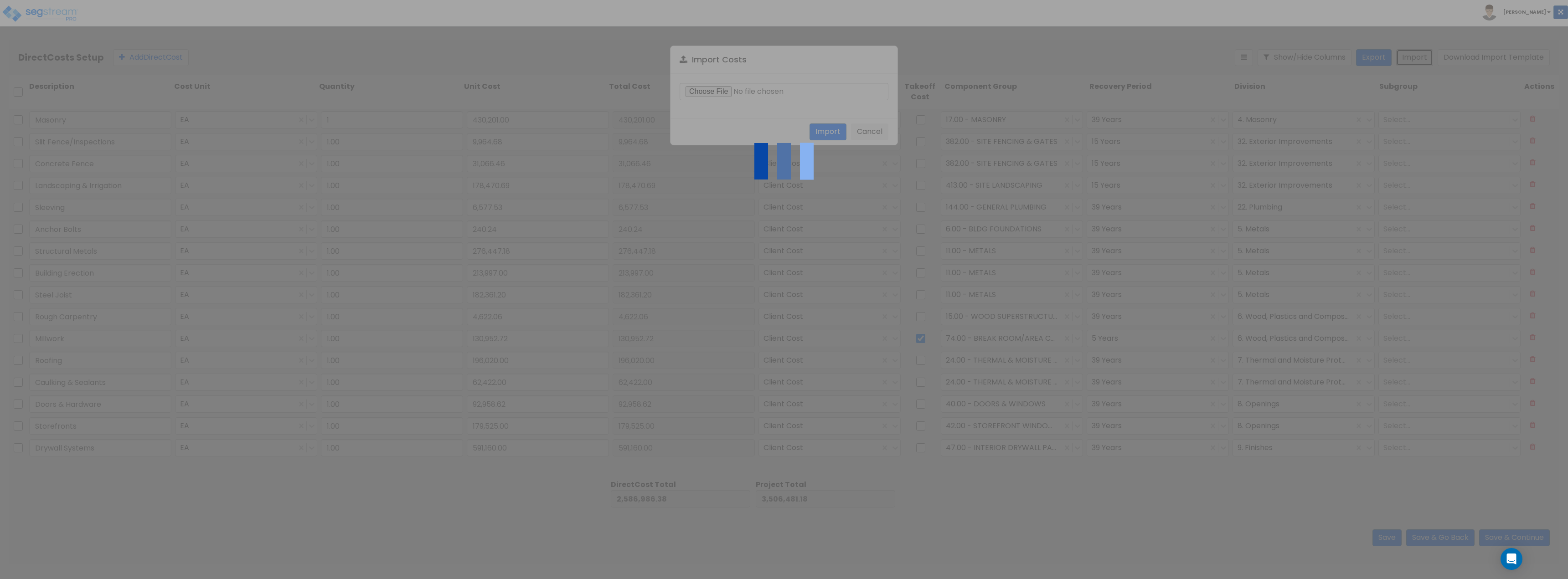
type input "1"
type input "213,997"
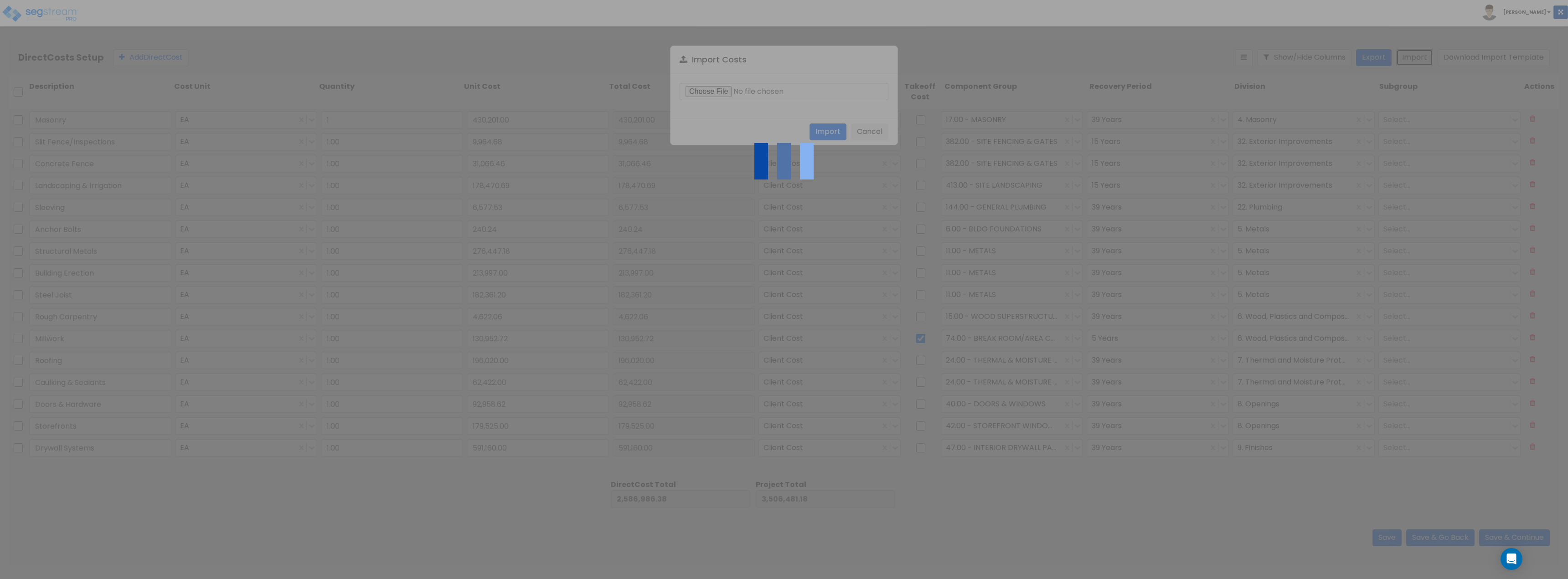
type input "1"
type input "182,361.2"
type input "1"
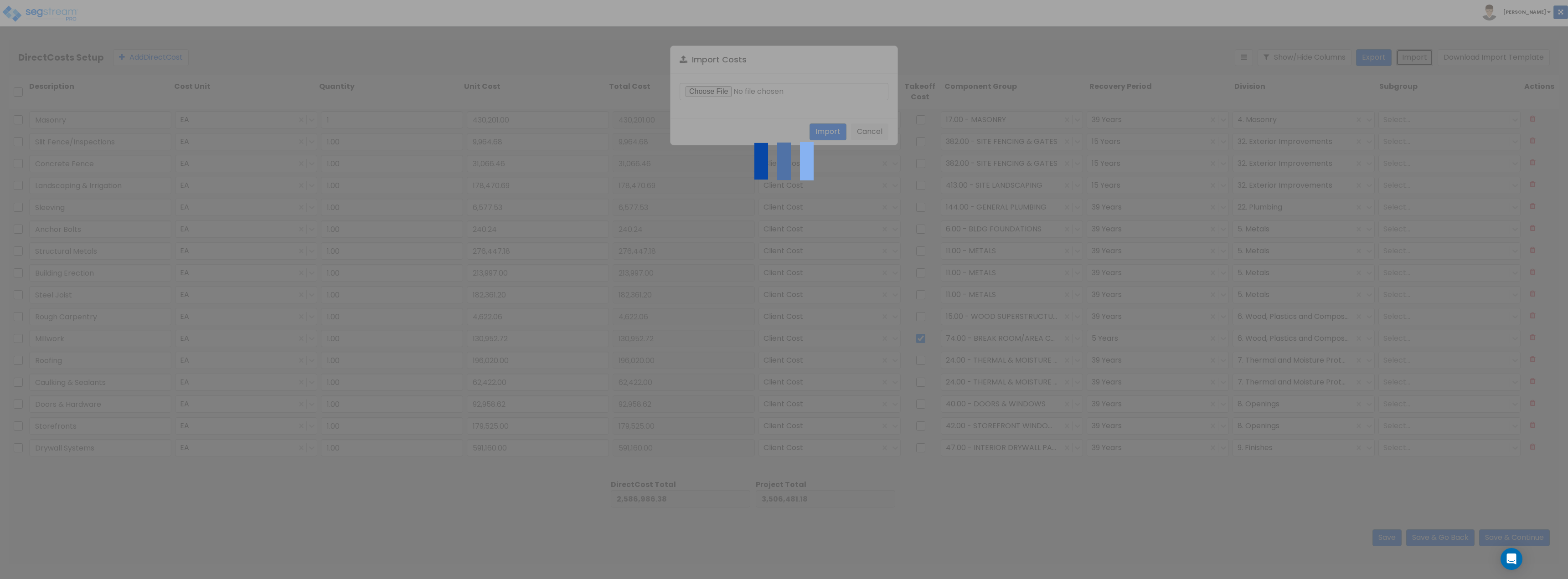
type input "196,020"
type input "1"
type input "62,422"
type input "1"
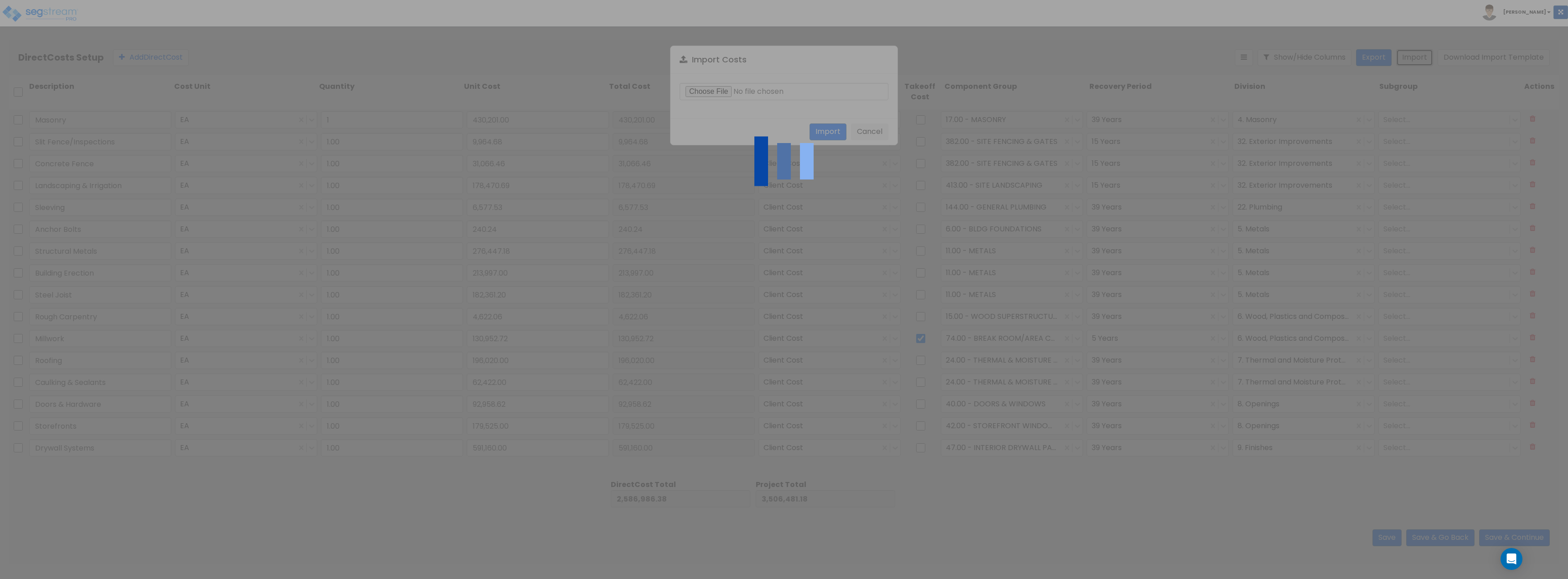
type input "179,525"
type input "1"
type input "591,160"
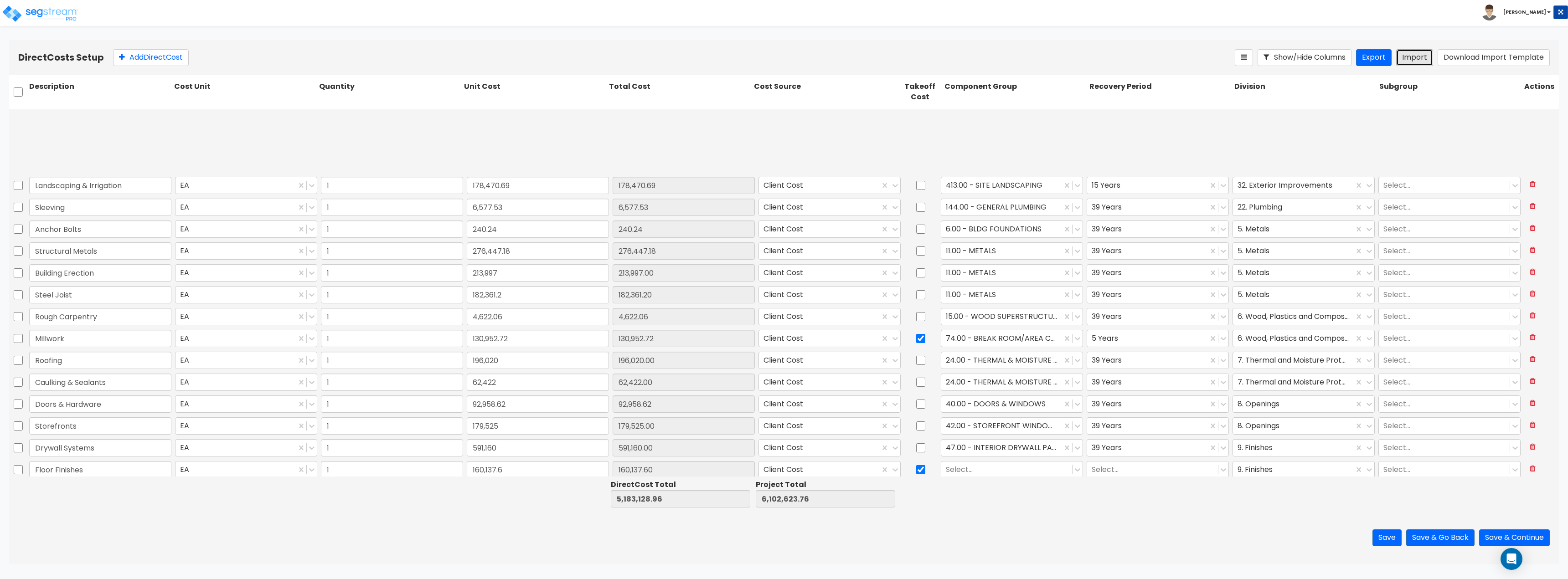
scroll to position [223, 0]
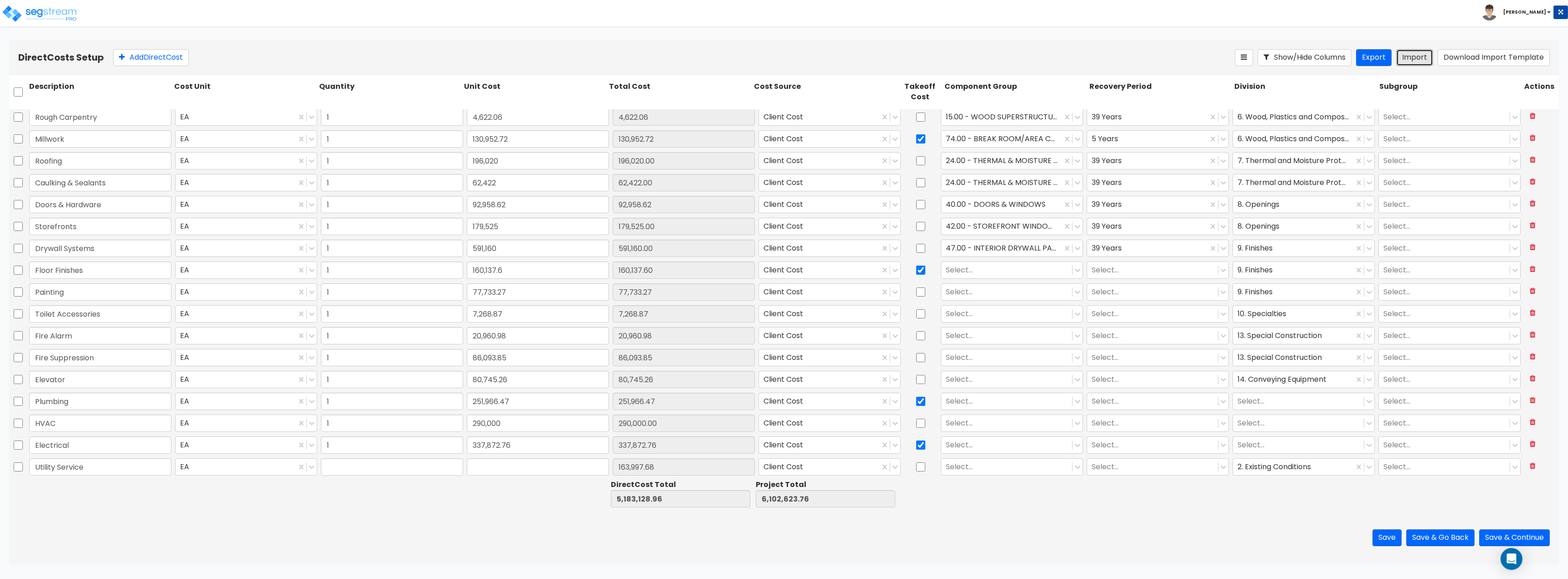
type input "1"
type input "163,997.68"
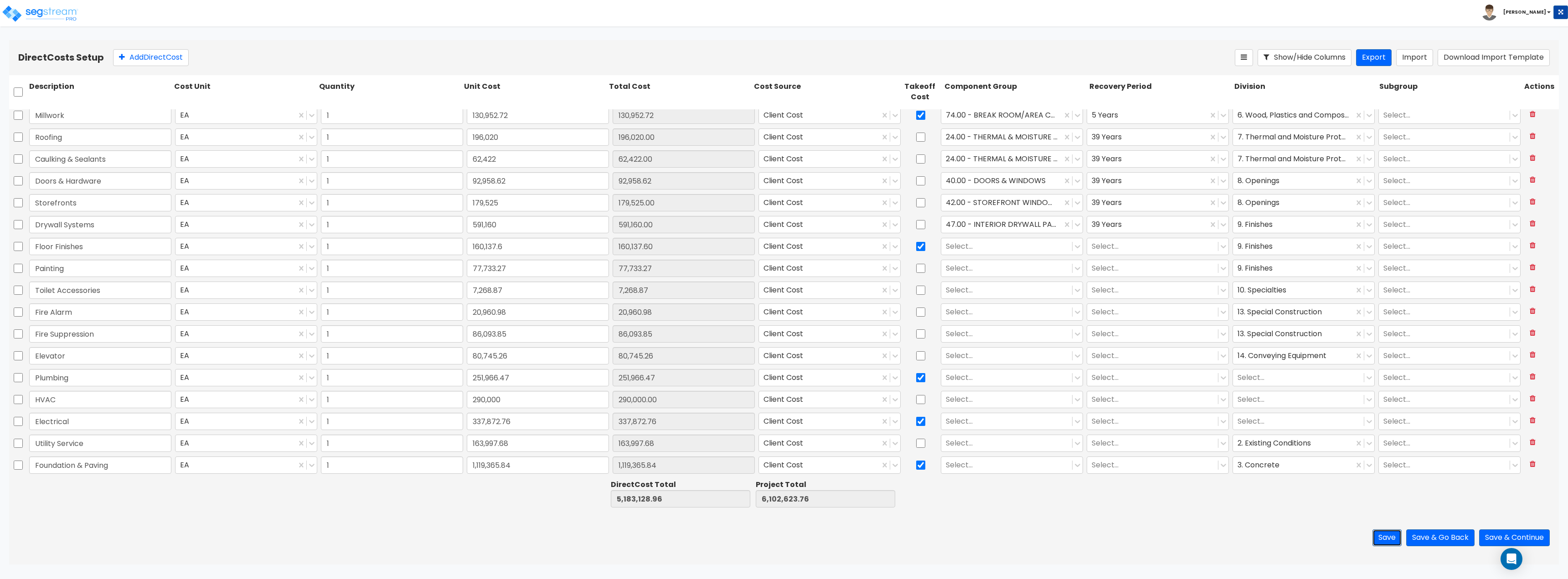
click at [1388, 540] on button "Save" at bounding box center [1387, 538] width 29 height 17
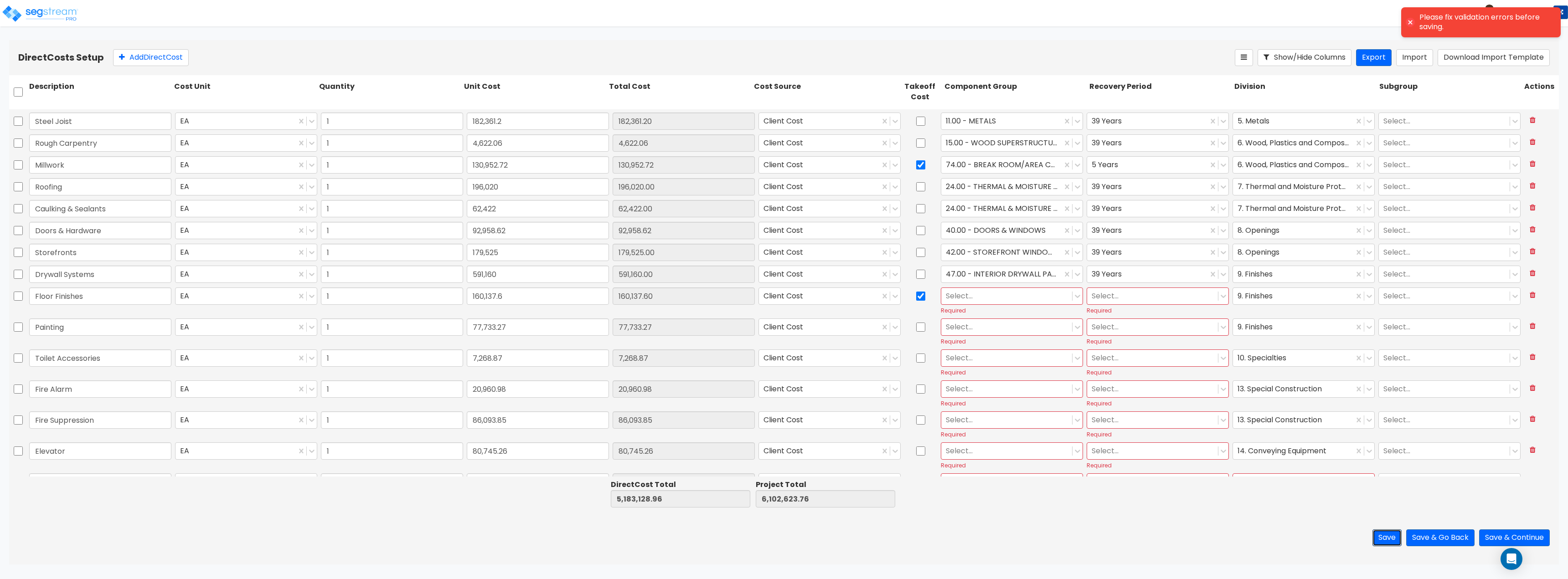
scroll to position [141, 0]
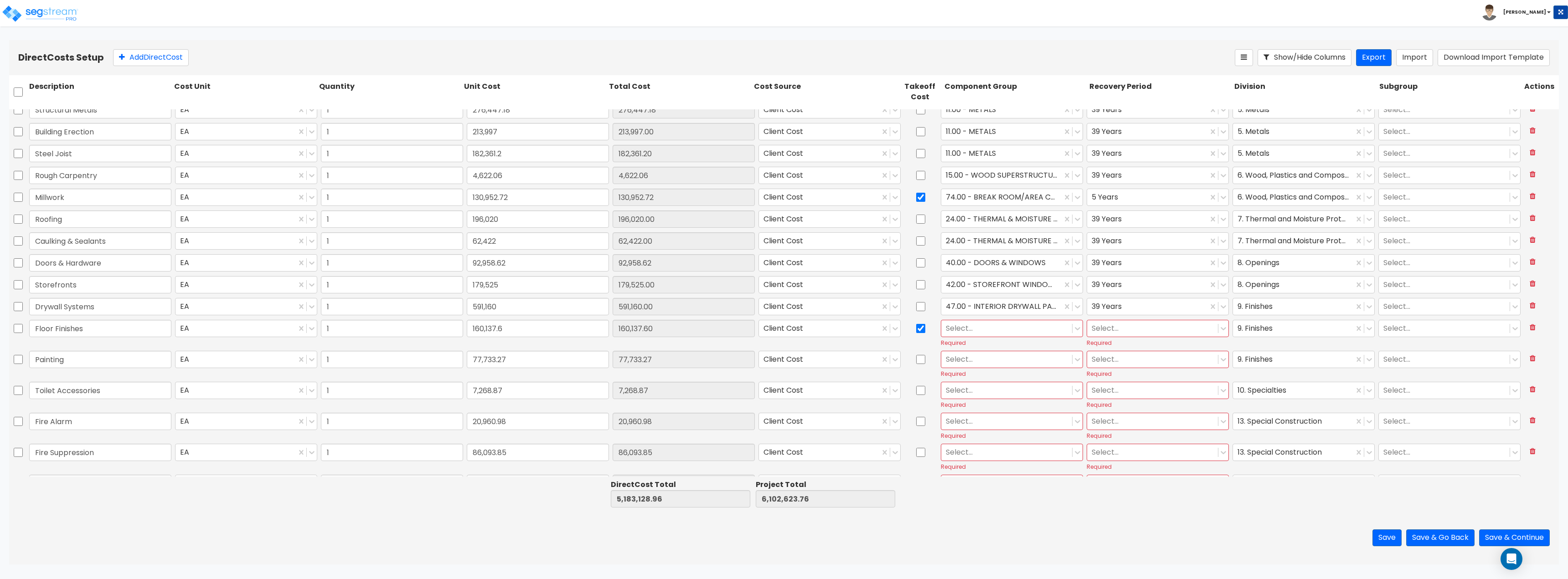
click at [1018, 328] on div at bounding box center [1007, 328] width 122 height 12
type input "T"
type input "VIN"
click at [1001, 369] on div "130.00 - VINYL FLOORING" at bounding box center [1007, 367] width 142 height 16
click at [1118, 332] on div at bounding box center [1152, 328] width 122 height 12
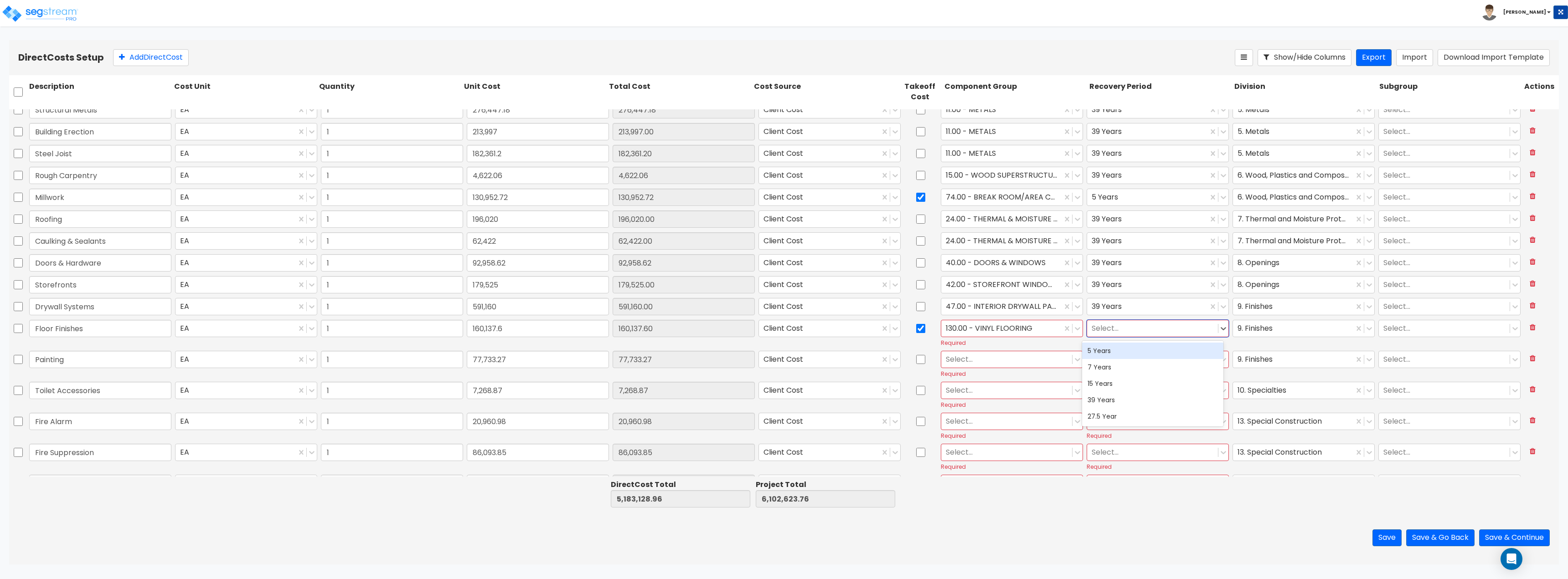
click at [1119, 349] on div "5 Years" at bounding box center [1153, 350] width 142 height 16
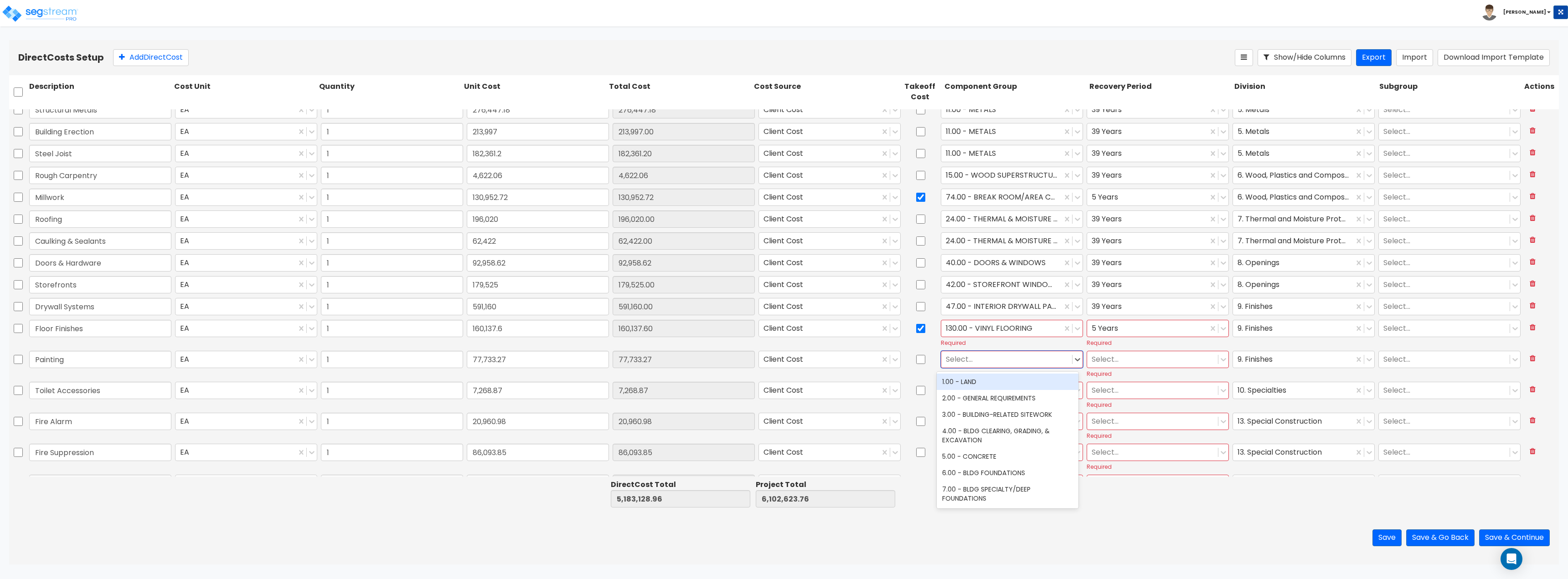
click at [968, 364] on div at bounding box center [1007, 359] width 122 height 12
type input "PAINT"
click at [971, 390] on div "112.00 - INTERIOR PAINT" at bounding box center [1007, 398] width 142 height 16
click at [921, 361] on div at bounding box center [921, 364] width 37 height 30
click at [922, 357] on div at bounding box center [921, 364] width 37 height 30
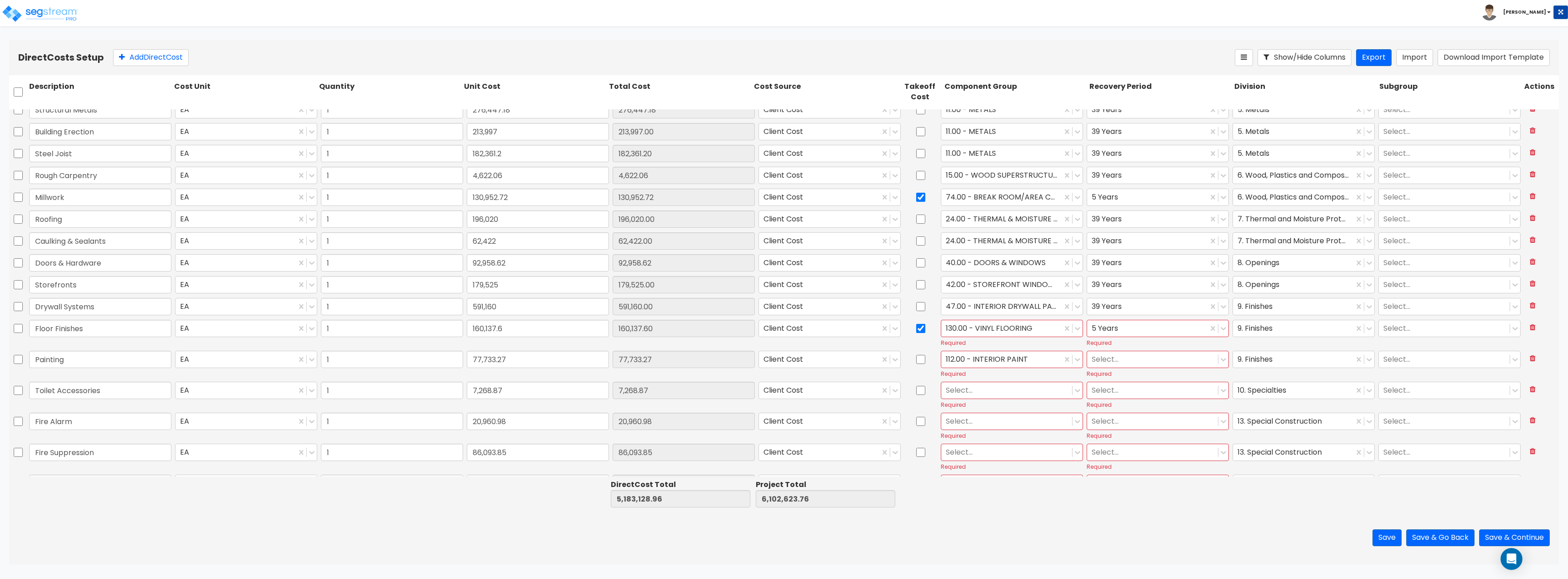
click at [910, 359] on div at bounding box center [921, 364] width 37 height 30
click at [916, 360] on input "checkbox" at bounding box center [920, 359] width 9 height 17
checkbox input "true"
click at [1124, 360] on div at bounding box center [1152, 359] width 122 height 12
click at [1129, 432] on div "39 Years" at bounding box center [1153, 431] width 142 height 16
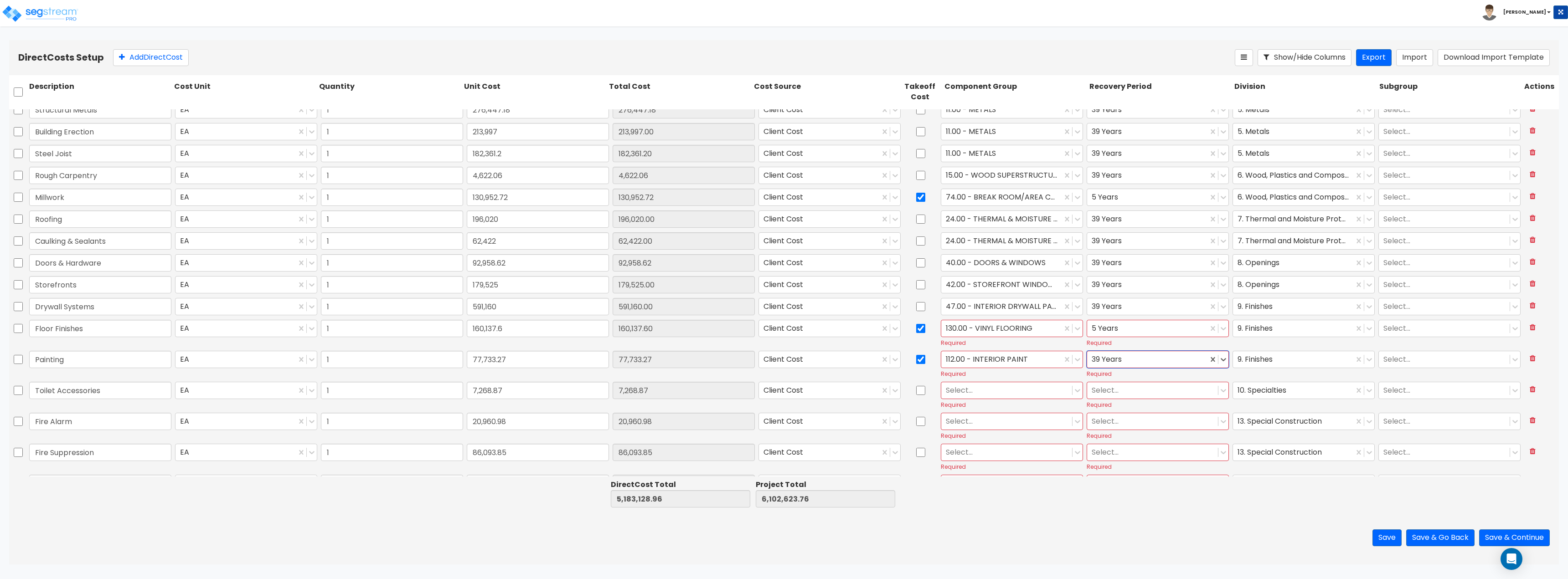
click at [987, 390] on div at bounding box center [1007, 390] width 122 height 12
type input "SPEC"
click at [982, 436] on div "137.00 - SPECIALTIES" at bounding box center [1007, 438] width 142 height 16
click at [1019, 387] on div at bounding box center [1001, 390] width 111 height 12
type input "RES"
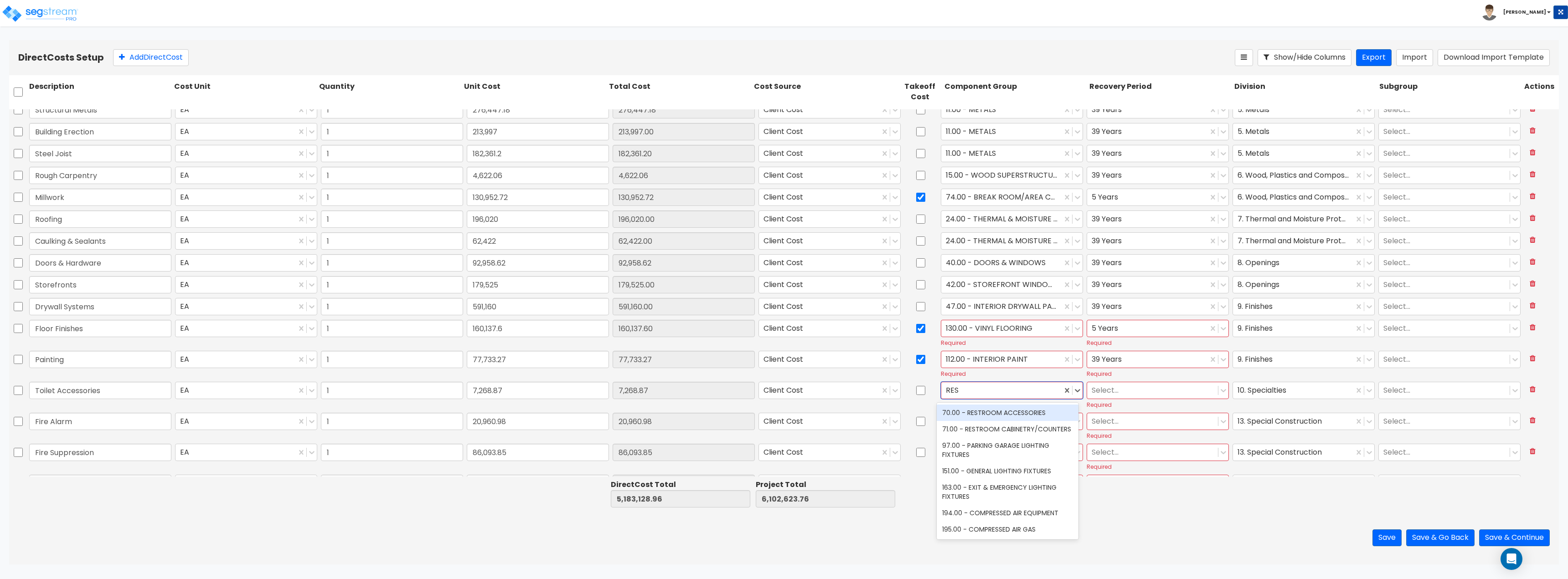
click at [1018, 409] on div "70.00 - RESTROOM ACCESSORIES" at bounding box center [1007, 412] width 142 height 16
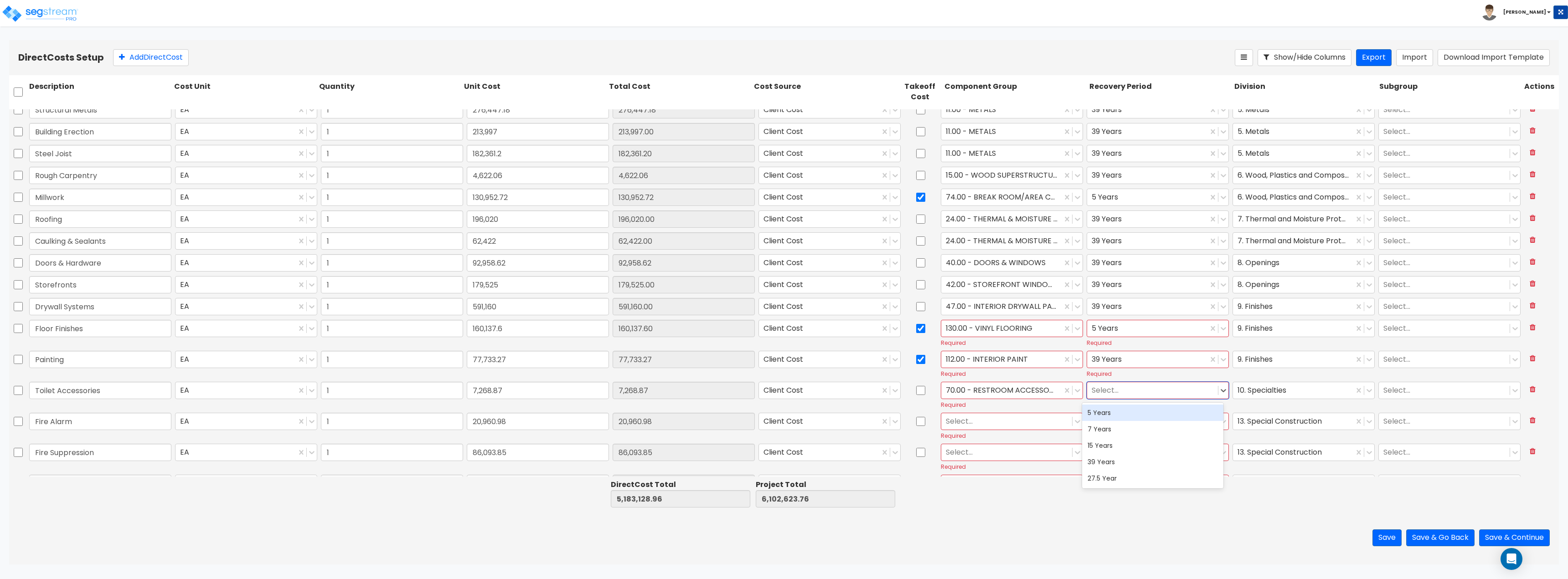
click at [1114, 387] on div at bounding box center [1152, 390] width 122 height 12
click at [1107, 458] on div "39 Years" at bounding box center [1153, 462] width 142 height 16
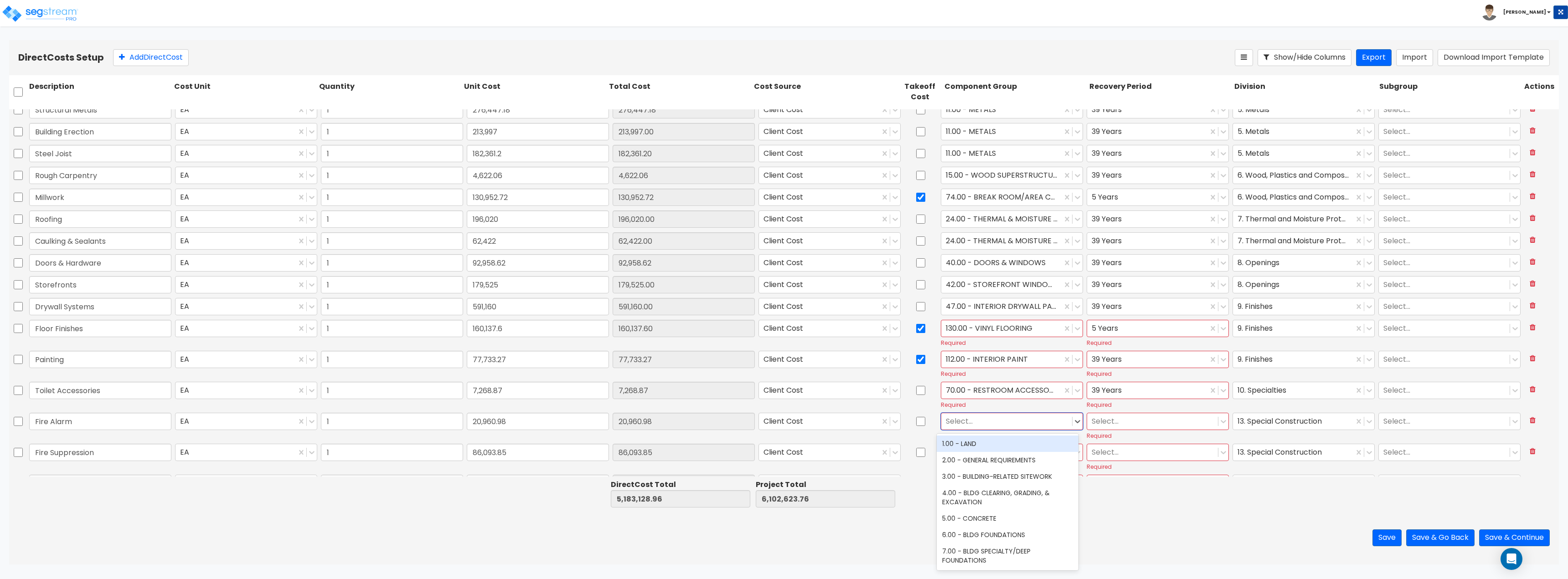
click at [1015, 421] on div at bounding box center [1007, 421] width 122 height 12
type input "fire"
click at [993, 479] on div "142.00 - FIRE ALARM/SMOKE DETECTOR SYSTEMS" at bounding box center [1007, 481] width 142 height 26
click at [1094, 423] on div at bounding box center [1152, 421] width 122 height 12
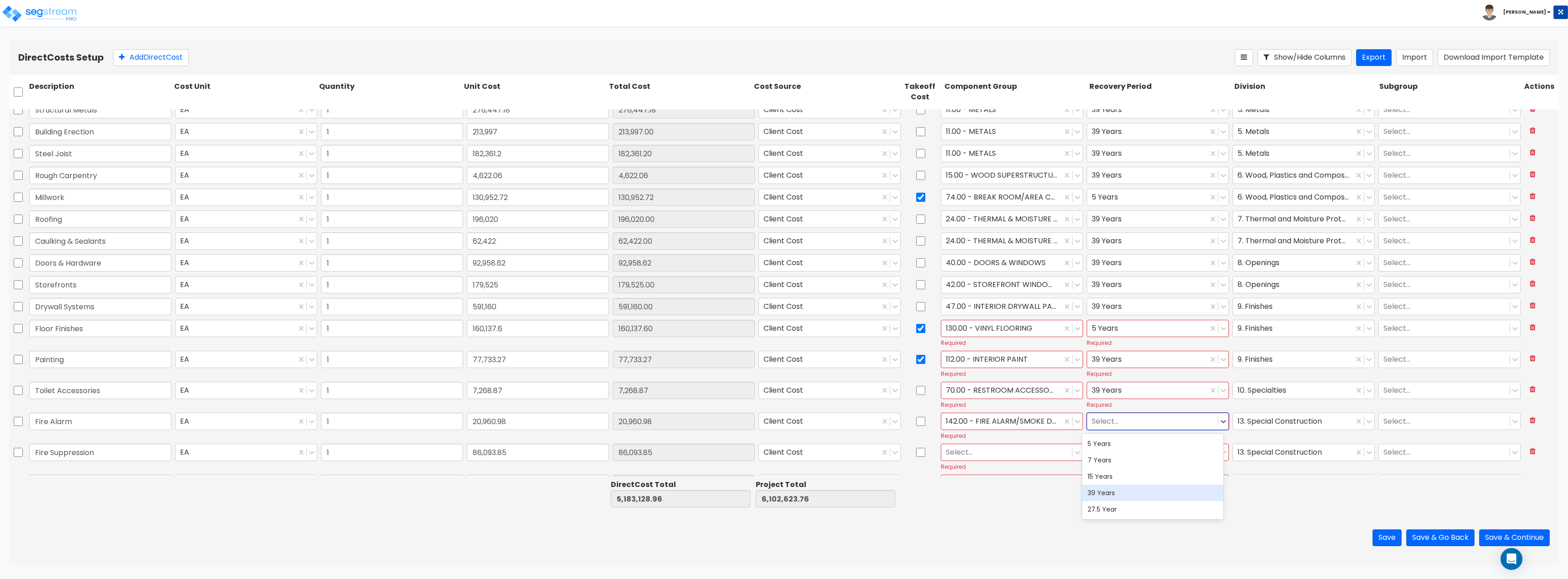
click at [1117, 493] on div "39 Years" at bounding box center [1153, 493] width 142 height 16
click at [1007, 458] on div at bounding box center [1007, 452] width 122 height 12
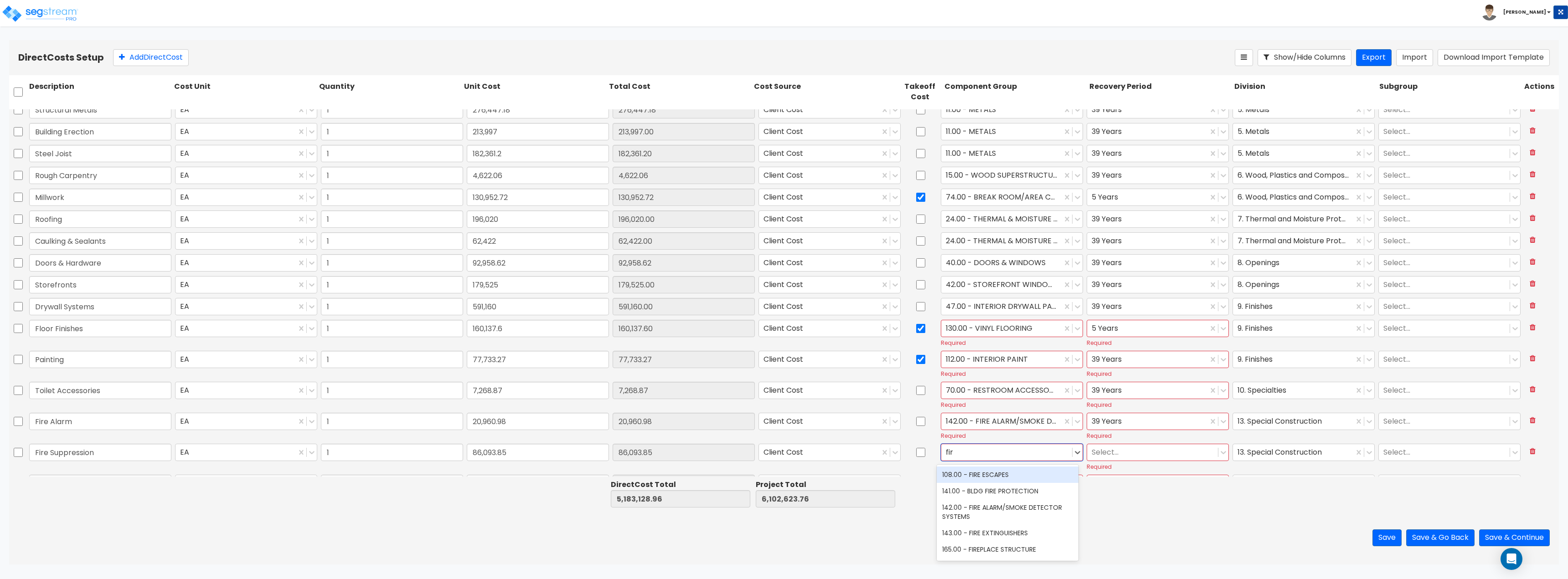
type input "fire"
click at [1004, 485] on div "141.00 - BLDG FIRE PROTECTION" at bounding box center [1007, 491] width 142 height 16
click at [1107, 449] on div at bounding box center [1152, 452] width 122 height 12
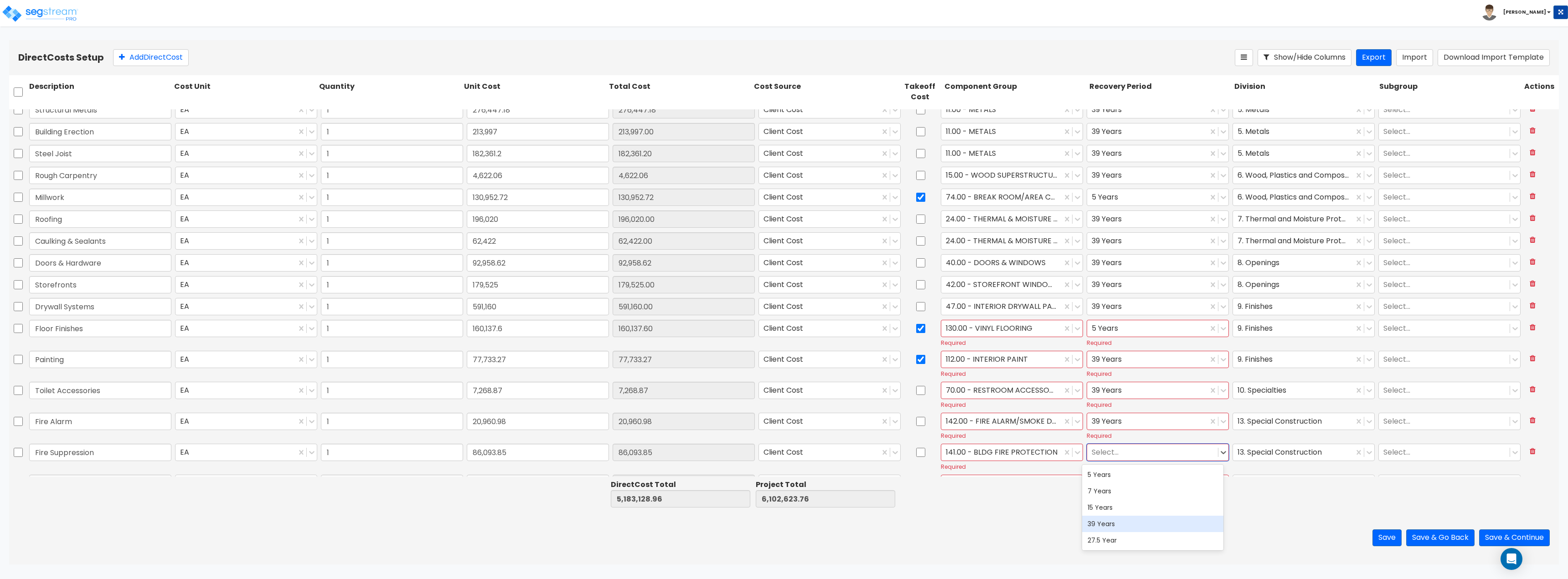
click at [1121, 521] on div "39 Years" at bounding box center [1153, 524] width 142 height 16
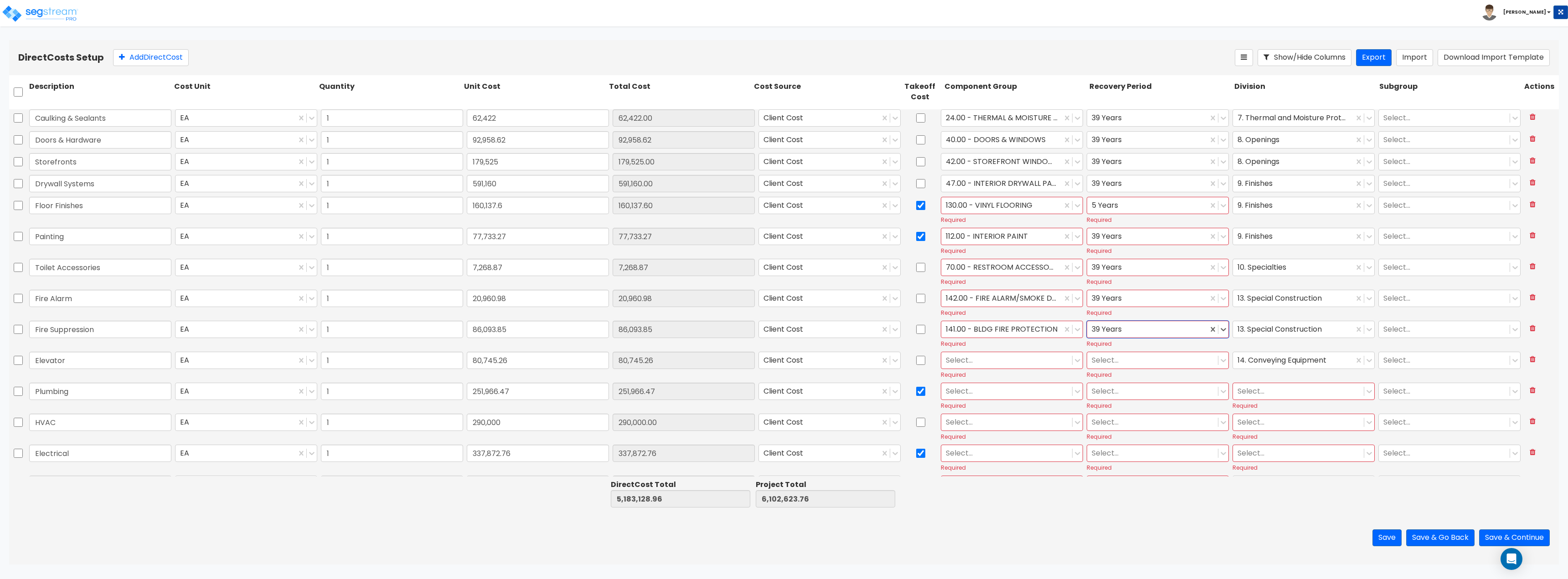
scroll to position [324, 0]
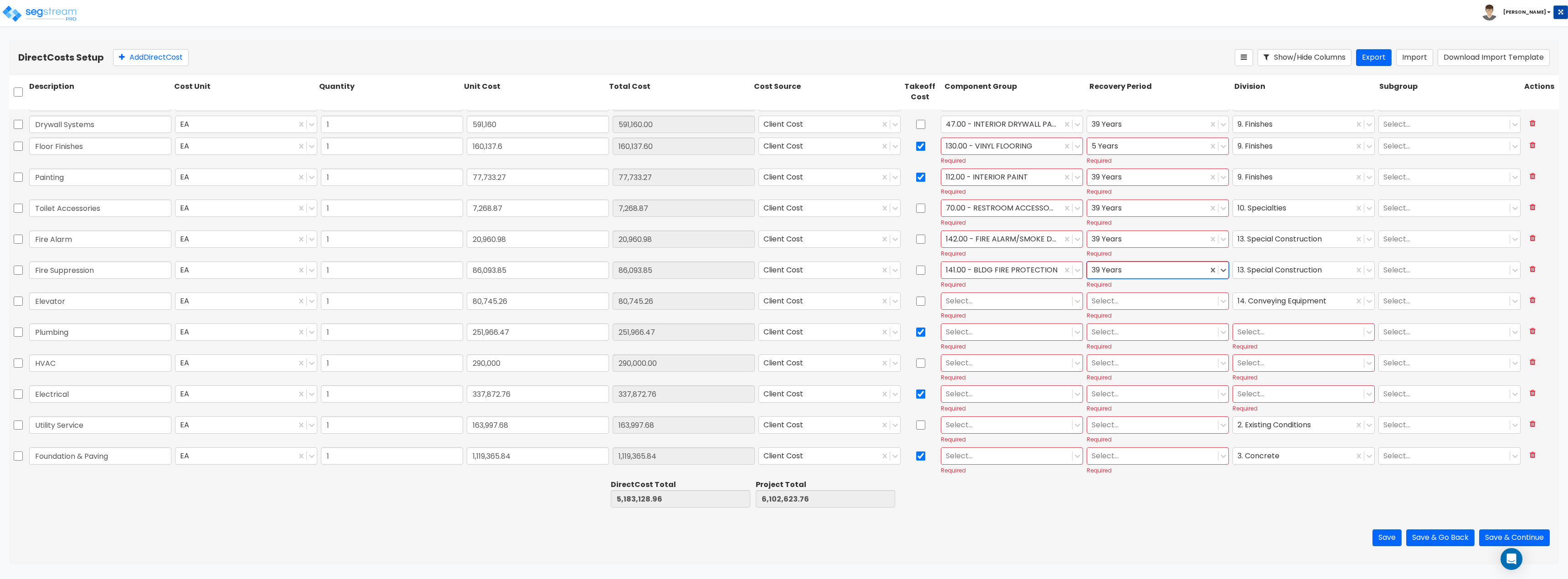
click at [976, 300] on div at bounding box center [1007, 300] width 122 height 12
type input "elev"
click at [978, 358] on div "159.00 - PASSENGER ELEVATOR EQUIPMENT" at bounding box center [1007, 356] width 142 height 16
click at [1132, 305] on div at bounding box center [1152, 300] width 122 height 12
click at [1122, 371] on div "39 Years" at bounding box center [1153, 372] width 142 height 16
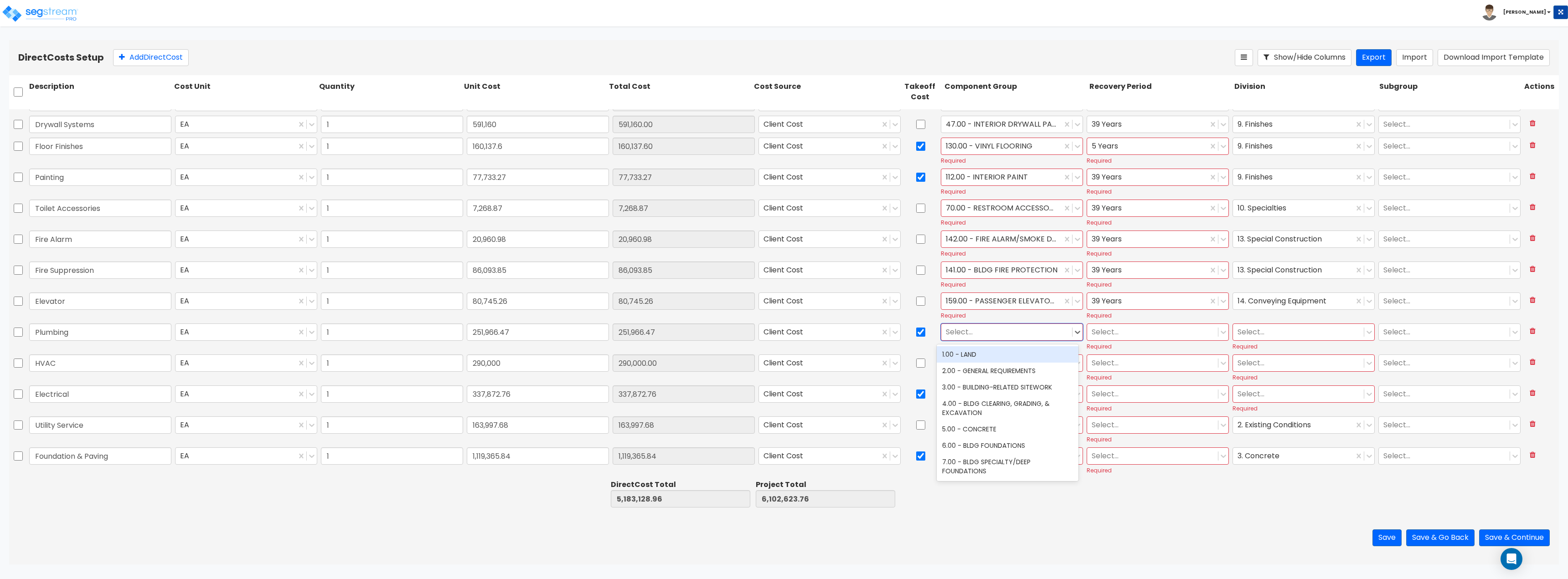
click at [992, 333] on div at bounding box center [1007, 331] width 122 height 12
type input "plu"
click at [993, 354] on div "144.00 - GENERAL PLUMBING" at bounding box center [1007, 354] width 142 height 16
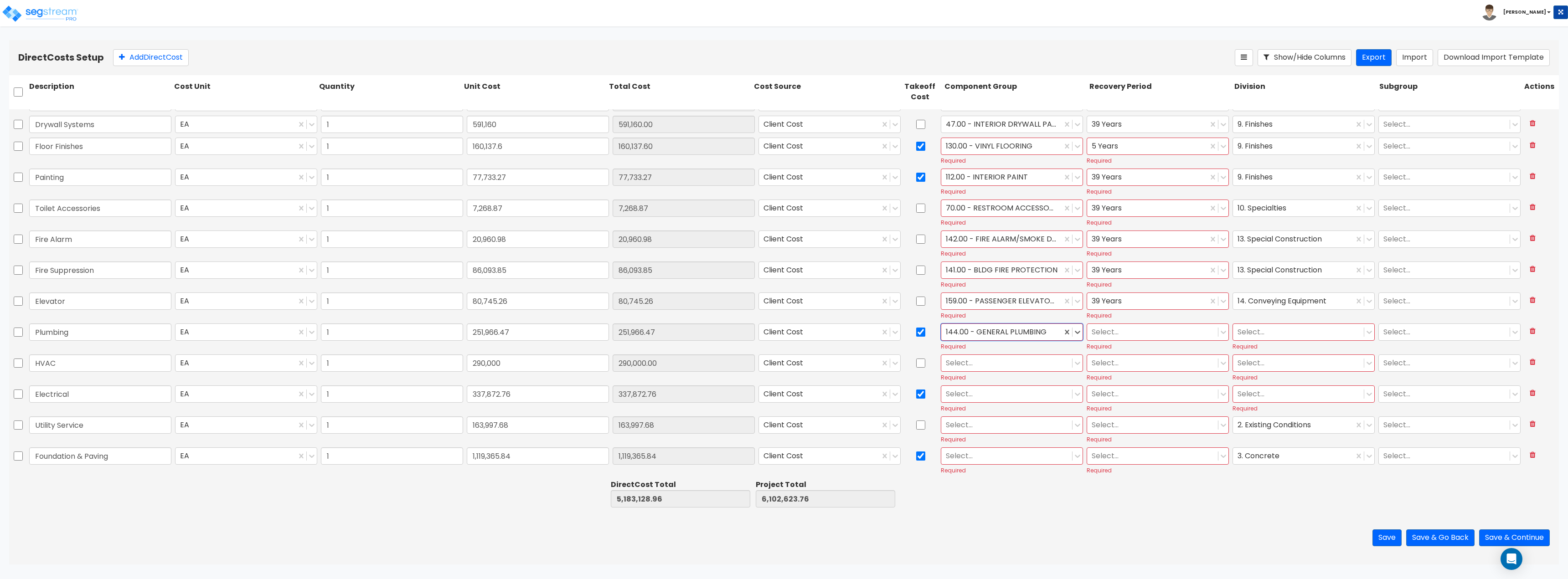
click at [1101, 333] on div at bounding box center [1152, 331] width 122 height 12
click at [1116, 401] on div "39 Years" at bounding box center [1153, 403] width 142 height 16
click at [1283, 330] on div at bounding box center [1298, 331] width 122 height 12
type input "22"
click at [962, 355] on div "Select..." at bounding box center [1006, 362] width 131 height 16
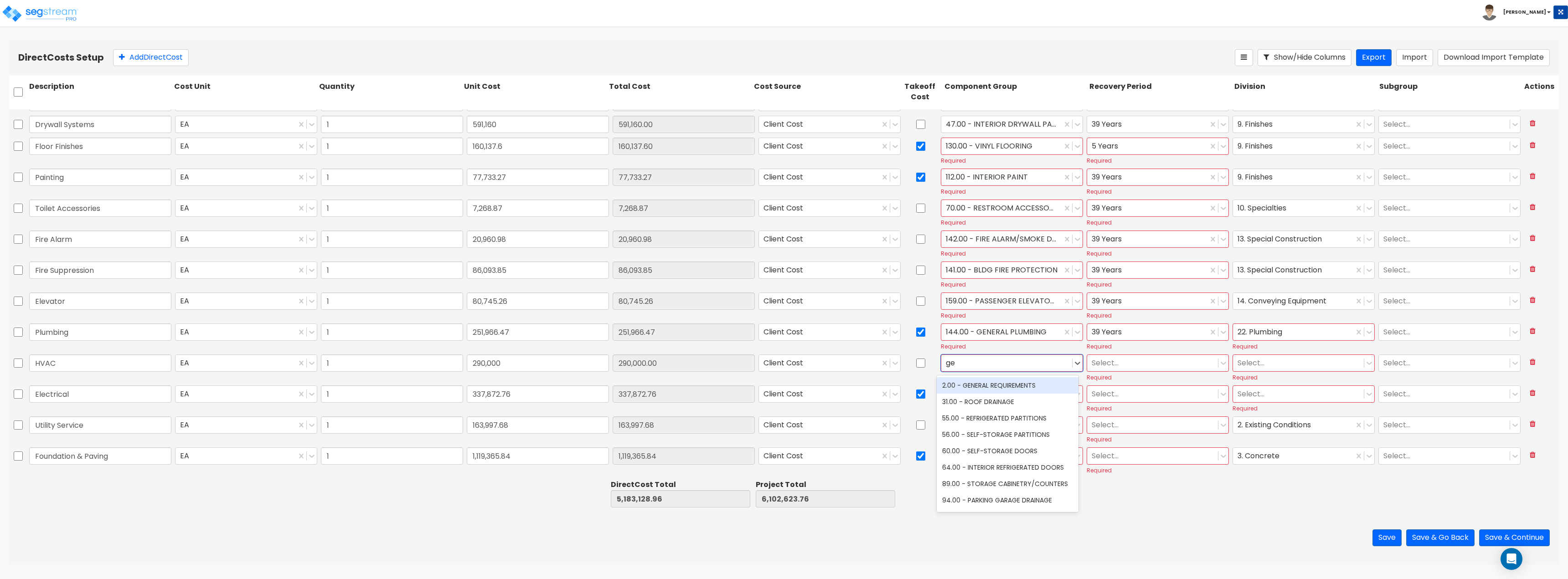
type input "g"
type input "hva"
click at [978, 386] on div "147.00 - GENERAL HVAC EQUIPMENT/DUCTWORK" at bounding box center [1007, 390] width 142 height 26
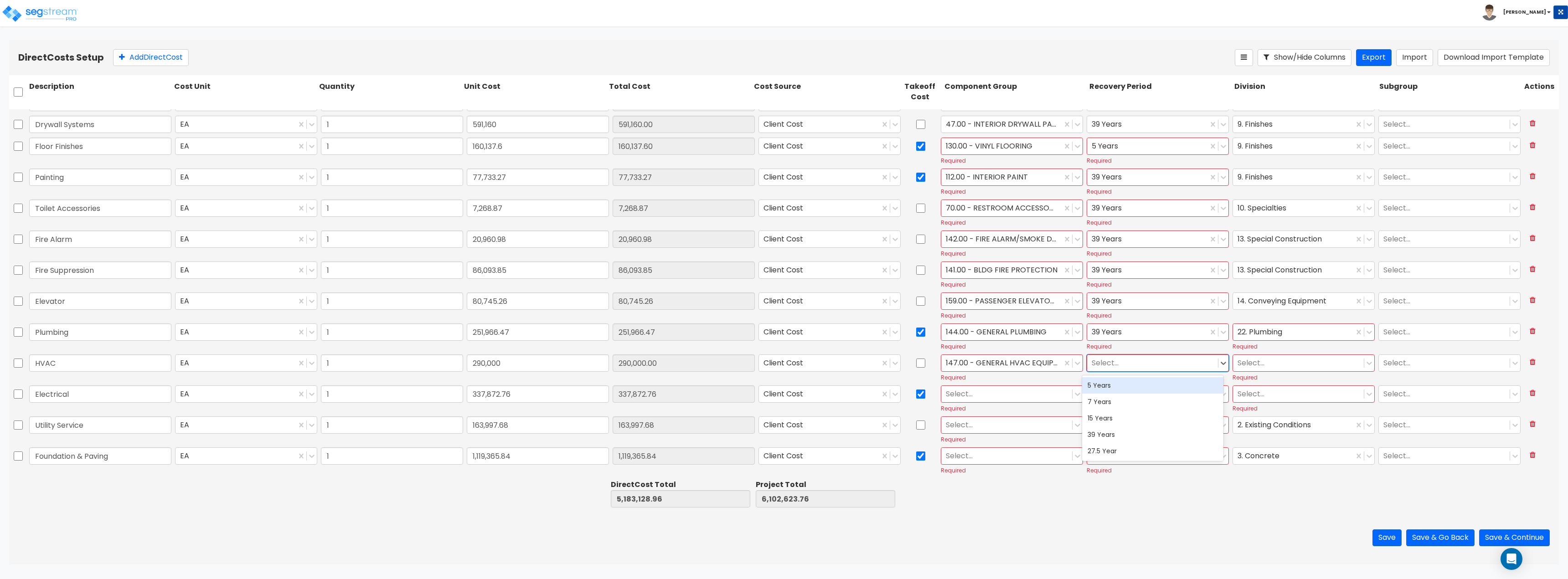
click at [1111, 370] on div "Select..." at bounding box center [1152, 362] width 131 height 16
click at [1115, 428] on div "39 Years" at bounding box center [1153, 434] width 142 height 16
click at [1270, 359] on div at bounding box center [1298, 362] width 122 height 12
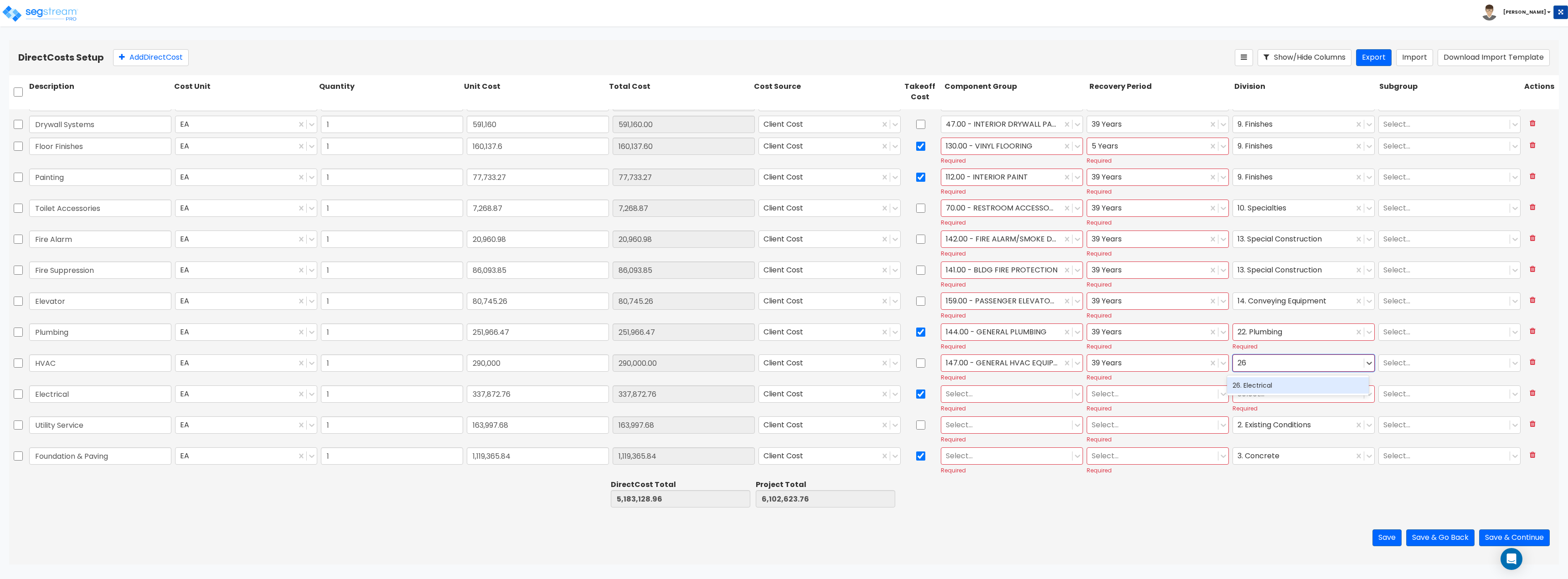
type input "2"
click at [1299, 448] on div "23. Heating, Ventilating, and Air Conditioning (HVAC)" at bounding box center [1298, 456] width 142 height 26
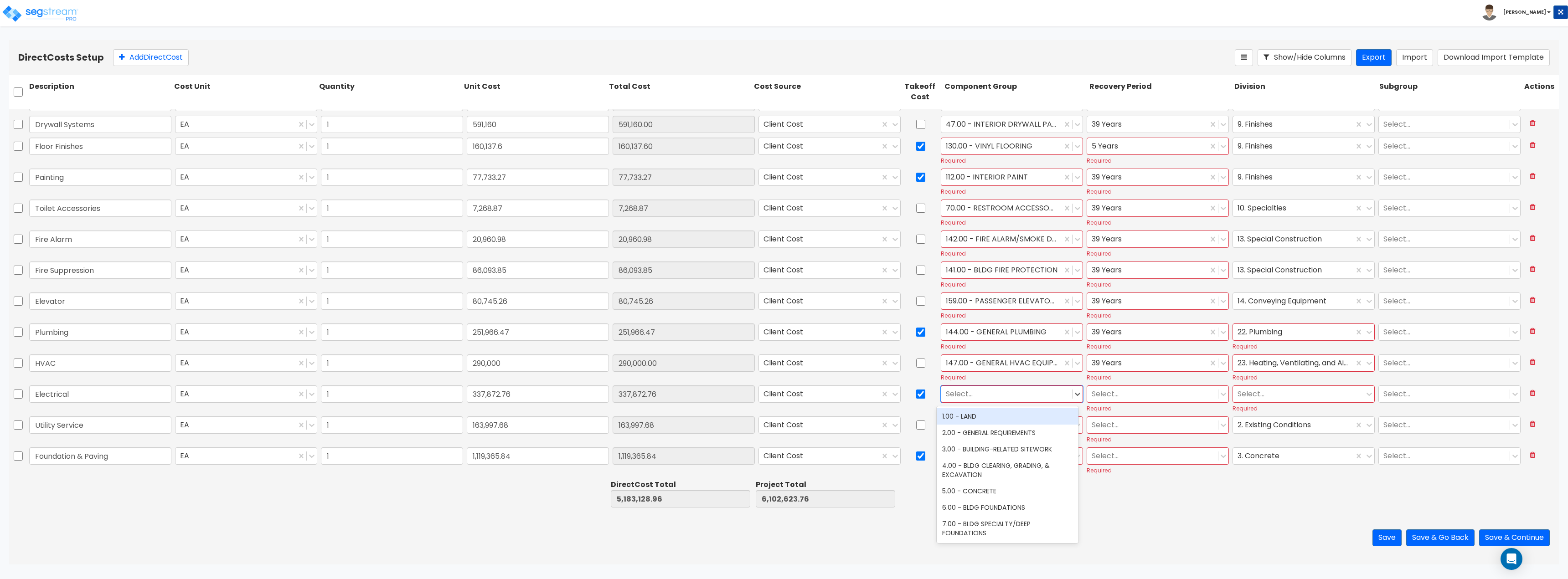
click at [1004, 396] on div at bounding box center [1007, 394] width 122 height 12
type input "electrical"
click at [999, 476] on div "145.00 - GENERAL ELECTRICAL" at bounding box center [1007, 480] width 142 height 16
click at [1106, 400] on div "Select..." at bounding box center [1152, 394] width 131 height 16
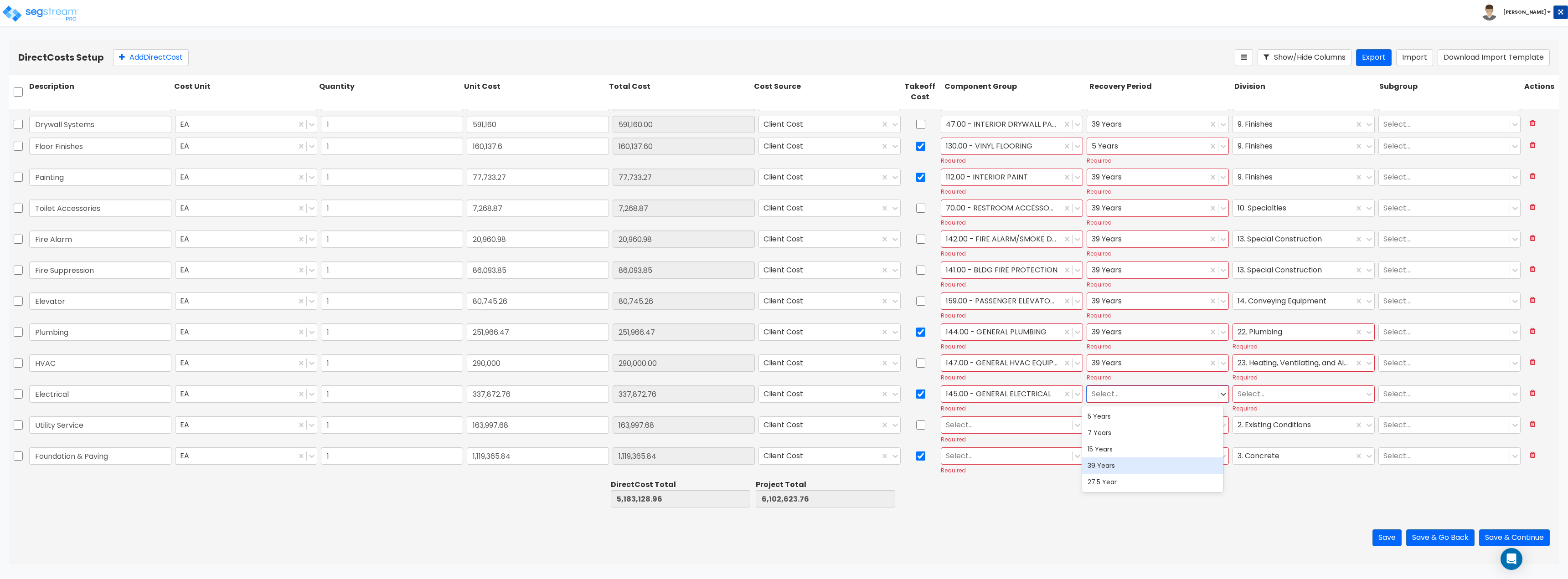
click at [1113, 466] on div "39 Years" at bounding box center [1153, 465] width 142 height 16
click at [1287, 396] on div at bounding box center [1298, 394] width 122 height 12
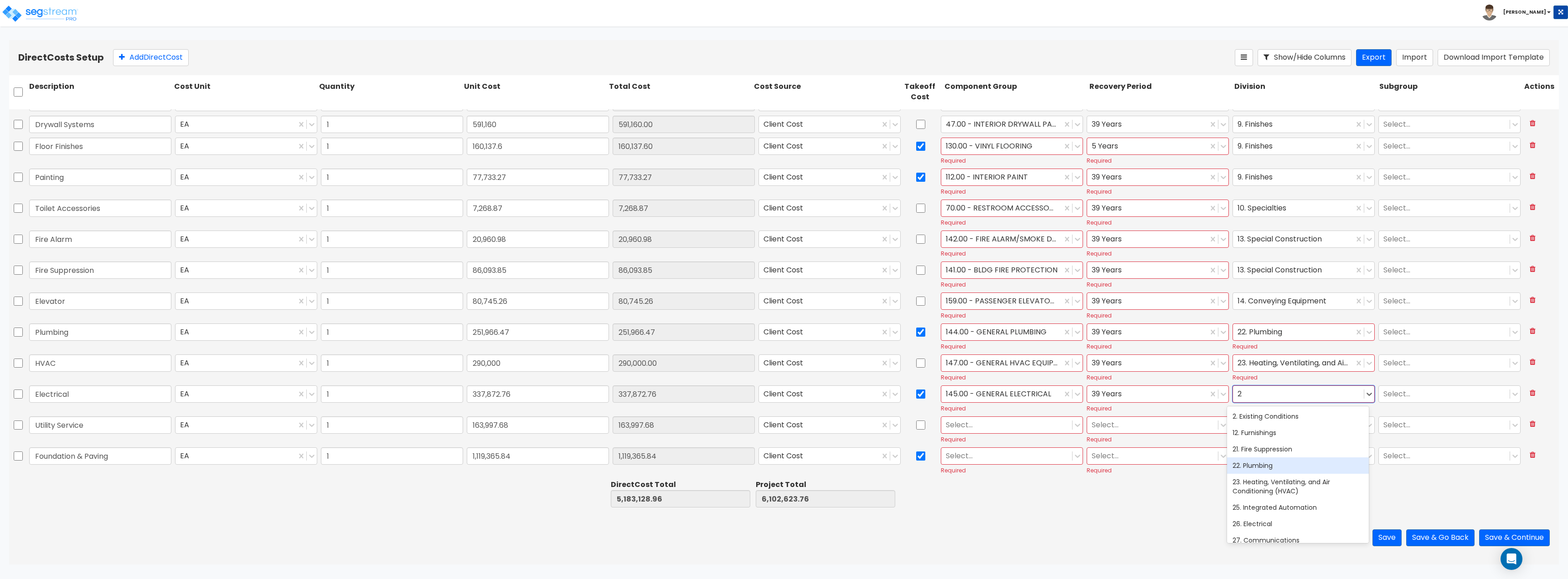
type input "26"
click at [1047, 427] on div at bounding box center [1007, 425] width 122 height 12
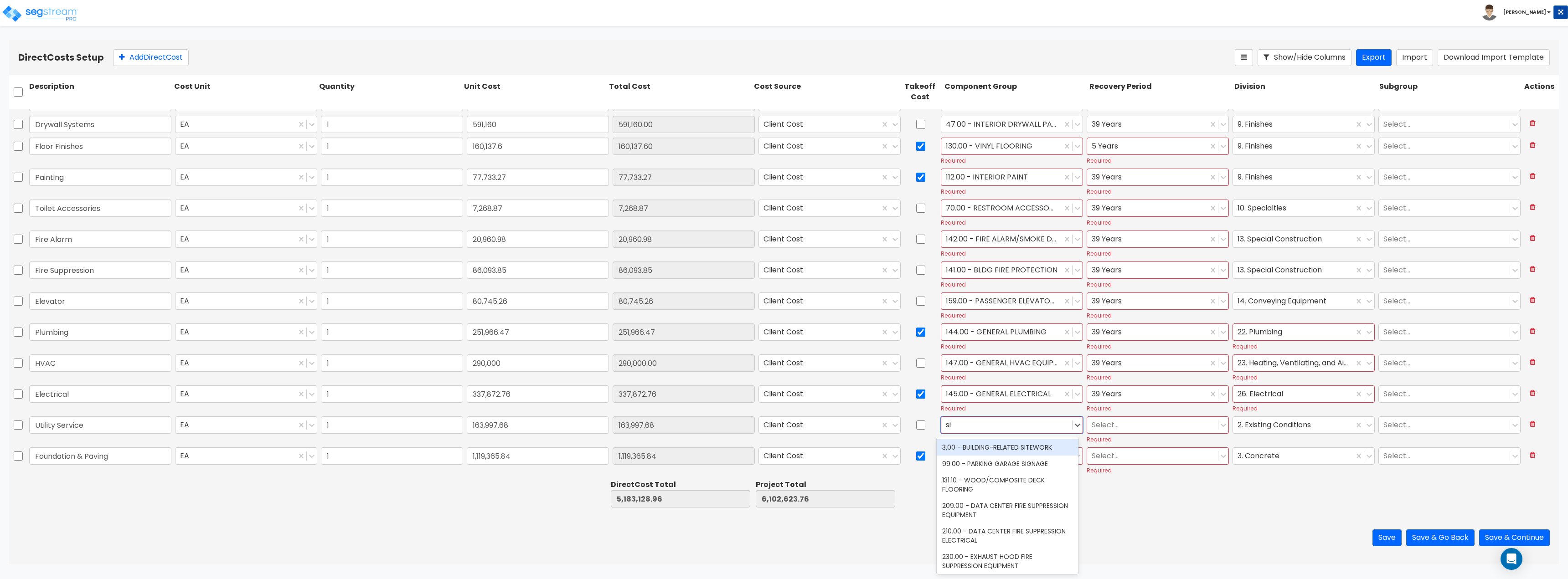
type input "s"
type input "u"
type input "site"
click at [990, 499] on div "352.00 - SITE INCOMING GAS" at bounding box center [1007, 502] width 142 height 16
click at [916, 424] on input "checkbox" at bounding box center [920, 425] width 9 height 17
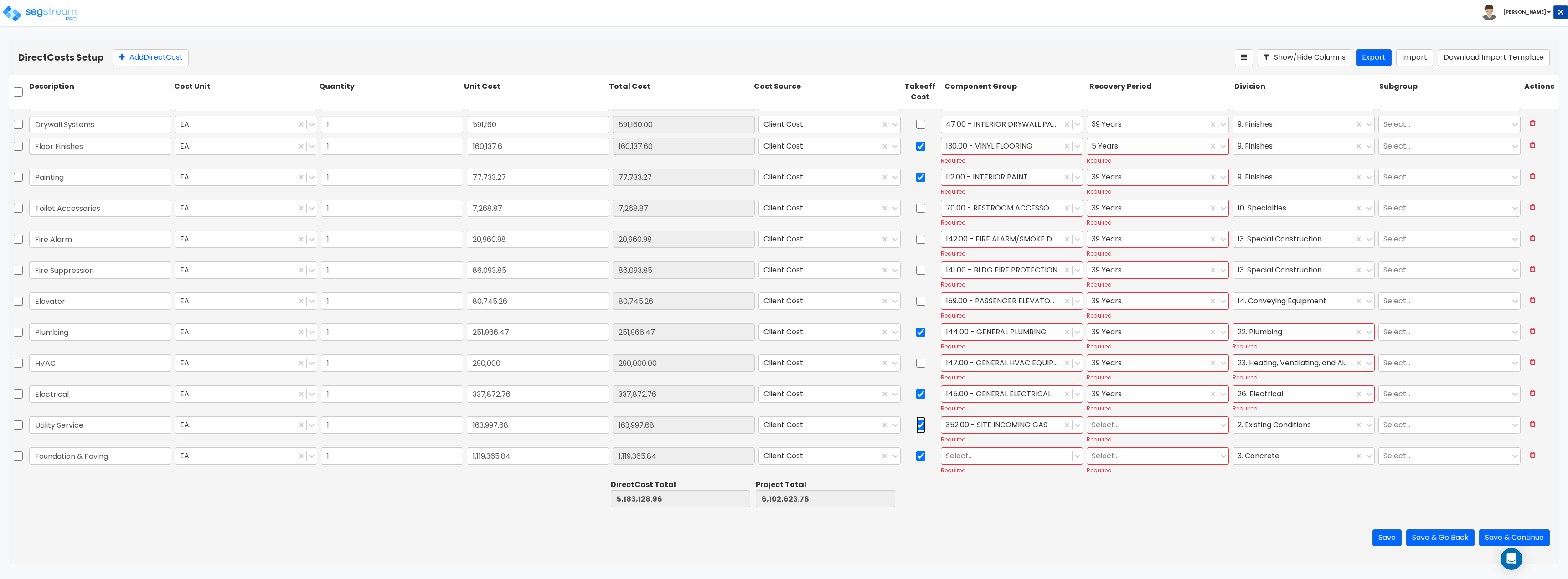
checkbox input "true"
click at [1117, 424] on div at bounding box center [1152, 425] width 122 height 12
click at [1118, 495] on div "39 Years" at bounding box center [1153, 496] width 142 height 16
click at [1003, 455] on div at bounding box center [1007, 456] width 122 height 12
type input "concre"
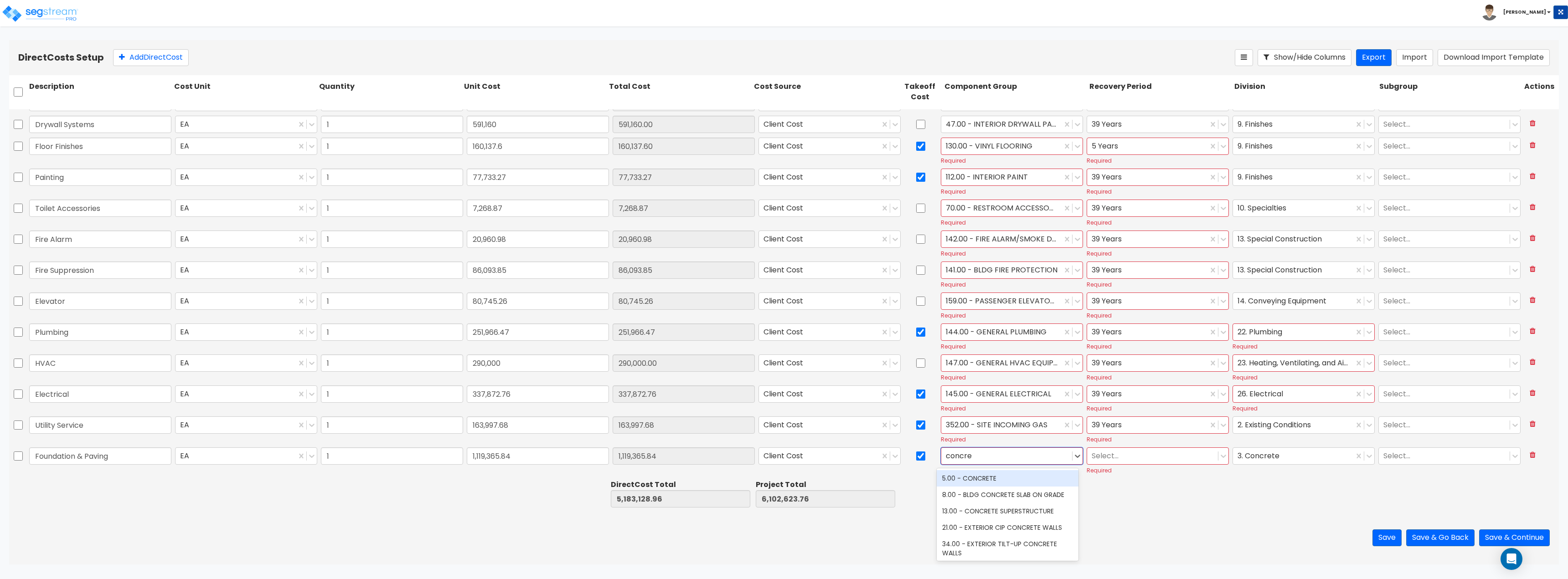
click at [982, 474] on div "5.00 - CONCRETE" at bounding box center [1007, 478] width 142 height 16
click at [1110, 456] on div at bounding box center [1152, 456] width 122 height 12
click at [1110, 510] on div "15 Years" at bounding box center [1153, 511] width 142 height 16
click at [1395, 536] on button "Save" at bounding box center [1387, 538] width 29 height 17
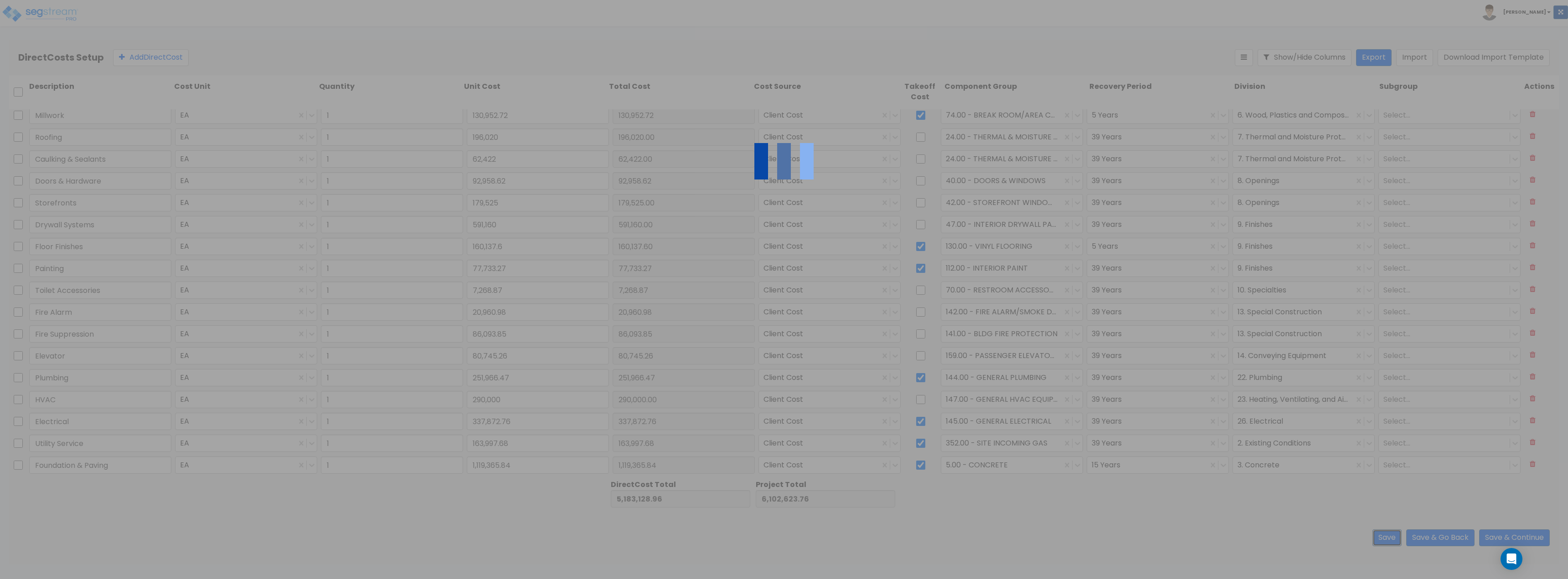
scroll to position [223, 0]
type input "1.00"
type input "179,525.00"
type input "1.00"
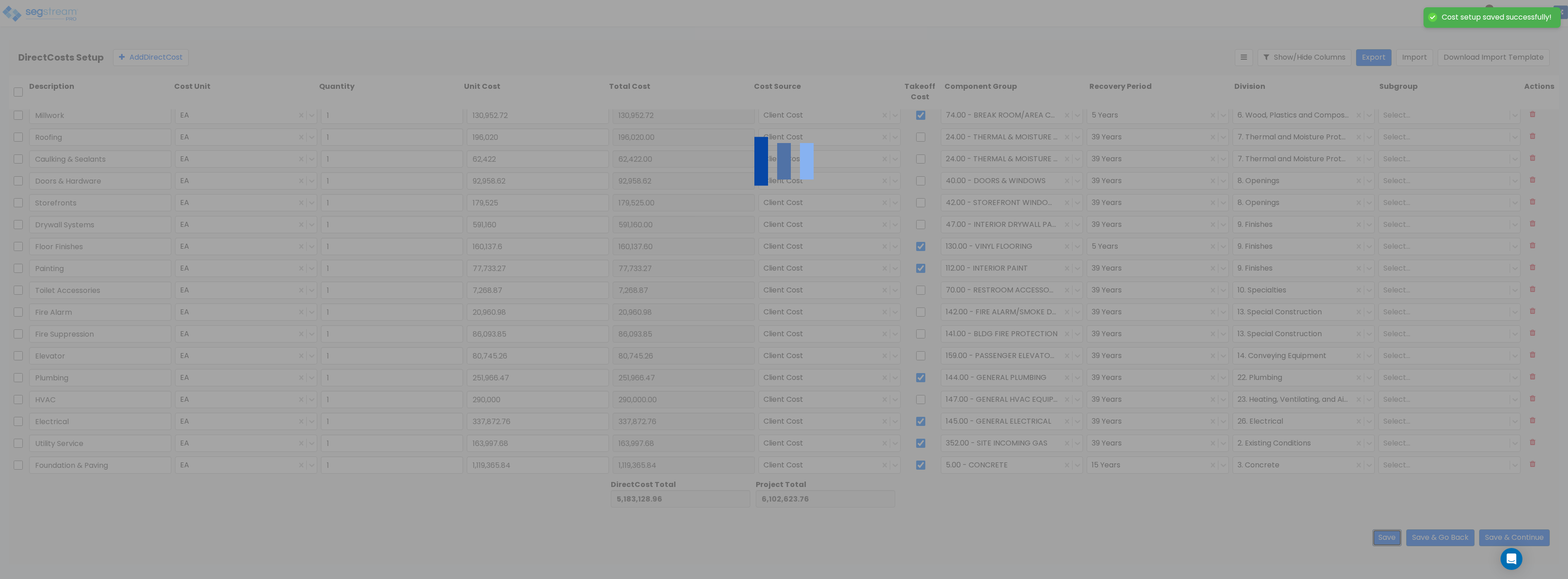
type input "591,160.00"
type input "1.00"
type input "160,137.60"
type input "1.00"
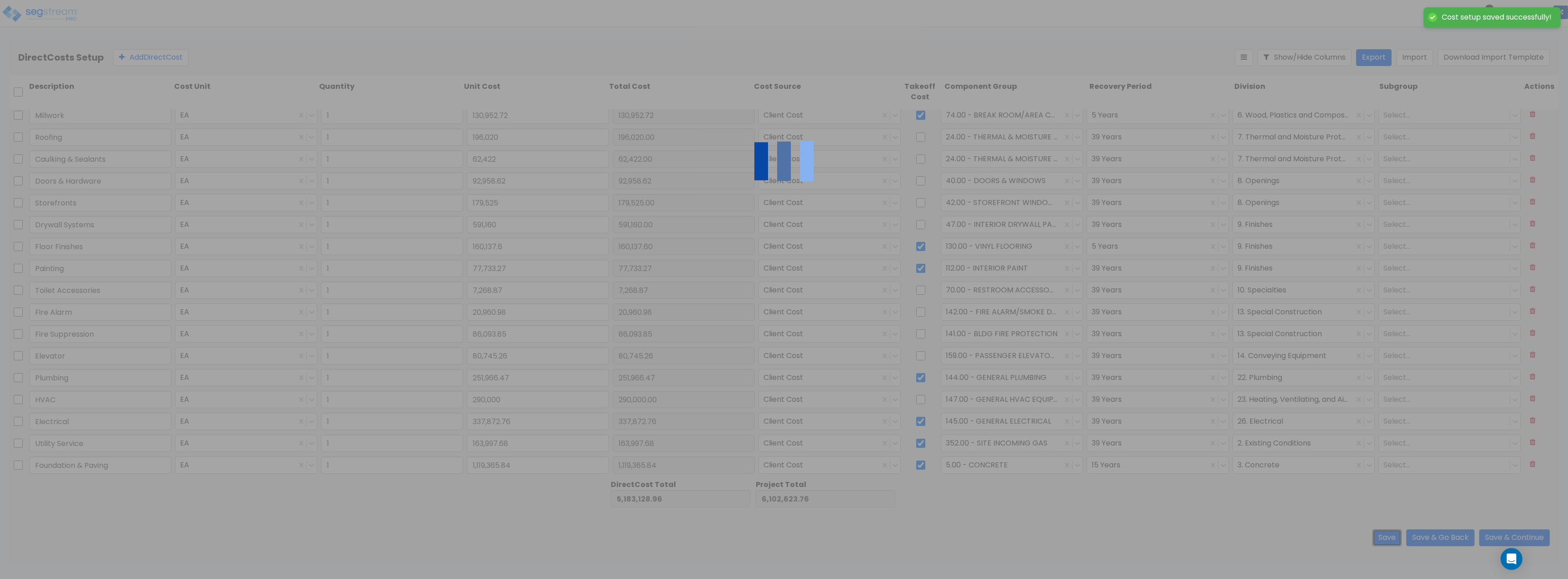
type input "1.00"
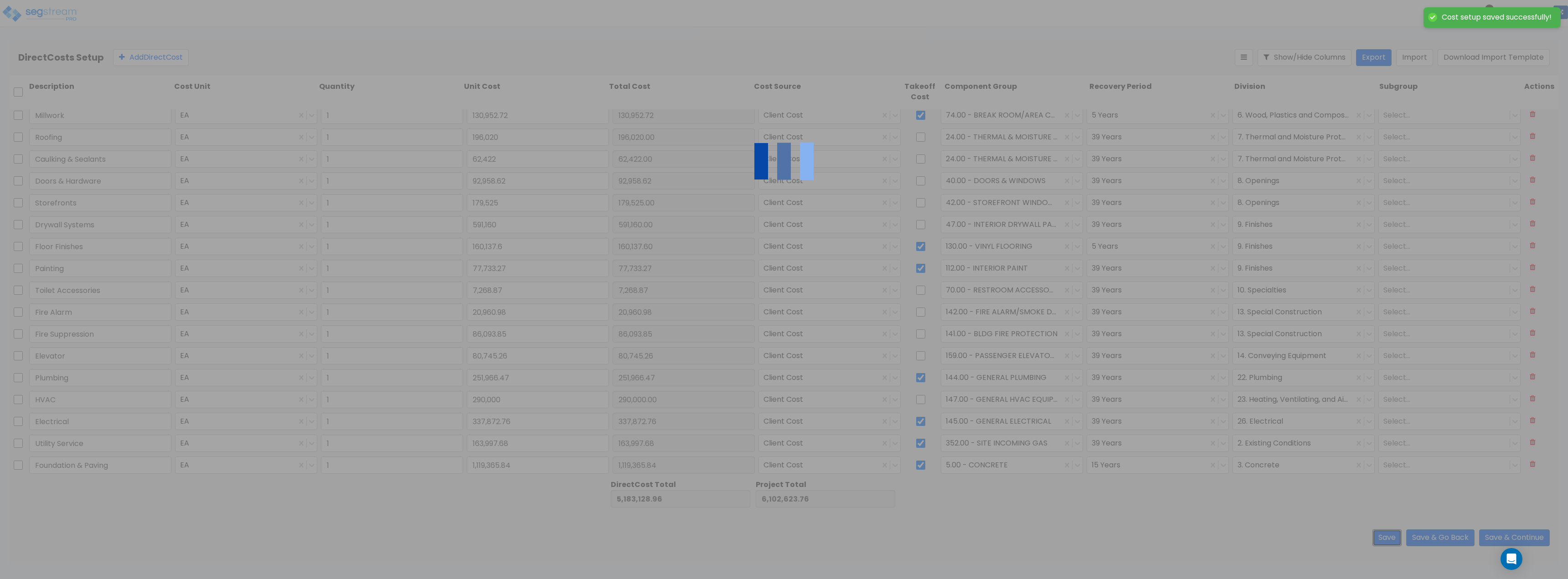
type input "290,000.00"
type input "1.00"
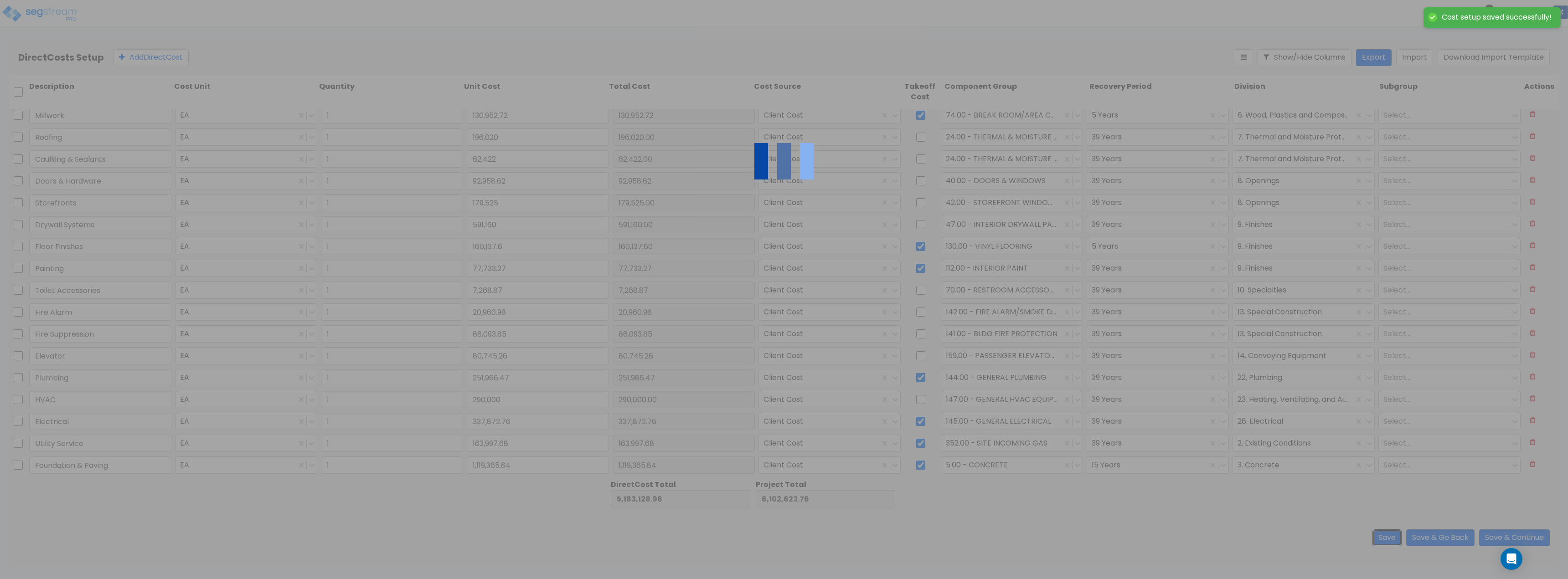
type input "62,422.00"
type input "1.00"
type input "182,361.20"
type input "1.00"
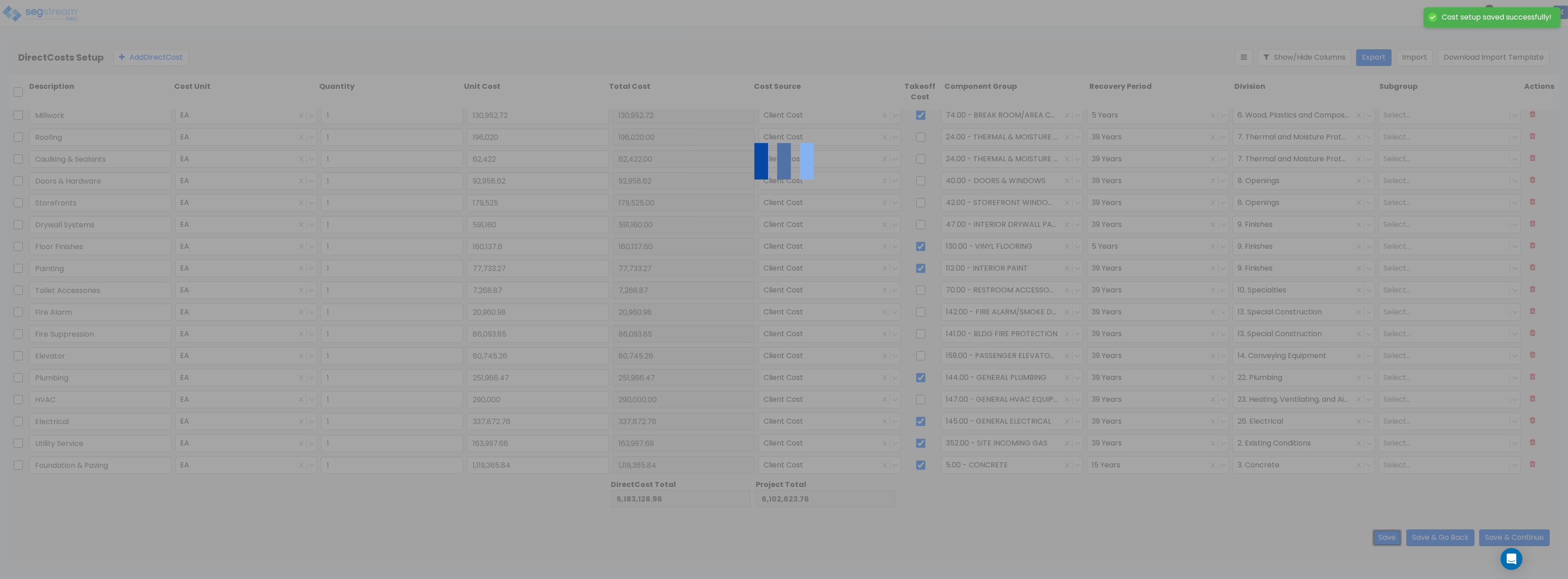
type input "1.00"
type input "196,020.00"
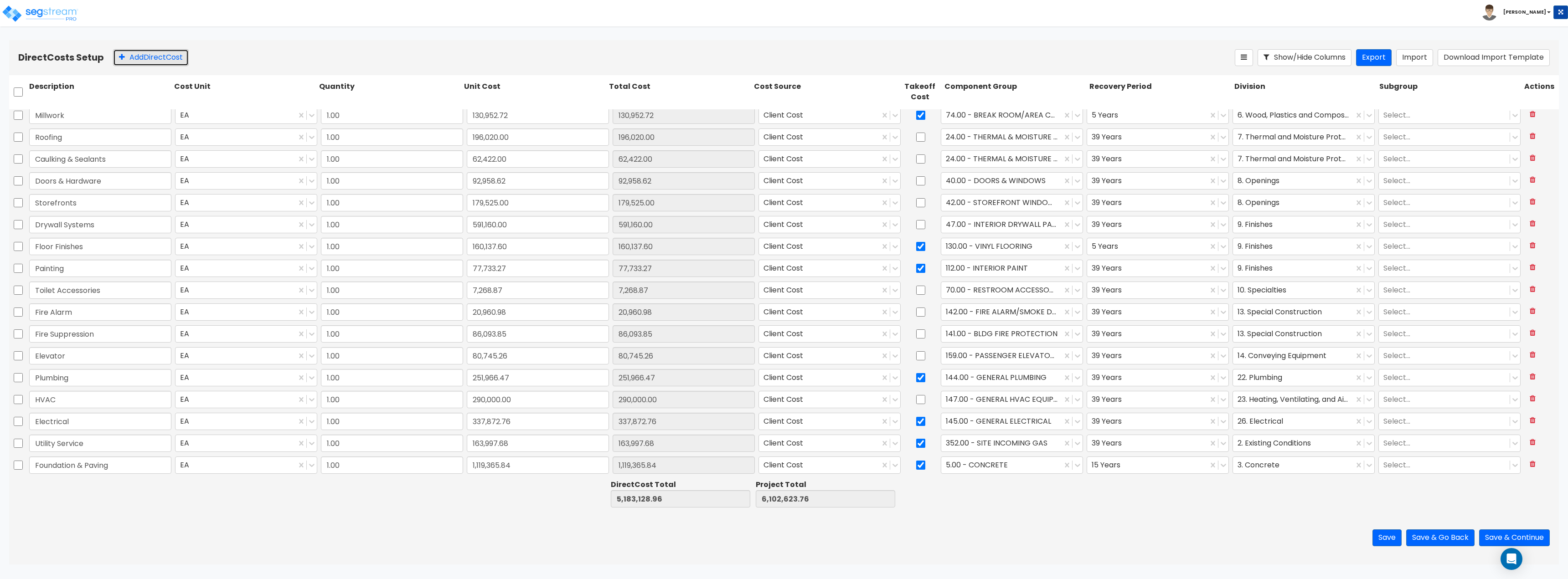
click at [155, 55] on button "Add Direct Cost" at bounding box center [151, 58] width 75 height 17
type input "d"
type input "Site Work Labor"
click at [484, 463] on input "0" at bounding box center [538, 465] width 142 height 17
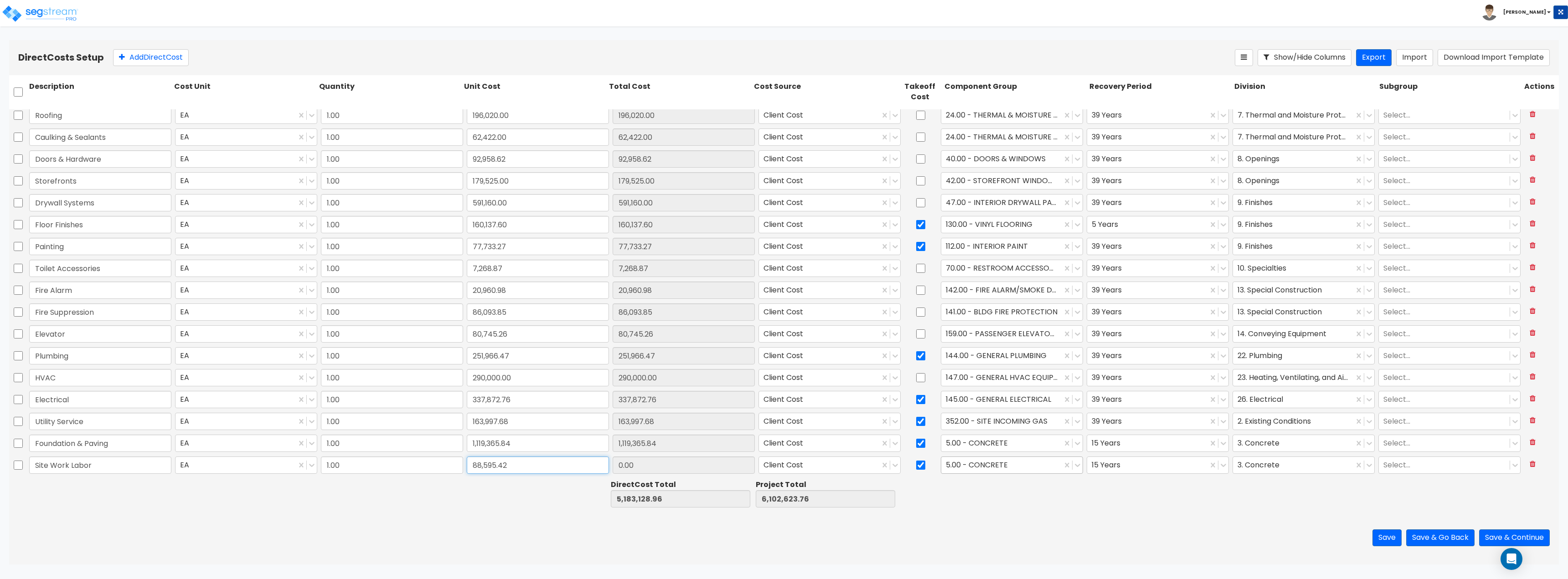
type input "88,595.42"
click at [965, 467] on div at bounding box center [1001, 465] width 111 height 12
type input "88,595.42"
type input "site"
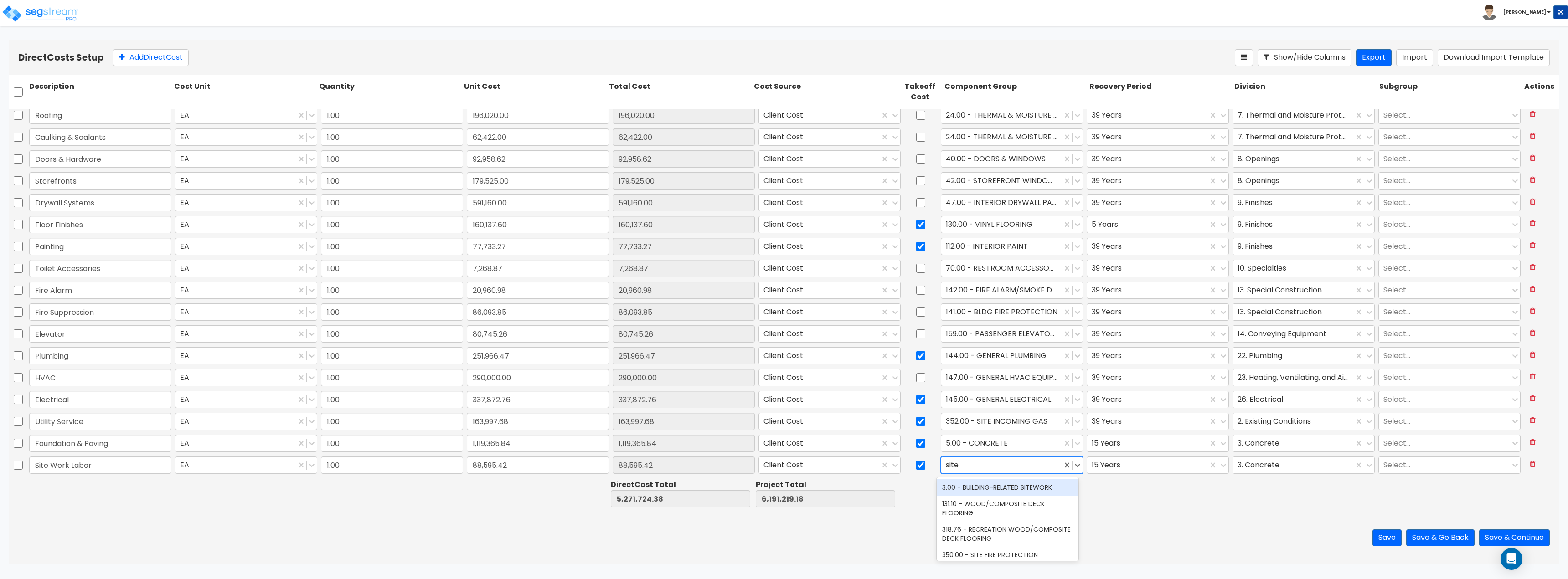
click at [996, 487] on div "3.00 - BUILDING-RELATED SITEWORK" at bounding box center [1007, 487] width 142 height 16
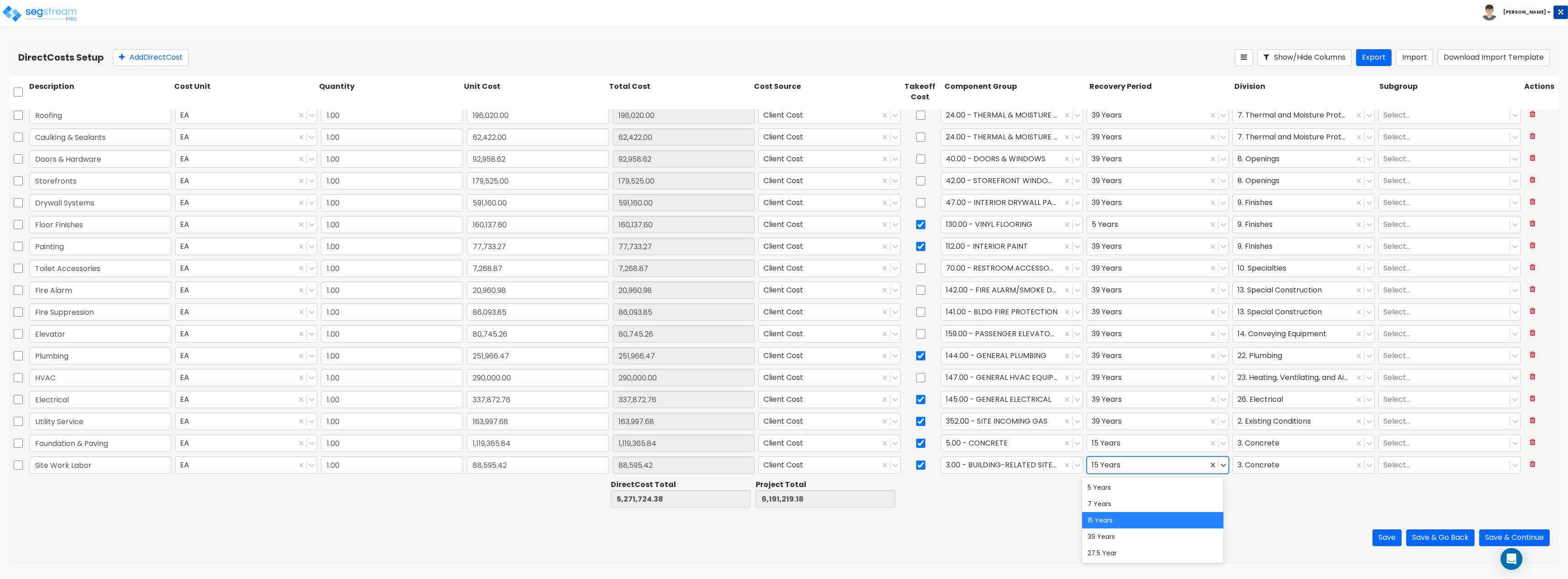
click at [1124, 469] on div at bounding box center [1147, 465] width 111 height 12
click at [1132, 540] on div "39 Years" at bounding box center [1153, 536] width 142 height 16
click at [1244, 460] on div at bounding box center [1293, 465] width 111 height 12
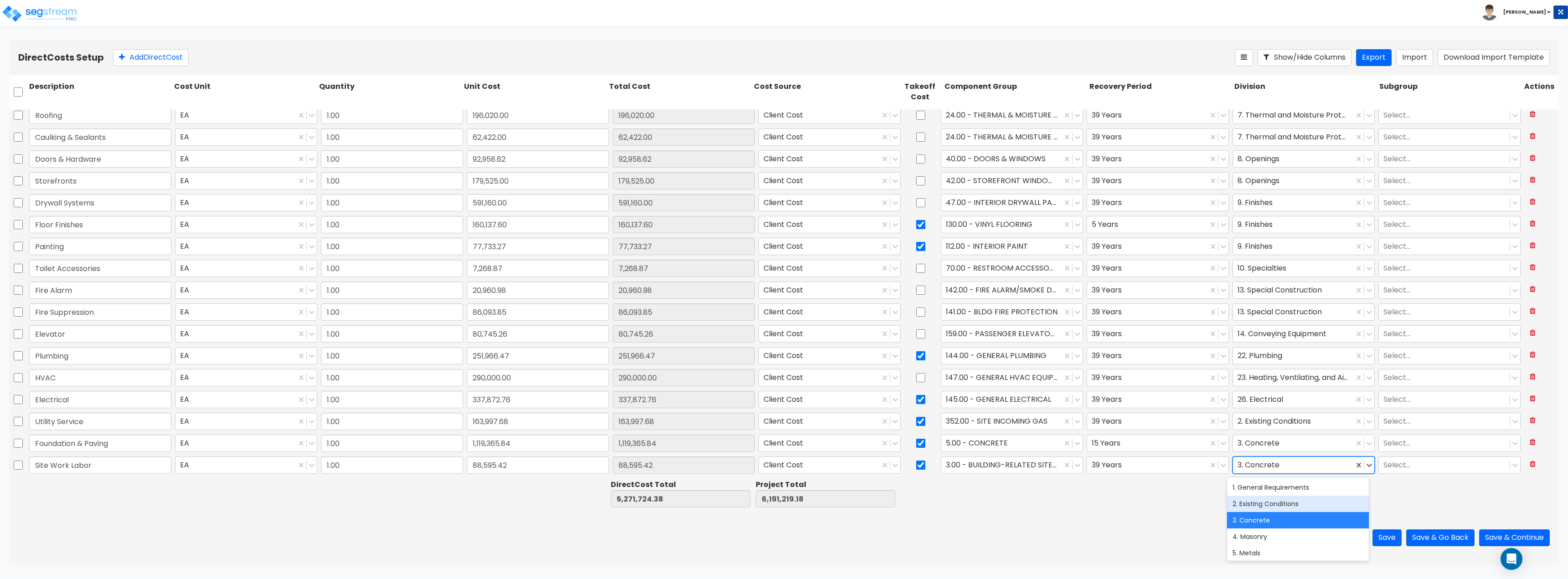
click at [1261, 505] on div "2. Existing Conditions" at bounding box center [1298, 504] width 142 height 16
click at [1241, 499] on div at bounding box center [1305, 494] width 145 height 32
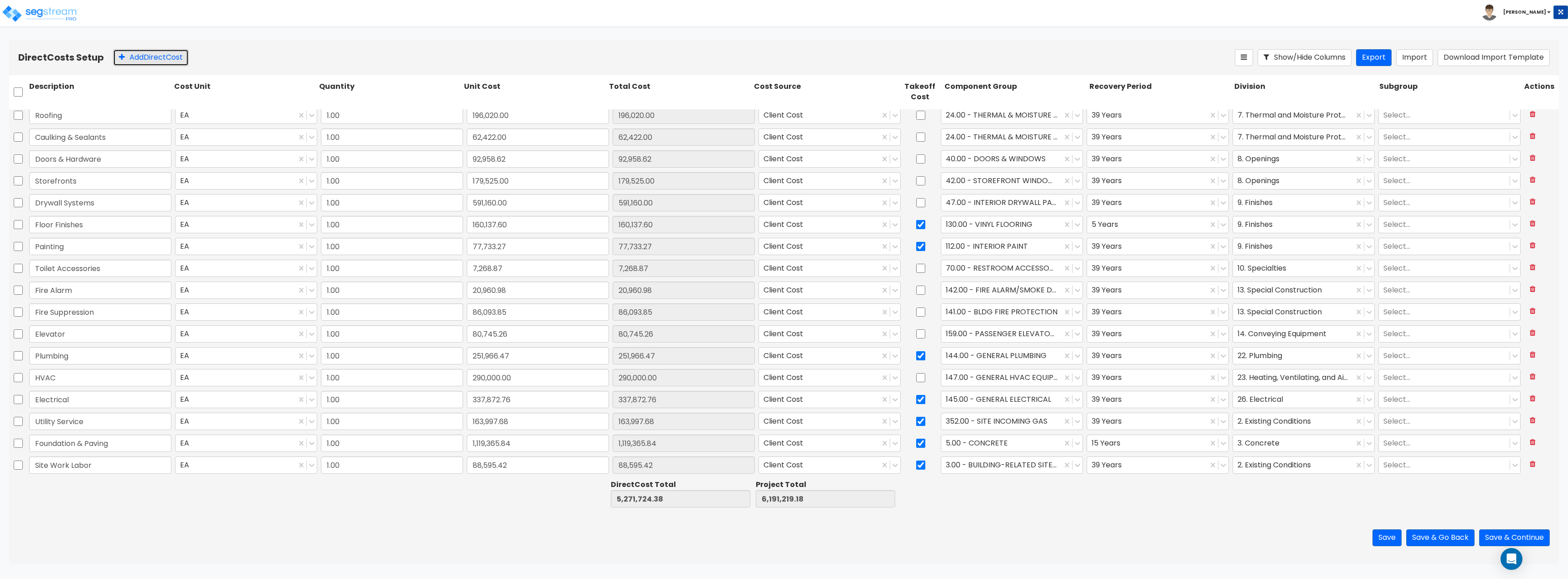
click at [126, 60] on button "Add Direct Cost" at bounding box center [151, 58] width 75 height 17
type input "Site Work Misc"
click at [506, 459] on input "0" at bounding box center [538, 465] width 142 height 17
type input "660.26"
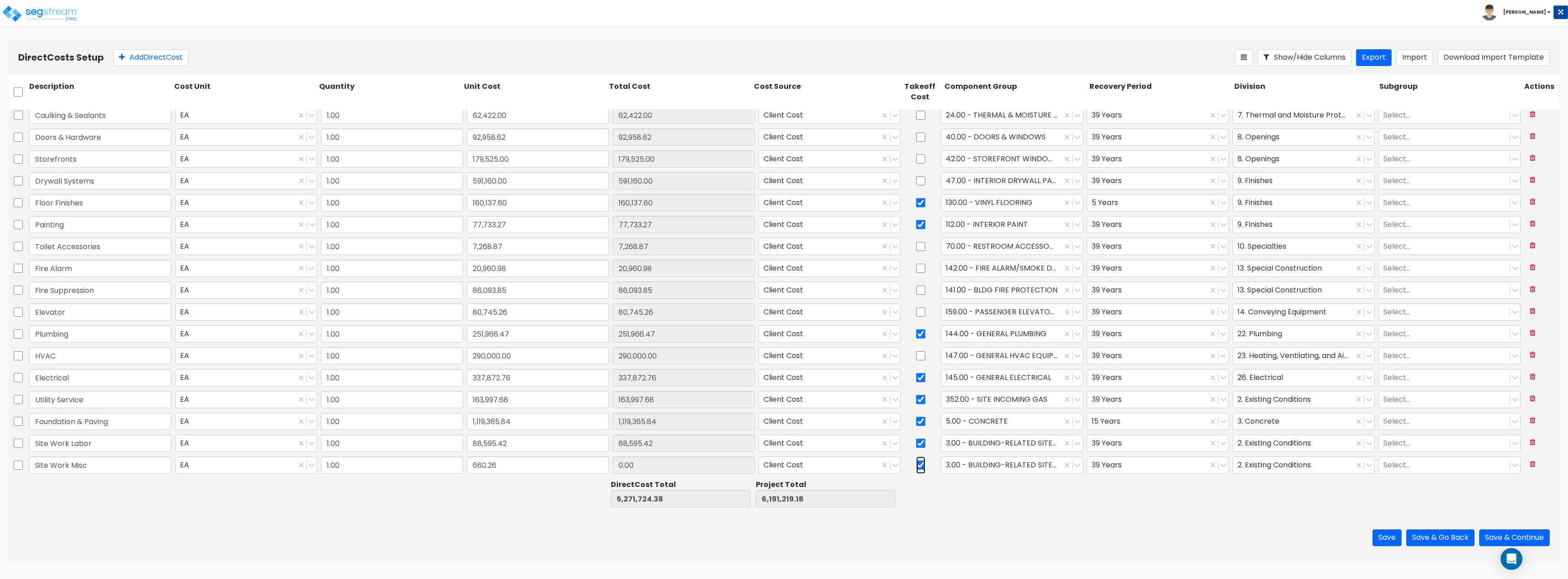
type input "660.26"
click at [918, 461] on input "checkbox" at bounding box center [920, 465] width 9 height 17
click at [917, 467] on input "checkbox" at bounding box center [920, 465] width 9 height 17
checkbox input "false"
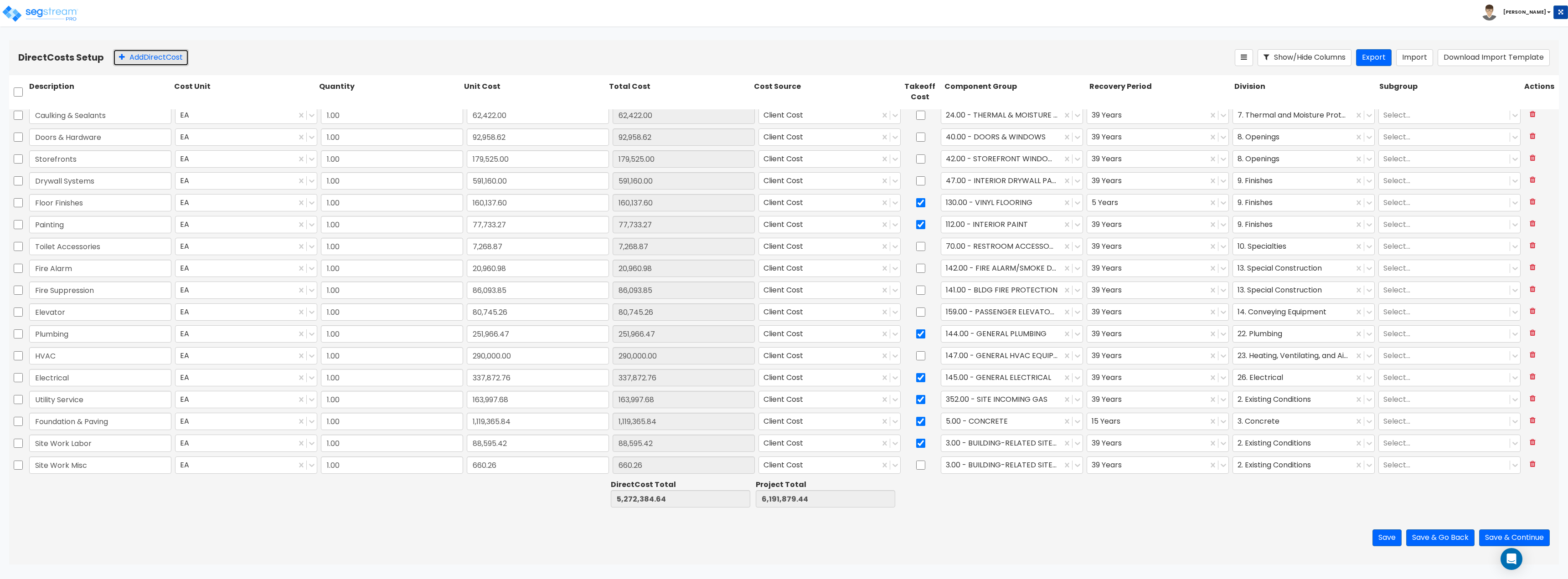
click at [161, 52] on button "Add Direct Cost" at bounding box center [151, 58] width 75 height 17
type input "1.00"
type input "196,020.00"
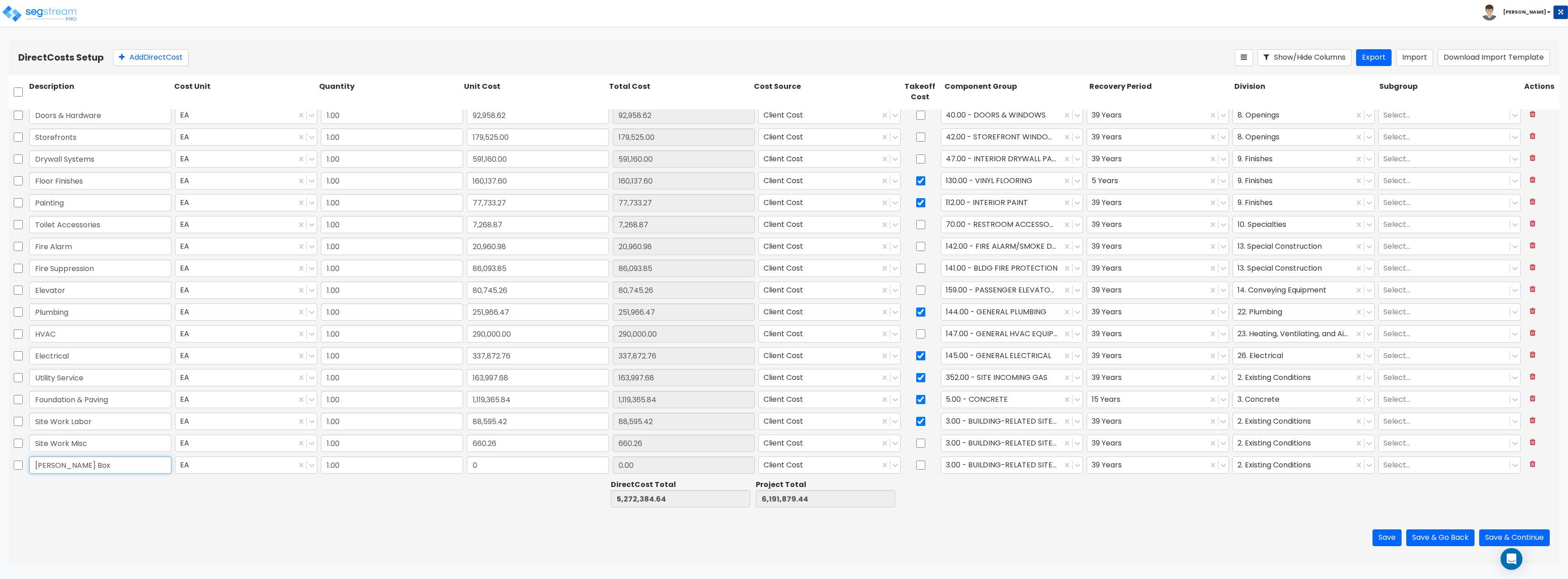
type input "Knox Box"
click at [491, 472] on input "0" at bounding box center [538, 465] width 142 height 17
type input "181.87"
click at [972, 466] on div at bounding box center [1001, 465] width 111 height 12
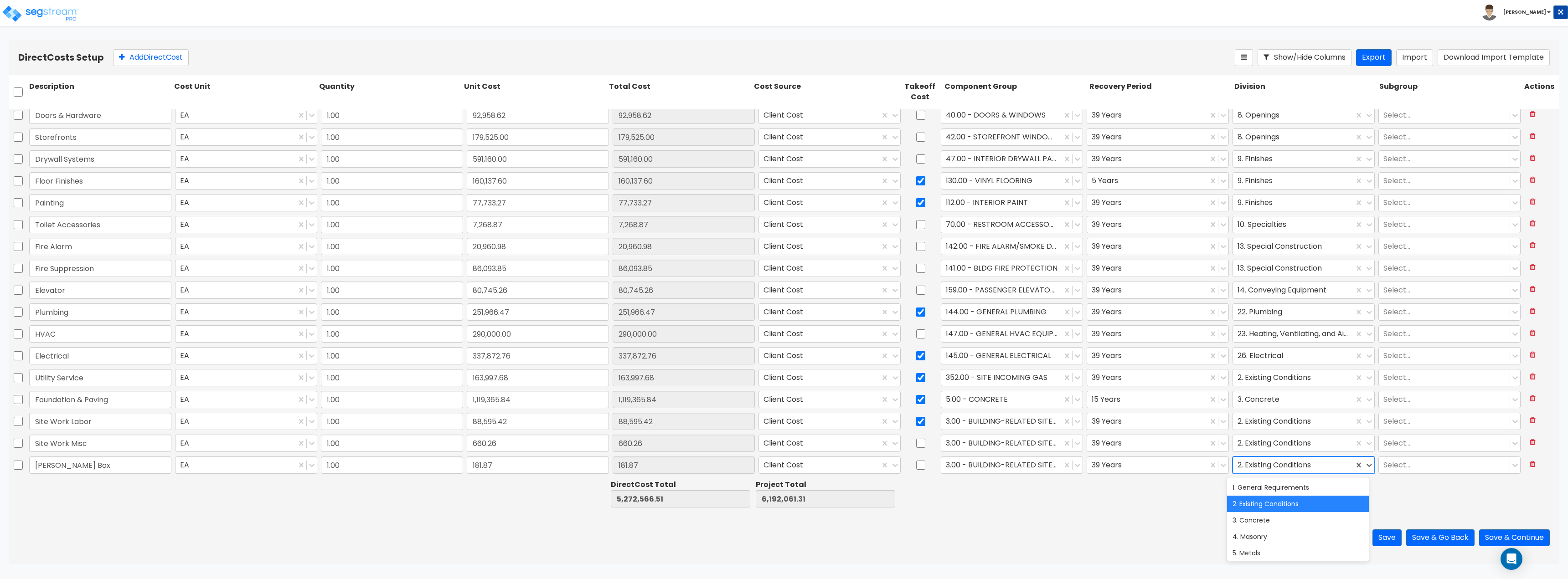
click at [1273, 460] on div at bounding box center [1293, 465] width 111 height 12
drag, startPoint x: 1273, startPoint y: 514, endPoint x: 1164, endPoint y: 496, distance: 110.5
click at [1272, 514] on div "8. Openings" at bounding box center [1298, 511] width 142 height 16
click at [1014, 464] on div at bounding box center [1001, 465] width 111 height 12
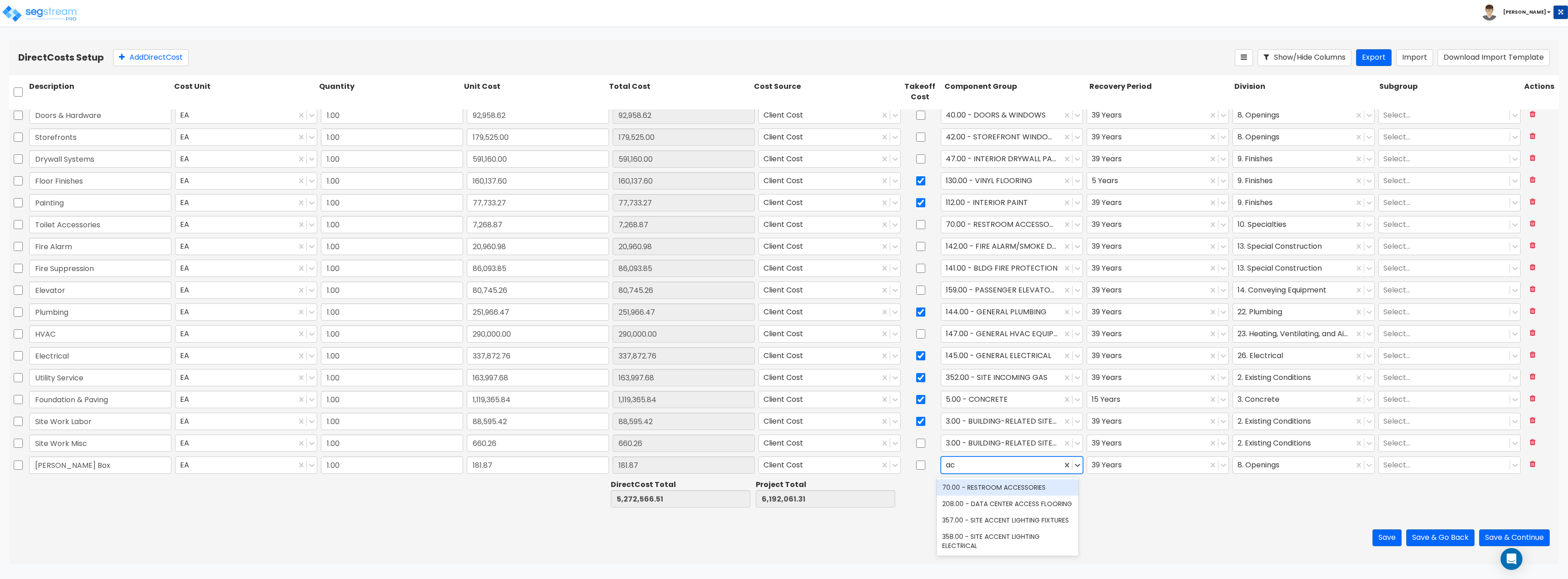
type input "a"
type input "special"
click at [919, 335] on input "checkbox" at bounding box center [920, 334] width 9 height 17
checkbox input "true"
click at [989, 467] on div at bounding box center [1007, 465] width 122 height 12
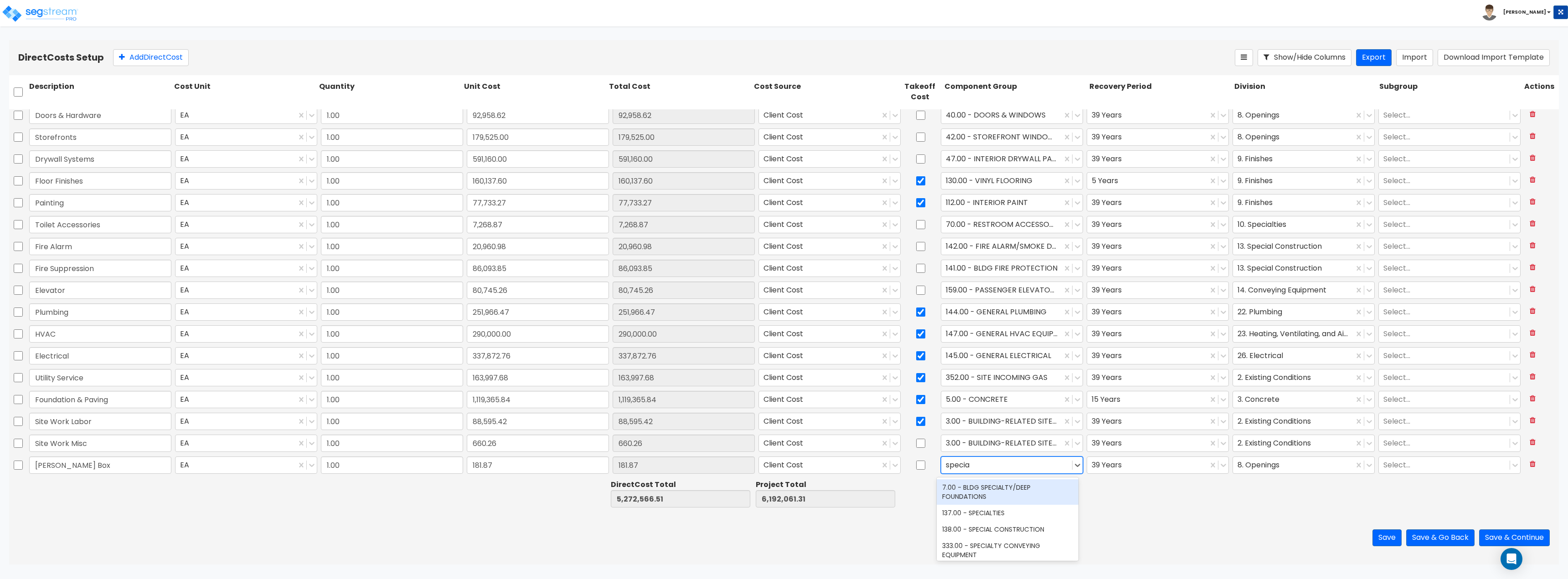
type input "special"
drag, startPoint x: 957, startPoint y: 465, endPoint x: 937, endPoint y: 465, distance: 20.0
click at [941, 465] on div "Select..." at bounding box center [1012, 465] width 142 height 17
type input "fire"
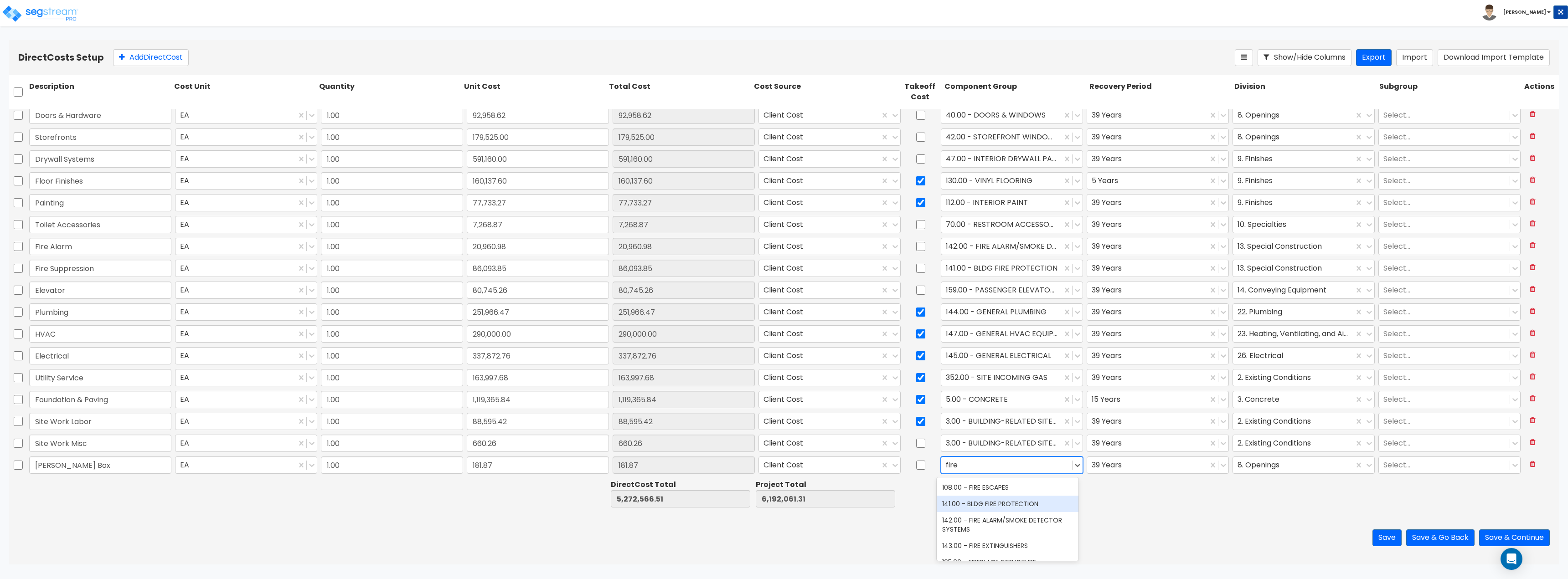
click at [997, 505] on div "141.00 - BLDG FIRE PROTECTION" at bounding box center [1007, 504] width 142 height 16
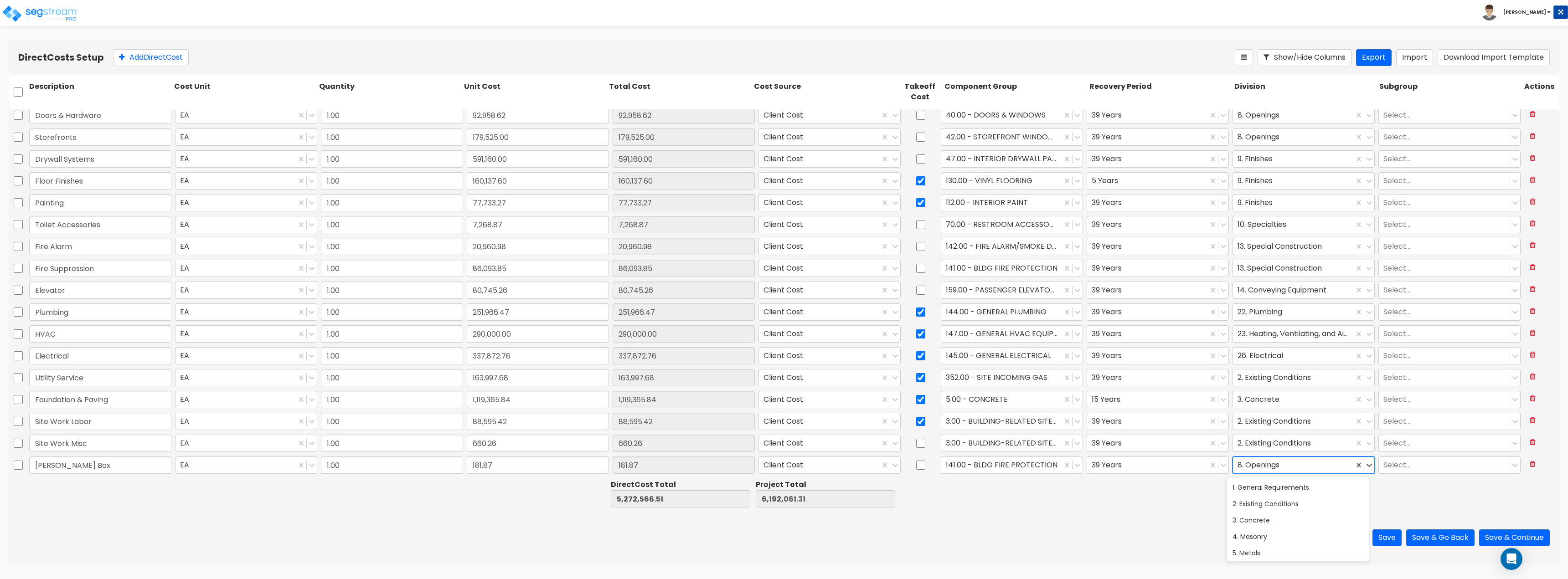
click at [1251, 465] on div at bounding box center [1293, 465] width 111 height 12
type input "28"
click at [1260, 489] on div "28. Electronic Safety and Security" at bounding box center [1298, 487] width 142 height 16
click at [173, 54] on button "Add Direct Cost" at bounding box center [151, 58] width 75 height 17
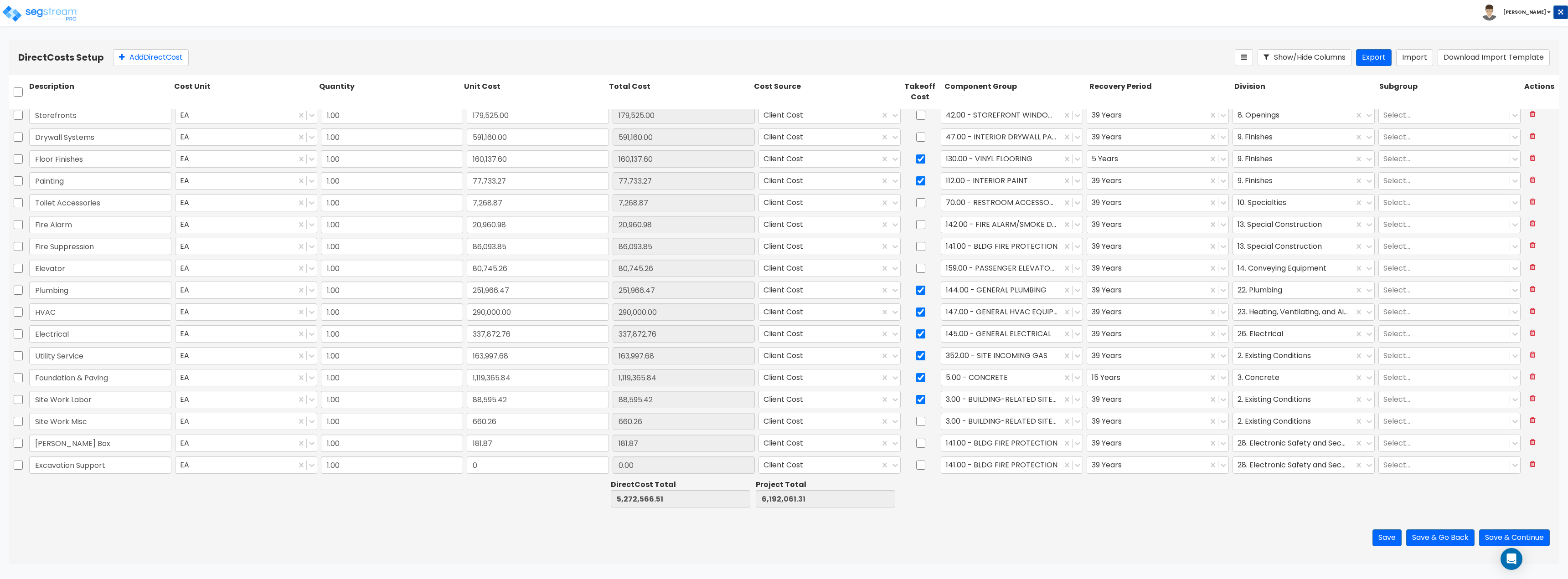
type input "Excavation Support"
click at [531, 473] on input "0" at bounding box center [538, 465] width 142 height 17
type input "164.76"
click at [987, 466] on div at bounding box center [1001, 465] width 111 height 12
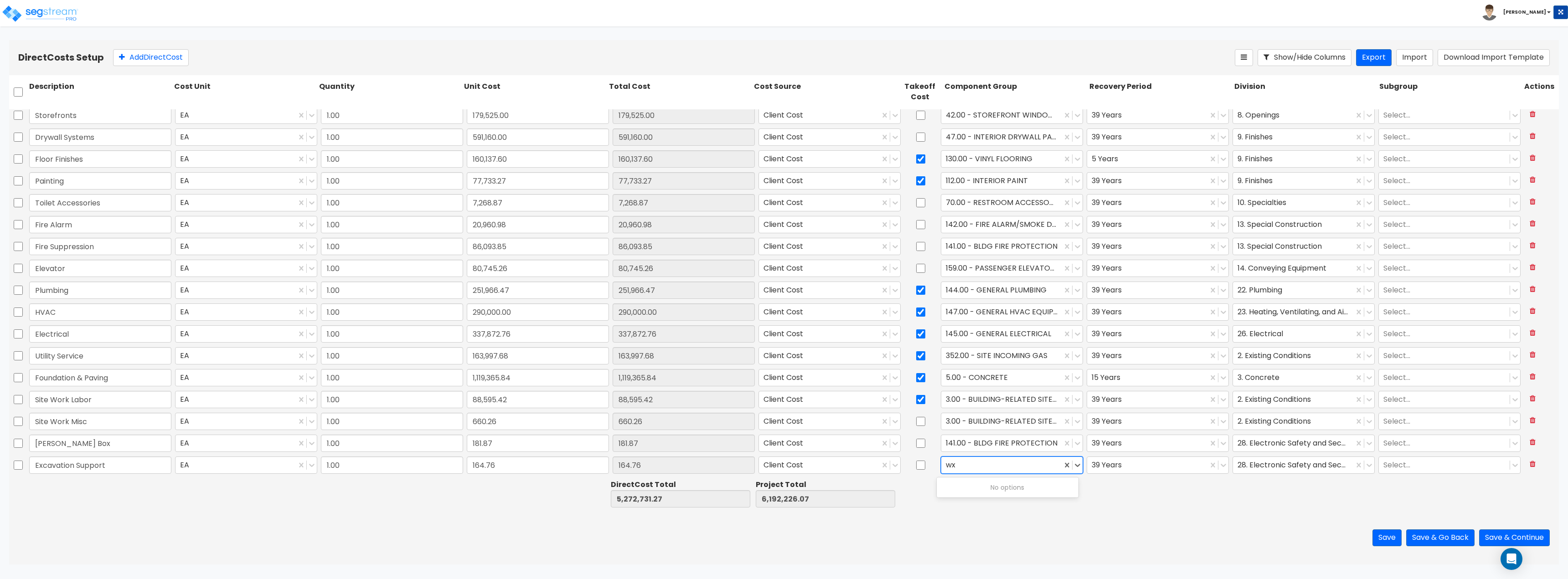
type input "w"
type input "ex"
click at [990, 487] on div "4.00 - BLDG CLEARING, GRADING, & EXCAVATION" at bounding box center [1007, 492] width 142 height 26
click at [1251, 467] on div at bounding box center [1293, 465] width 111 height 12
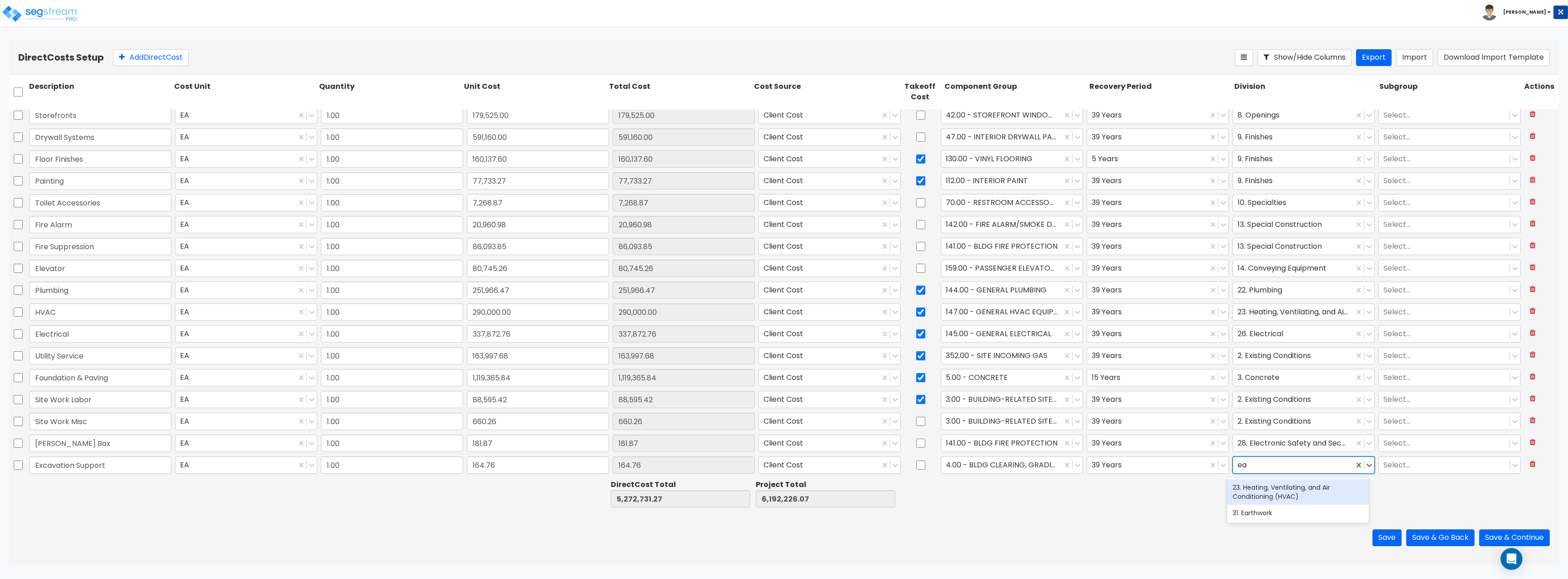
type input "ear"
click at [1262, 487] on div "31. Earthwork" at bounding box center [1298, 487] width 142 height 16
click at [153, 60] on button "Add Direct Cost" at bounding box center [151, 58] width 75 height 17
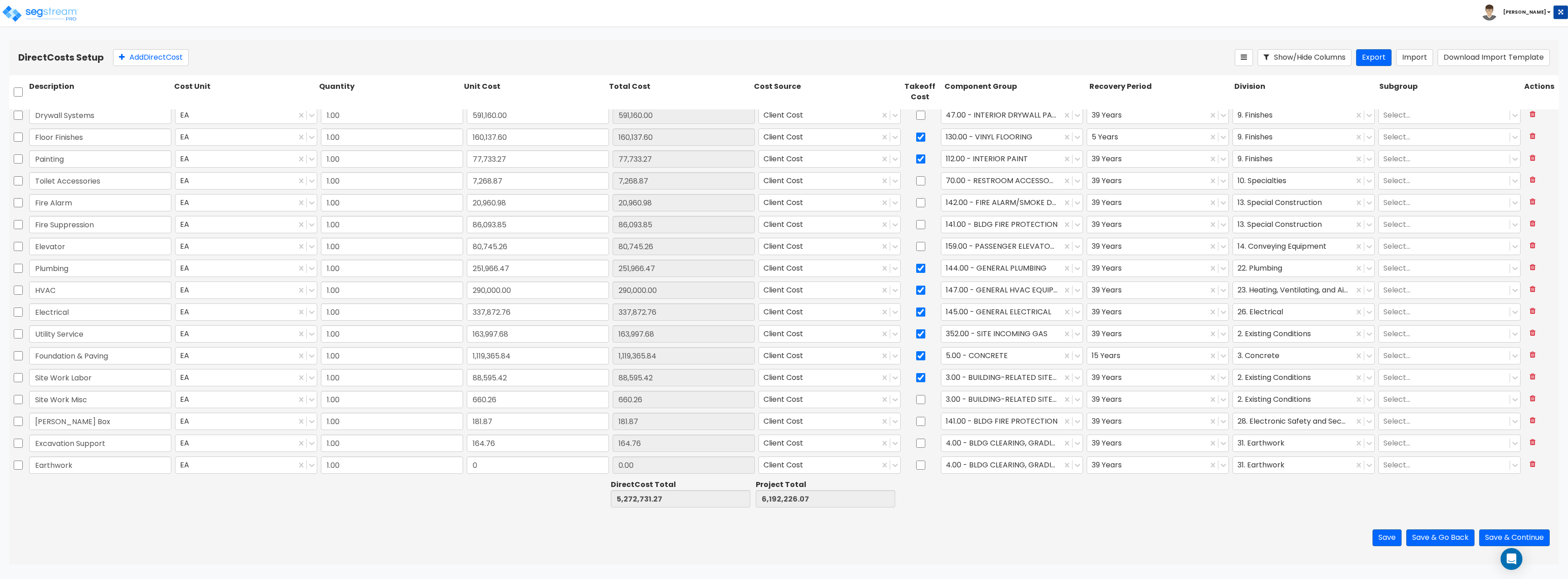
type input "Earthwork"
click at [533, 471] on input "0" at bounding box center [538, 465] width 142 height 17
type input "94.16"
click at [1015, 468] on div at bounding box center [1001, 465] width 111 height 12
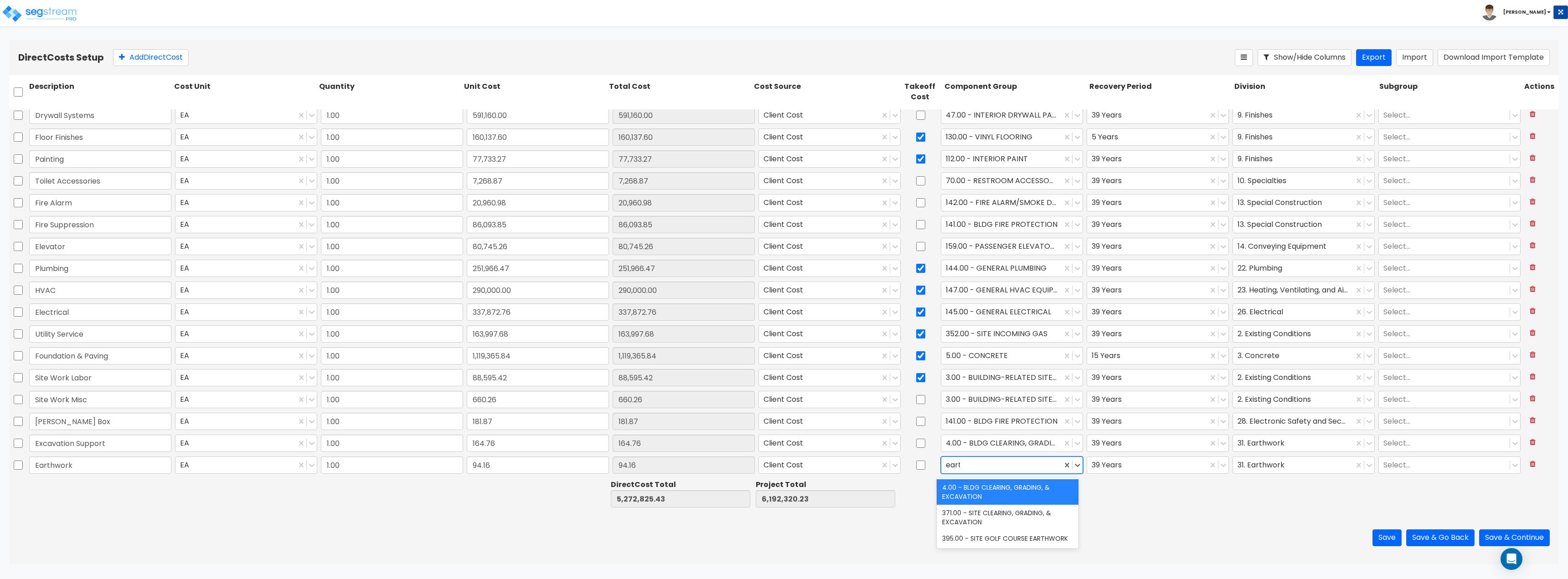
type input "earth"
click at [1031, 511] on div "Direct Costs Setup Add Direct Cost Show/Hide Columns Export Import Download Imp…" at bounding box center [784, 302] width 1550 height 524
click at [153, 55] on button "Add Direct Cost" at bounding box center [151, 58] width 75 height 17
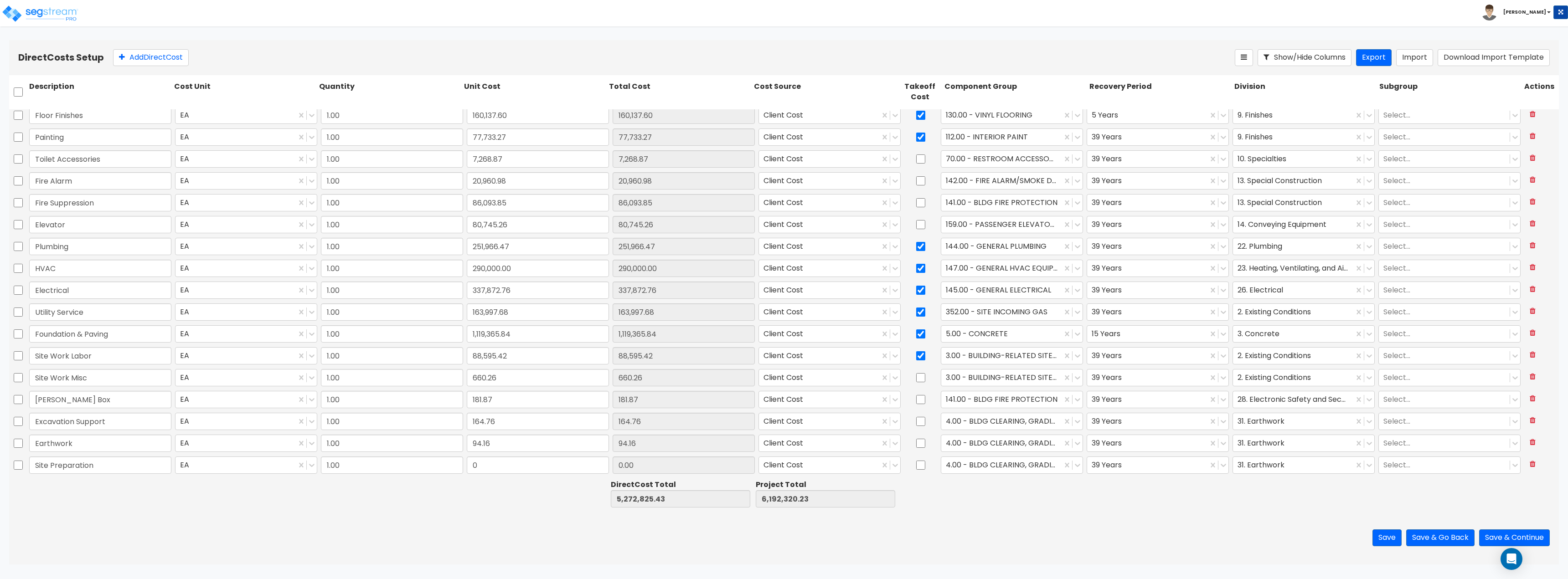
type input "Site Preparation"
click at [477, 469] on input "0" at bounding box center [538, 465] width 142 height 17
type input "669.63"
click at [133, 58] on button "Add Direct Cost" at bounding box center [151, 58] width 75 height 17
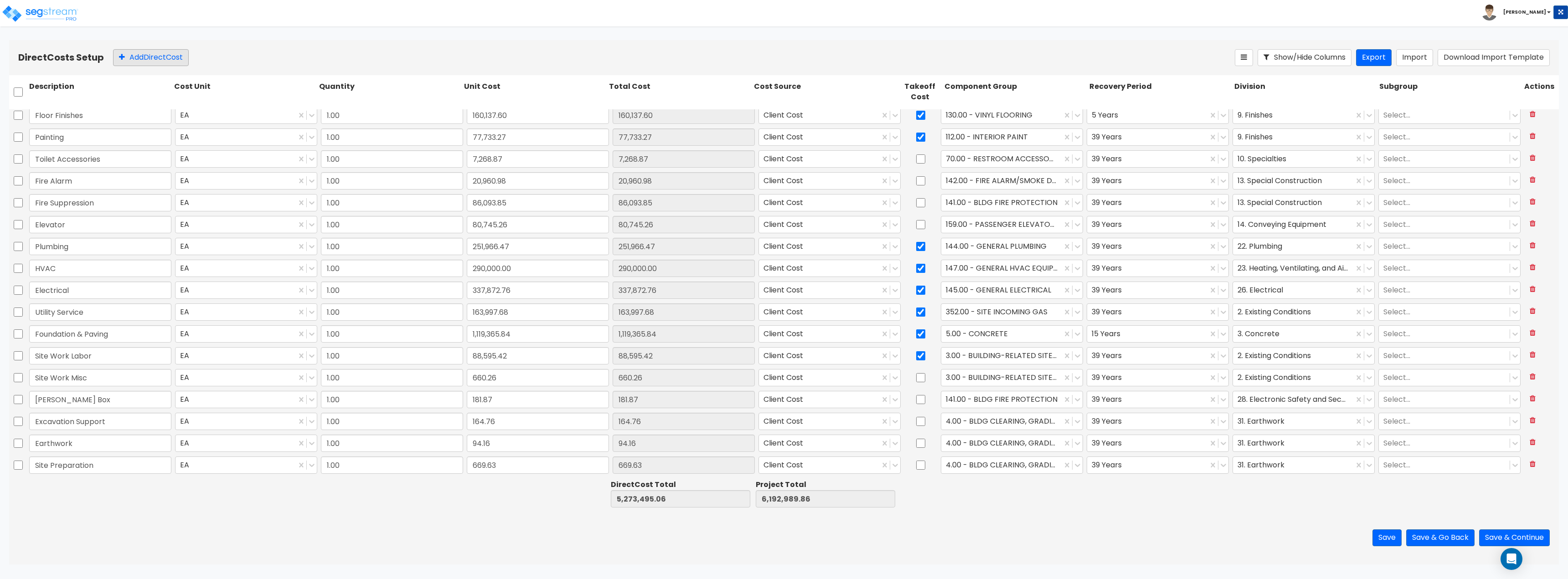
scroll to position [376, 0]
type input "Select Barrow"
click at [503, 472] on input "0" at bounding box center [538, 465] width 142 height 17
type input "27,765.55"
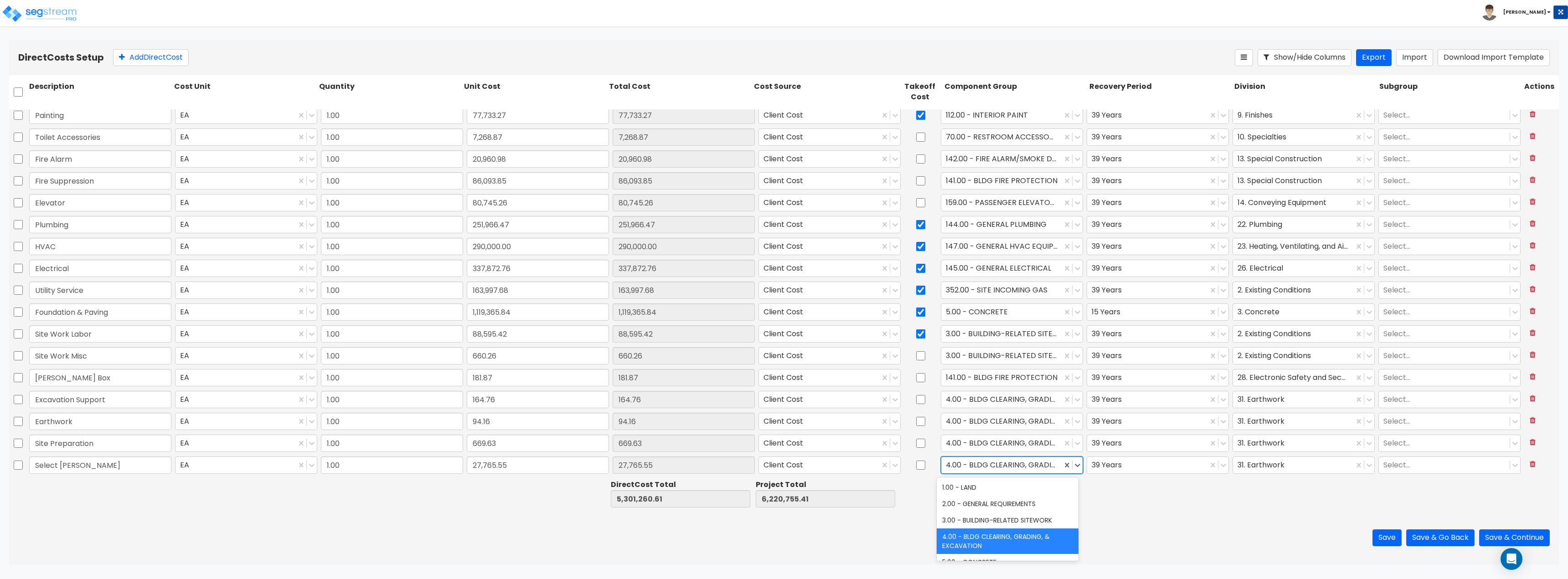
click at [1009, 467] on div at bounding box center [1001, 465] width 111 height 12
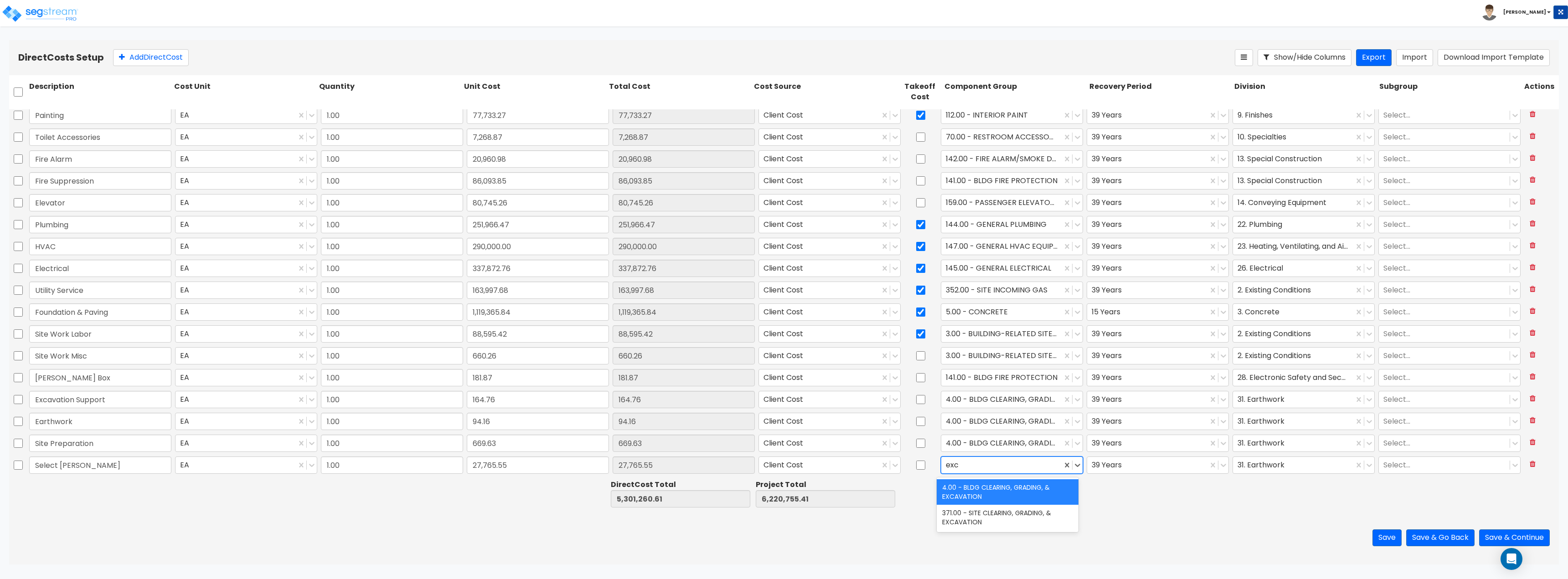
type input "exca"
click at [1004, 518] on div "371.00 - SITE CLEARING, GRADING, & EXCAVATION" at bounding box center [1007, 518] width 142 height 26
drag, startPoint x: 1093, startPoint y: 468, endPoint x: 1097, endPoint y: 471, distance: 5.0
click at [1093, 468] on div at bounding box center [1147, 465] width 111 height 12
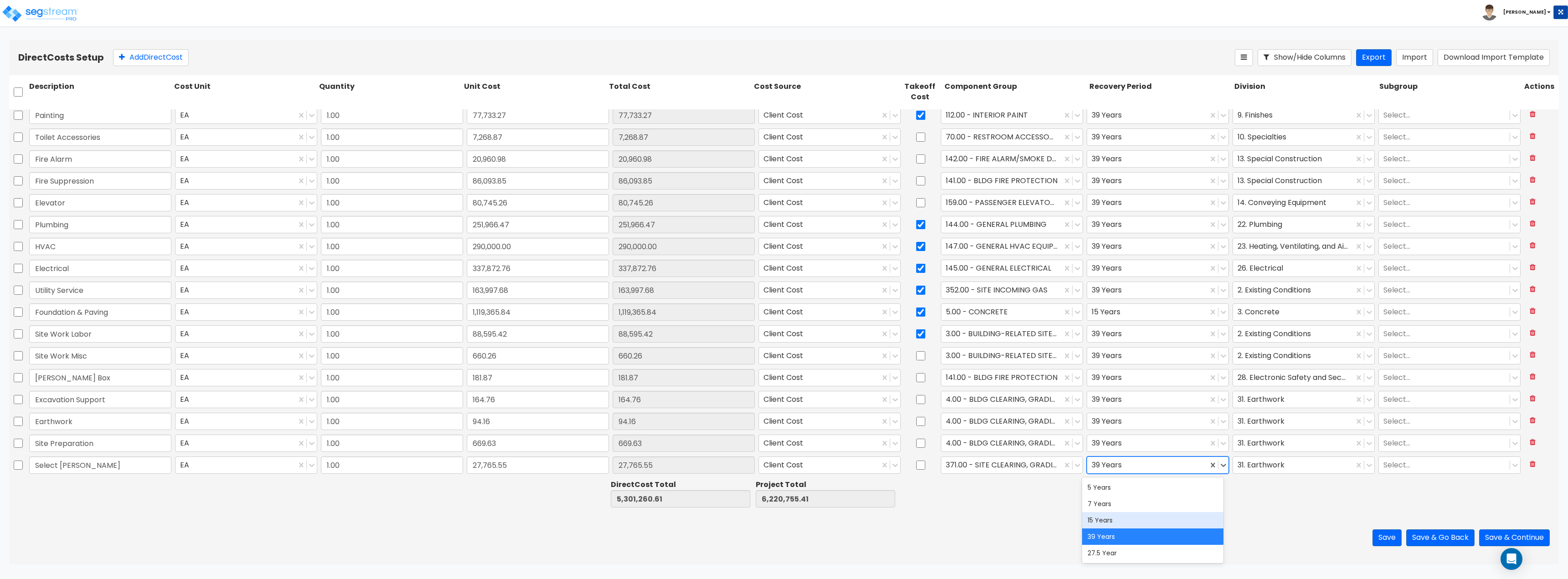
click at [1110, 521] on div "15 Years" at bounding box center [1153, 520] width 142 height 16
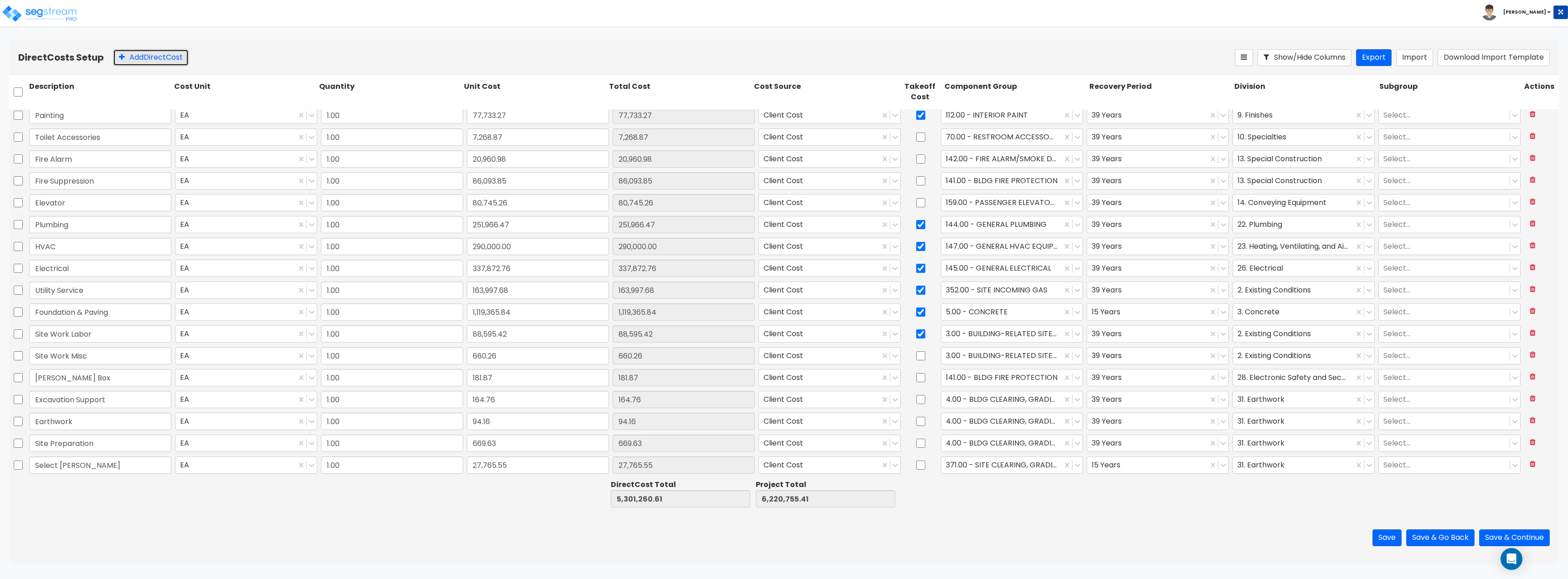
click at [159, 60] on button "Add Direct Cost" at bounding box center [151, 58] width 75 height 17
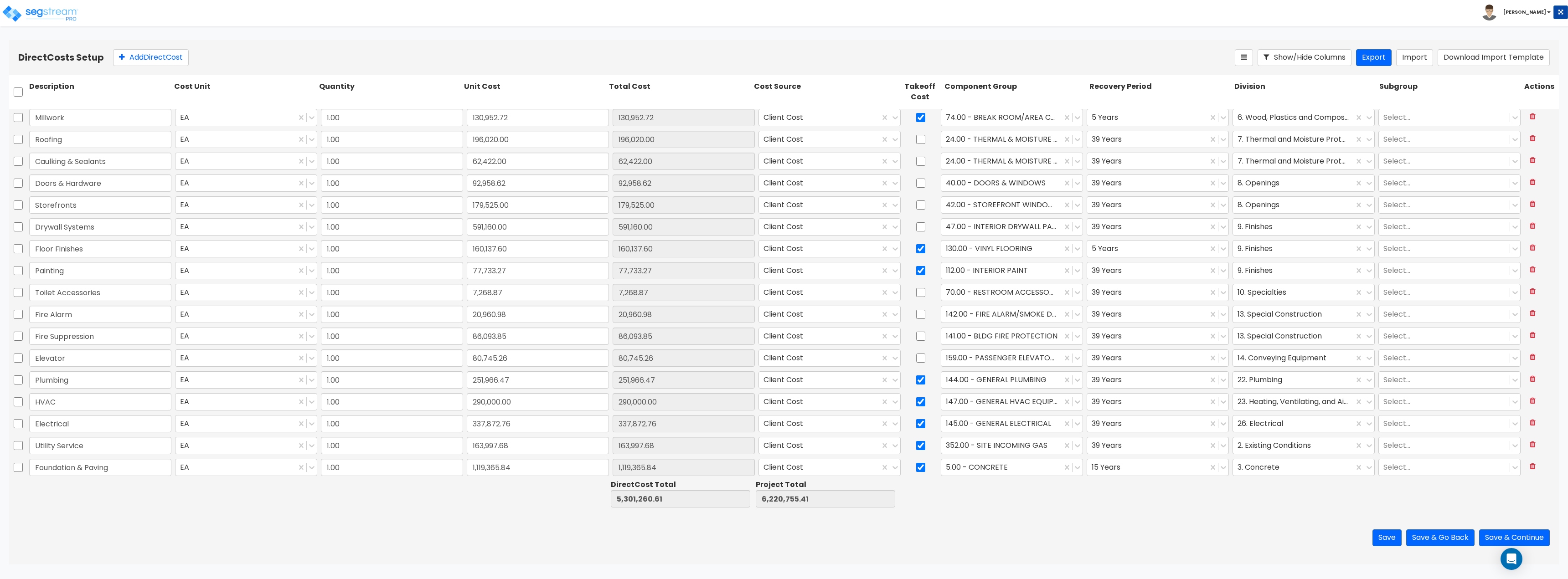
type input "1.00"
type input "182,361.20"
type input "1.00"
type input "4,622.06"
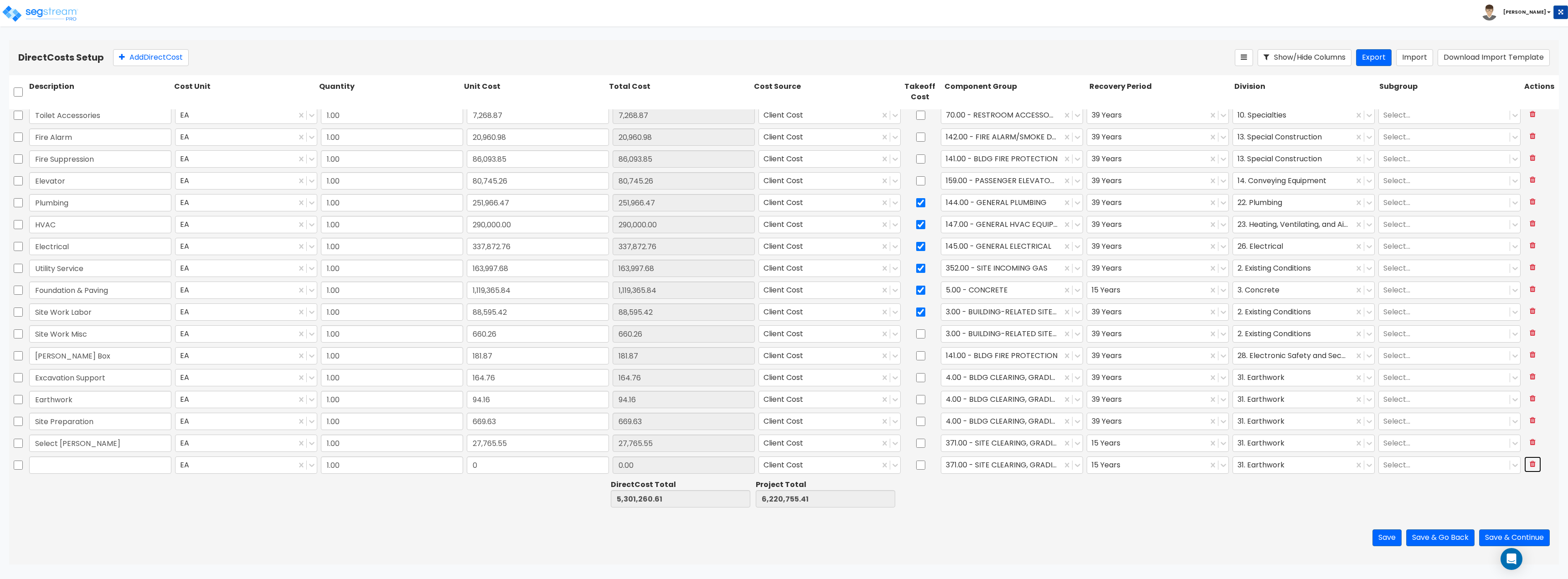
click at [1530, 466] on icon at bounding box center [1533, 463] width 6 height 7
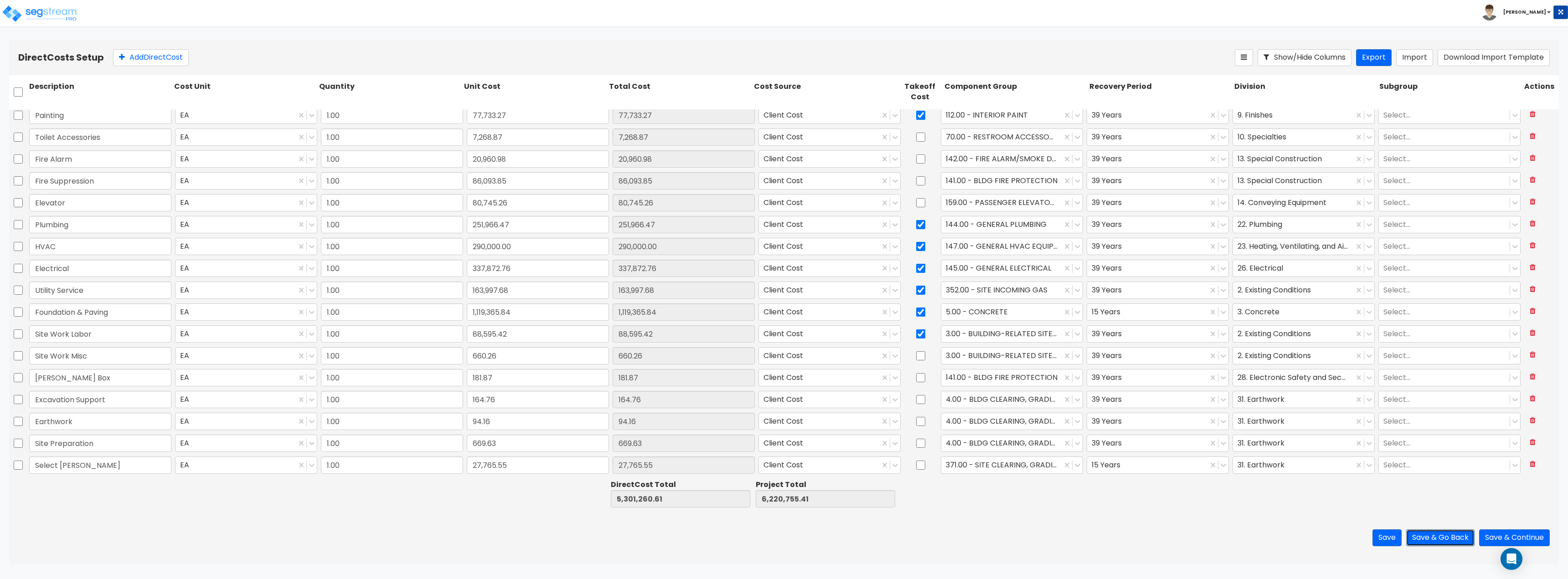
click at [1439, 537] on button "Save & Go Back" at bounding box center [1440, 538] width 68 height 17
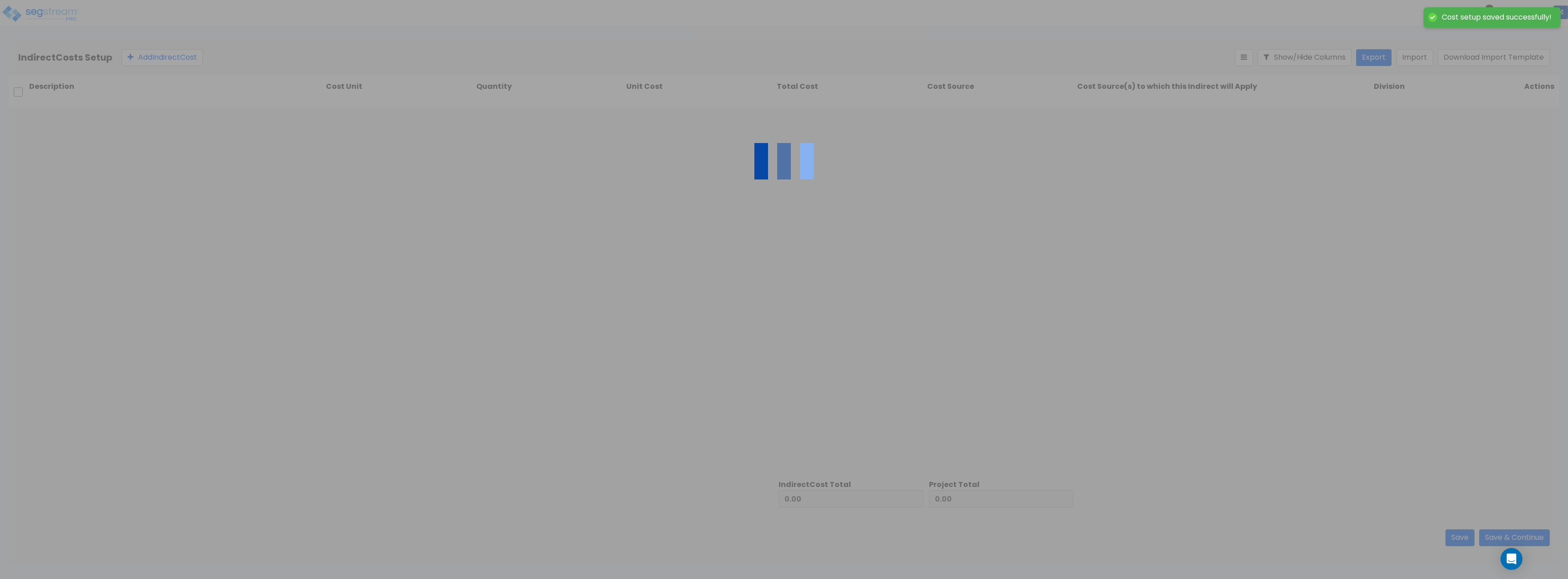
type input "5,301,260.61"
type input "919,494.80"
type input "6,220,755.41"
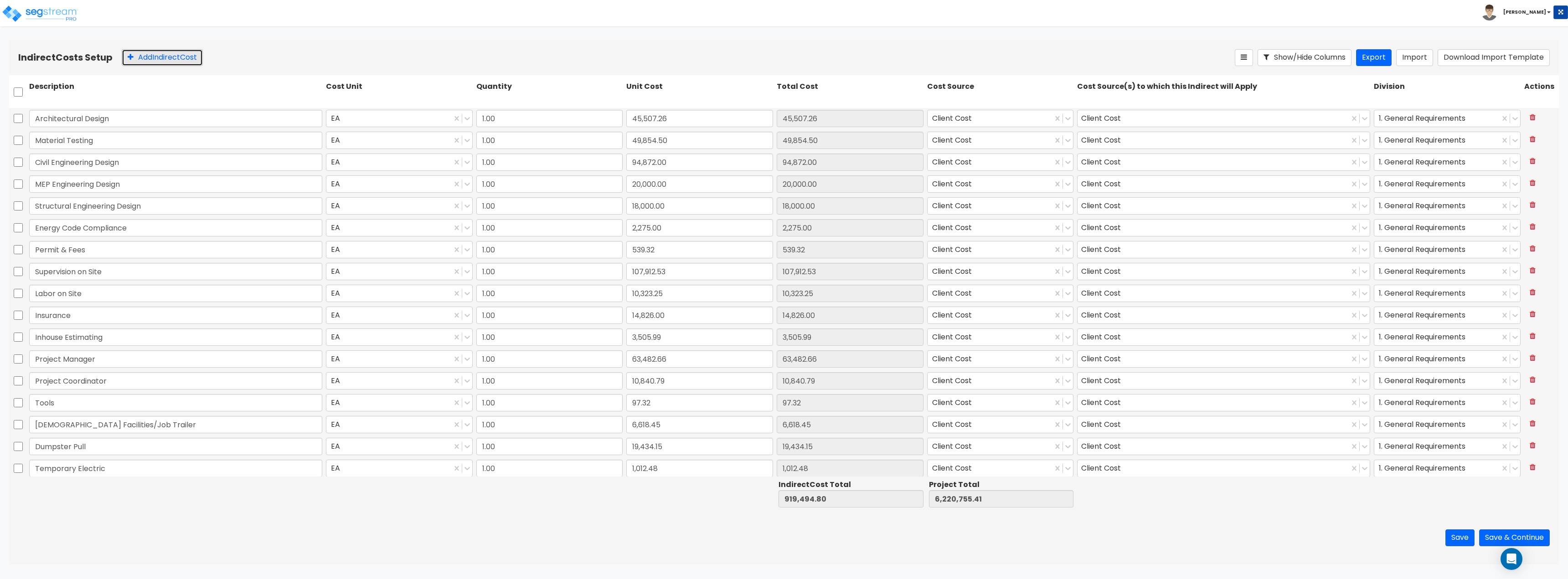
click at [142, 56] on button "Add Indirect Cost" at bounding box center [162, 58] width 81 height 17
click at [105, 467] on input "text" at bounding box center [176, 465] width 293 height 17
type input "Equipment Rental"
click at [483, 440] on input "2.00" at bounding box center [550, 443] width 147 height 17
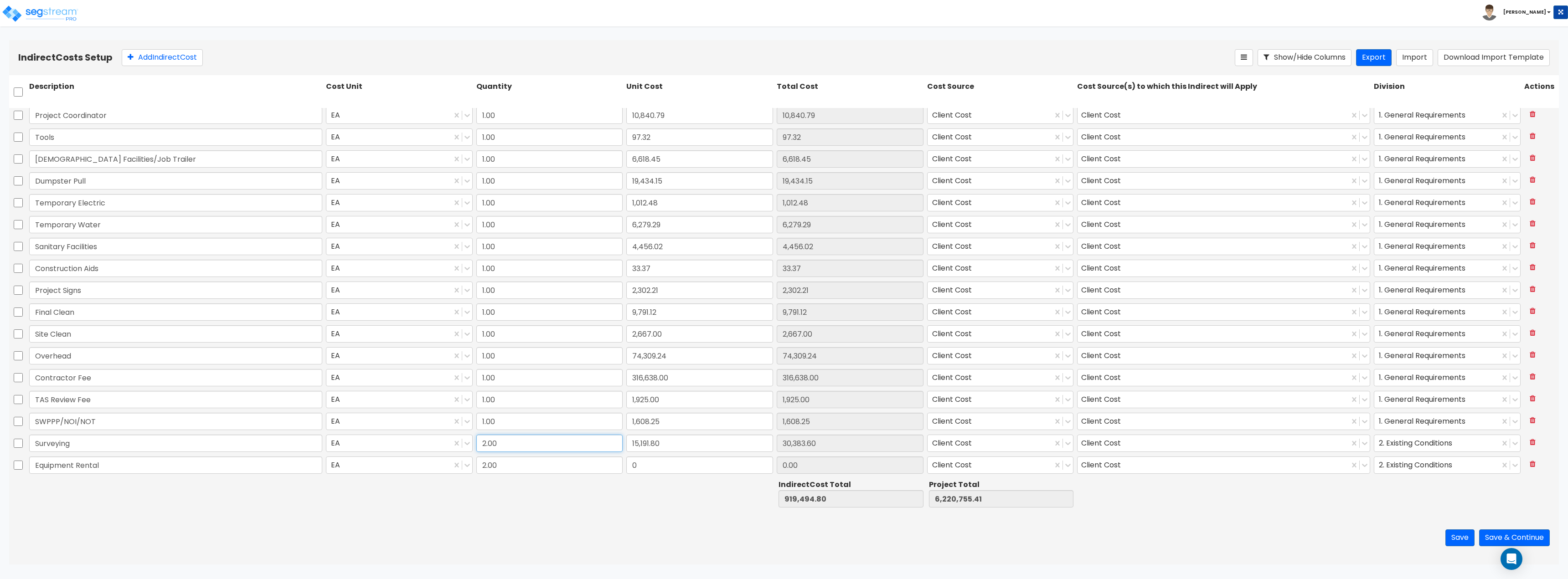
click at [483, 443] on input "2.00" at bounding box center [550, 443] width 147 height 17
type input "1.00"
type input "904,303.00"
type input "6,205,563.61"
type input "15,191.80"
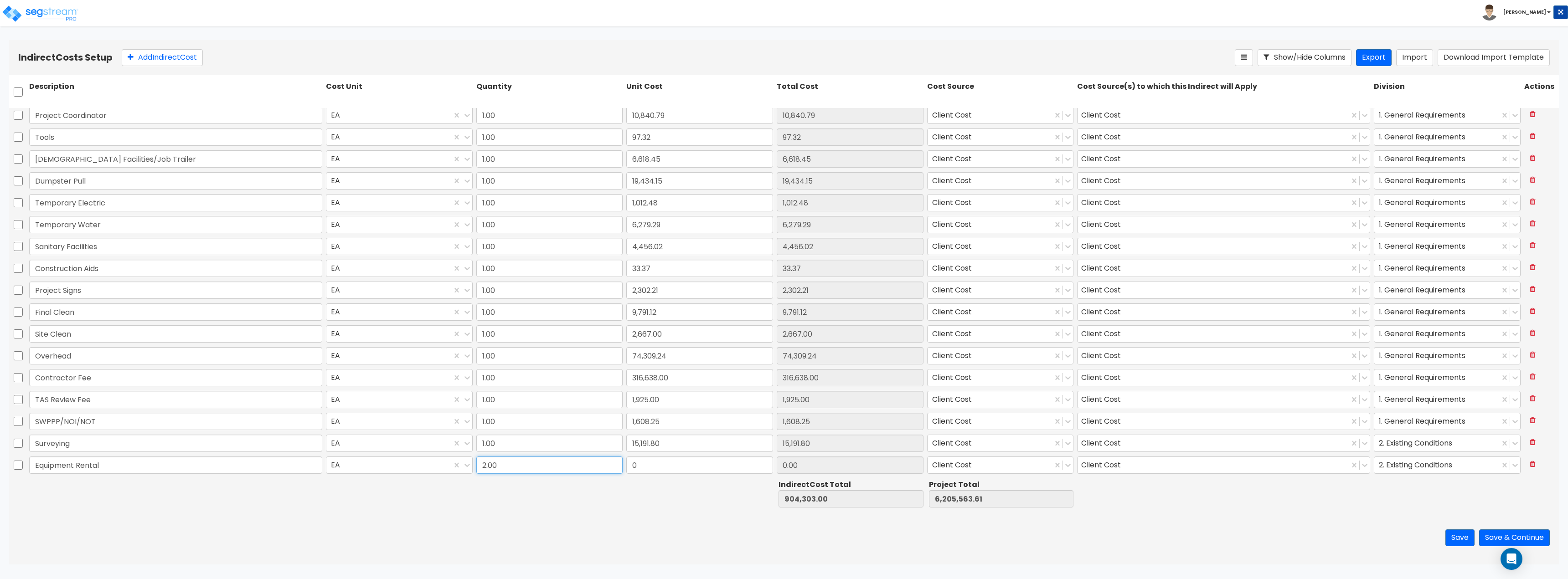
click at [495, 463] on input "2.00" at bounding box center [550, 465] width 147 height 17
type input "1.00"
click at [685, 464] on input "0" at bounding box center [699, 465] width 147 height 17
type input "1,401.49"
type input "905,704.49"
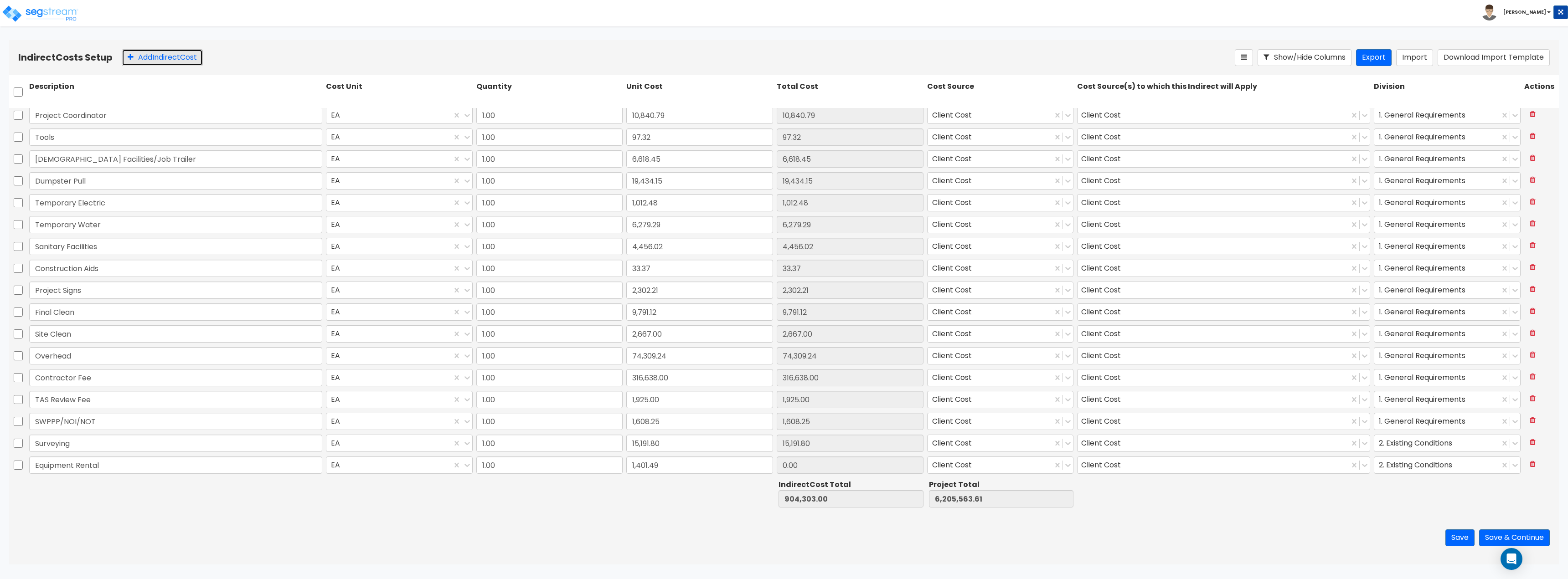
type input "6,206,965.10"
type input "1,401.49"
click at [152, 58] on button "Add Indirect Cost" at bounding box center [162, 58] width 81 height 17
type input "Equipment Usage"
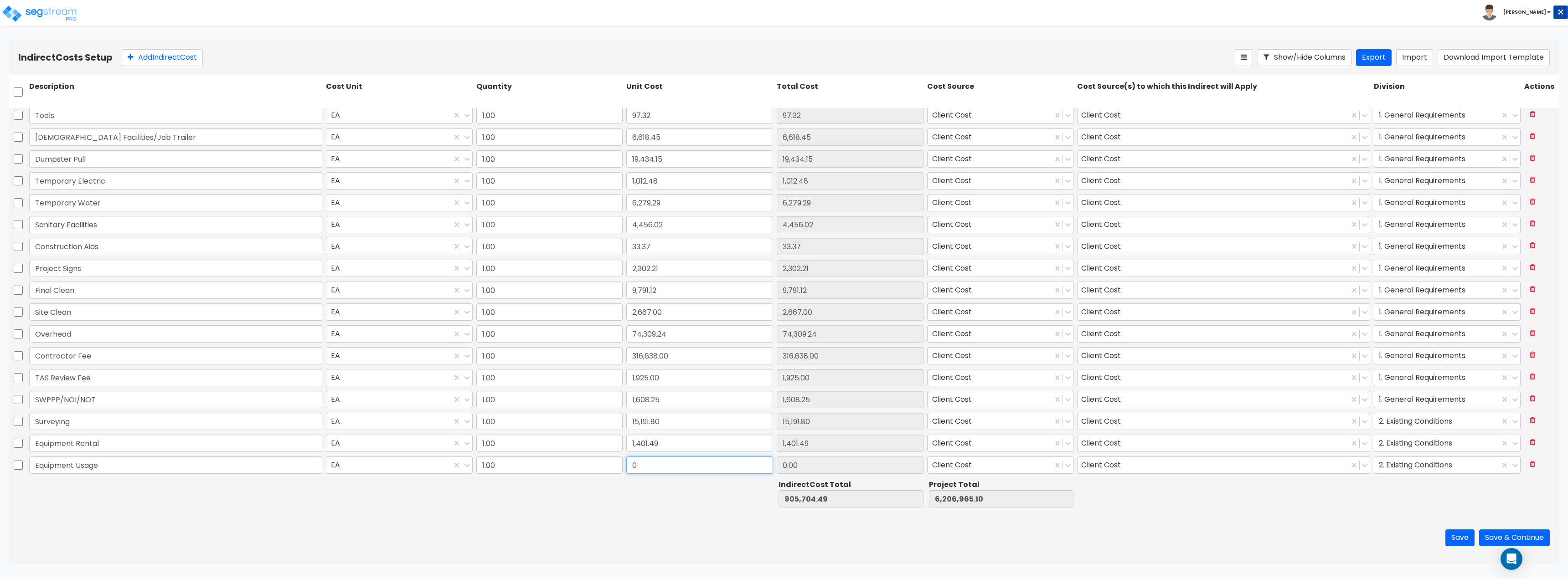
click at [660, 466] on input "0" at bounding box center [699, 465] width 147 height 17
type input "203,930.41"
type input "1,109,634.90"
type input "6,410,895.51"
type input "203,930.41"
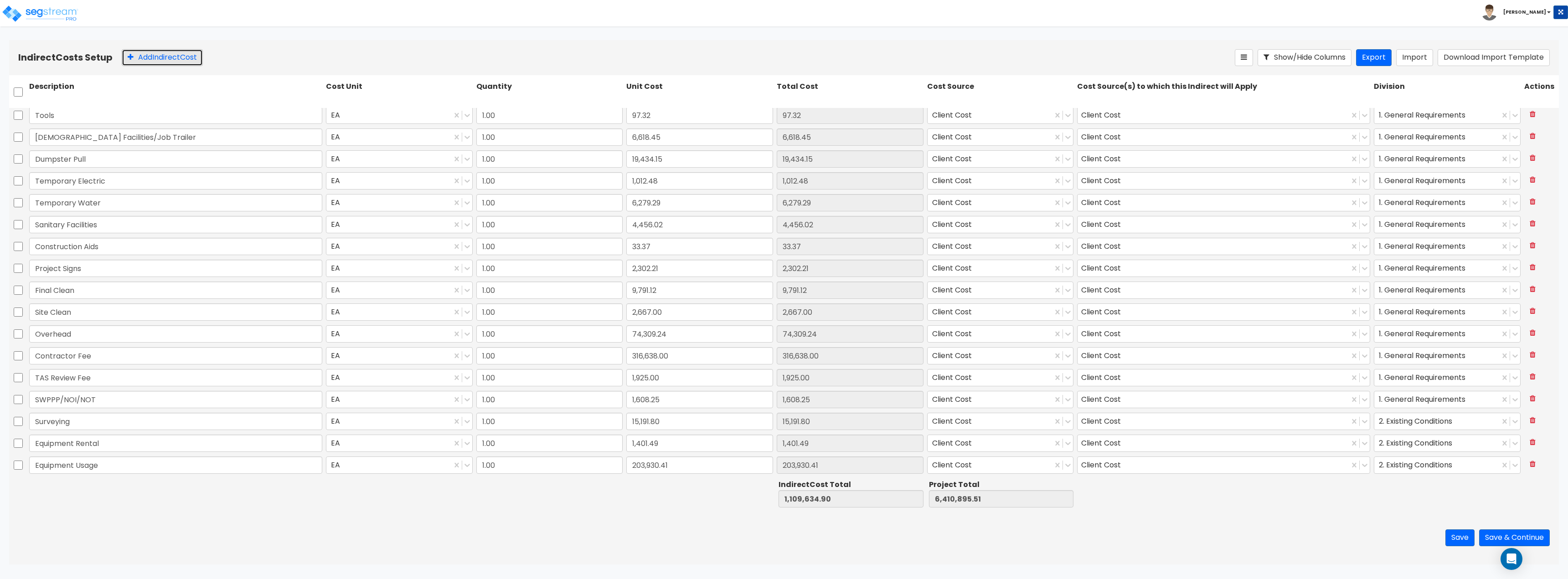
click at [177, 63] on button "Add Indirect Cost" at bounding box center [162, 58] width 81 height 17
type input "Equipment Fuel"
click at [657, 464] on input "0" at bounding box center [699, 465] width 147 height 17
type input "17,436.51"
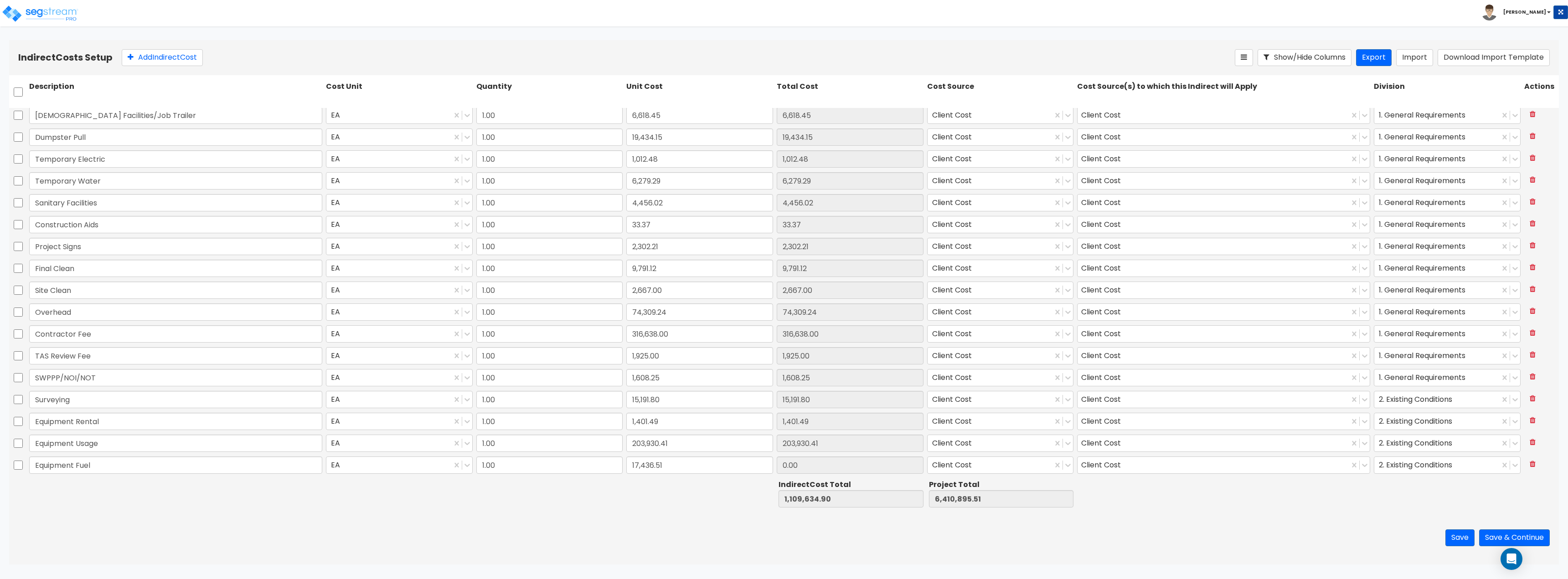
type input "1,127,071.41"
type input "6,428,332.02"
type input "17,436.51"
click at [698, 514] on div "Save Save & Continue" at bounding box center [784, 538] width 1550 height 54
click at [1510, 532] on button "Save & Continue" at bounding box center [1514, 538] width 71 height 17
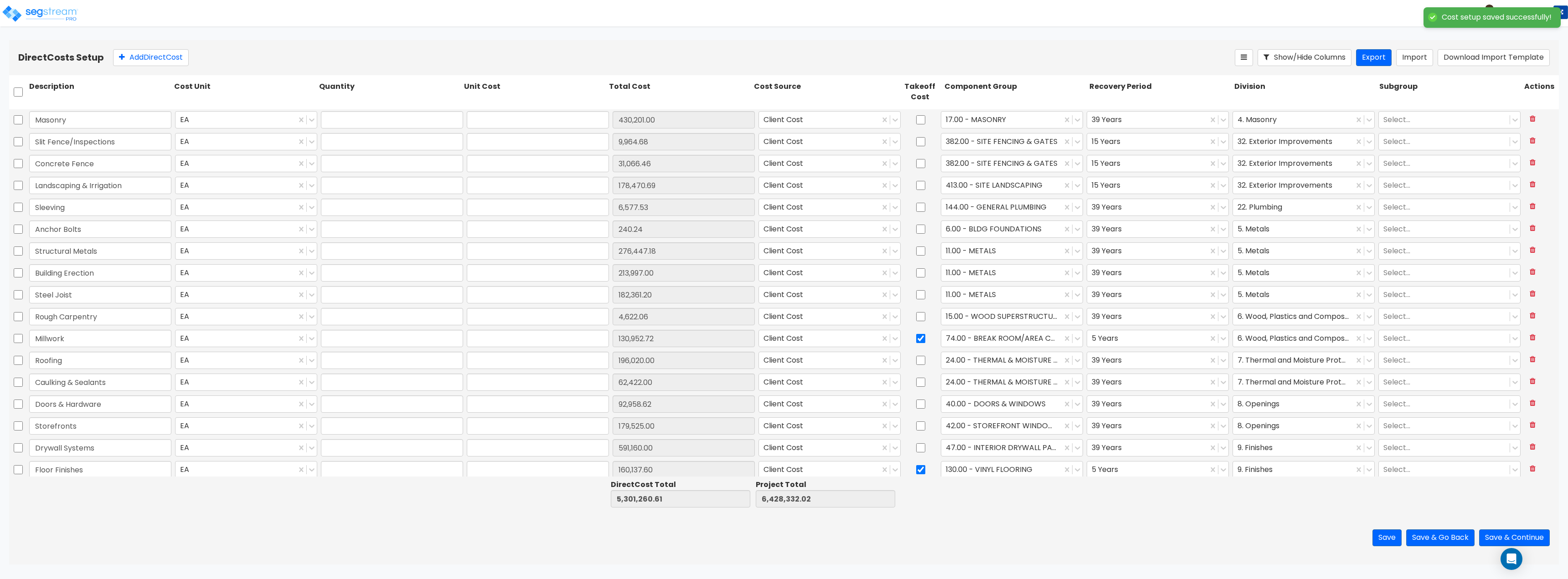
type input "1.00"
type input "430,201.00"
type input "1.00"
type input "9,964.68"
type input "1.00"
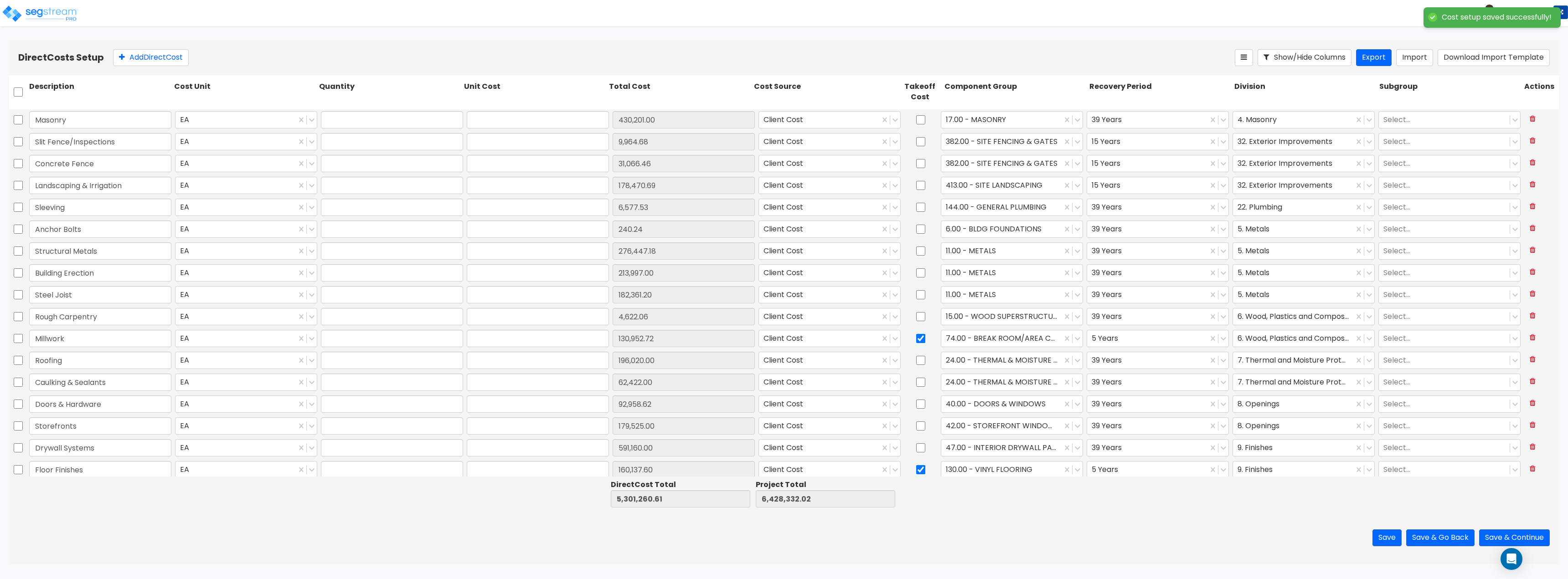
type input "31,066.46"
type input "1.00"
type input "178,470.69"
type input "1.00"
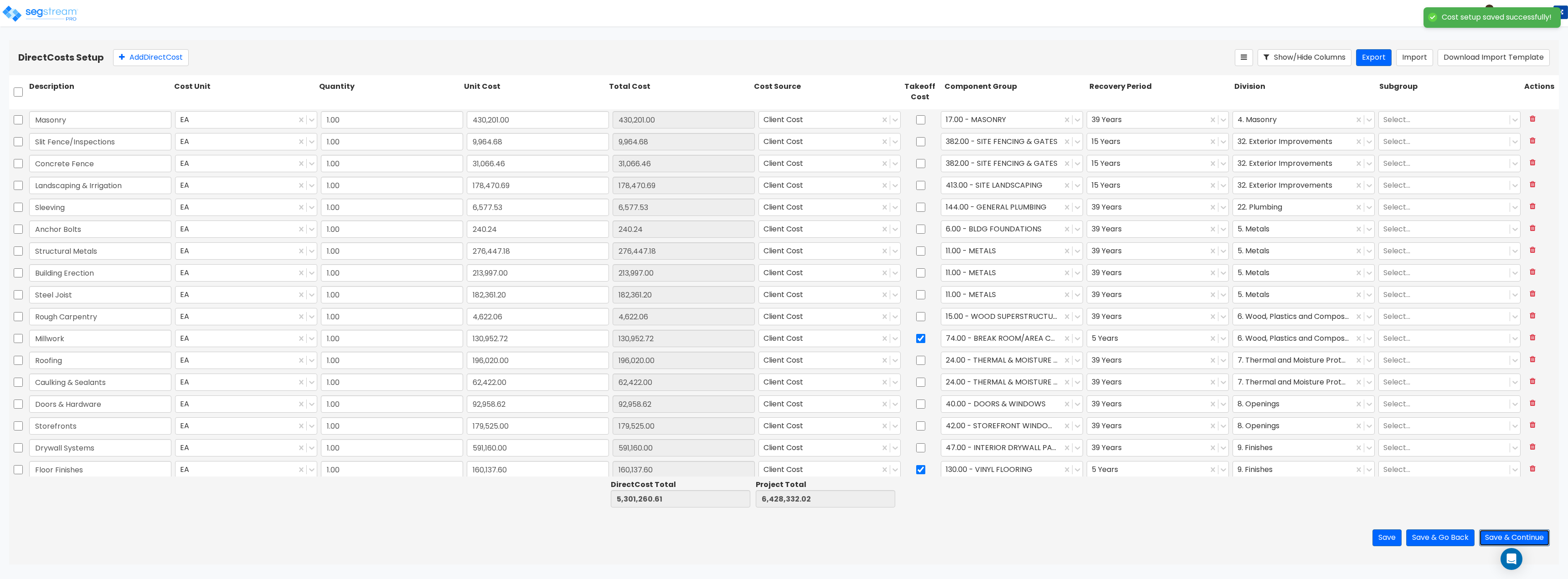
click at [1535, 537] on button "Save & Continue" at bounding box center [1514, 538] width 71 height 17
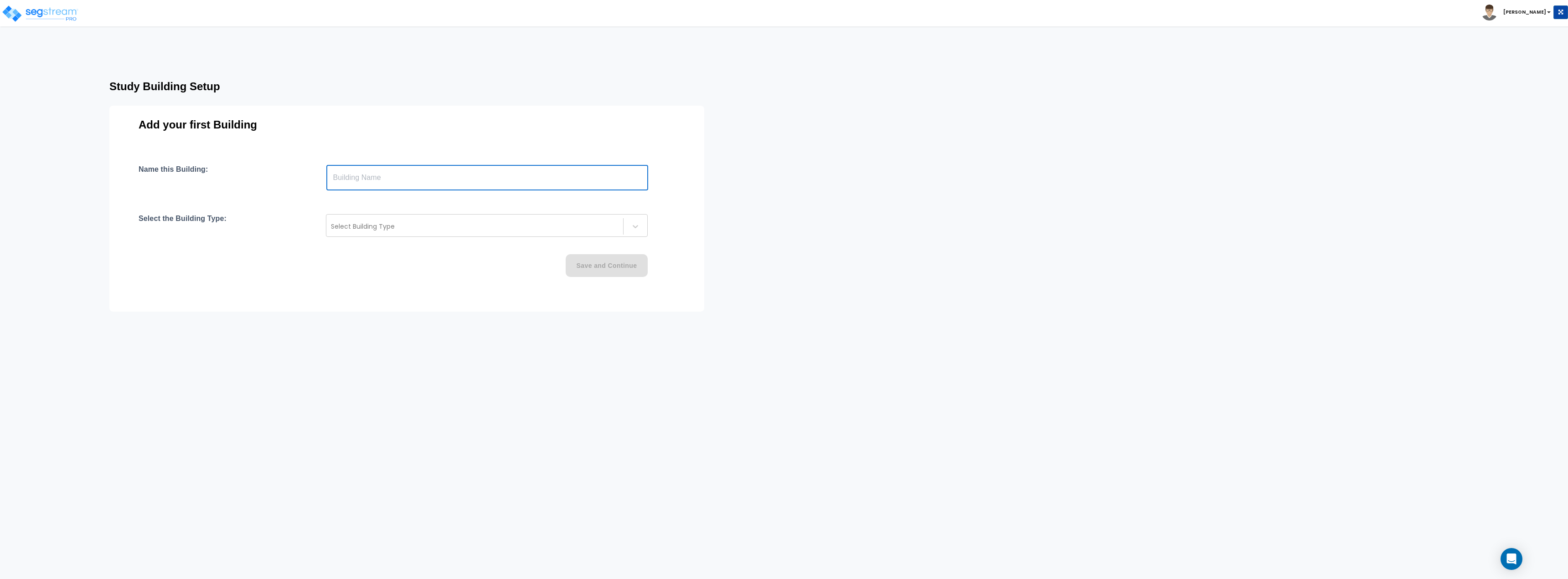
click at [525, 174] on input "text" at bounding box center [487, 178] width 322 height 26
type input "OSMI"
click at [486, 220] on div "Select Building Type" at bounding box center [474, 226] width 296 height 15
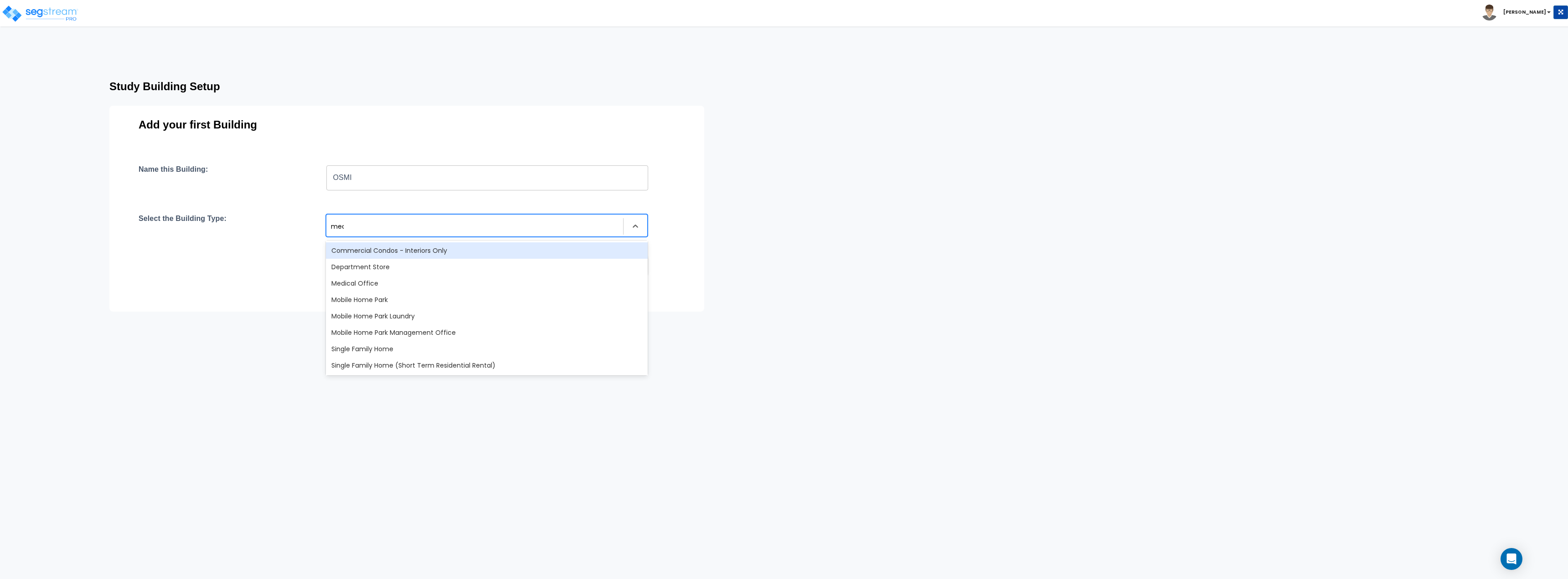
type input "medi"
click at [407, 249] on div "Medical Office" at bounding box center [486, 250] width 322 height 16
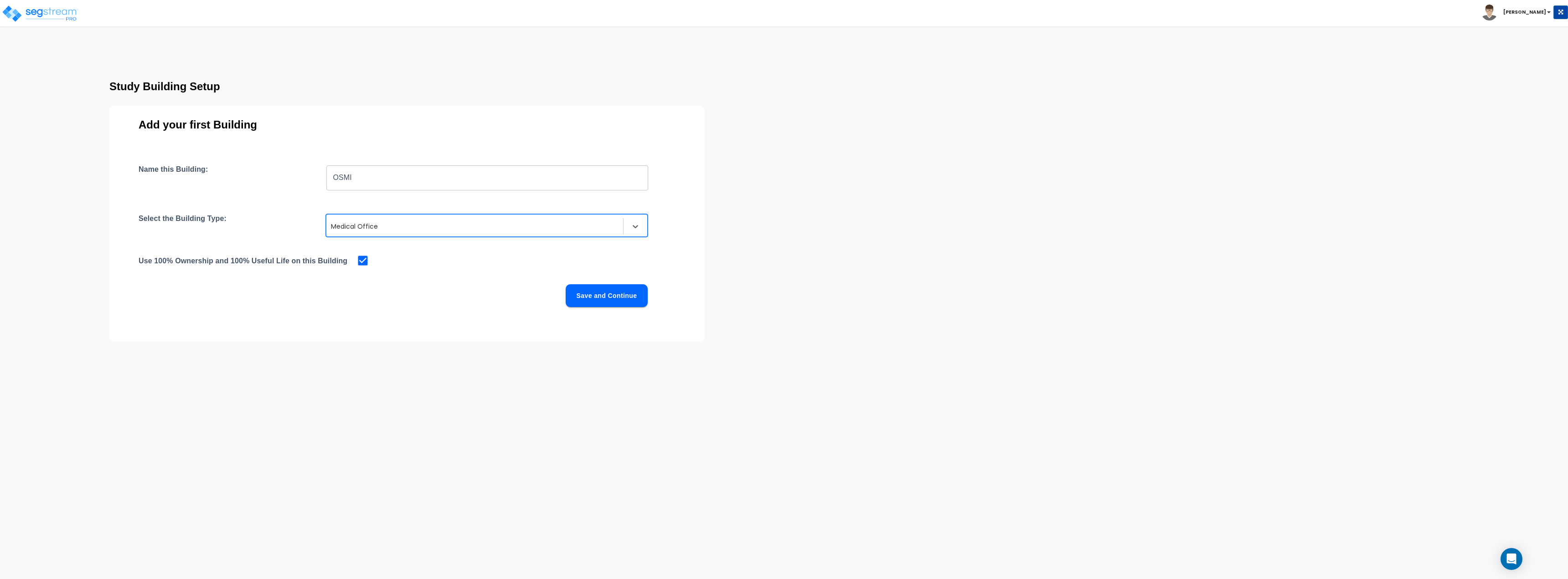
click at [609, 300] on button "Save and Continue" at bounding box center [606, 295] width 82 height 23
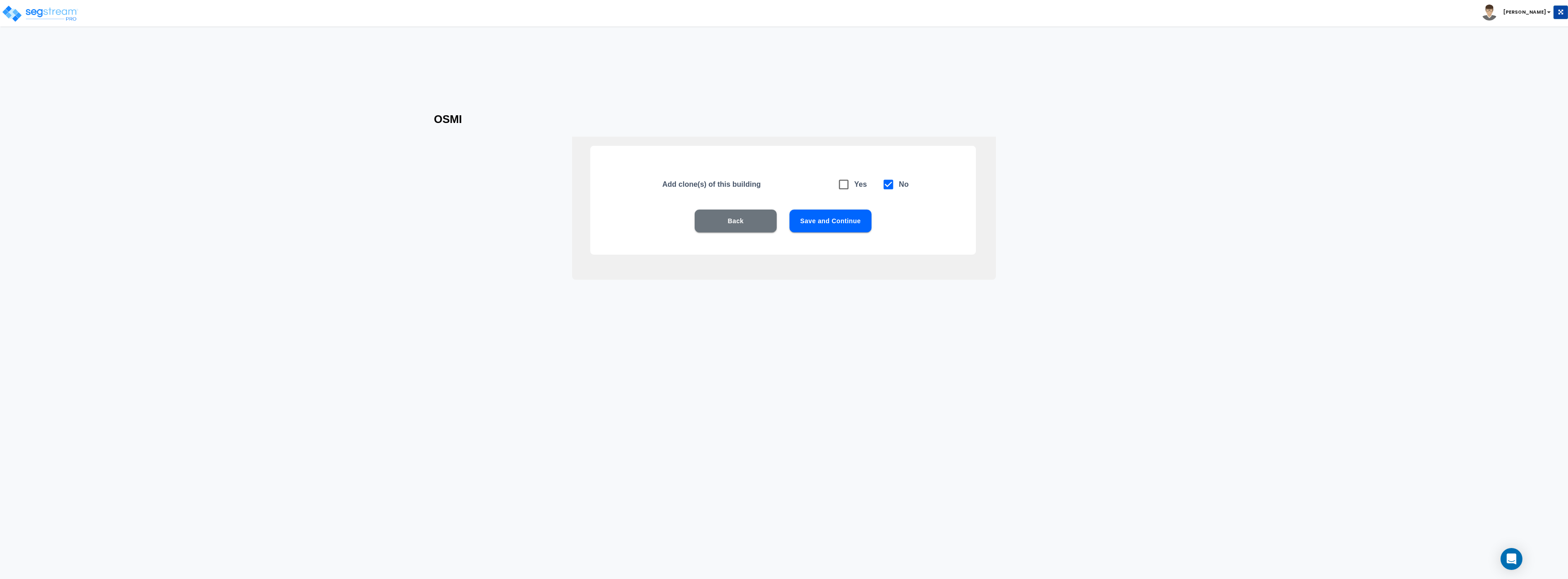
click at [843, 220] on button "Save and Continue" at bounding box center [830, 220] width 82 height 23
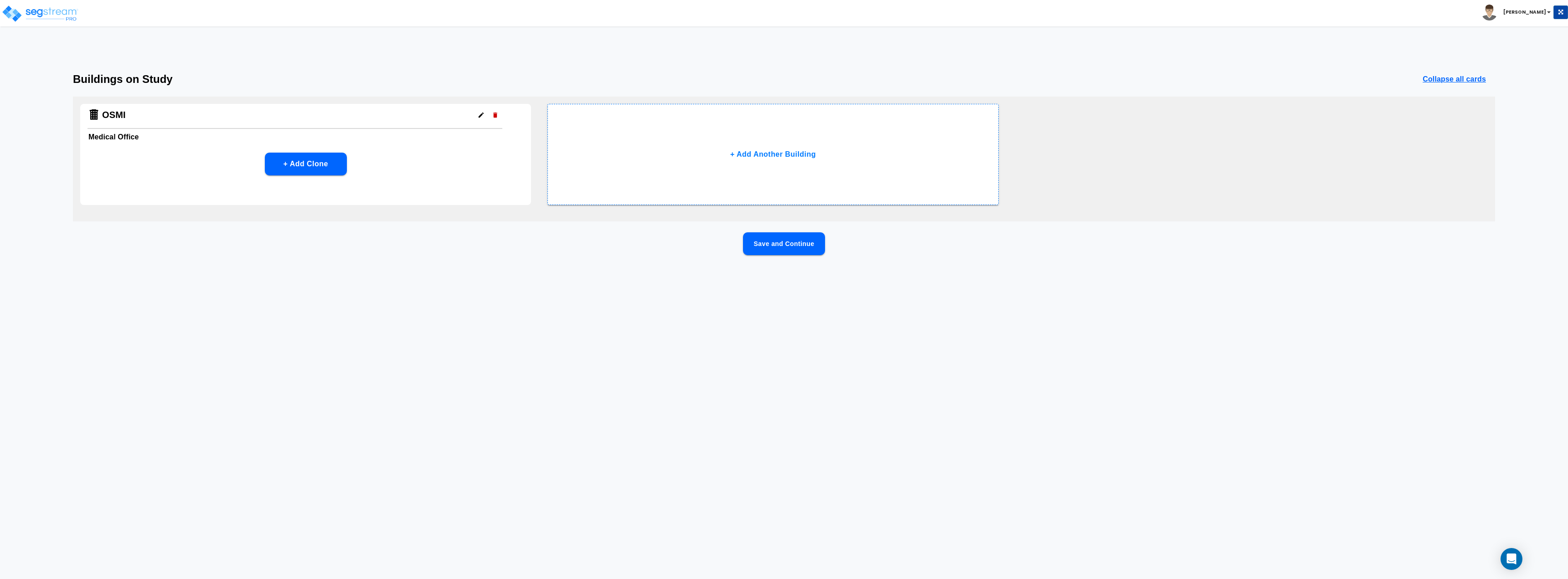
click at [792, 245] on button "Save and Continue" at bounding box center [784, 243] width 82 height 23
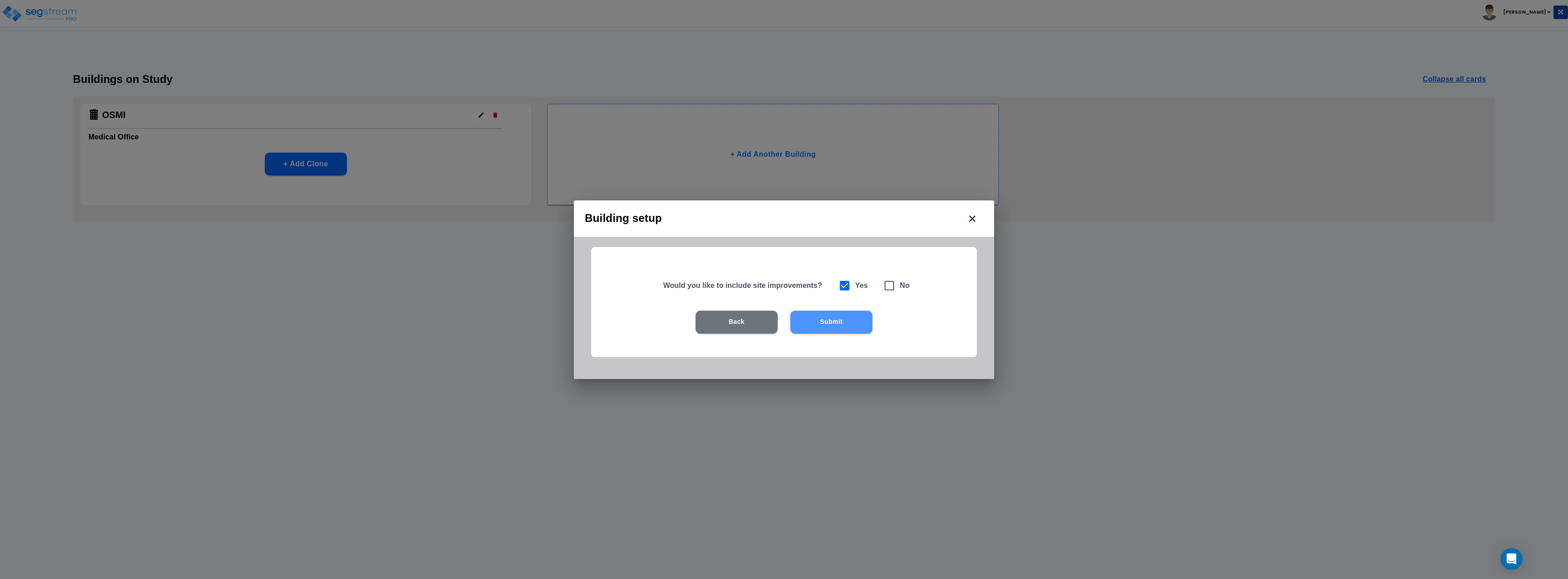
click at [834, 326] on button "Submit" at bounding box center [831, 322] width 82 height 23
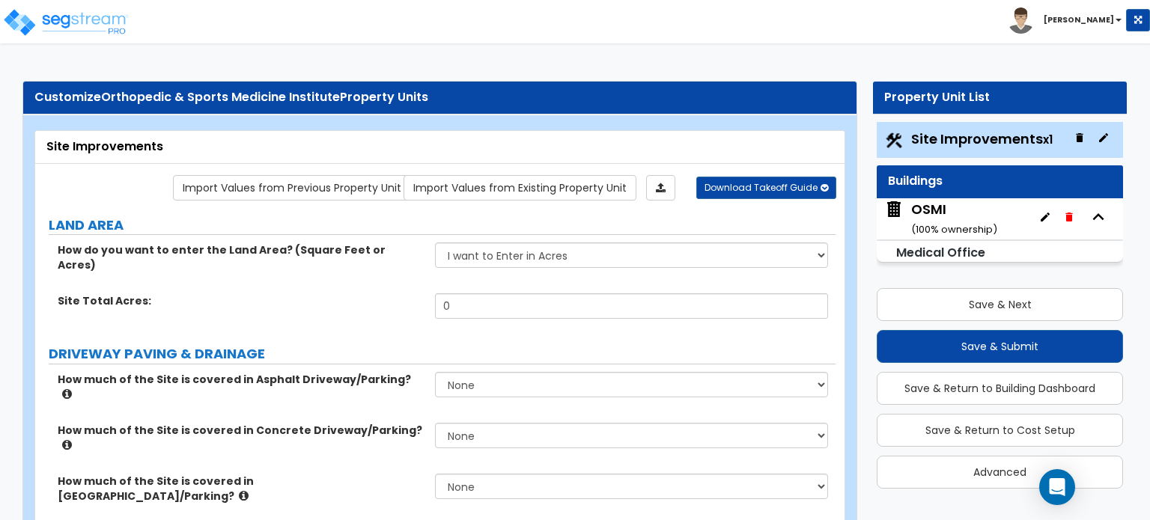
click at [482, 276] on div "How do you want to enter the Land Area? (Square Feet or Acres) I want to Enter …" at bounding box center [435, 268] width 801 height 51
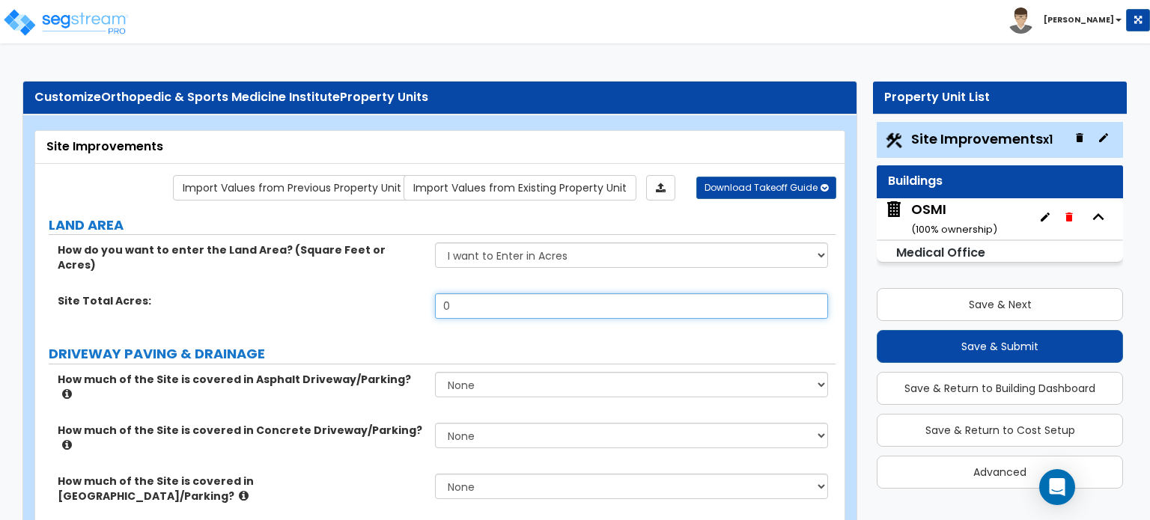
drag, startPoint x: 476, startPoint y: 287, endPoint x: 403, endPoint y: 289, distance: 73.4
click at [404, 294] on div "Site Total Acres: 0" at bounding box center [435, 312] width 801 height 36
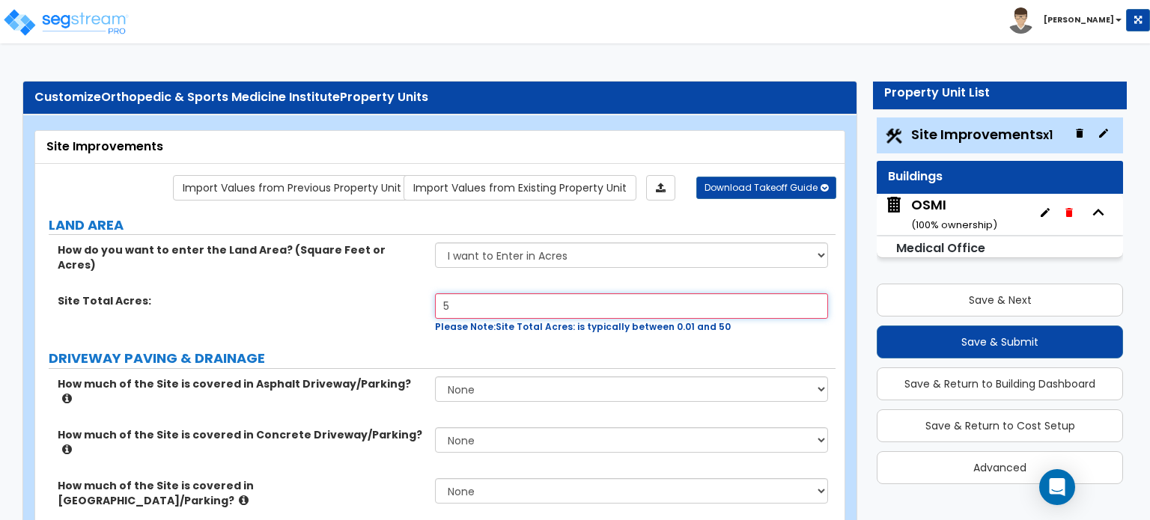
type input "5"
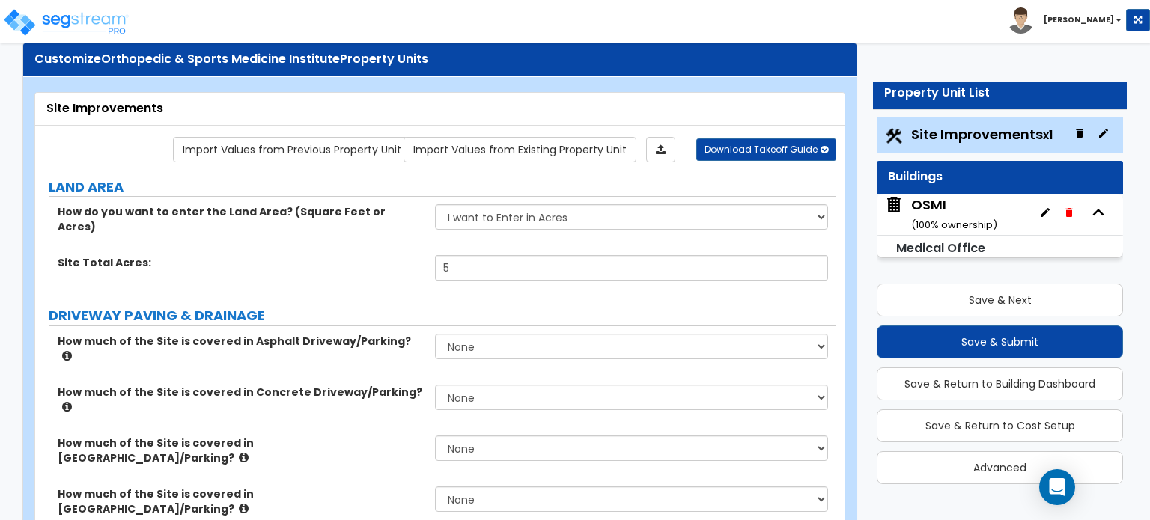
scroll to position [75, 0]
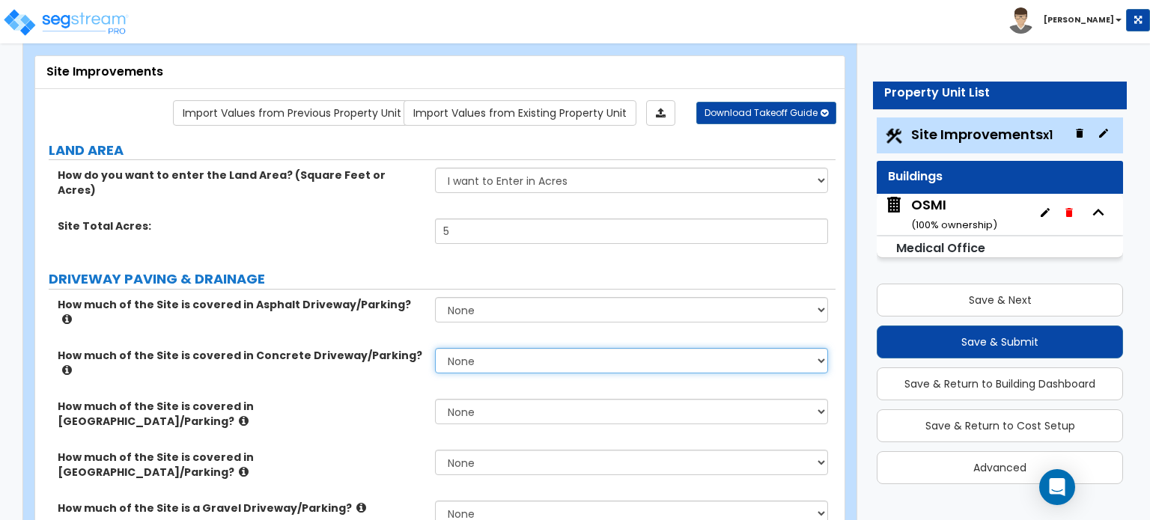
click at [467, 348] on select "None I want to Enter an Approximate Percentage I want to Enter the Square Foota…" at bounding box center [631, 360] width 392 height 25
select select "2"
click at [435, 348] on select "None I want to Enter an Approximate Percentage I want to Enter the Square Foota…" at bounding box center [631, 360] width 392 height 25
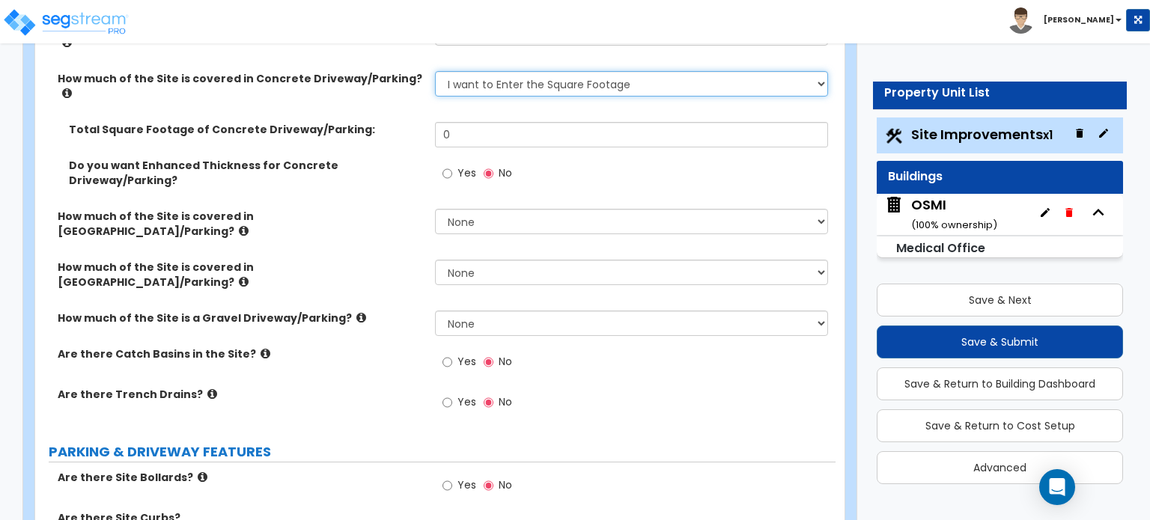
scroll to position [374, 0]
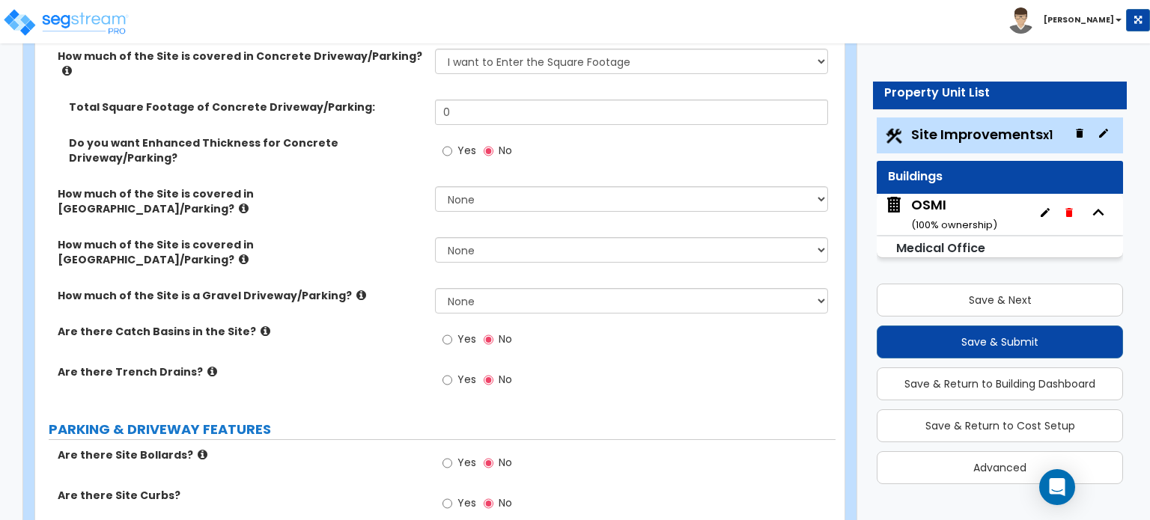
click at [455, 452] on label "Yes" at bounding box center [460, 464] width 34 height 25
click at [452, 455] on input "Yes" at bounding box center [448, 463] width 10 height 16
radio input "true"
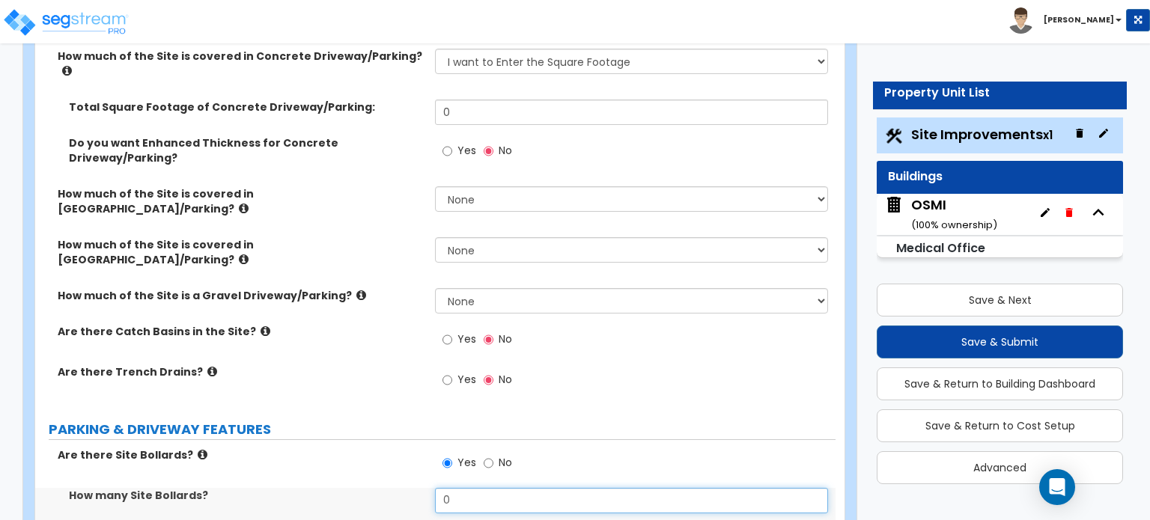
drag, startPoint x: 462, startPoint y: 411, endPoint x: 442, endPoint y: 413, distance: 20.3
click at [445, 488] on input "0" at bounding box center [631, 500] width 392 height 25
type input "3"
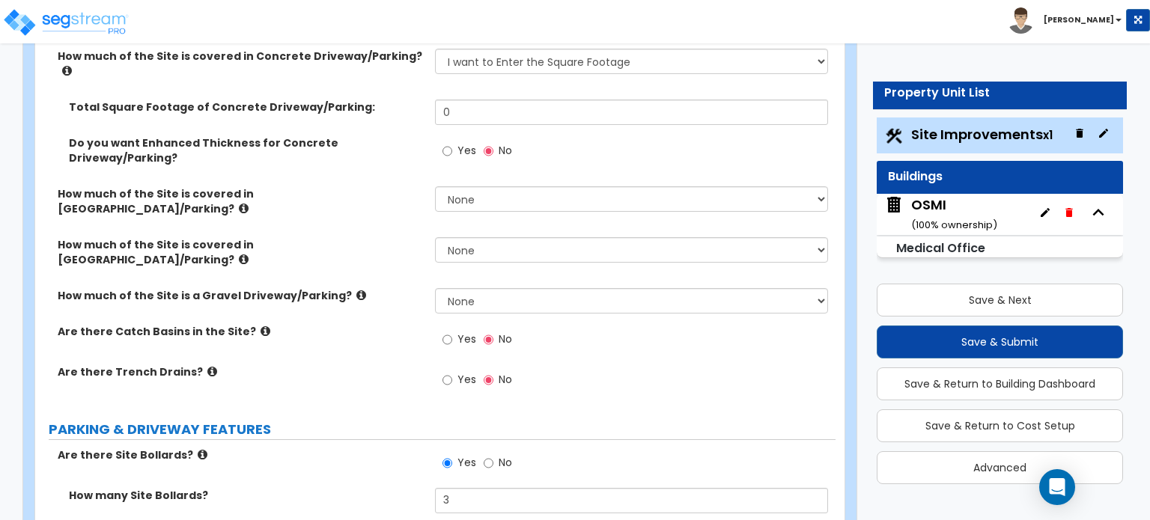
click at [407, 448] on div "Are there Site Bollards? Yes No" at bounding box center [435, 468] width 801 height 40
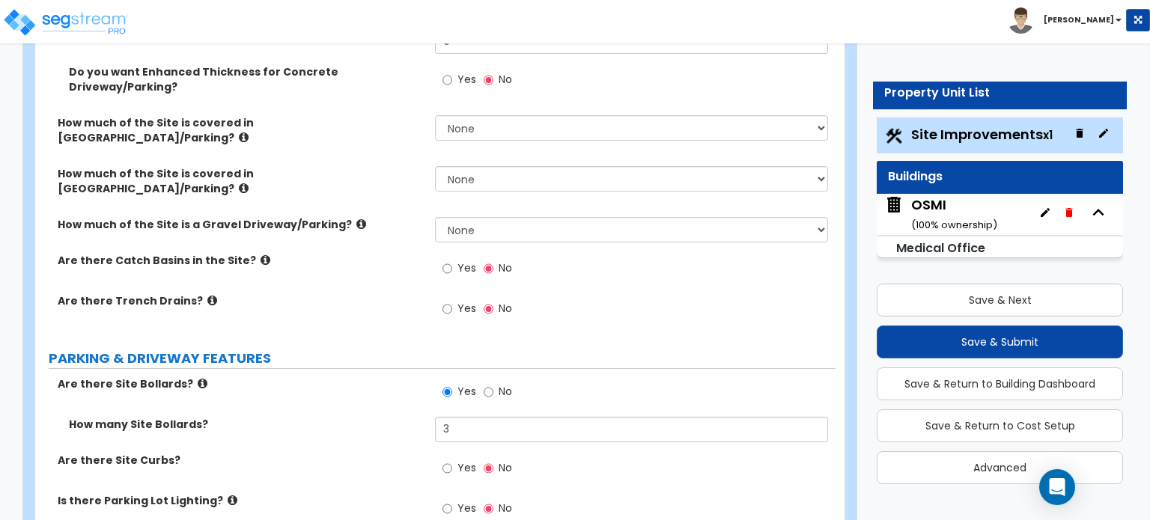
scroll to position [524, 0]
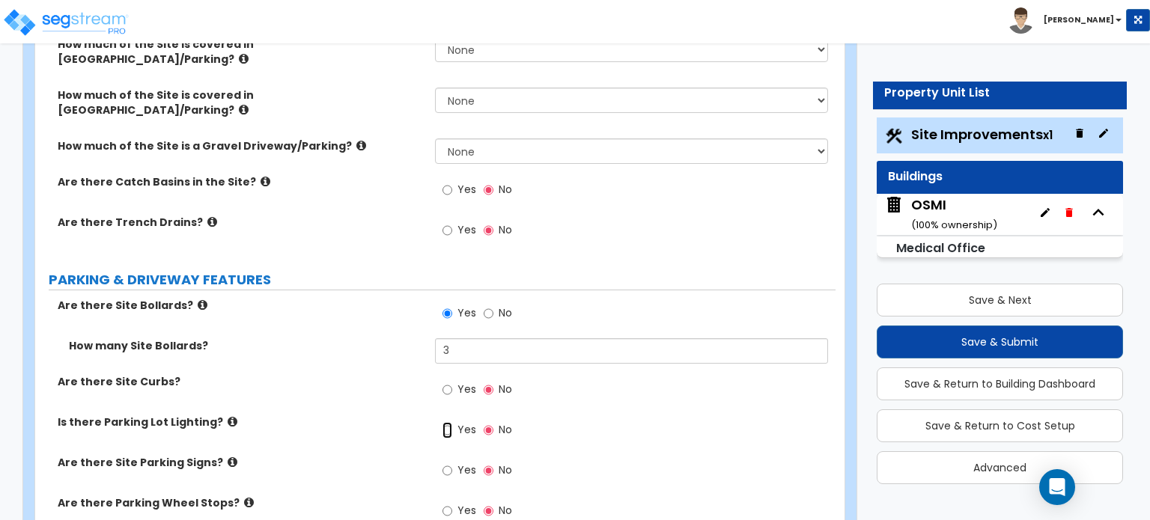
click at [447, 422] on input "Yes" at bounding box center [448, 430] width 10 height 16
radio input "true"
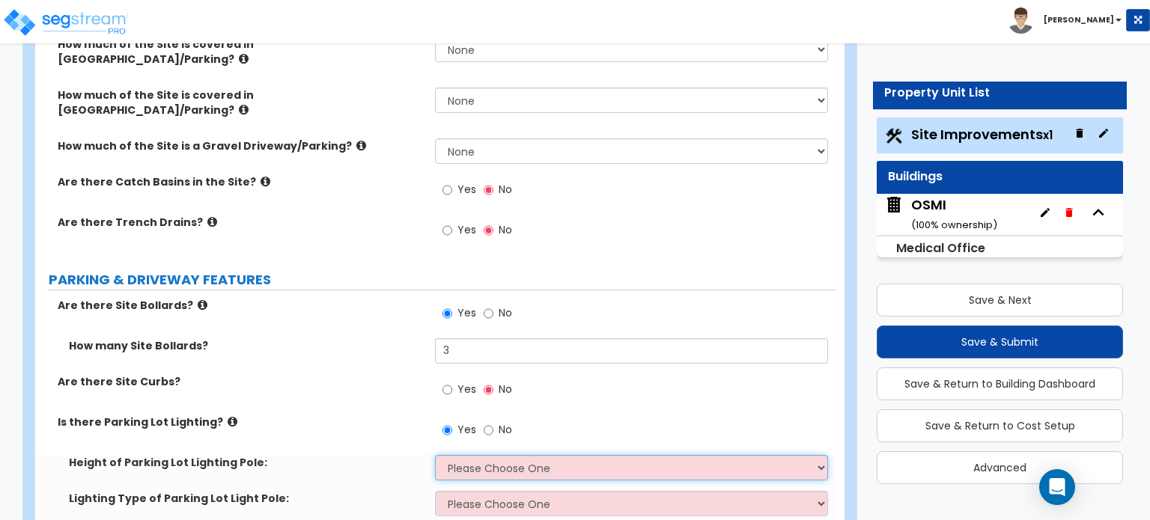
click at [467, 455] on select "Please Choose One 20' high 30' high 40' high" at bounding box center [631, 467] width 392 height 25
select select "1"
click at [435, 455] on select "Please Choose One 20' high 30' high 40' high" at bounding box center [631, 467] width 392 height 25
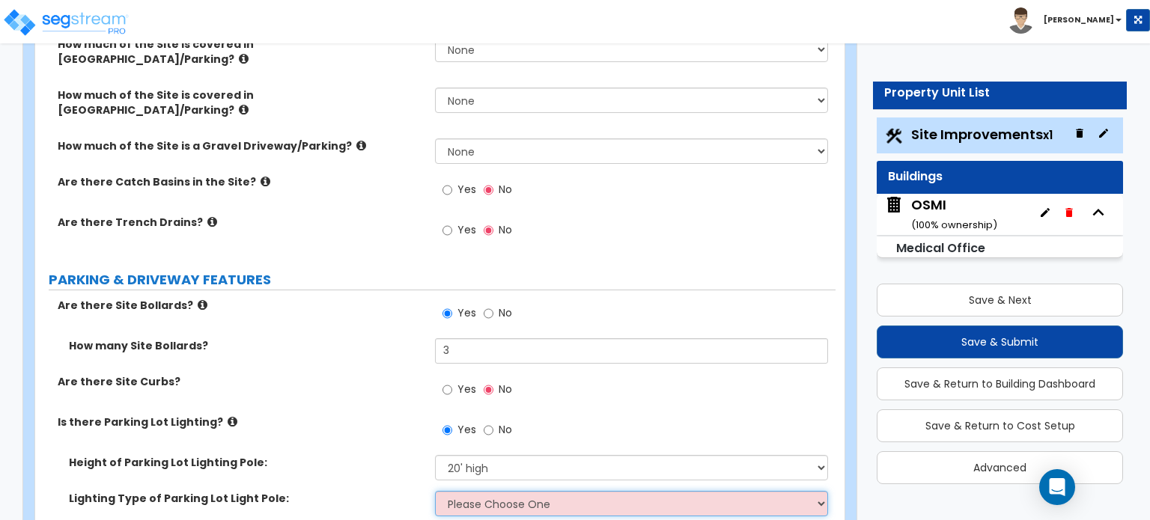
click at [475, 491] on select "Please Choose One LED Metal Halide High Pressure Sodium Please Choose for me" at bounding box center [631, 503] width 392 height 25
select select "1"
click at [435, 491] on select "Please Choose One LED Metal Halide High Pressure Sodium Please Choose for me" at bounding box center [631, 503] width 392 height 25
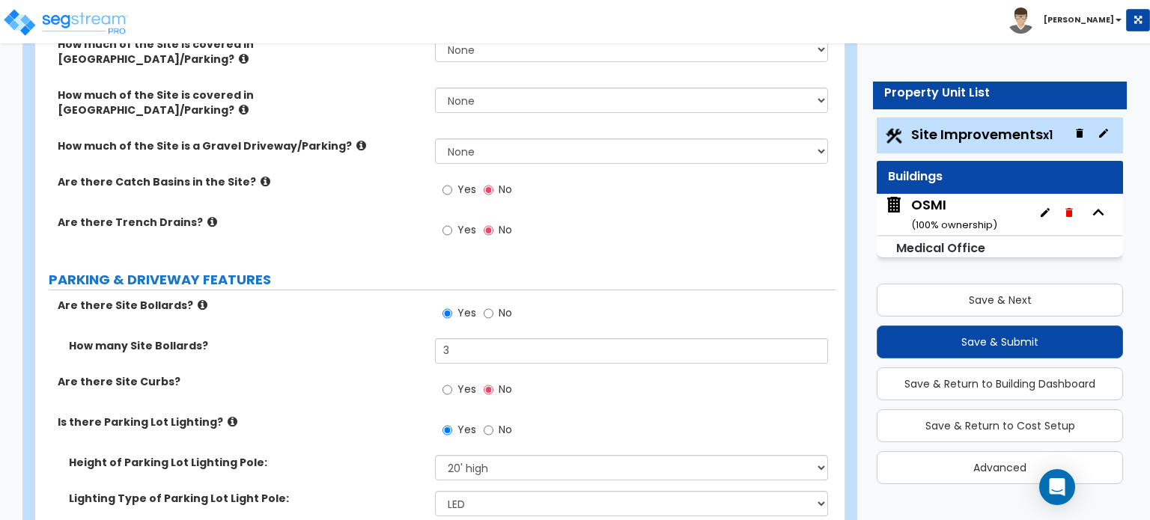
drag, startPoint x: 440, startPoint y: 452, endPoint x: 378, endPoint y: 449, distance: 62.2
type input "5"
click at [353, 491] on div "Lighting Type of Parking Lot Light Pole: Please Choose One LED Metal Halide Hig…" at bounding box center [435, 509] width 801 height 36
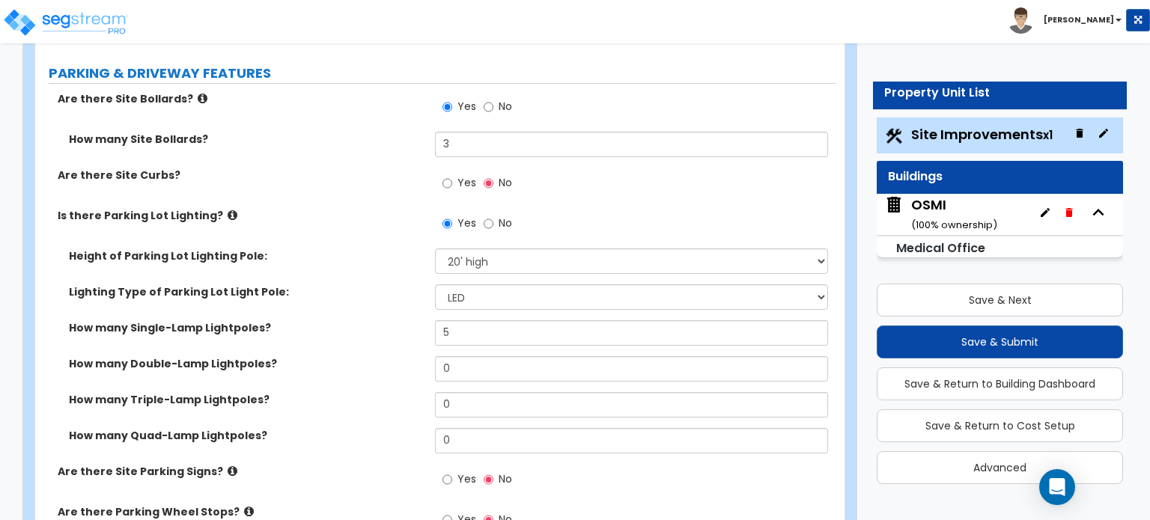
scroll to position [749, 0]
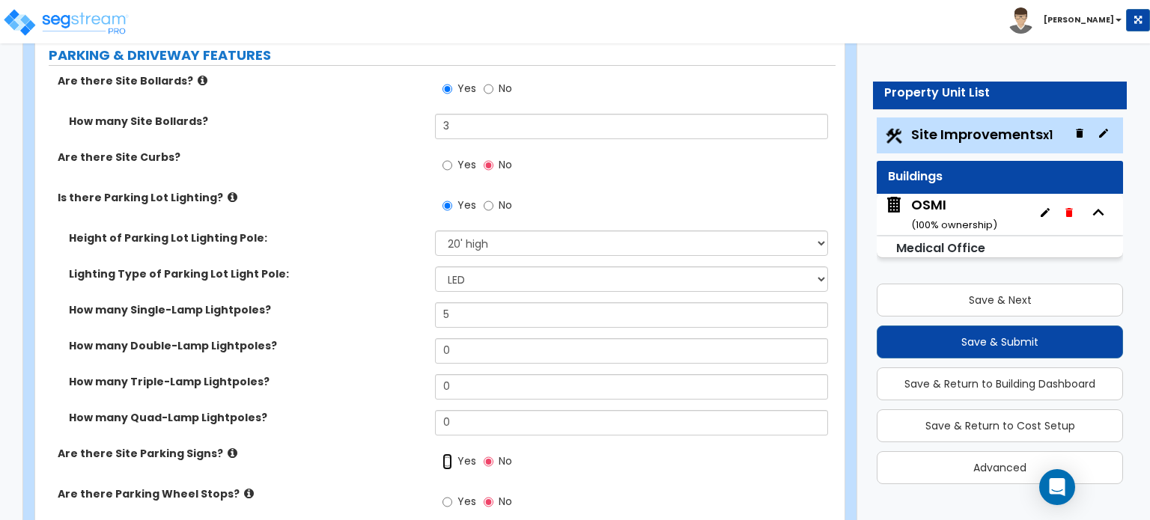
click at [444, 454] on input "Yes" at bounding box center [448, 462] width 10 height 16
radio input "true"
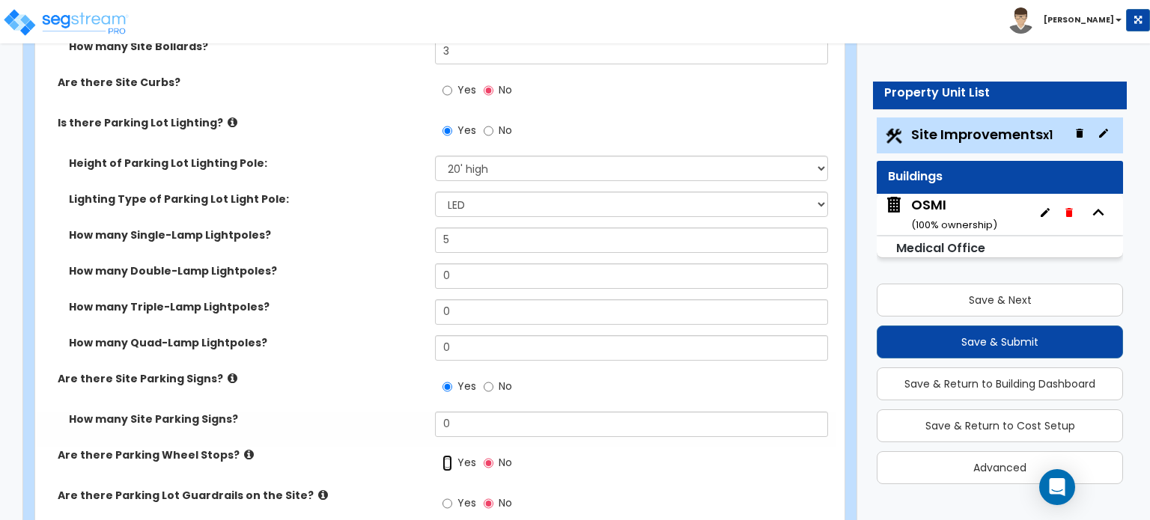
click at [448, 455] on input "Yes" at bounding box center [448, 463] width 10 height 16
radio input "true"
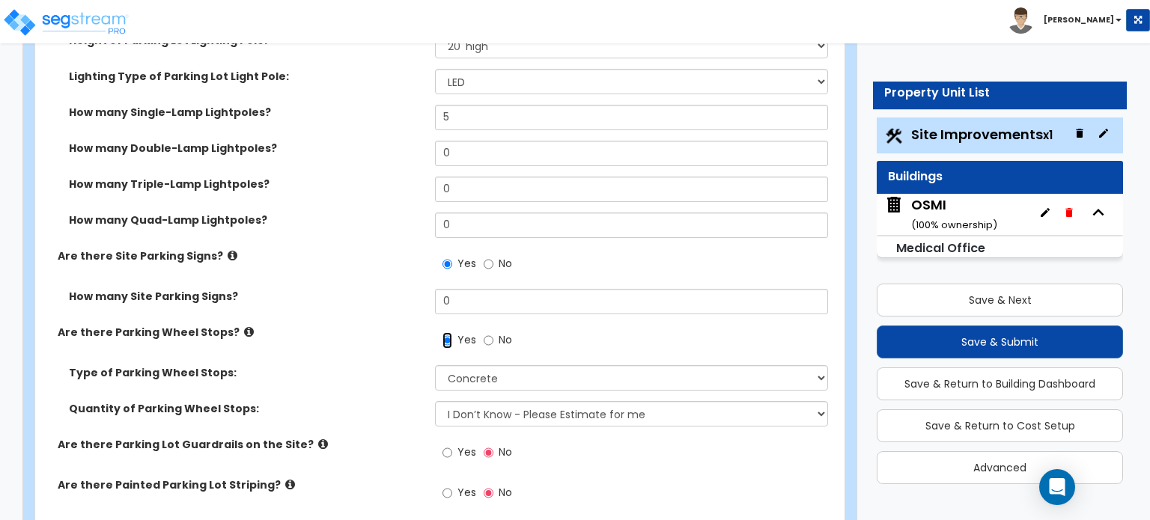
scroll to position [973, 0]
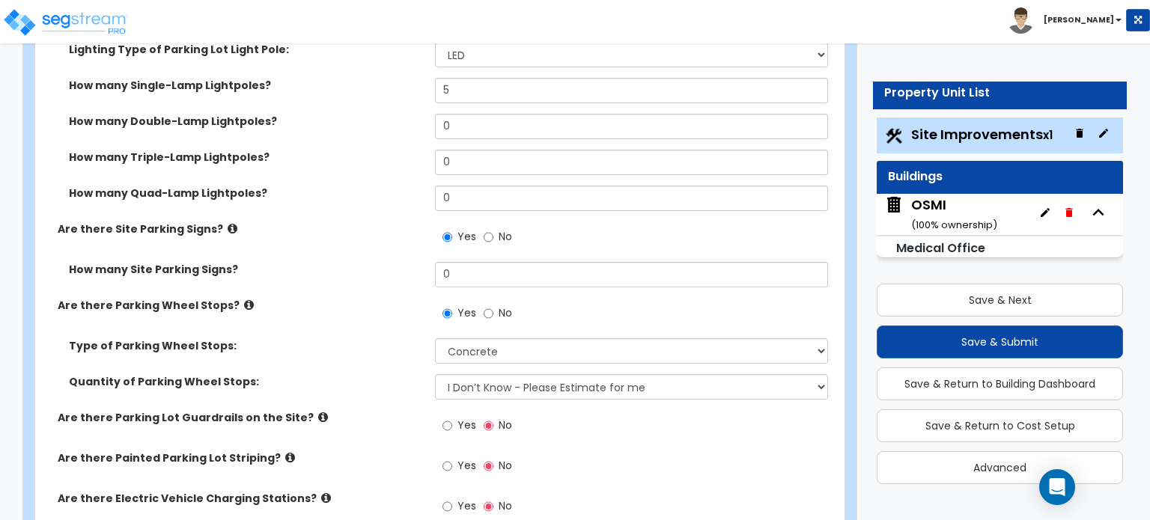
click at [453, 455] on label "Yes" at bounding box center [460, 467] width 34 height 25
click at [452, 458] on input "Yes" at bounding box center [448, 466] width 10 height 16
radio input "true"
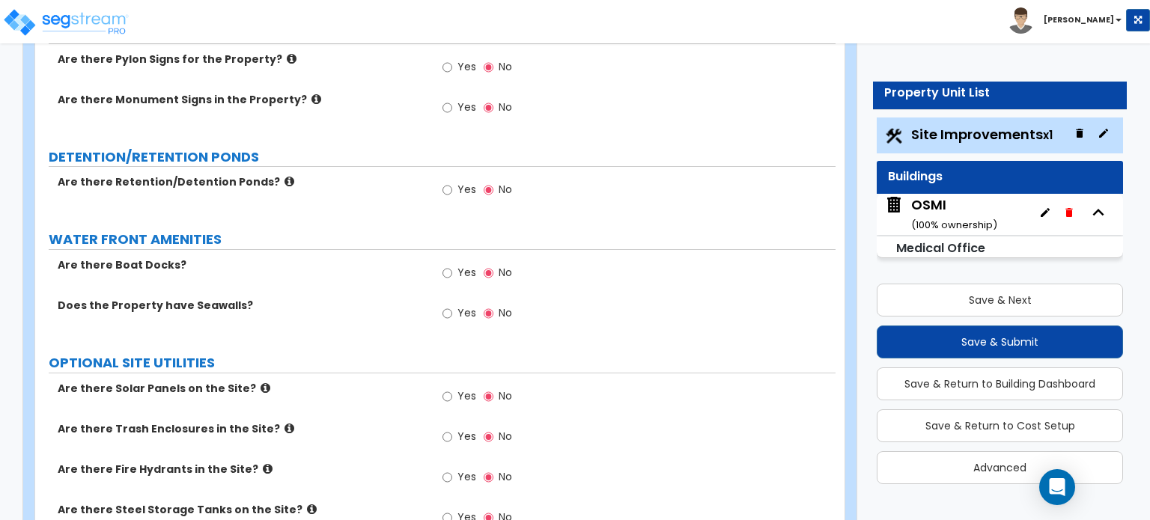
scroll to position [2715, 0]
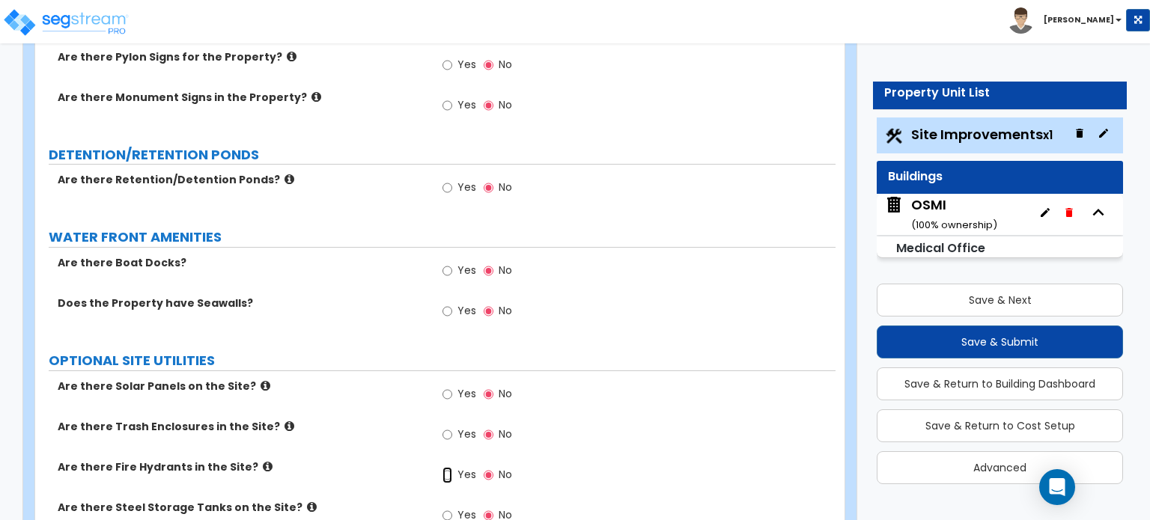
click at [446, 467] on input "Yes" at bounding box center [448, 475] width 10 height 16
radio input "true"
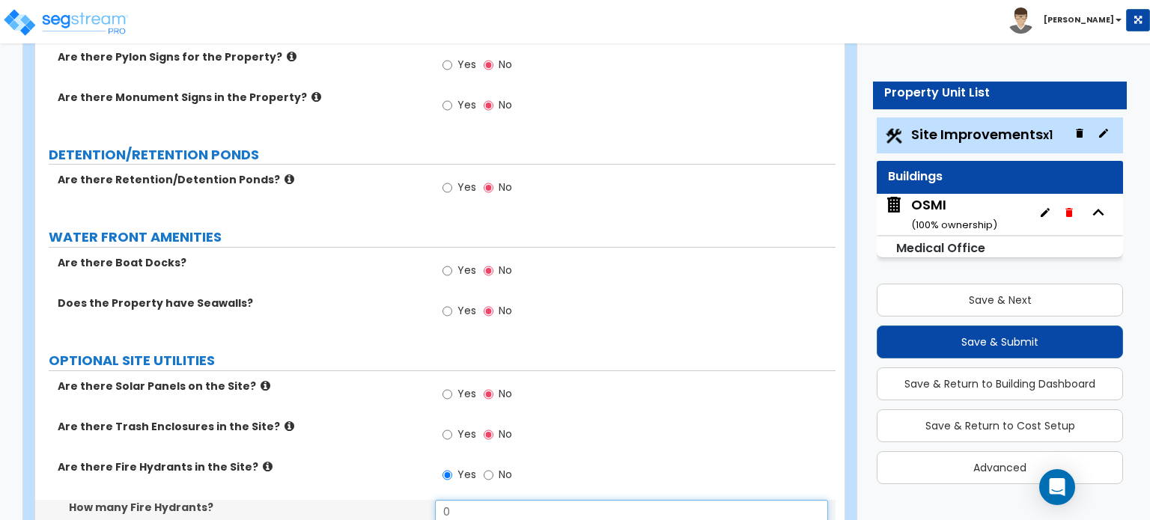
drag, startPoint x: 452, startPoint y: 429, endPoint x: 392, endPoint y: 431, distance: 60.7
click at [394, 500] on div "How many Fire Hydrants? 0" at bounding box center [435, 518] width 801 height 36
type input "2"
click at [384, 500] on div "How many Fire Hydrants? 2" at bounding box center [435, 518] width 801 height 36
click at [464, 424] on label "Yes" at bounding box center [460, 436] width 34 height 25
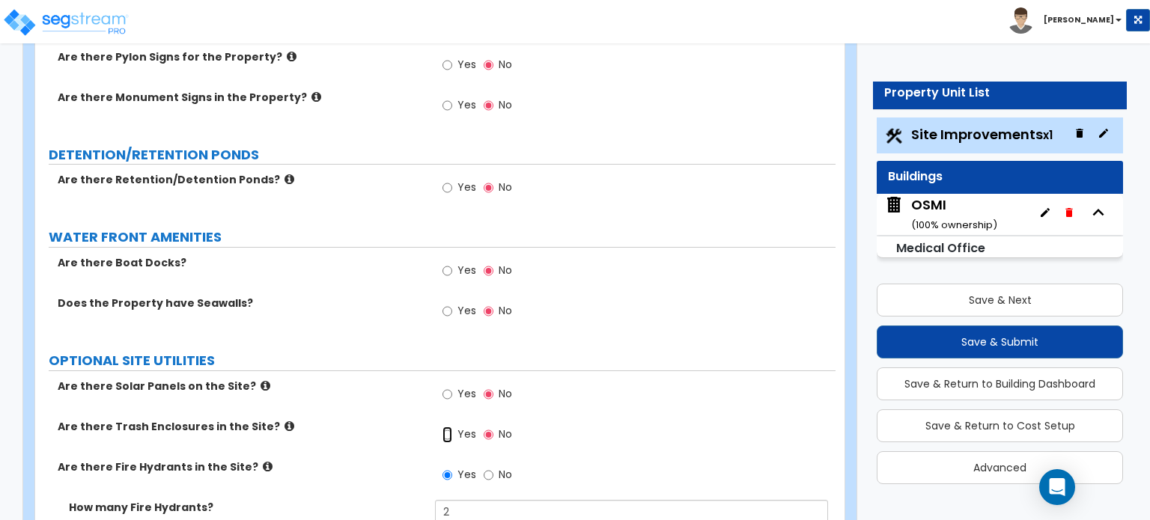
click at [452, 427] on input "Yes" at bounding box center [448, 435] width 10 height 16
radio input "true"
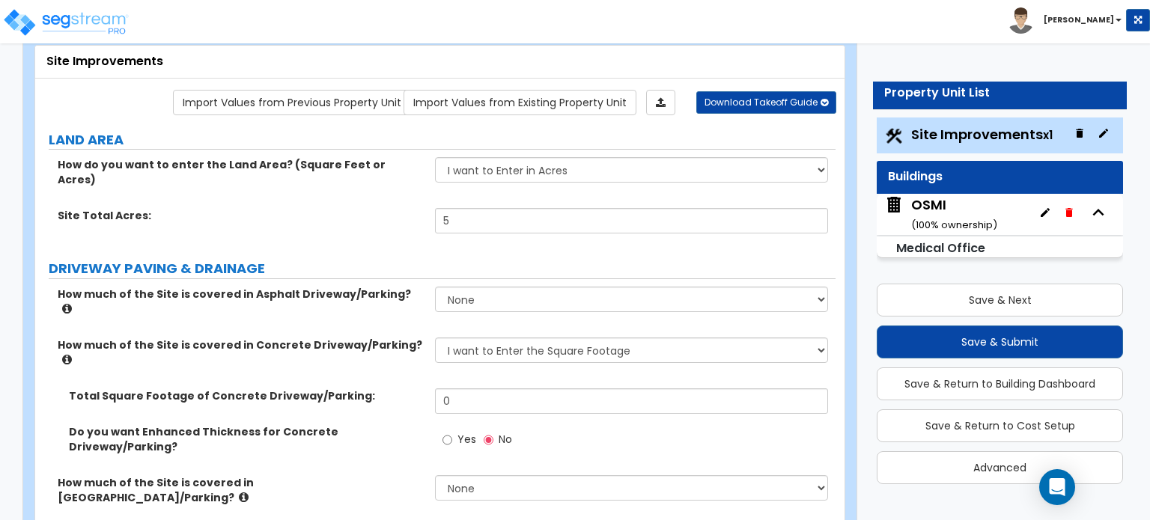
scroll to position [150, 0]
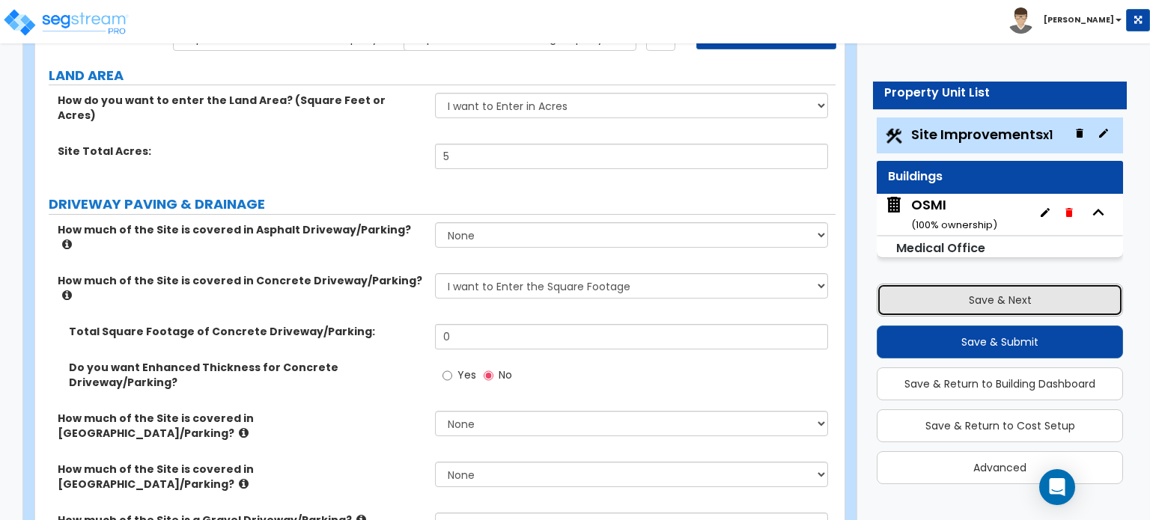
click at [947, 297] on button "Save & Next" at bounding box center [1000, 300] width 246 height 33
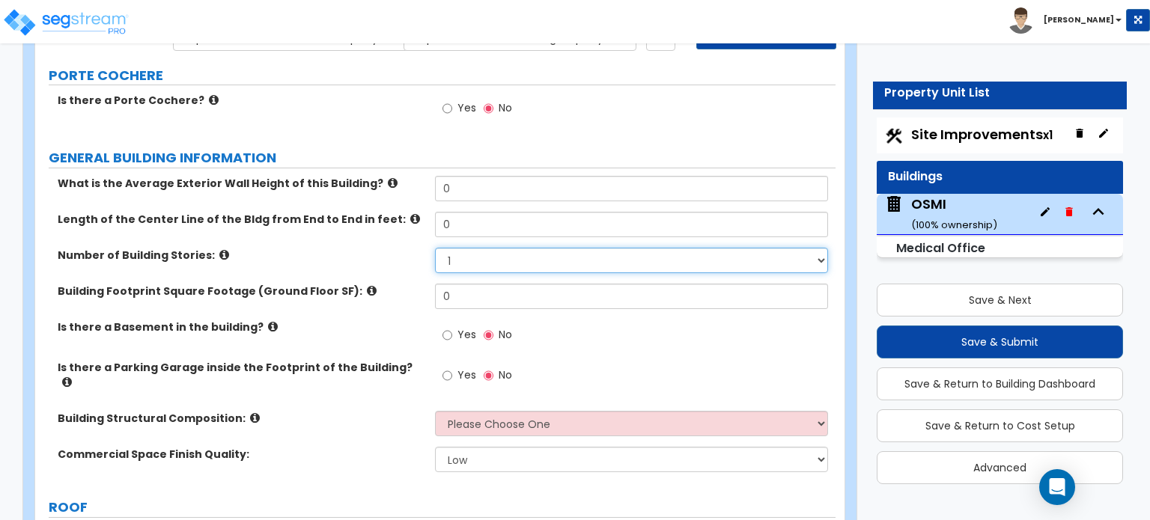
click at [458, 252] on select "1 2 3 4 5" at bounding box center [631, 260] width 392 height 25
select select "2"
click at [435, 248] on select "1 2 3 4 5" at bounding box center [631, 260] width 392 height 25
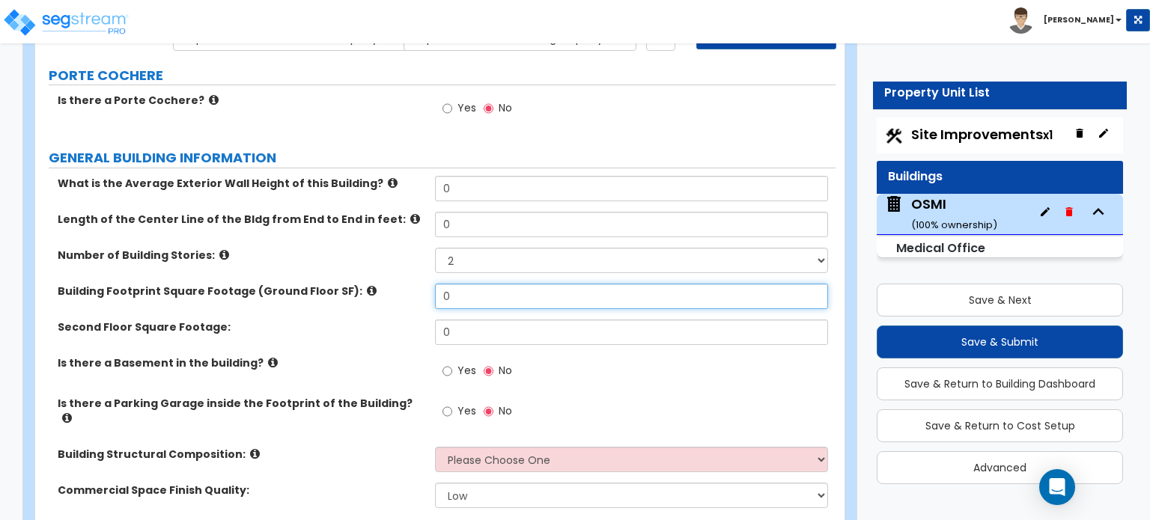
click at [502, 294] on input "0" at bounding box center [631, 296] width 392 height 25
type input "15,148"
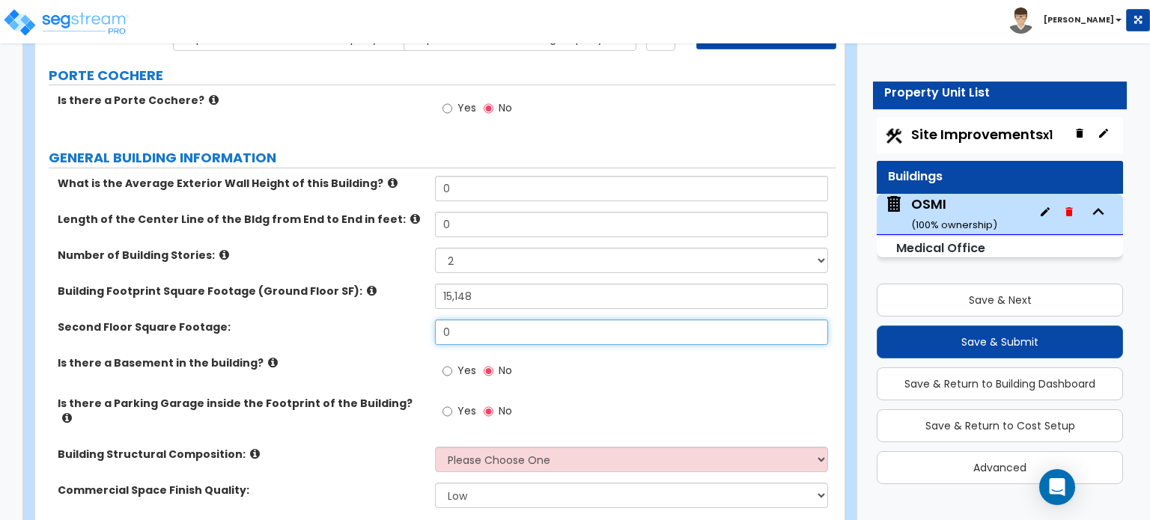
click at [480, 329] on input "0" at bounding box center [631, 332] width 392 height 25
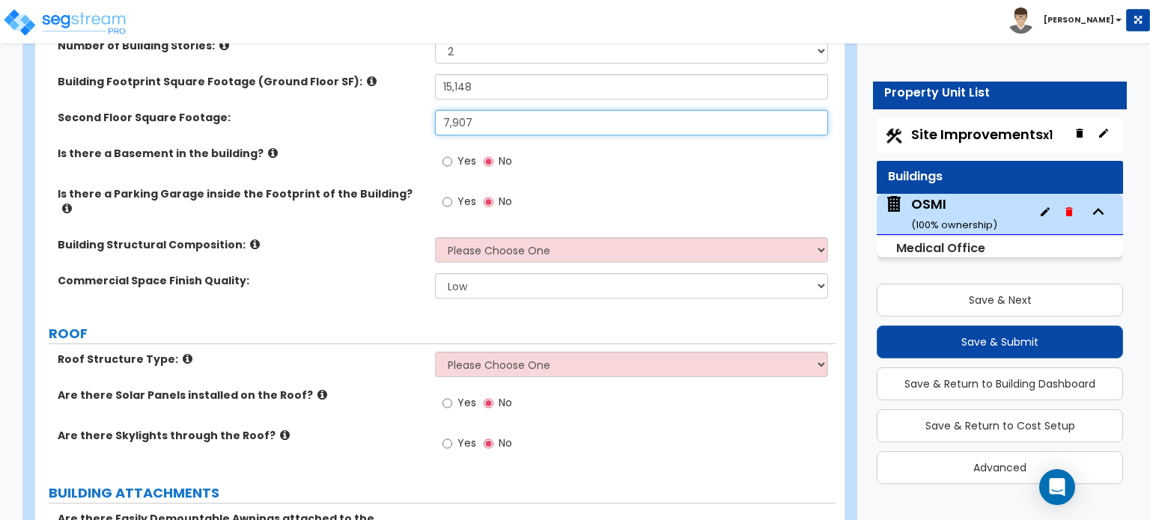
scroll to position [300, 0]
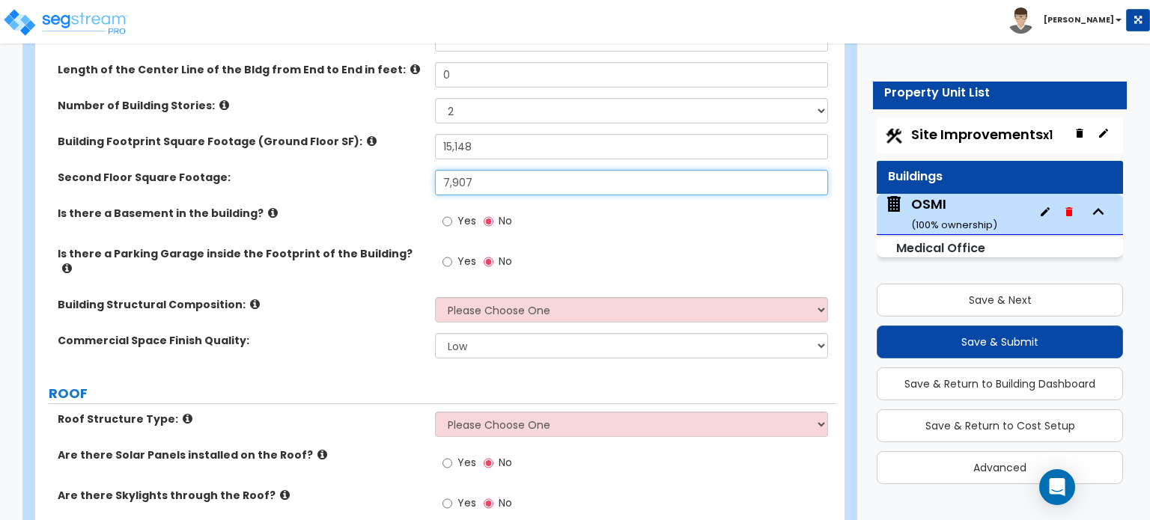
type input "7,907"
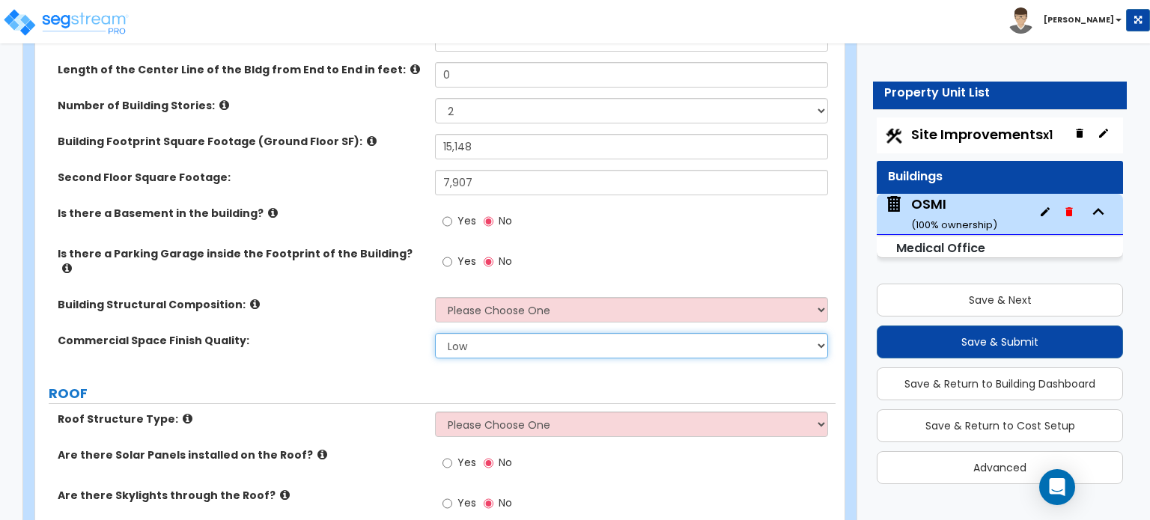
click at [461, 333] on select "Low Average High" at bounding box center [631, 345] width 392 height 25
select select "2"
click at [435, 333] on select "Low Average High" at bounding box center [631, 345] width 392 height 25
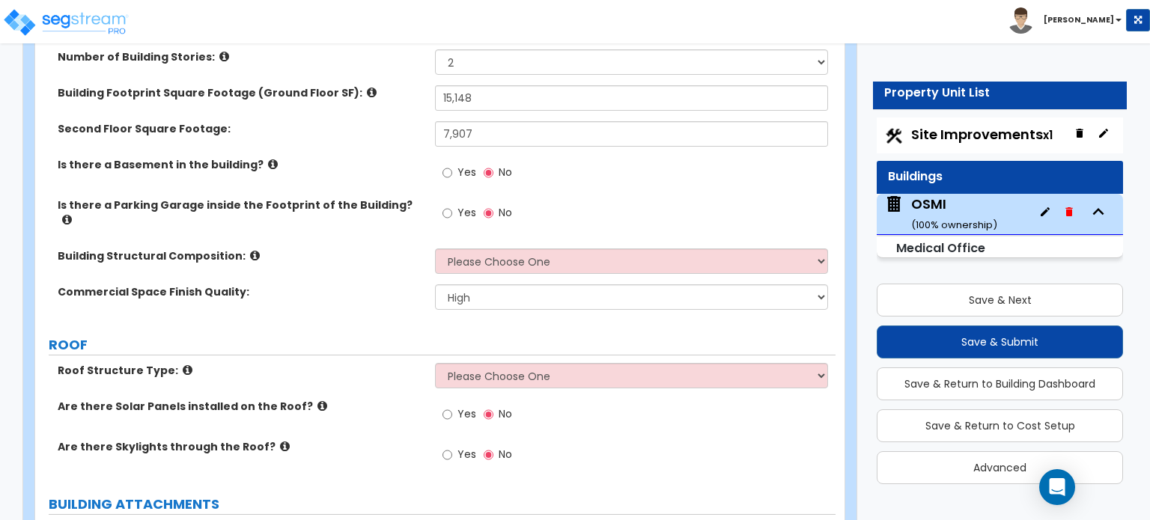
scroll to position [374, 0]
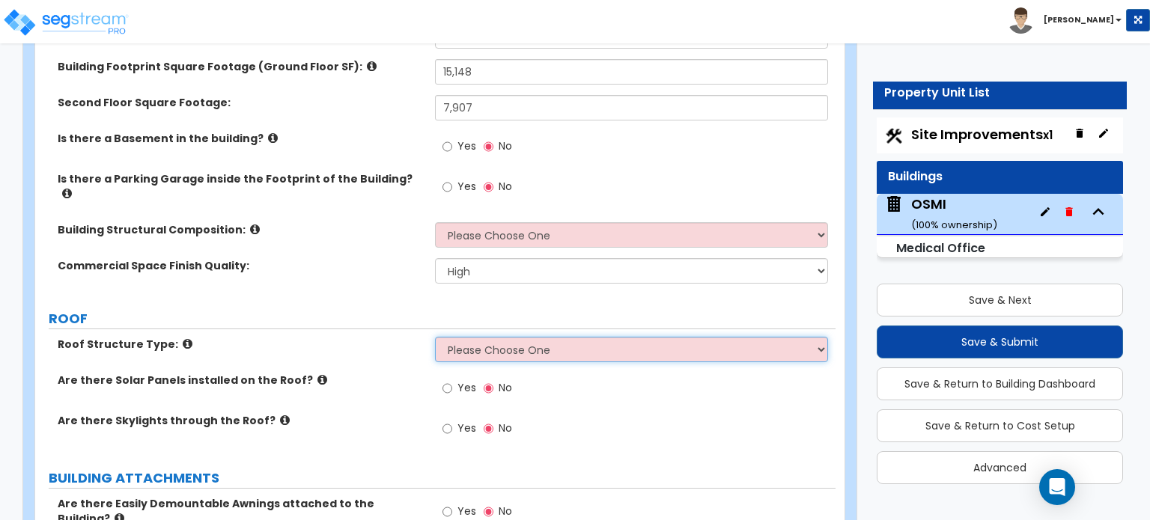
click at [467, 338] on select "Please Choose One [PERSON_NAME] Roof Flat Roof Hybrid [PERSON_NAME] & Flat Roof" at bounding box center [631, 349] width 392 height 25
select select "2"
click at [435, 337] on select "Please Choose One [PERSON_NAME] Roof Flat Roof Hybrid [PERSON_NAME] & Flat Roof" at bounding box center [631, 349] width 392 height 25
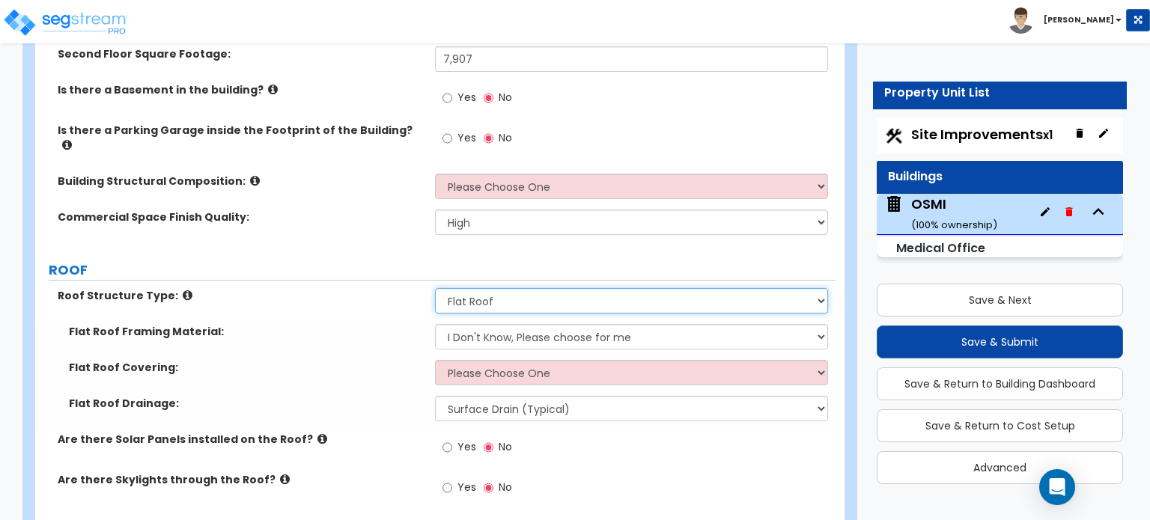
scroll to position [449, 0]
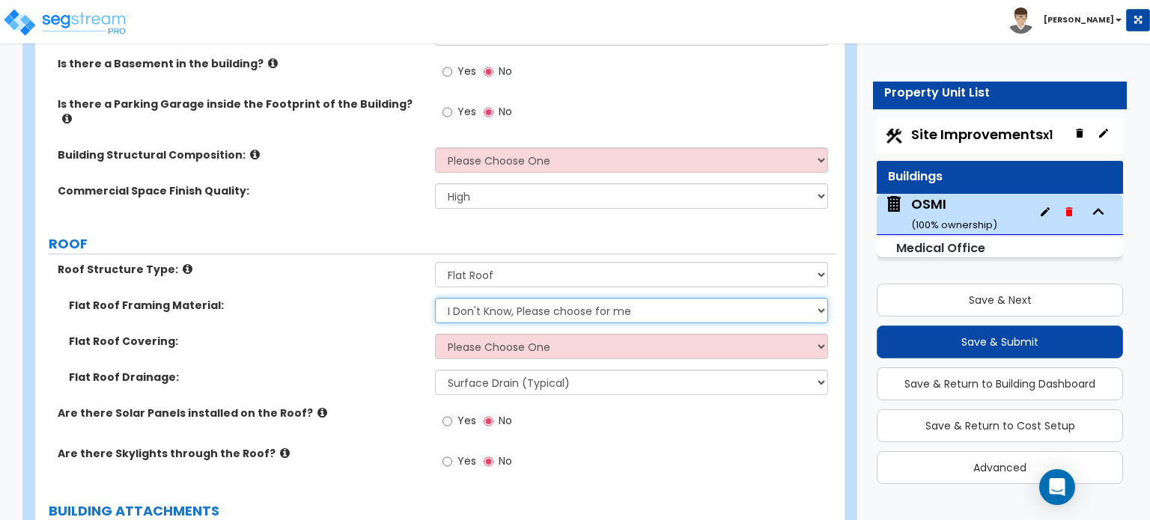
click at [491, 298] on select "I Don't Know, Please choose for me Metal Wood" at bounding box center [631, 310] width 392 height 25
select select "1"
click at [435, 298] on select "I Don't Know, Please choose for me Metal Wood" at bounding box center [631, 310] width 392 height 25
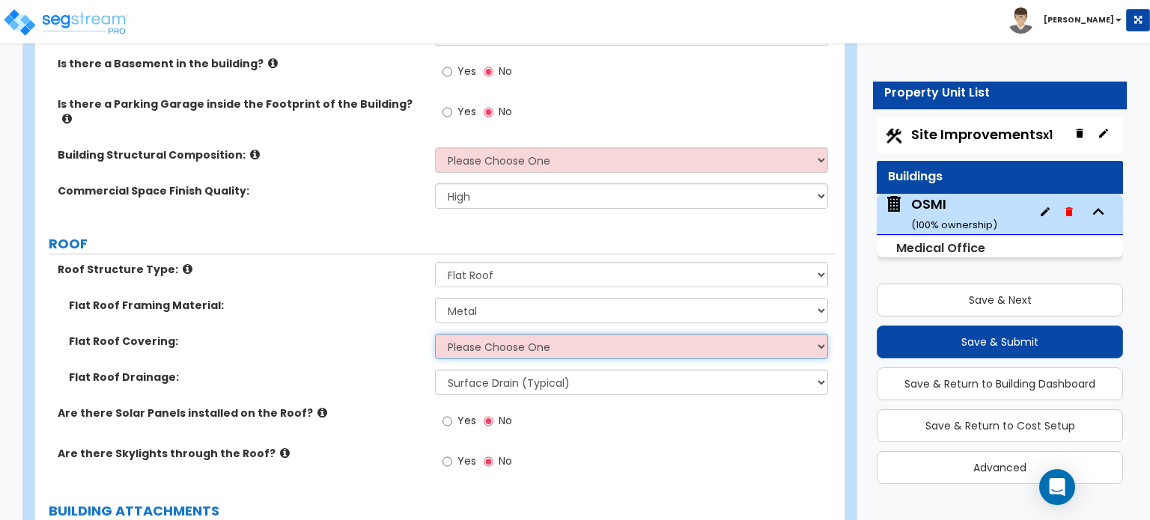
click at [470, 334] on select "Please Choose One Rolled Asphalt PVC Membrane Plastic (EPDM) Membrane Asphalt F…" at bounding box center [631, 346] width 392 height 25
select select "3"
click at [435, 334] on select "Please Choose One Rolled Asphalt PVC Membrane Plastic (EPDM) Membrane Asphalt F…" at bounding box center [631, 346] width 392 height 25
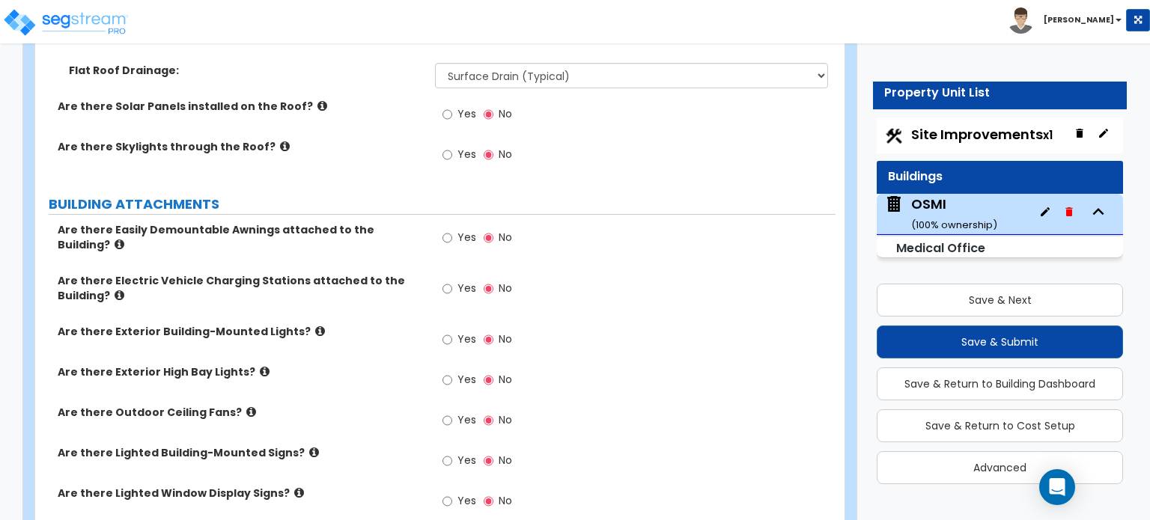
scroll to position [824, 0]
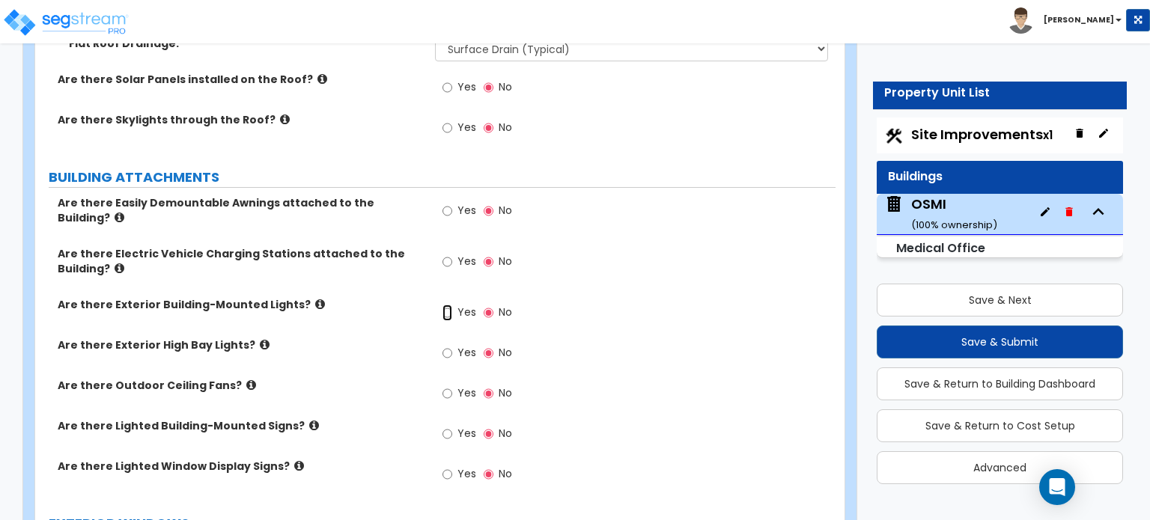
click at [446, 305] on input "Yes" at bounding box center [448, 313] width 10 height 16
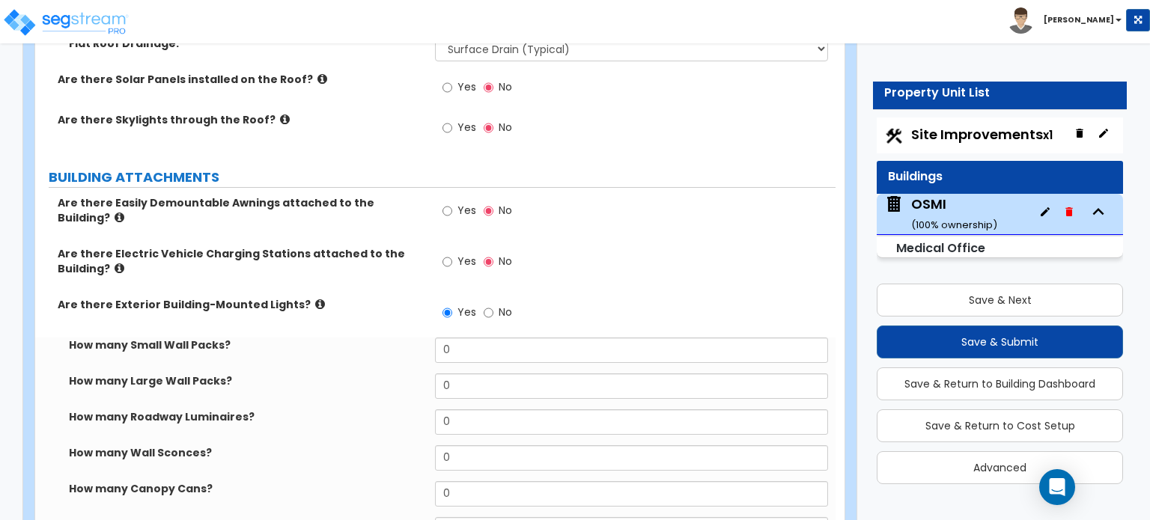
click at [494, 302] on label "No" at bounding box center [498, 314] width 28 height 25
click at [493, 305] on input "No" at bounding box center [489, 313] width 10 height 16
radio input "false"
radio input "true"
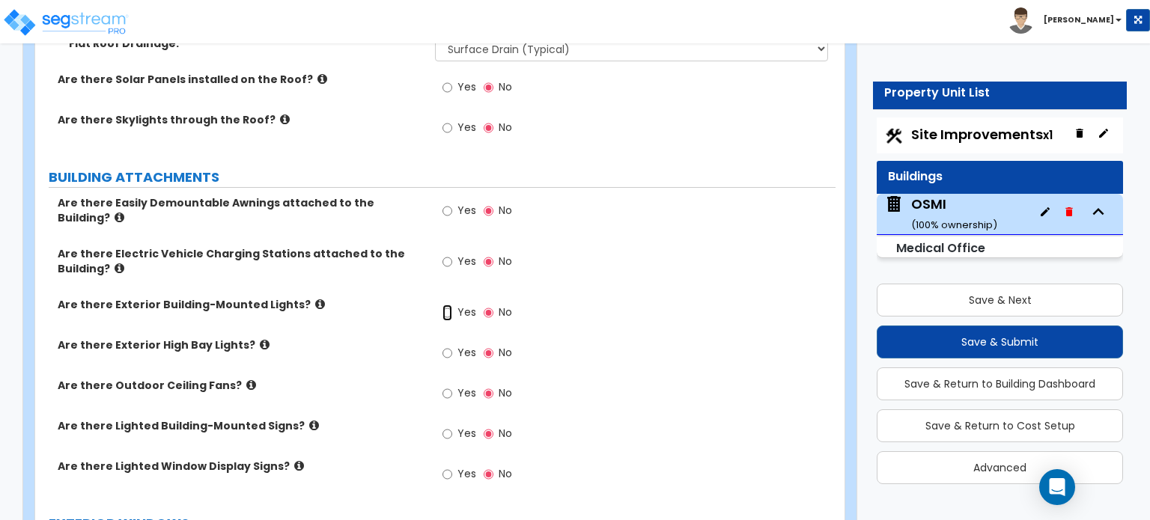
click at [452, 305] on input "Yes" at bounding box center [448, 313] width 10 height 16
radio input "true"
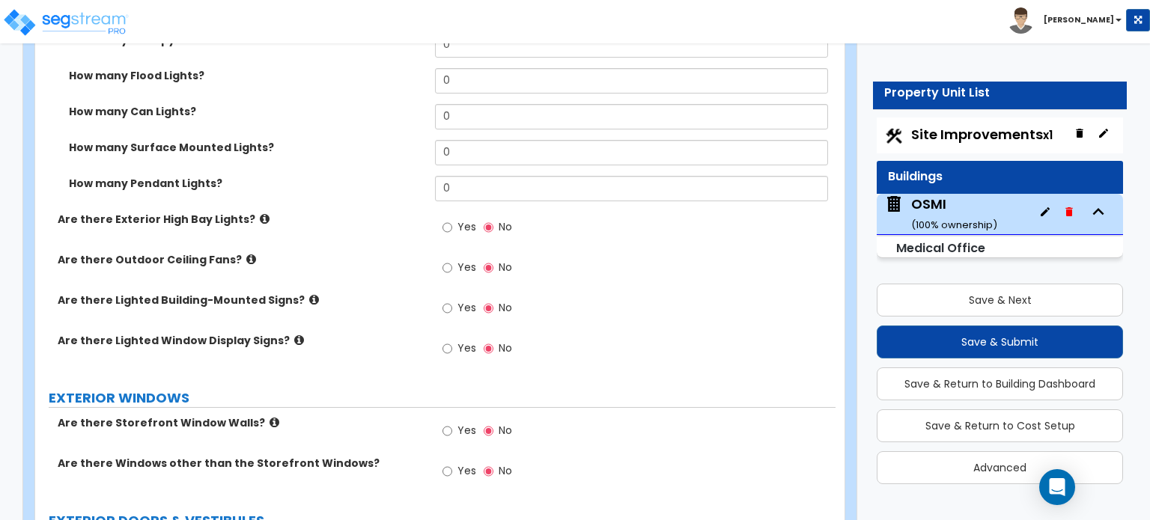
scroll to position [1348, 0]
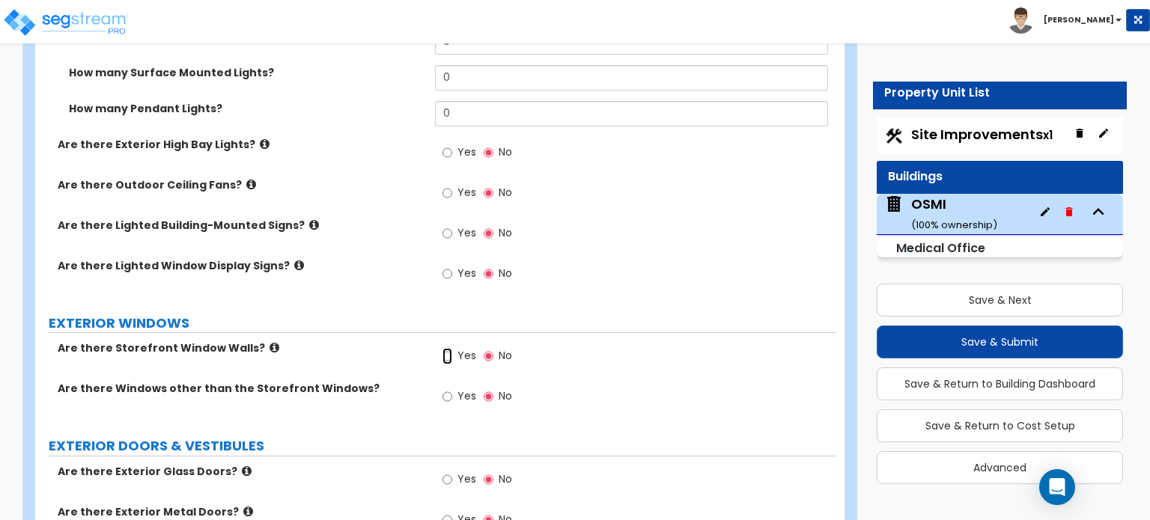
click at [450, 348] on input "Yes" at bounding box center [448, 356] width 10 height 16
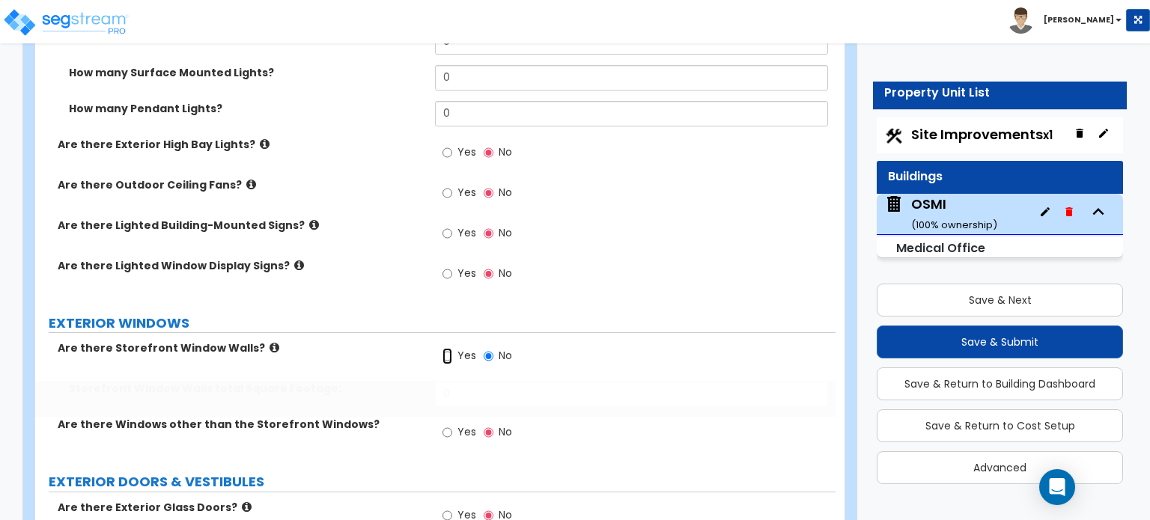
radio input "true"
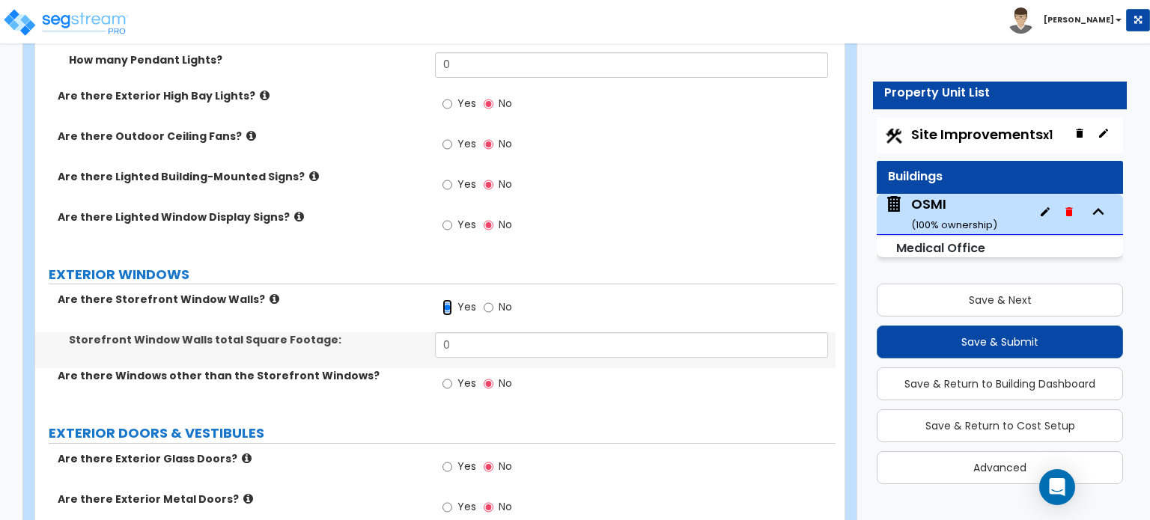
scroll to position [1423, 0]
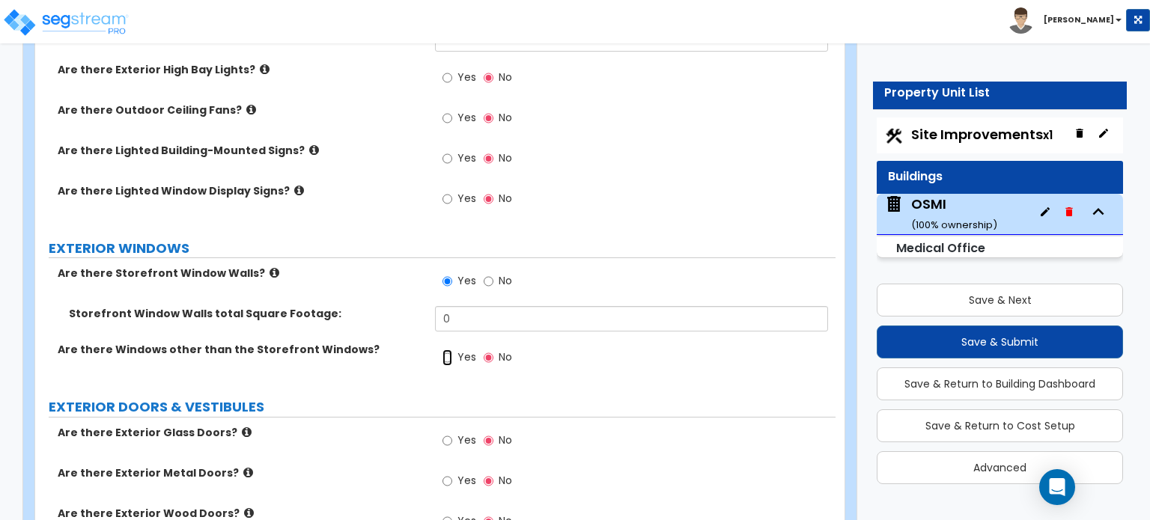
drag, startPoint x: 452, startPoint y: 332, endPoint x: 422, endPoint y: 331, distance: 30.7
click at [452, 350] on input "Yes" at bounding box center [448, 358] width 10 height 16
radio input "true"
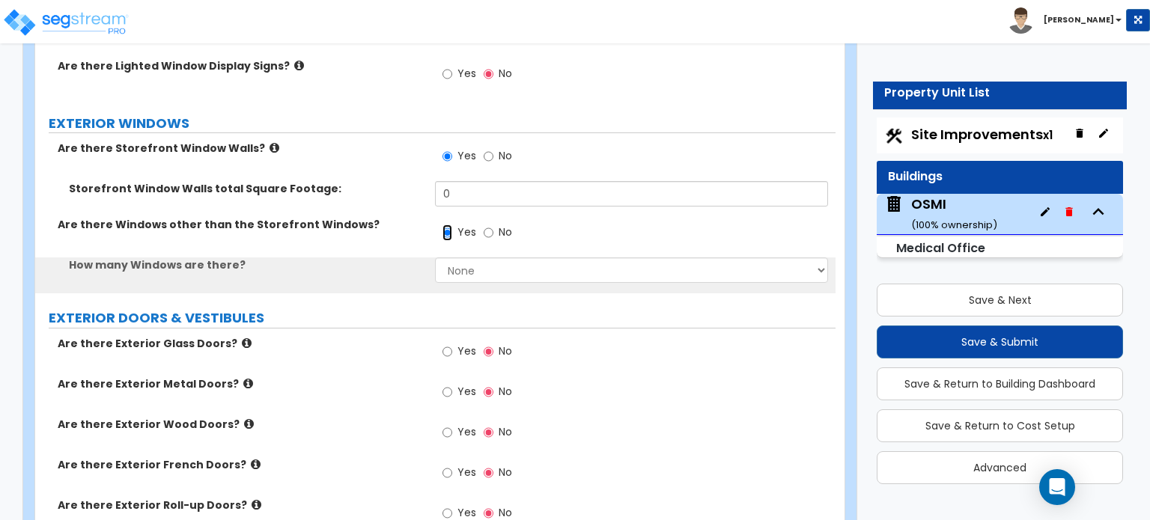
scroll to position [1573, 0]
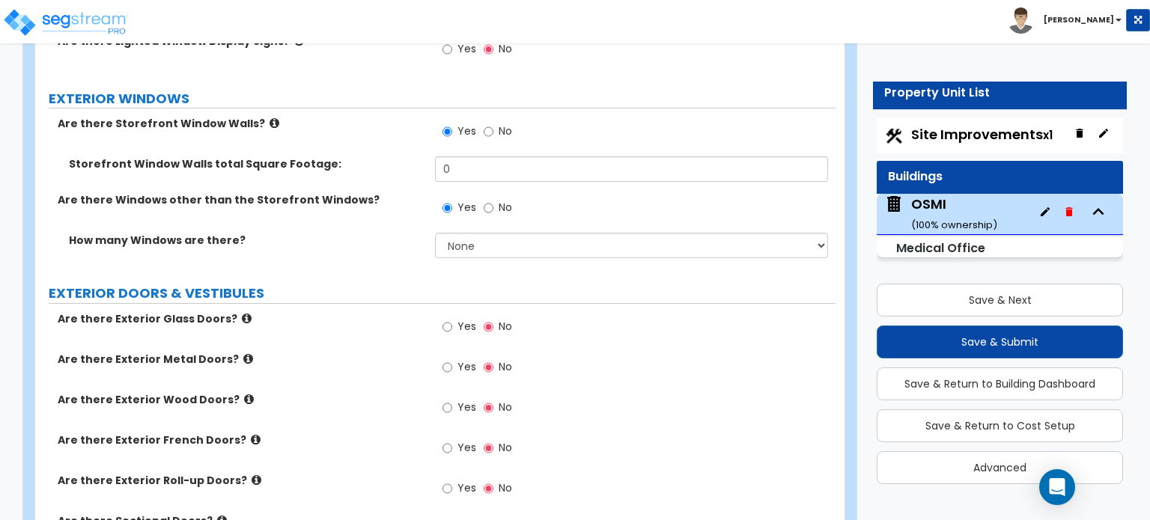
click at [452, 316] on label "Yes" at bounding box center [460, 328] width 34 height 25
click at [452, 319] on input "Yes" at bounding box center [448, 327] width 10 height 16
radio input "true"
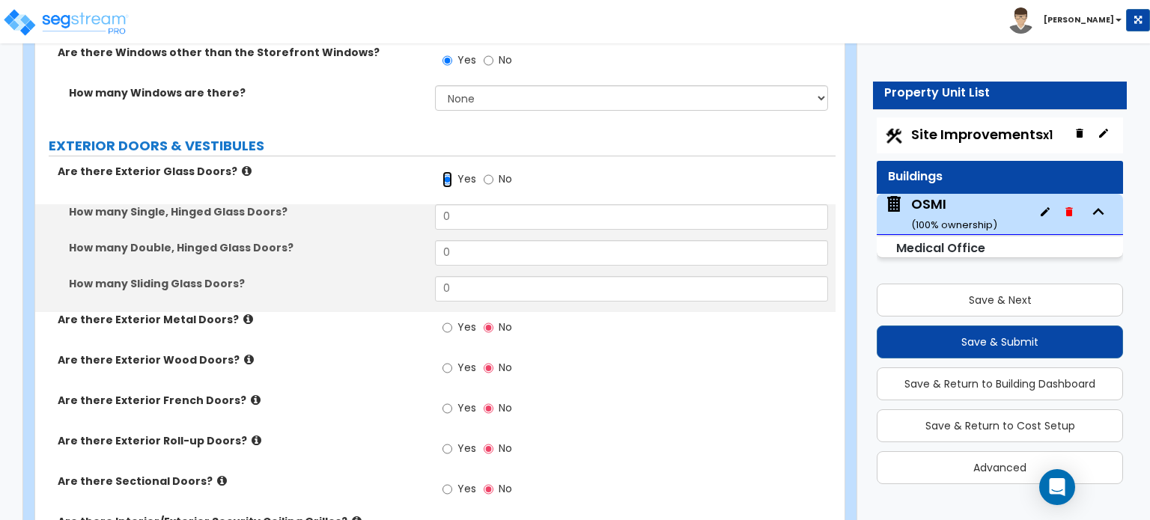
scroll to position [1722, 0]
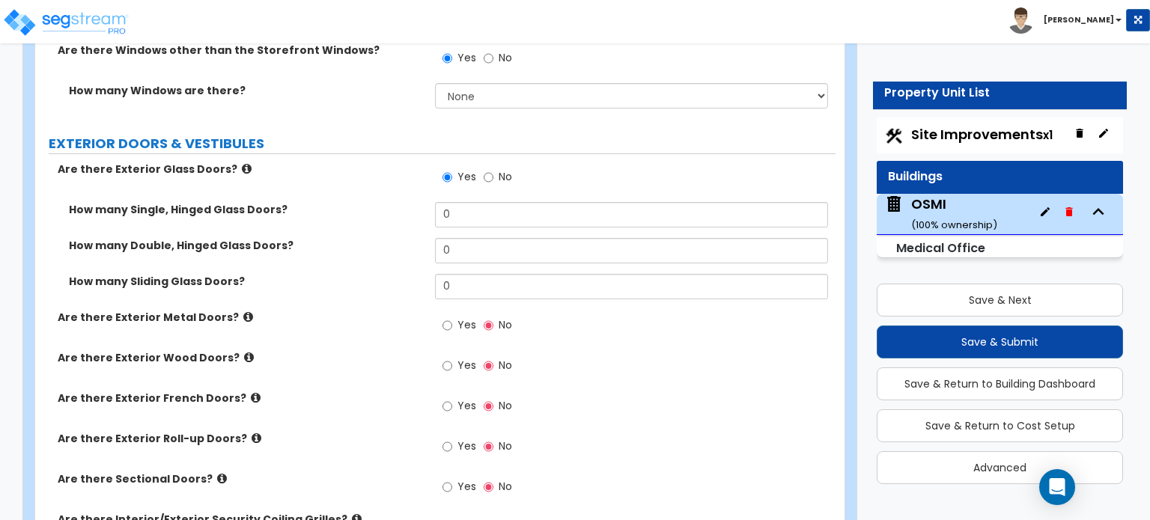
click at [461, 318] on span "Yes" at bounding box center [467, 325] width 19 height 15
click at [452, 318] on input "Yes" at bounding box center [448, 326] width 10 height 16
radio input "true"
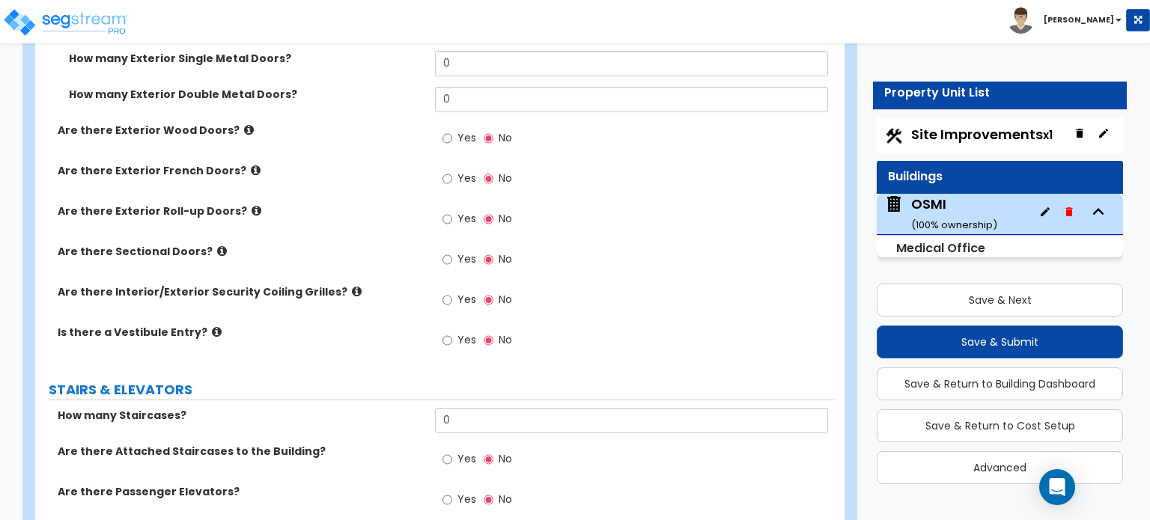
scroll to position [2097, 0]
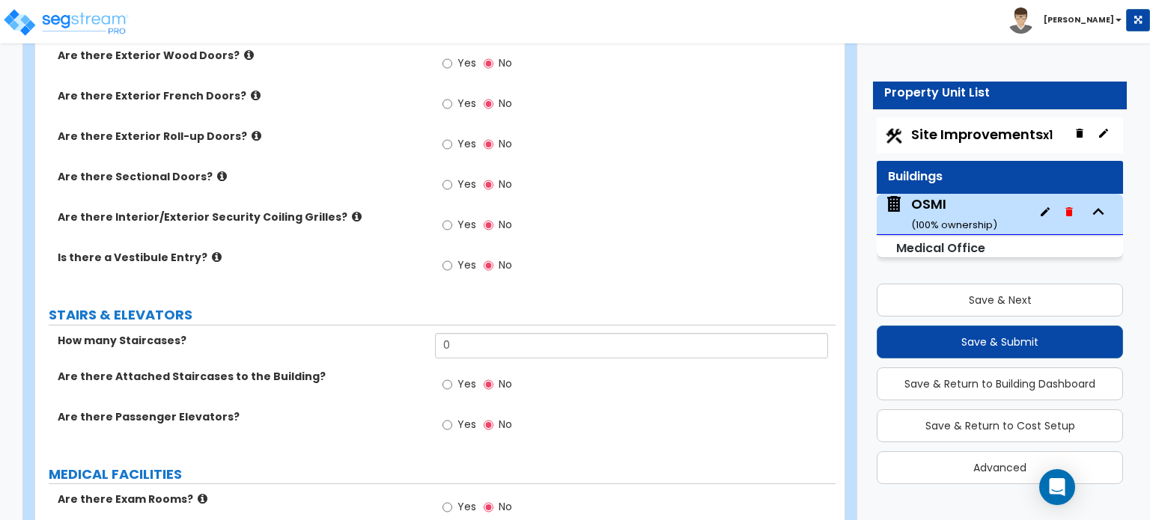
click at [465, 417] on span "Yes" at bounding box center [467, 424] width 19 height 15
click at [452, 417] on input "Yes" at bounding box center [448, 425] width 10 height 16
radio input "true"
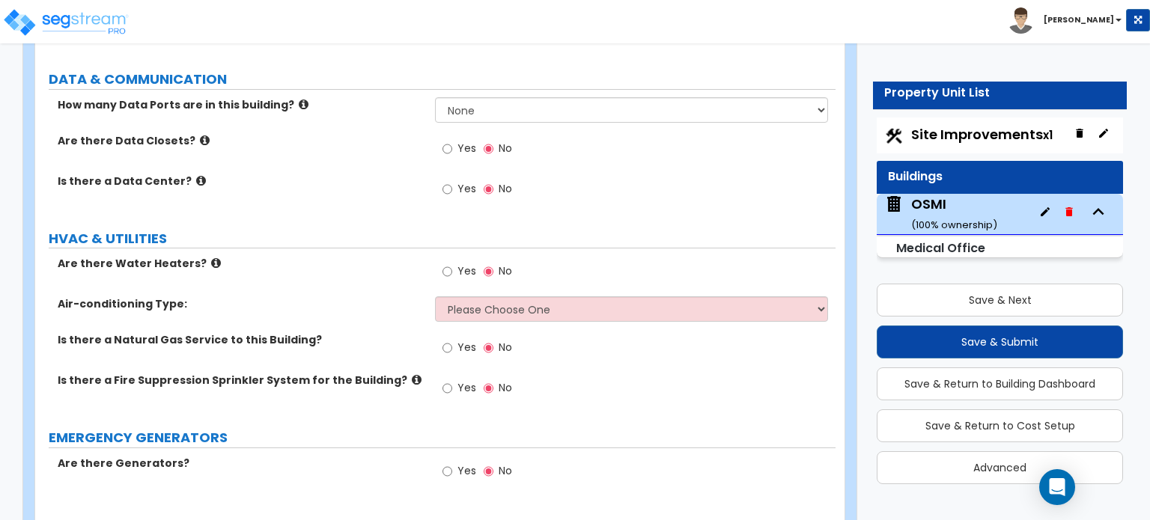
scroll to position [4214, 0]
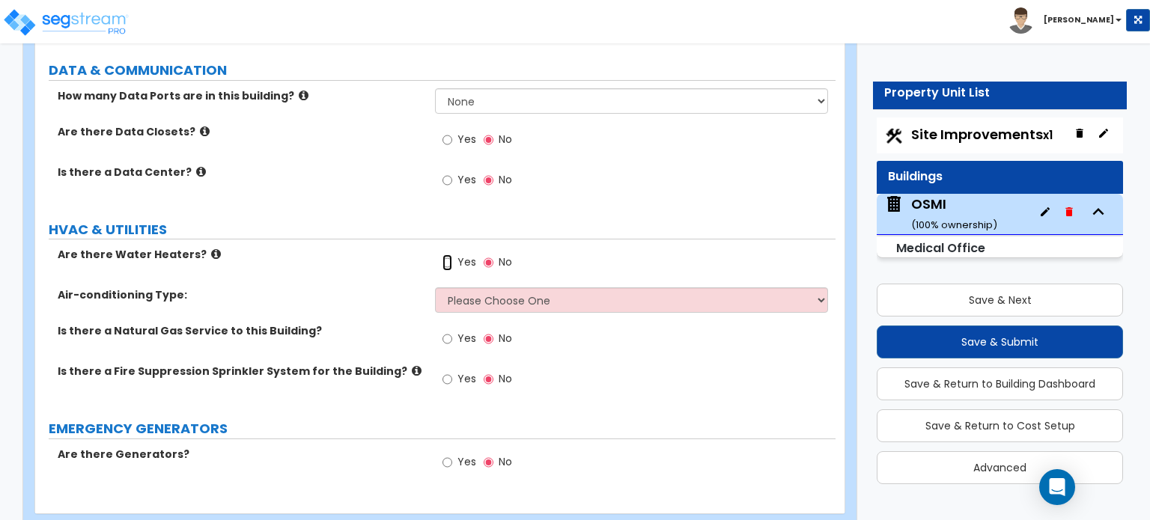
click at [447, 255] on input "Yes" at bounding box center [448, 263] width 10 height 16
radio input "true"
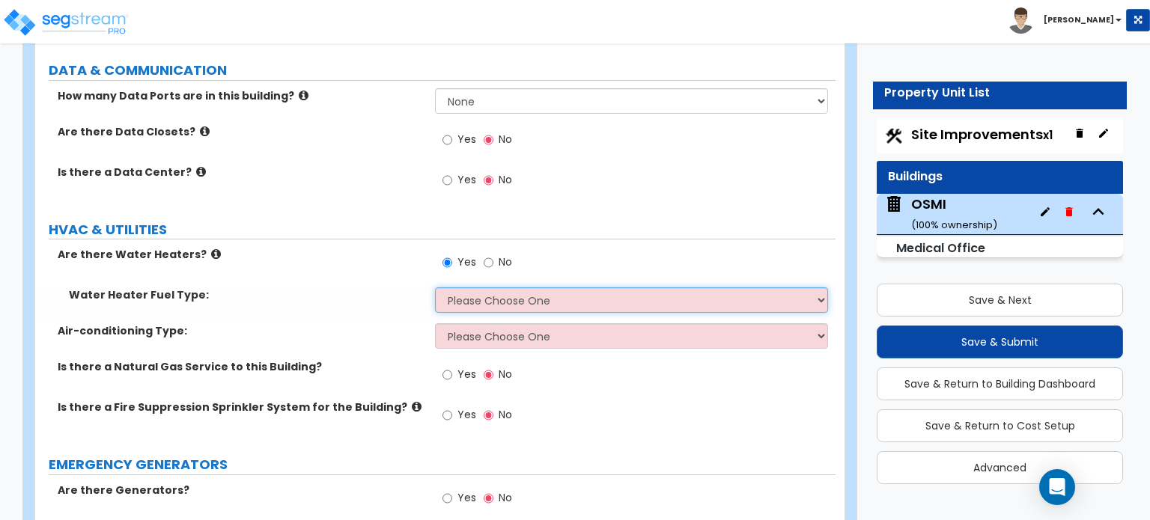
click at [502, 288] on select "Please Choose One Gas Electric" at bounding box center [631, 300] width 392 height 25
select select "2"
click at [435, 288] on select "Please Choose One Gas Electric" at bounding box center [631, 300] width 392 height 25
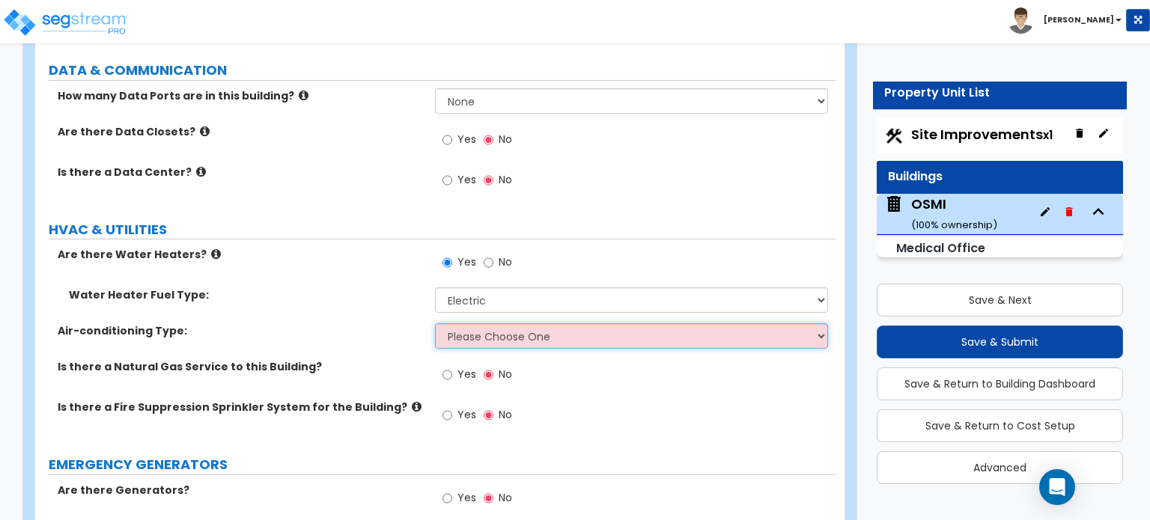
click at [512, 323] on select "Please Choose One Rooftop Unit Furnace-Condenser Forced Air Split Heating/Cooli…" at bounding box center [631, 335] width 392 height 25
select select "1"
click at [435, 323] on select "Please Choose One Rooftop Unit Furnace-Condenser Forced Air Split Heating/Cooli…" at bounding box center [631, 335] width 392 height 25
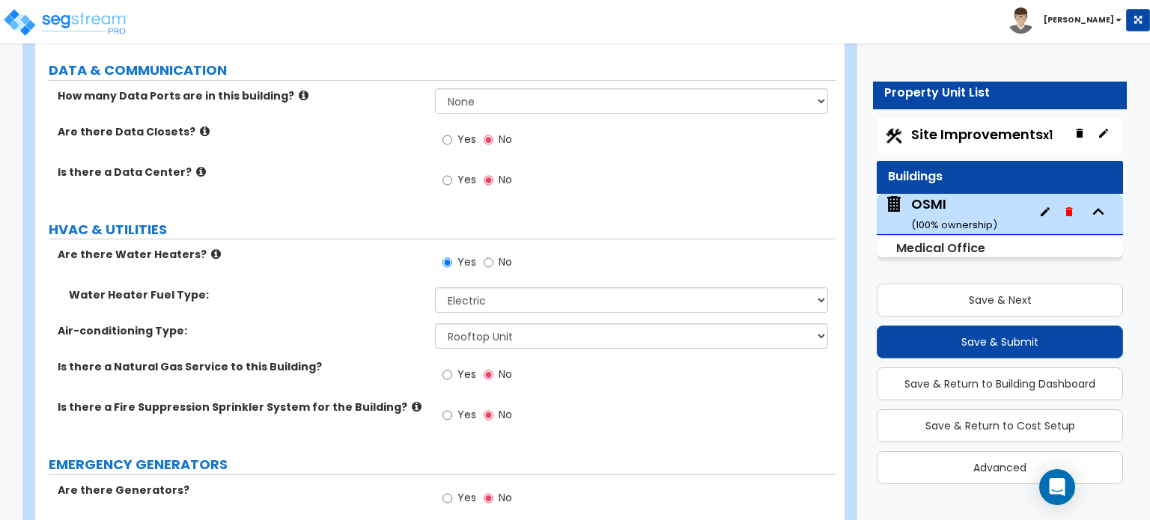
click at [368, 323] on label "Air-conditioning Type:" at bounding box center [241, 330] width 366 height 15
click at [461, 407] on span "Yes" at bounding box center [467, 414] width 19 height 15
click at [452, 407] on input "Yes" at bounding box center [448, 415] width 10 height 16
radio input "true"
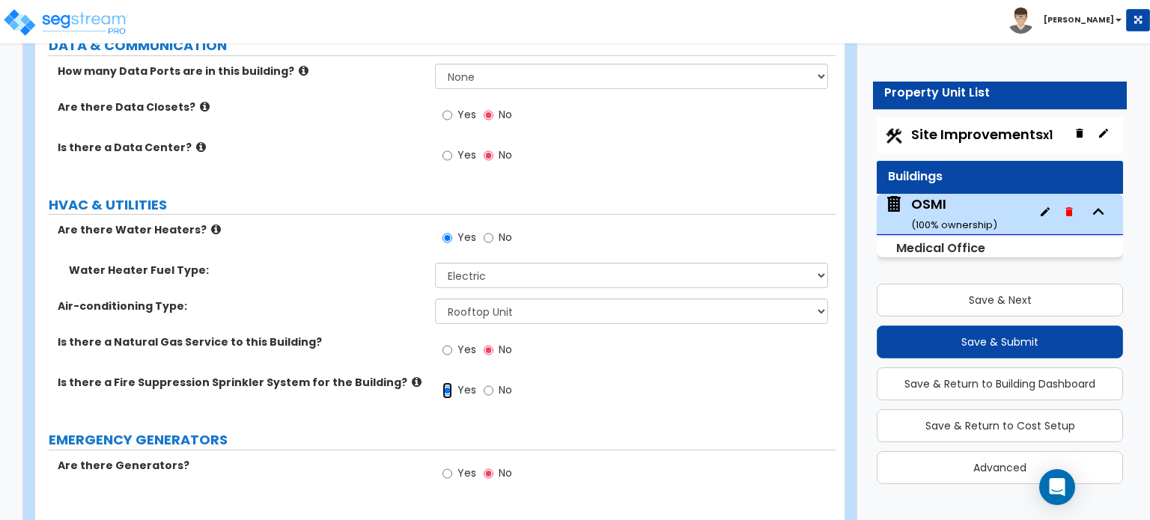
scroll to position [4250, 0]
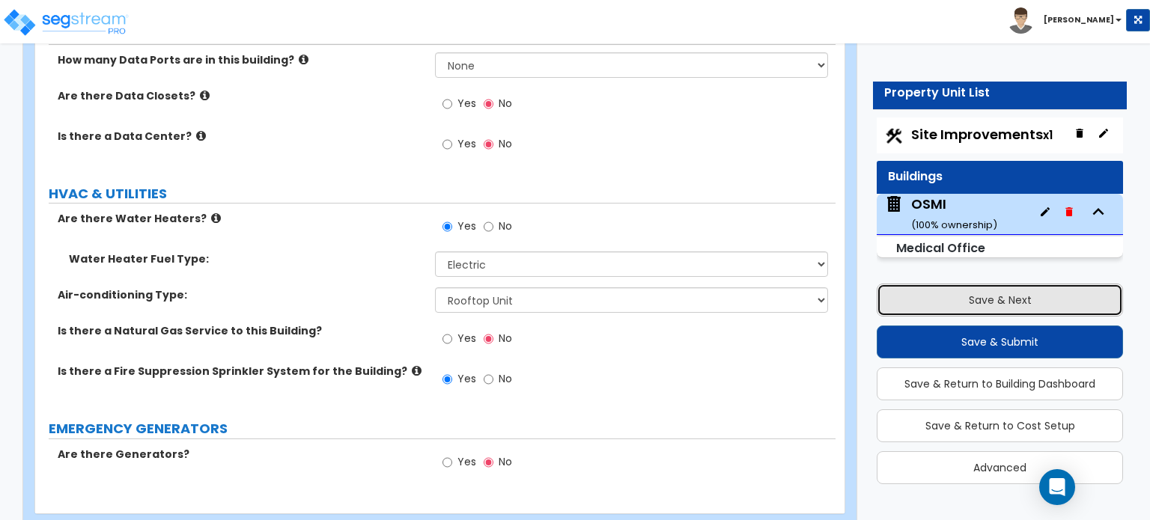
click at [944, 311] on button "Save & Next" at bounding box center [1000, 300] width 246 height 33
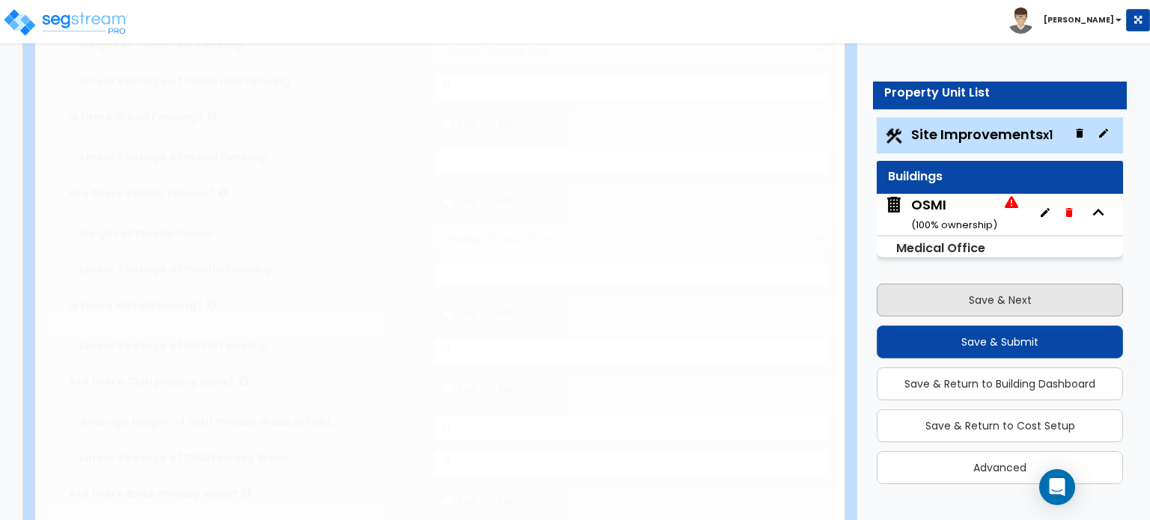
type input "5"
select select "2"
radio input "true"
type input "3"
radio input "true"
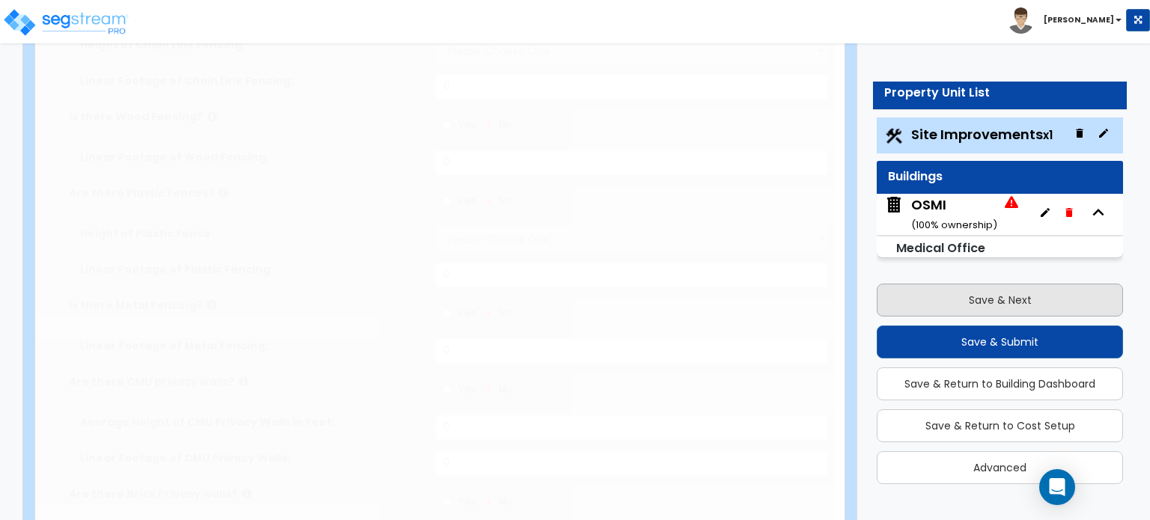
select select "1"
type input "5"
radio input "true"
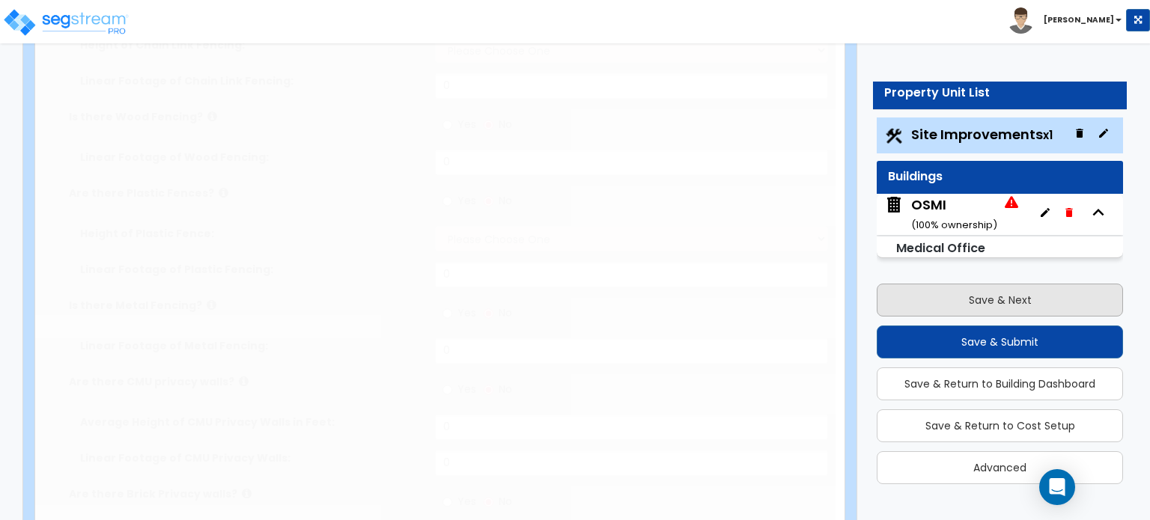
radio input "true"
type input "2"
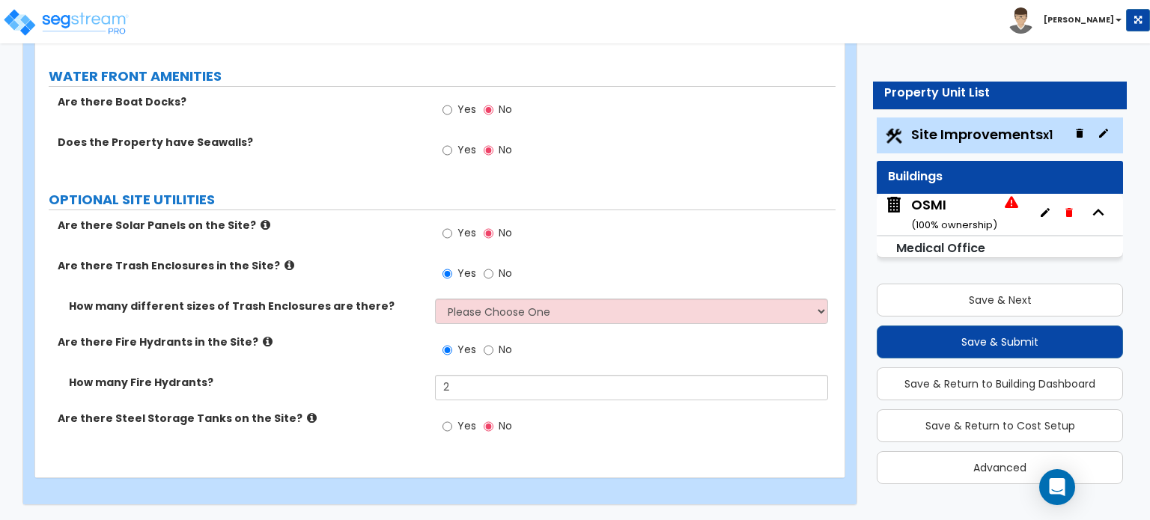
scroll to position [2786, 0]
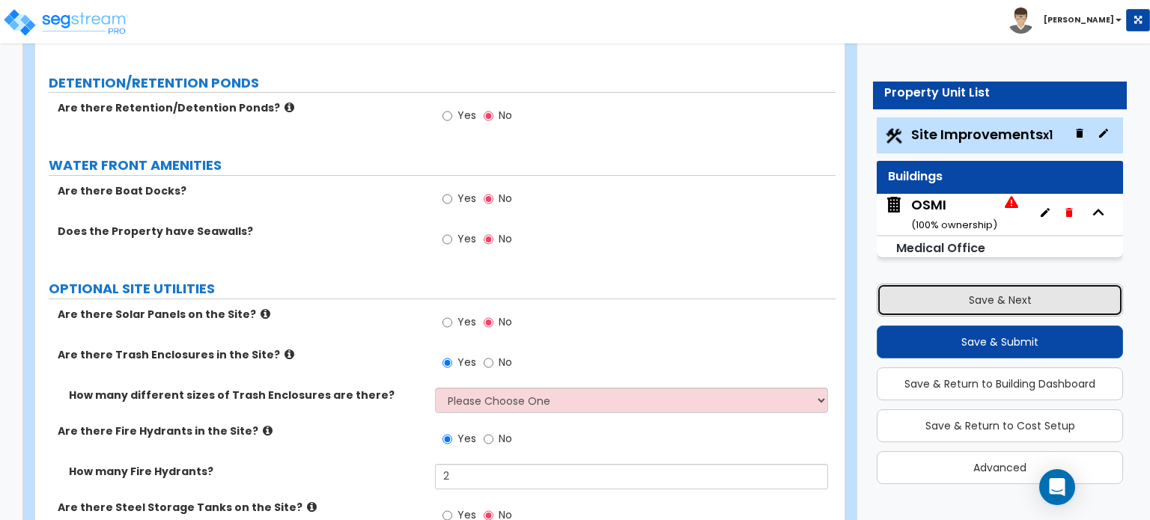
click at [942, 303] on button "Save & Next" at bounding box center [1000, 300] width 246 height 33
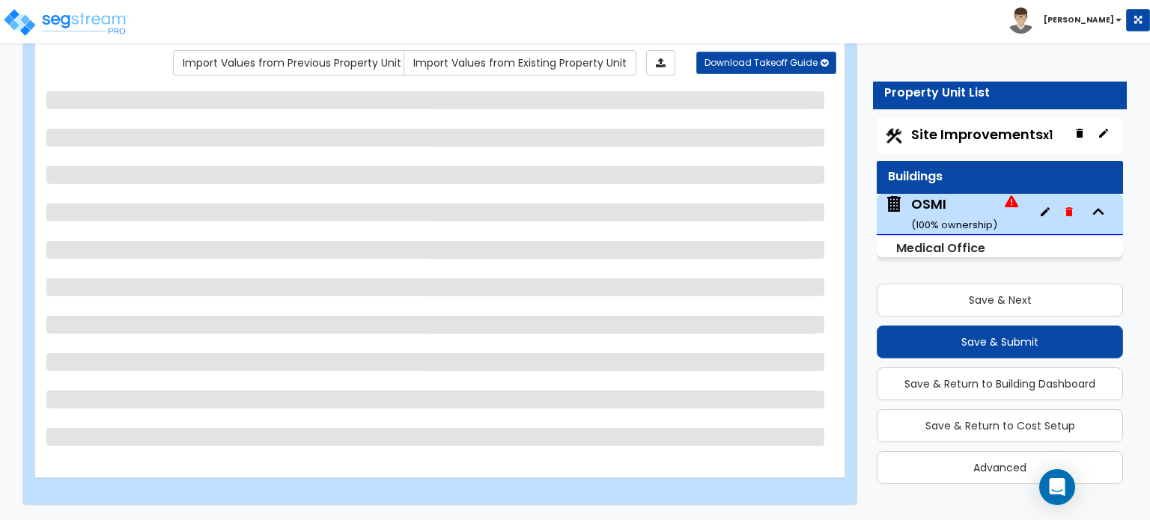
scroll to position [123, 0]
select select "2"
select select "1"
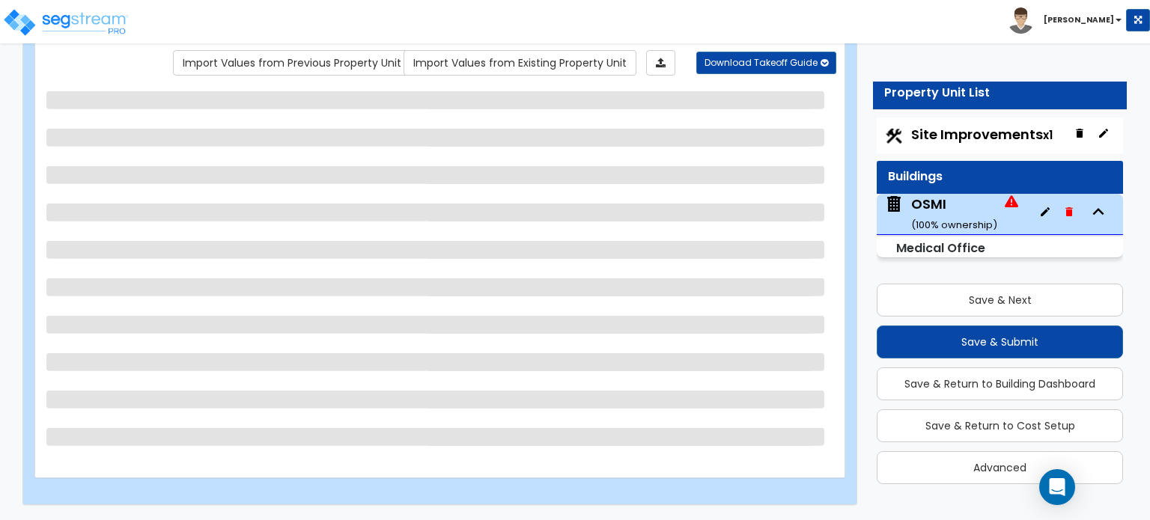
select select "3"
select select "2"
select select "1"
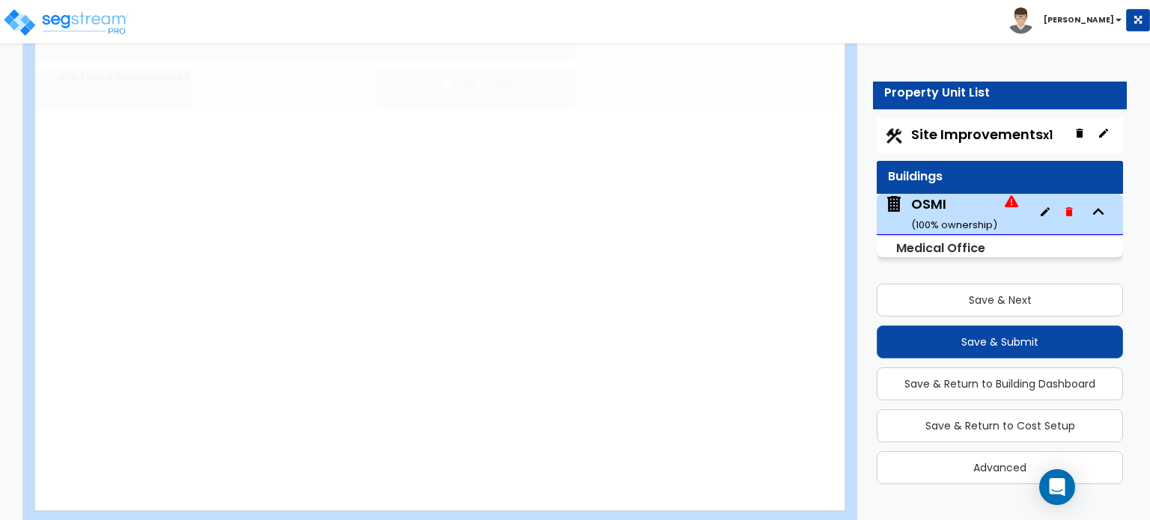
radio input "true"
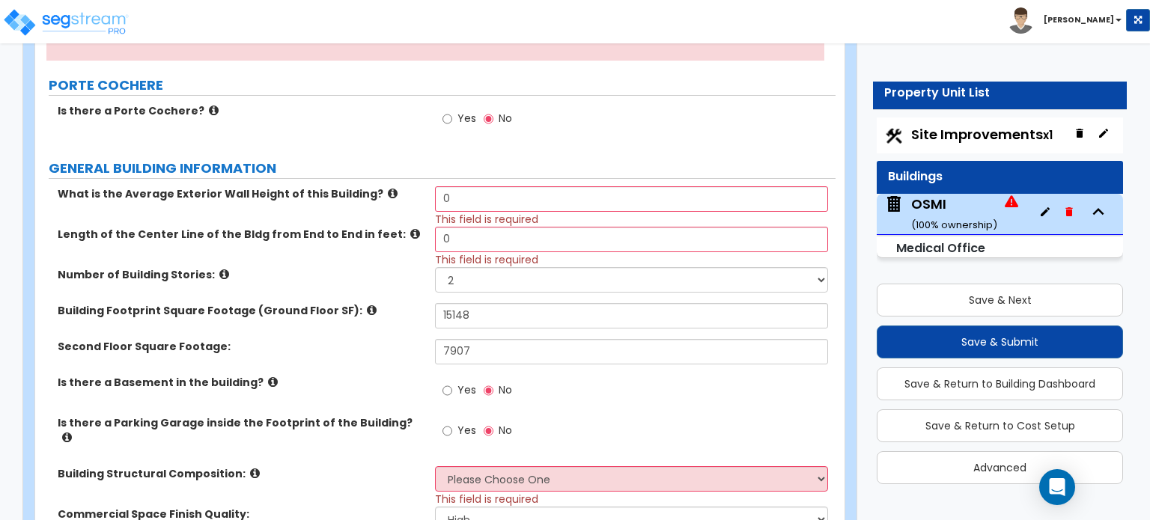
scroll to position [288, 0]
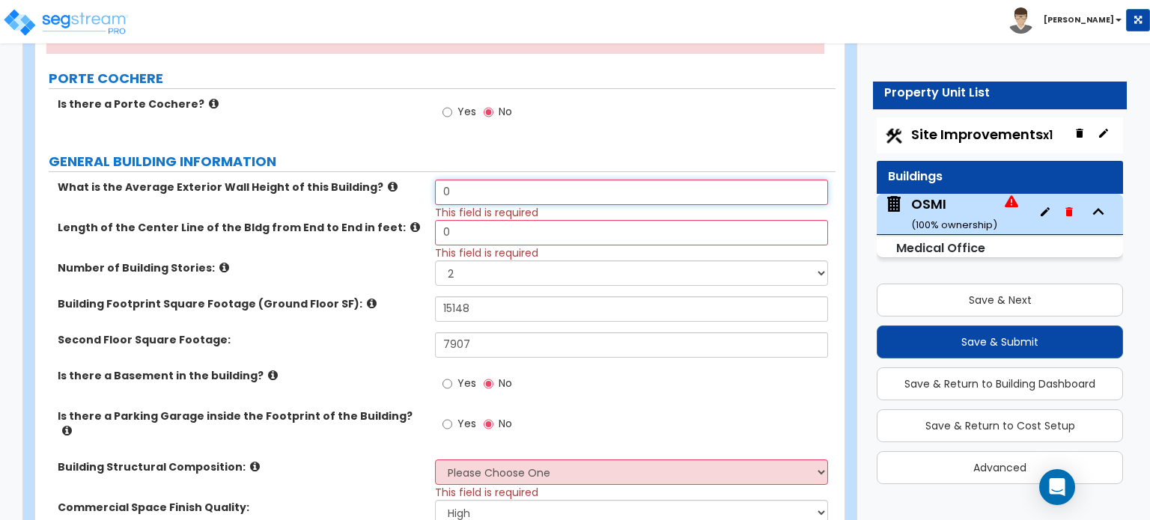
click at [464, 188] on input "0" at bounding box center [631, 192] width 392 height 25
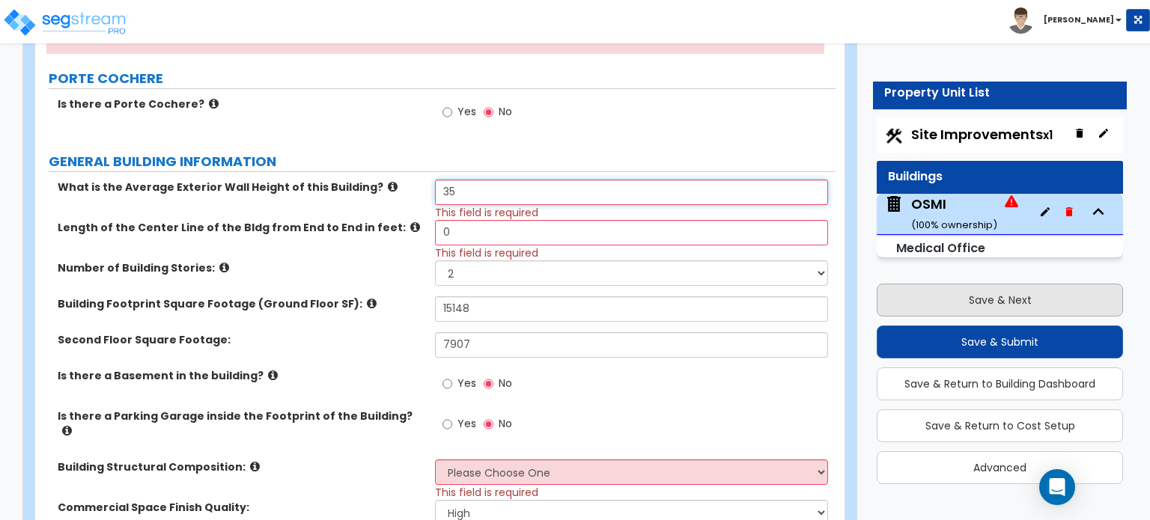
type input "35"
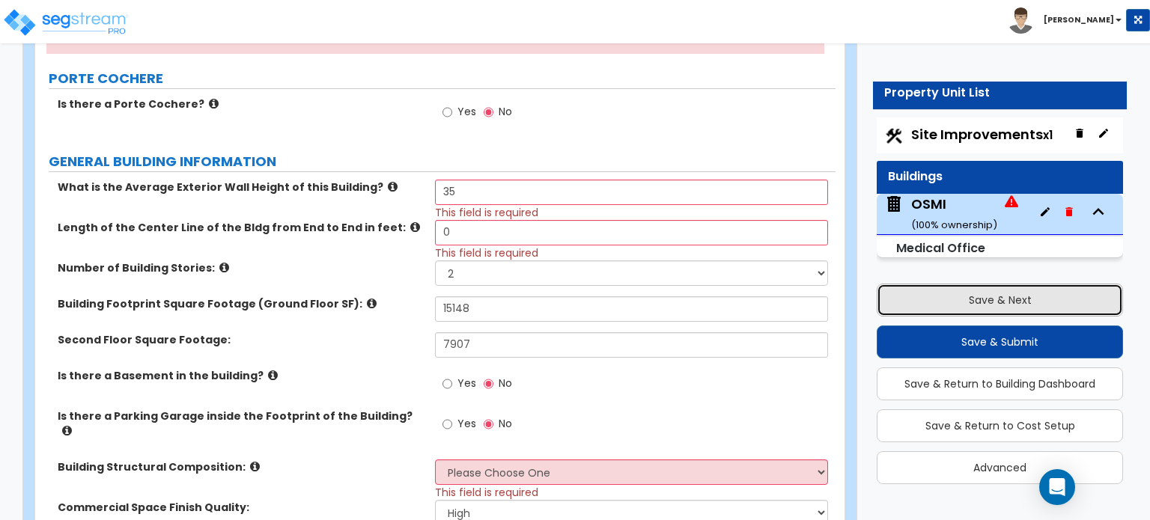
click at [1027, 301] on button "Save & Next" at bounding box center [1000, 300] width 246 height 33
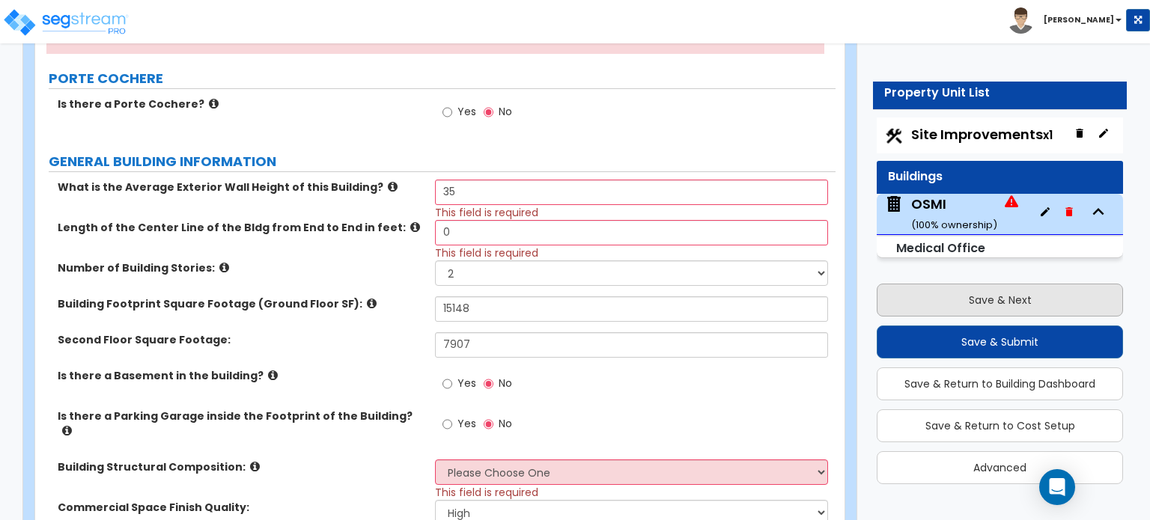
select select "2"
select select "1"
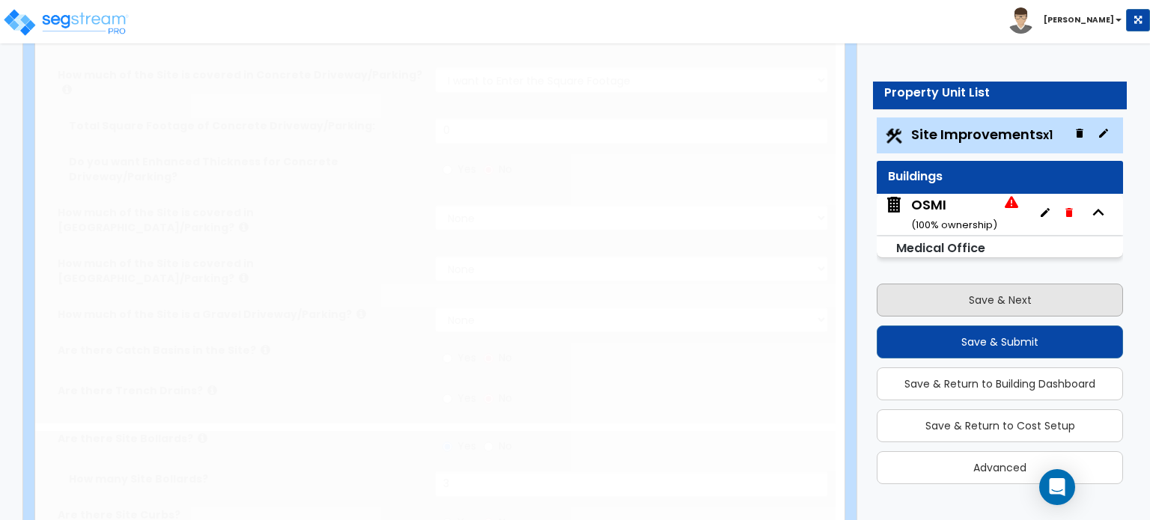
scroll to position [294, 0]
radio input "true"
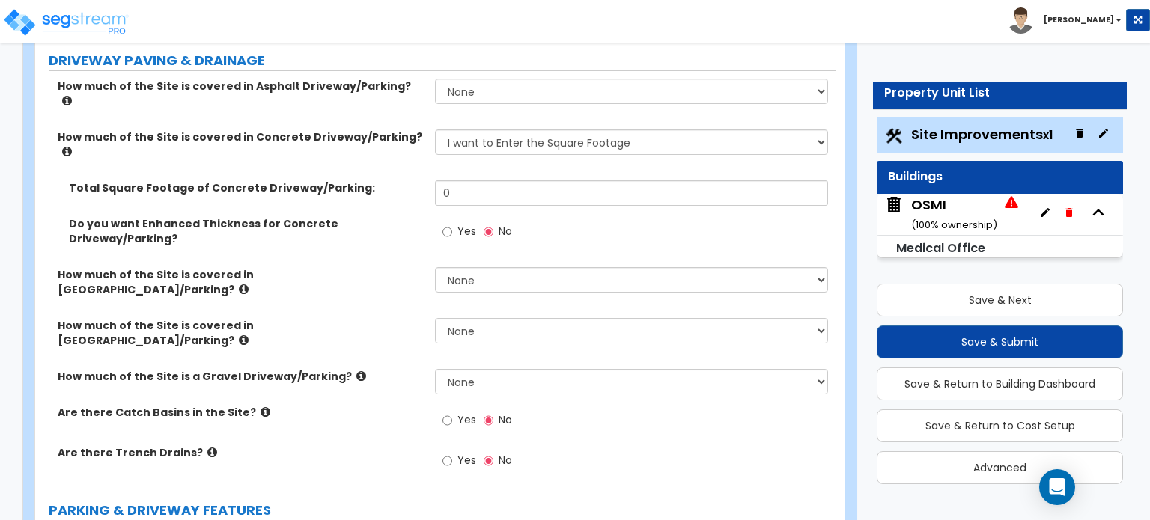
click at [956, 131] on span "Site Improvements x1" at bounding box center [982, 134] width 142 height 19
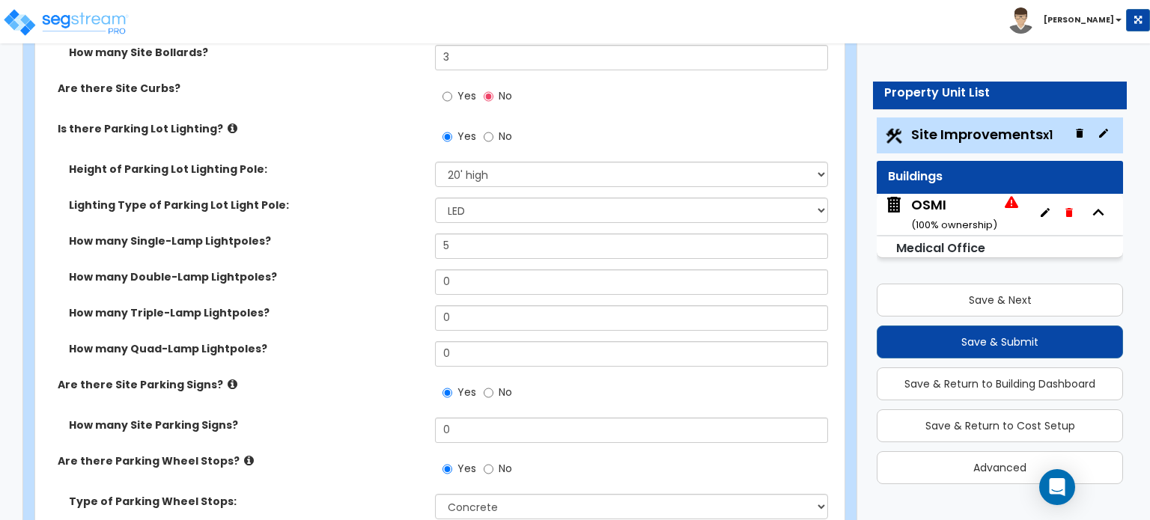
scroll to position [824, 0]
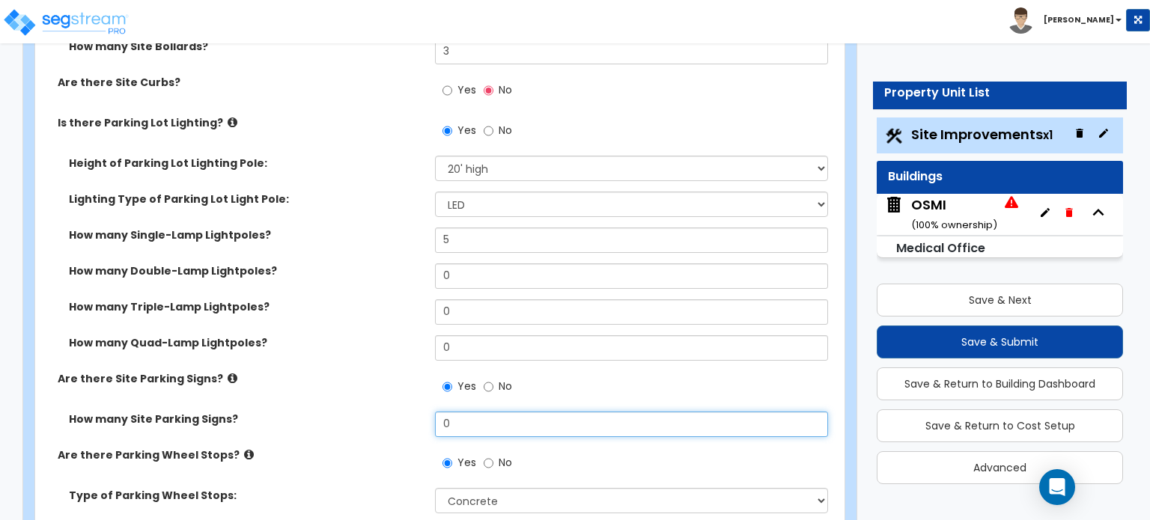
click at [458, 412] on input "0" at bounding box center [631, 424] width 392 height 25
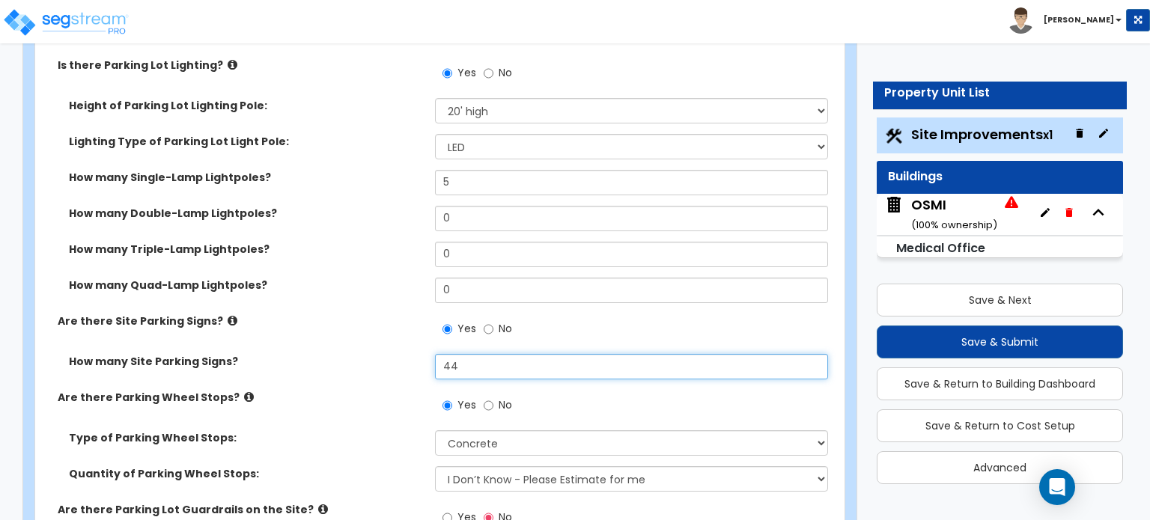
scroll to position [899, 0]
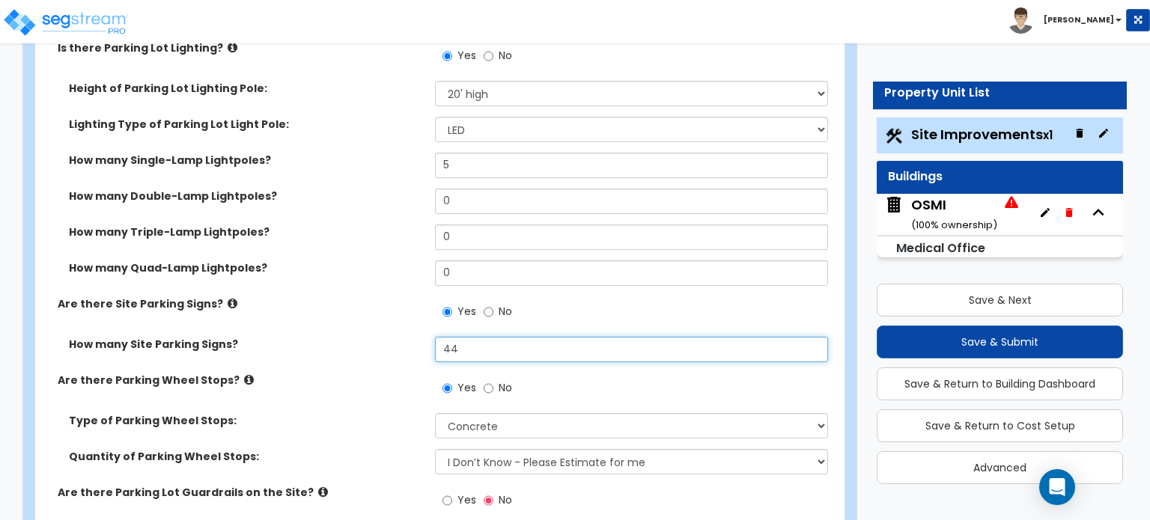
type input "44"
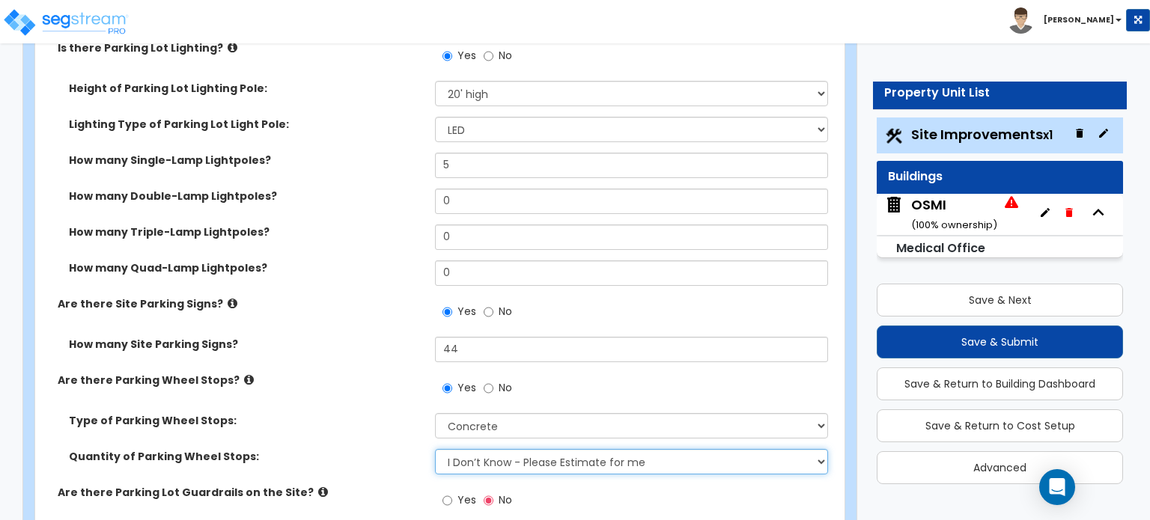
click at [488, 449] on select "I Don’t Know - Please Estimate for me I Want to Enter the Number of Wheel Stops" at bounding box center [631, 461] width 392 height 25
select select "1"
click at [435, 449] on select "I Don’t Know - Please Estimate for me I Want to Enter the Number of Wheel Stops" at bounding box center [631, 461] width 392 height 25
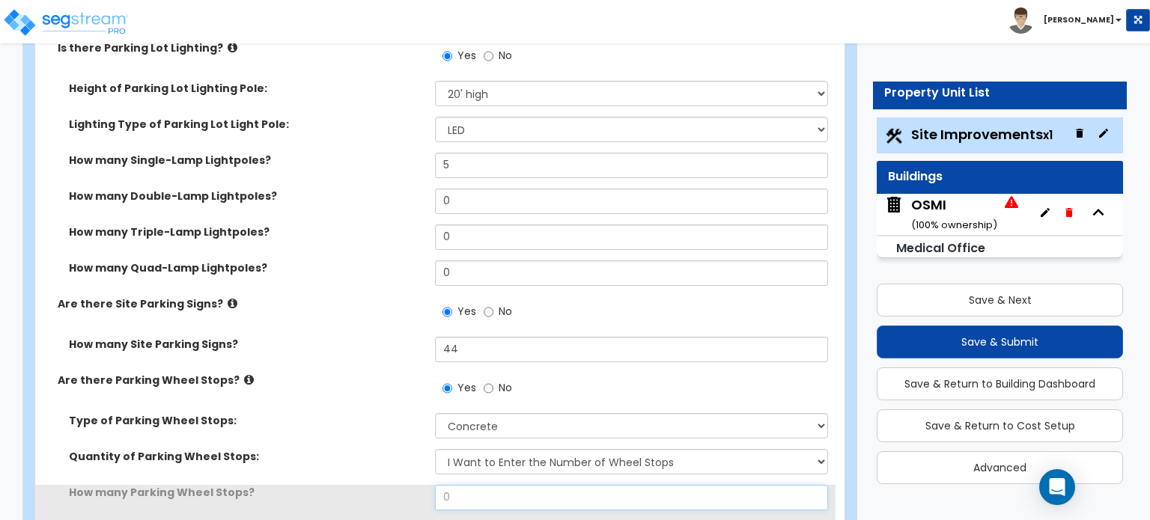
click at [485, 485] on input "0" at bounding box center [631, 497] width 392 height 25
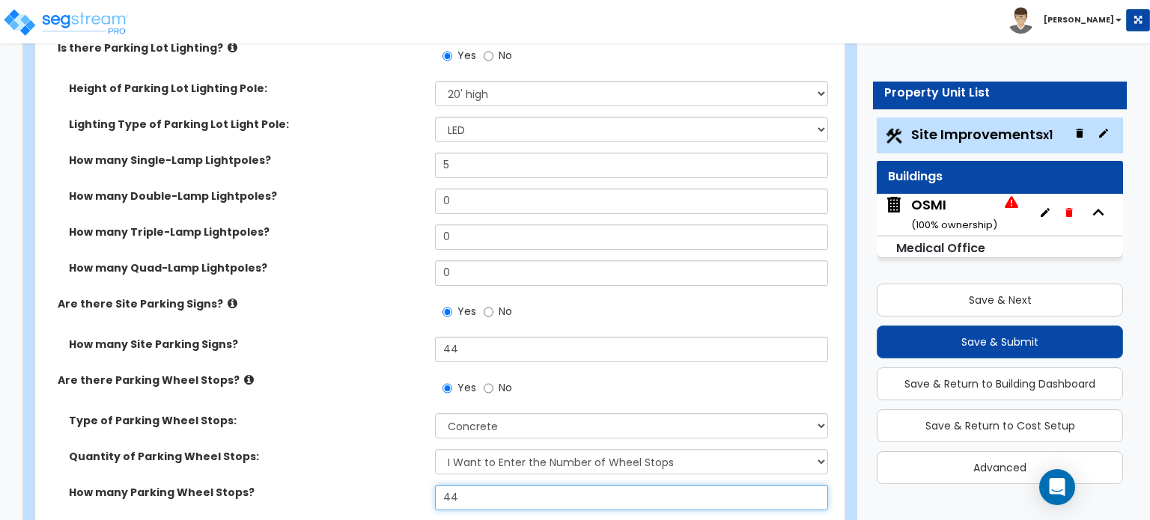
type input "44"
click at [350, 485] on label "How many Parking Wheel Stops?" at bounding box center [246, 492] width 355 height 15
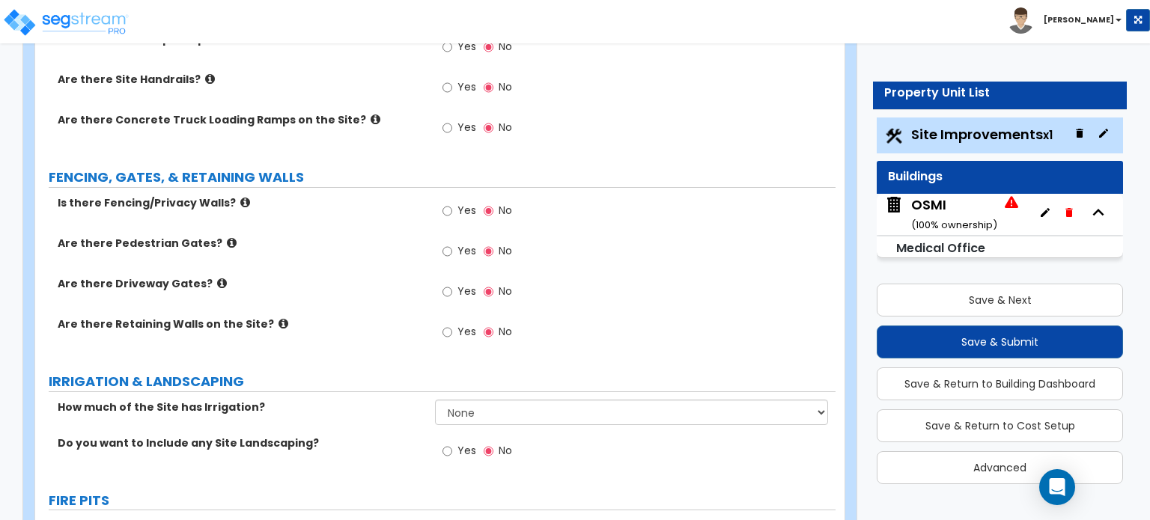
scroll to position [1947, 0]
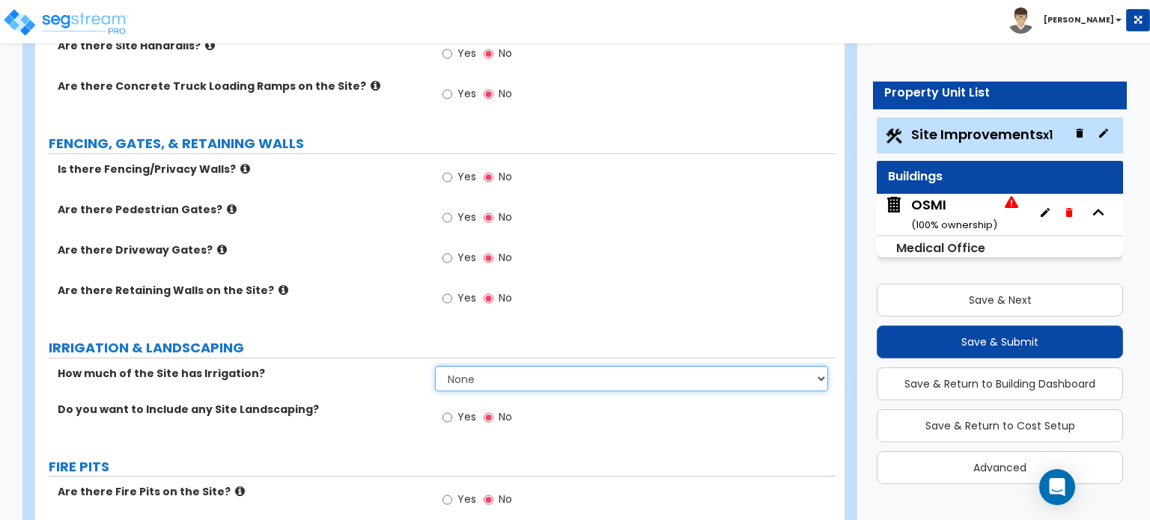
click at [503, 366] on select "None I want to Enter an Approximate Percentage I want to Enter the Square Foota…" at bounding box center [631, 378] width 392 height 25
select select "2"
click at [435, 366] on select "None I want to Enter an Approximate Percentage I want to Enter the Square Foota…" at bounding box center [631, 378] width 392 height 25
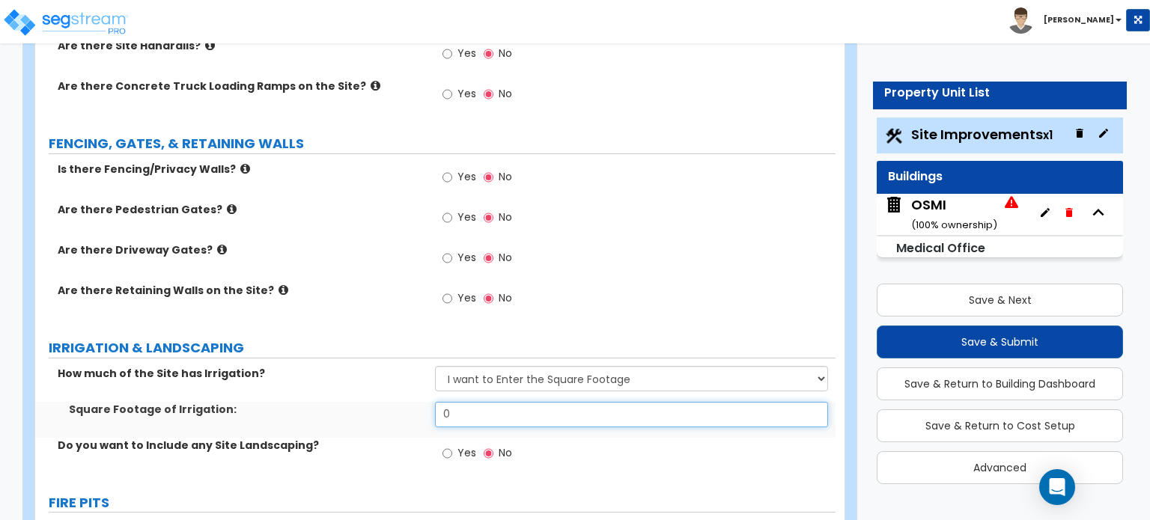
drag, startPoint x: 492, startPoint y: 333, endPoint x: 347, endPoint y: 316, distance: 145.5
click at [347, 402] on div "Square Footage of Irrigation: 0" at bounding box center [435, 420] width 801 height 36
type input "12,453"
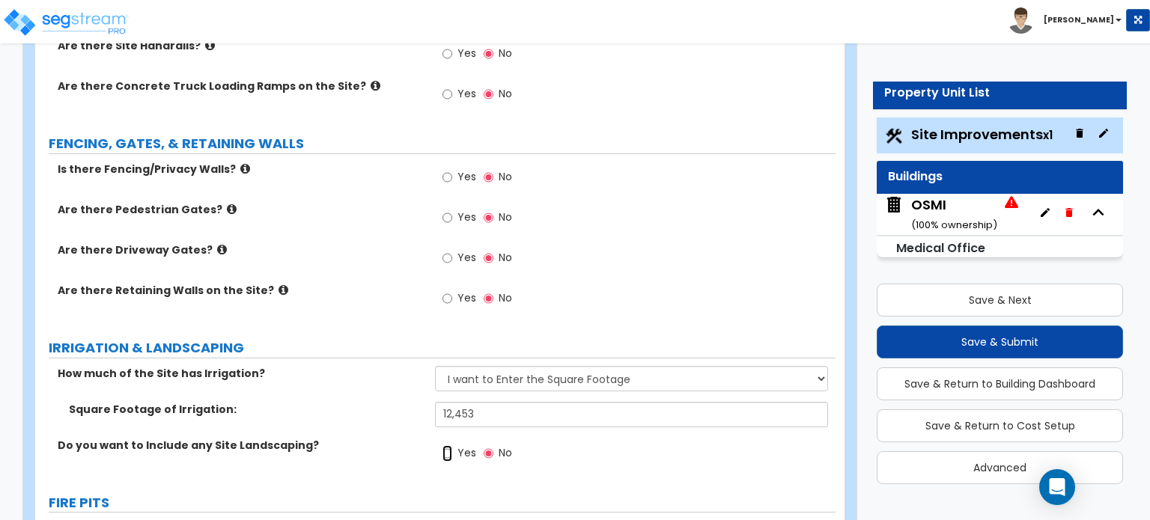
click at [444, 446] on input "Yes" at bounding box center [448, 454] width 10 height 16
radio input "true"
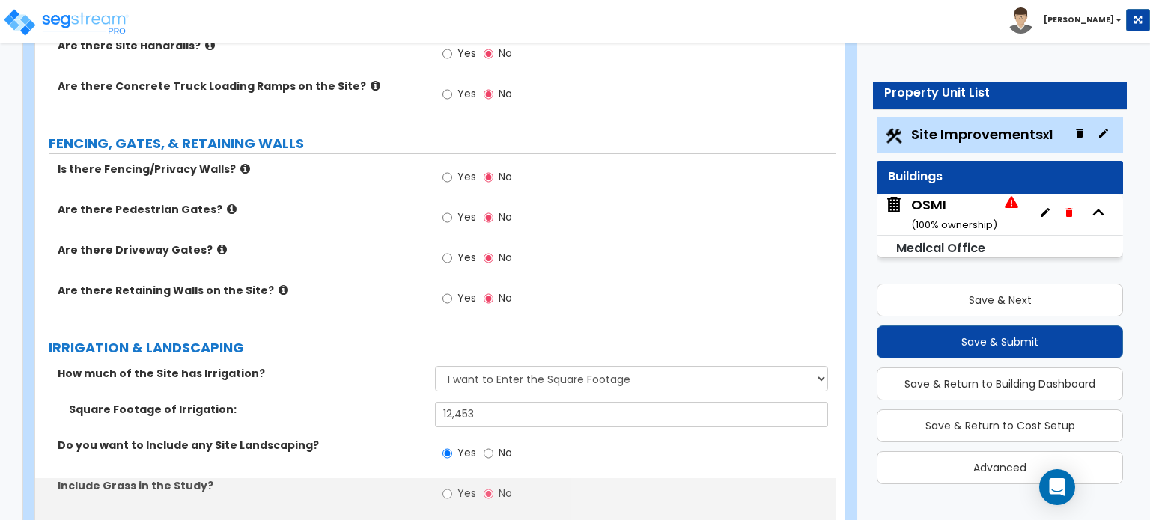
click at [362, 402] on div "Square Footage of Irrigation: 12,453" at bounding box center [435, 420] width 801 height 36
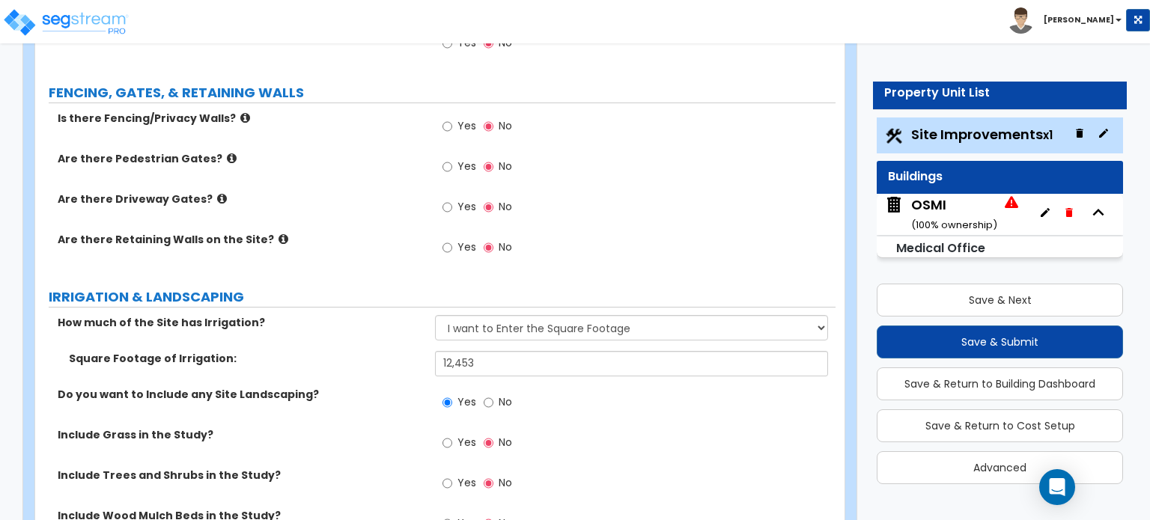
scroll to position [2022, 0]
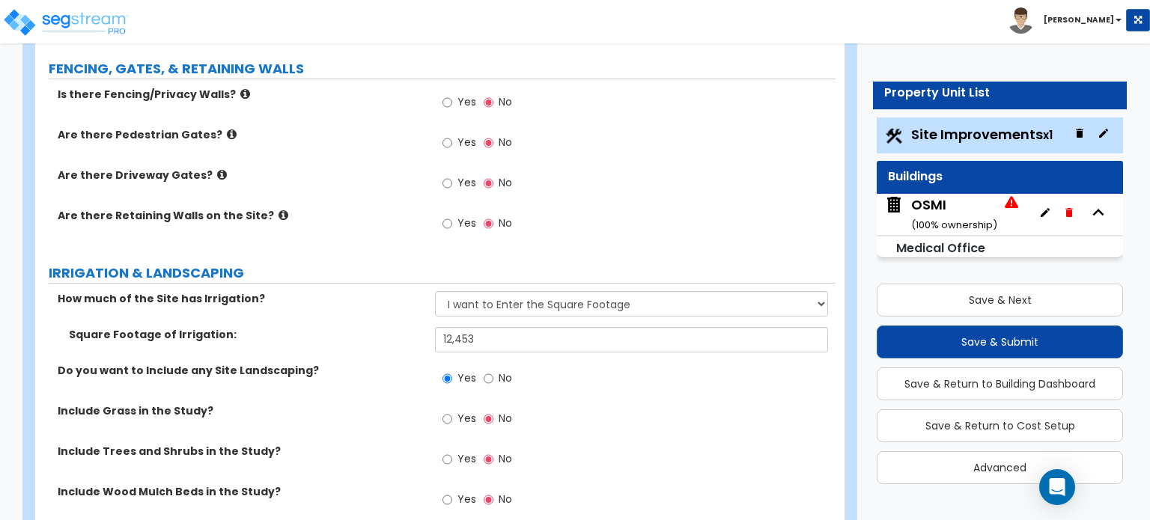
click at [453, 449] on label "Yes" at bounding box center [460, 461] width 34 height 25
click at [452, 452] on input "Yes" at bounding box center [448, 460] width 10 height 16
radio input "true"
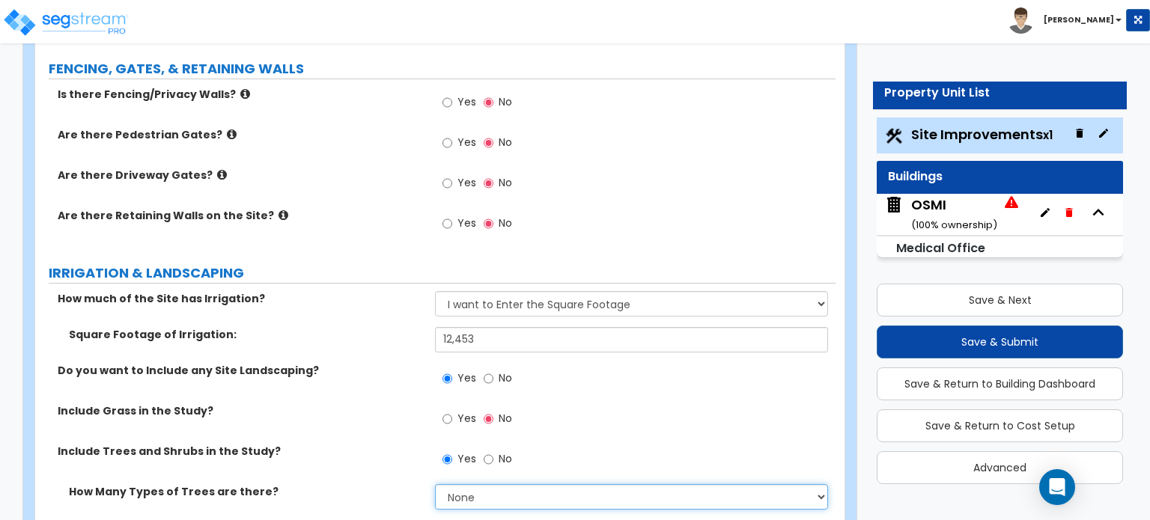
click at [482, 484] on select "None 1 2 3" at bounding box center [631, 496] width 392 height 25
select select "3"
click at [435, 484] on select "None 1 2 3" at bounding box center [631, 496] width 392 height 25
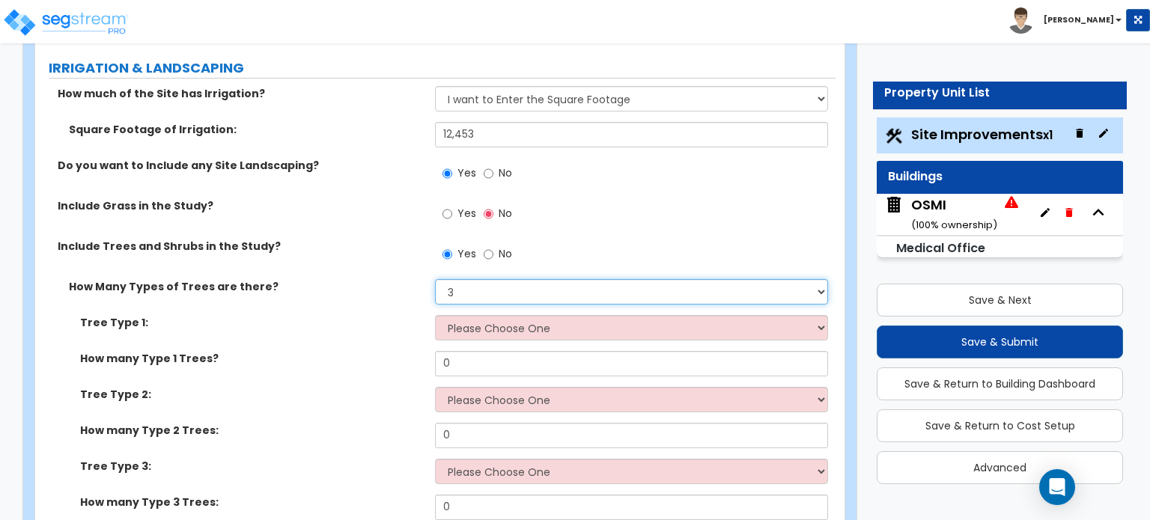
scroll to position [2172, 0]
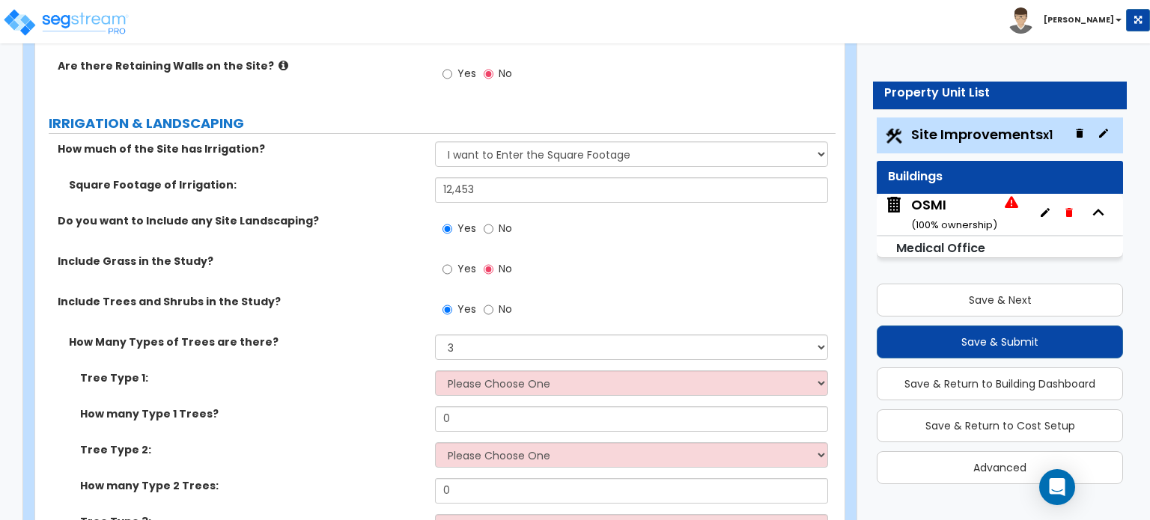
click at [476, 371] on div "Tree Type 1: Please Choose One Honey Locust Planetree Poplar Elm Hawthorn Linde…" at bounding box center [435, 389] width 801 height 36
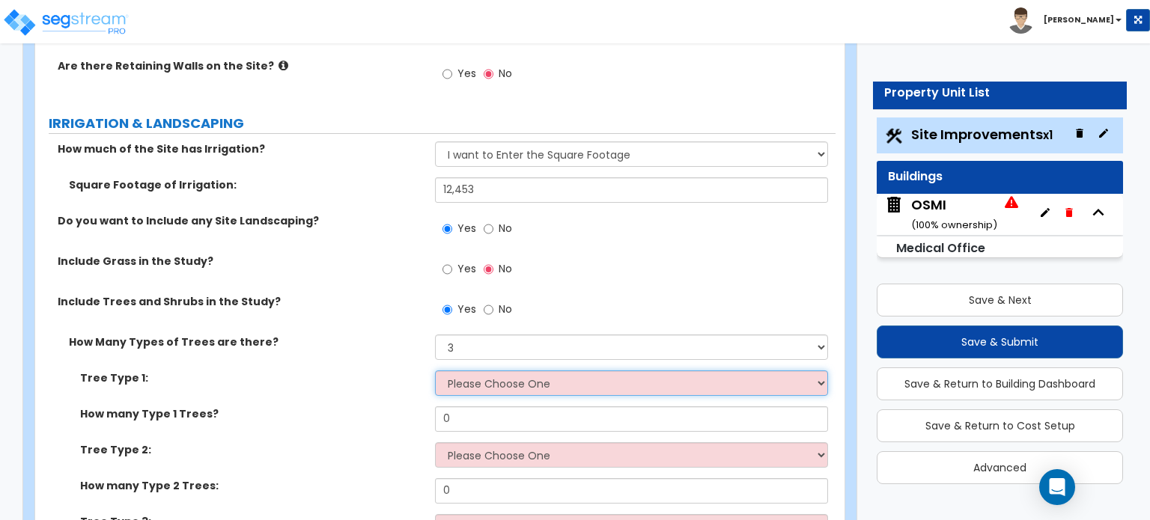
click at [484, 371] on select "Please Choose One Honey Locust Planetree Poplar Elm Hawthorn Linden Maple Red M…" at bounding box center [631, 383] width 392 height 25
select select "7"
click at [435, 371] on select "Please Choose One Honey Locust Planetree Poplar Elm Hawthorn Linden Maple Red M…" at bounding box center [631, 383] width 392 height 25
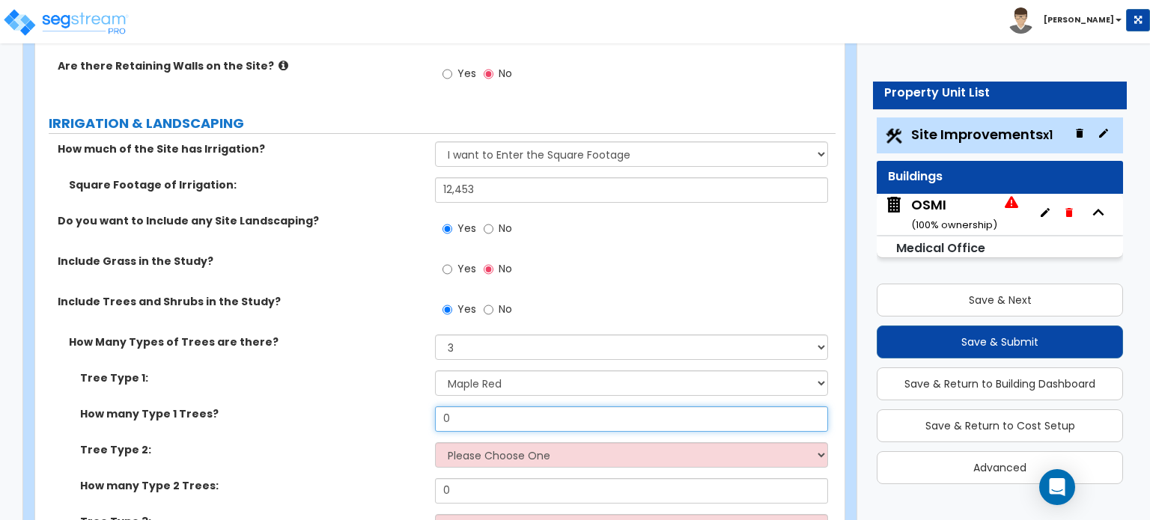
drag, startPoint x: 502, startPoint y: 323, endPoint x: 409, endPoint y: 325, distance: 93.6
click at [425, 407] on div "How many Type 1 Trees? 0" at bounding box center [435, 425] width 801 height 36
type input "9"
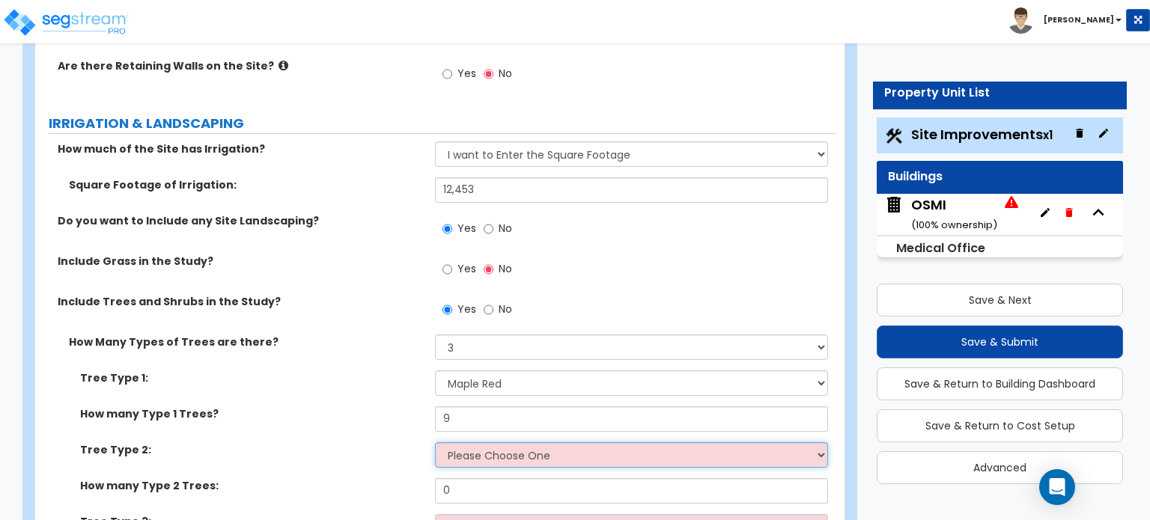
click at [542, 443] on select "Please Choose One Honey Locust Planetree Poplar Elm Hawthorn Linden Maple Red M…" at bounding box center [631, 455] width 392 height 25
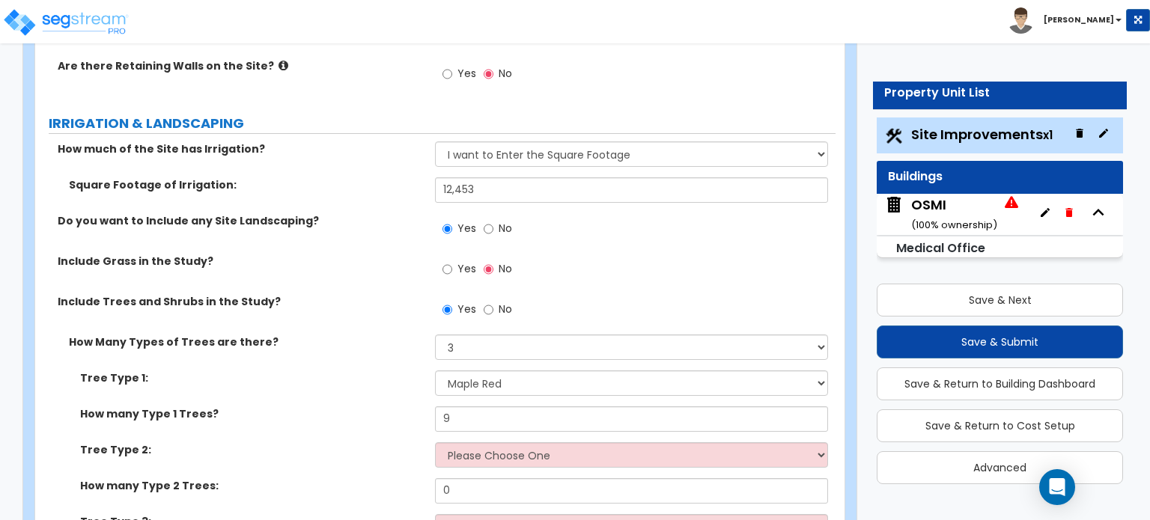
click at [376, 294] on div "Include Trees and Shrubs in the Study? Yes No" at bounding box center [435, 314] width 801 height 40
click at [484, 302] on input "No" at bounding box center [489, 310] width 10 height 16
radio input "false"
radio input "true"
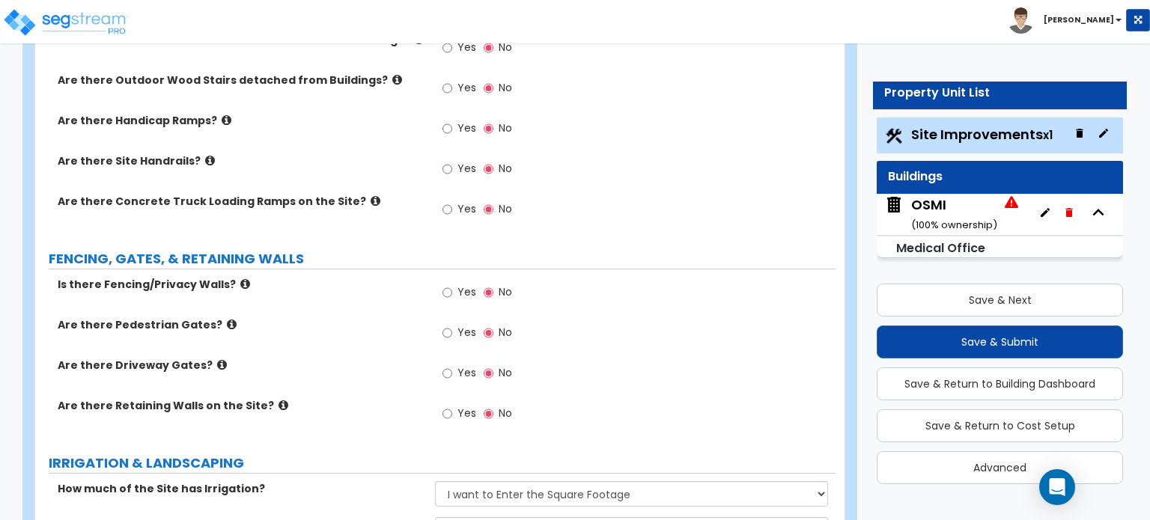
scroll to position [1647, 0]
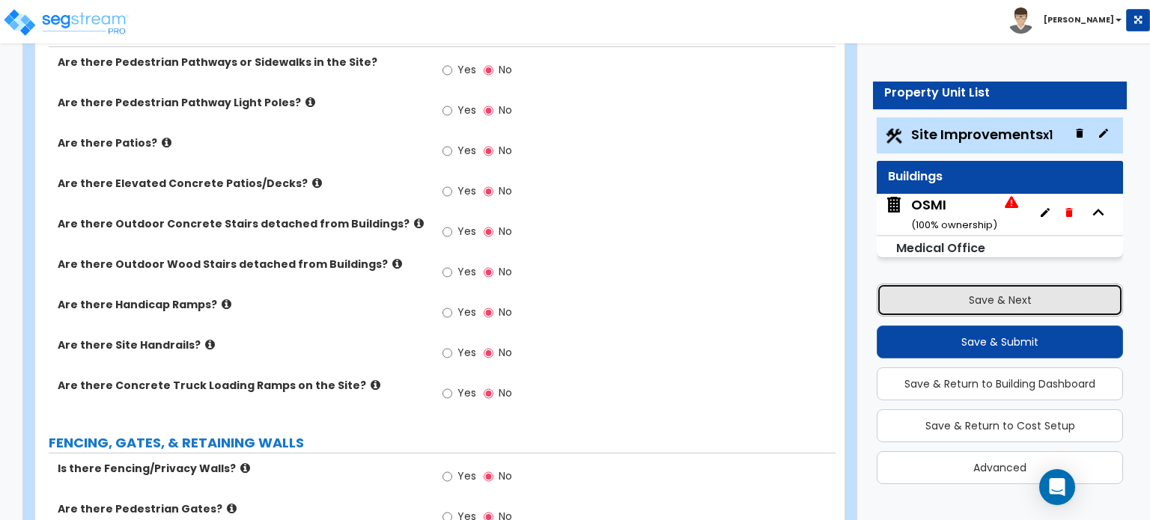
click at [1006, 309] on button "Save & Next" at bounding box center [1000, 300] width 246 height 33
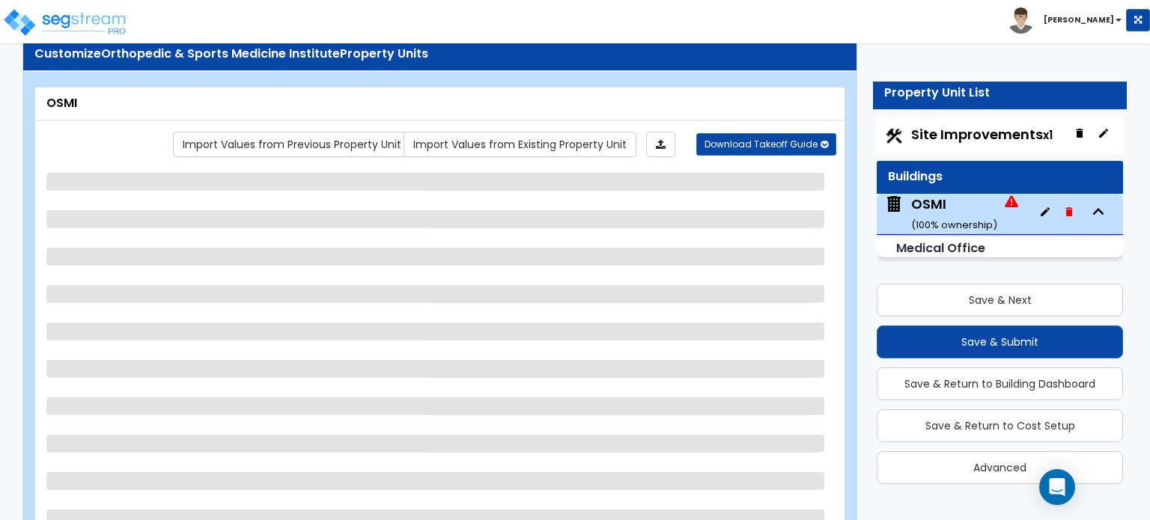
scroll to position [0, 0]
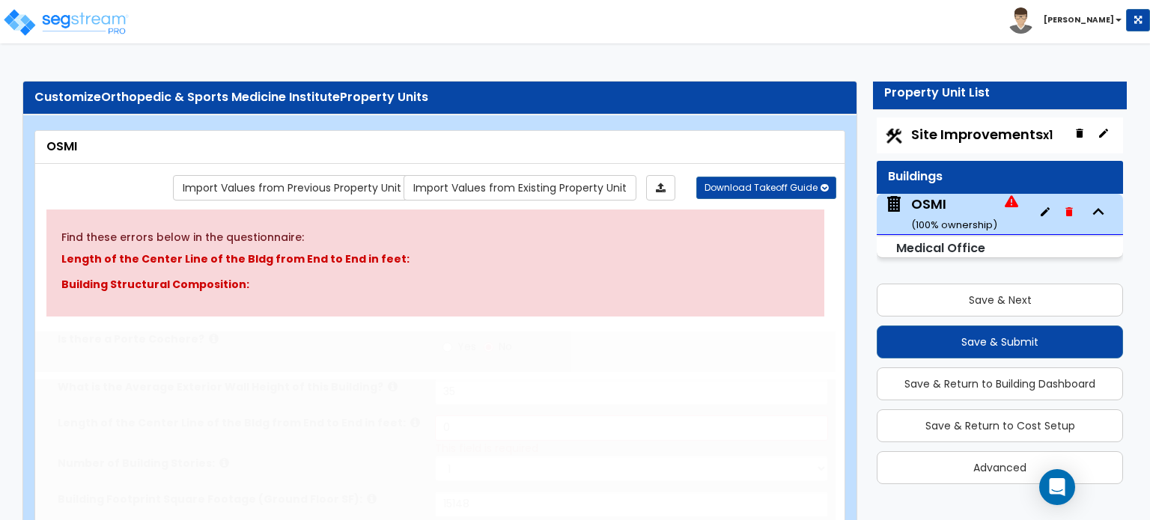
type input "35"
select select "2"
type input "15148"
type input "7907"
select select "2"
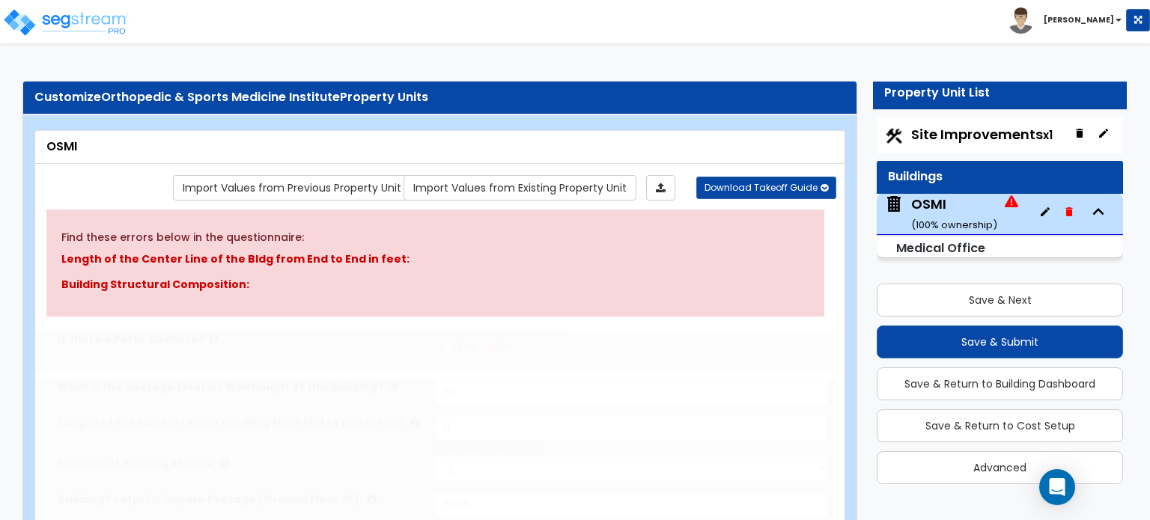
select select "2"
select select "1"
select select "3"
radio input "true"
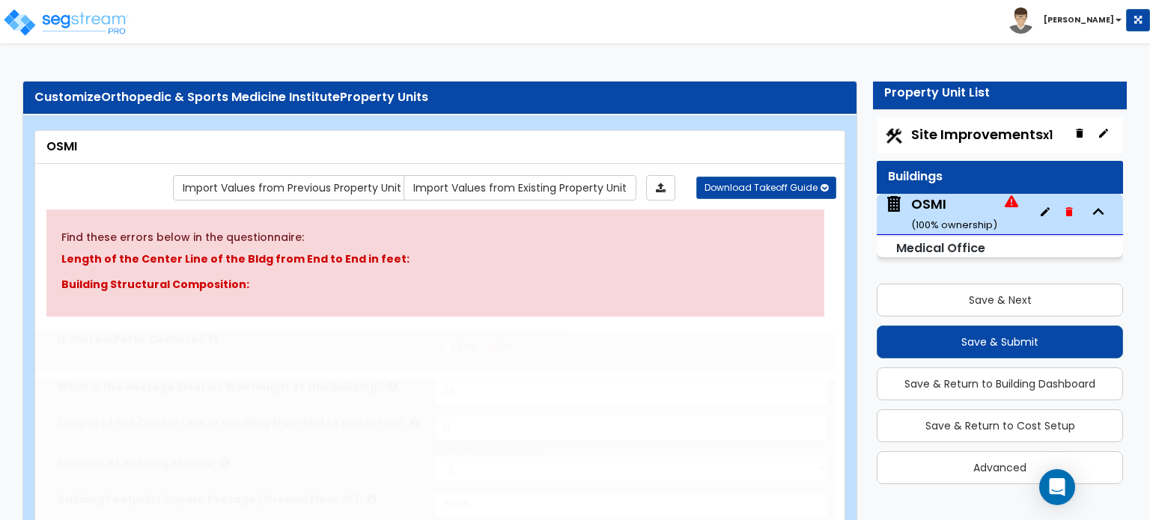
radio input "true"
select select "2"
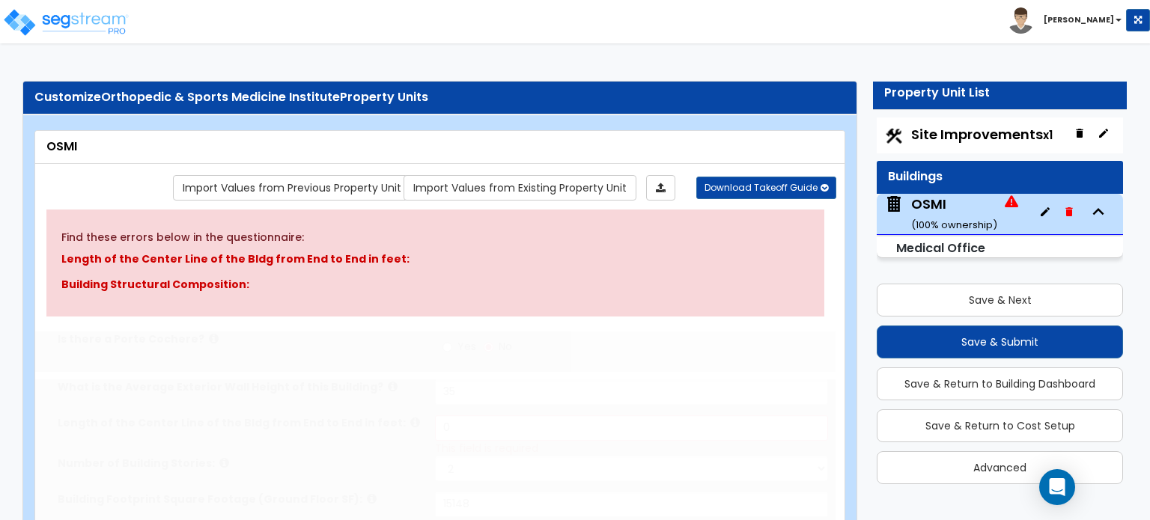
select select "1"
radio input "true"
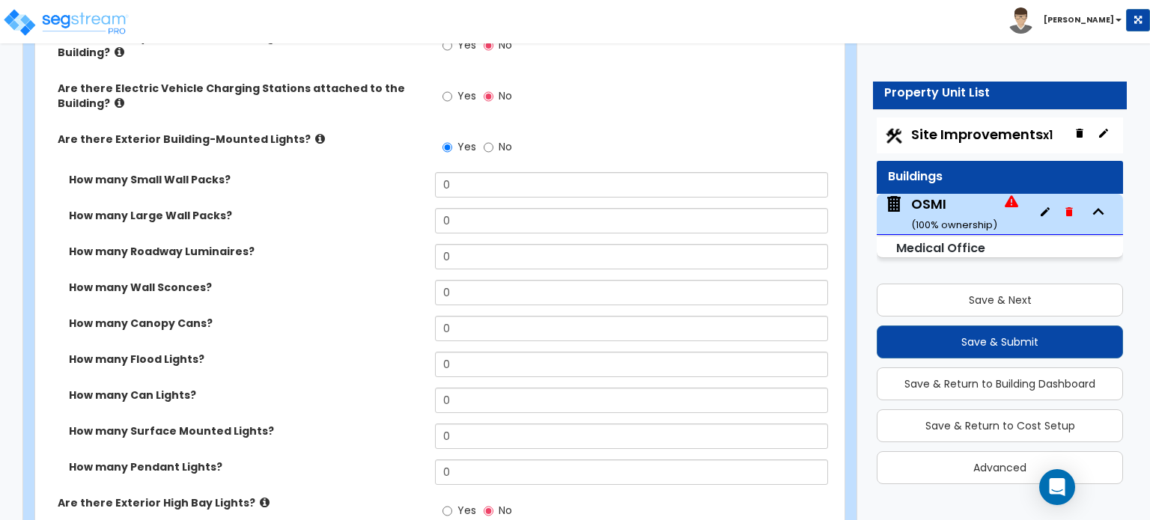
scroll to position [1123, 0]
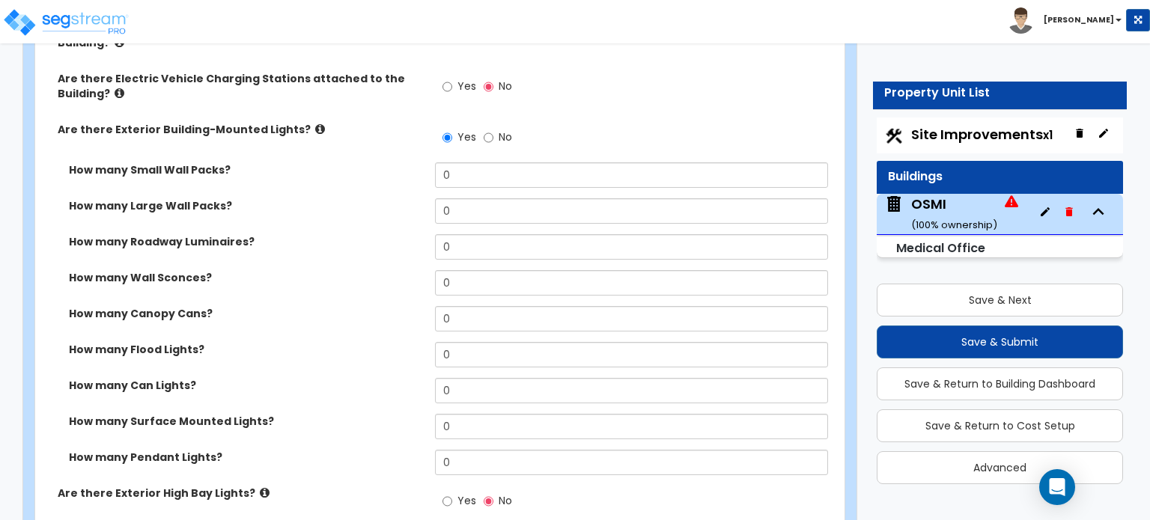
click at [895, 131] on img at bounding box center [893, 136] width 19 height 19
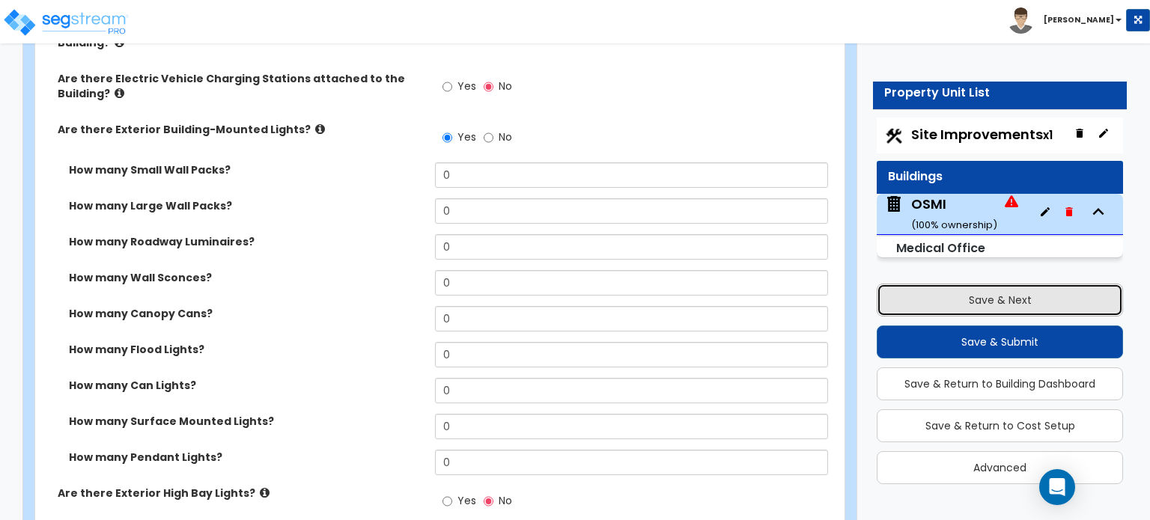
click at [975, 297] on button "Save & Next" at bounding box center [1000, 300] width 246 height 33
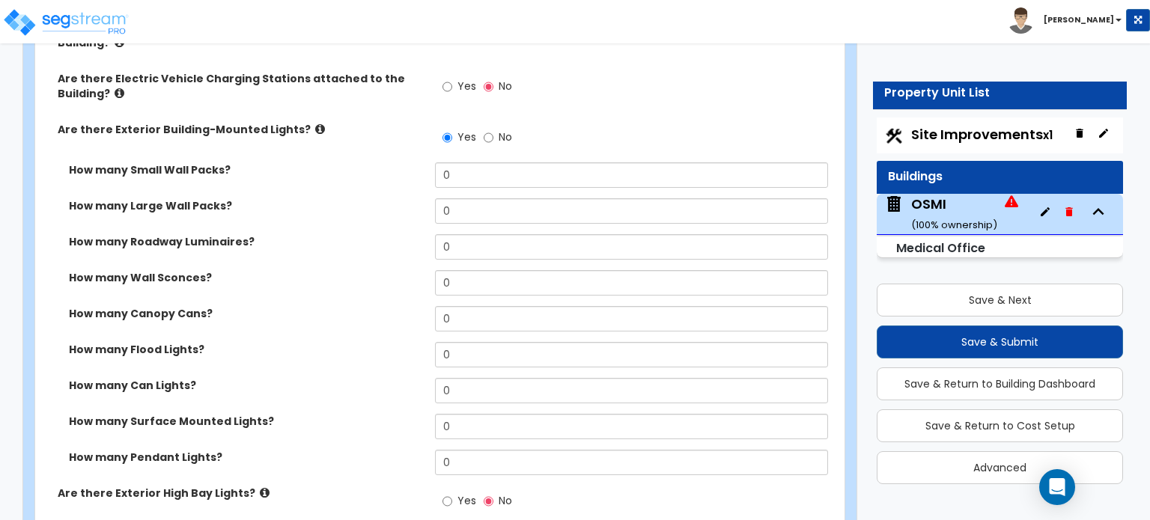
select select "2"
select select "1"
select select "2"
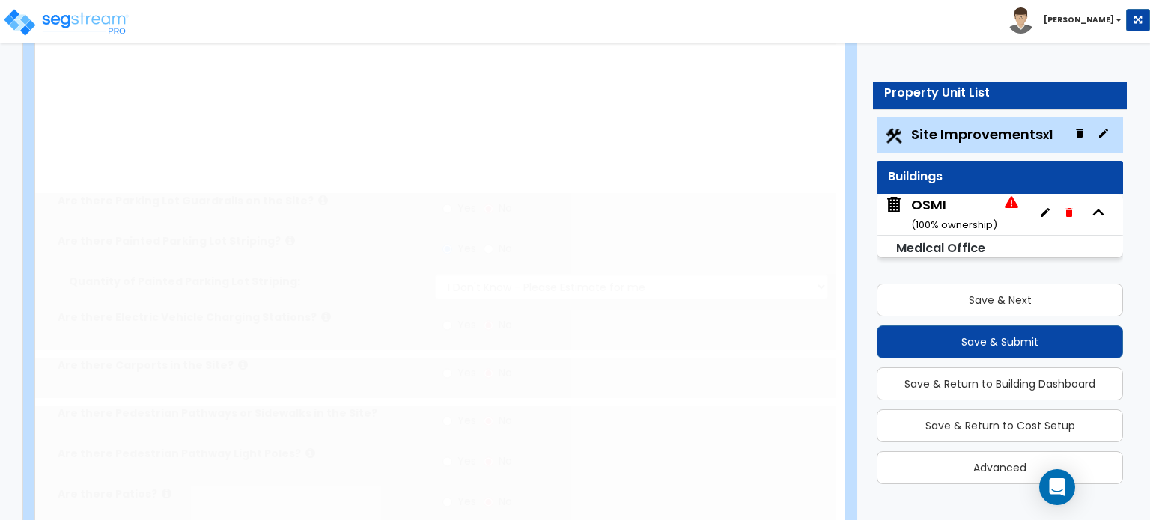
radio input "true"
select select "1"
type input "44"
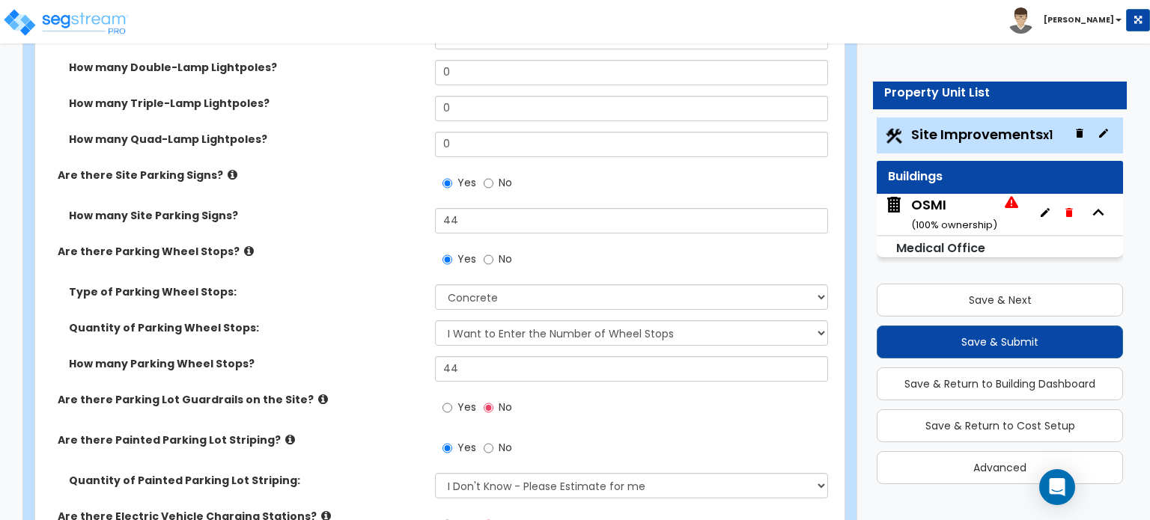
scroll to position [979, 0]
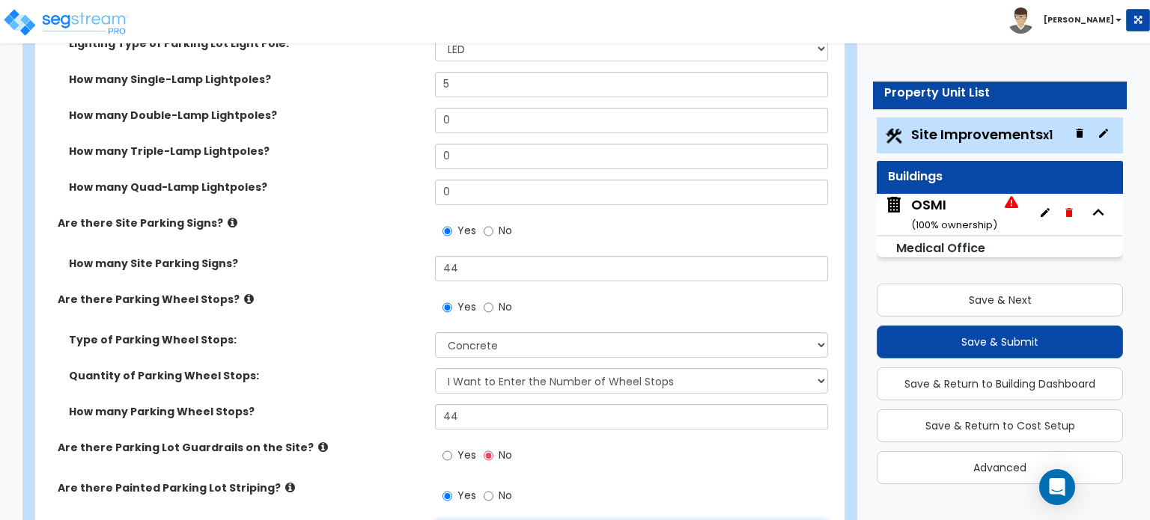
select select "1"
drag, startPoint x: 431, startPoint y: 489, endPoint x: 418, endPoint y: 488, distance: 13.5
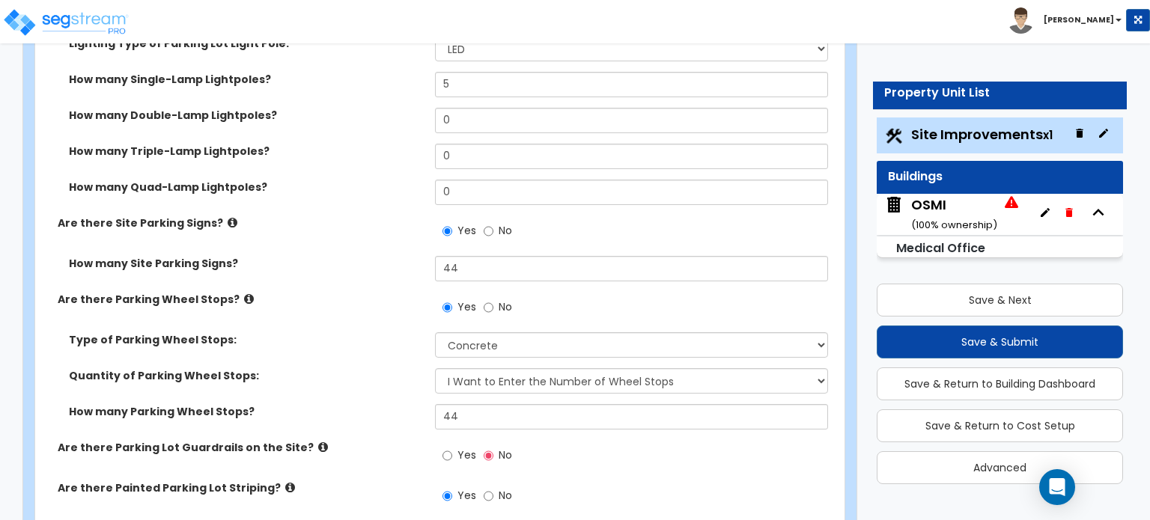
type input "180"
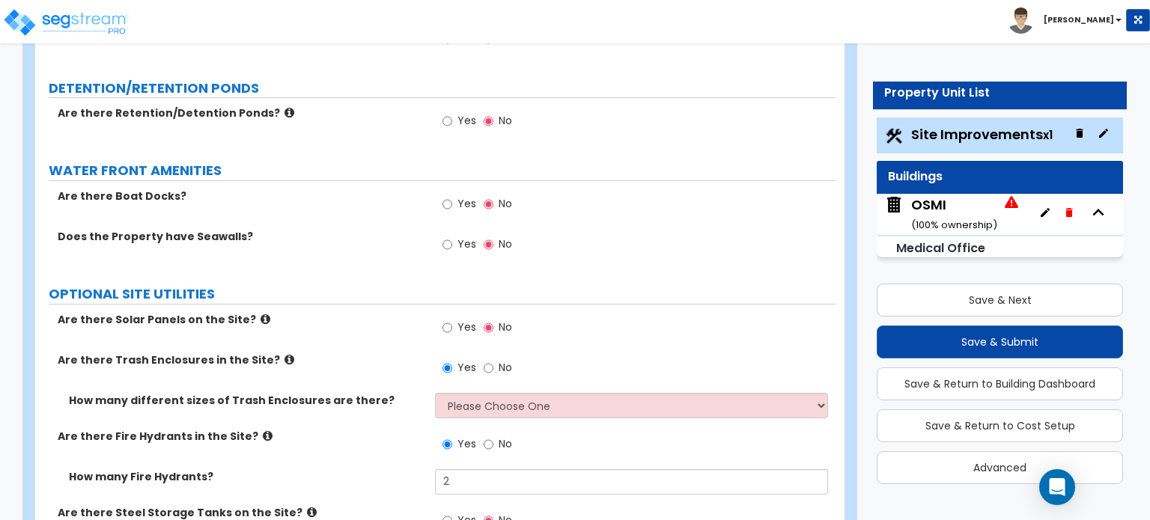
scroll to position [3096, 0]
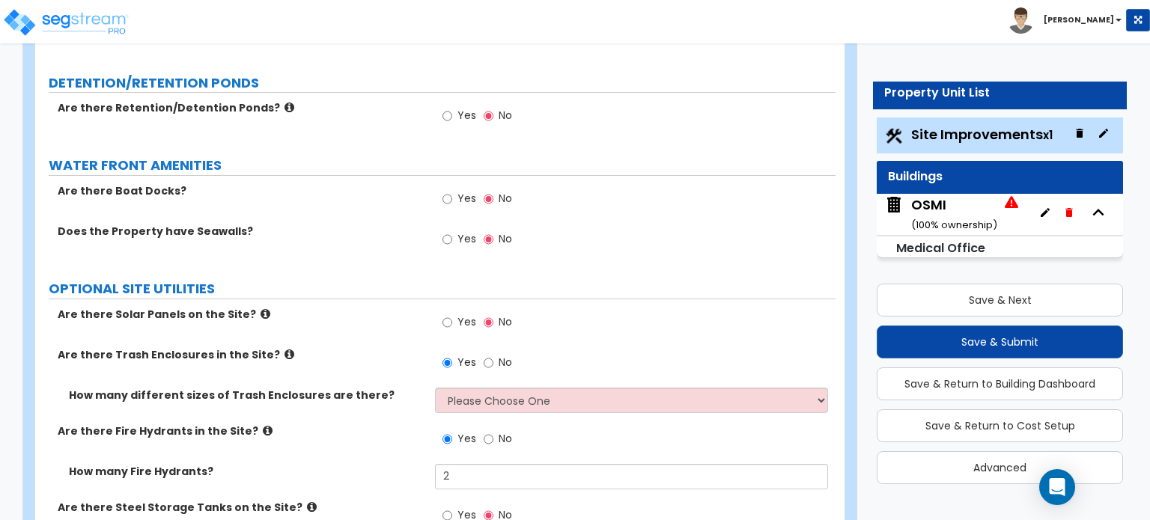
click at [470, 388] on div "How many different sizes of Trash Enclosures are there? Please Choose One 1 2 3" at bounding box center [435, 406] width 801 height 36
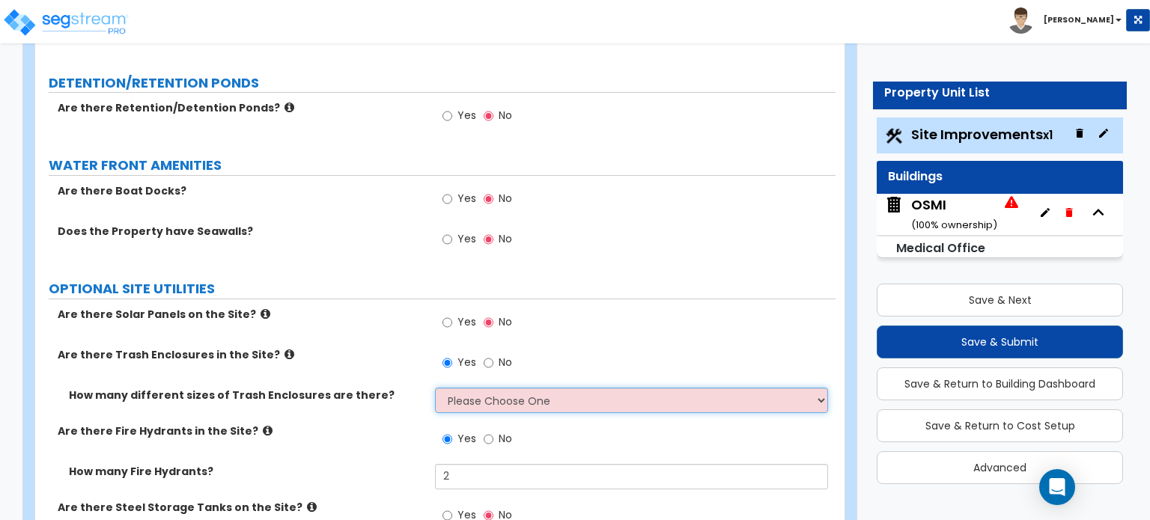
click at [476, 388] on select "Please Choose One 1 2 3" at bounding box center [631, 400] width 392 height 25
select select "1"
click at [435, 388] on select "Please Choose One 1 2 3" at bounding box center [631, 400] width 392 height 25
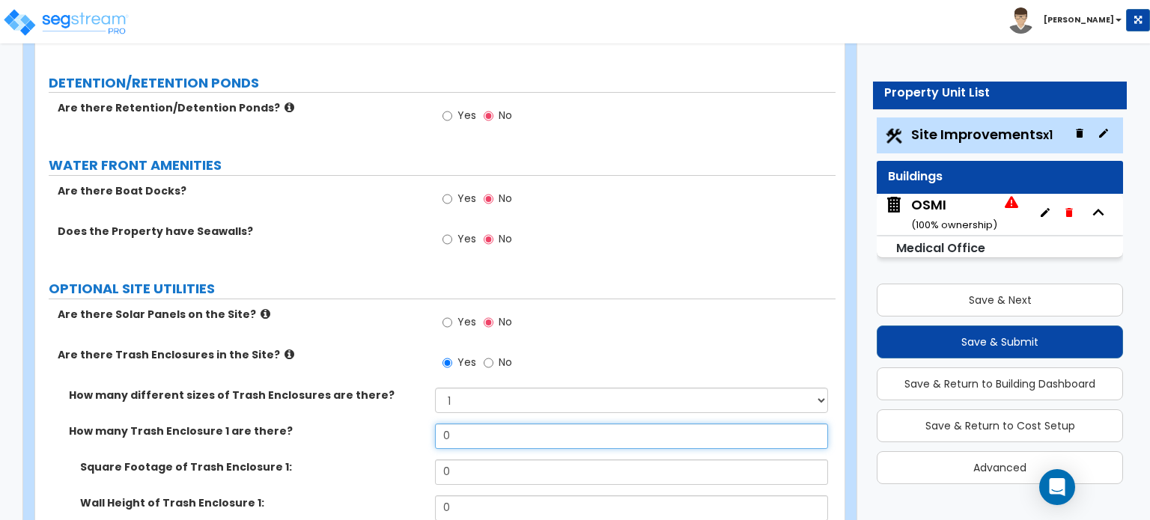
drag, startPoint x: 467, startPoint y: 347, endPoint x: 372, endPoint y: 347, distance: 95.1
click at [372, 424] on div "How many Trash Enclosure 1 are there? 0" at bounding box center [435, 442] width 801 height 36
type input "1"
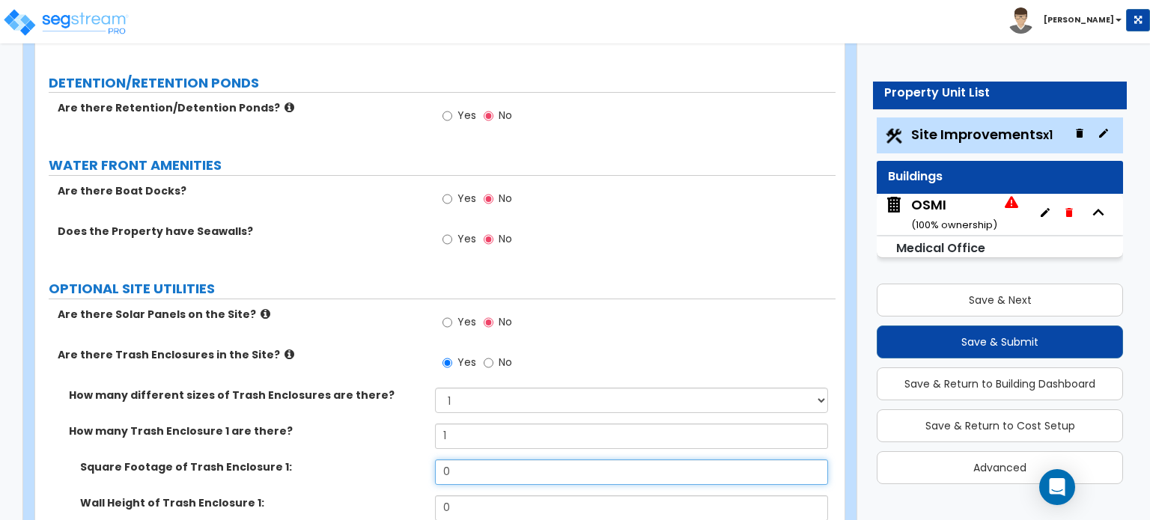
drag, startPoint x: 478, startPoint y: 387, endPoint x: 423, endPoint y: 390, distance: 54.7
click at [423, 460] on div "Square Footage of Trash Enclosure 1: 0" at bounding box center [435, 478] width 801 height 36
type input "186"
drag, startPoint x: 467, startPoint y: 416, endPoint x: 453, endPoint y: 418, distance: 14.4
click at [454, 496] on input "0" at bounding box center [631, 508] width 392 height 25
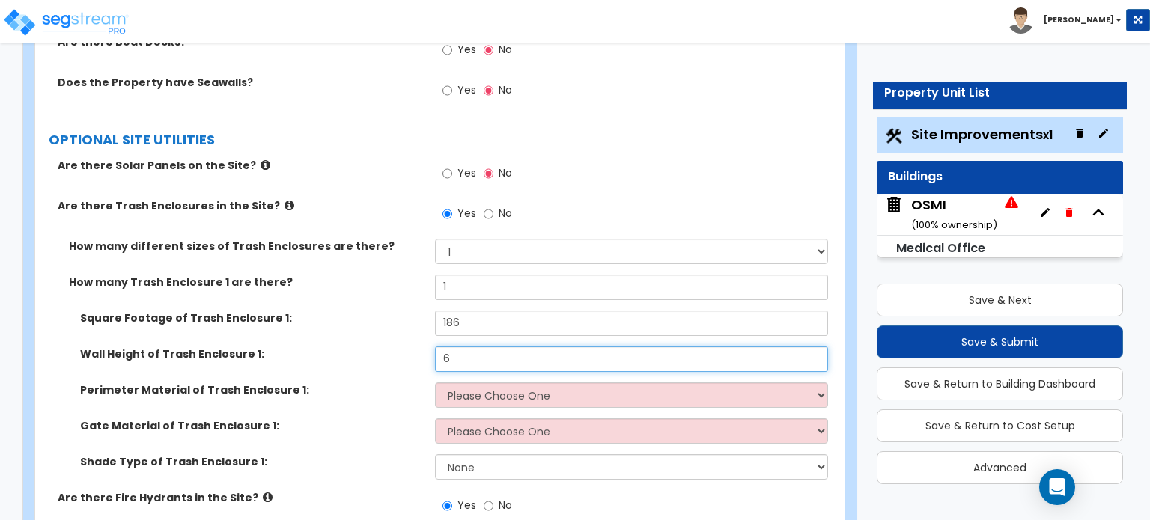
scroll to position [3246, 0]
type input "6"
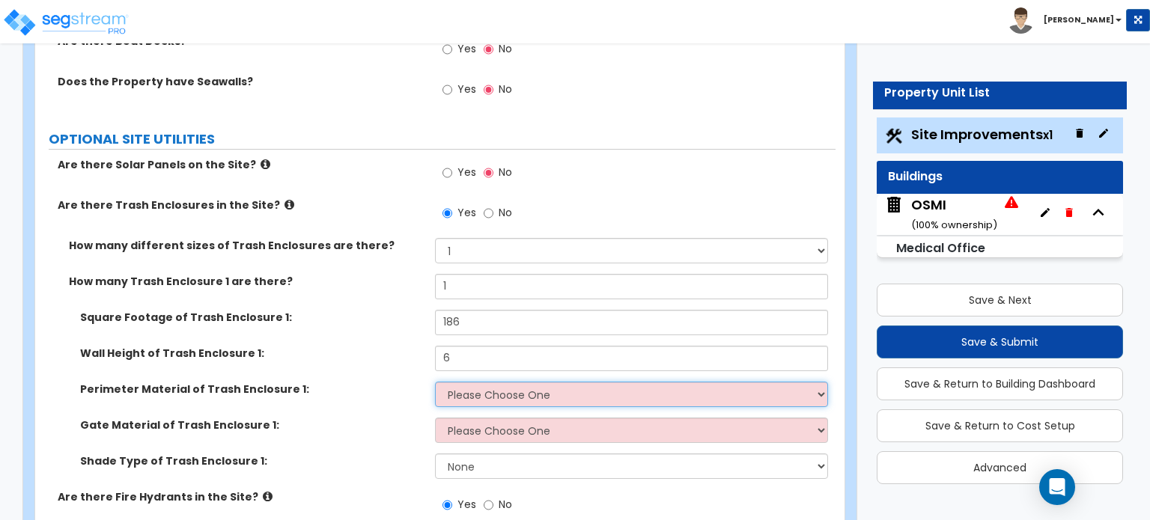
click at [473, 382] on select "Please Choose One Chain Link Wood Metal CMU" at bounding box center [631, 394] width 392 height 25
select select "4"
click at [435, 382] on select "Please Choose One Chain Link Wood Metal CMU" at bounding box center [631, 394] width 392 height 25
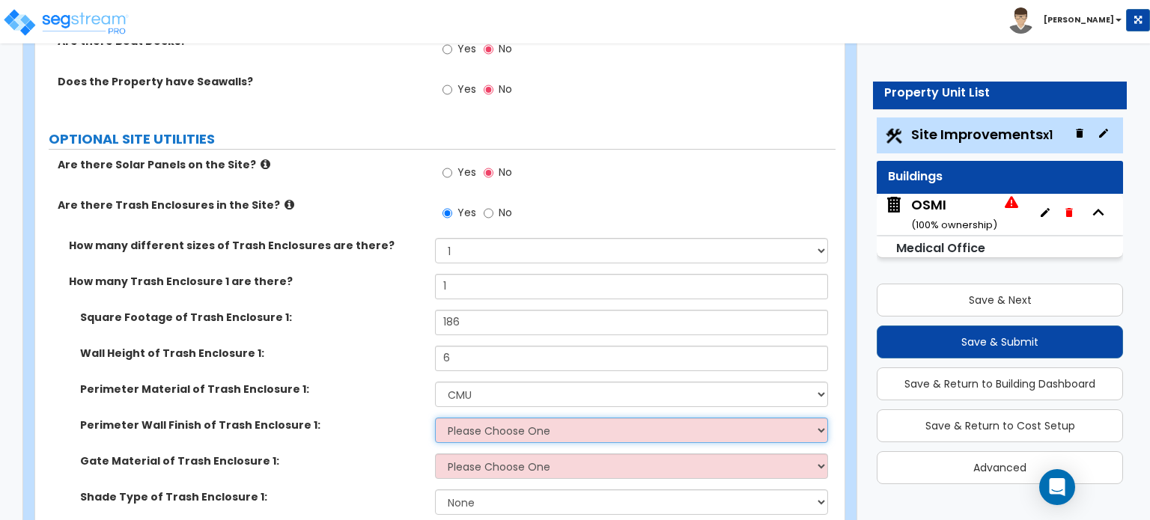
click at [491, 418] on select "Please Choose One Stone Veneer Brick Veneer Stucco Paint" at bounding box center [631, 430] width 392 height 25
select select "4"
click at [435, 418] on select "Please Choose One Stone Veneer Brick Veneer Stucco Paint" at bounding box center [631, 430] width 392 height 25
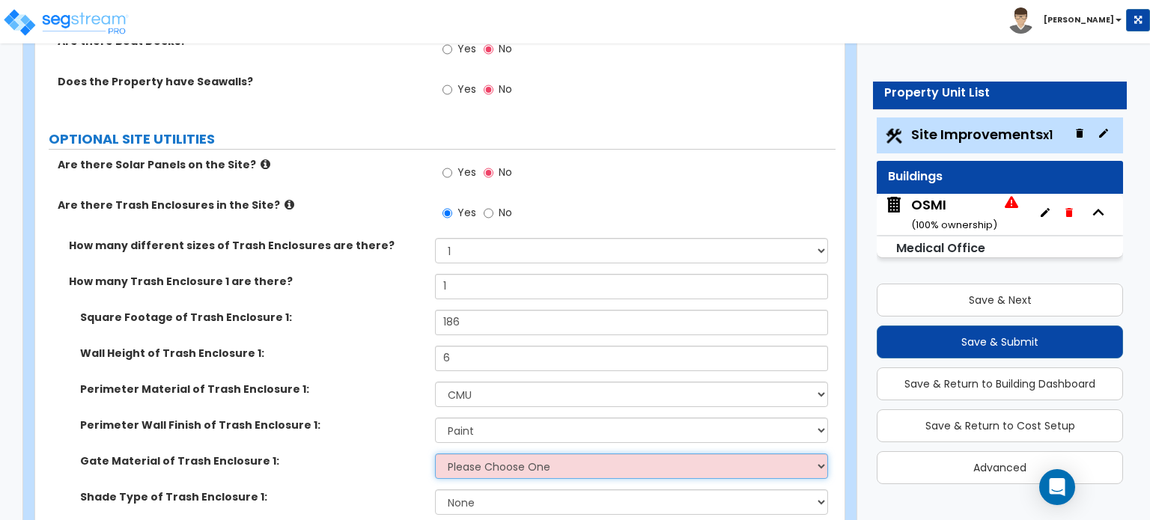
click at [575, 454] on select "Please Choose One Wood Metal" at bounding box center [631, 466] width 392 height 25
select select "2"
click at [435, 454] on select "Please Choose One Wood Metal" at bounding box center [631, 466] width 392 height 25
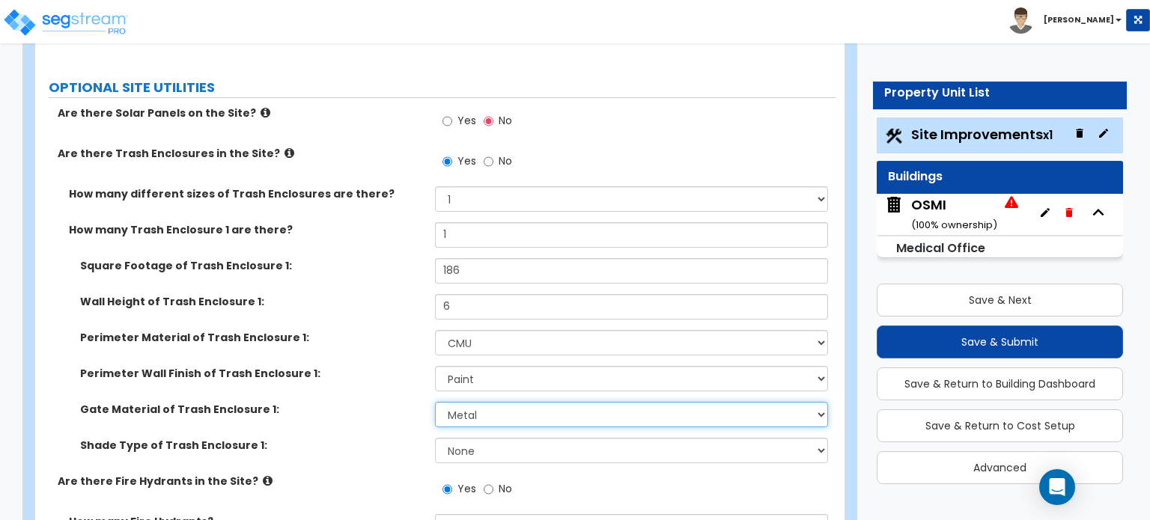
scroll to position [3321, 0]
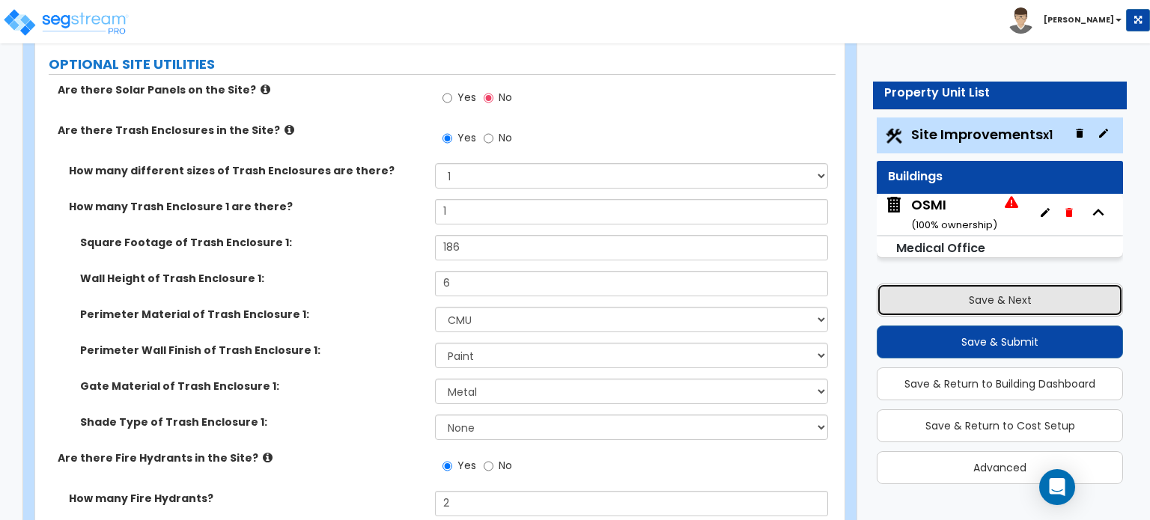
click at [1024, 289] on button "Save & Next" at bounding box center [1000, 300] width 246 height 33
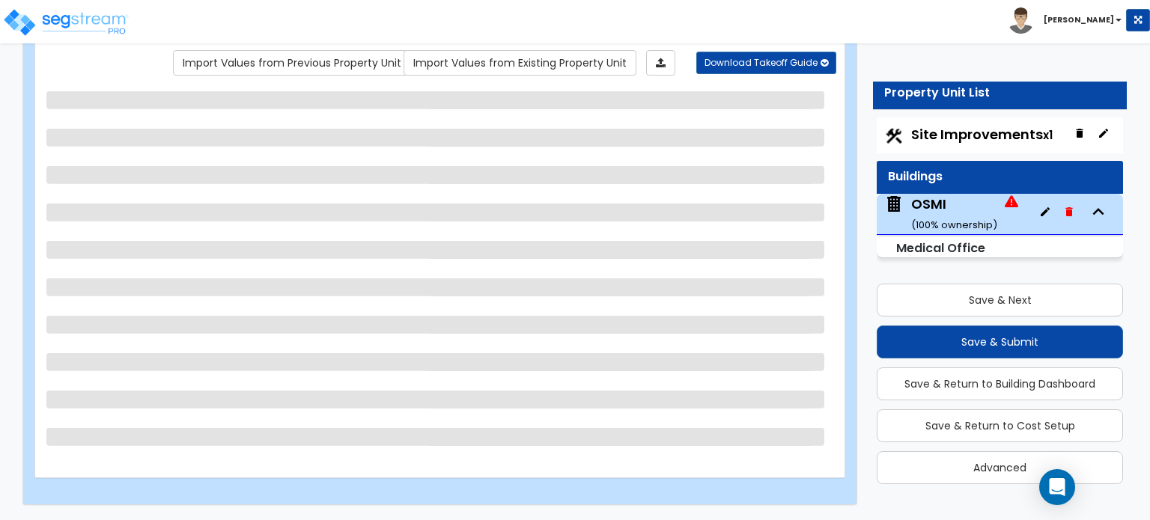
scroll to position [123, 0]
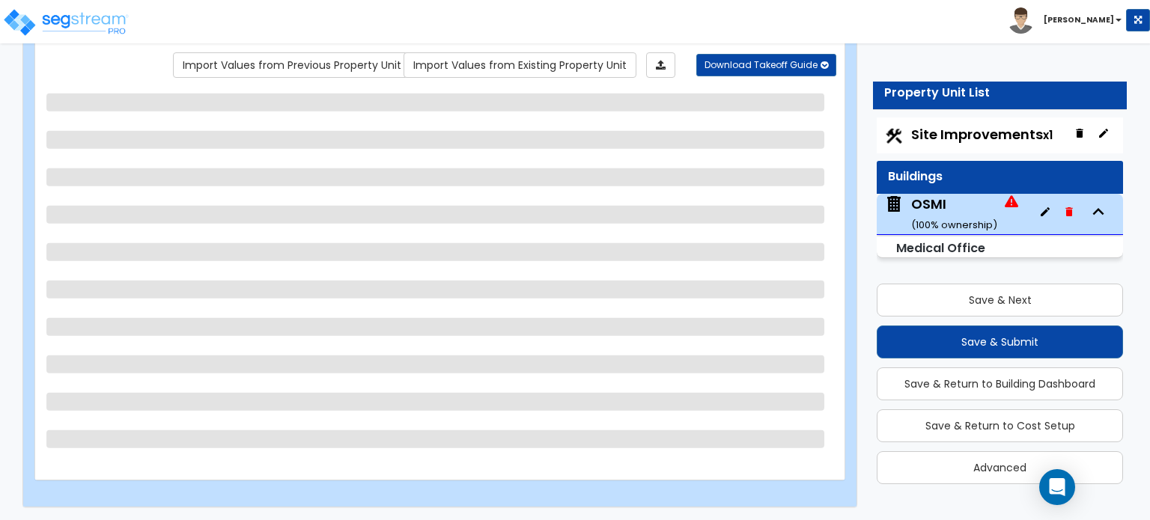
select select "2"
select select "1"
select select "3"
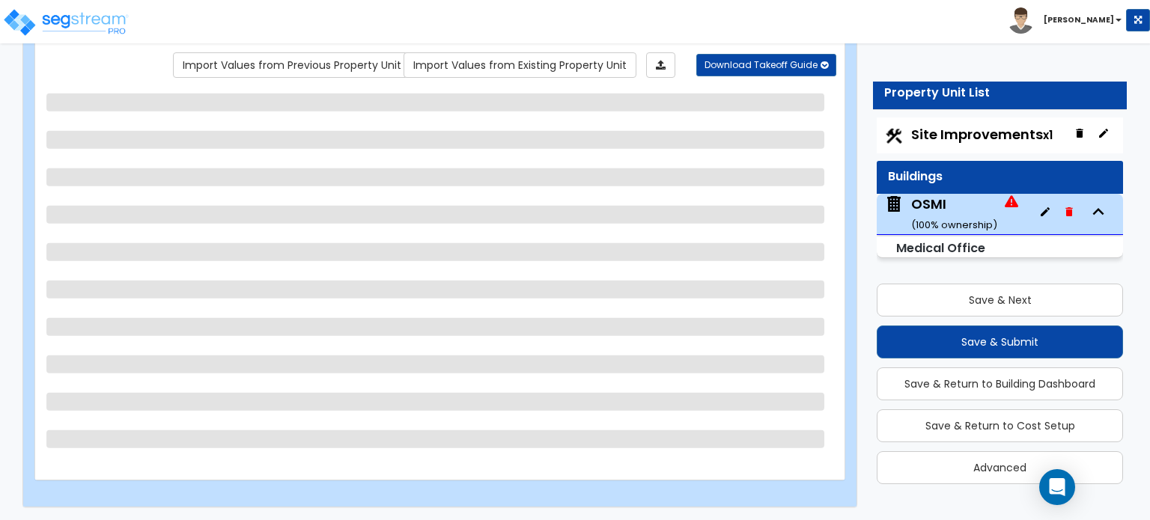
select select "2"
select select "1"
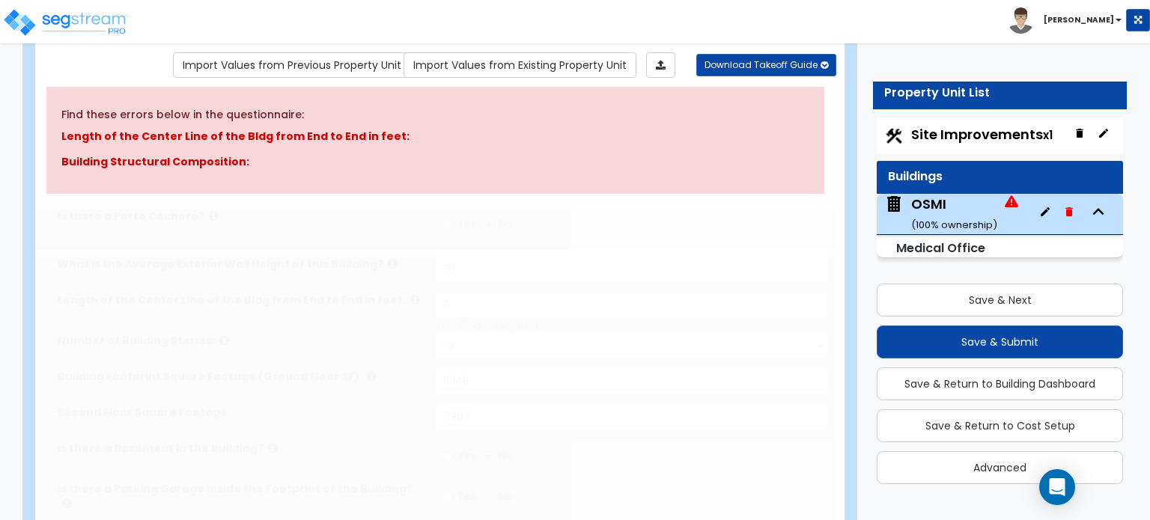
radio input "true"
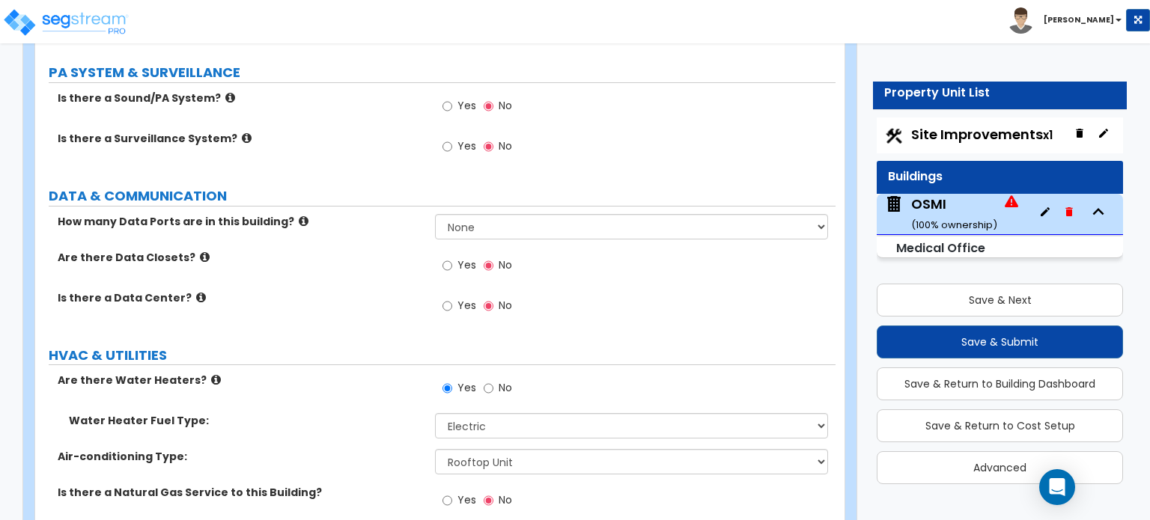
scroll to position [4152, 0]
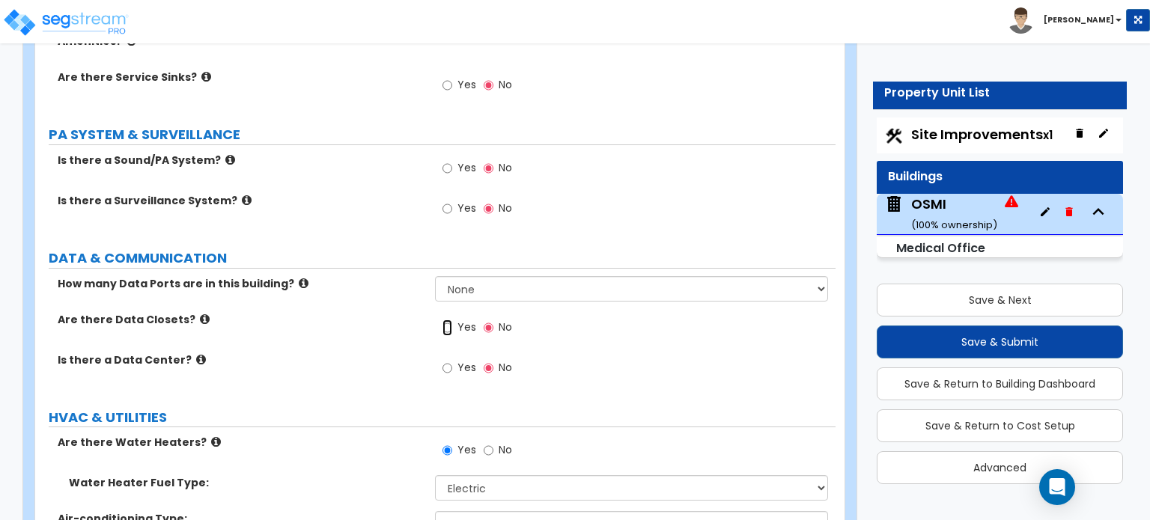
click at [449, 320] on input "Yes" at bounding box center [448, 328] width 10 height 16
radio input "true"
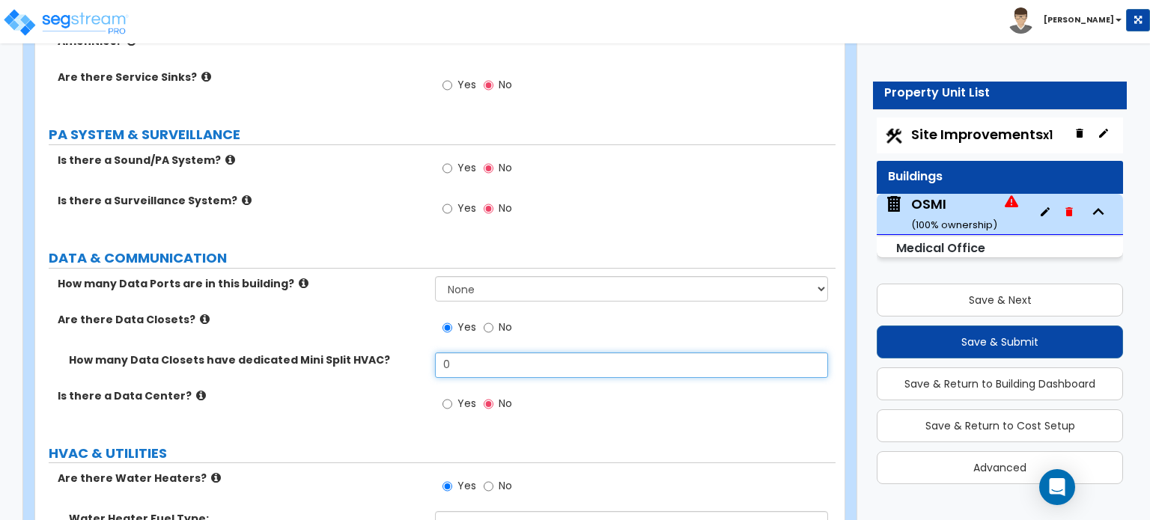
drag, startPoint x: 471, startPoint y: 323, endPoint x: 419, endPoint y: 332, distance: 52.4
click at [419, 353] on div "How many Data Closets have dedicated Mini Split HVAC? 0" at bounding box center [435, 371] width 801 height 36
type input "1"
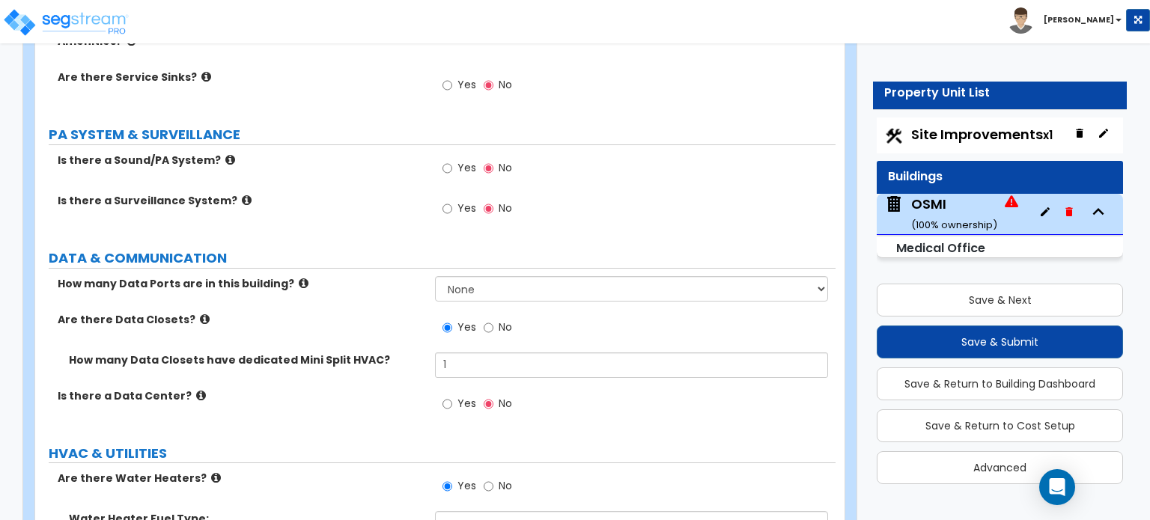
click at [434, 353] on div "How many Data Closets have dedicated Mini Split HVAC? 1" at bounding box center [435, 371] width 801 height 36
click at [299, 278] on icon at bounding box center [304, 283] width 10 height 11
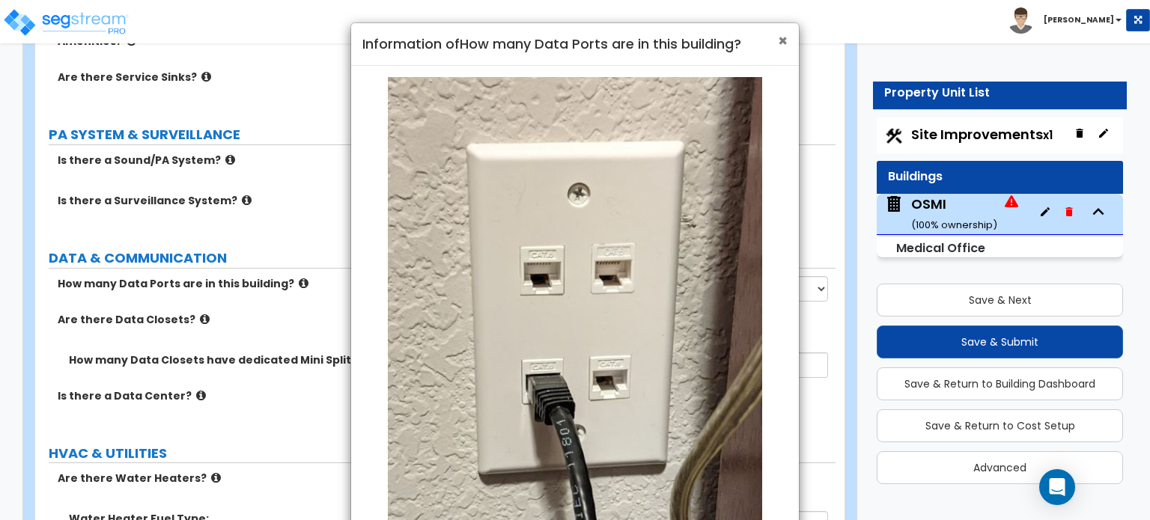
click at [781, 43] on span "×" at bounding box center [783, 41] width 10 height 22
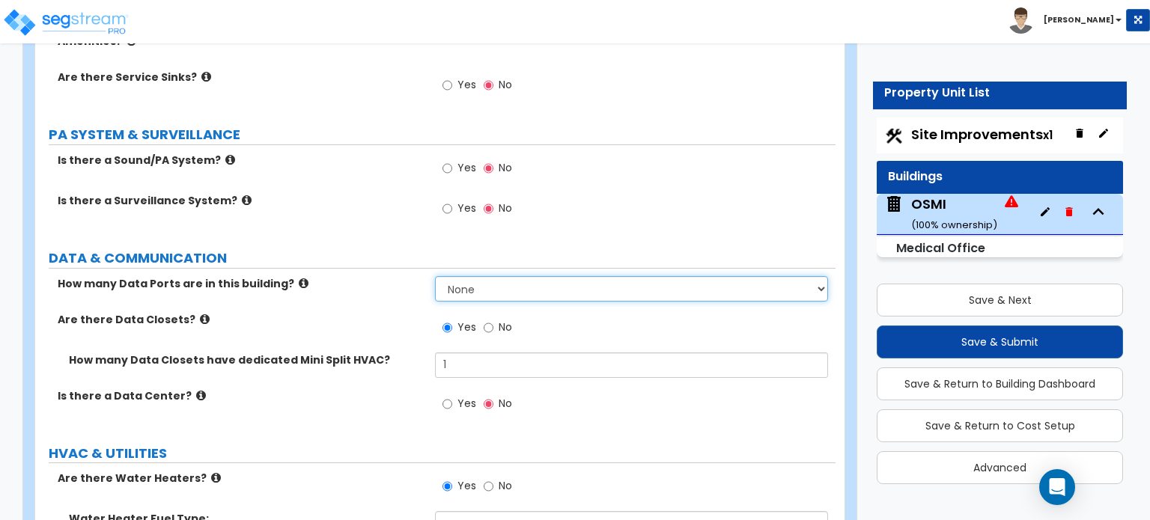
click at [558, 276] on select "None Please Estimate for Me Enter the Number of Data Ports" at bounding box center [631, 288] width 392 height 25
select select "1"
click at [435, 276] on select "None Please Estimate for Me Enter the Number of Data Ports" at bounding box center [631, 288] width 392 height 25
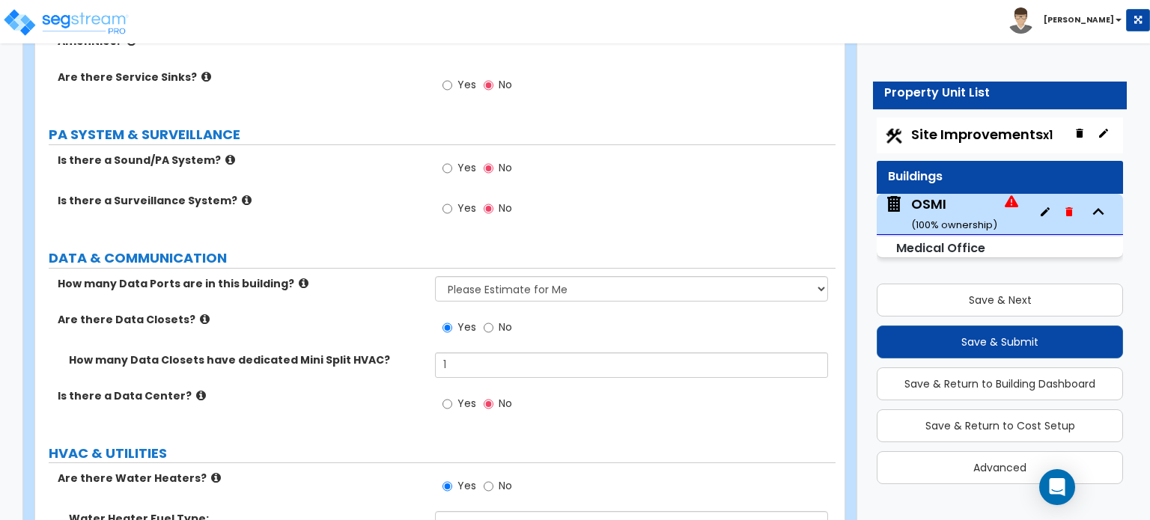
click at [372, 276] on div "How many Data Ports are in this building? None Please Estimate for Me Enter the…" at bounding box center [435, 294] width 801 height 36
click at [443, 201] on input "Yes" at bounding box center [448, 209] width 10 height 16
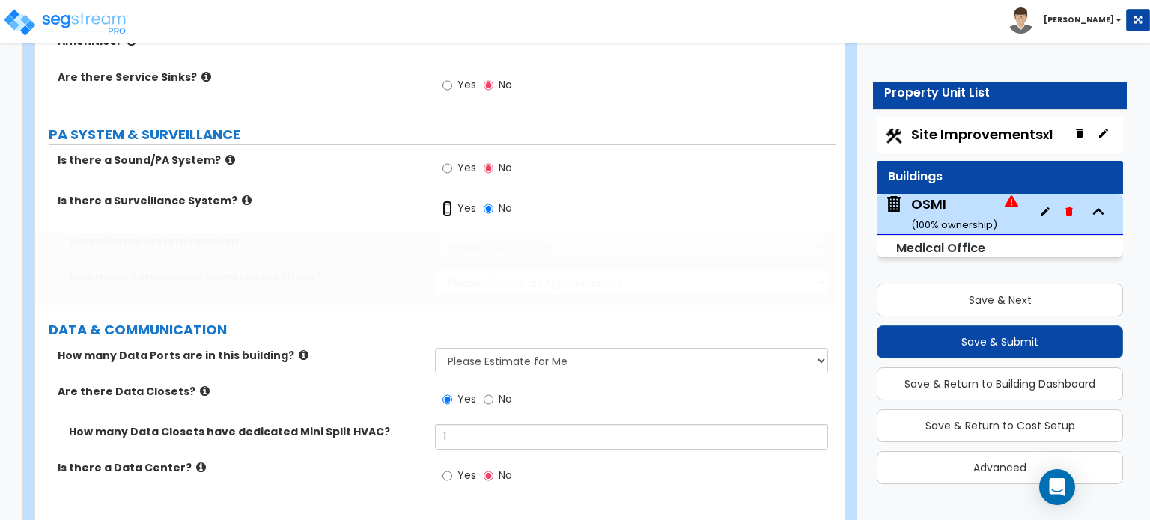
radio input "true"
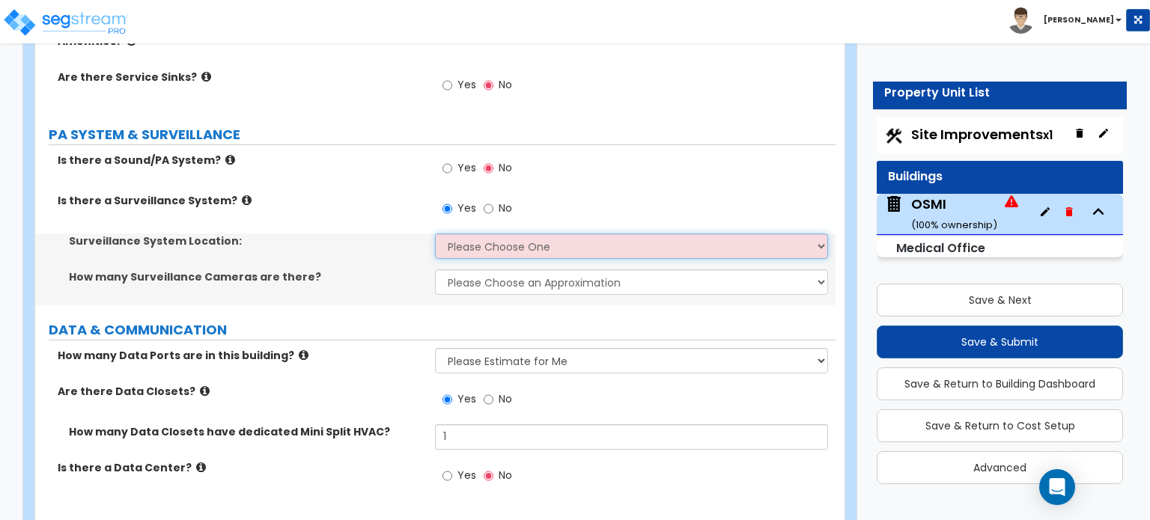
click at [456, 234] on select "Please Choose One Inside the Building Outside the Building Both Inside & Outside" at bounding box center [631, 246] width 392 height 25
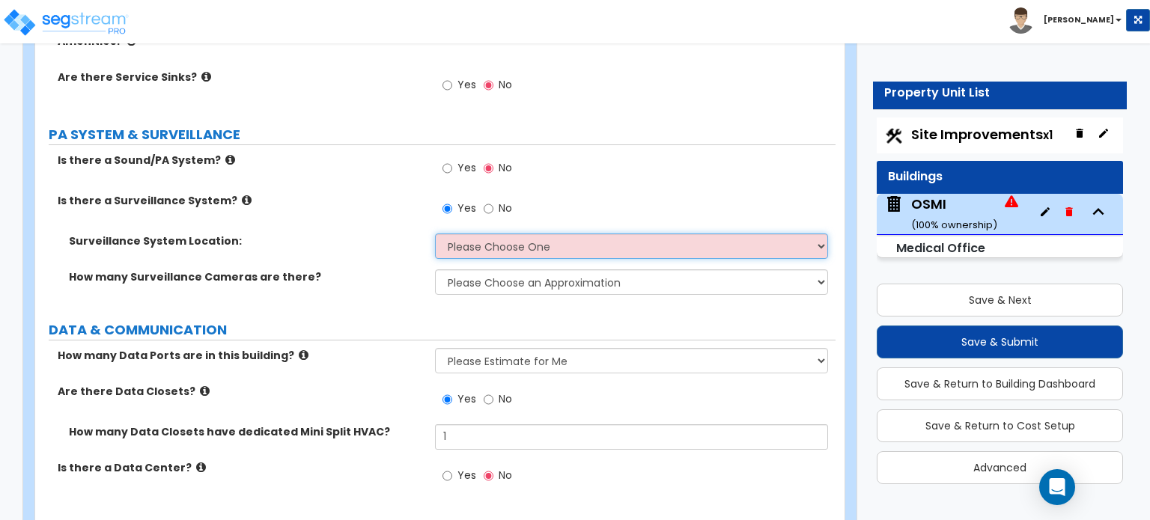
select select "3"
click at [435, 234] on select "Please Choose One Inside the Building Outside the Building Both Inside & Outside" at bounding box center [631, 246] width 392 height 25
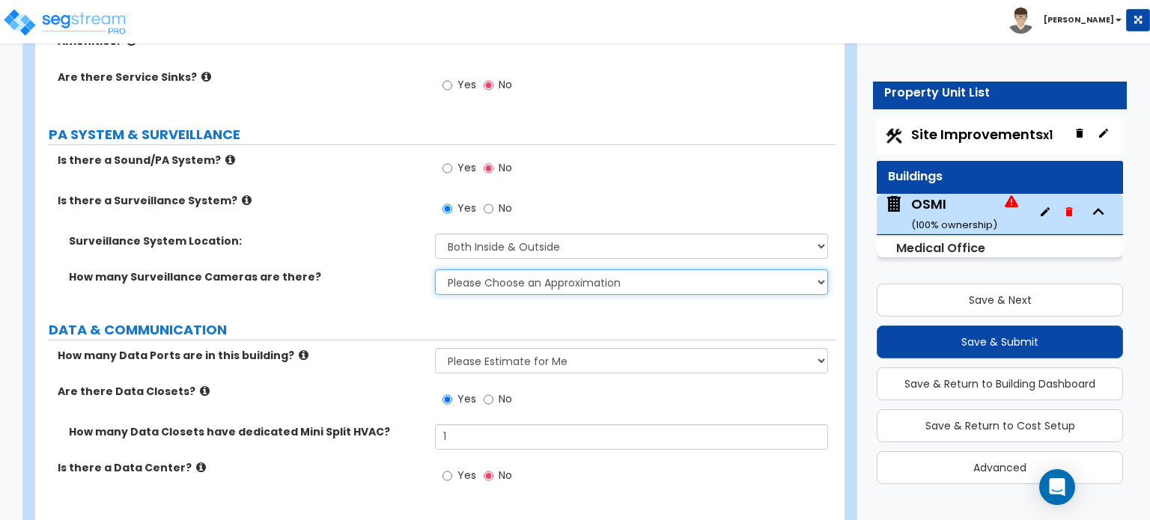
click at [472, 270] on select "Please Choose an Approximation Barely Noticed Any Noticed a Couple Frequently S…" at bounding box center [631, 282] width 392 height 25
select select "3"
click at [435, 270] on select "Please Choose an Approximation Barely Noticed Any Noticed a Couple Frequently S…" at bounding box center [631, 282] width 392 height 25
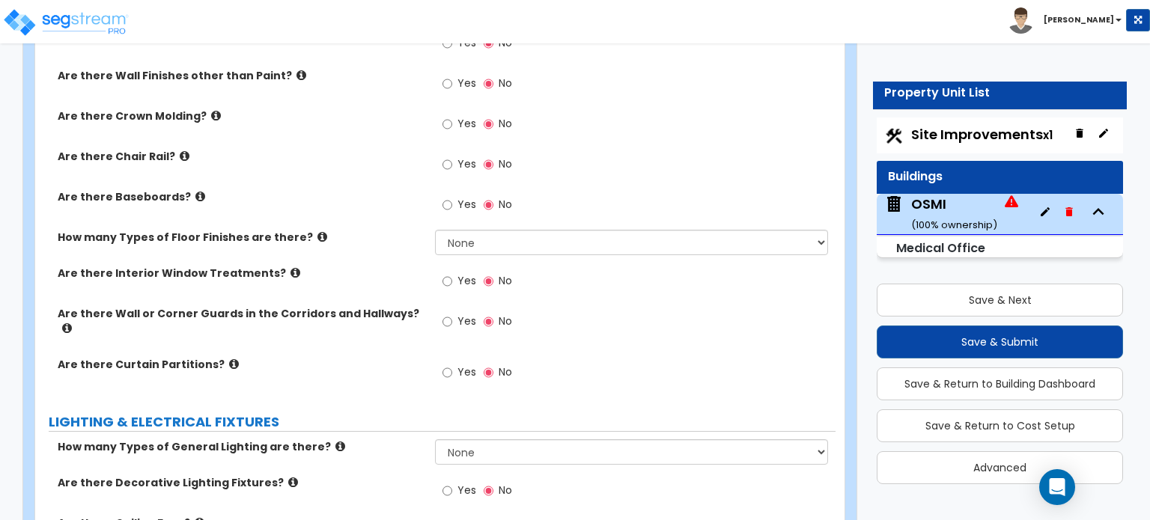
scroll to position [3286, 0]
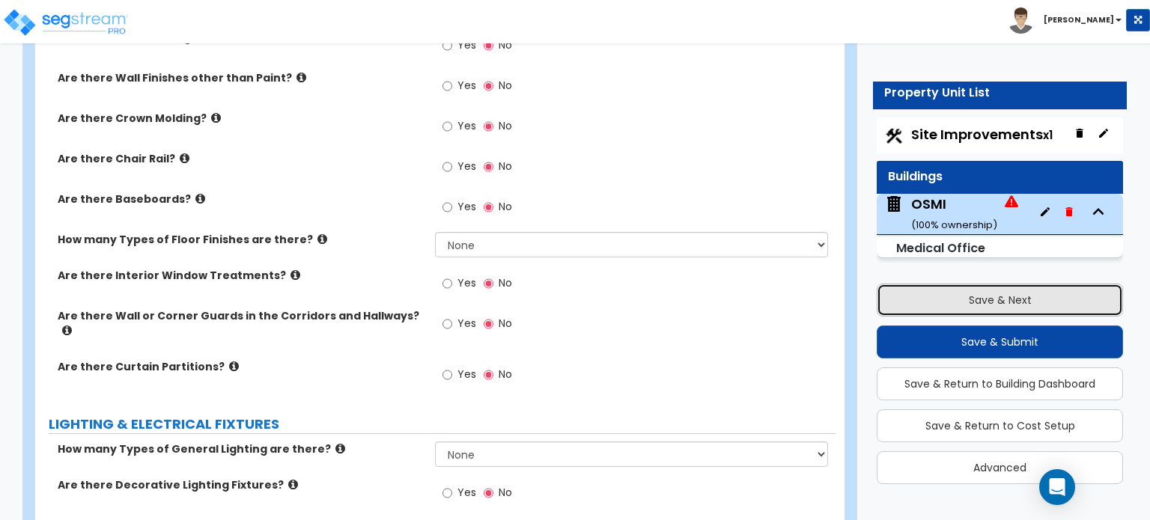
click at [974, 304] on button "Save & Next" at bounding box center [1000, 300] width 246 height 33
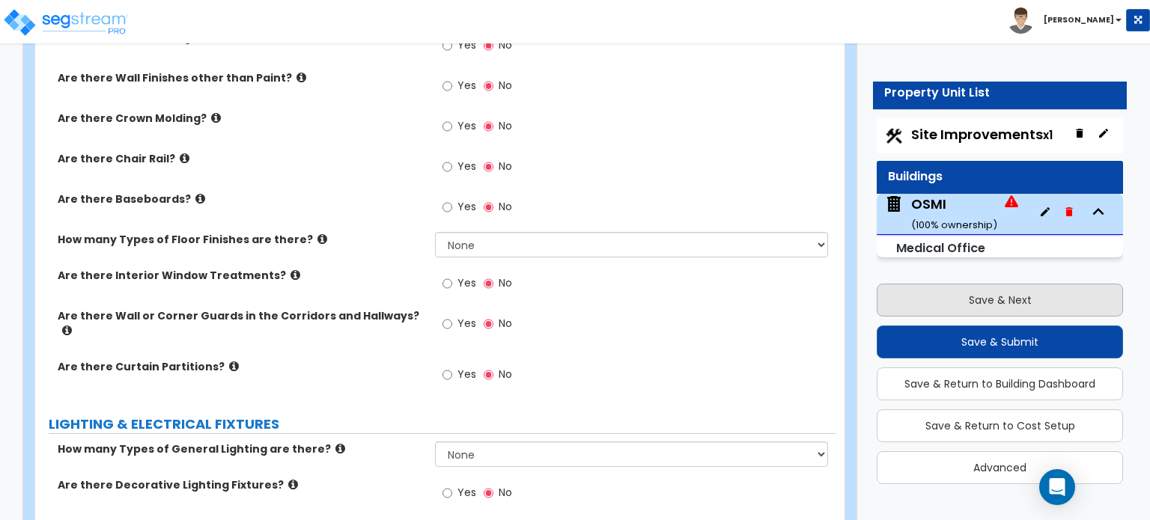
select select "2"
select select "1"
select select "2"
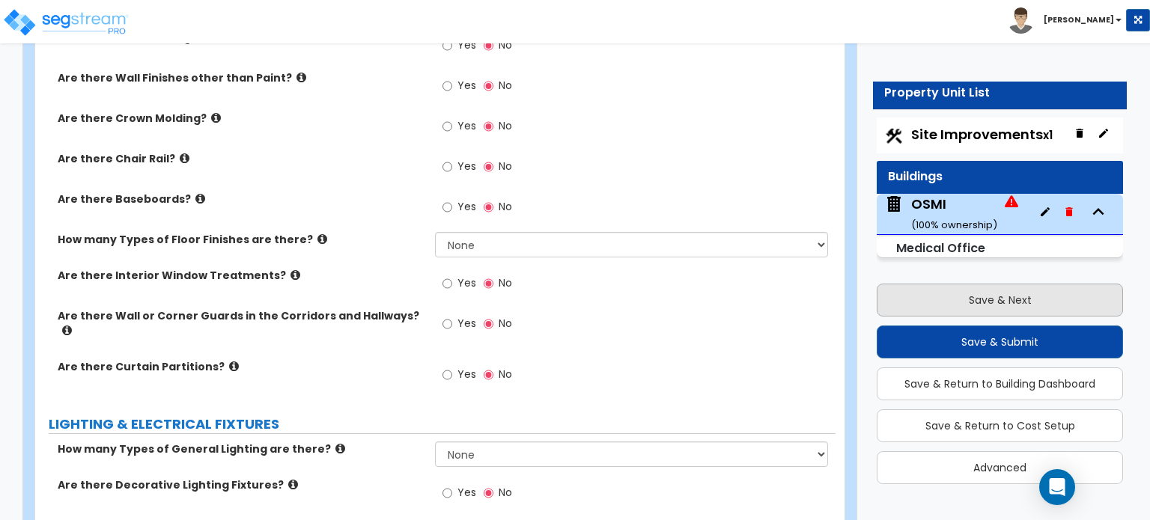
select select "1"
select select "4"
select select "2"
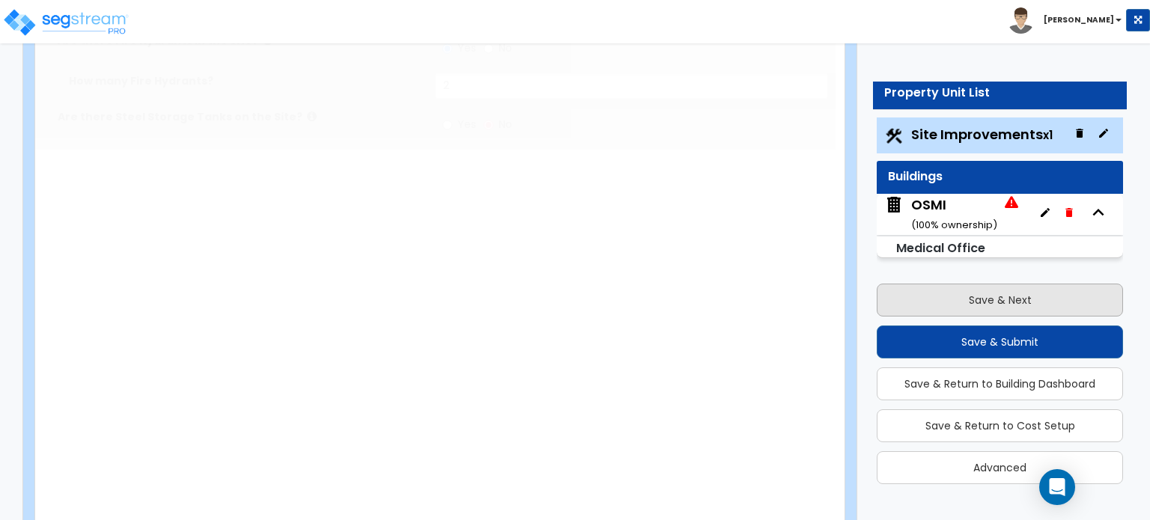
scroll to position [3292, 0]
radio input "true"
select select "1"
type input "44"
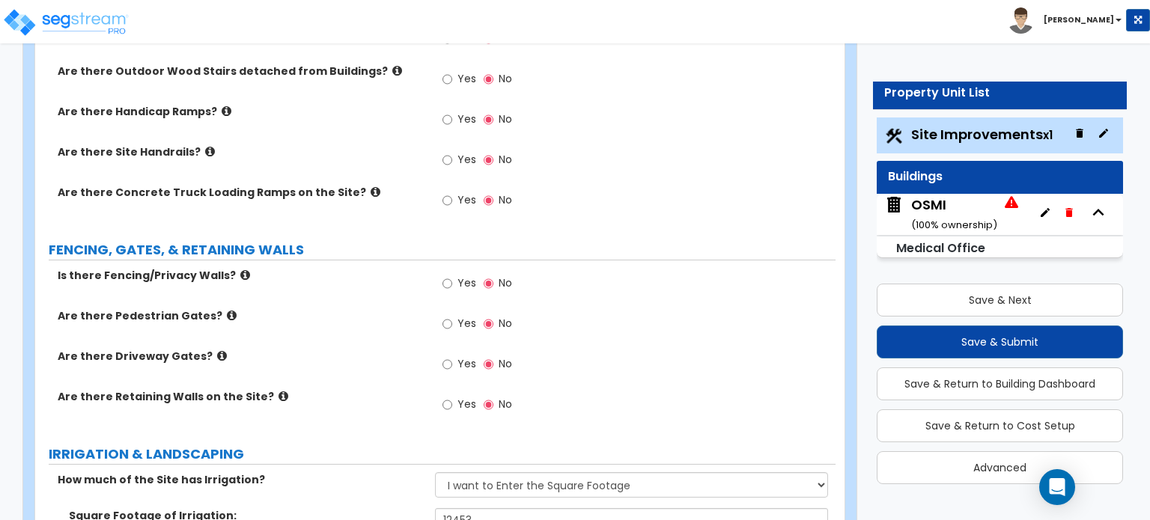
scroll to position [1719, 0]
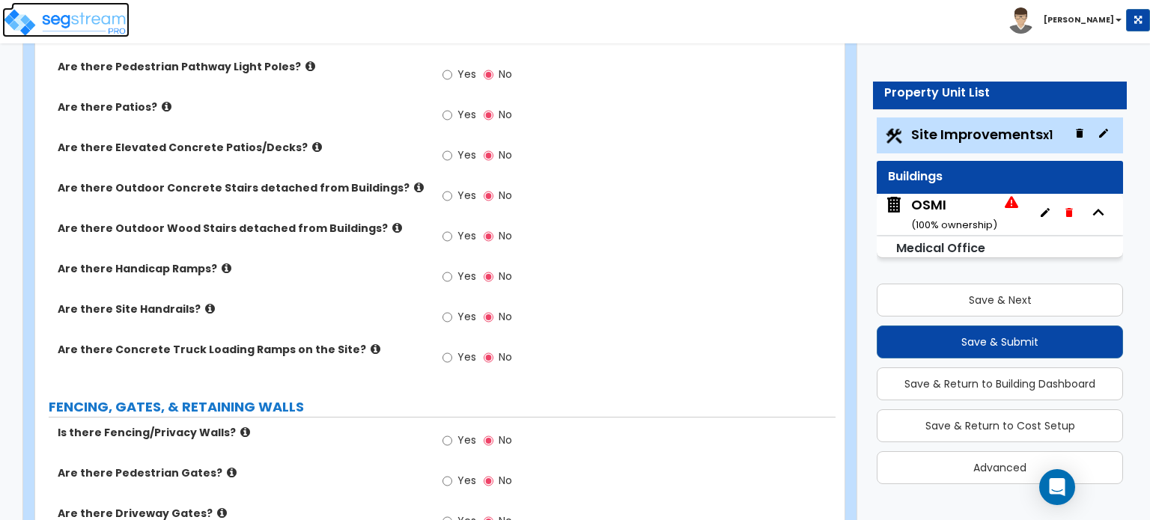
click at [64, 22] on img at bounding box center [65, 22] width 127 height 30
